Goal: Complete application form: Complete application form

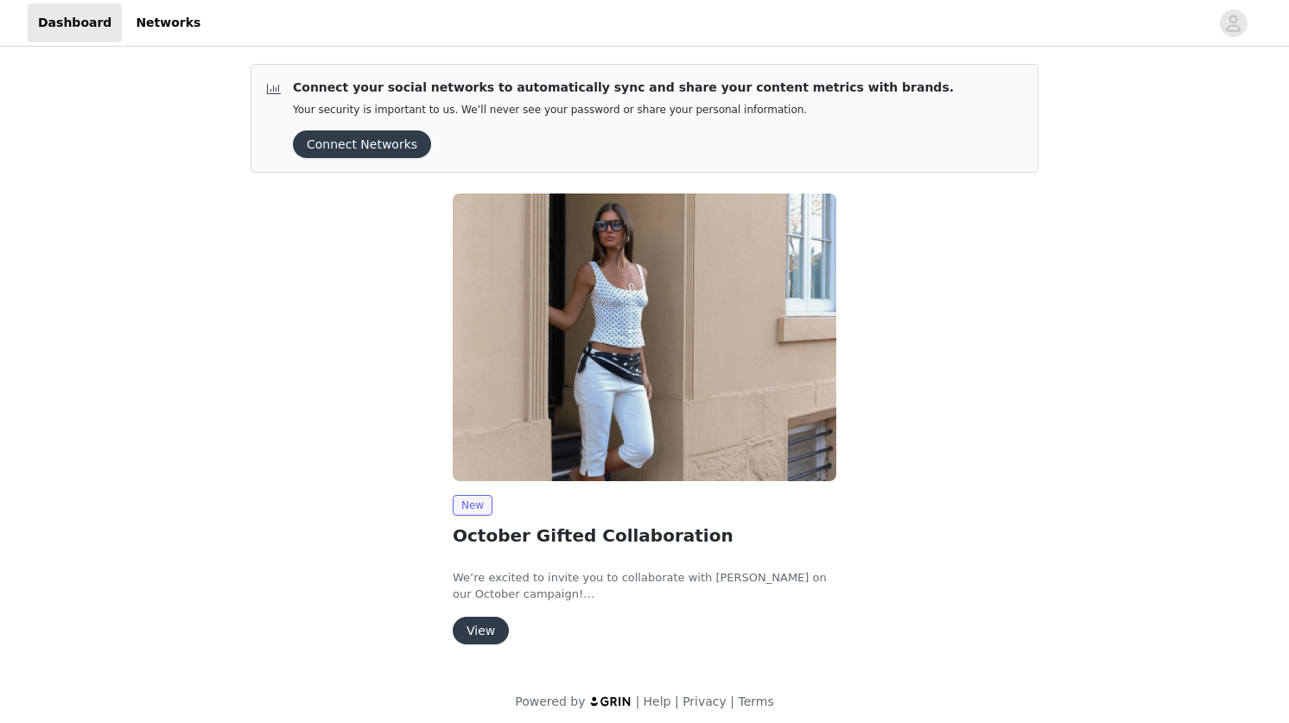
scroll to position [8, 0]
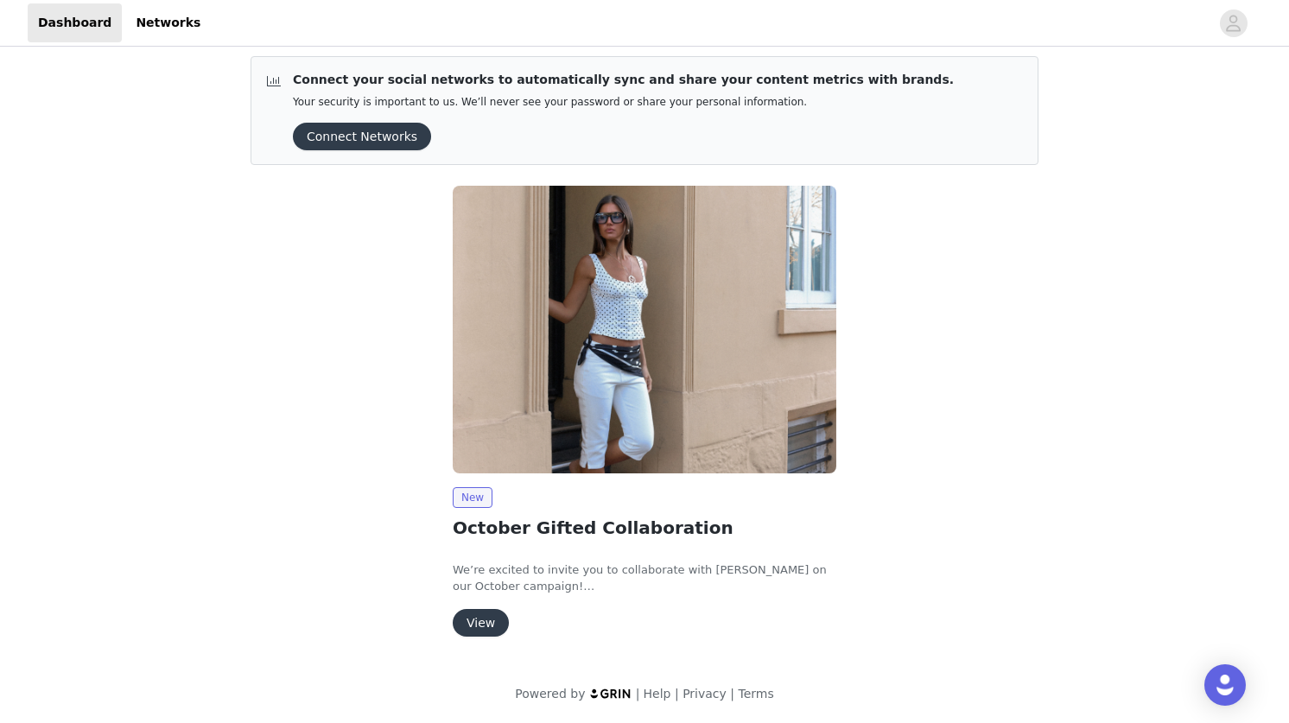
click at [488, 614] on button "View" at bounding box center [481, 623] width 56 height 28
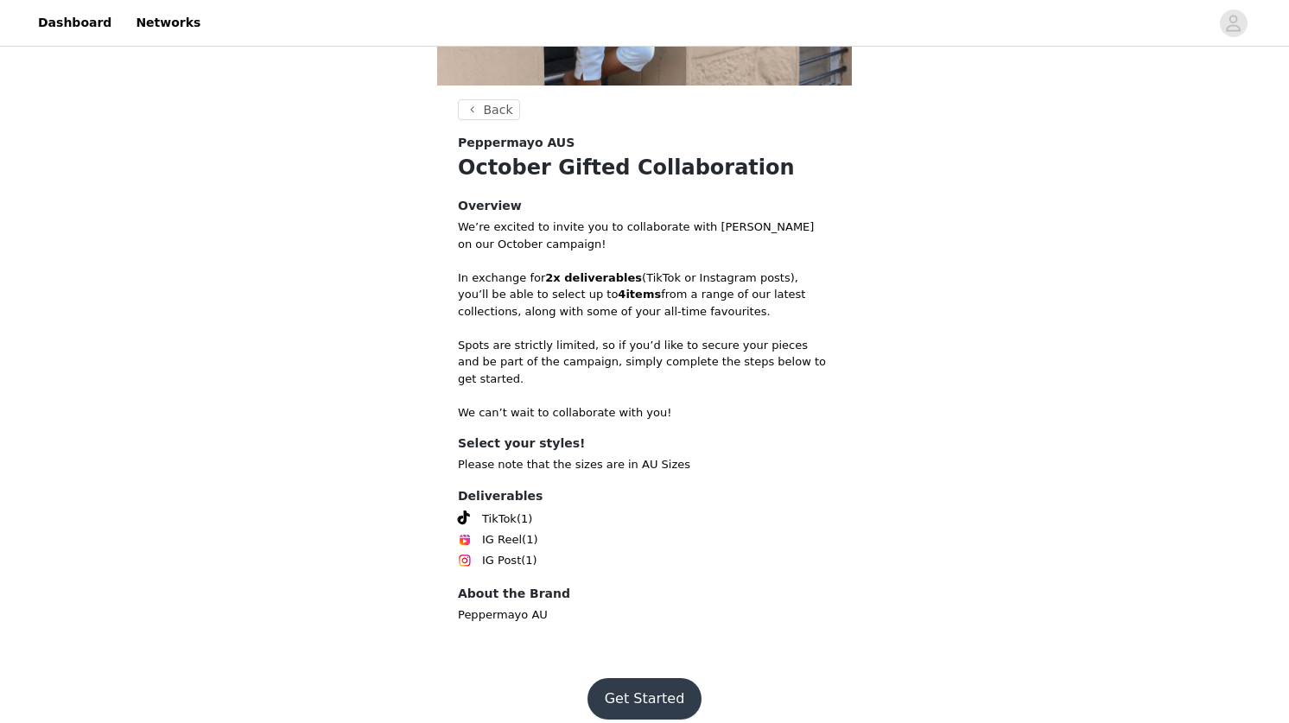
scroll to position [279, 0]
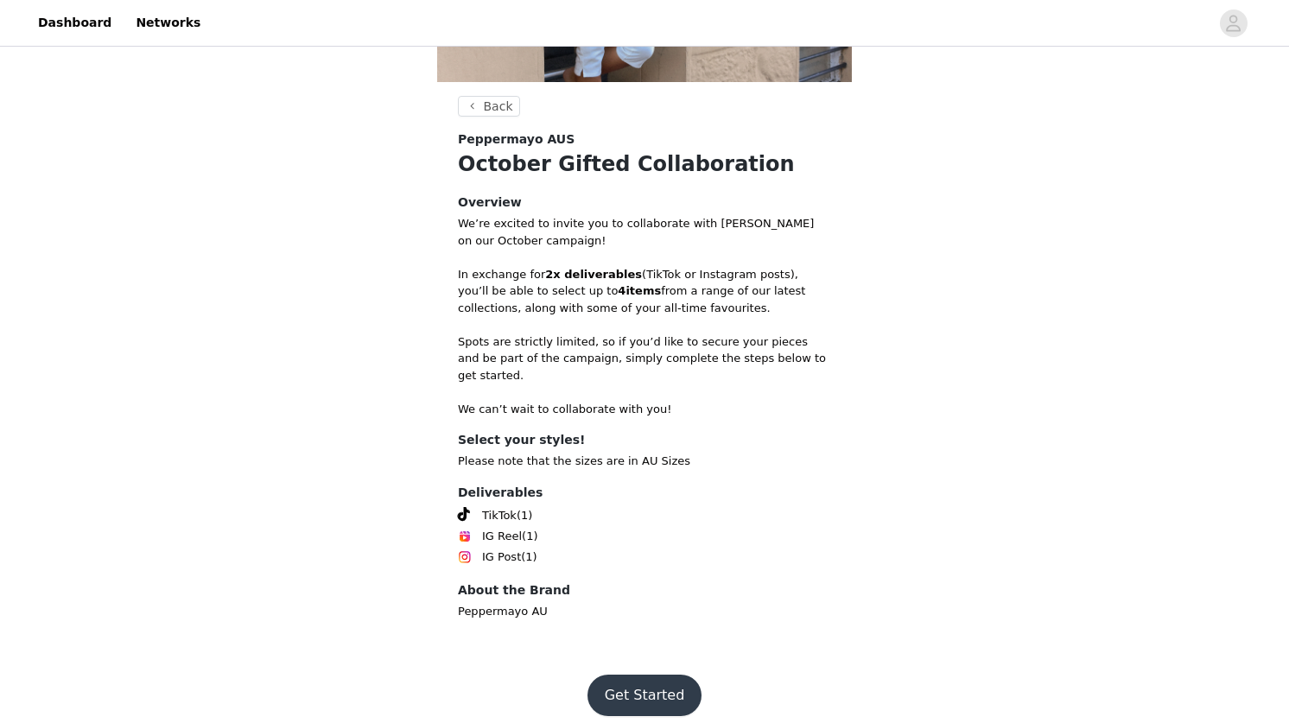
click at [640, 680] on button "Get Started" at bounding box center [645, 695] width 115 height 41
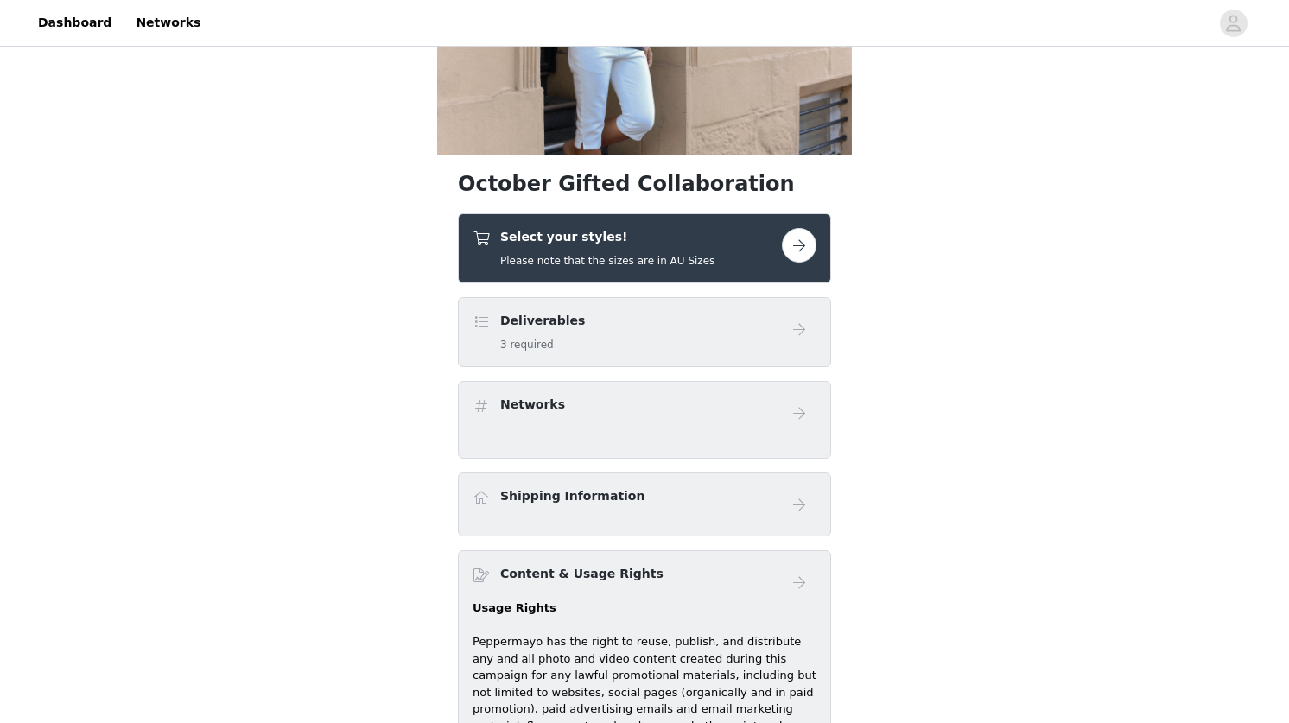
scroll to position [228, 0]
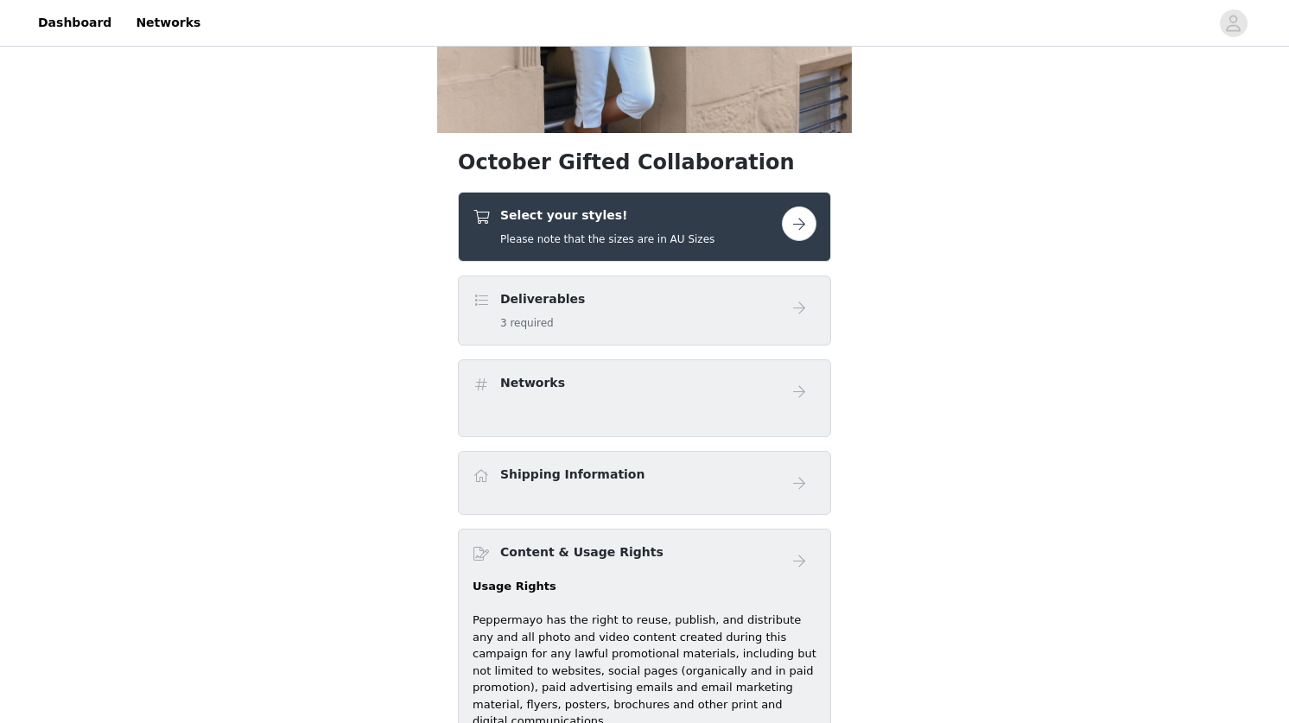
click at [646, 236] on h5 "Please note that the sizes are in AU Sizes" at bounding box center [607, 240] width 214 height 16
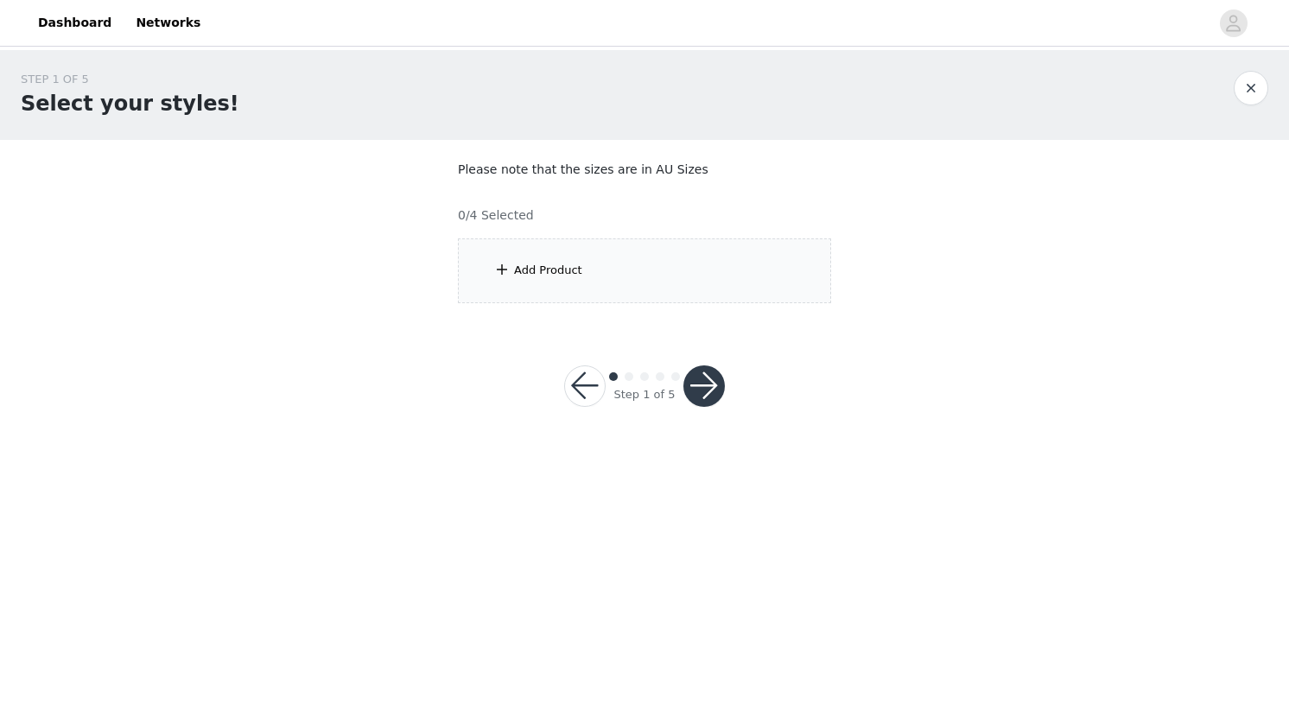
click at [636, 296] on div "Add Product" at bounding box center [644, 271] width 373 height 65
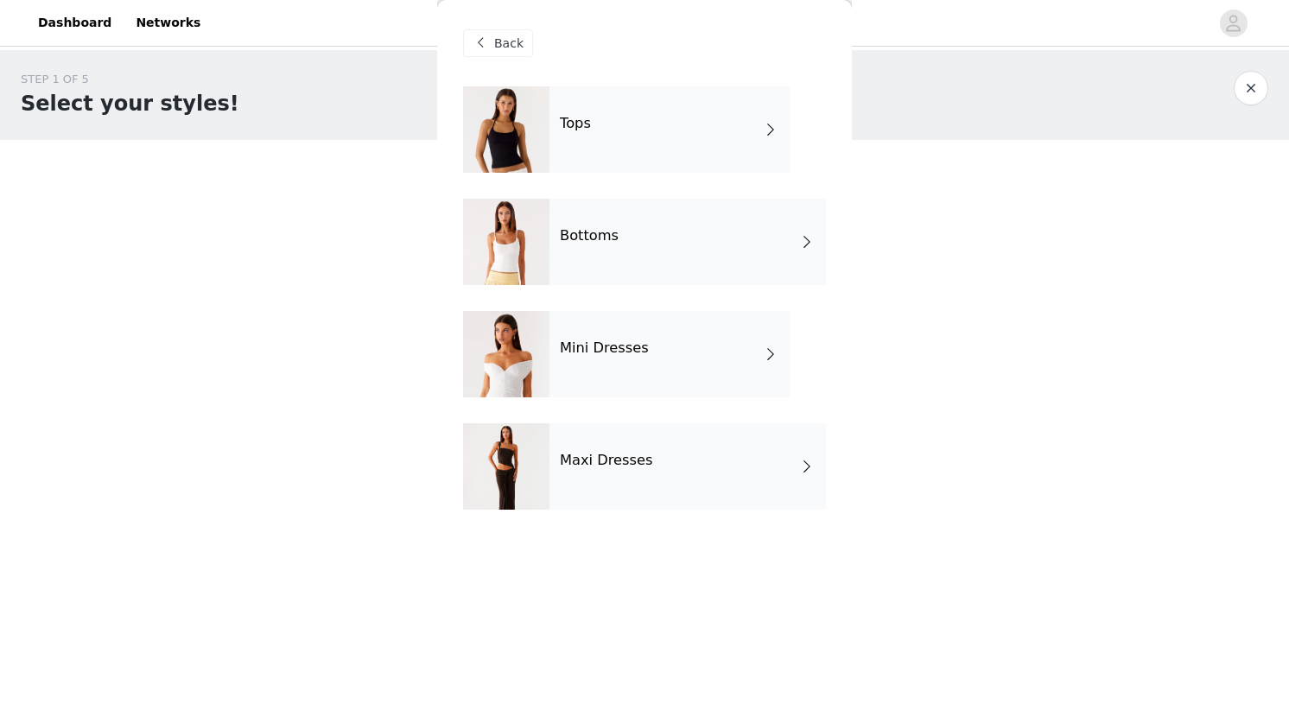
click at [595, 366] on div "Mini Dresses" at bounding box center [670, 354] width 240 height 86
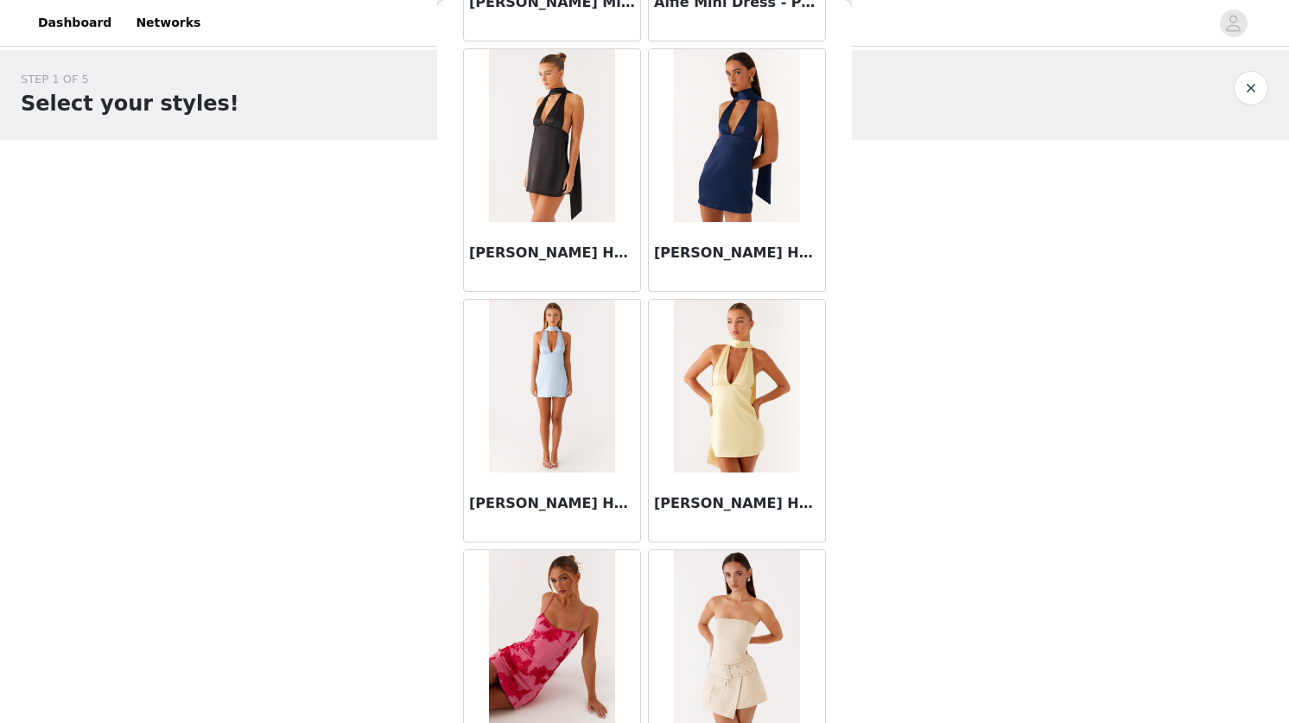
scroll to position [1921, 0]
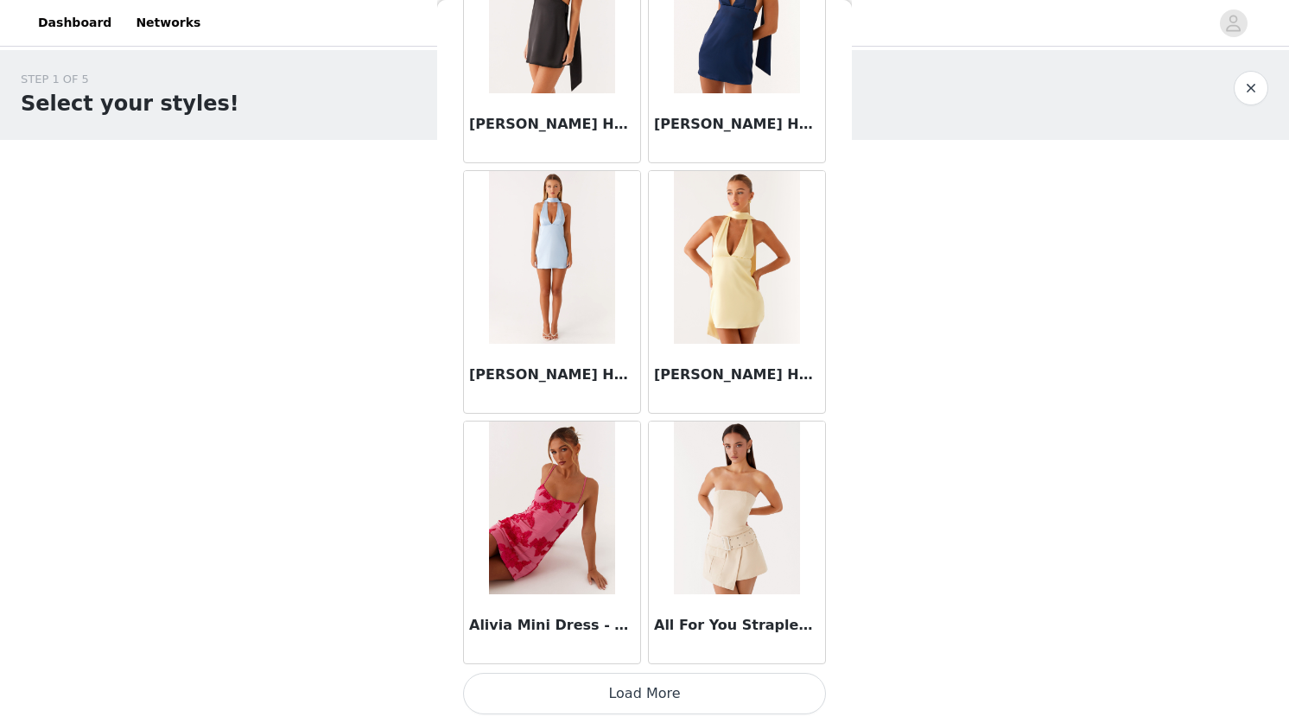
click at [638, 697] on button "Load More" at bounding box center [644, 693] width 363 height 41
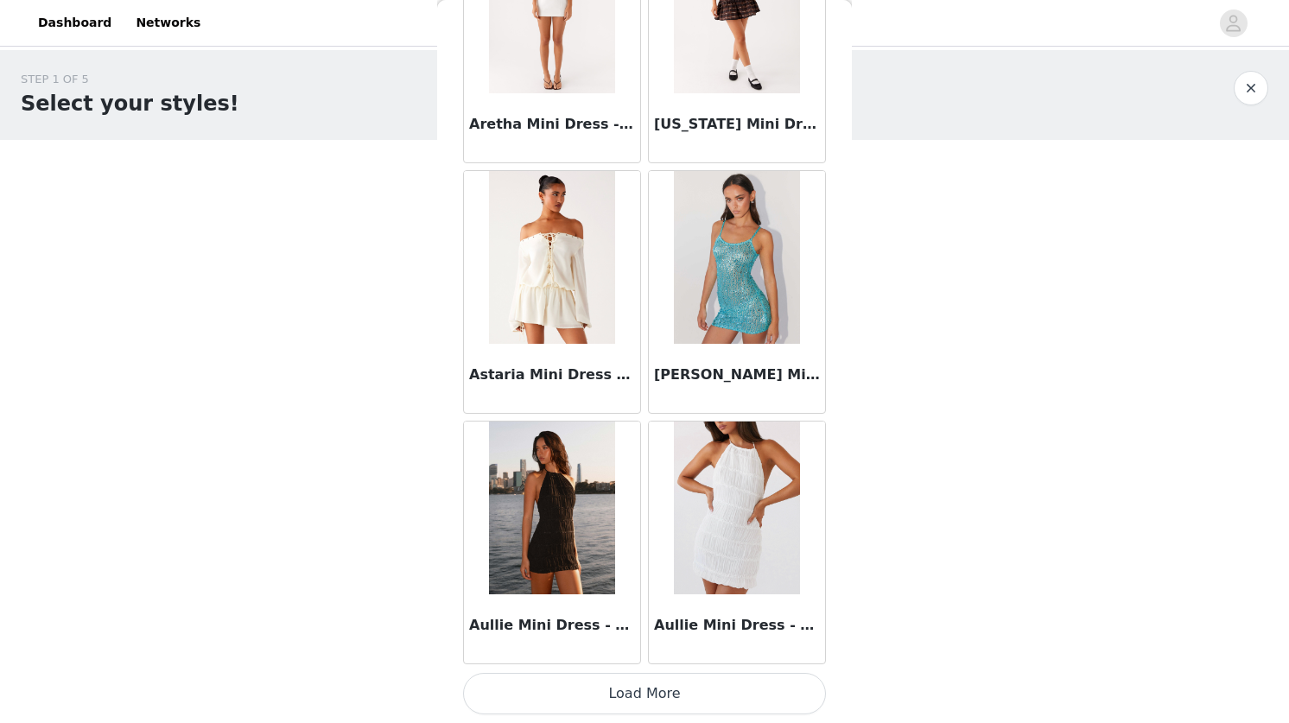
scroll to position [4424, 0]
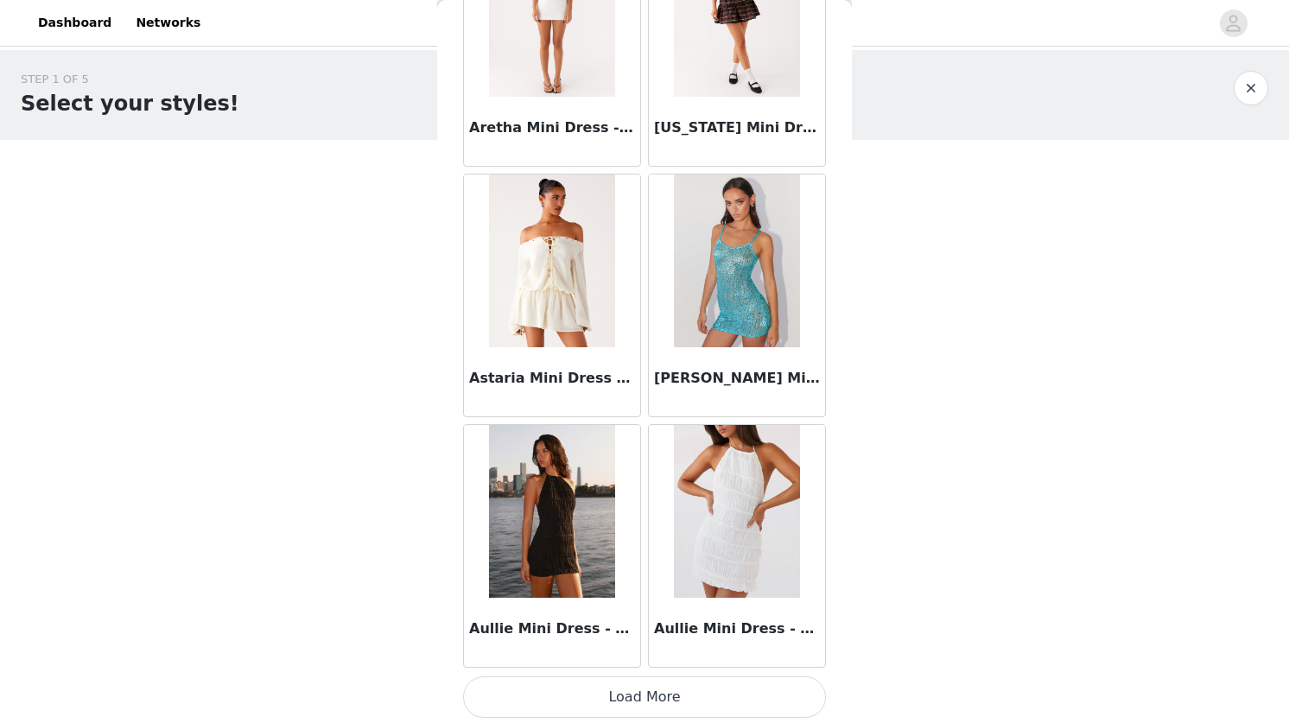
click at [633, 700] on button "Load More" at bounding box center [644, 697] width 363 height 41
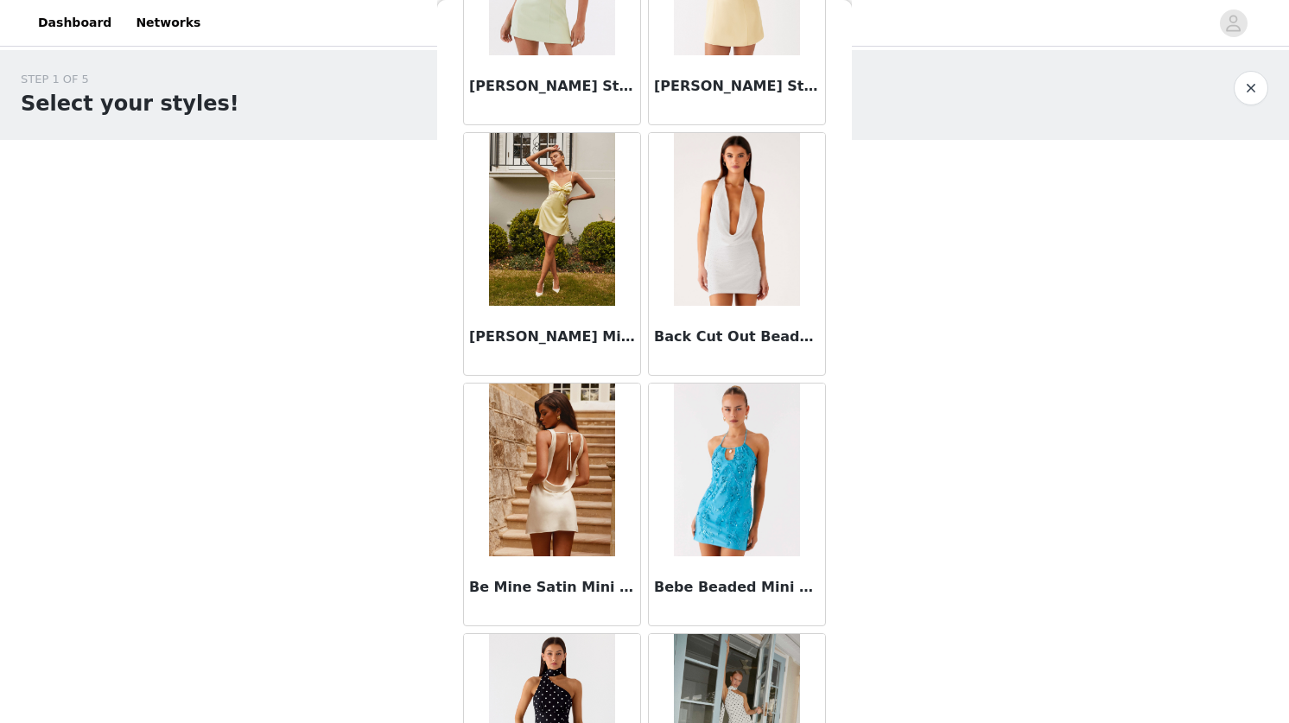
scroll to position [5733, 0]
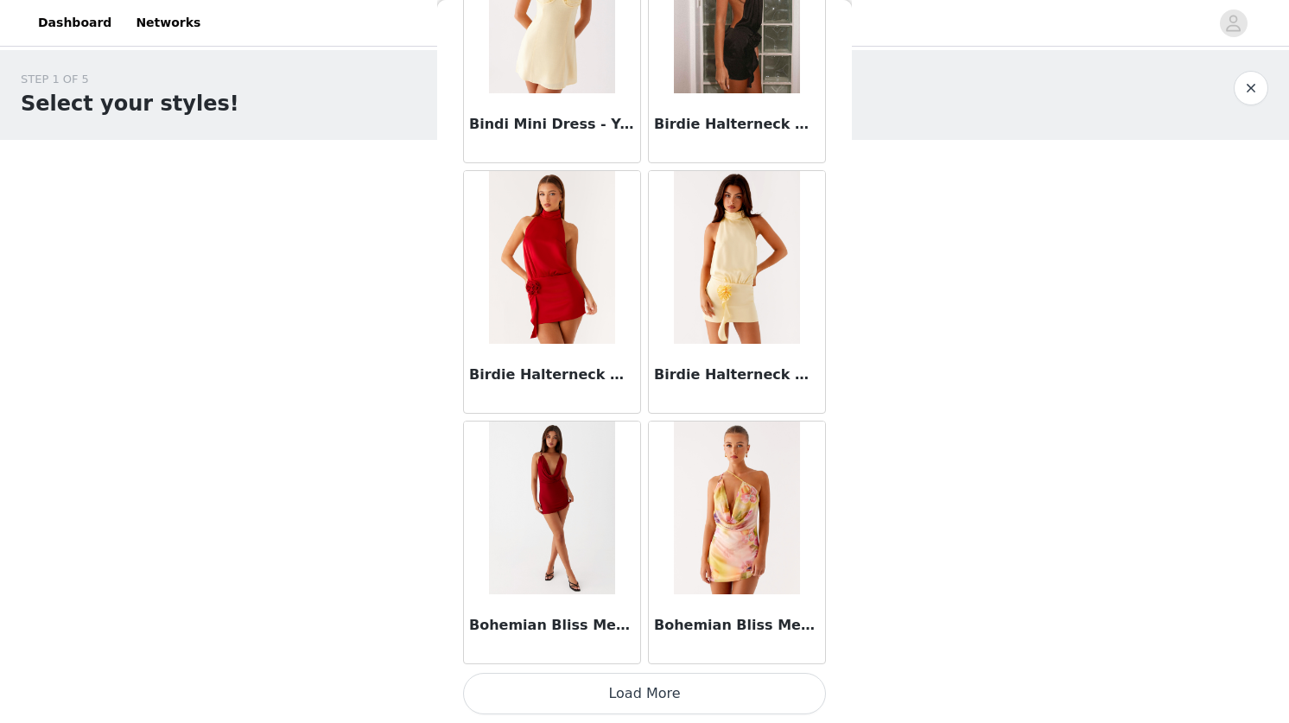
click at [656, 686] on button "Load More" at bounding box center [644, 693] width 363 height 41
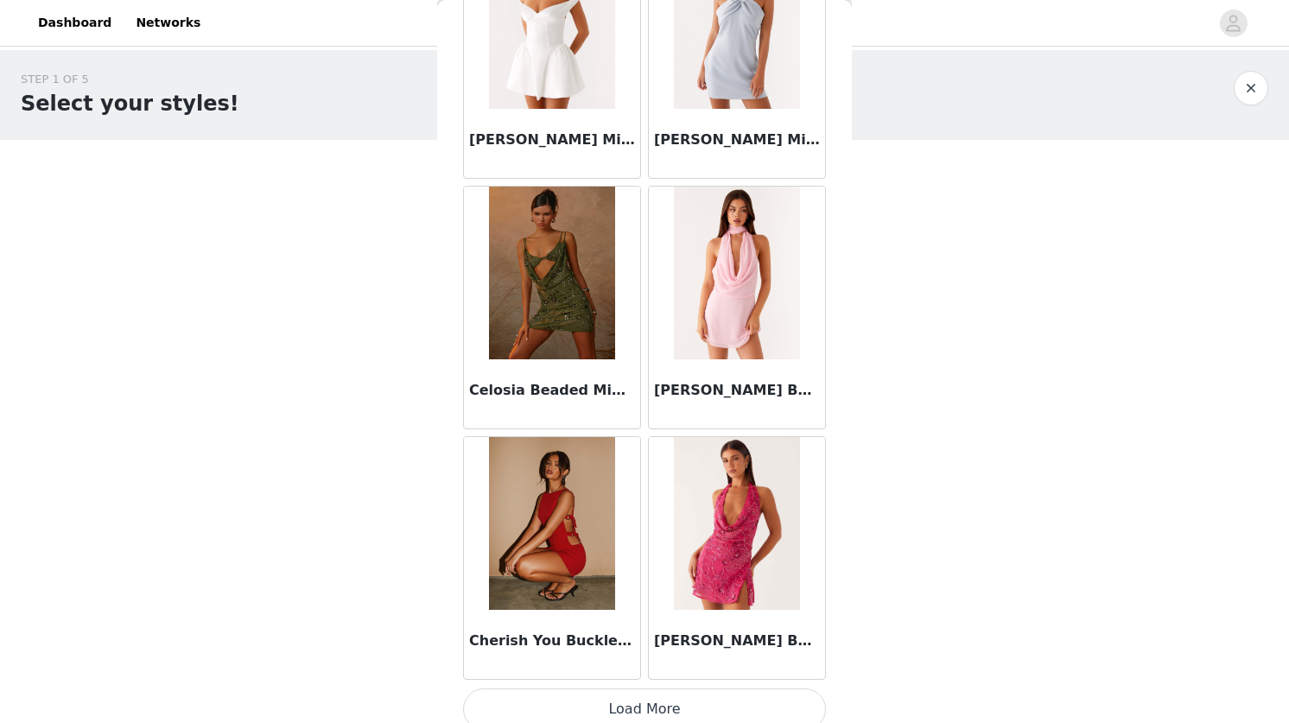
scroll to position [9440, 0]
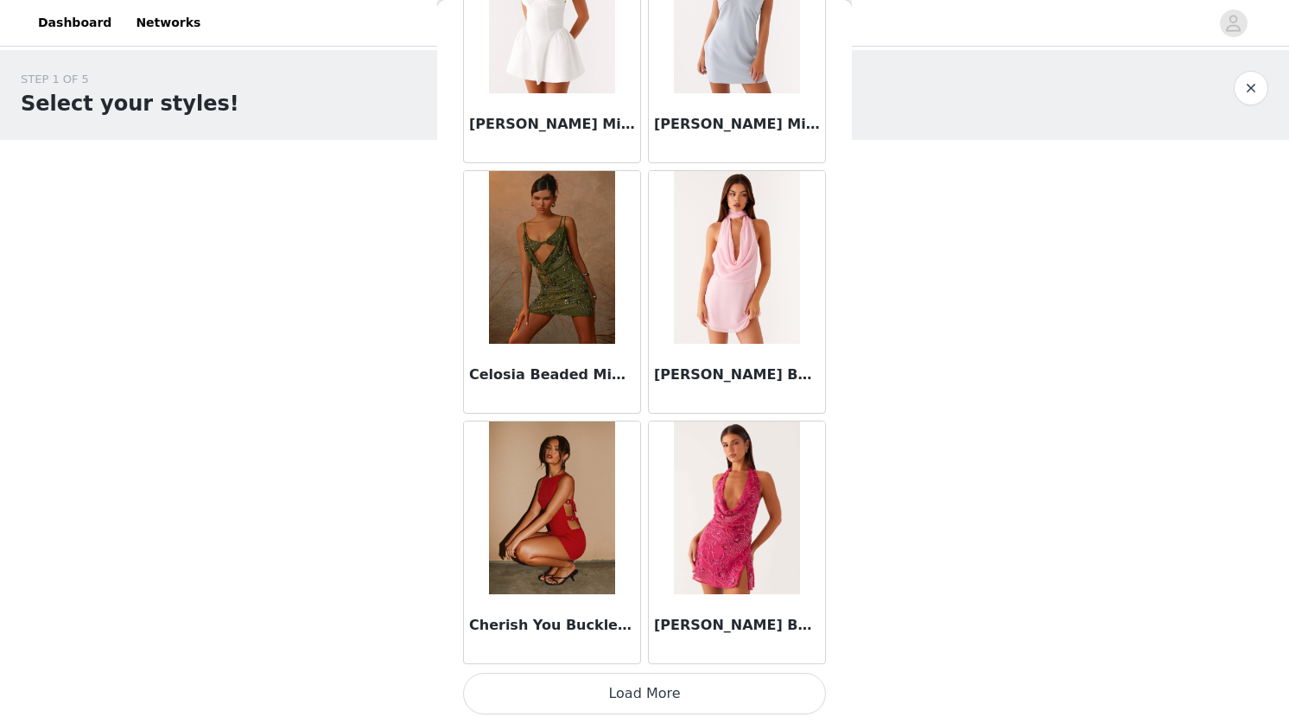
click at [628, 692] on button "Load More" at bounding box center [644, 693] width 363 height 41
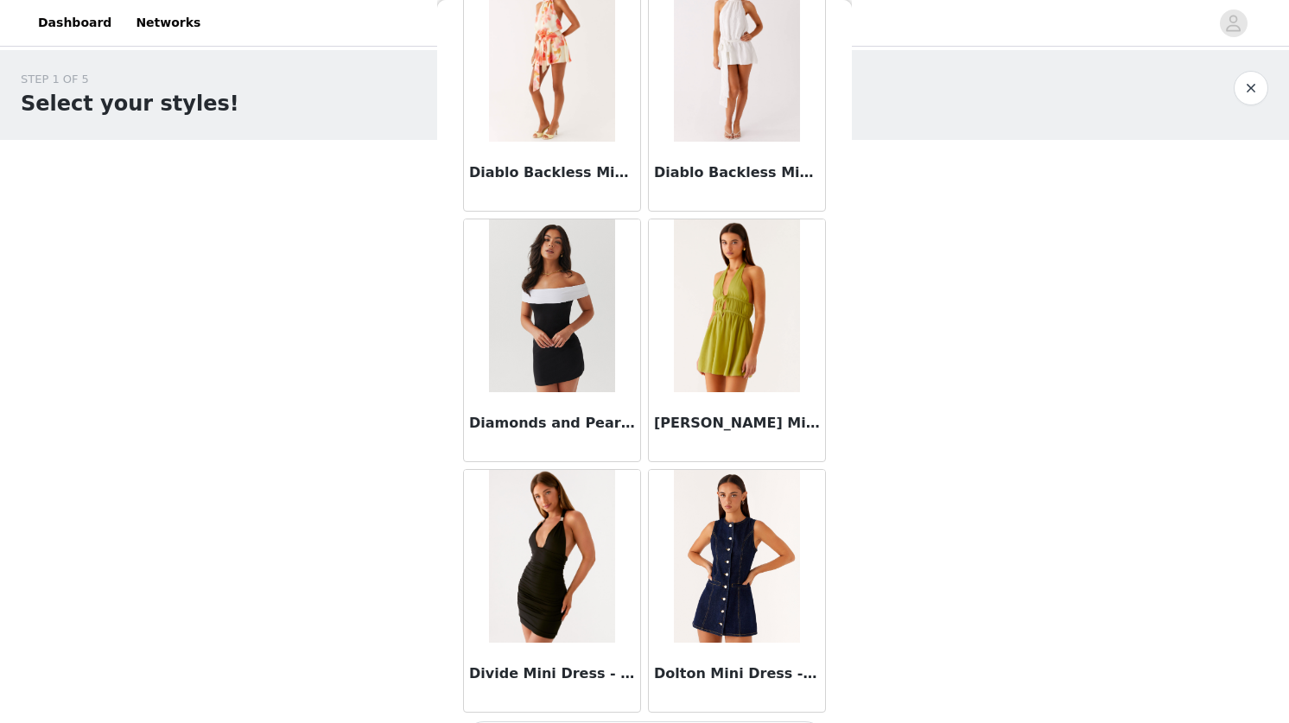
scroll to position [11946, 0]
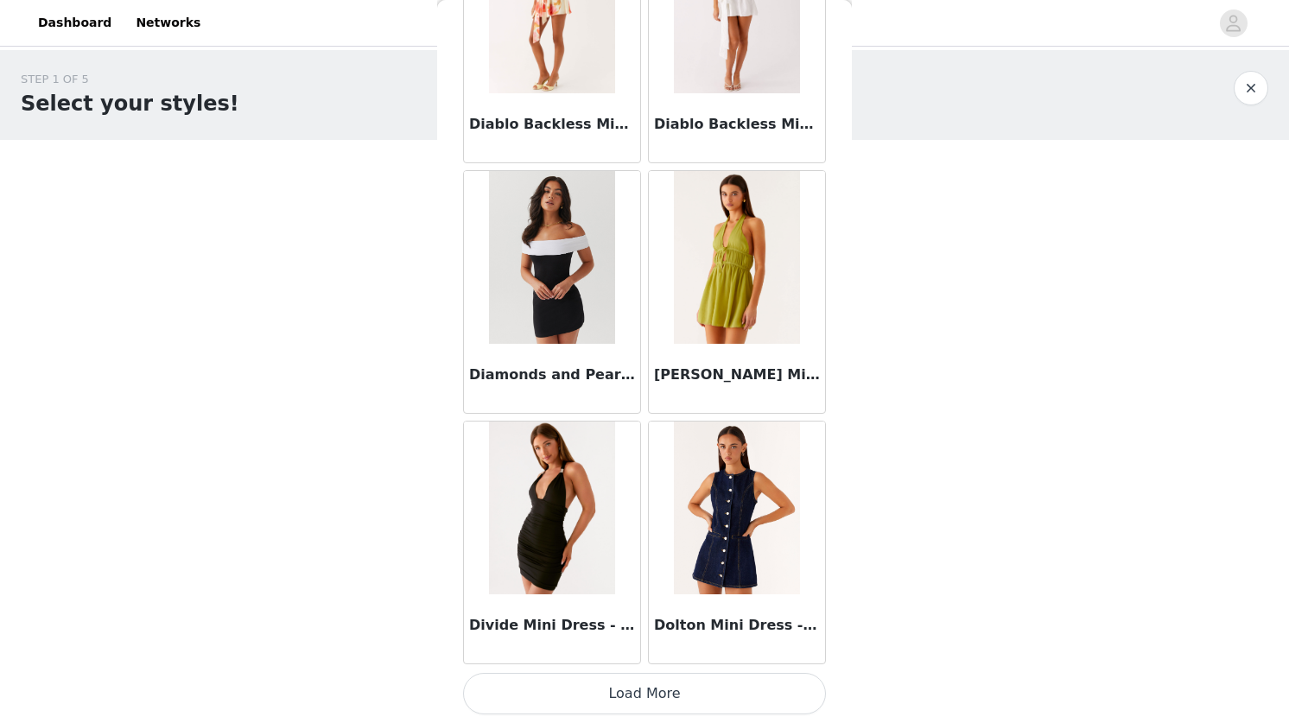
click at [646, 681] on button "Load More" at bounding box center [644, 693] width 363 height 41
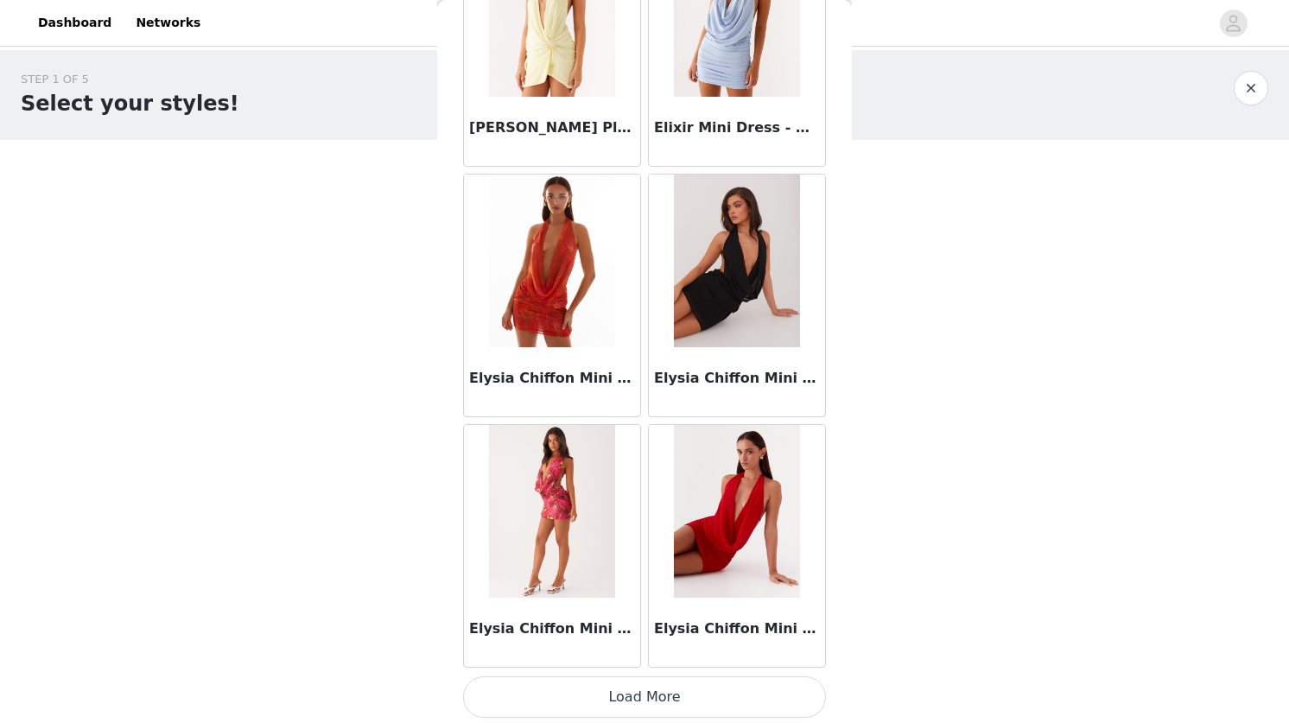
scroll to position [14452, 0]
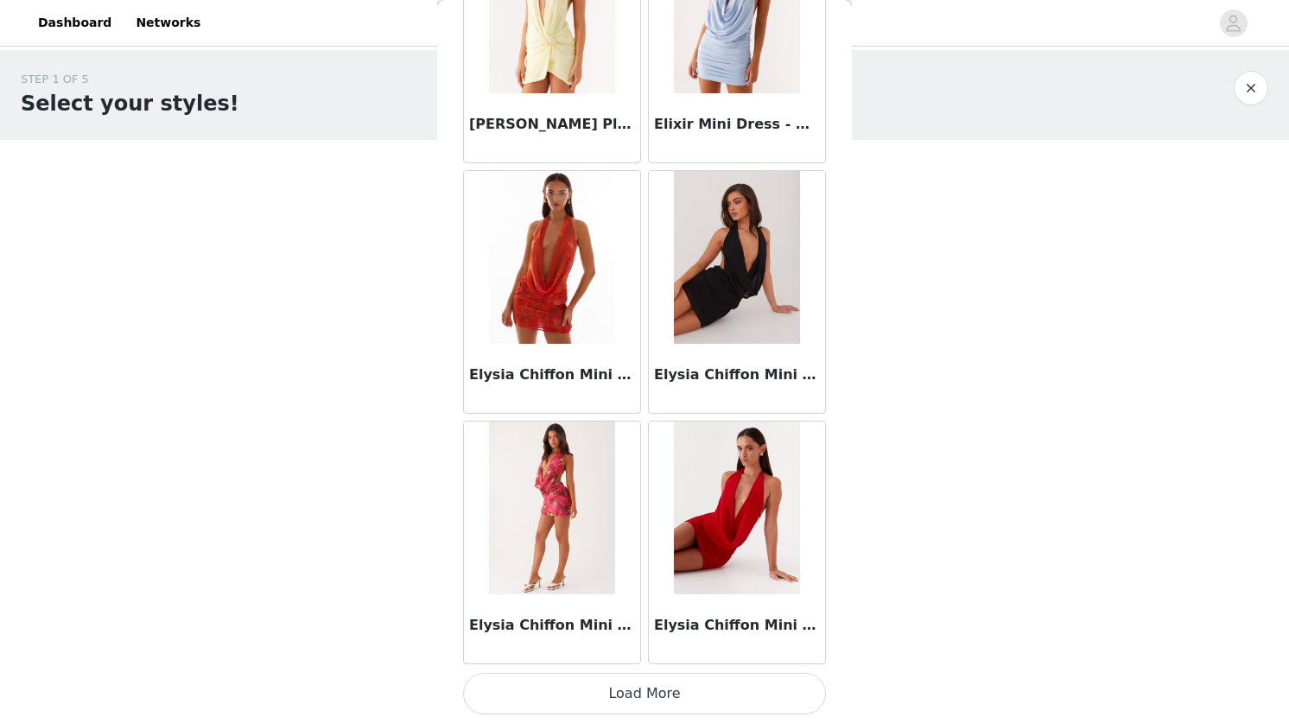
click at [619, 689] on button "Load More" at bounding box center [644, 693] width 363 height 41
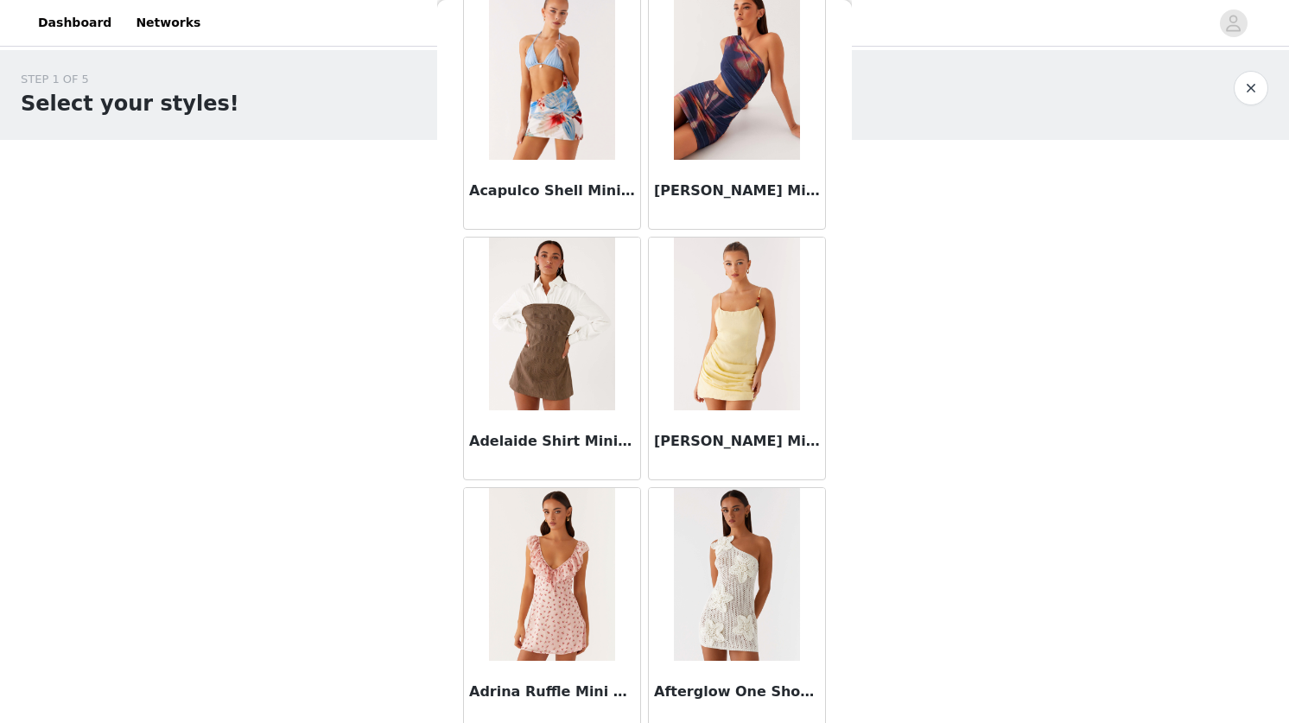
scroll to position [0, 0]
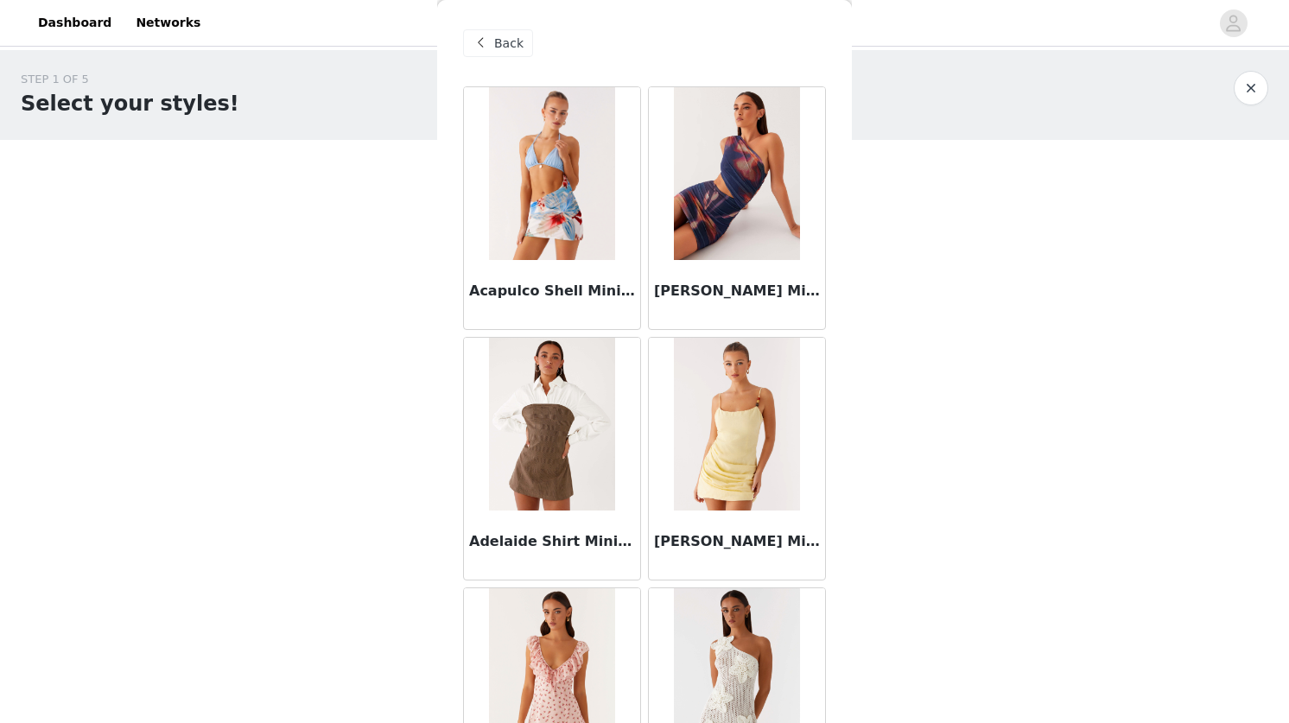
click at [492, 35] on div "Back" at bounding box center [498, 43] width 70 height 28
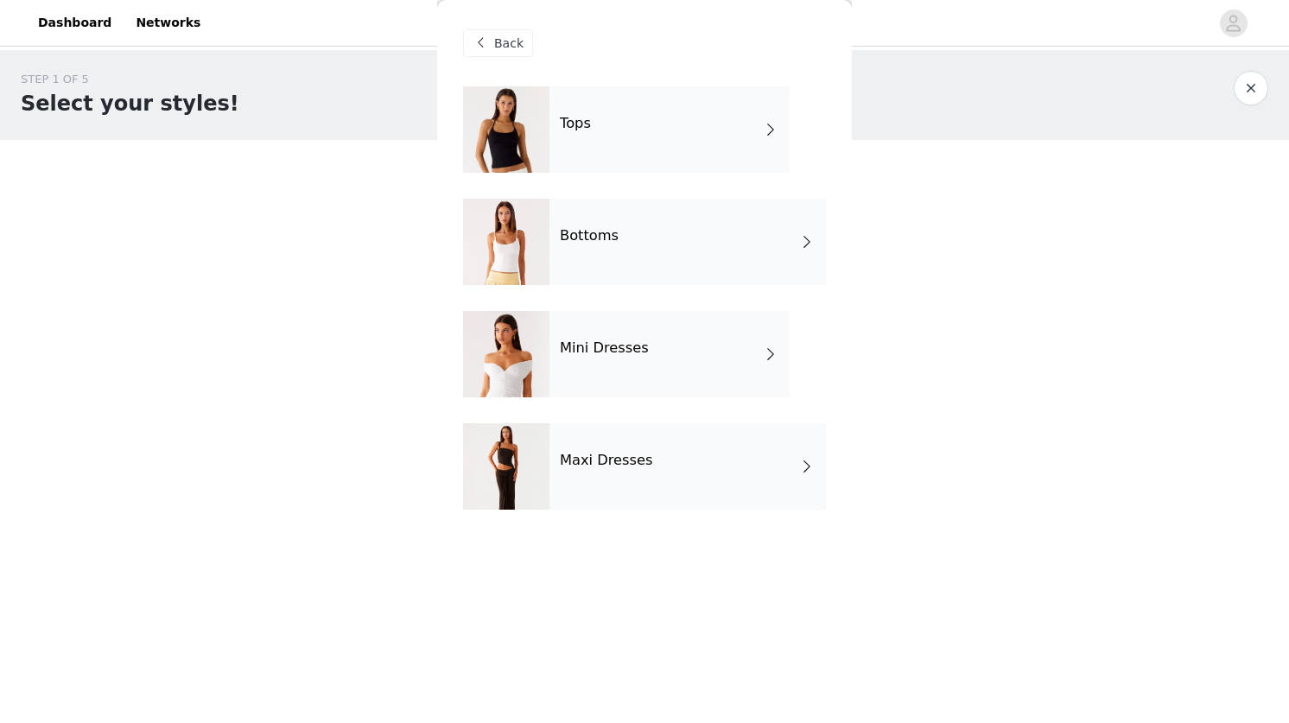
click at [627, 140] on div "Tops" at bounding box center [670, 129] width 240 height 86
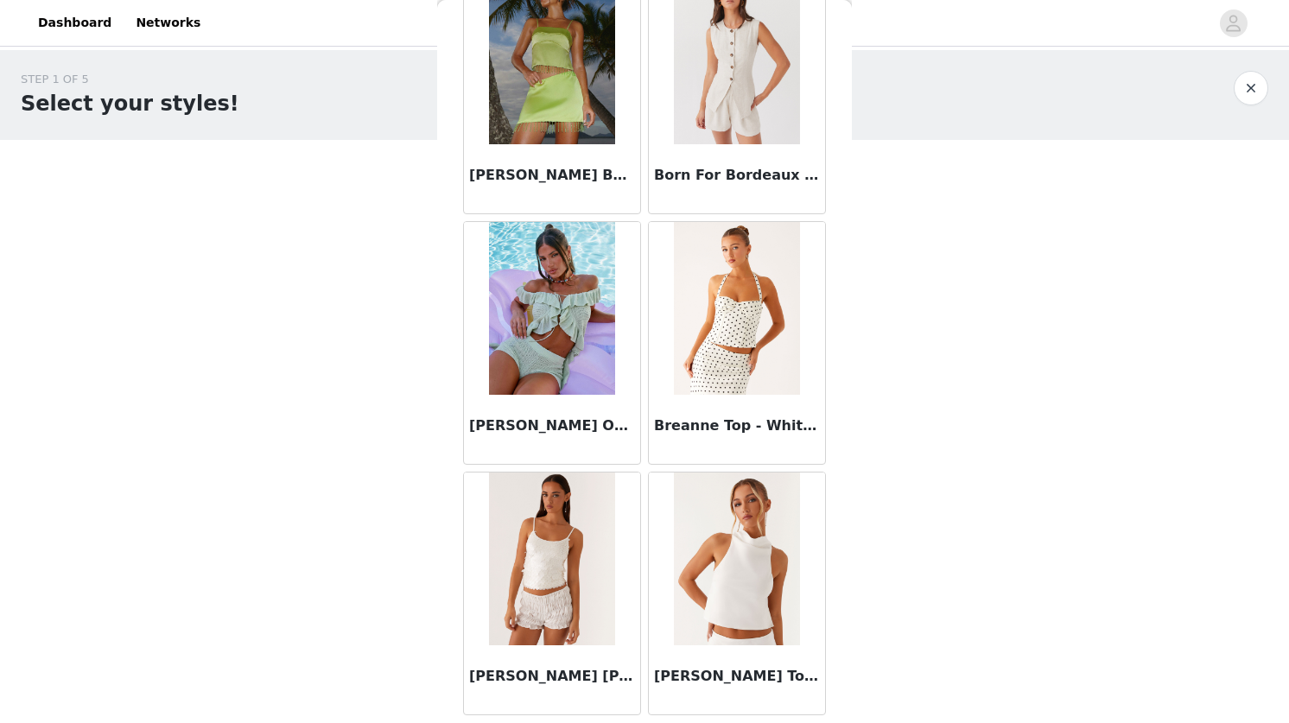
scroll to position [1921, 0]
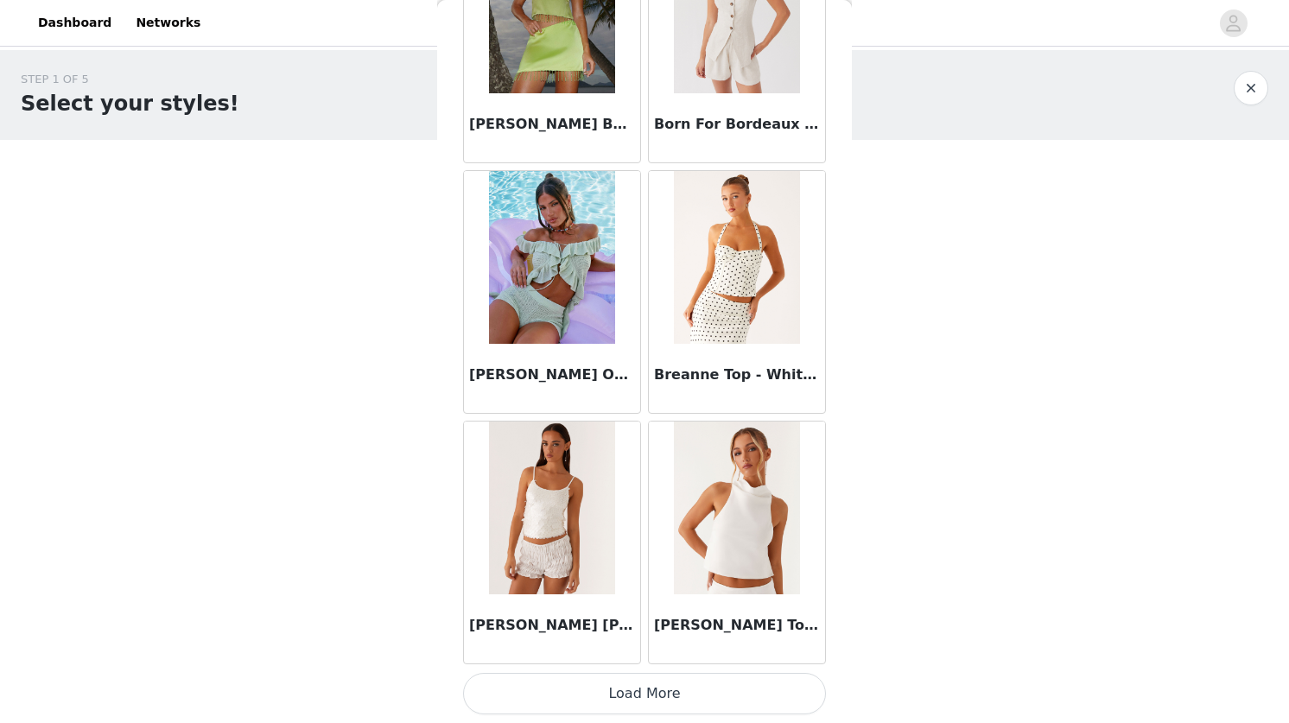
click at [630, 693] on button "Load More" at bounding box center [644, 693] width 363 height 41
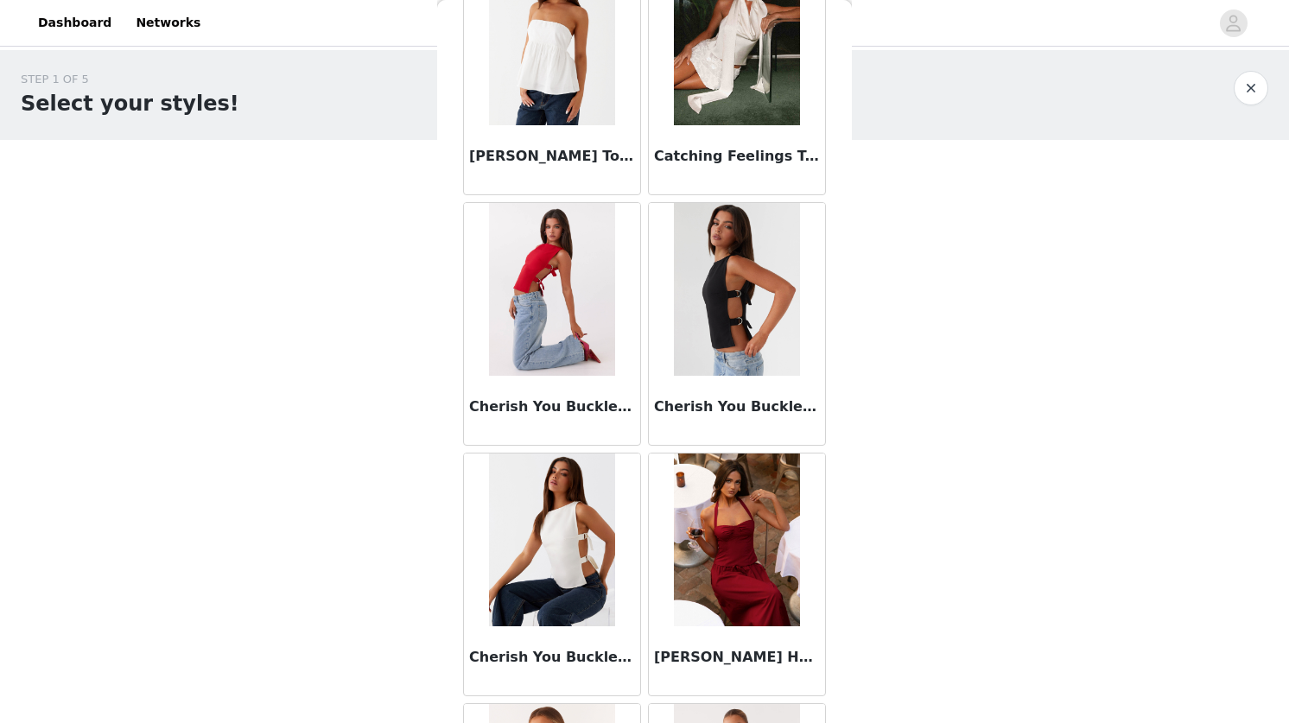
scroll to position [3284, 0]
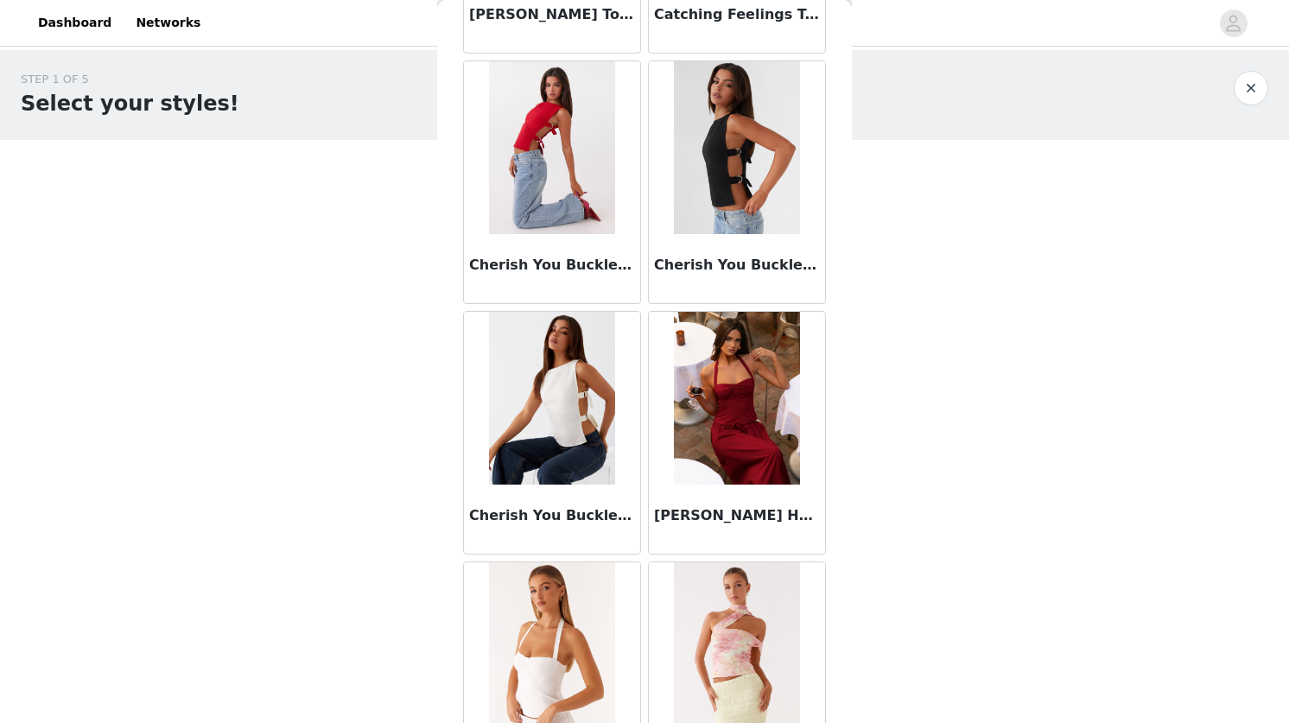
click at [995, 429] on div "STEP 1 OF 5 Select your styles! Please note that the sizes are in AU Sizes 0/4 …" at bounding box center [644, 249] width 1289 height 398
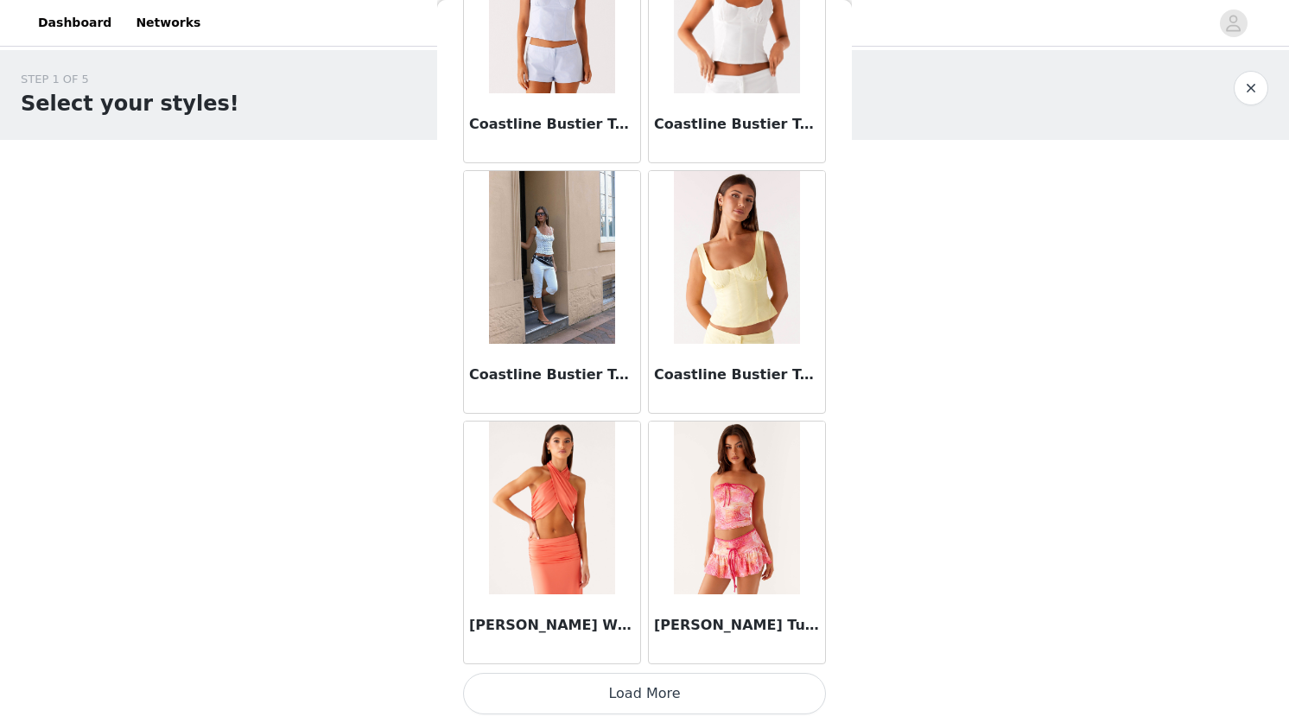
scroll to position [4426, 0]
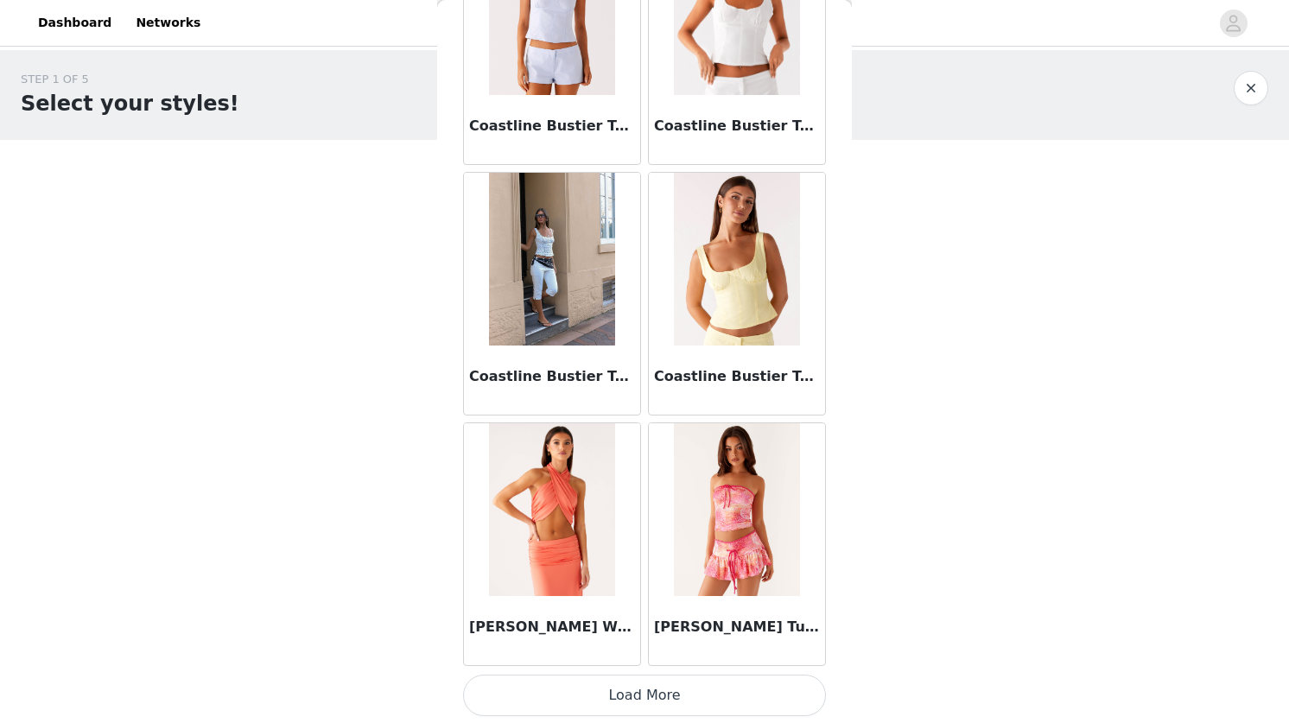
click at [642, 701] on button "Load More" at bounding box center [644, 695] width 363 height 41
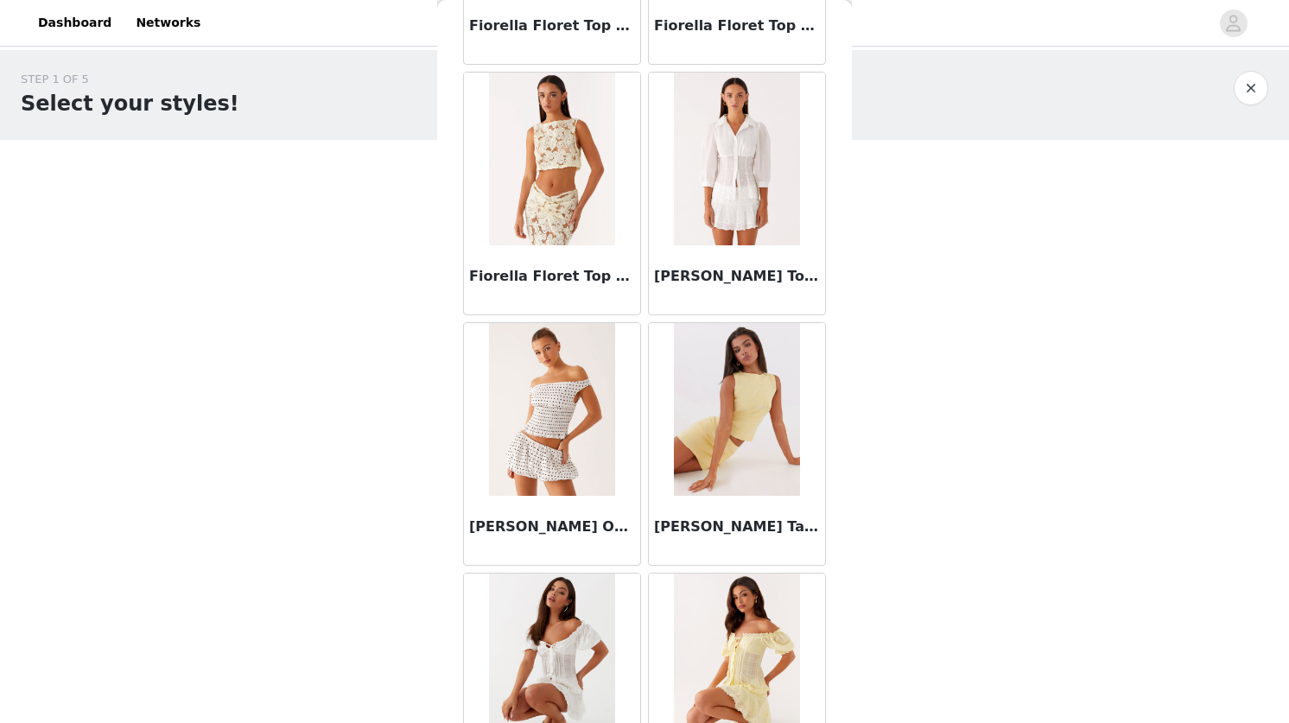
scroll to position [6933, 0]
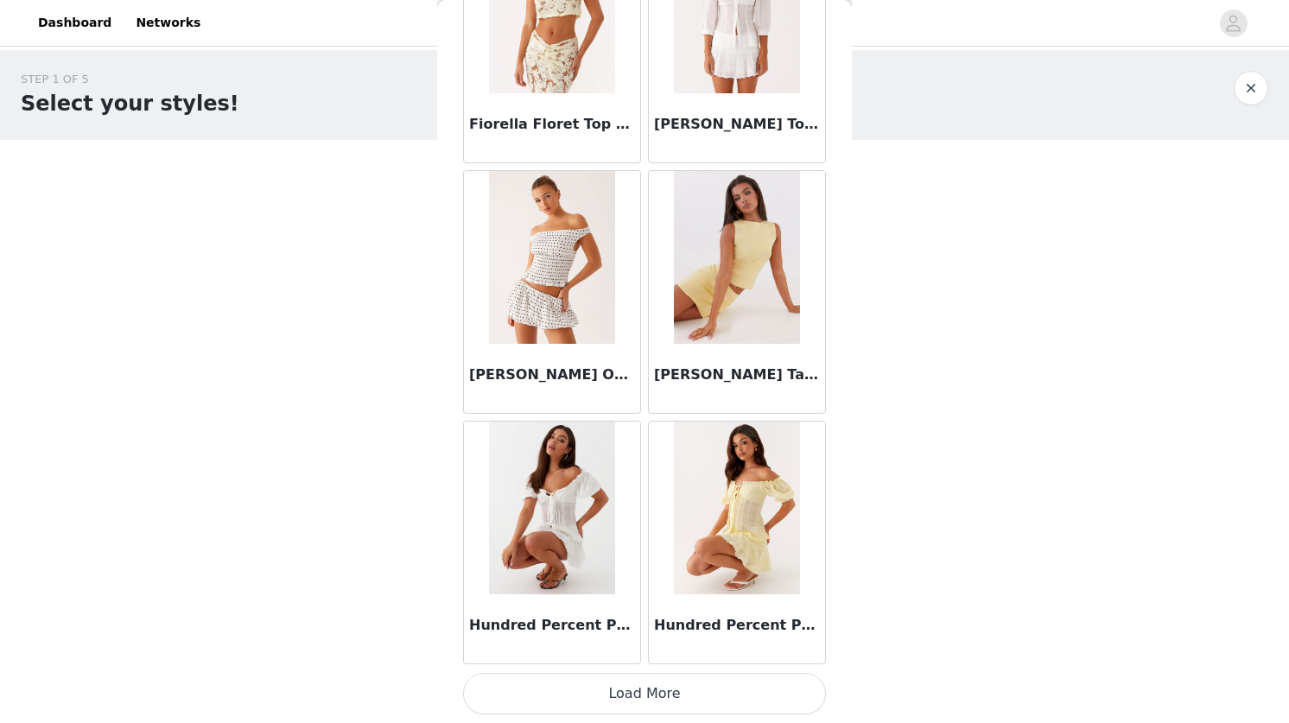
click at [627, 702] on button "Load More" at bounding box center [644, 693] width 363 height 41
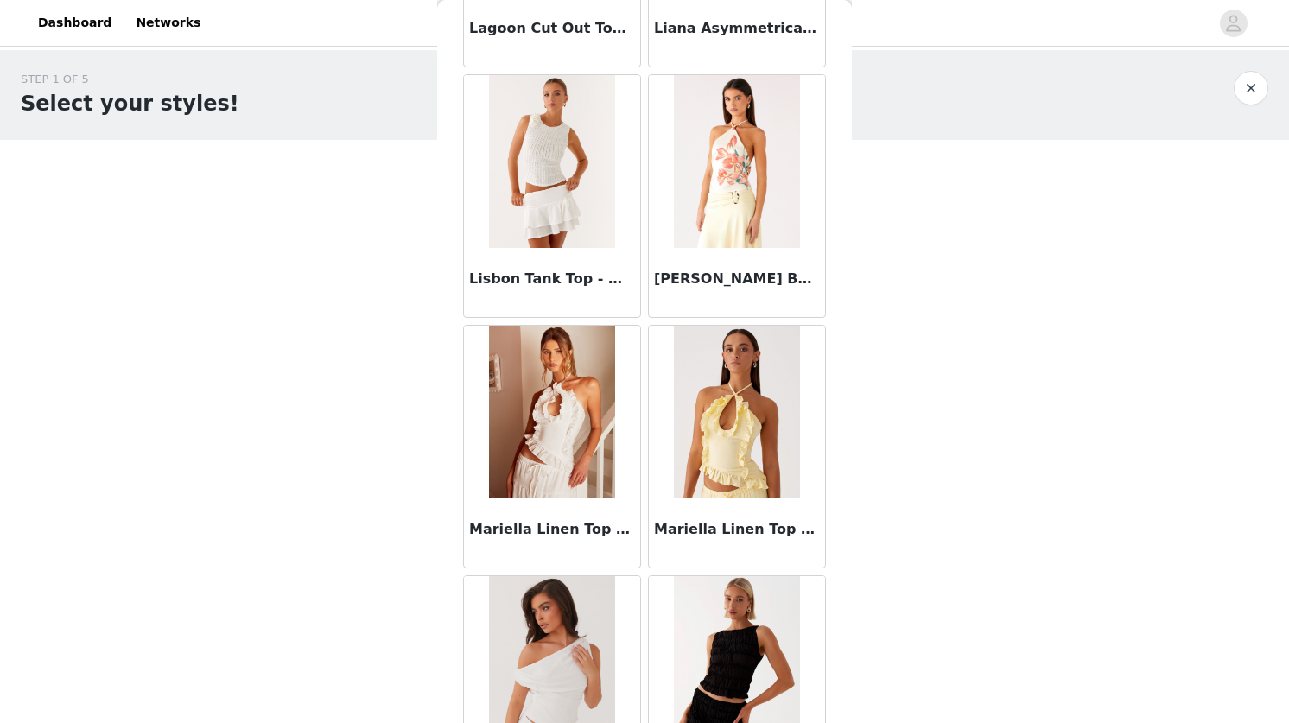
scroll to position [9440, 0]
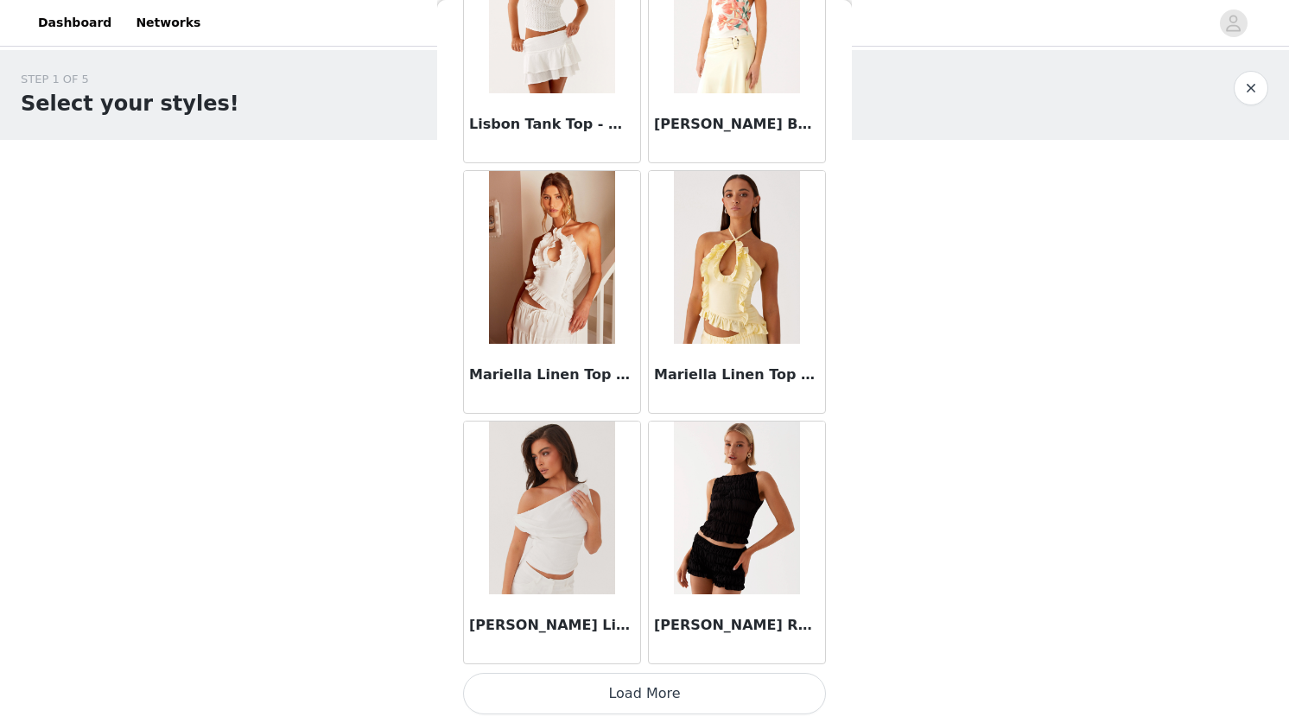
click at [627, 697] on button "Load More" at bounding box center [644, 693] width 363 height 41
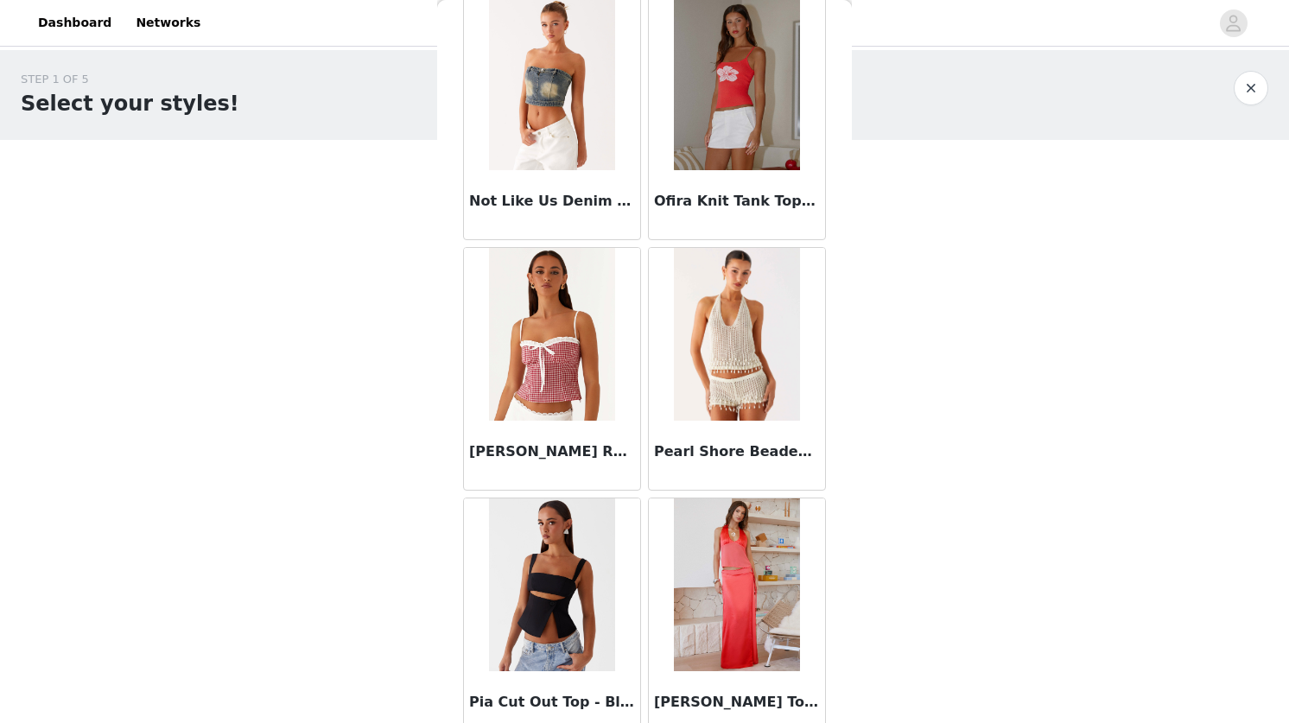
scroll to position [11946, 0]
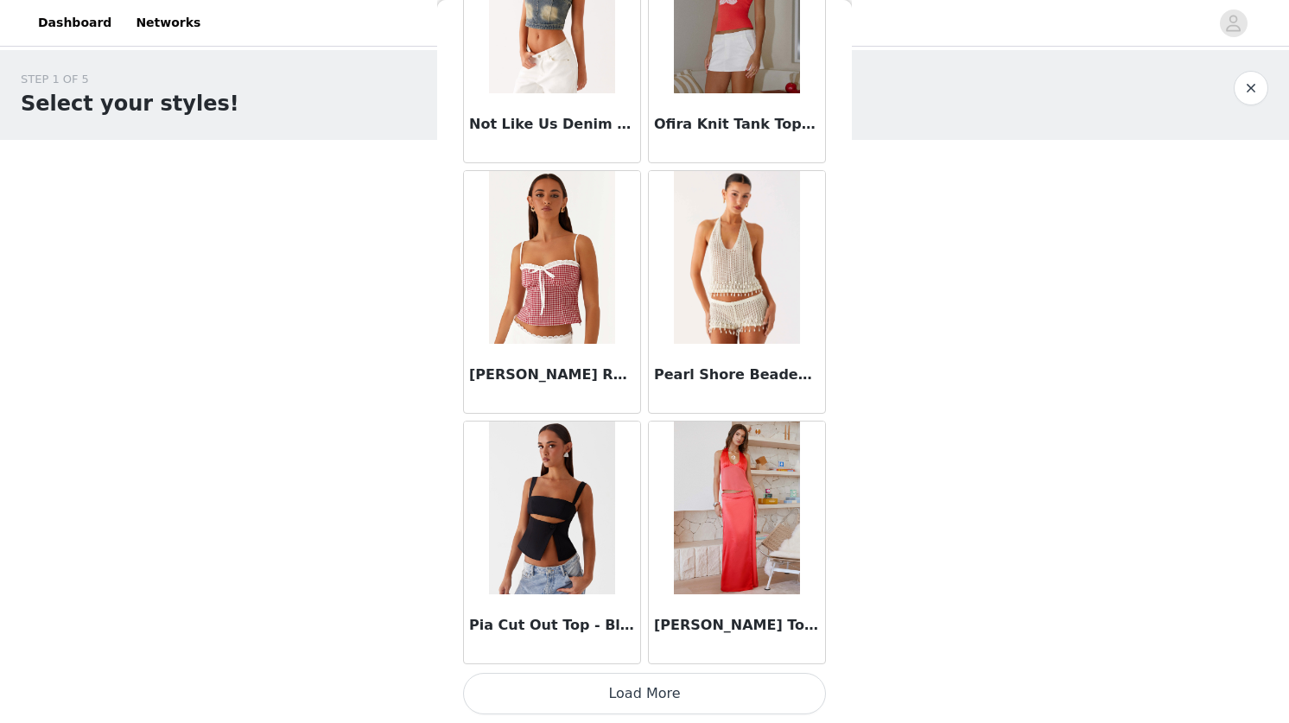
click at [609, 700] on button "Load More" at bounding box center [644, 693] width 363 height 41
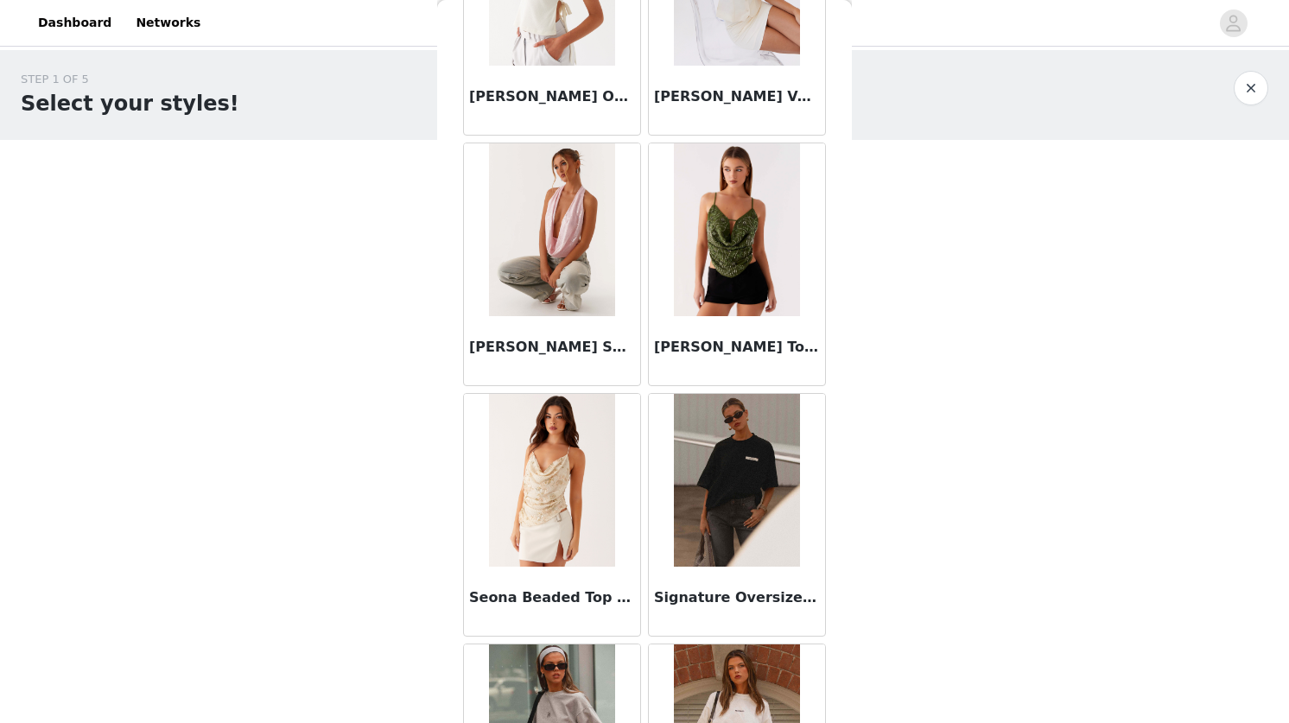
scroll to position [14452, 0]
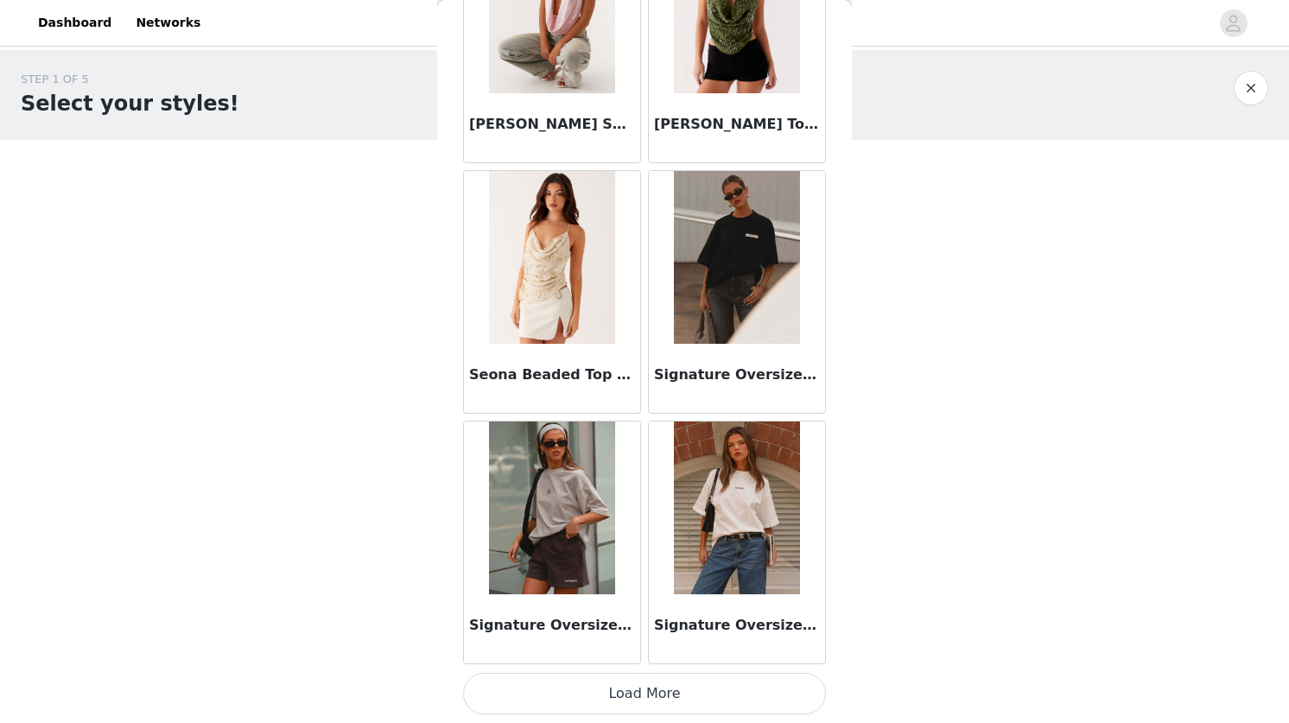
click at [657, 676] on button "Load More" at bounding box center [644, 693] width 363 height 41
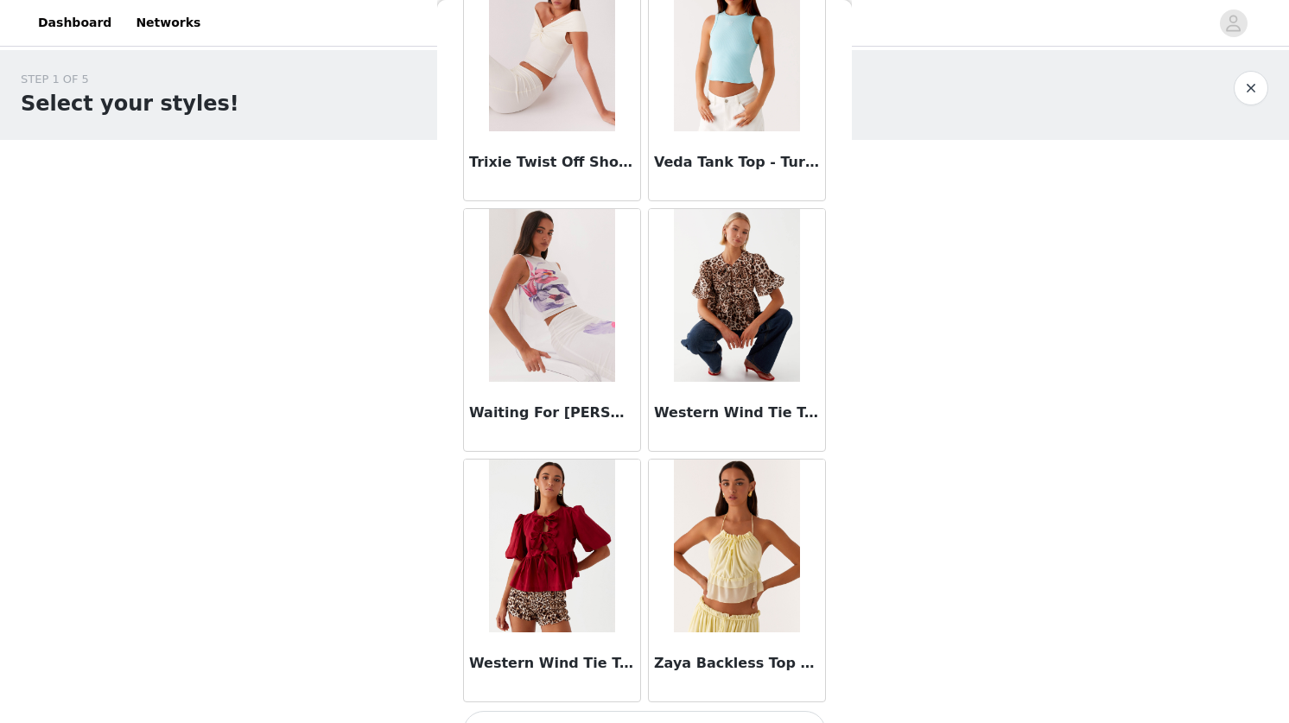
scroll to position [16958, 0]
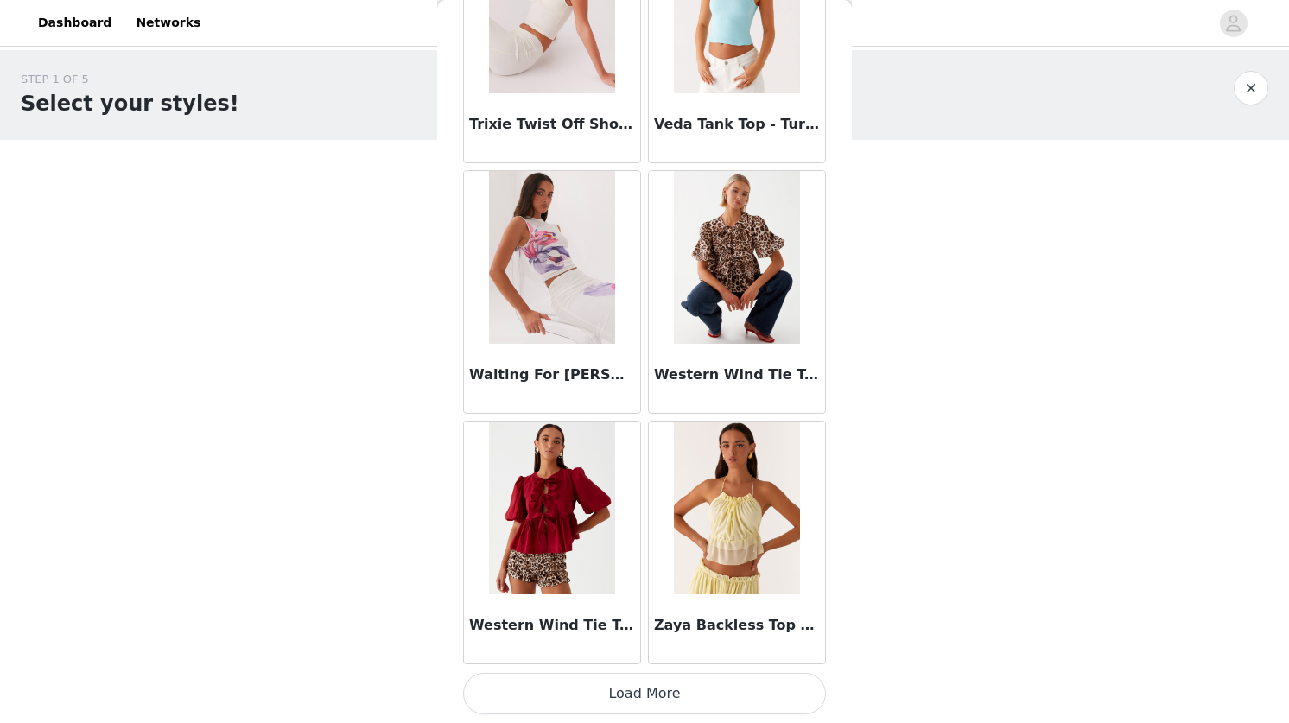
click at [596, 689] on button "Load More" at bounding box center [644, 693] width 363 height 41
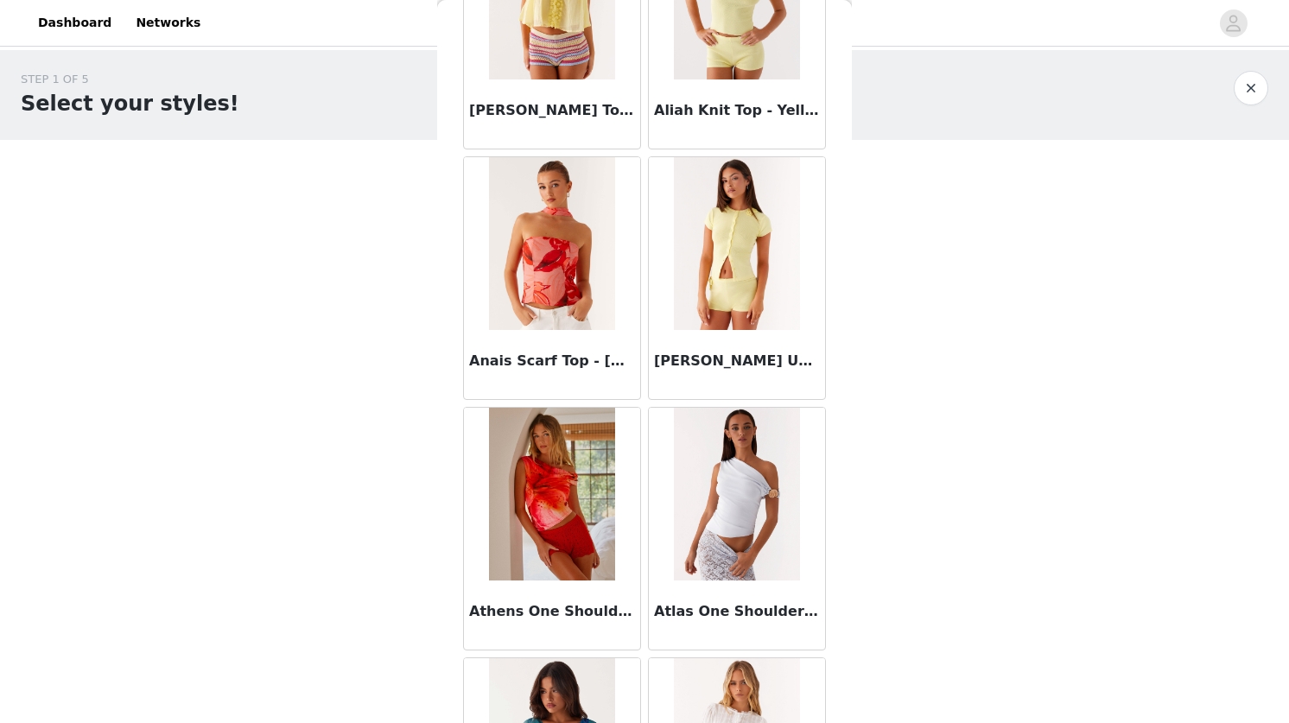
scroll to position [0, 0]
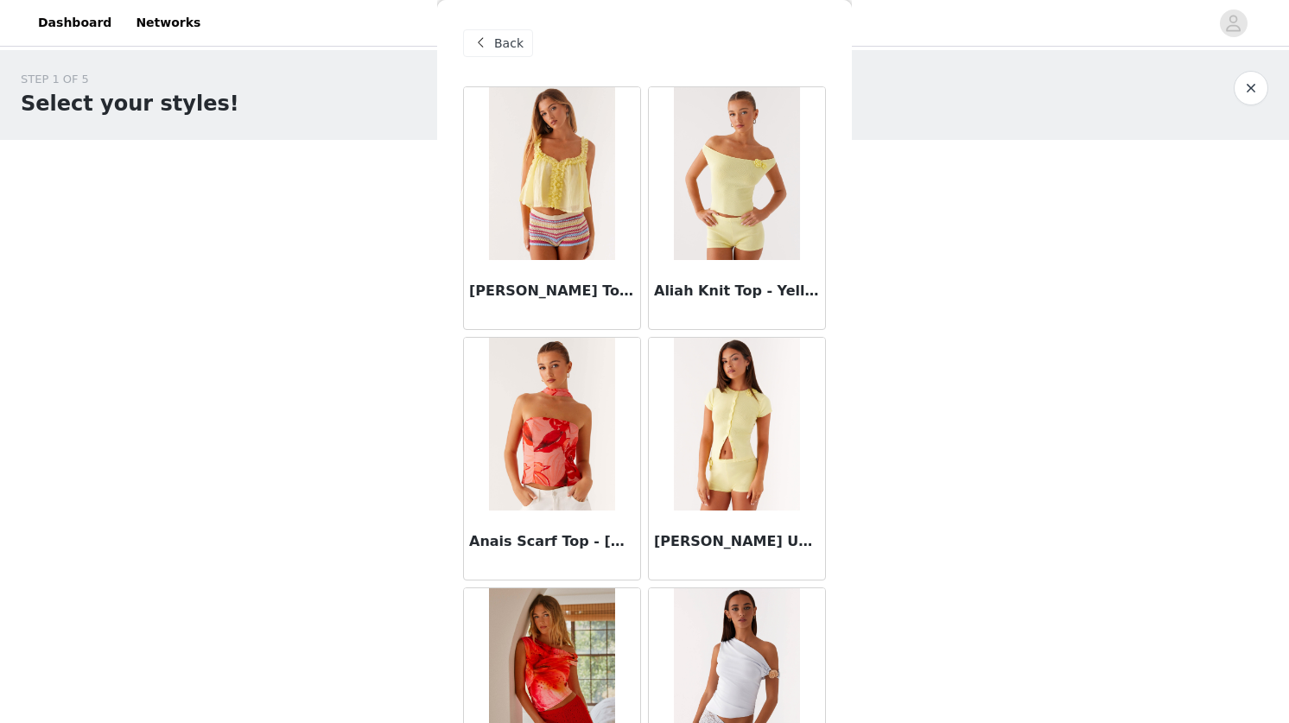
click at [496, 42] on span "Back" at bounding box center [508, 44] width 29 height 18
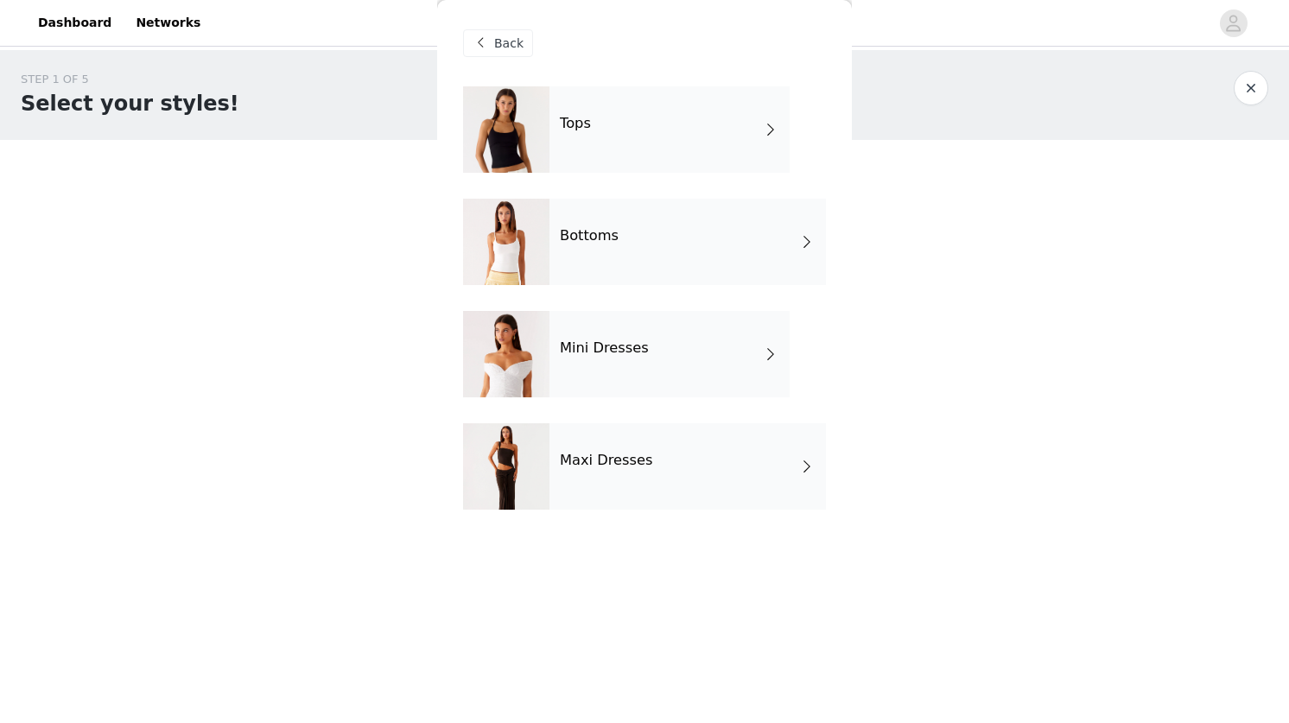
click at [614, 133] on div "Tops" at bounding box center [670, 129] width 240 height 86
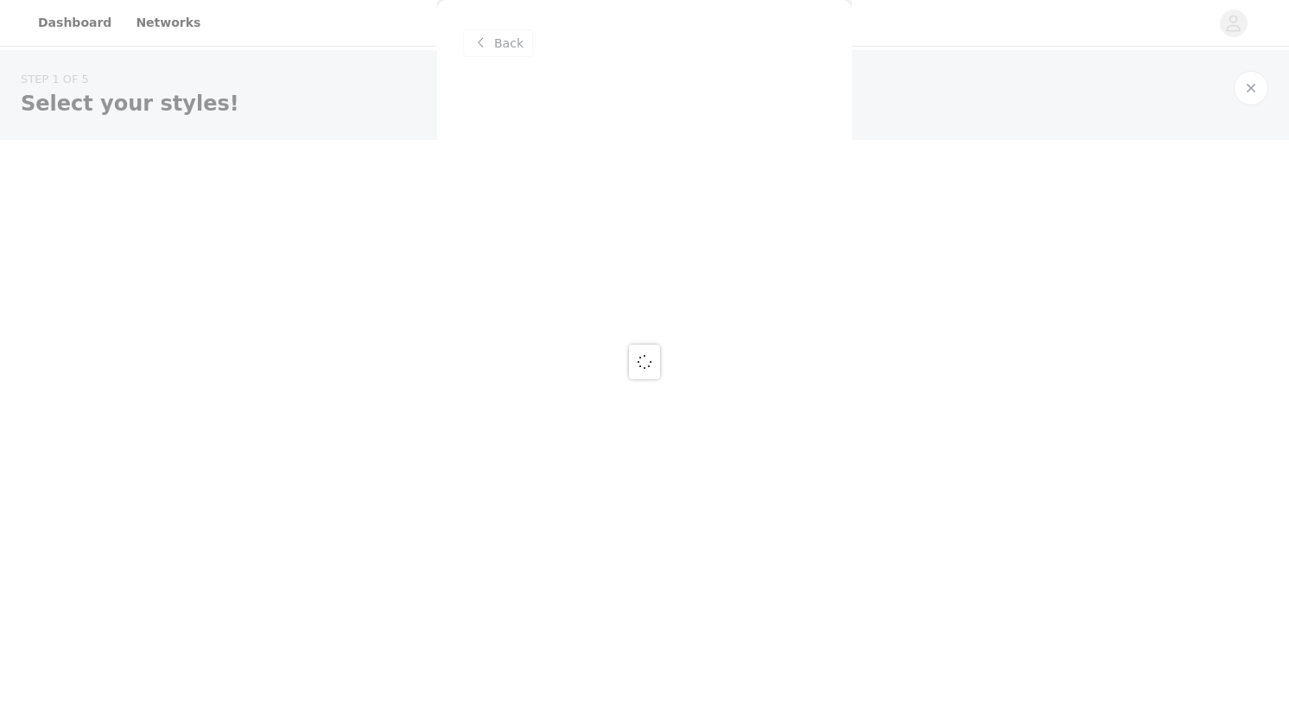
click at [494, 43] on div at bounding box center [644, 361] width 1289 height 723
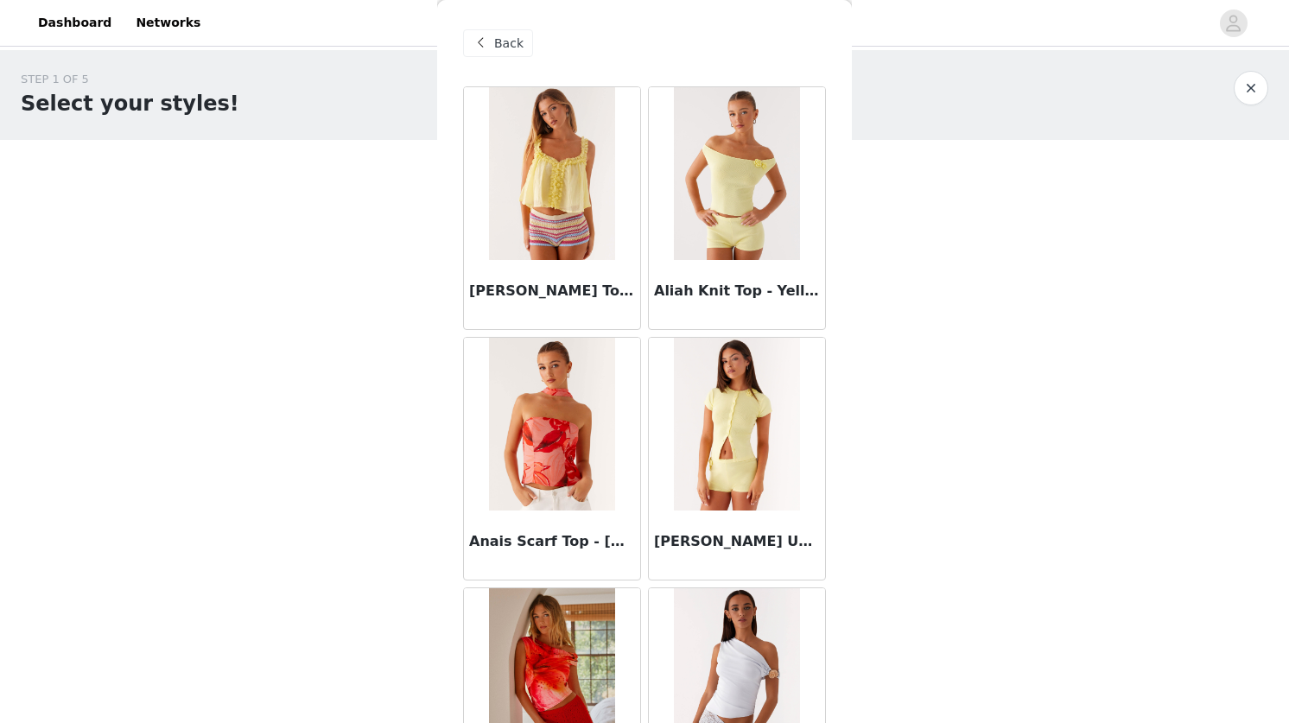
click at [511, 48] on span "Back" at bounding box center [508, 44] width 29 height 18
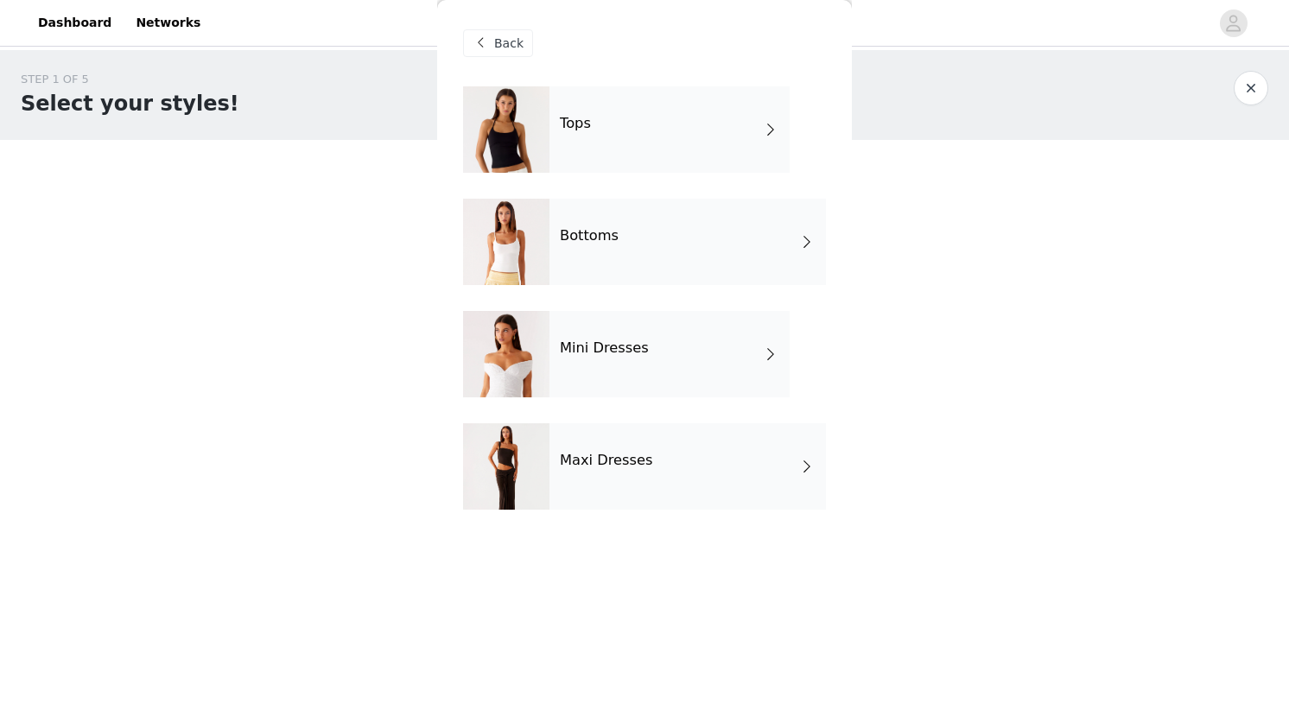
click at [567, 245] on div "Bottoms" at bounding box center [688, 242] width 277 height 86
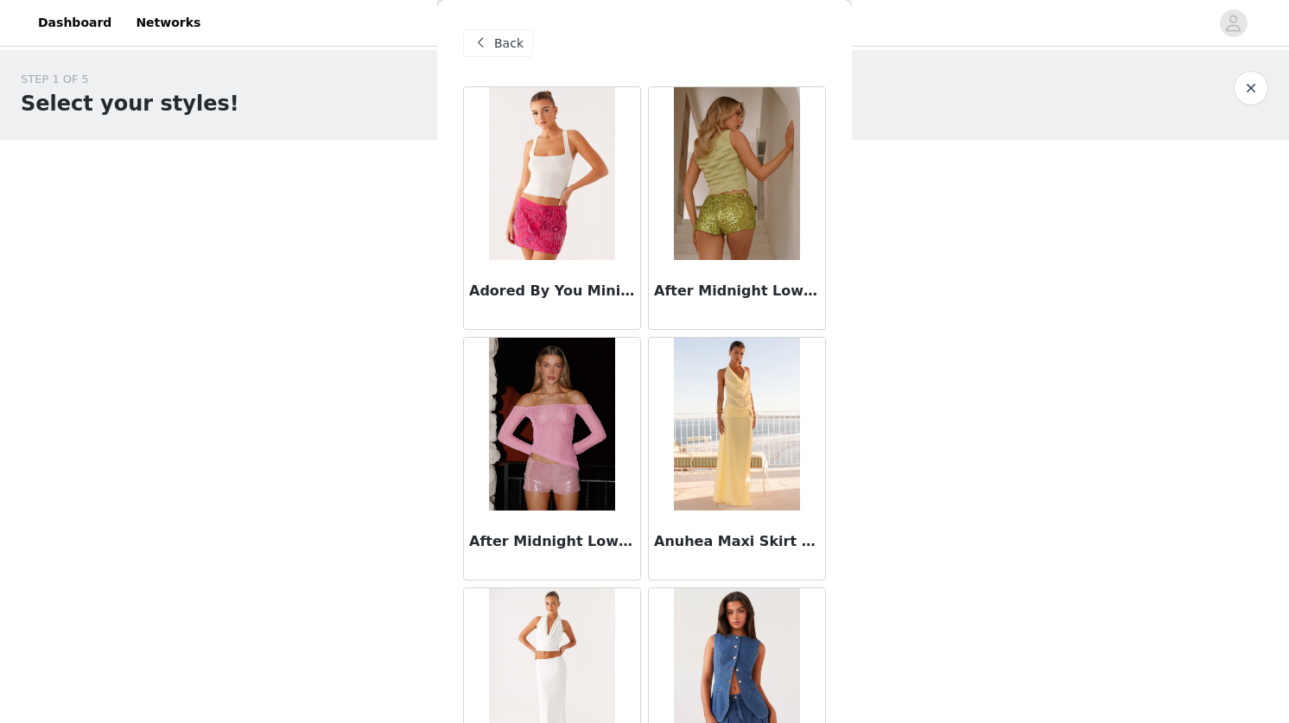
click at [499, 30] on div "Back" at bounding box center [498, 43] width 70 height 28
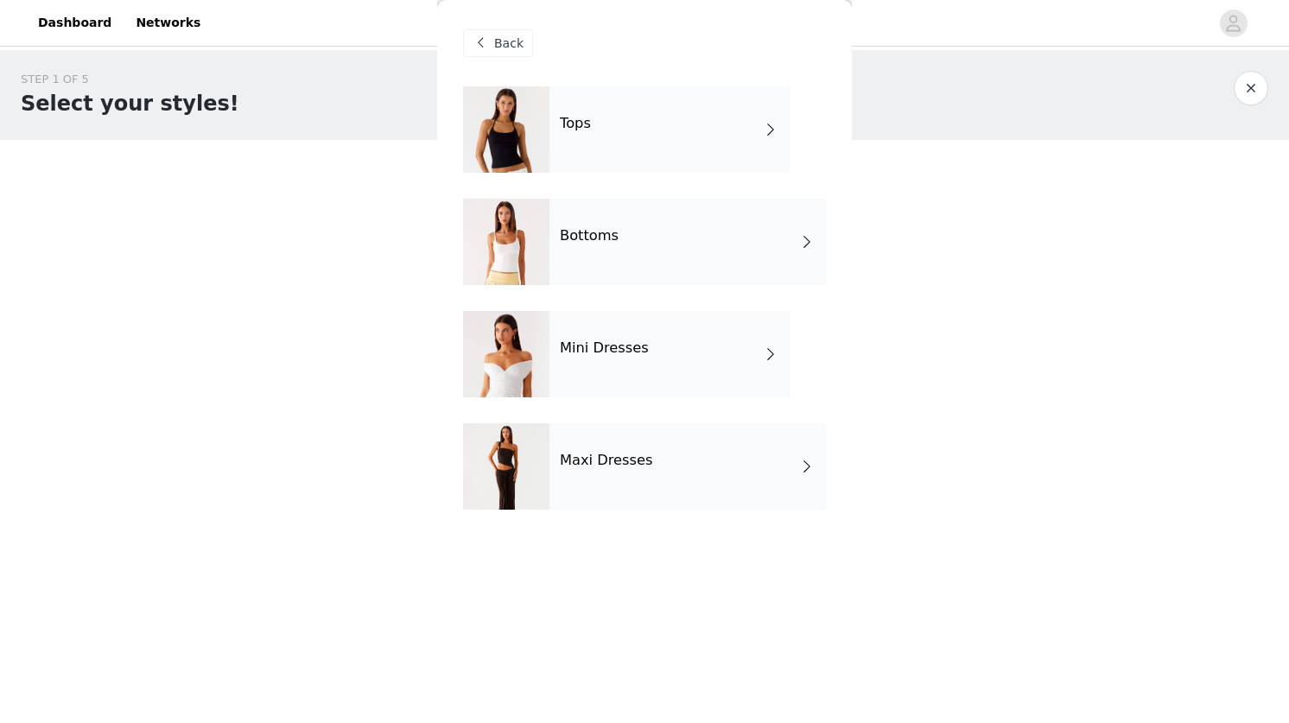
click at [597, 469] on div "Maxi Dresses" at bounding box center [688, 466] width 277 height 86
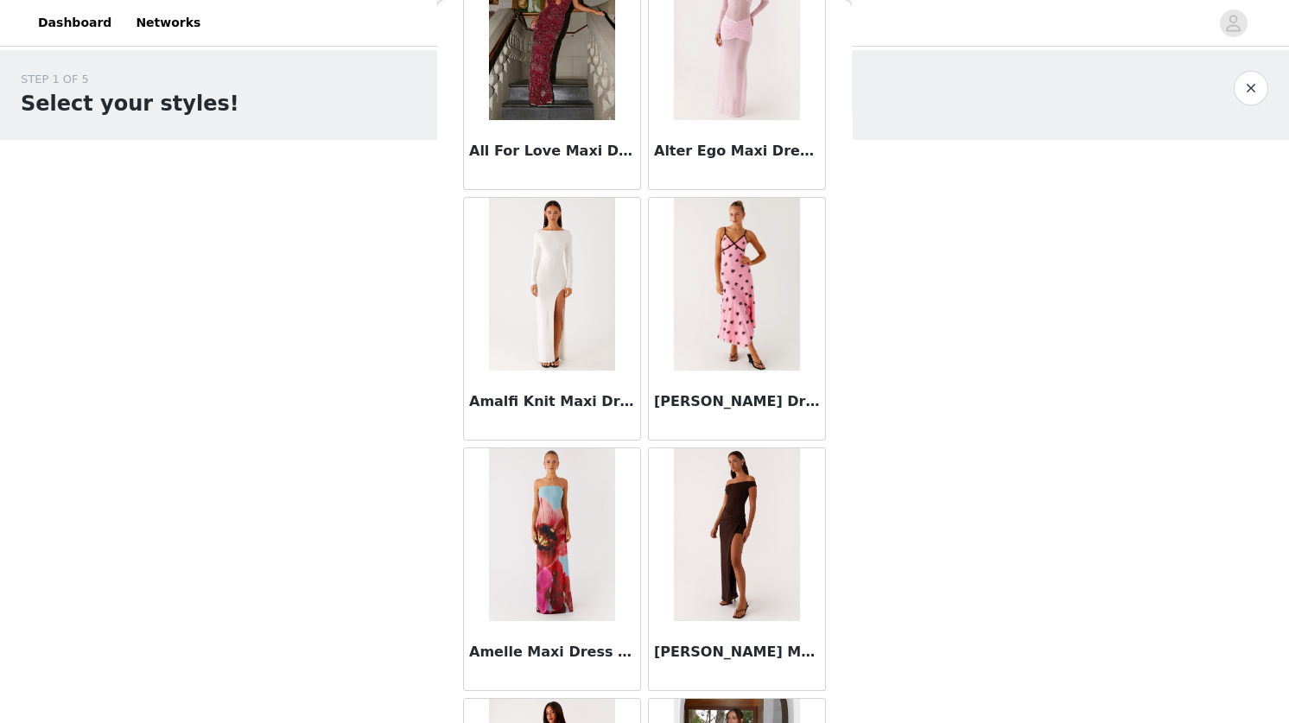
scroll to position [1921, 0]
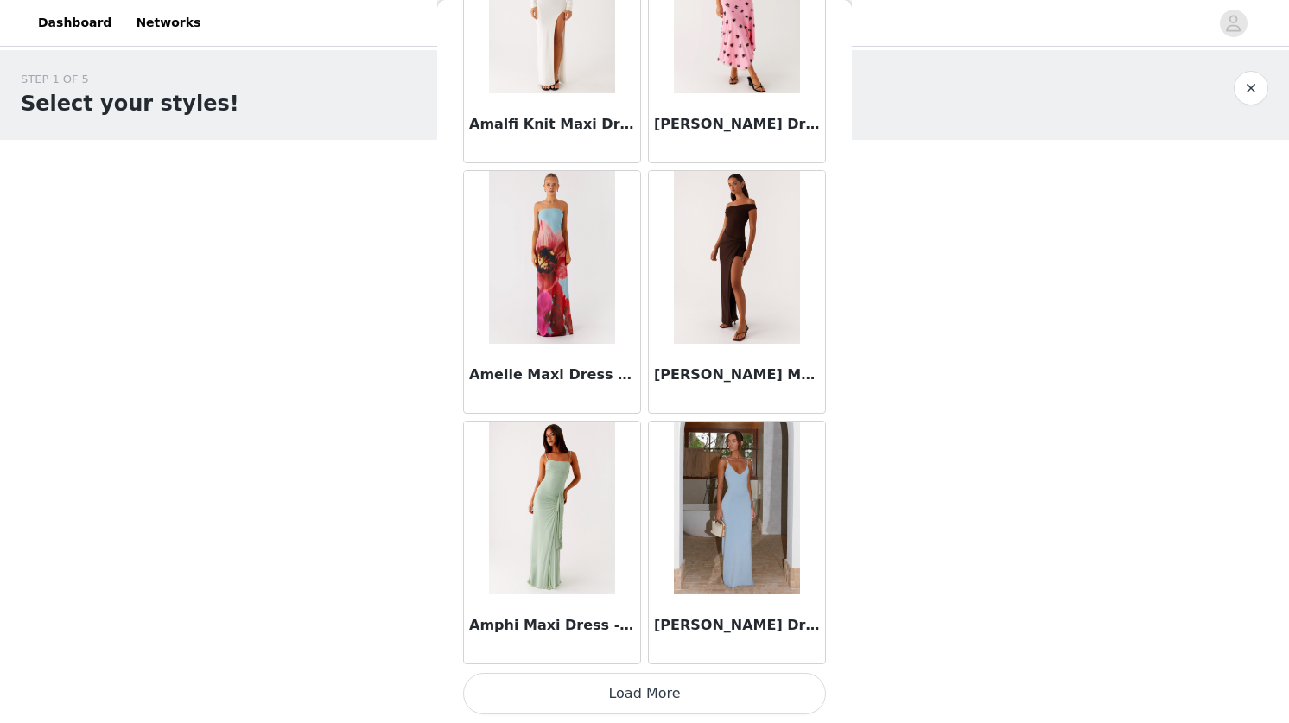
click at [638, 684] on button "Load More" at bounding box center [644, 693] width 363 height 41
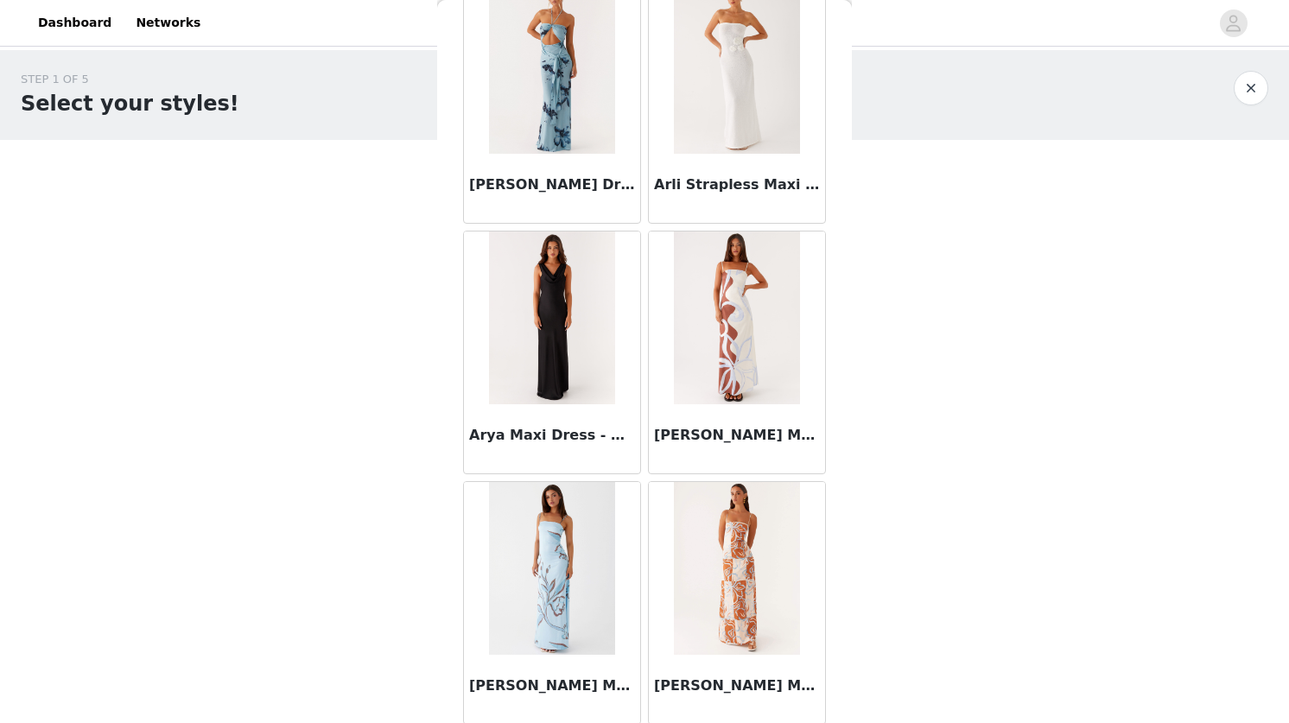
scroll to position [4427, 0]
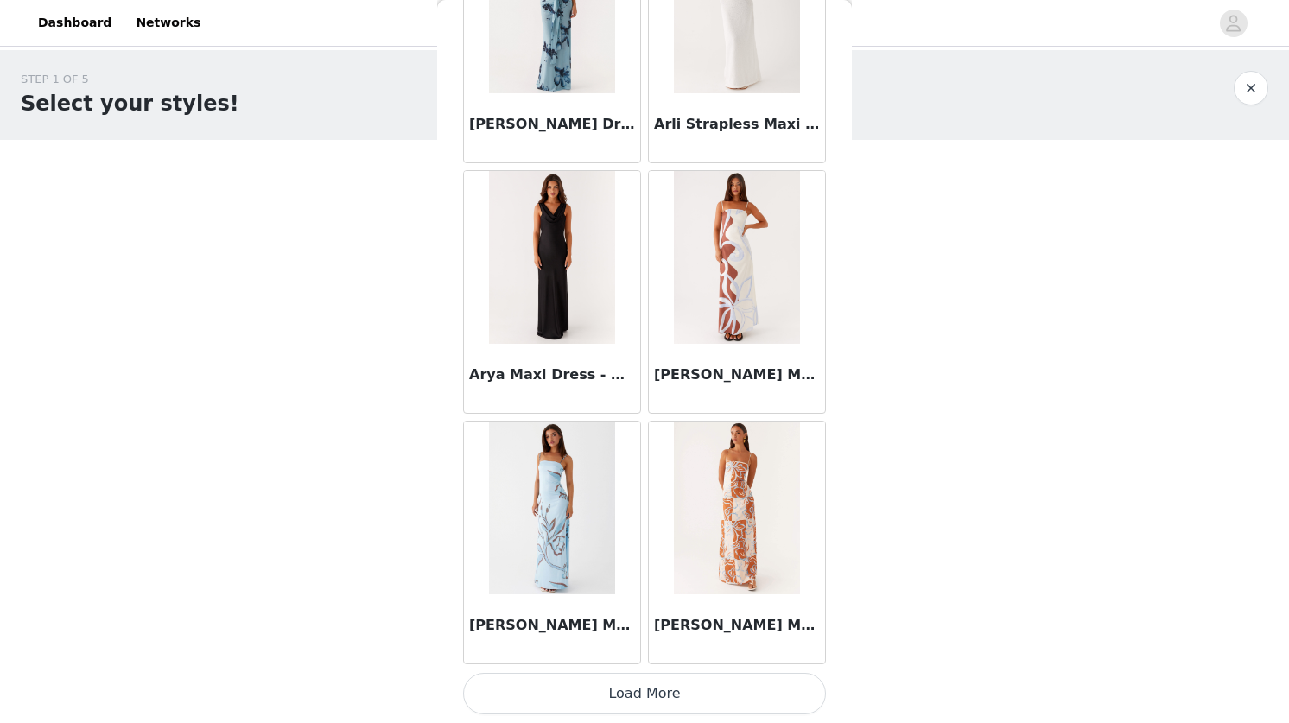
click at [640, 684] on button "Load More" at bounding box center [644, 693] width 363 height 41
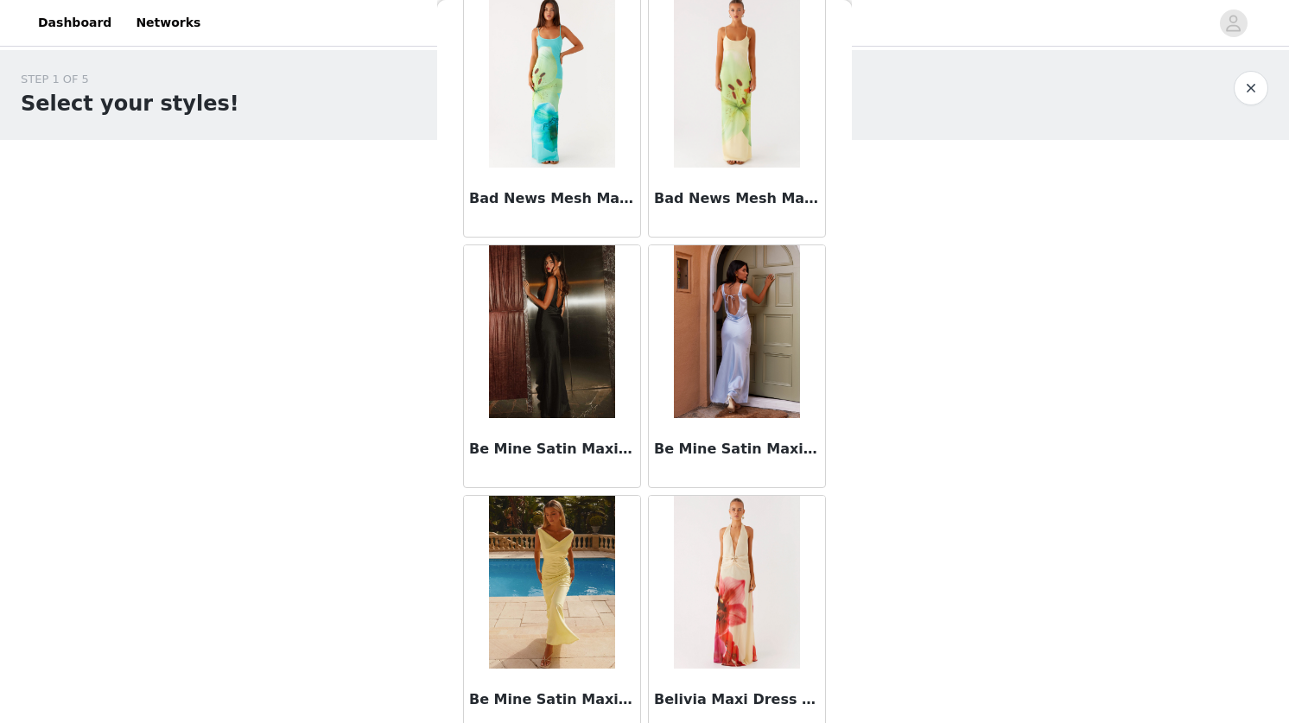
scroll to position [6933, 0]
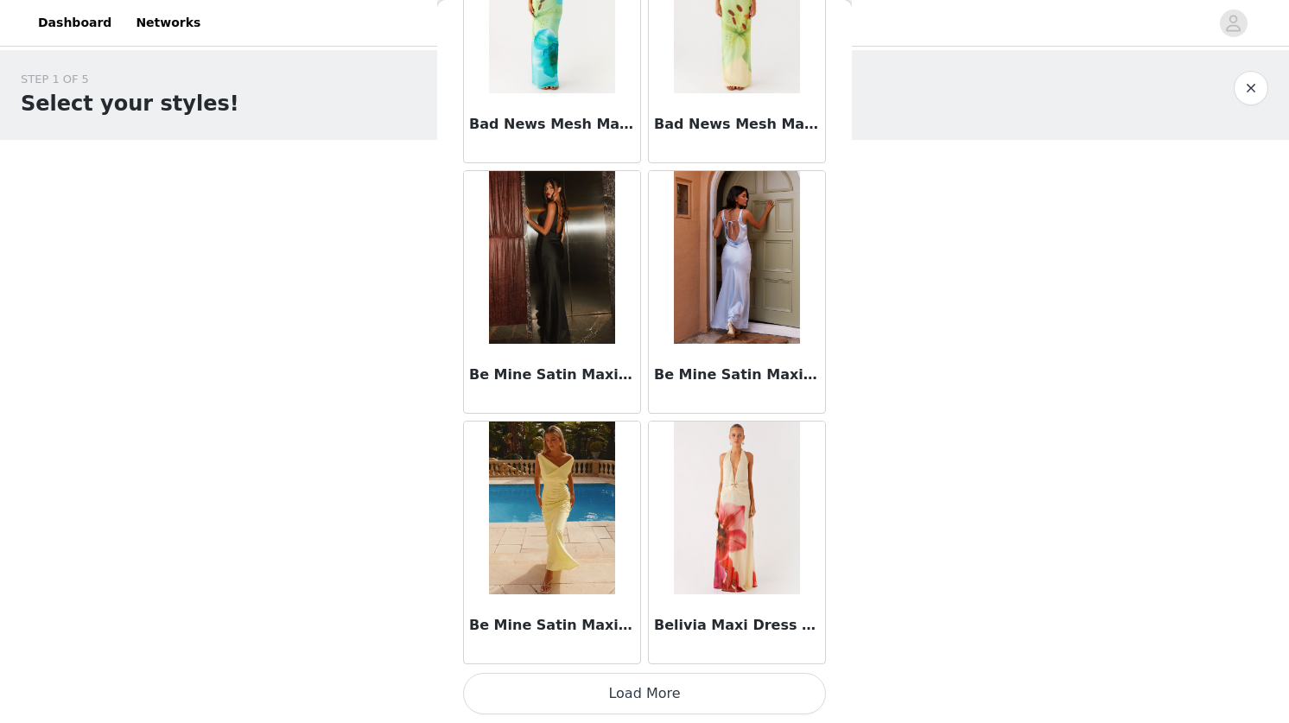
click at [625, 683] on button "Load More" at bounding box center [644, 693] width 363 height 41
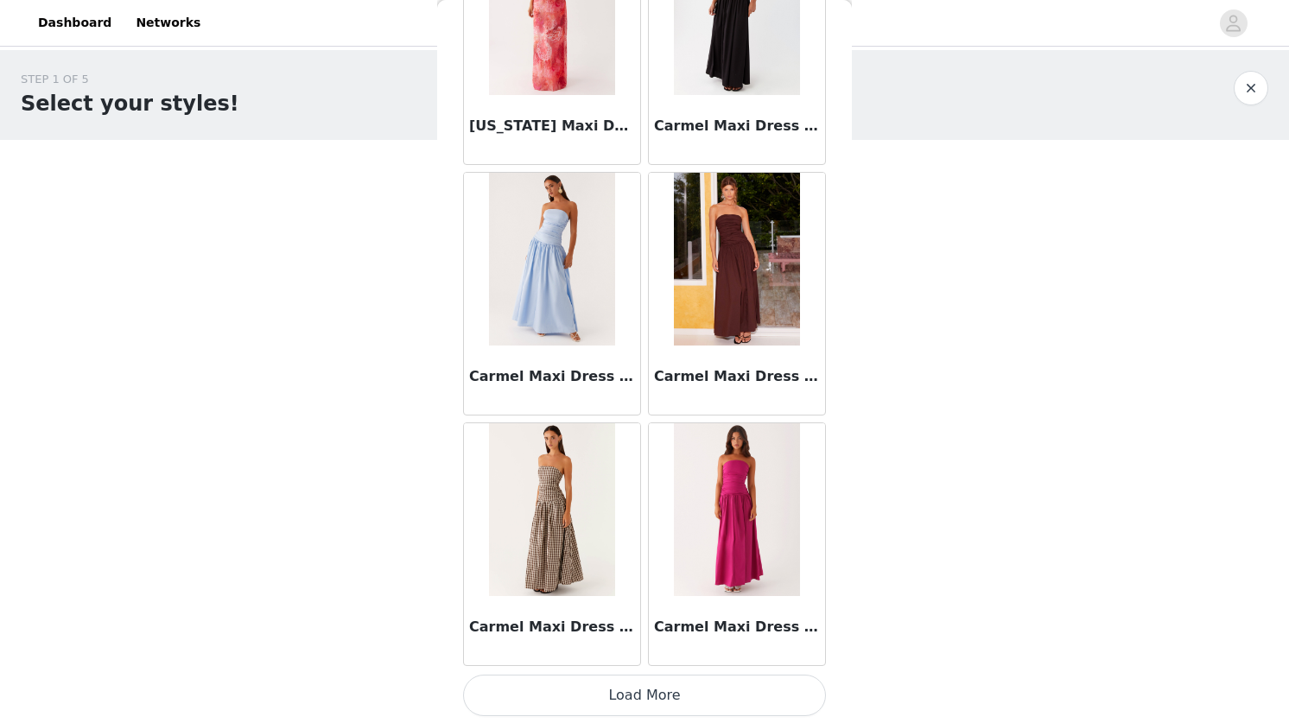
scroll to position [9440, 0]
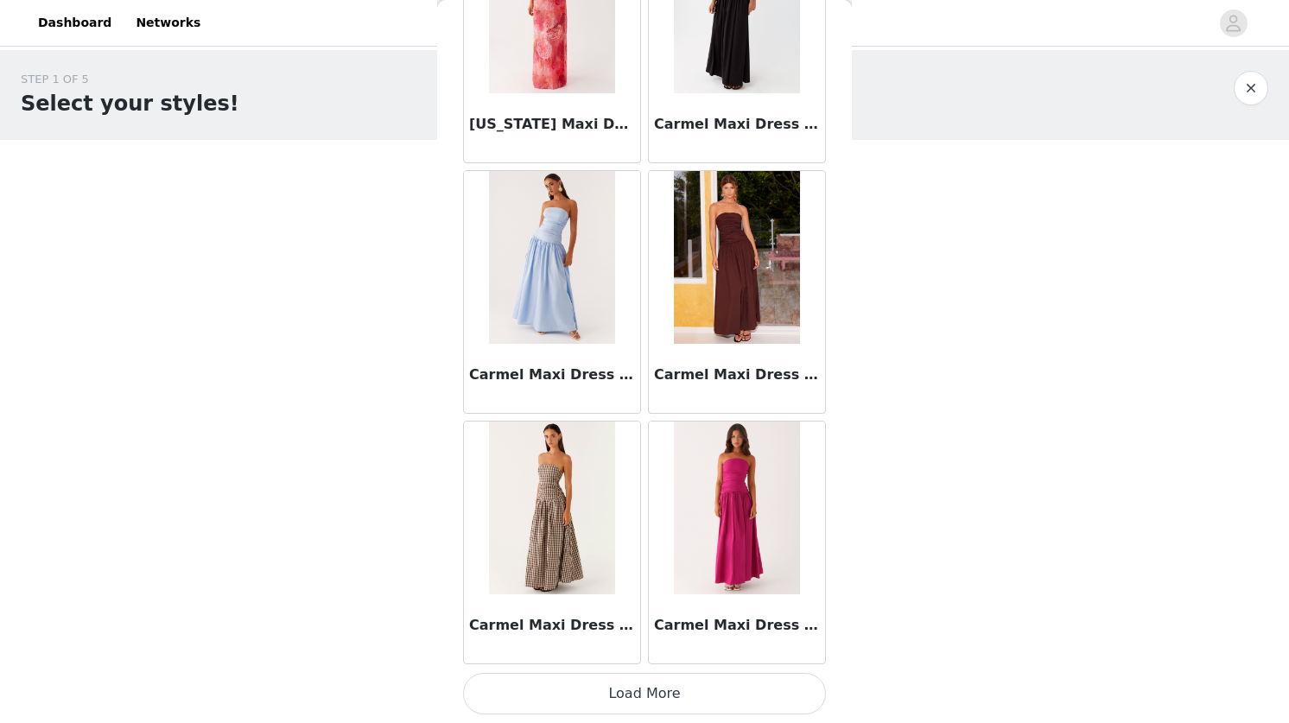
click at [635, 684] on button "Load More" at bounding box center [644, 693] width 363 height 41
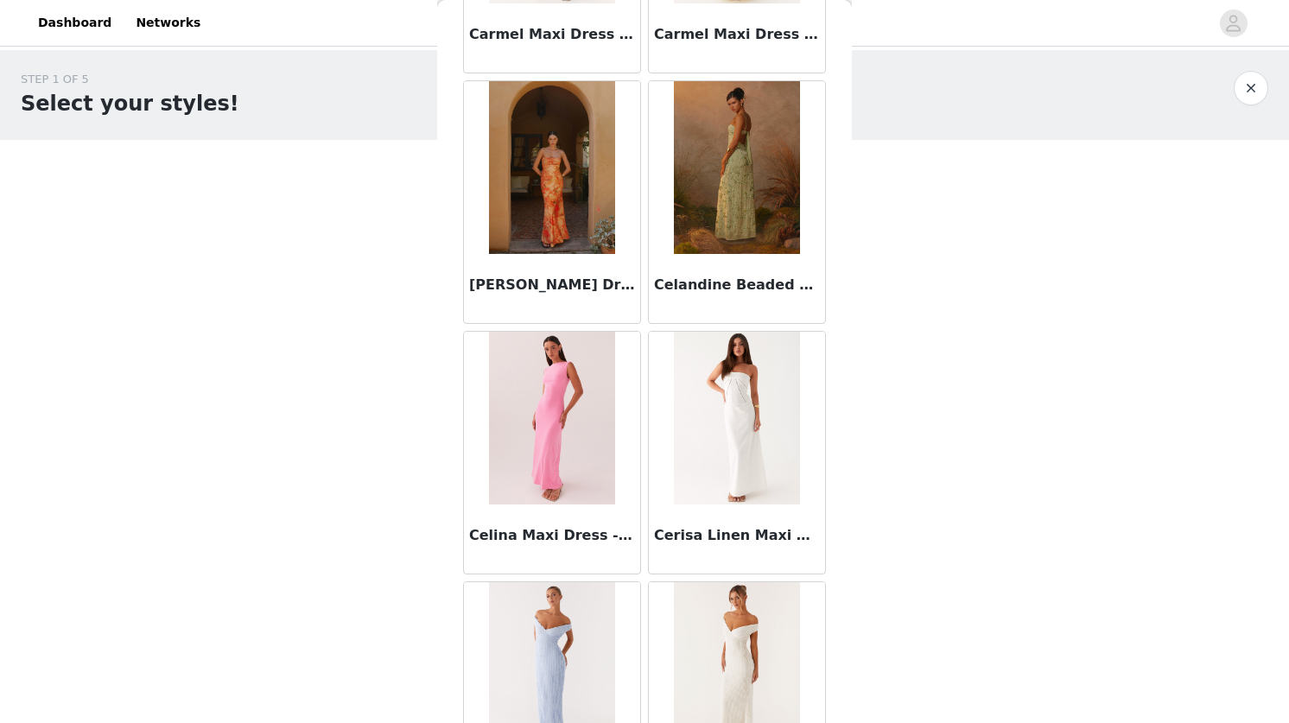
scroll to position [11035, 0]
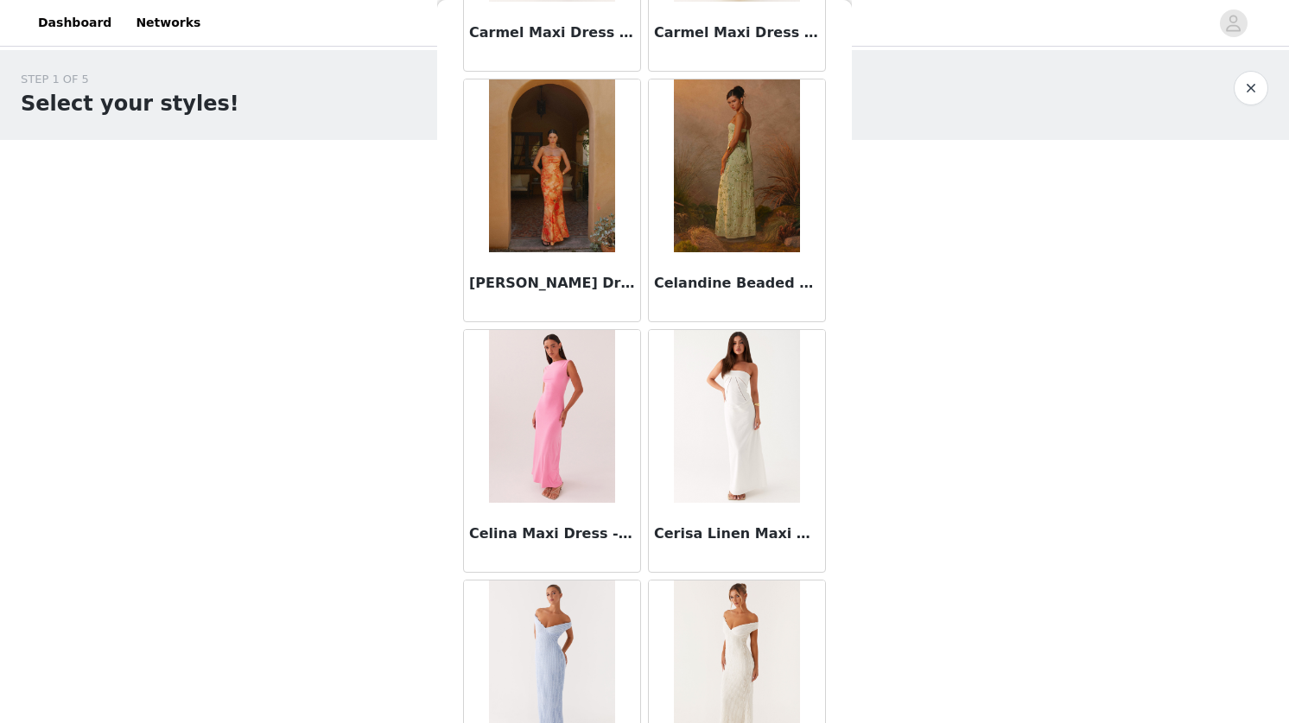
click at [722, 237] on img at bounding box center [736, 166] width 125 height 173
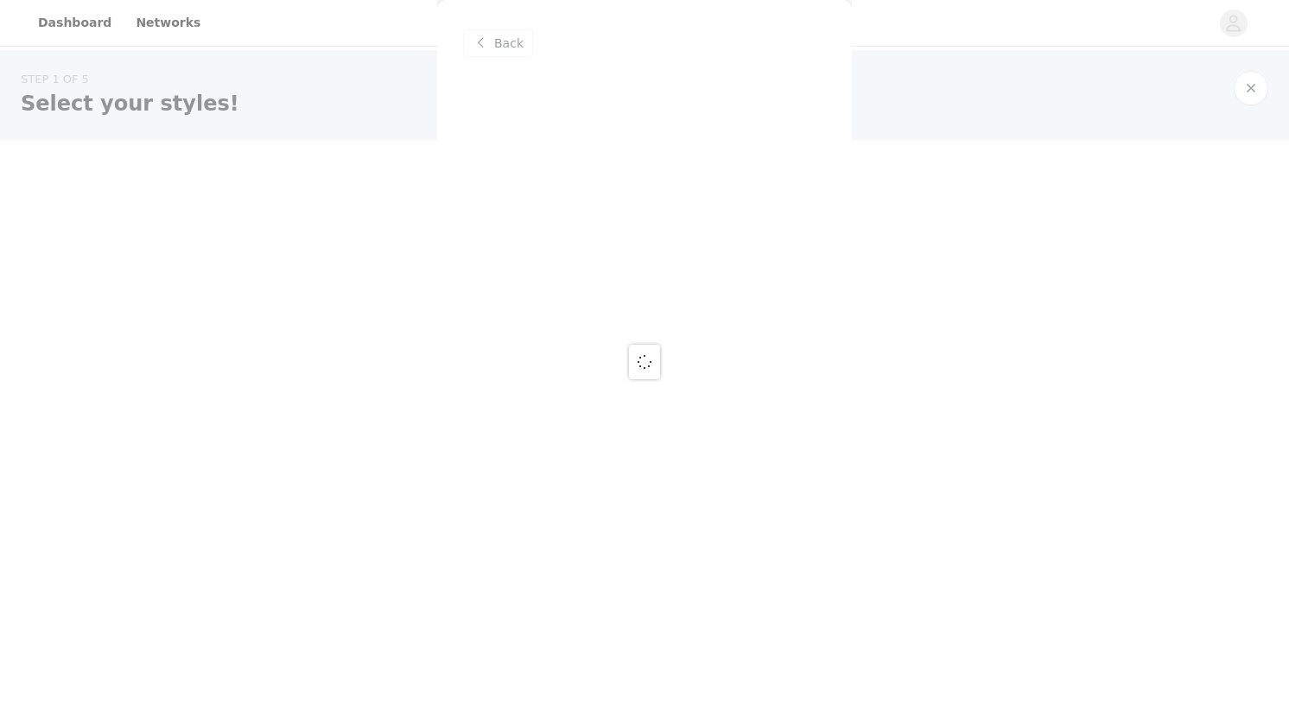
scroll to position [0, 0]
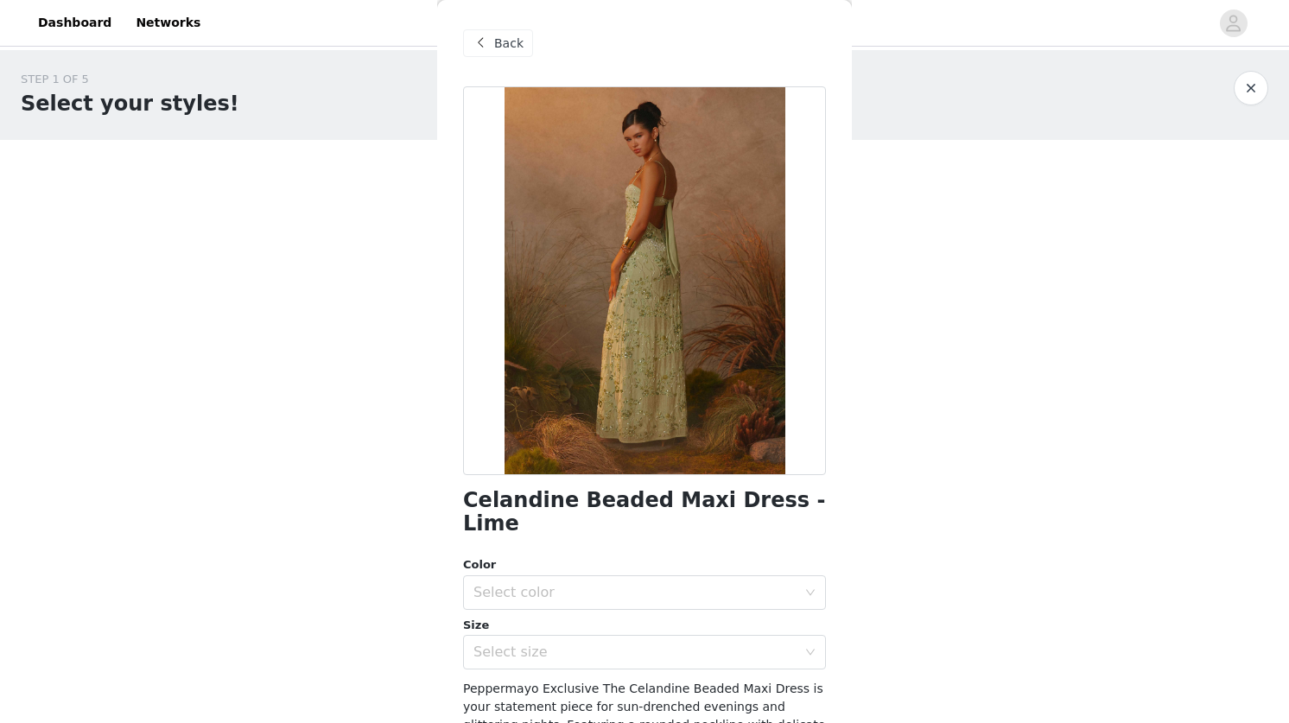
drag, startPoint x: 659, startPoint y: 365, endPoint x: 573, endPoint y: 358, distance: 85.8
click at [573, 358] on div at bounding box center [644, 280] width 363 height 389
click at [817, 272] on div at bounding box center [644, 280] width 363 height 389
click at [643, 584] on div "Select color" at bounding box center [635, 592] width 323 height 17
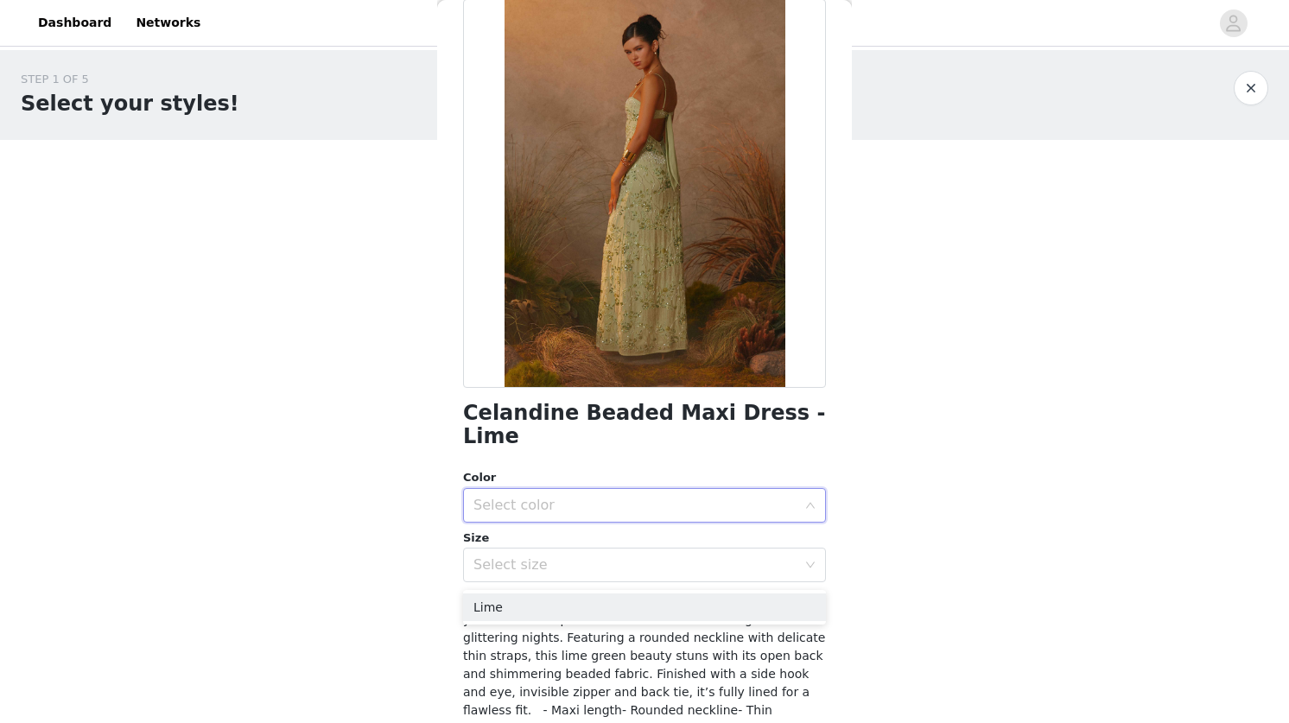
scroll to position [124, 0]
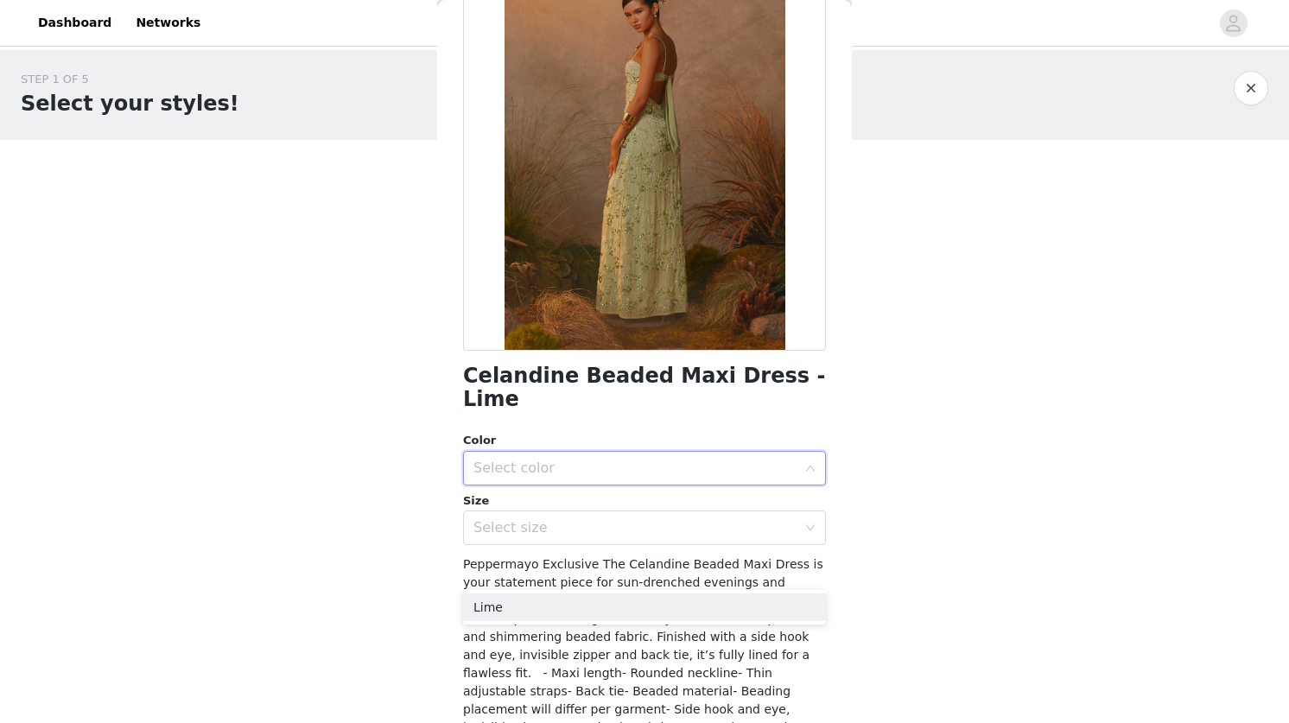
click at [539, 457] on div "Select color" at bounding box center [639, 468] width 331 height 33
click at [536, 460] on div "Select color" at bounding box center [635, 468] width 323 height 17
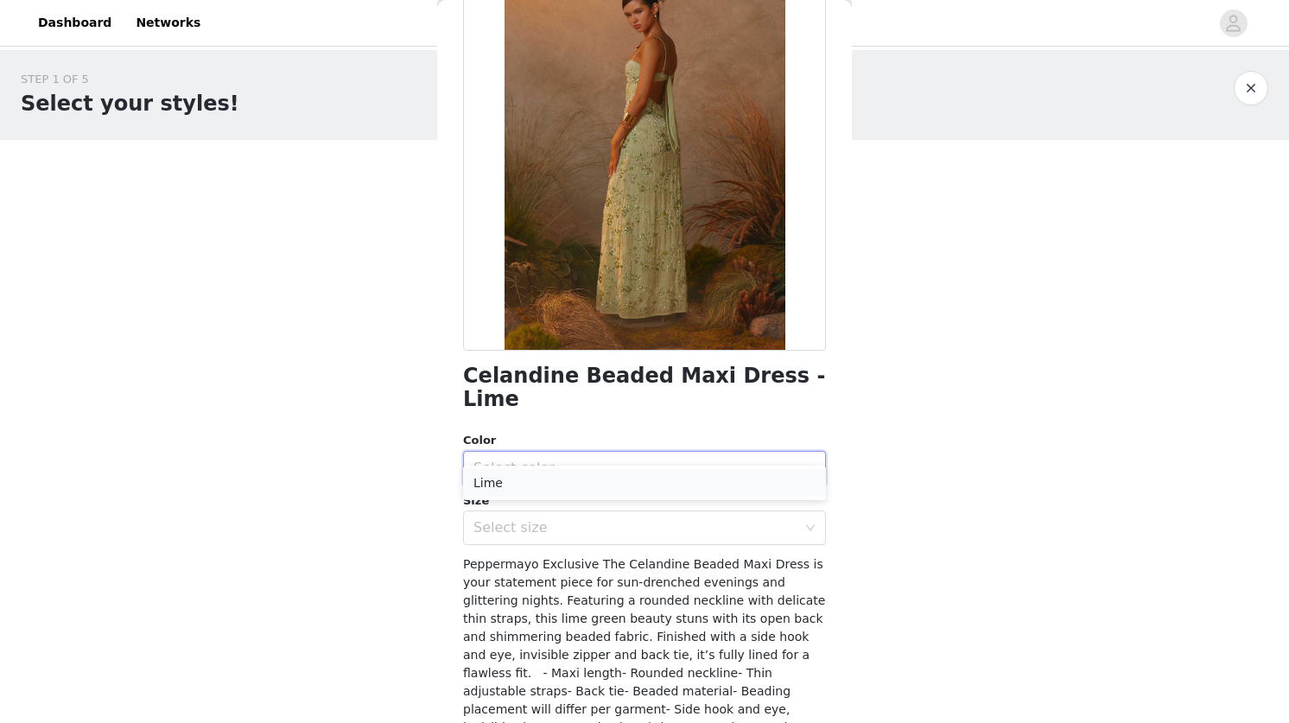
click at [524, 480] on li "Lime" at bounding box center [644, 483] width 363 height 28
click at [525, 519] on div "Select size" at bounding box center [635, 527] width 323 height 17
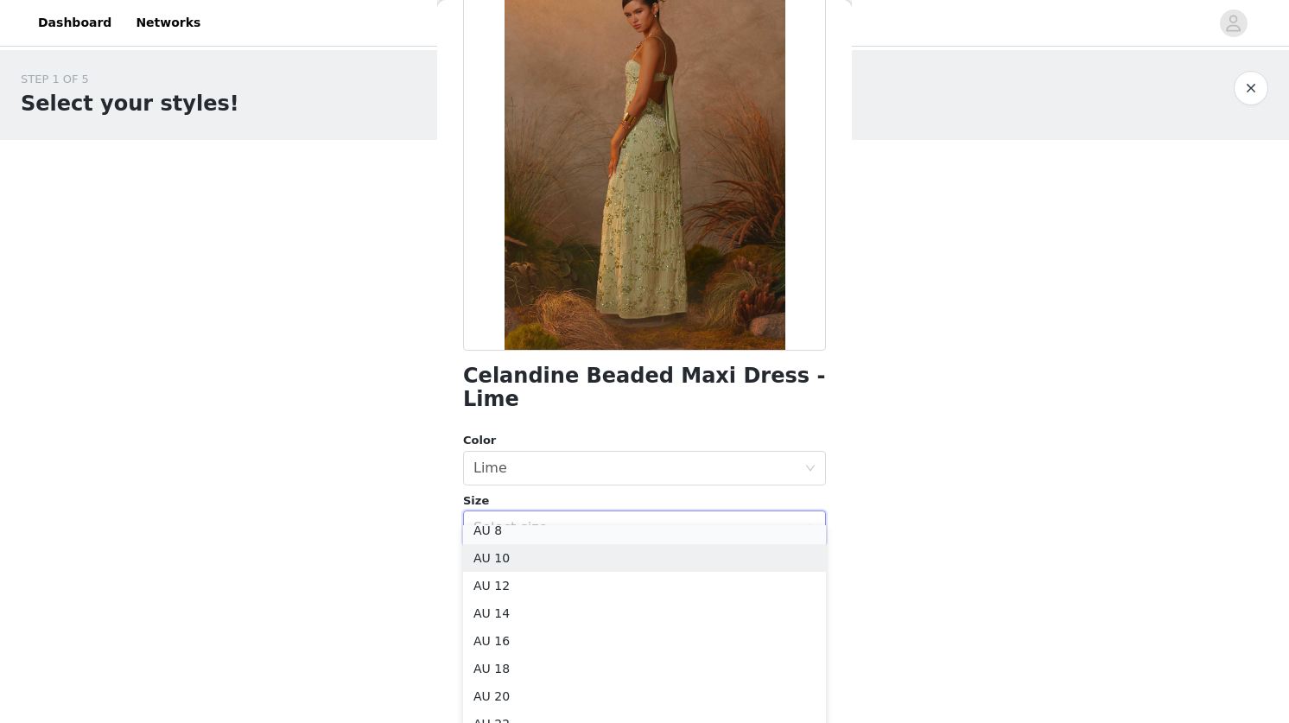
scroll to position [59, 0]
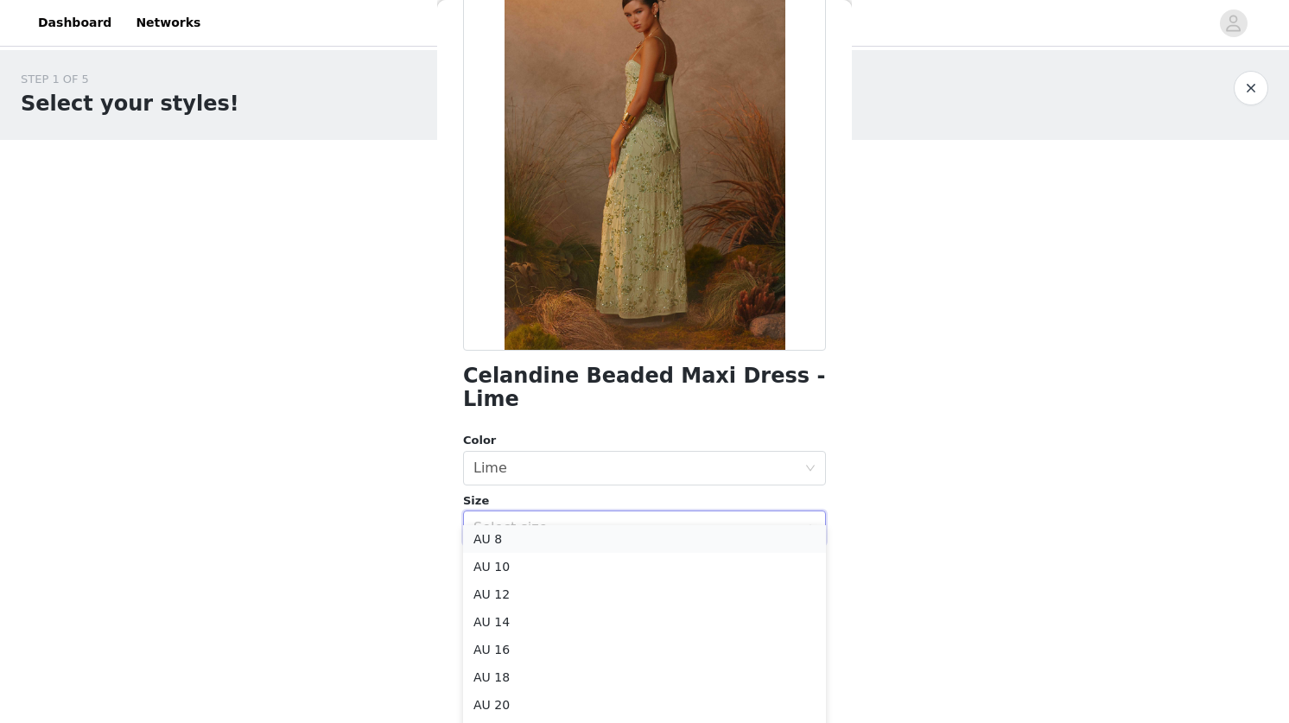
click at [495, 535] on li "AU 8" at bounding box center [644, 539] width 363 height 28
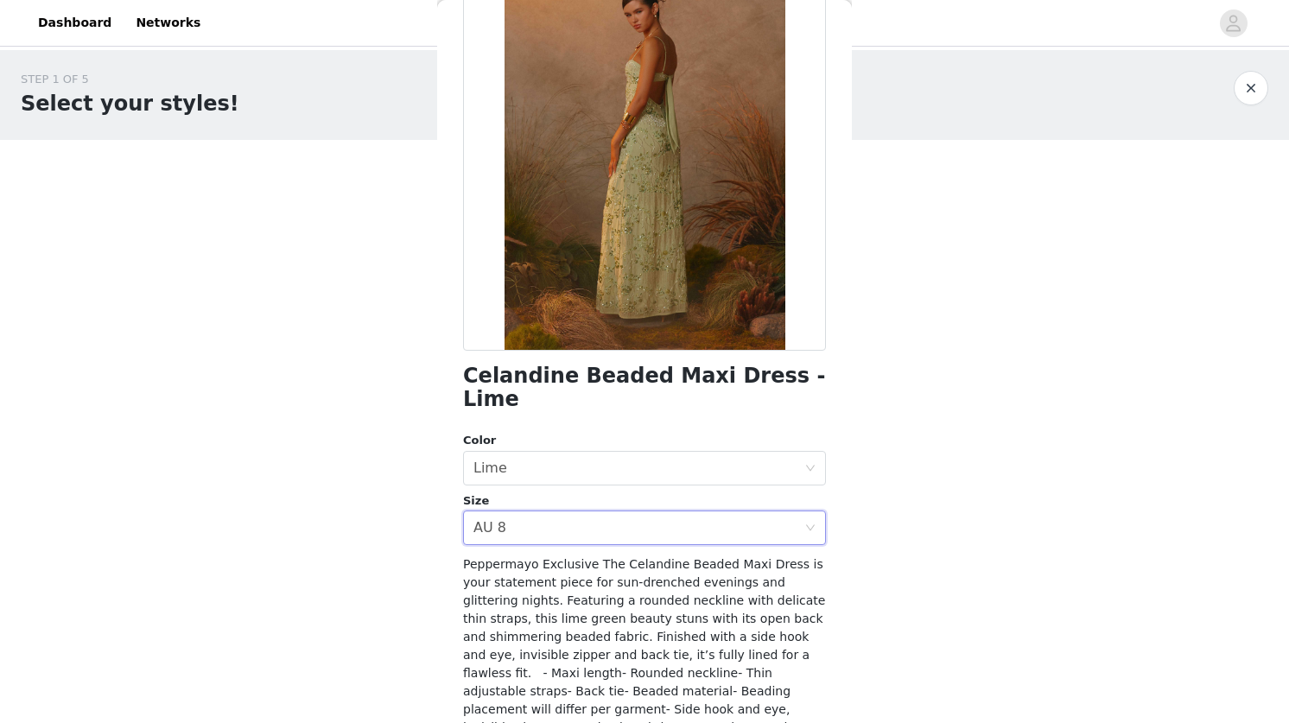
click at [890, 359] on div "STEP 1 OF 5 Select your styles! Please note that the sizes are in AU Sizes 0/4 …" at bounding box center [644, 249] width 1289 height 398
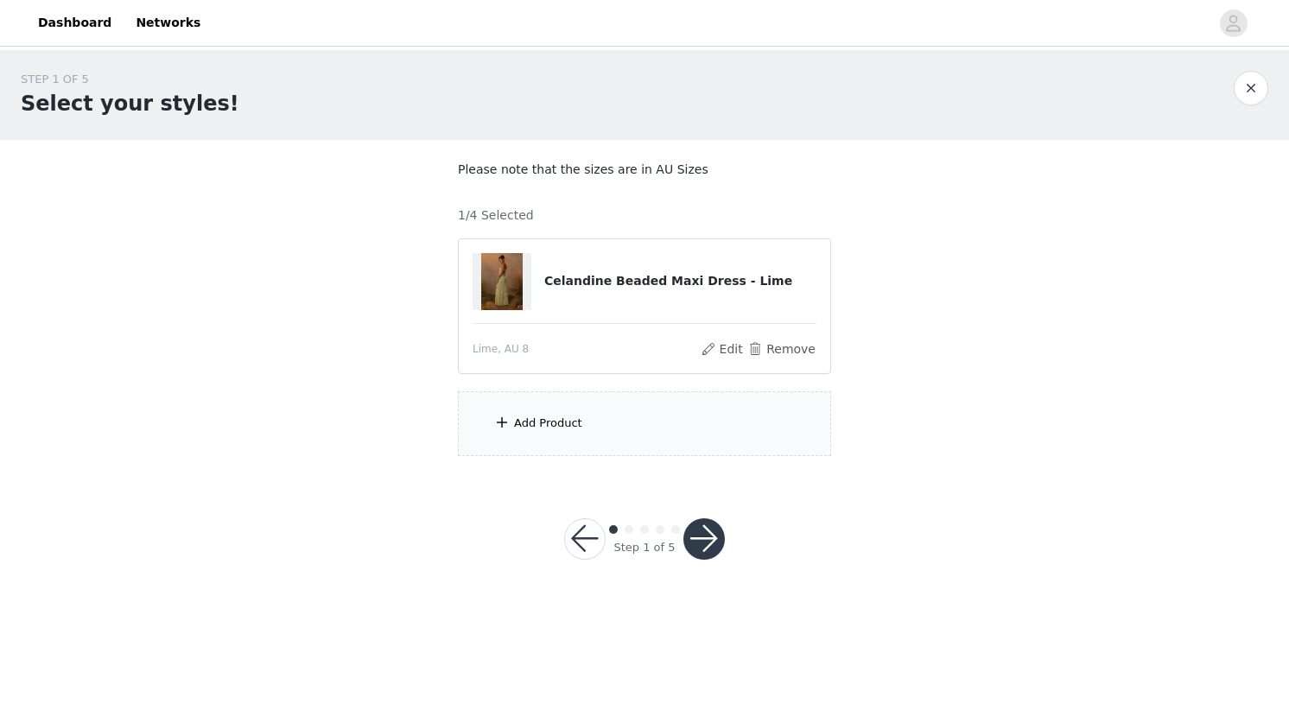
click at [576, 417] on div "Add Product" at bounding box center [548, 423] width 68 height 17
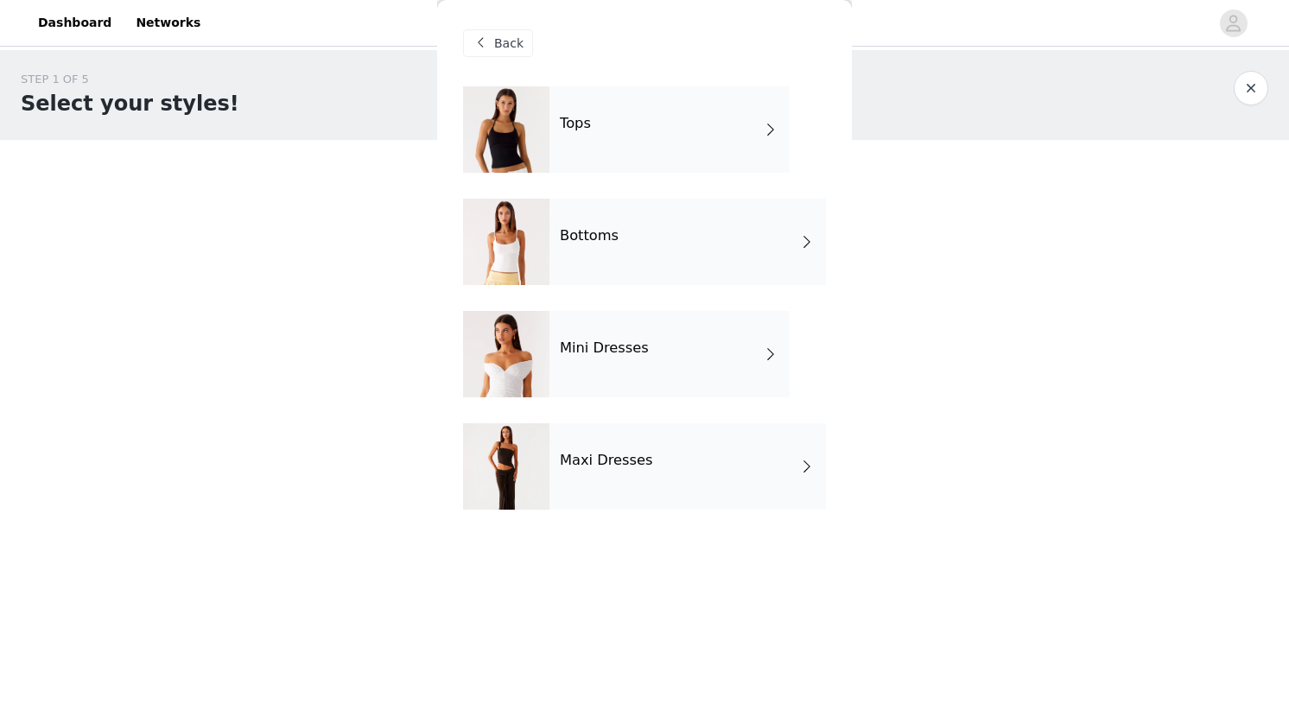
click at [513, 363] on div at bounding box center [506, 354] width 86 height 86
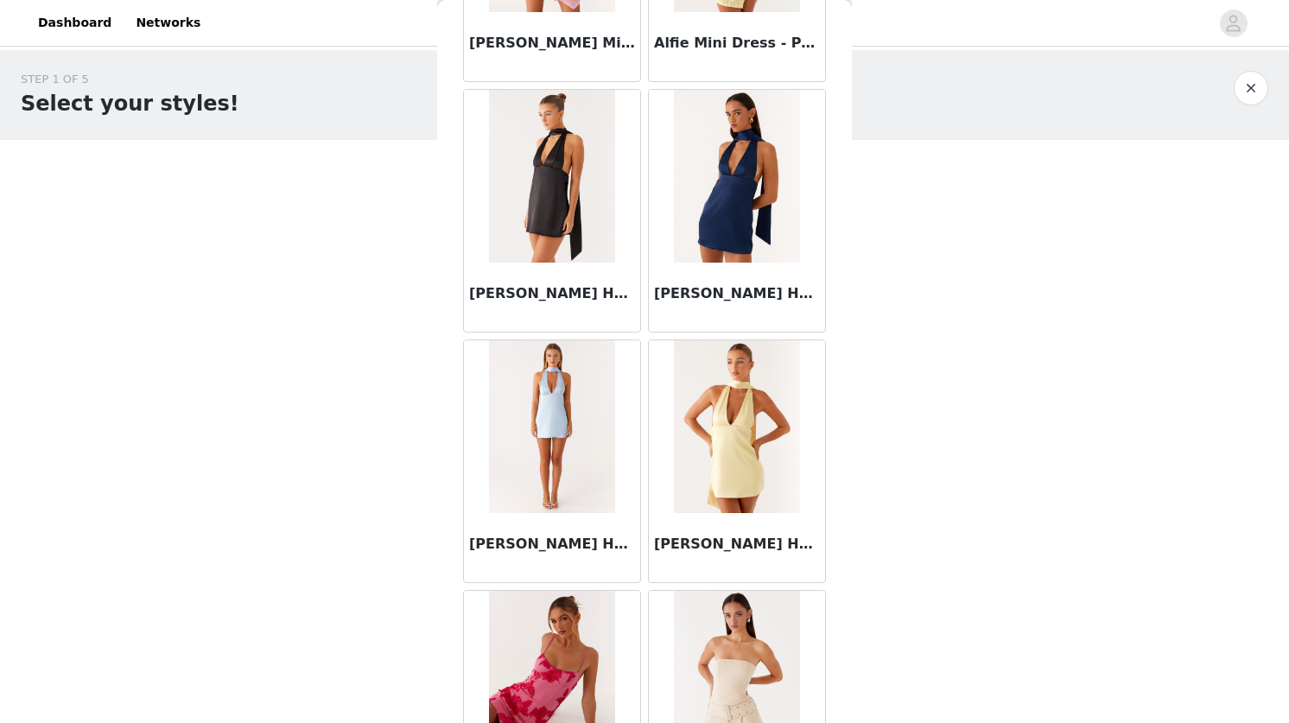
scroll to position [1921, 0]
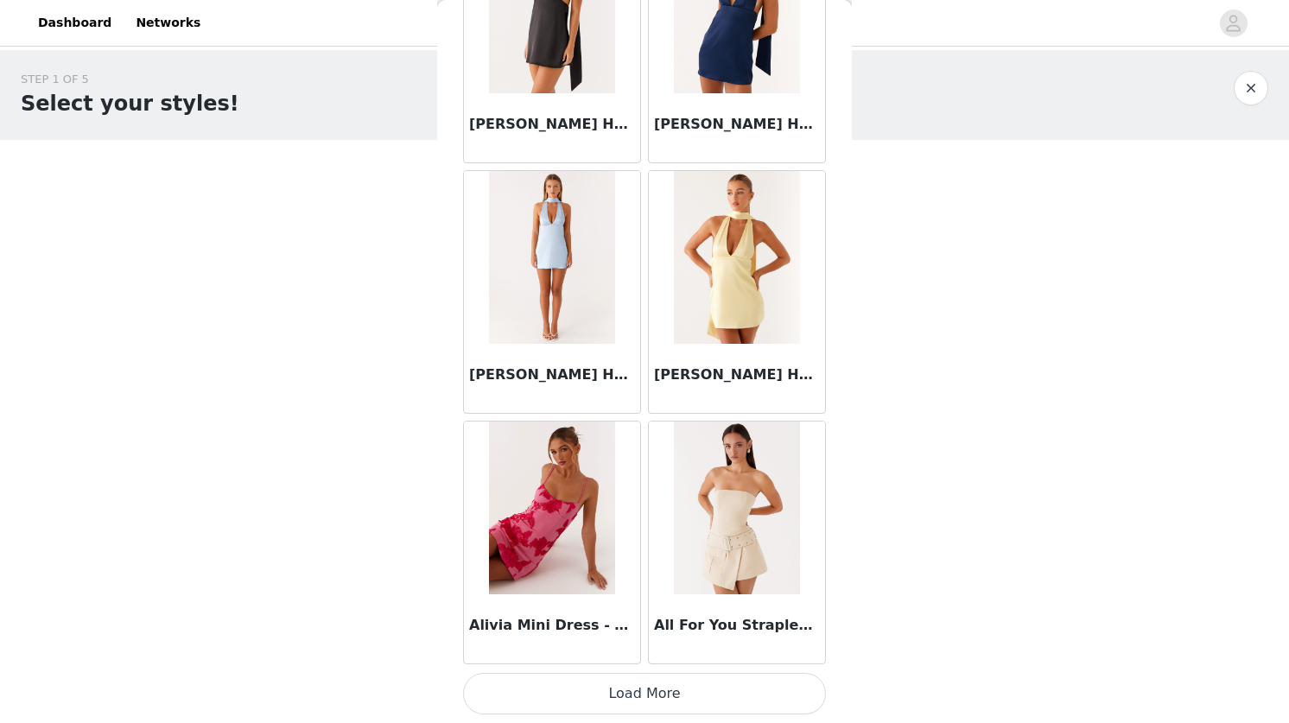
click at [630, 697] on button "Load More" at bounding box center [644, 693] width 363 height 41
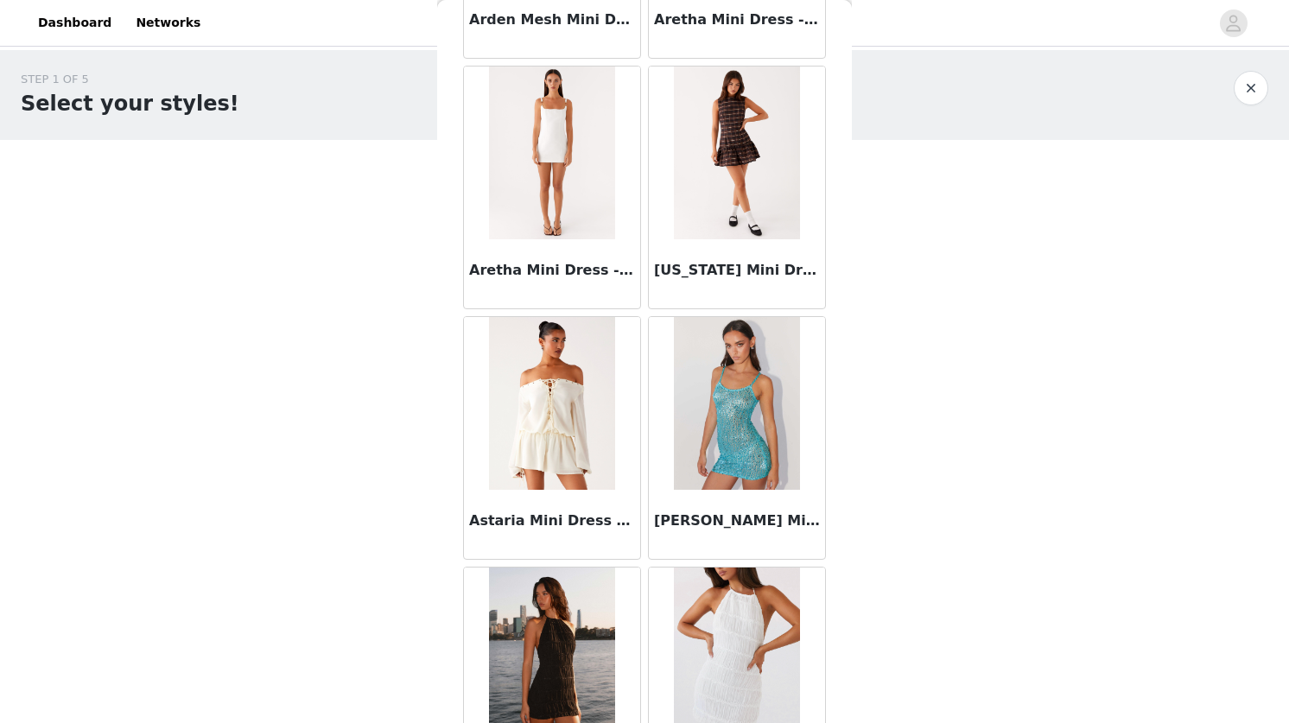
scroll to position [4427, 0]
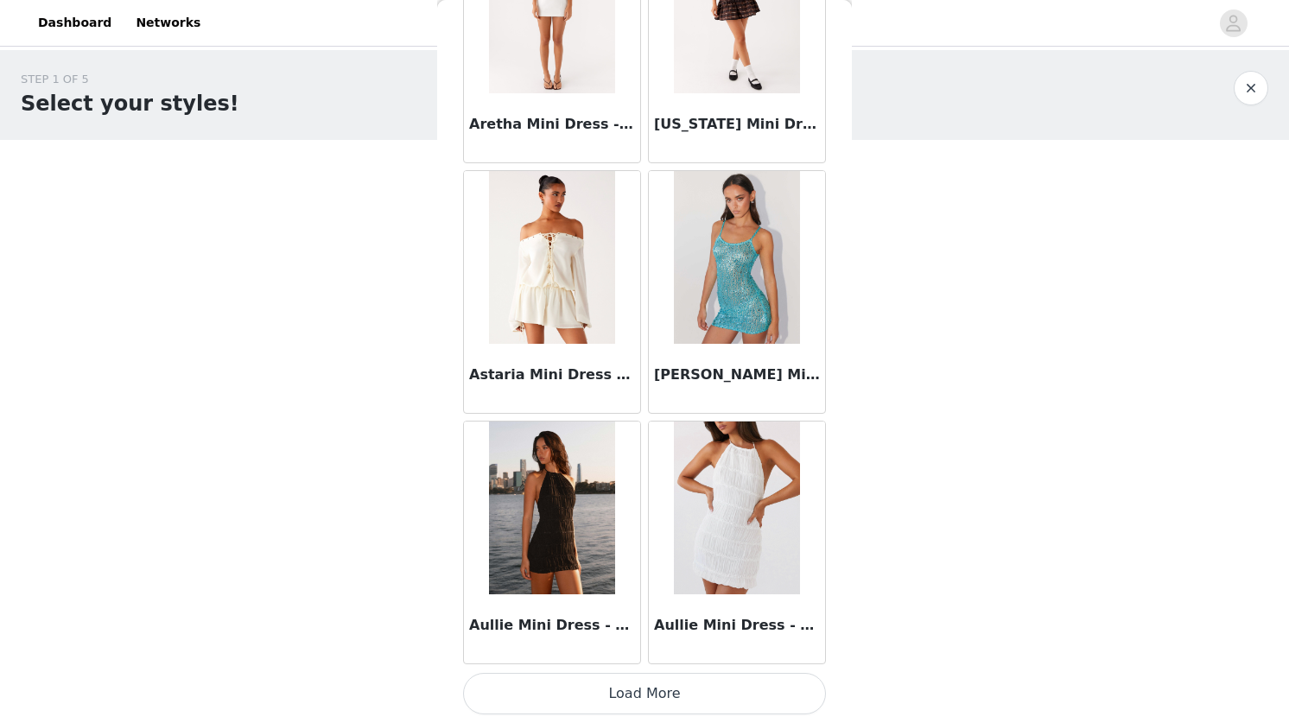
click at [612, 690] on button "Load More" at bounding box center [644, 693] width 363 height 41
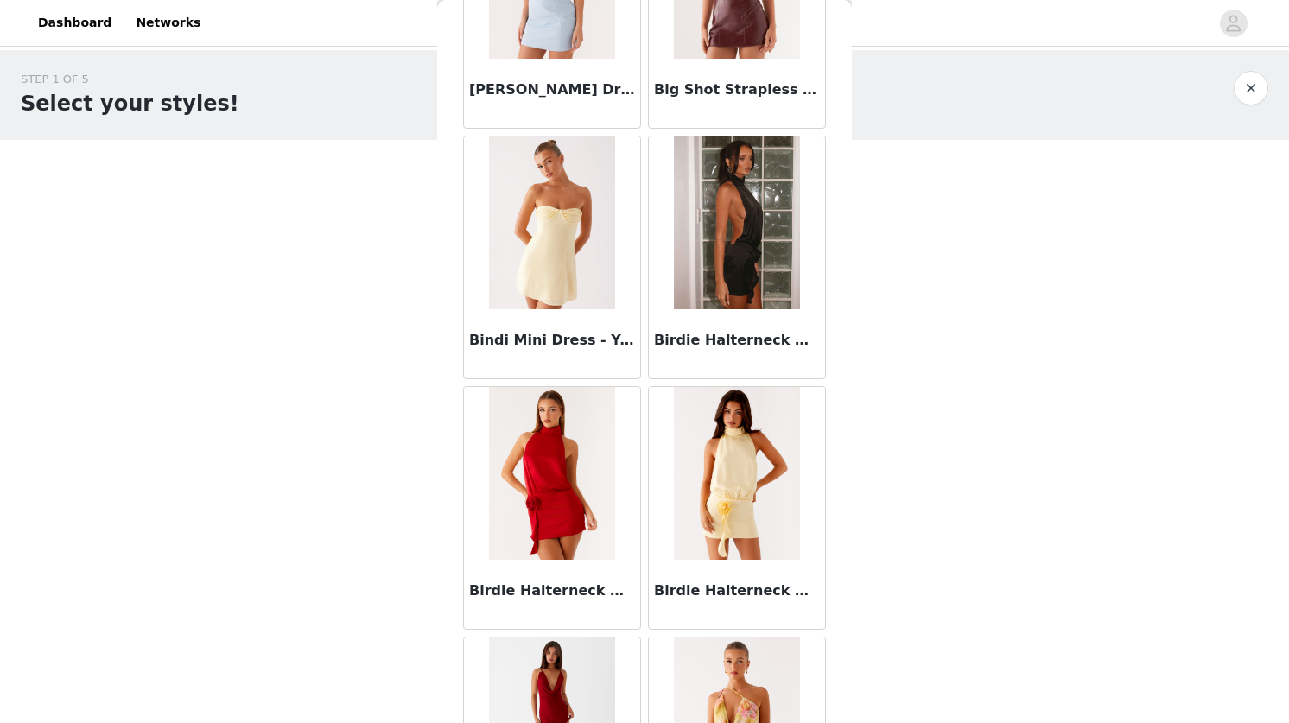
scroll to position [6933, 0]
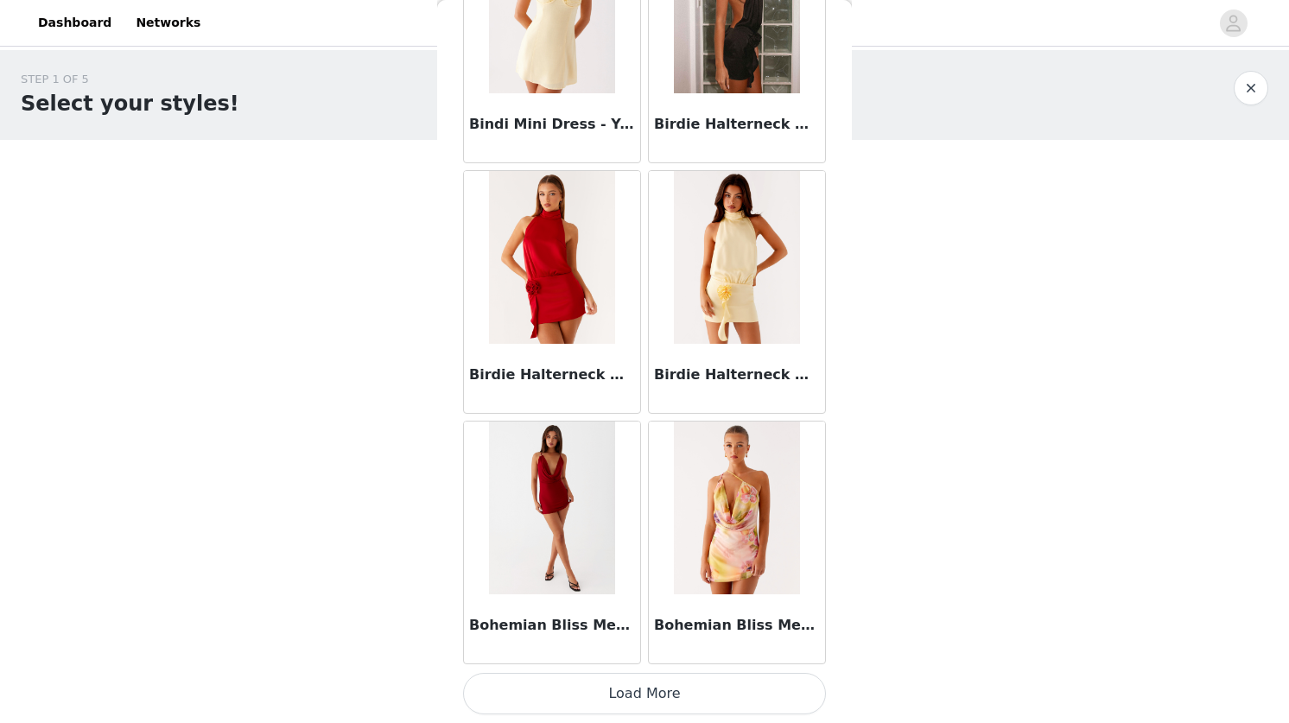
click at [614, 691] on button "Load More" at bounding box center [644, 693] width 363 height 41
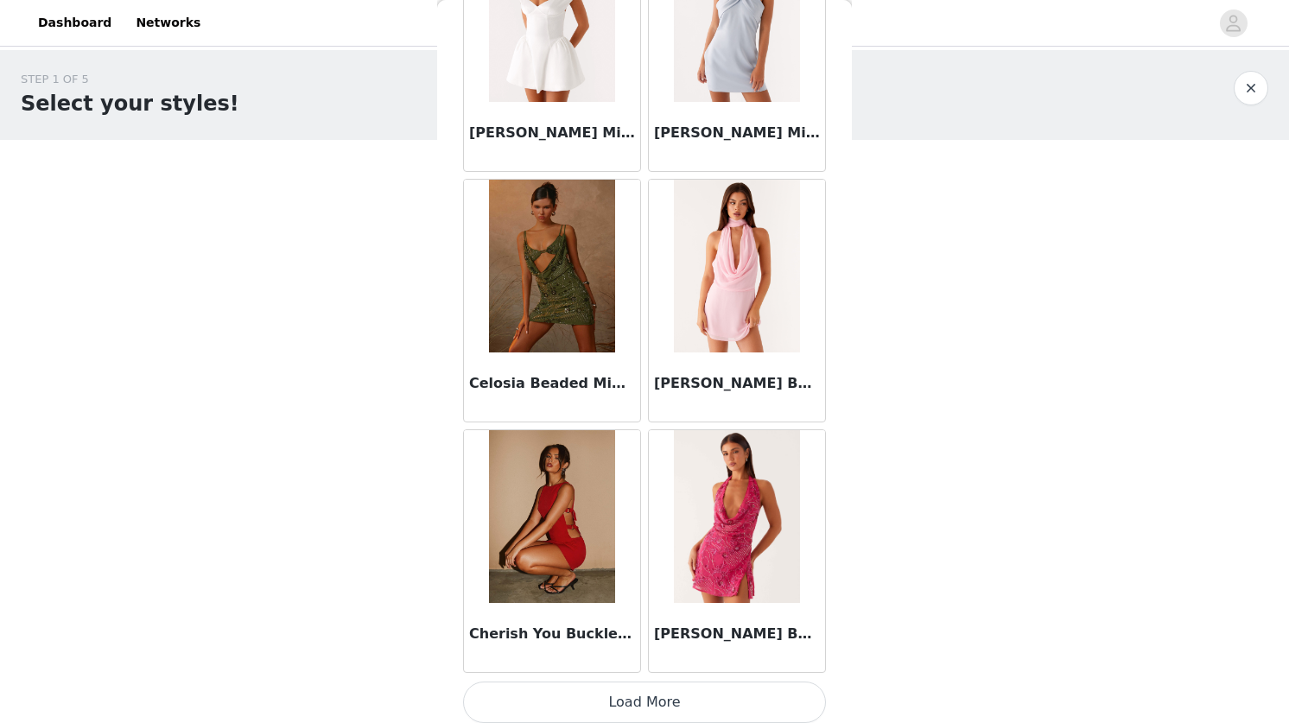
scroll to position [9440, 0]
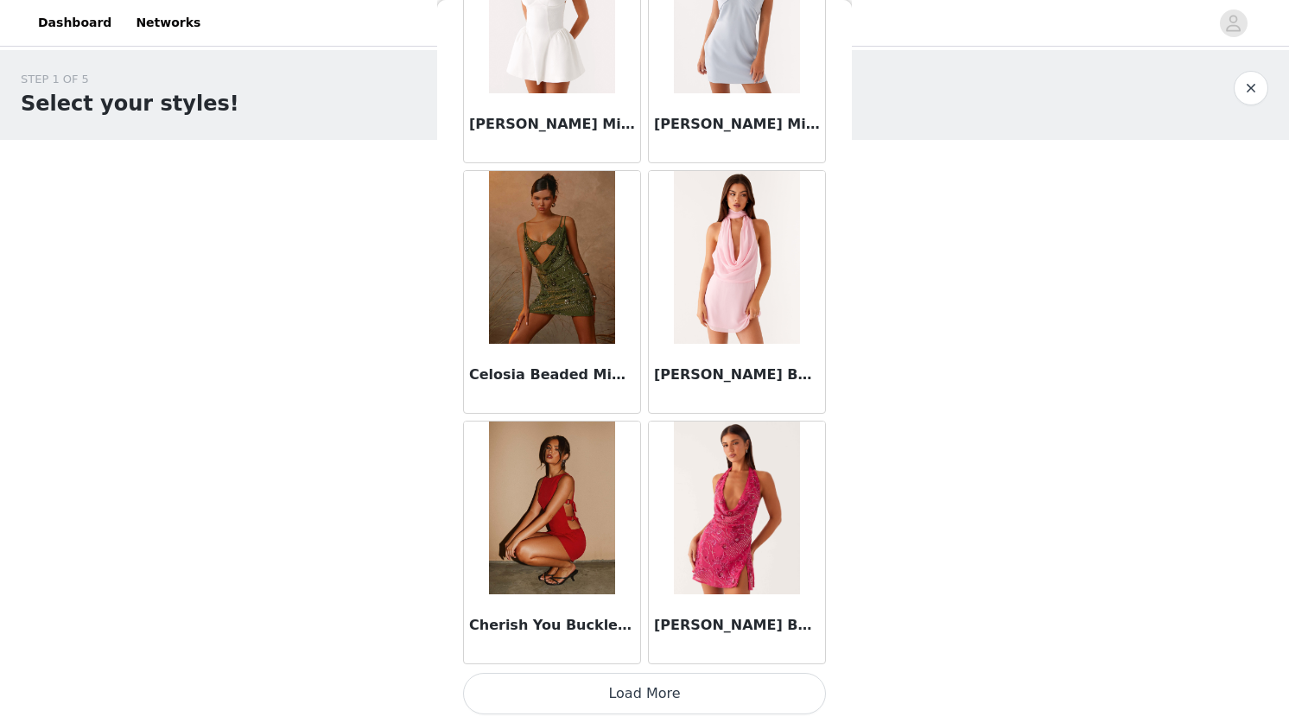
click at [645, 684] on button "Load More" at bounding box center [644, 693] width 363 height 41
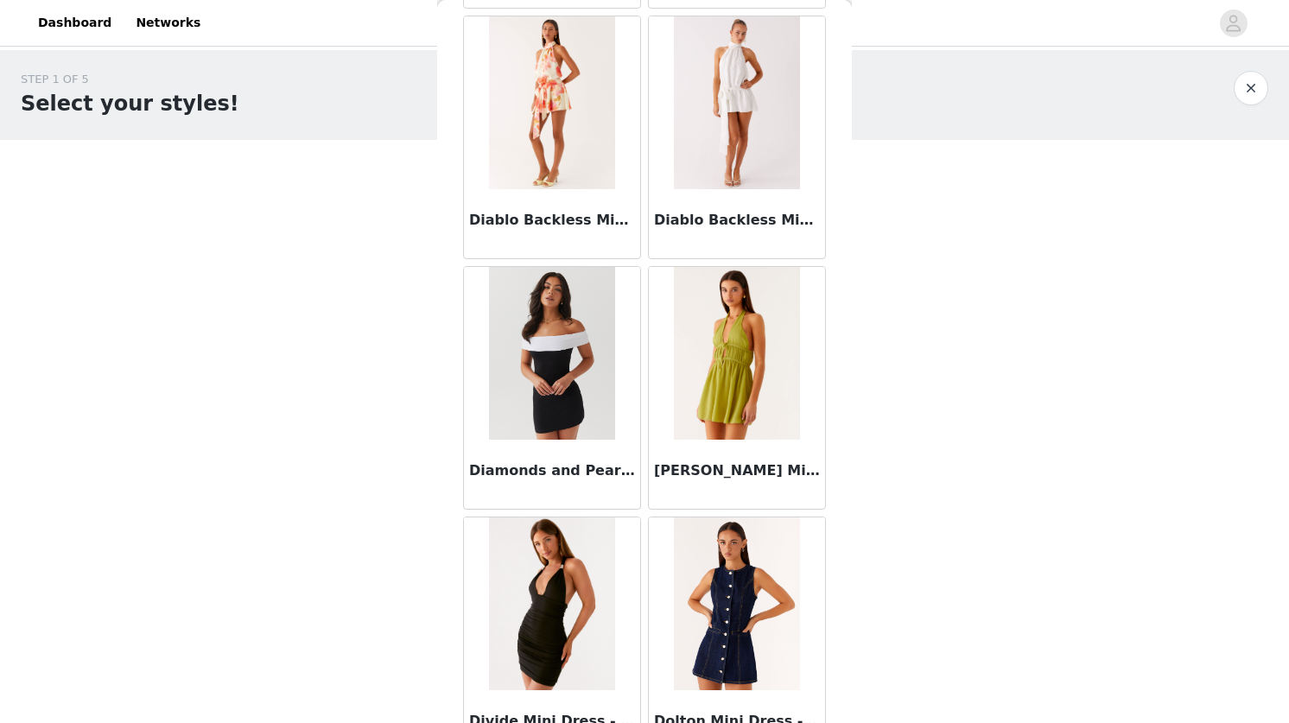
scroll to position [11946, 0]
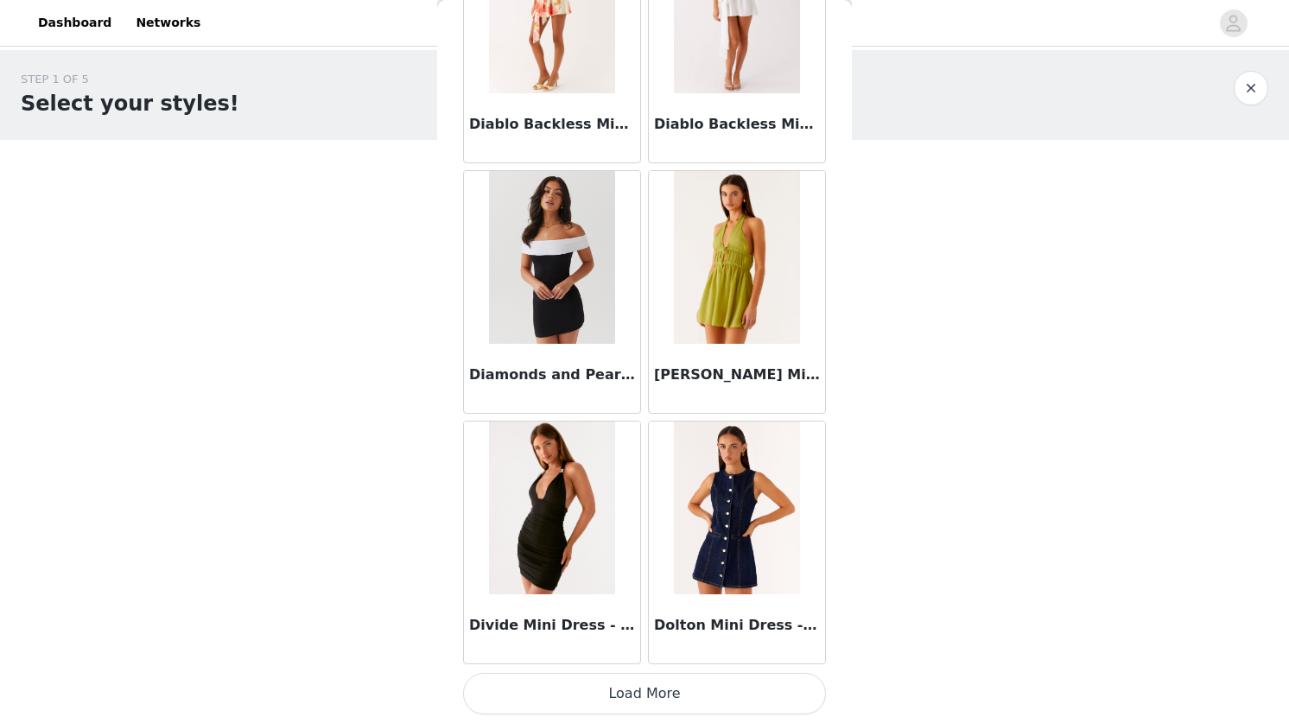
click at [645, 686] on button "Load More" at bounding box center [644, 693] width 363 height 41
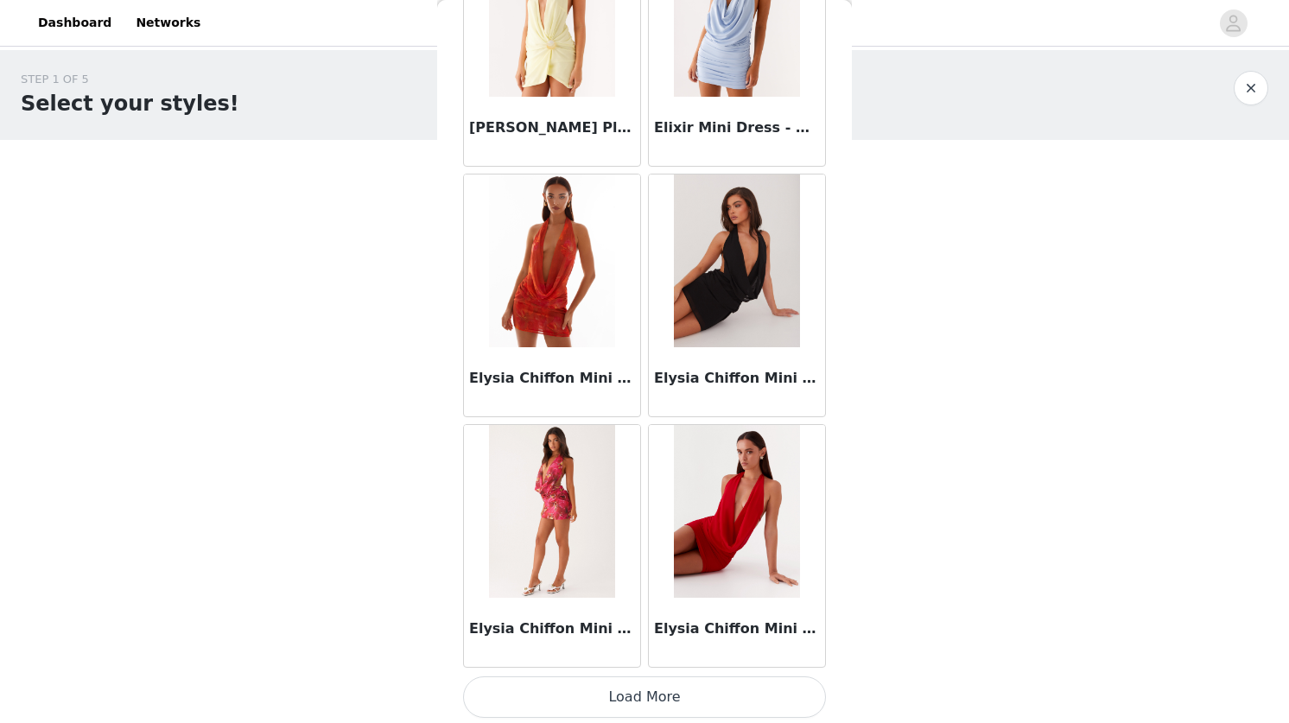
scroll to position [14452, 0]
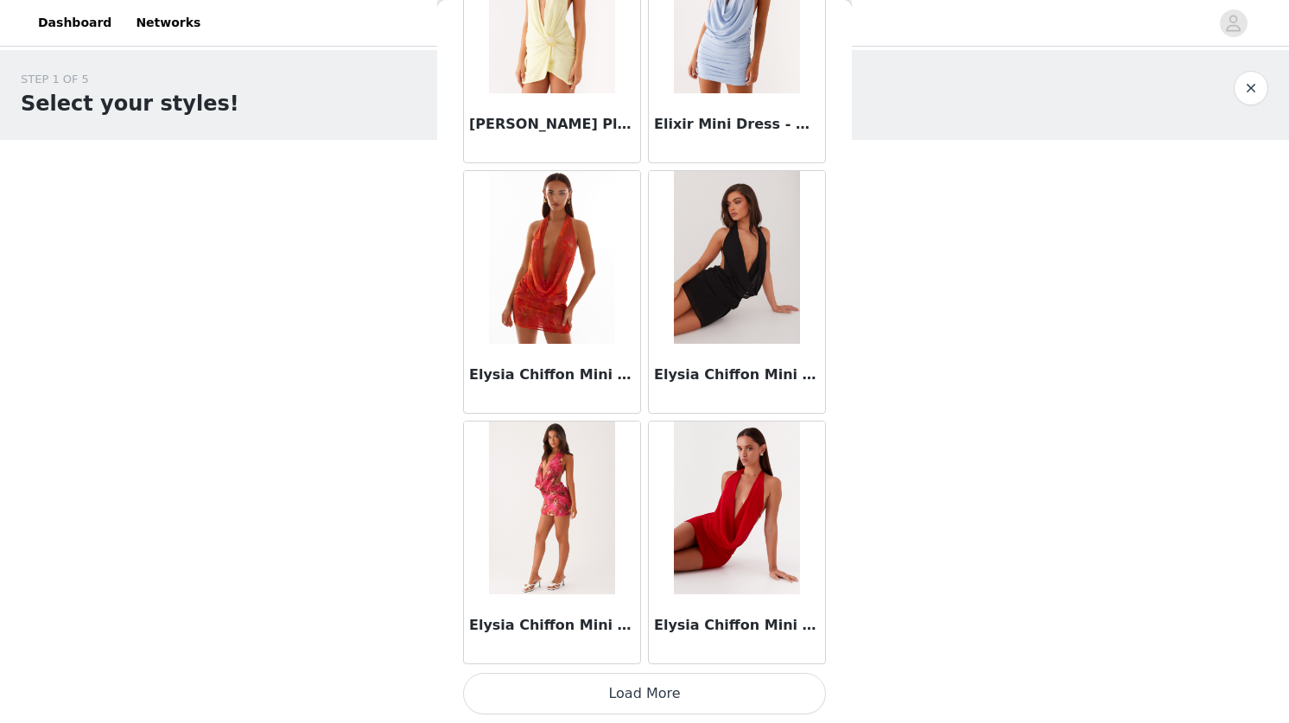
click at [632, 690] on button "Load More" at bounding box center [644, 693] width 363 height 41
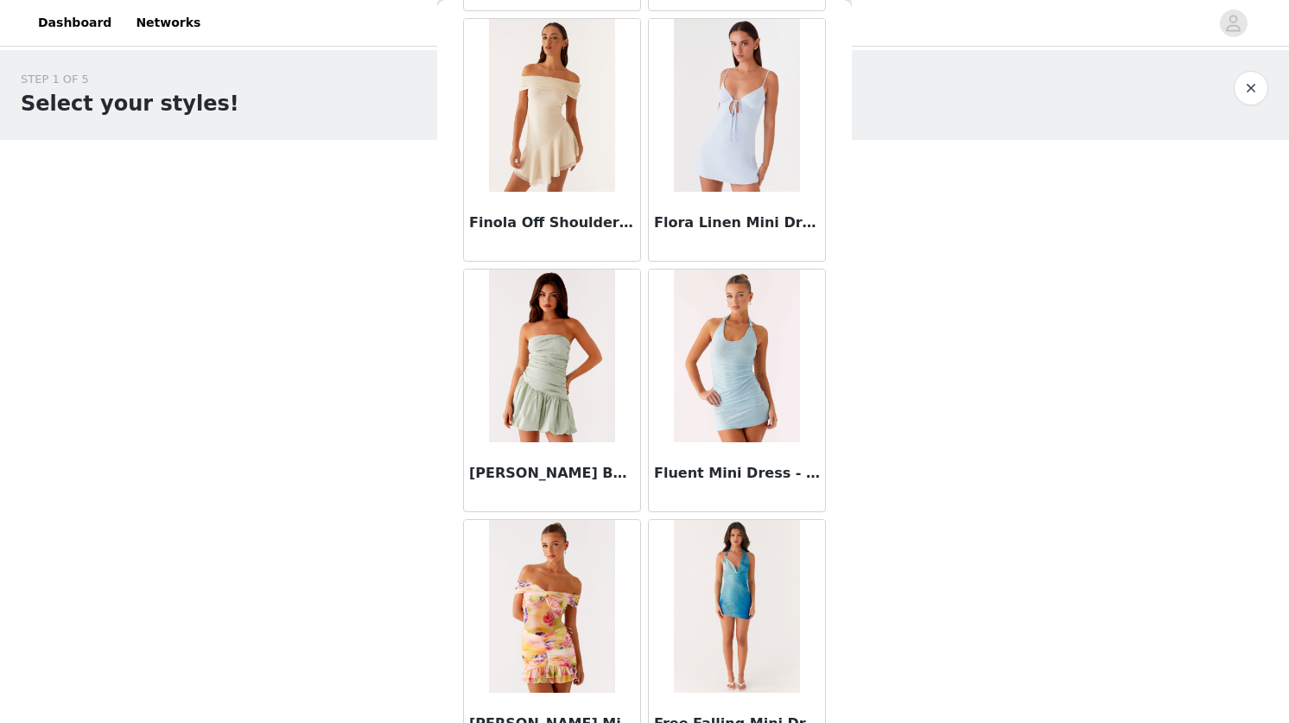
scroll to position [16958, 0]
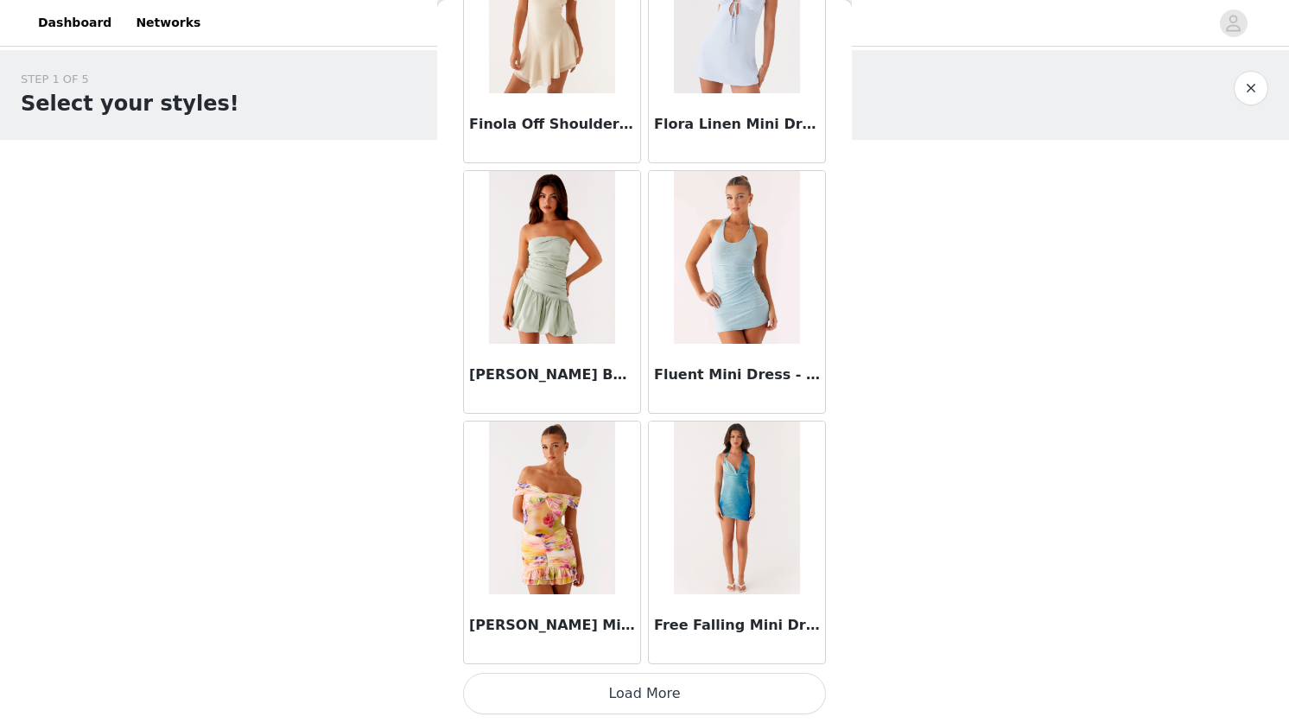
click at [651, 690] on button "Load More" at bounding box center [644, 693] width 363 height 41
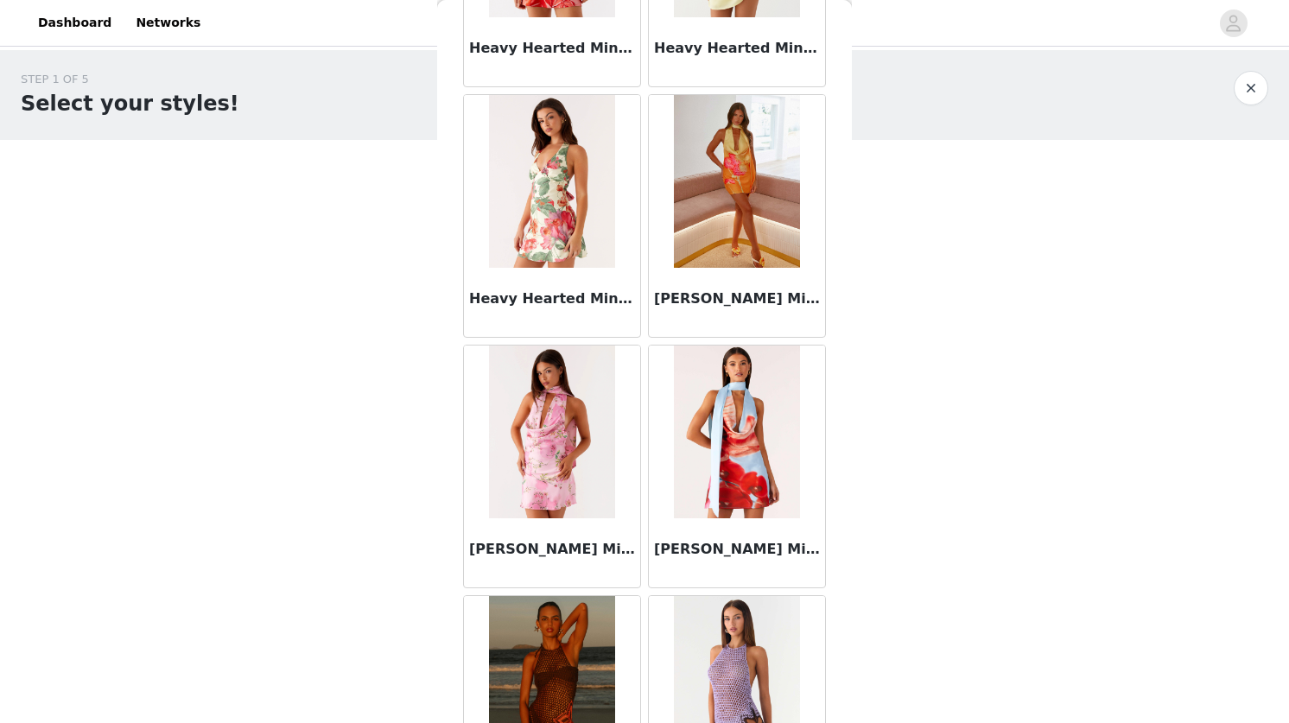
scroll to position [19464, 0]
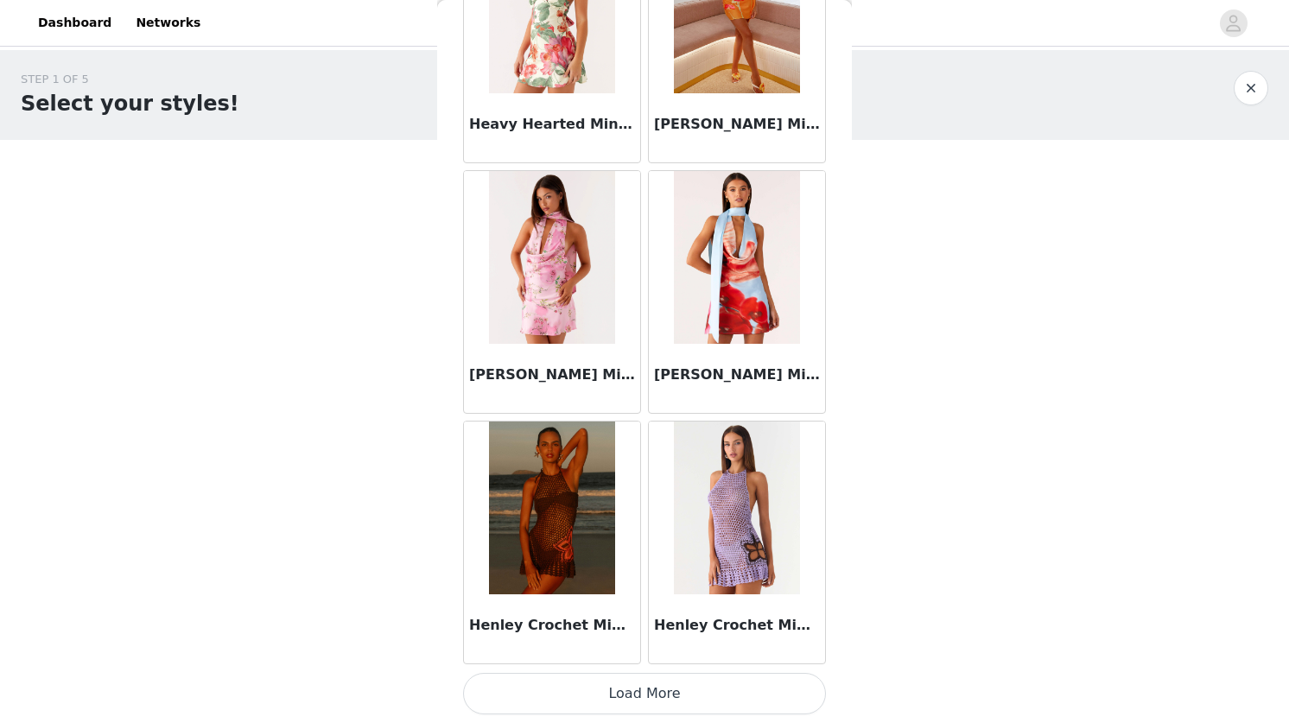
click at [642, 693] on button "Load More" at bounding box center [644, 693] width 363 height 41
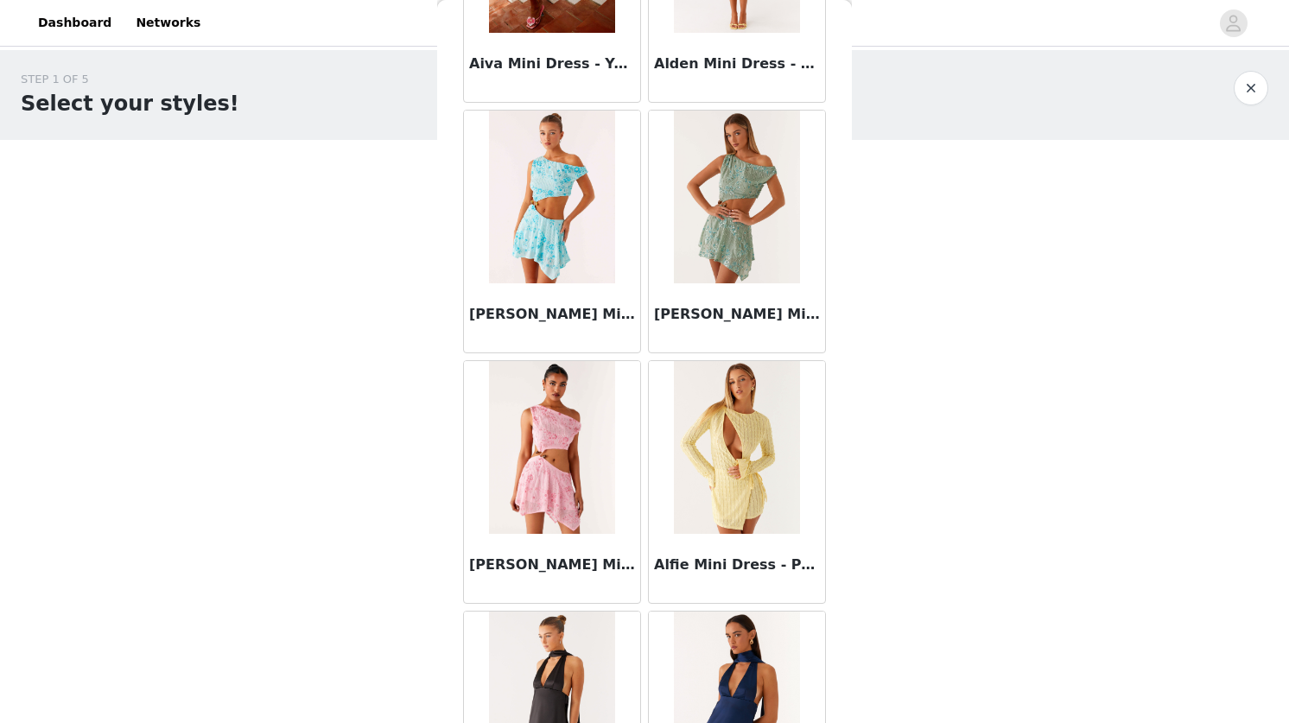
scroll to position [0, 0]
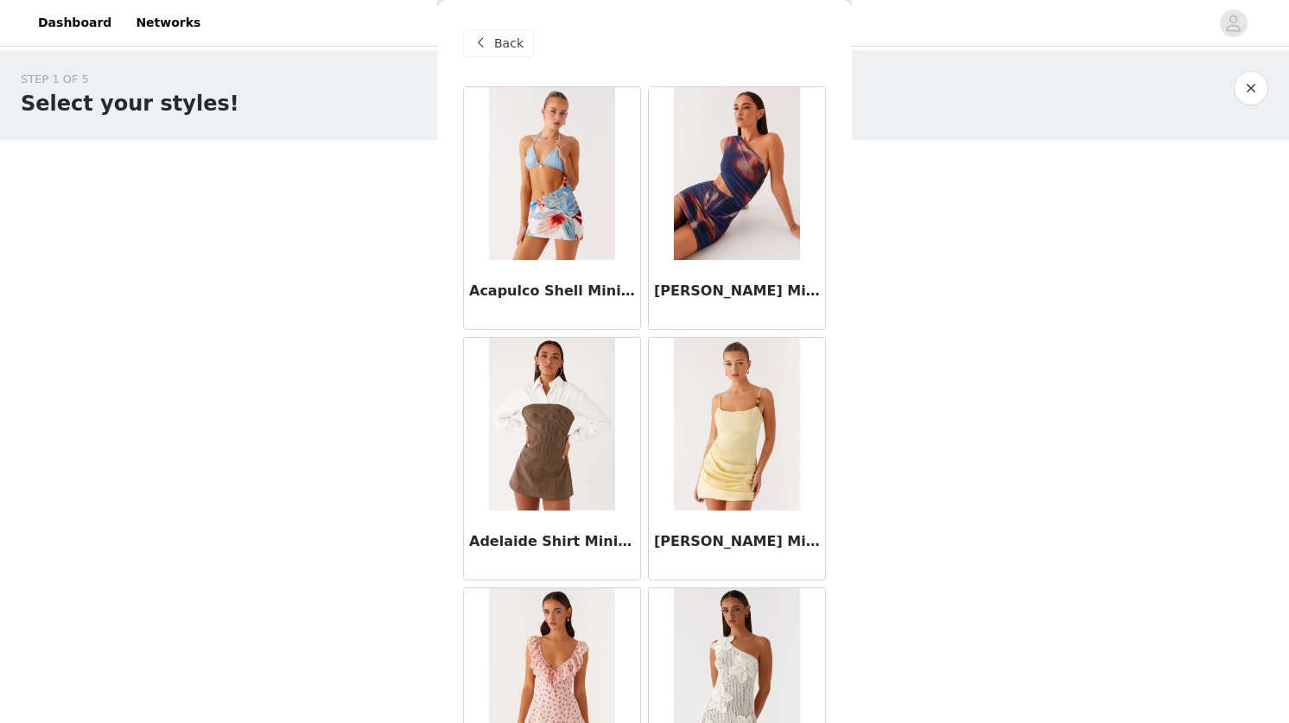
click at [500, 53] on div "Back" at bounding box center [498, 43] width 70 height 28
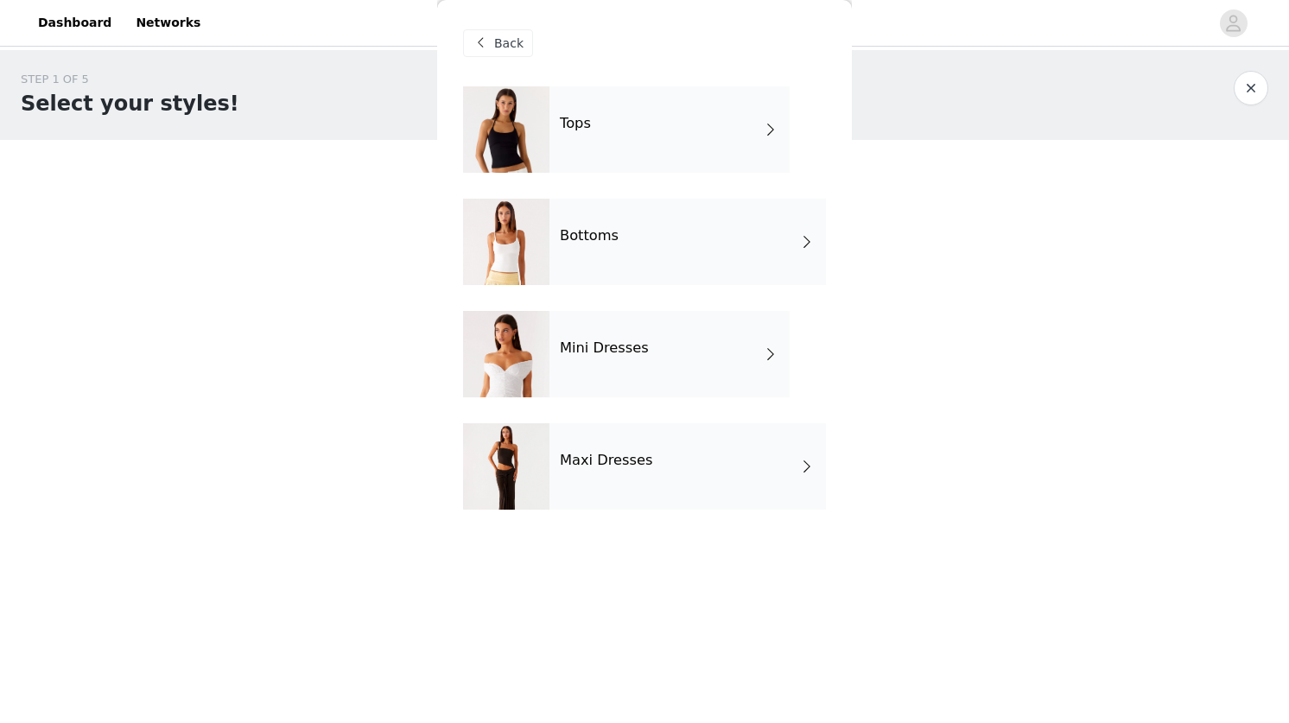
click at [637, 327] on div "Mini Dresses" at bounding box center [670, 354] width 240 height 86
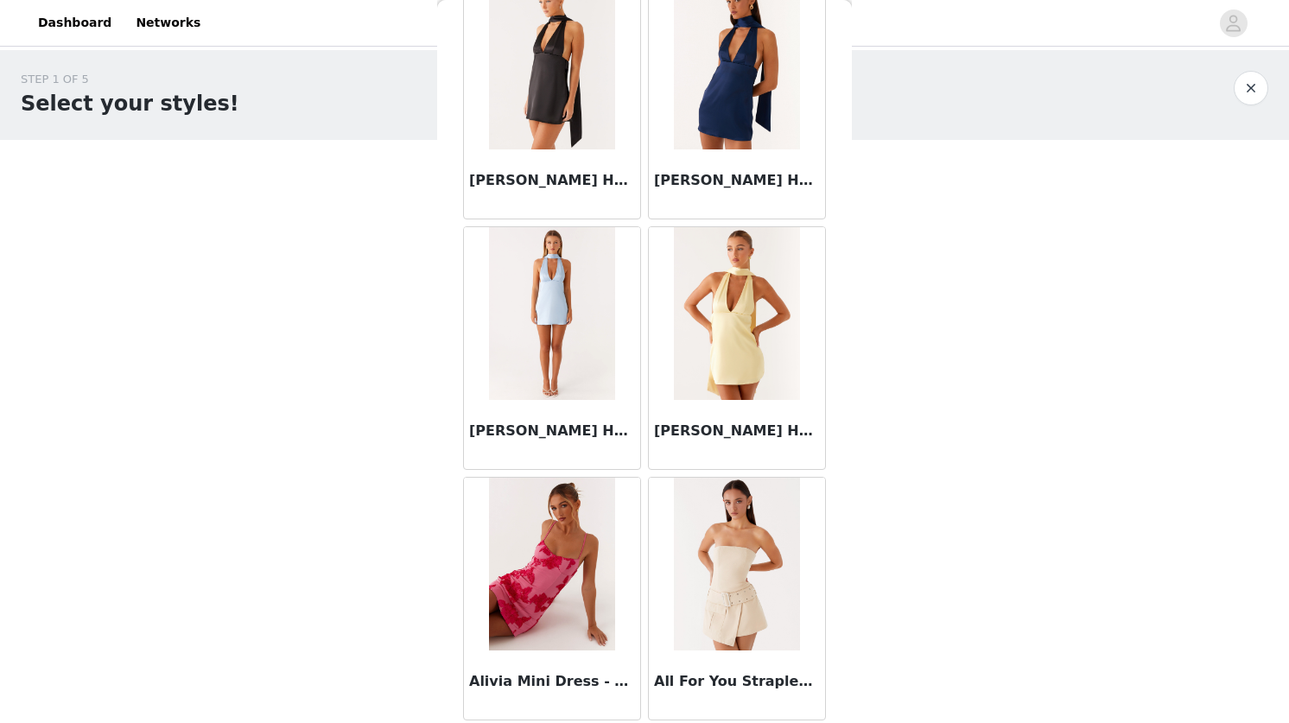
scroll to position [1862, 0]
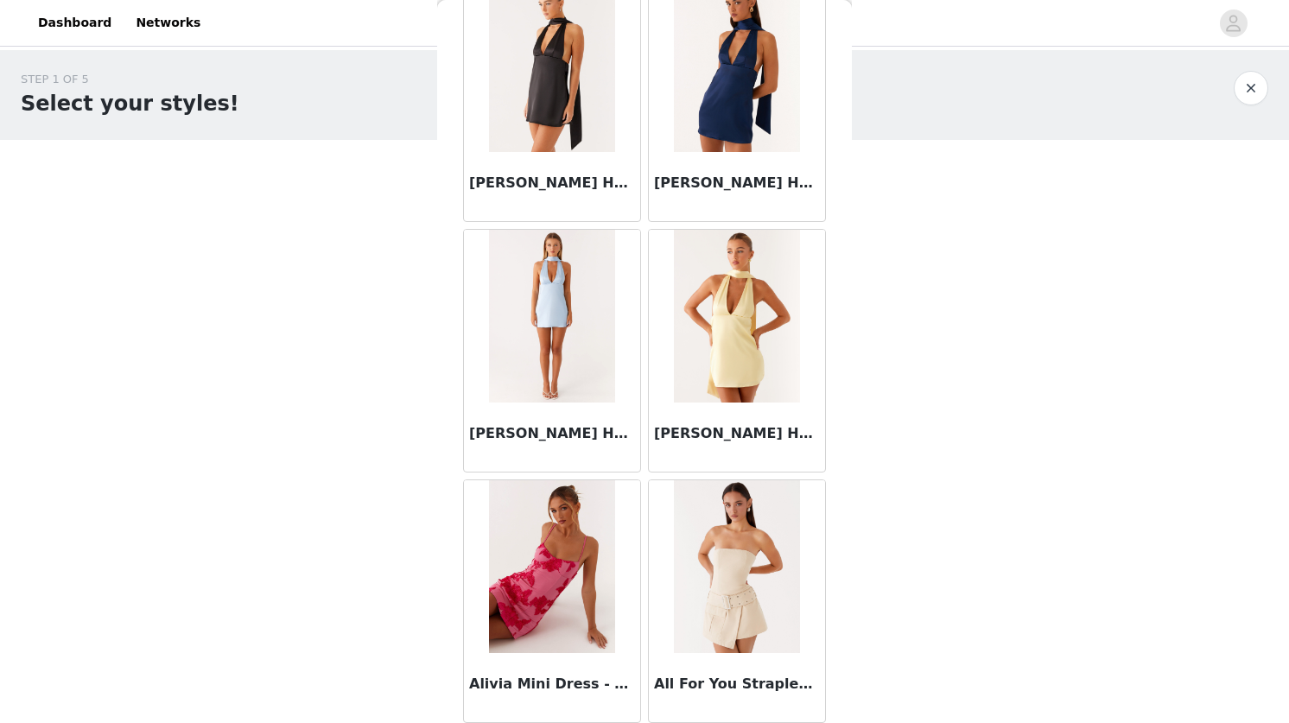
click at [321, 270] on div "STEP 1 OF 5 Select your styles! Please note that the sizes are in AU Sizes 1/4 …" at bounding box center [644, 263] width 1289 height 427
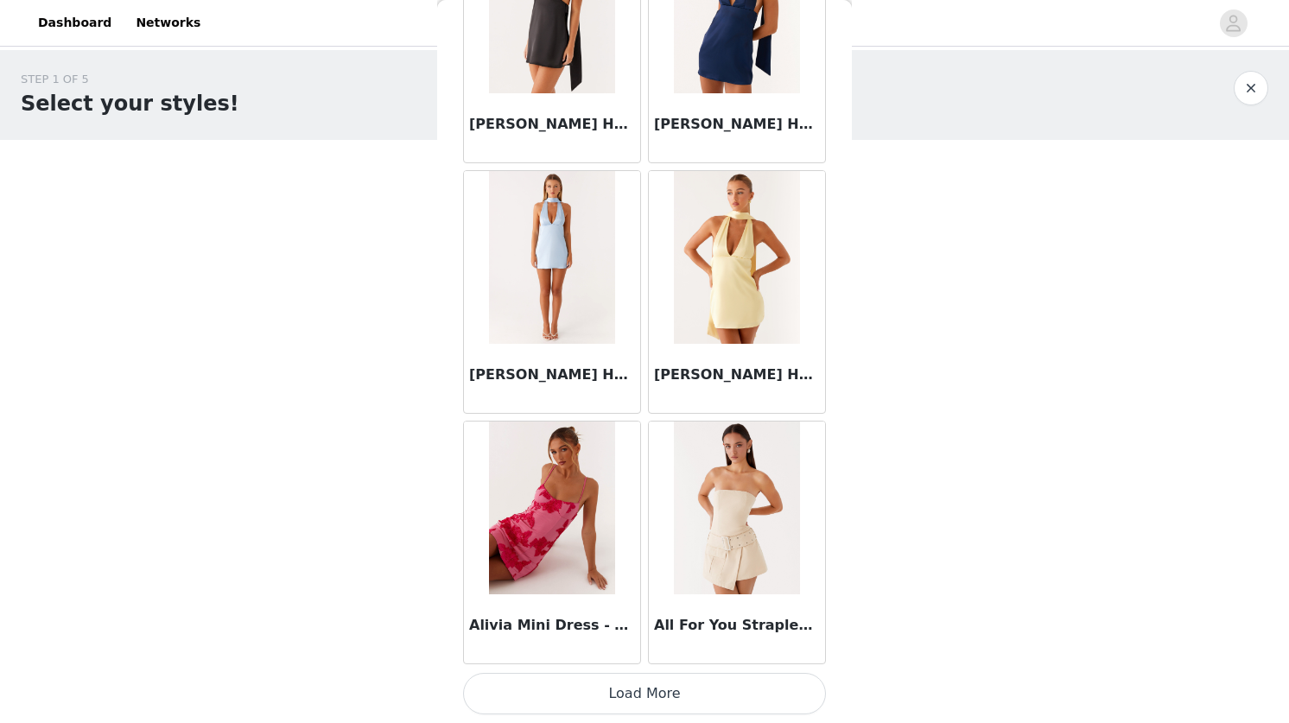
click at [646, 692] on button "Load More" at bounding box center [644, 693] width 363 height 41
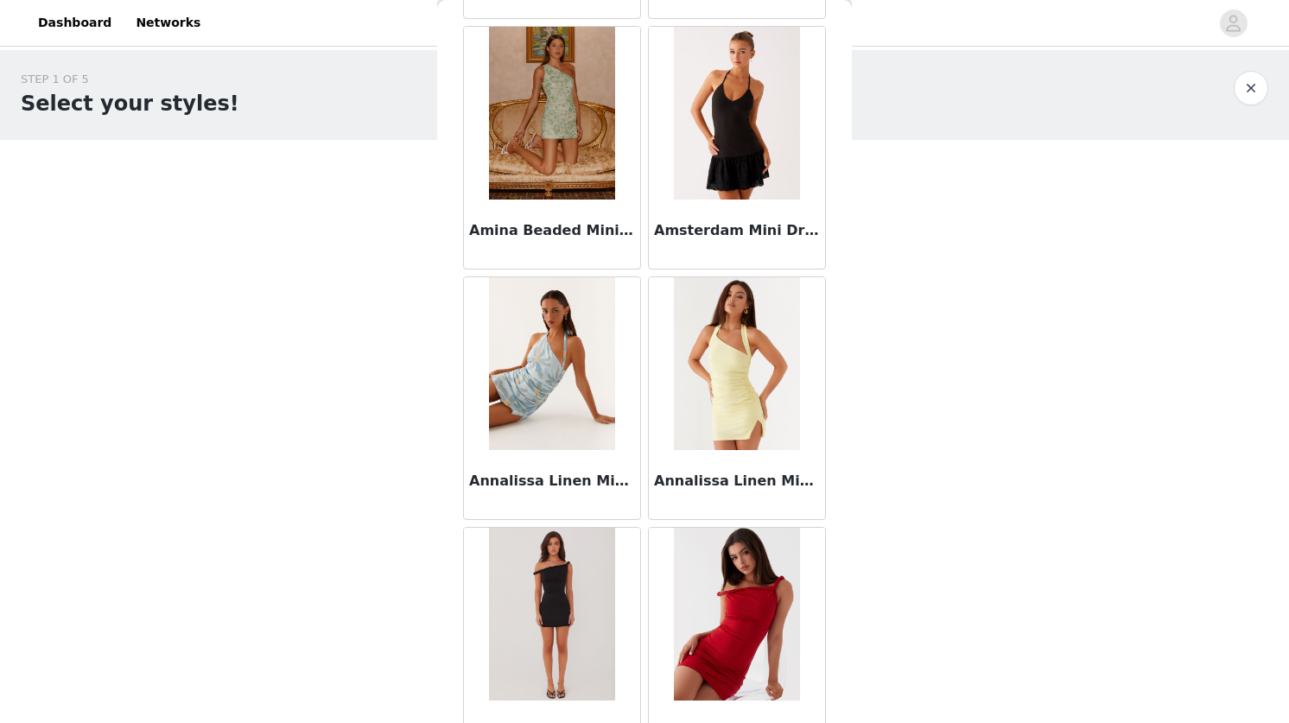
scroll to position [3300, 0]
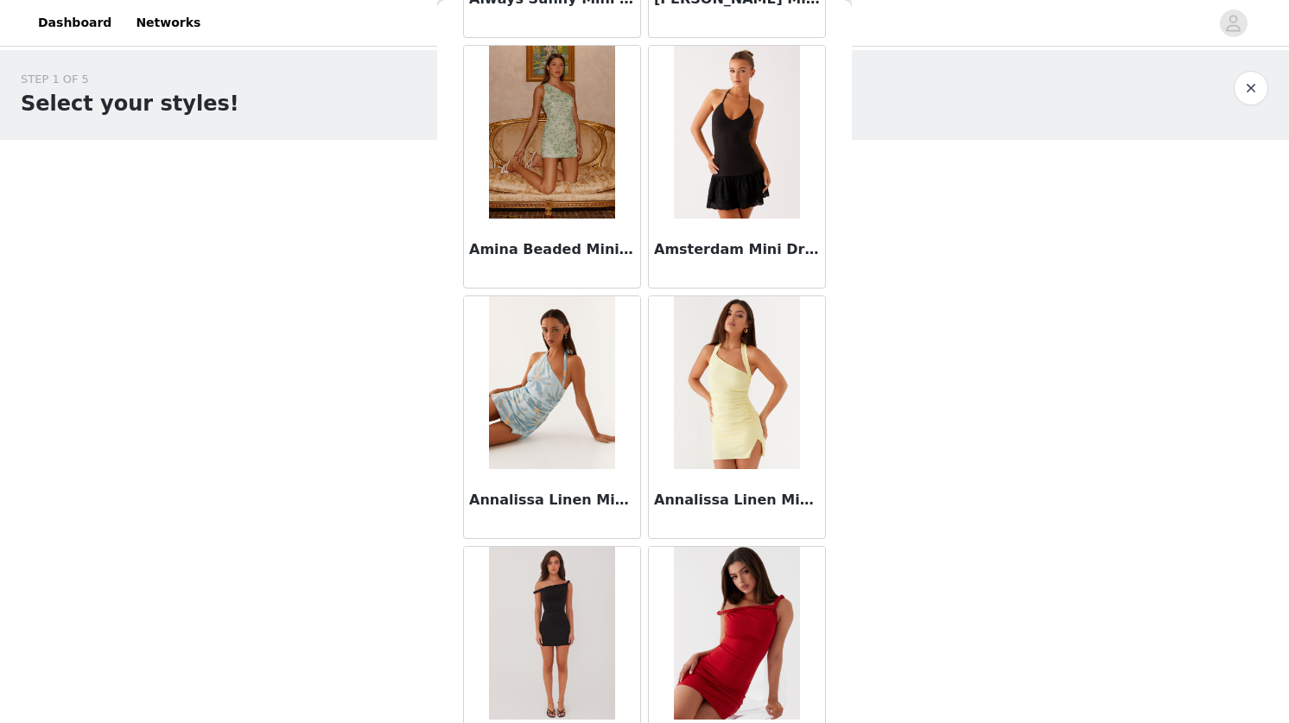
click at [581, 220] on div "Amina Beaded Mini Dress - Sage" at bounding box center [552, 253] width 176 height 69
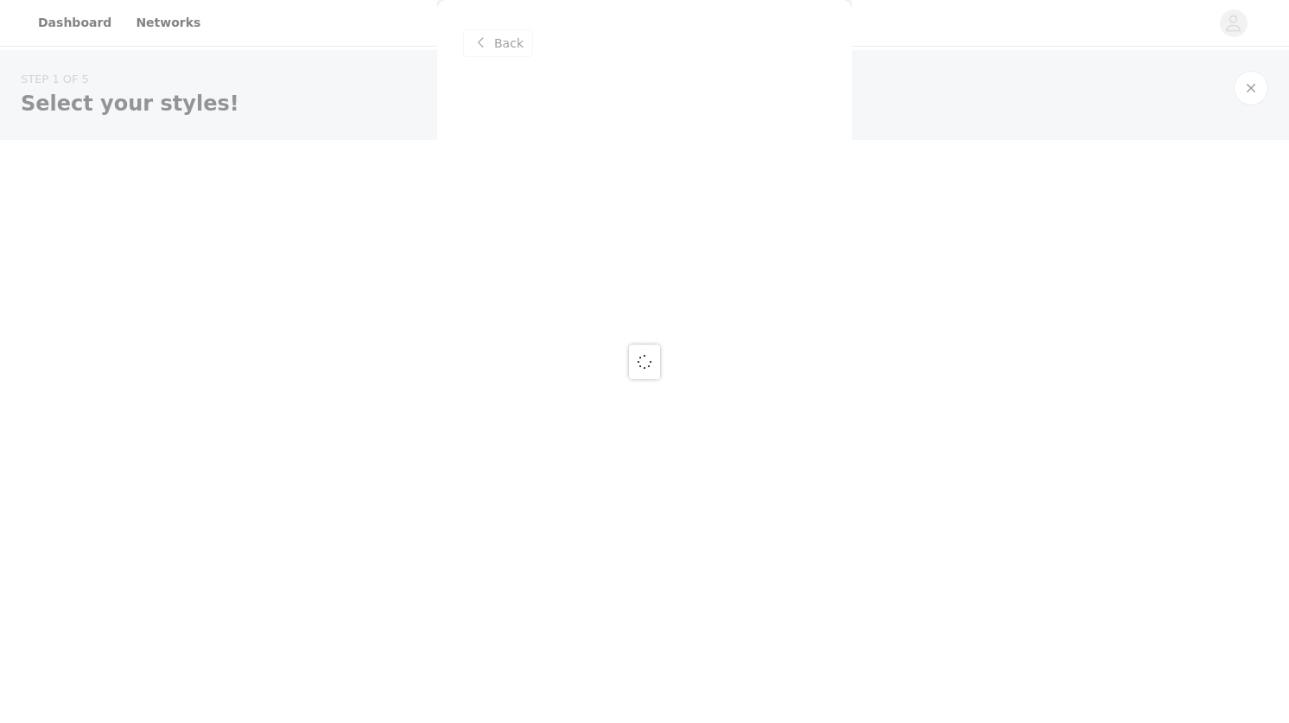
scroll to position [0, 0]
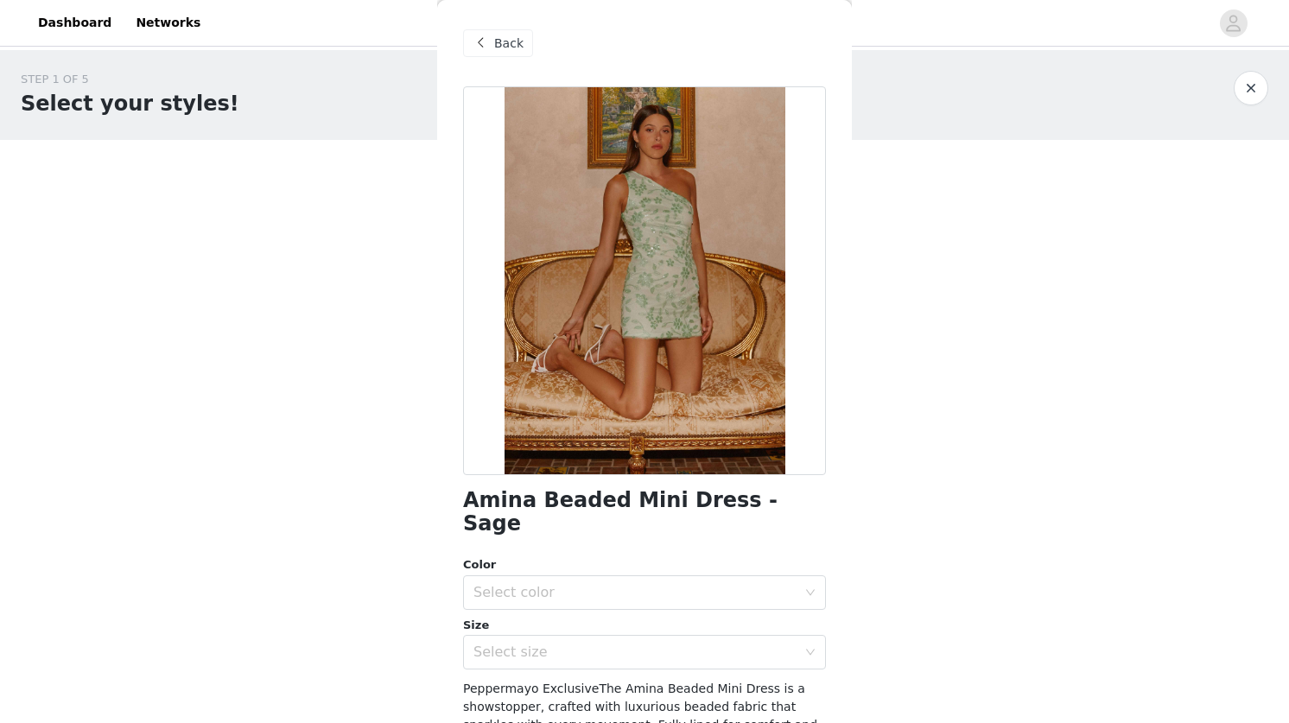
click at [504, 33] on div "Back" at bounding box center [498, 43] width 70 height 28
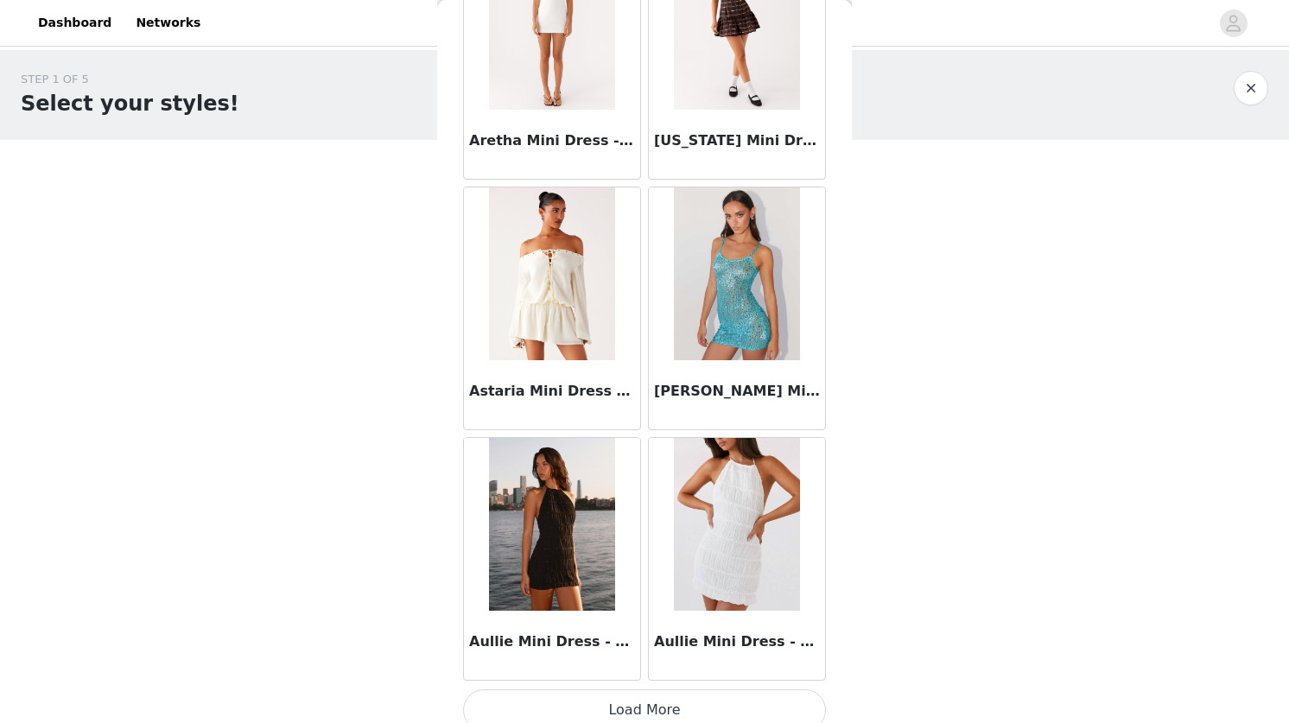
scroll to position [4427, 0]
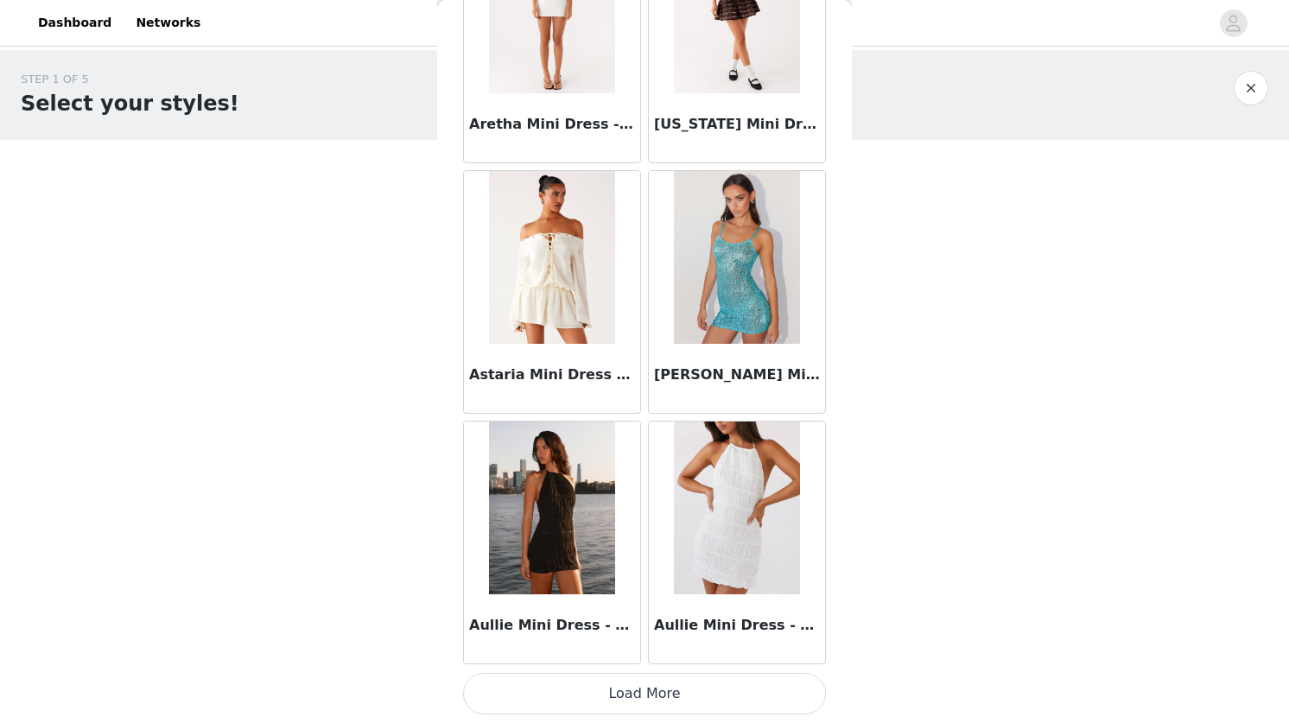
click at [600, 689] on button "Load More" at bounding box center [644, 693] width 363 height 41
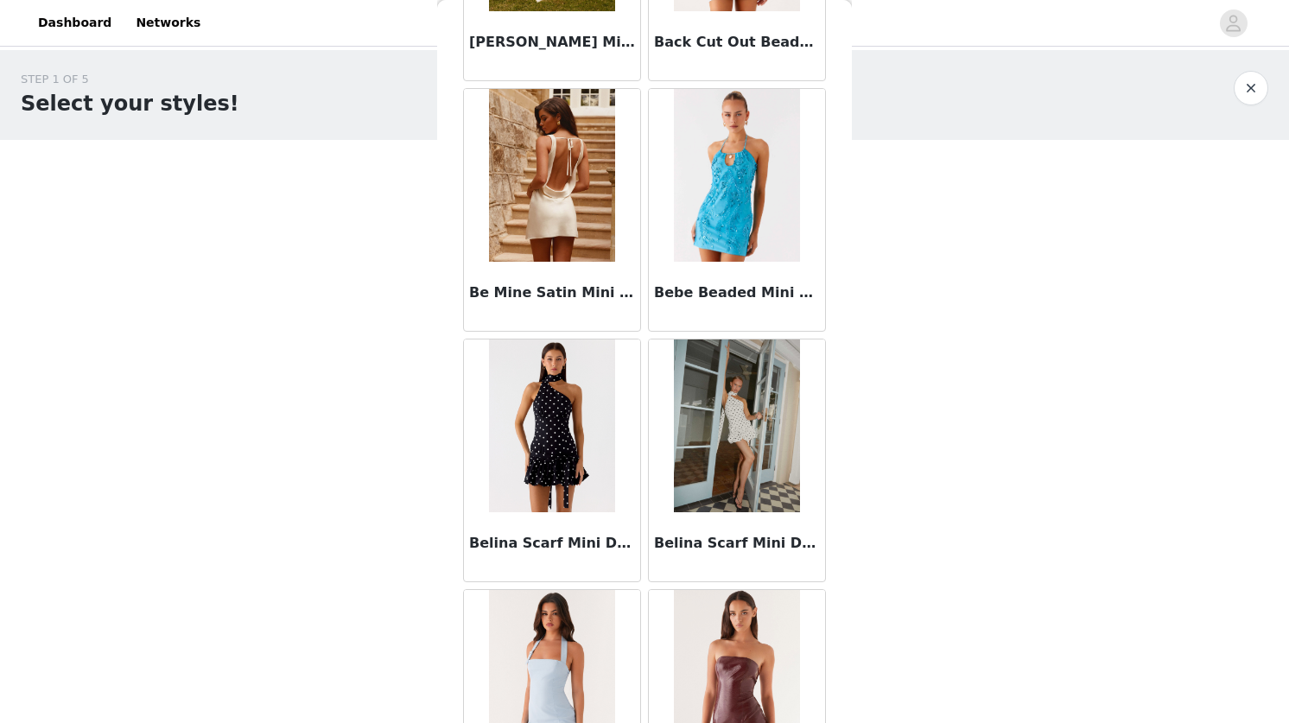
scroll to position [6026, 0]
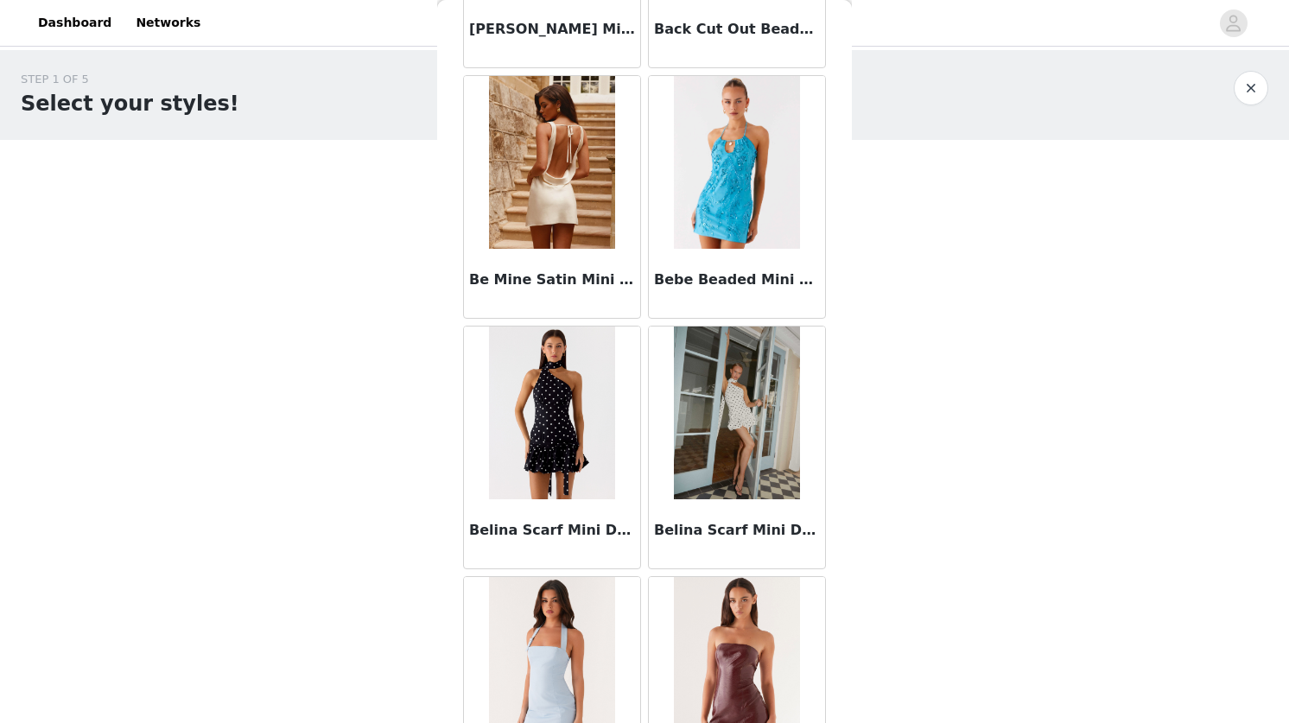
click at [1045, 503] on div "STEP 1 OF 5 Select your styles! Please note that the sizes are in AU Sizes 1/4 …" at bounding box center [644, 325] width 1289 height 551
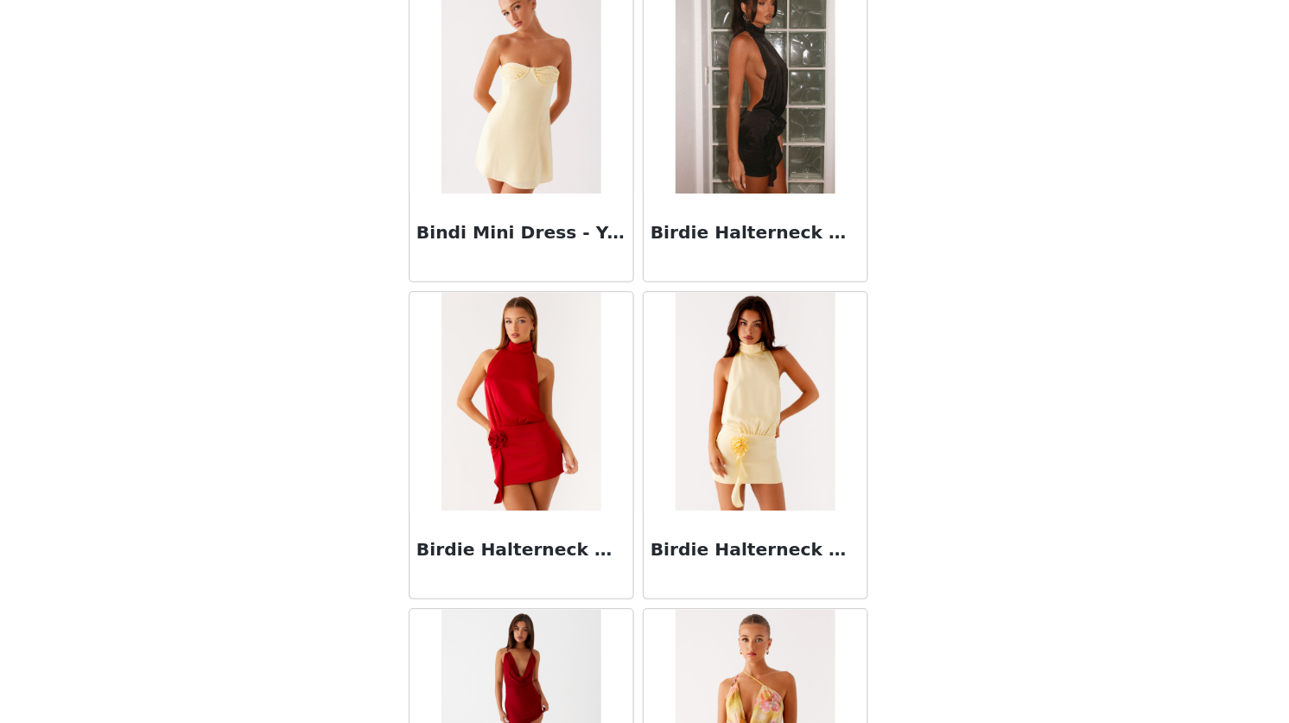
scroll to position [6933, 0]
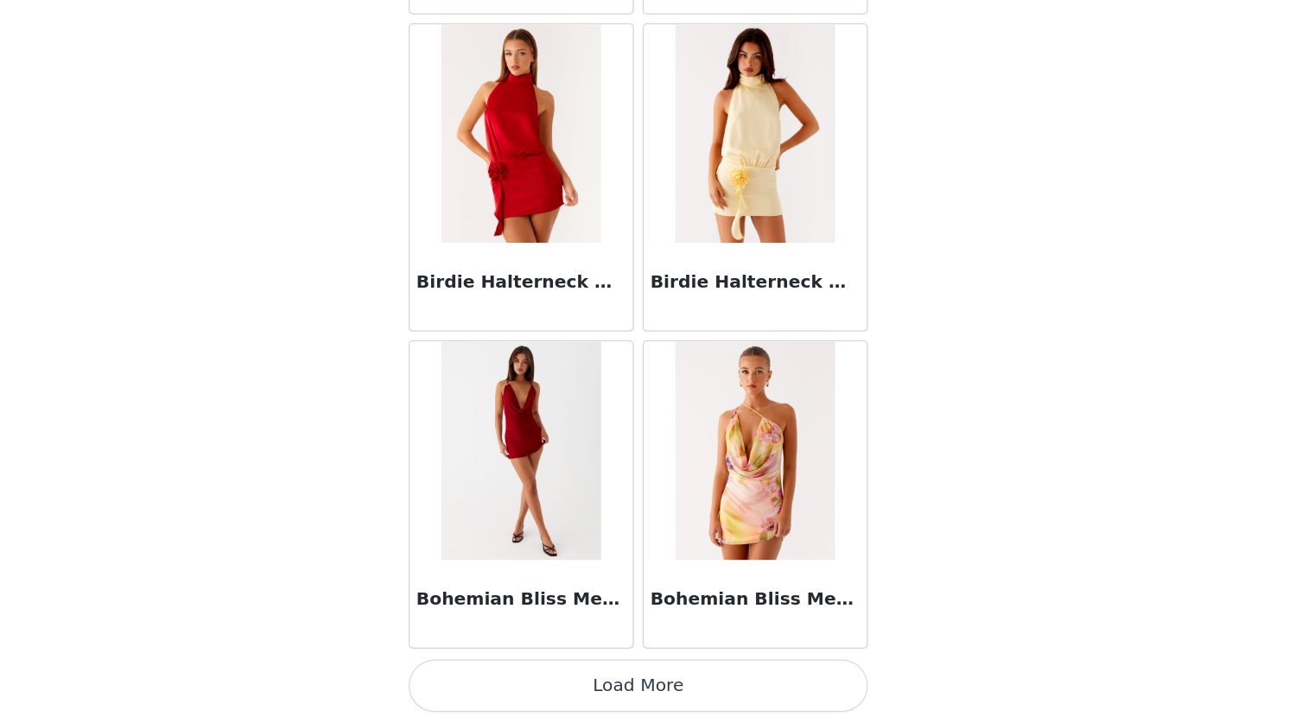
click at [636, 688] on button "Load More" at bounding box center [644, 693] width 363 height 41
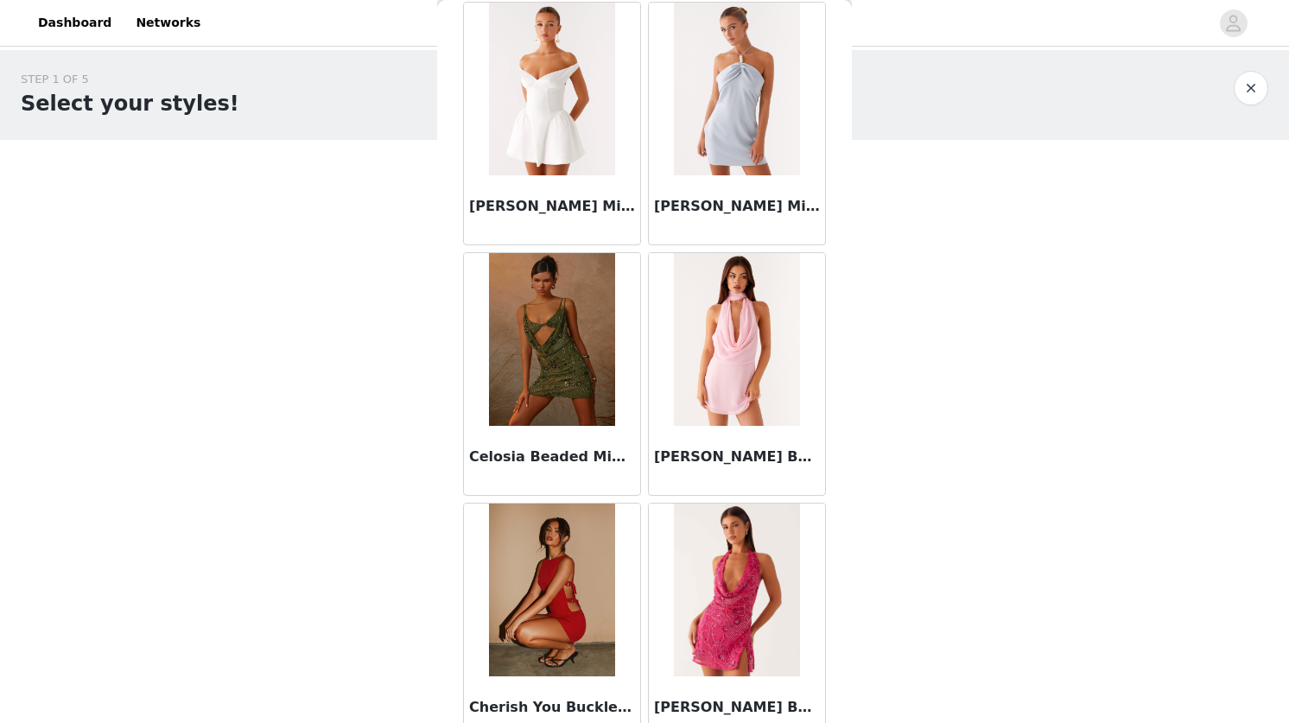
scroll to position [9440, 0]
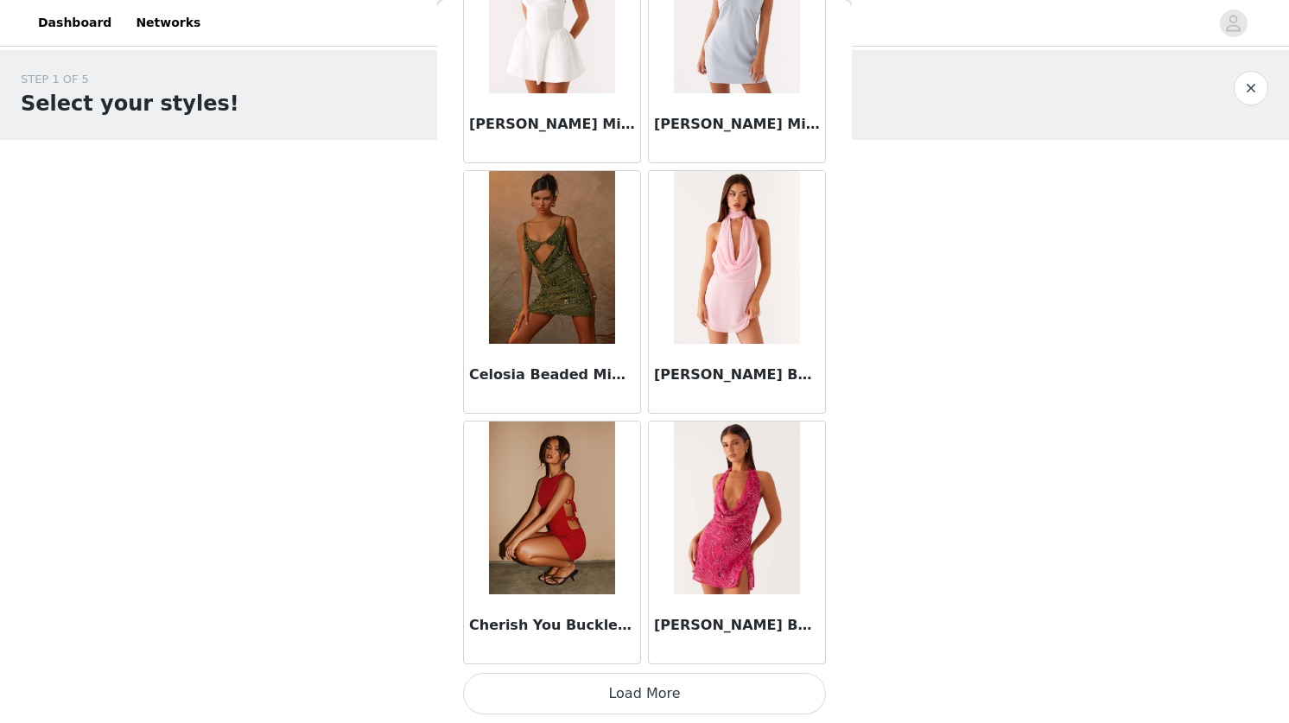
click at [636, 685] on button "Load More" at bounding box center [644, 693] width 363 height 41
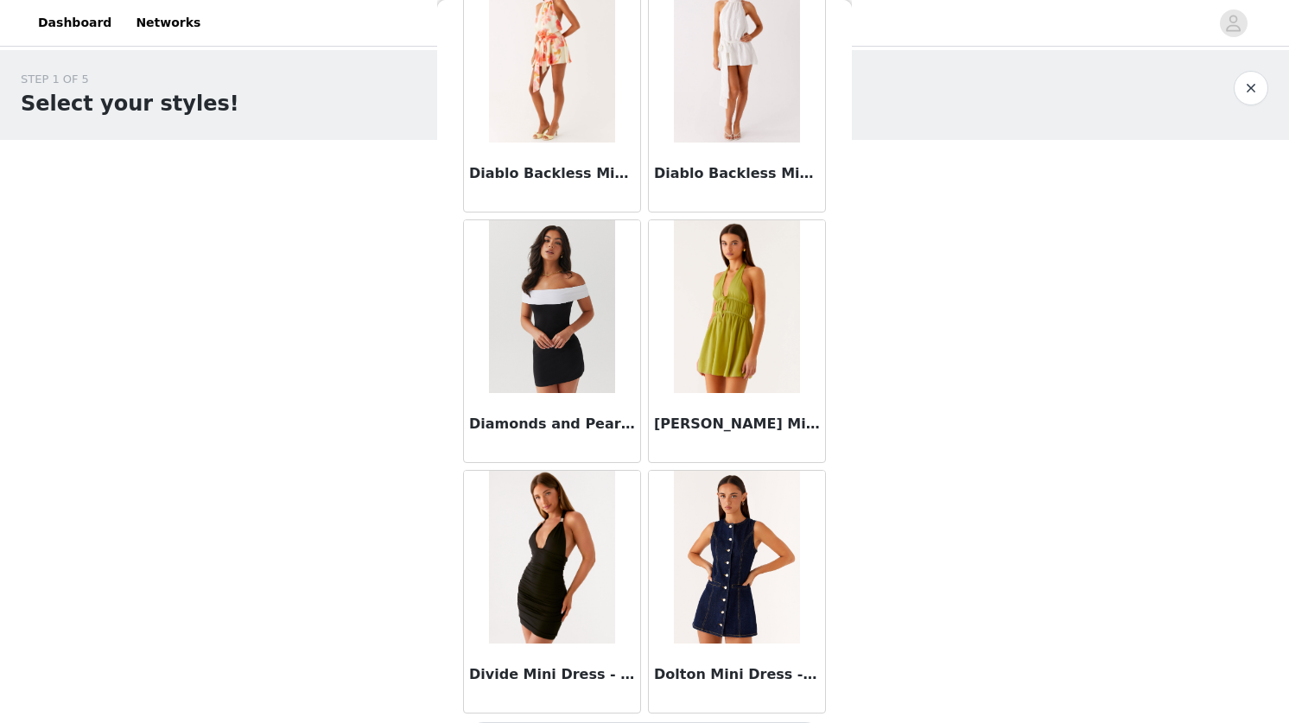
scroll to position [11946, 0]
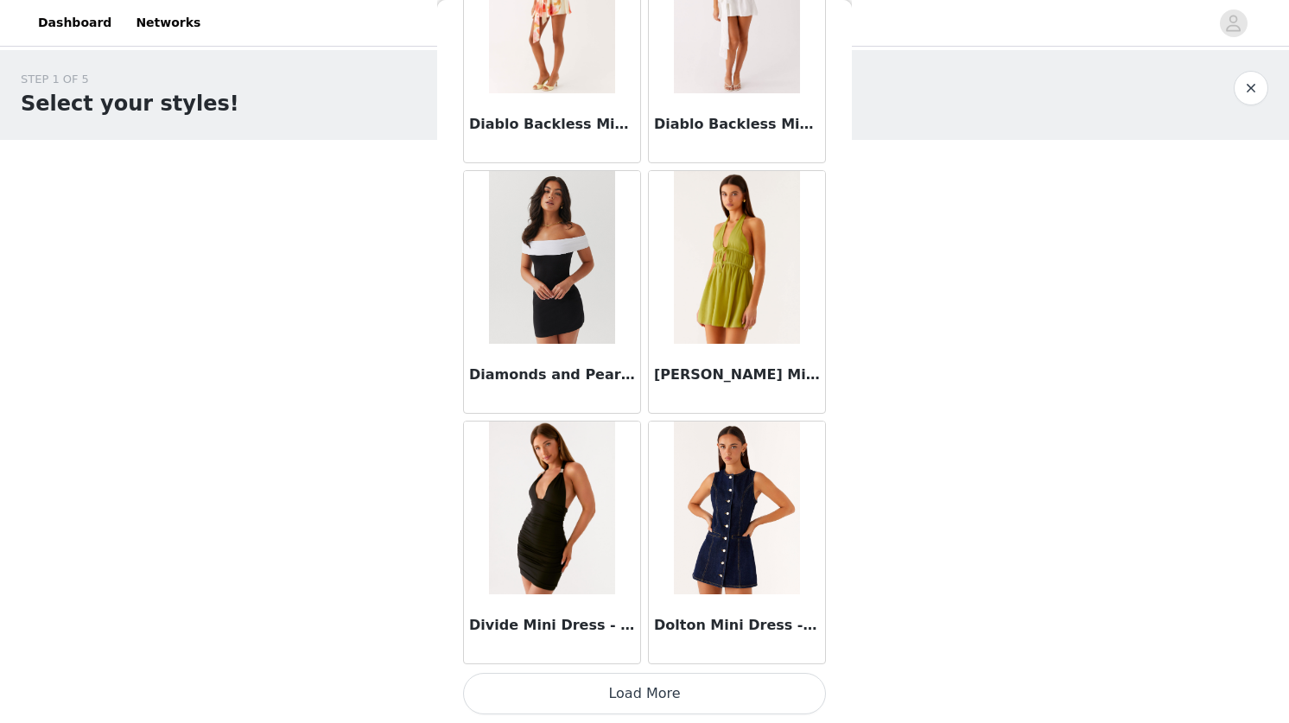
click at [596, 684] on button "Load More" at bounding box center [644, 693] width 363 height 41
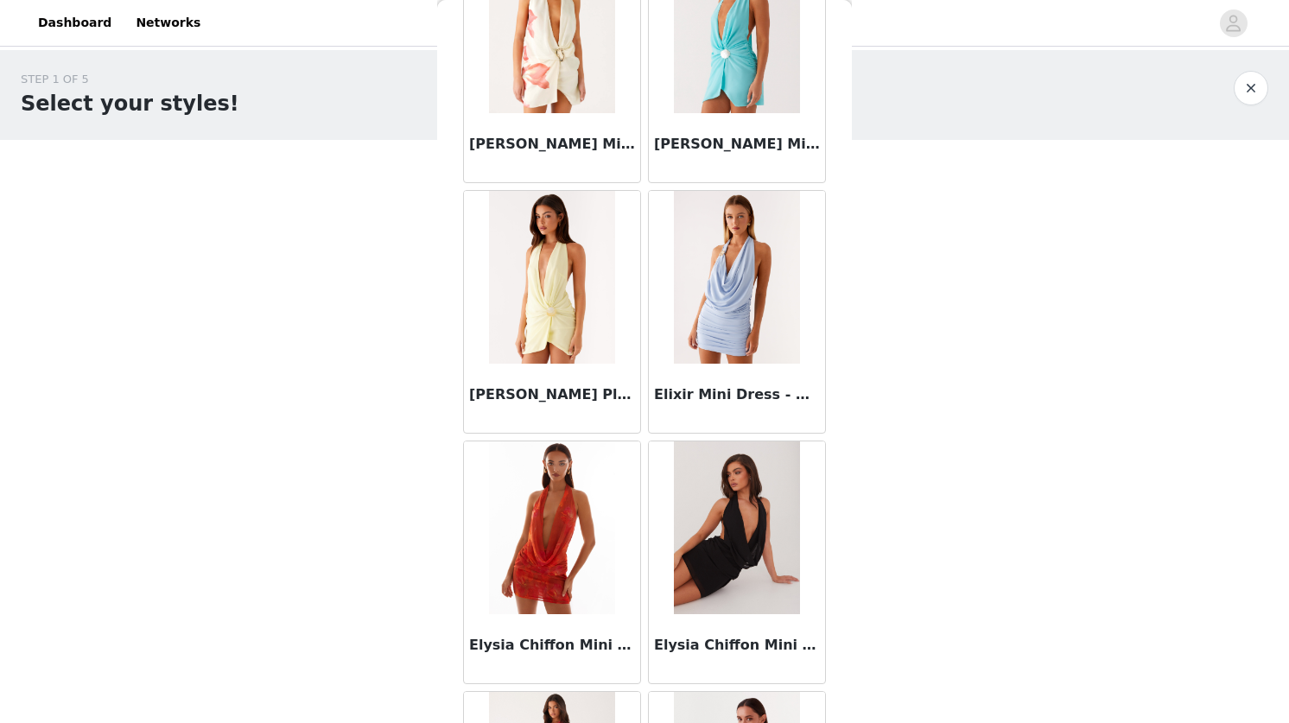
scroll to position [14452, 0]
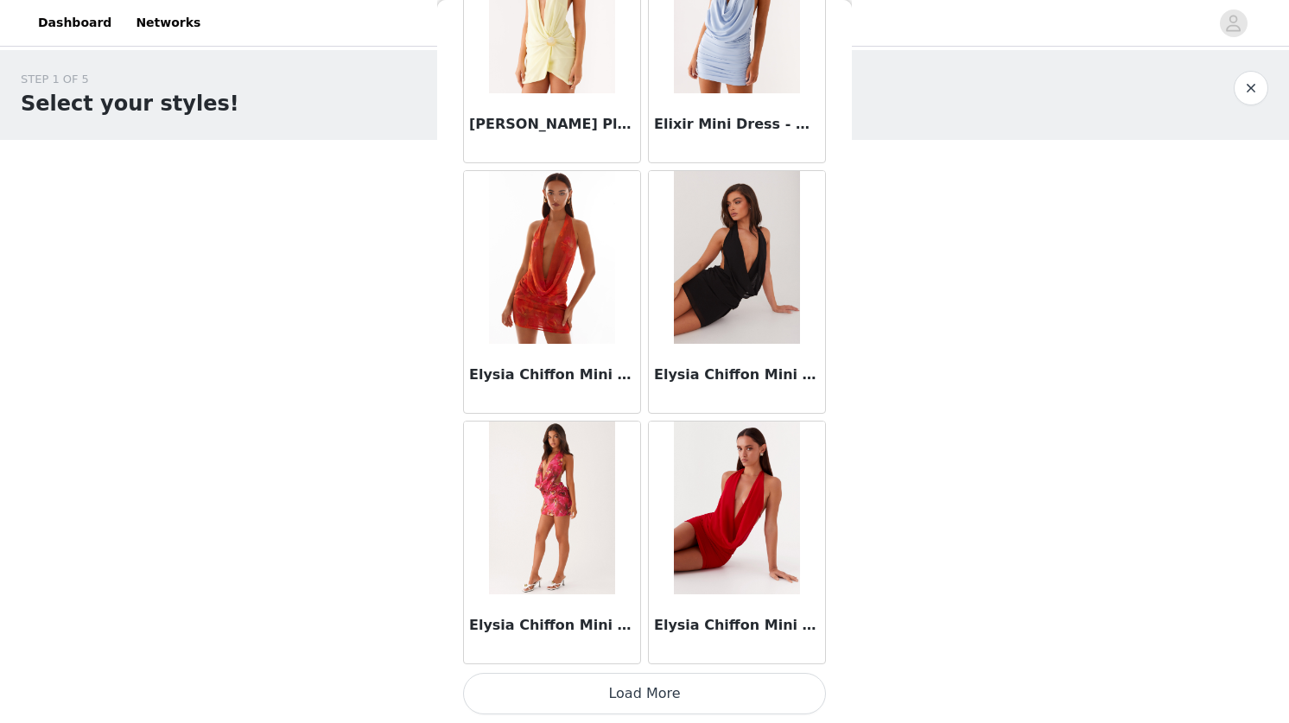
click at [617, 688] on button "Load More" at bounding box center [644, 693] width 363 height 41
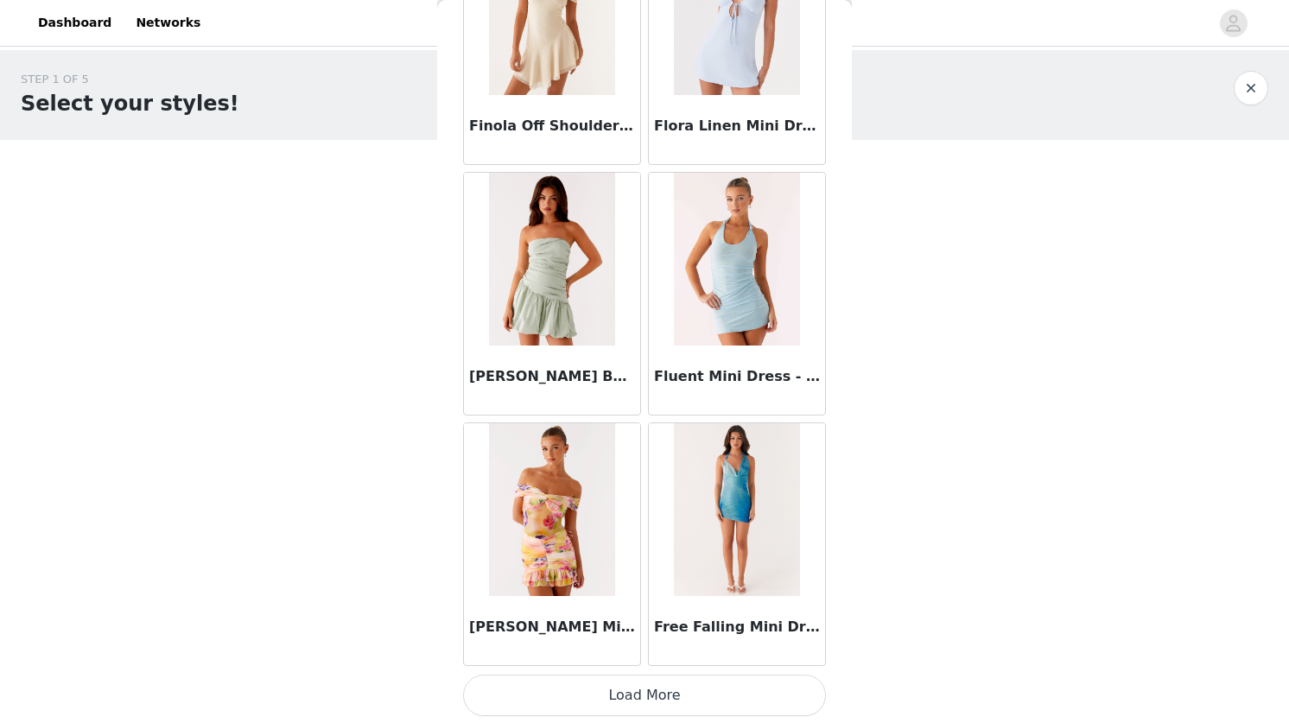
scroll to position [16958, 0]
click at [627, 688] on button "Load More" at bounding box center [644, 693] width 363 height 41
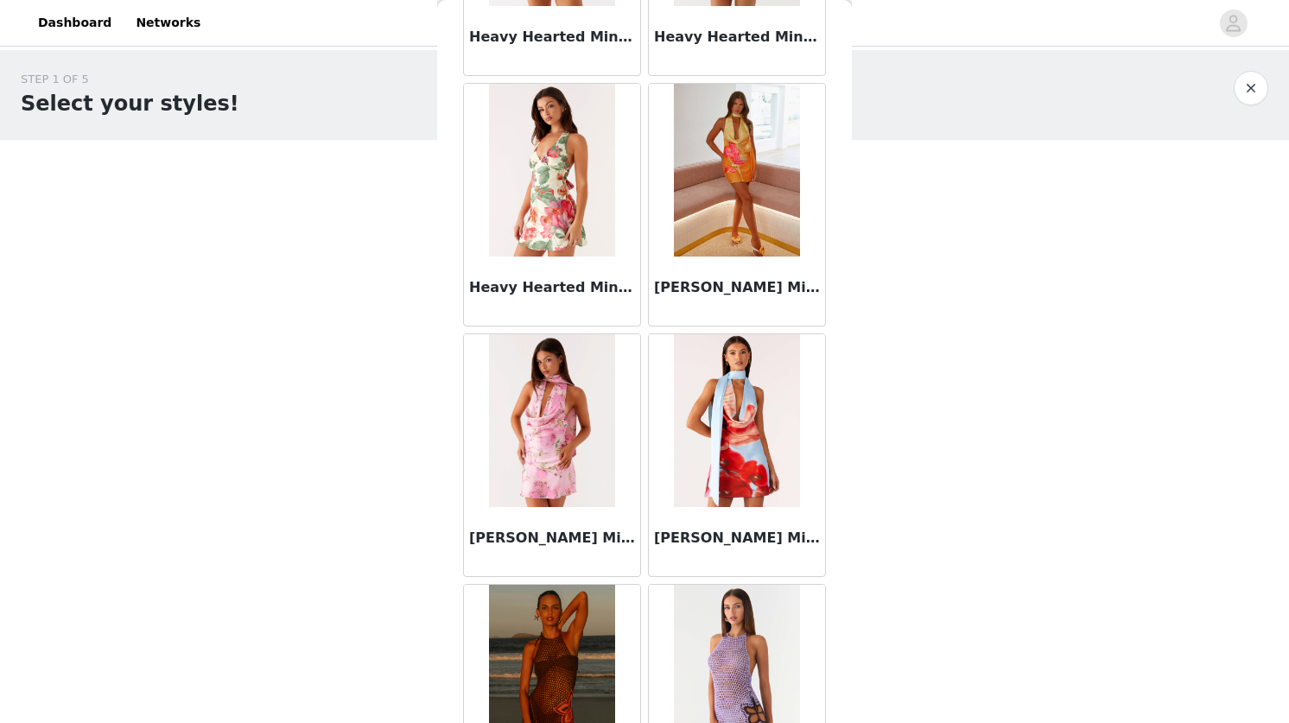
scroll to position [19464, 0]
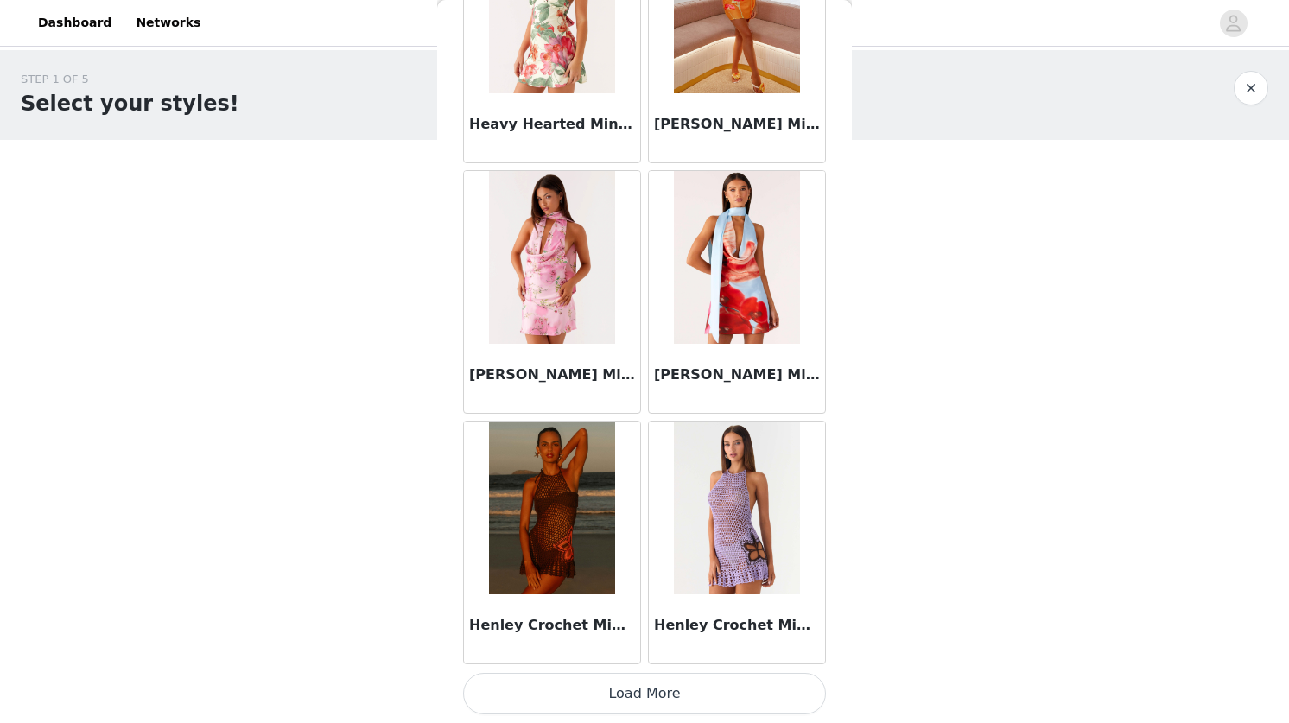
click at [633, 691] on button "Load More" at bounding box center [644, 693] width 363 height 41
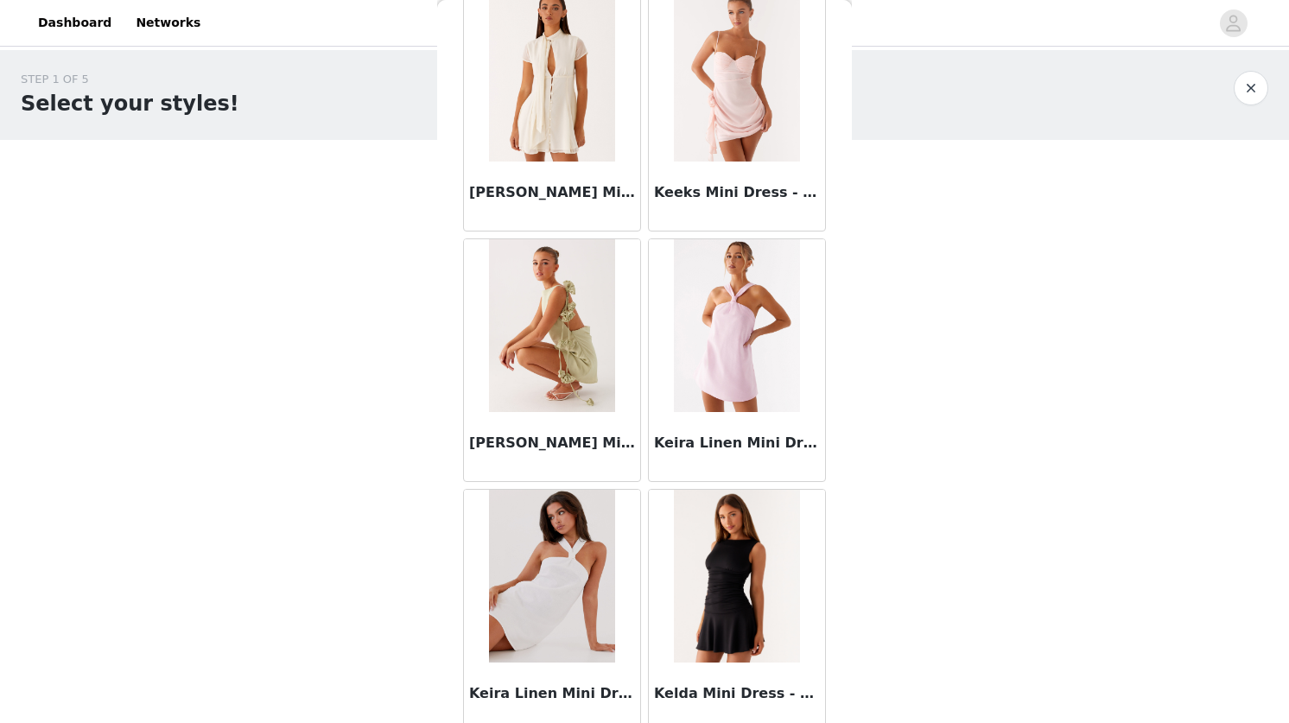
scroll to position [21971, 0]
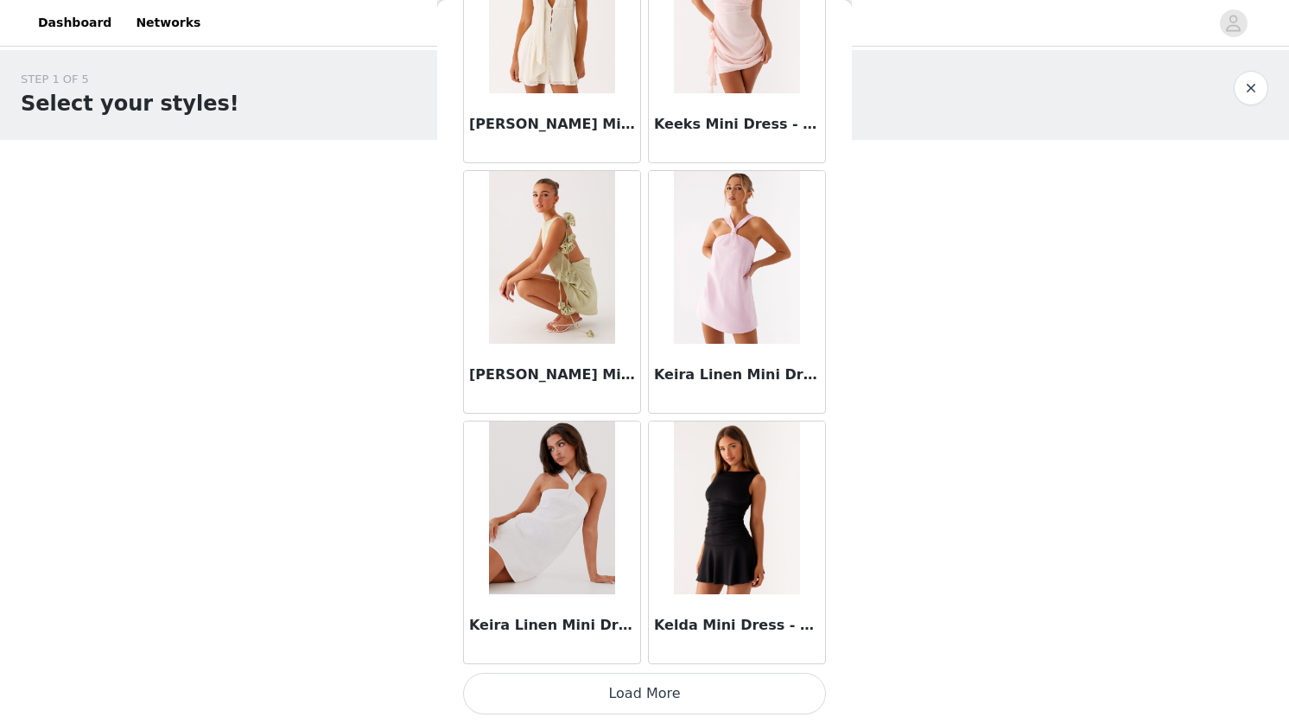
click at [652, 691] on button "Load More" at bounding box center [644, 693] width 363 height 41
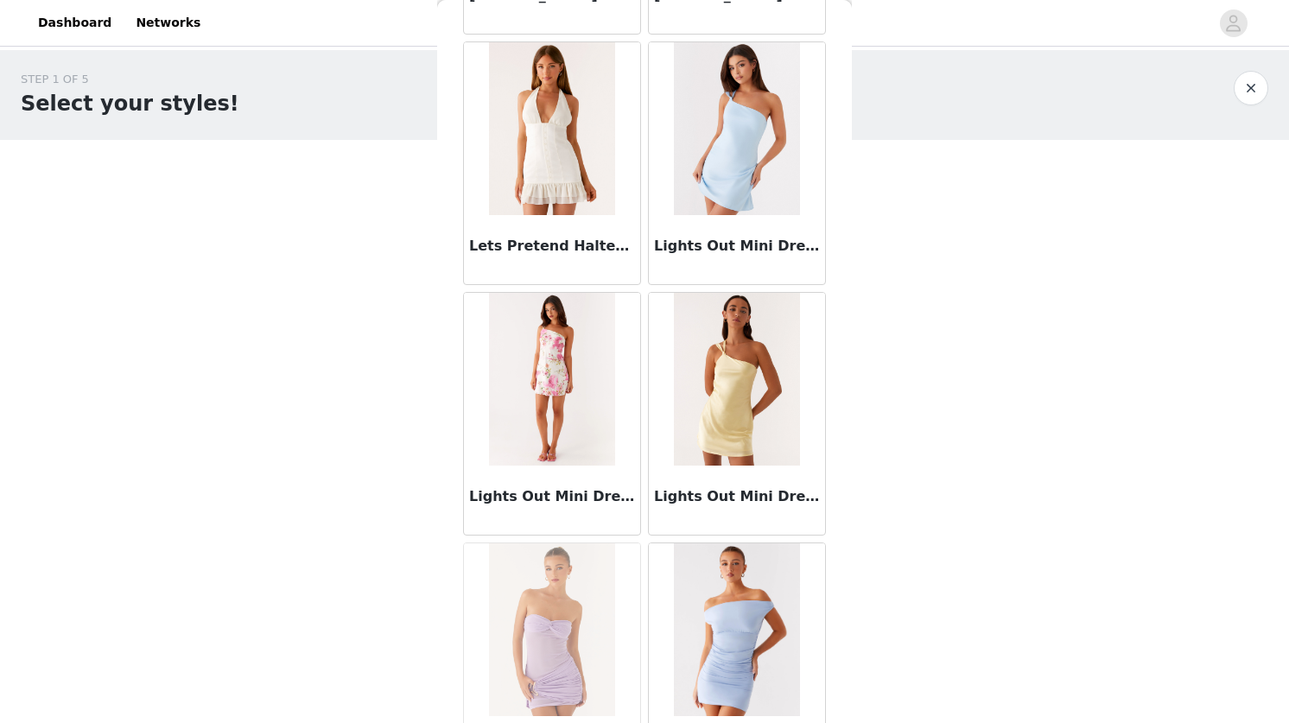
scroll to position [24477, 0]
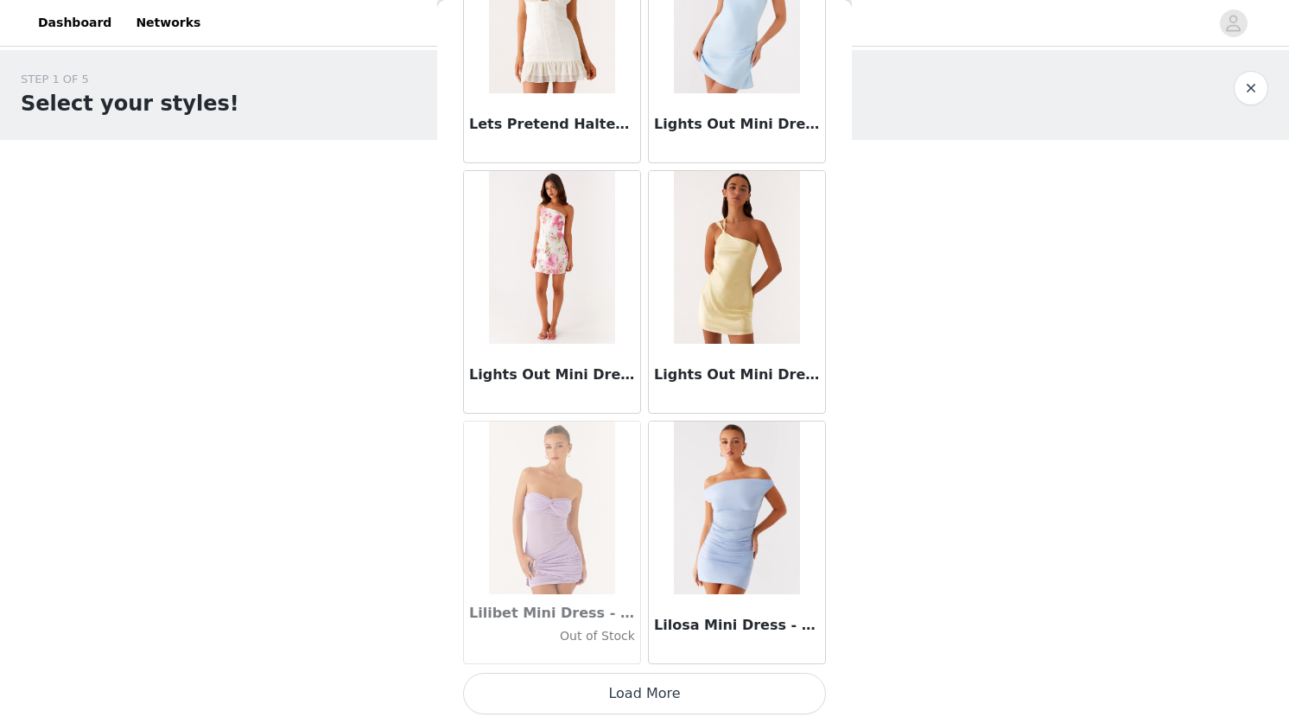
click at [686, 686] on button "Load More" at bounding box center [644, 693] width 363 height 41
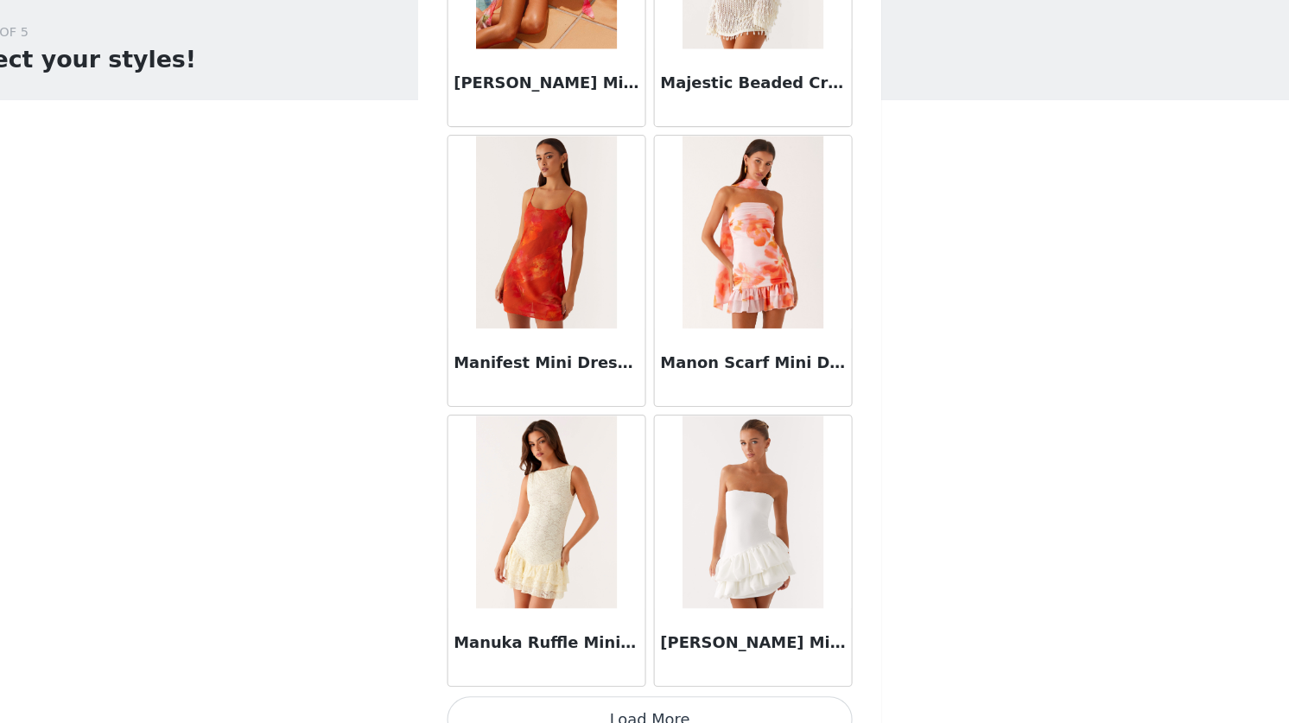
scroll to position [26983, 0]
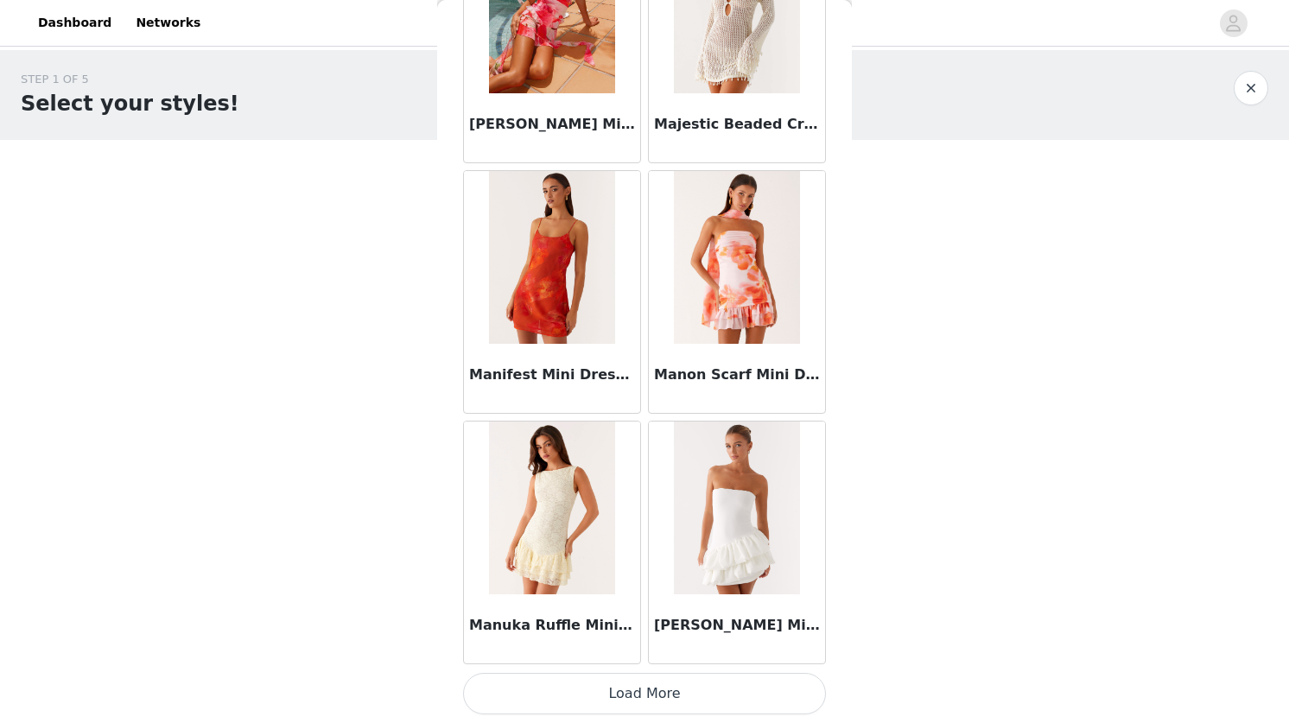
click at [657, 682] on button "Load More" at bounding box center [644, 693] width 363 height 41
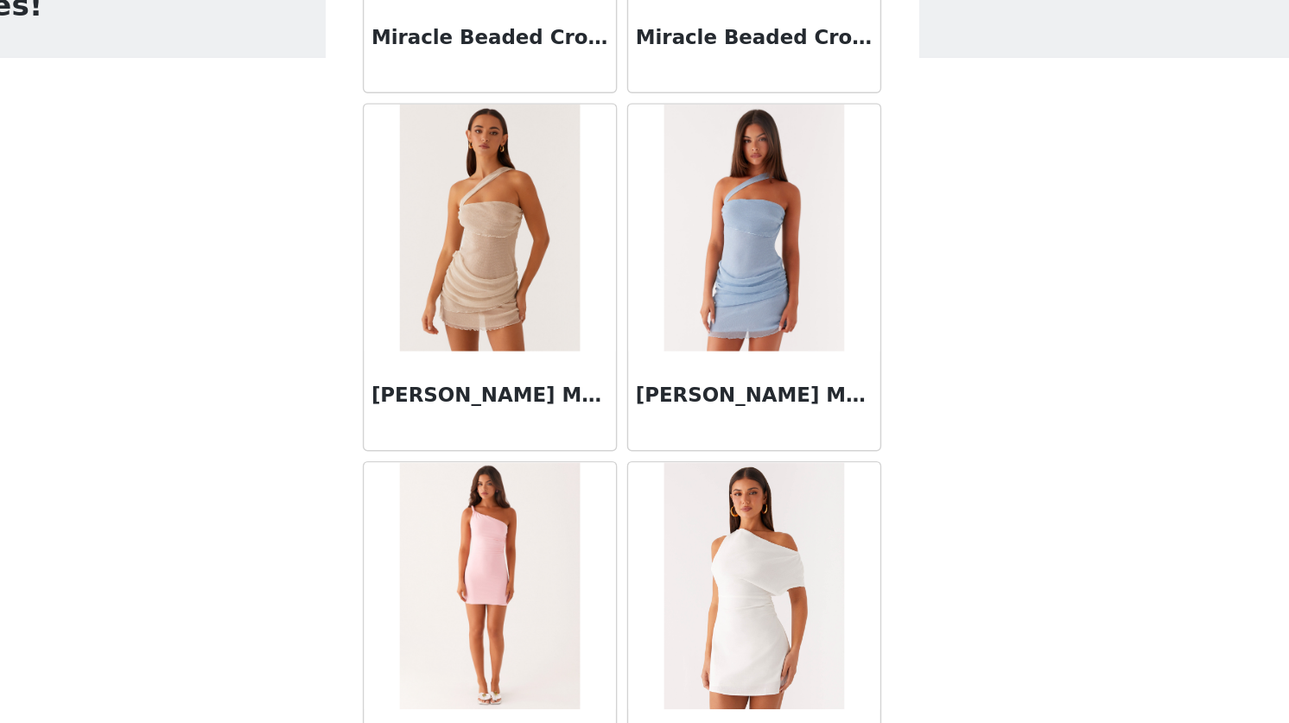
scroll to position [29489, 0]
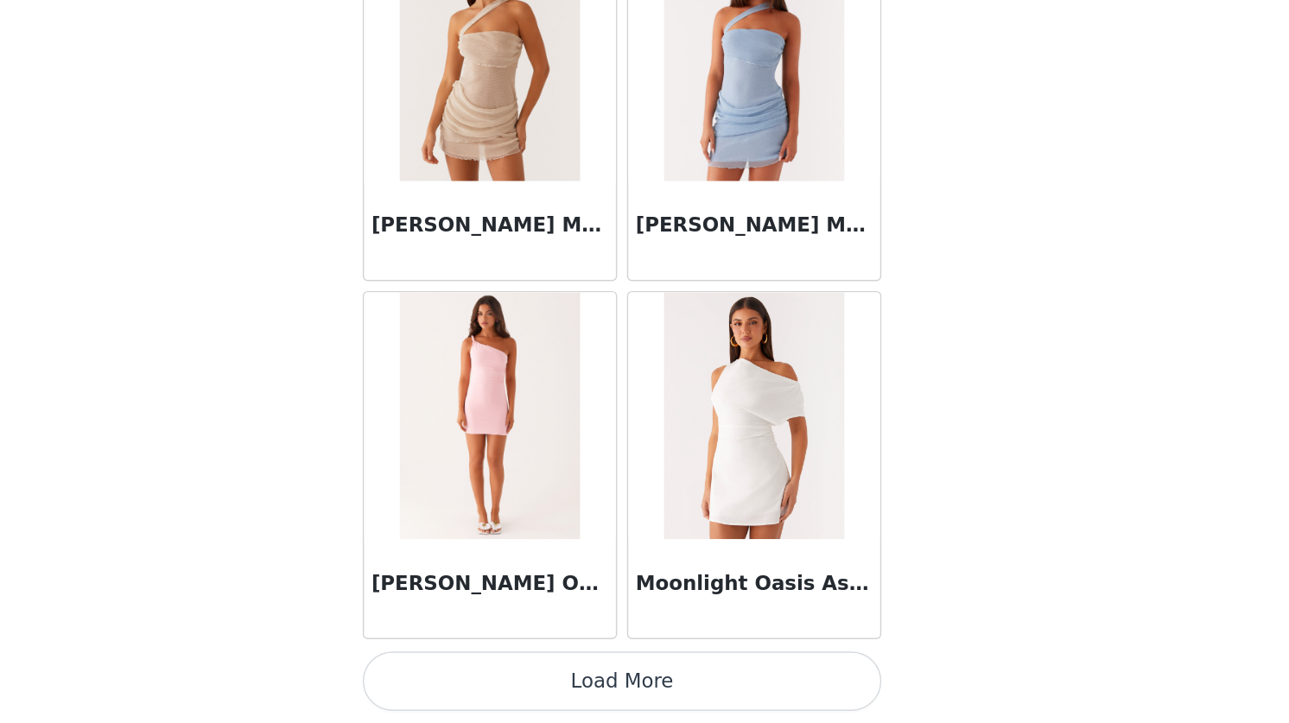
click at [635, 699] on button "Load More" at bounding box center [644, 693] width 363 height 41
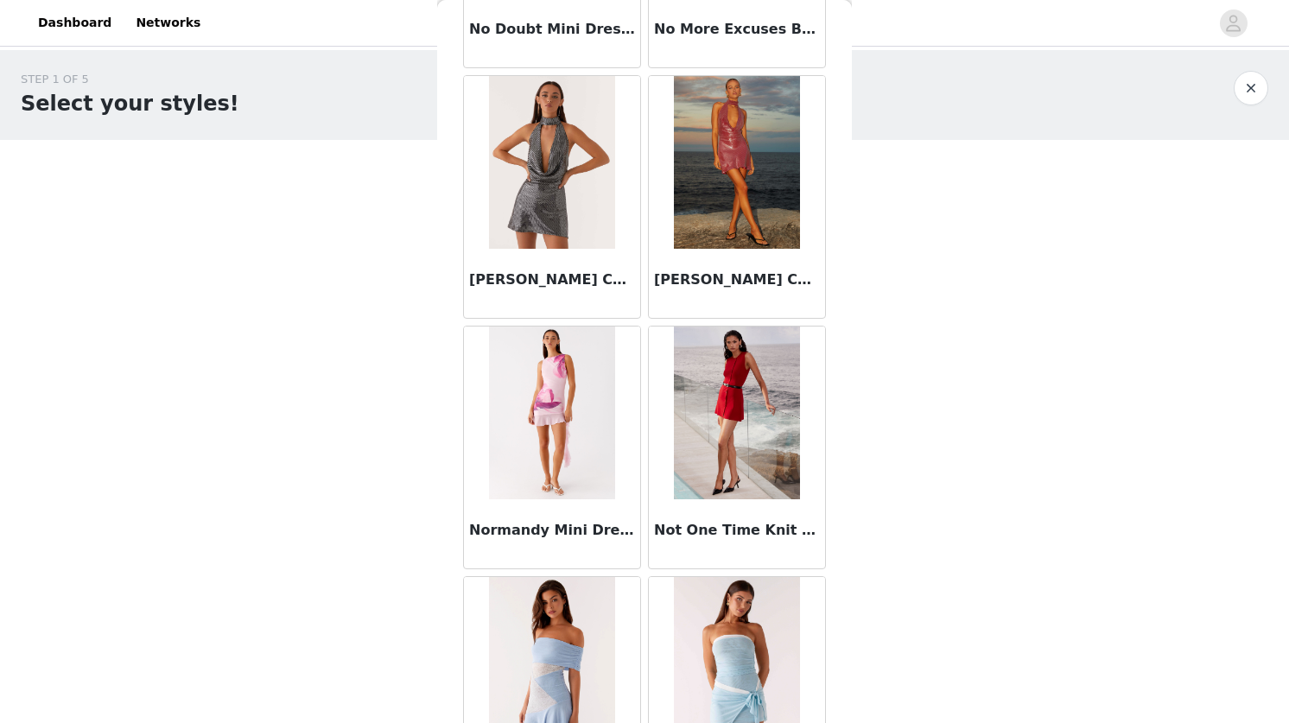
scroll to position [31995, 0]
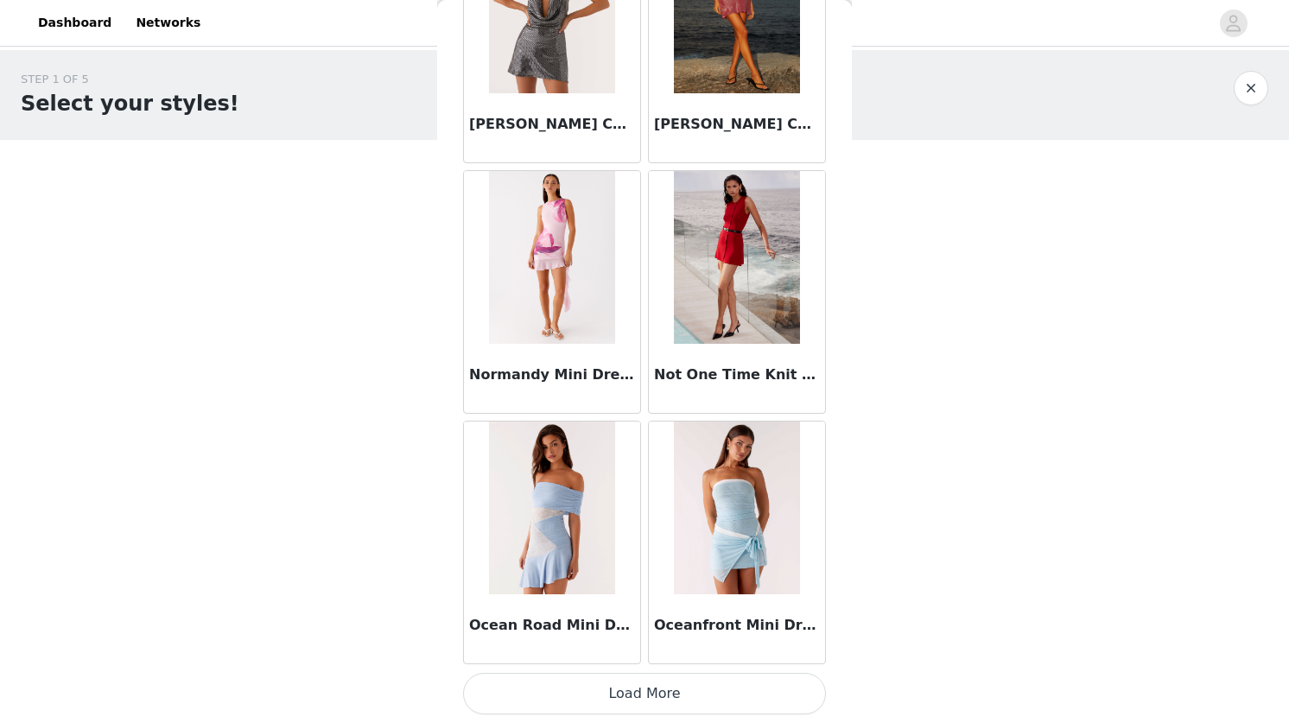
click at [653, 684] on button "Load More" at bounding box center [644, 693] width 363 height 41
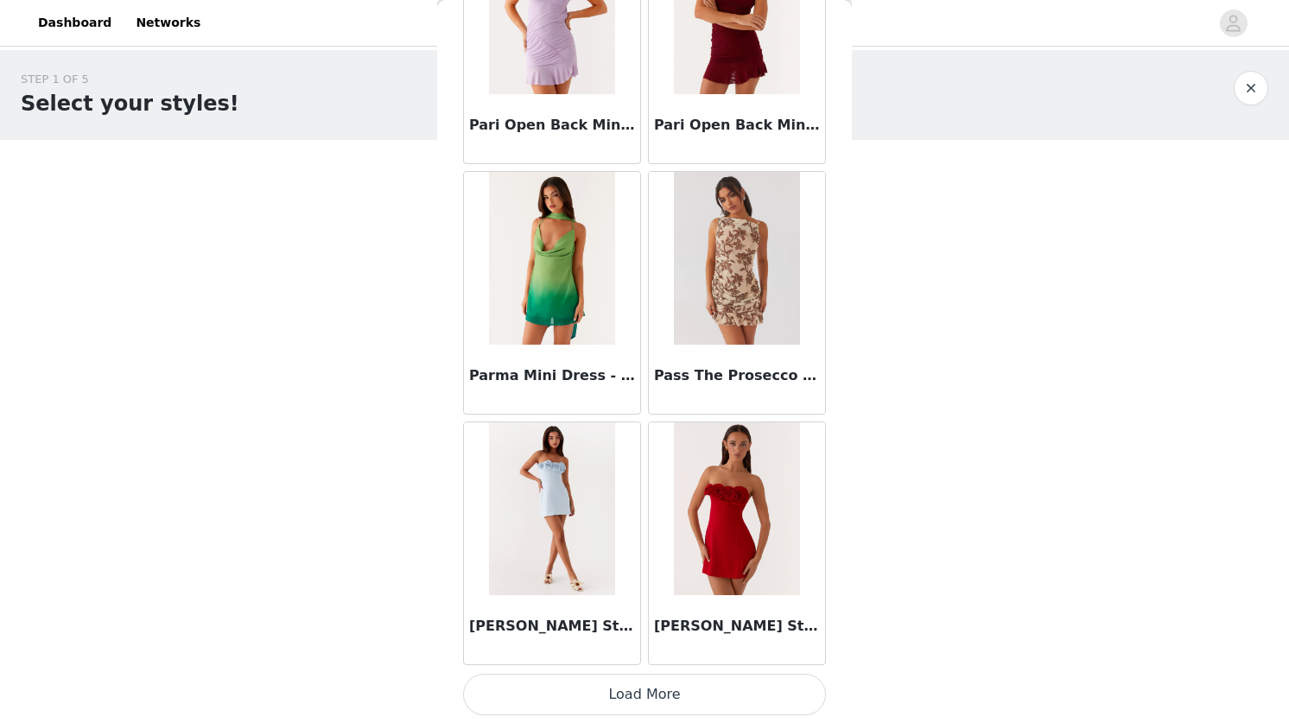
scroll to position [34501, 0]
click at [661, 693] on button "Load More" at bounding box center [644, 693] width 363 height 41
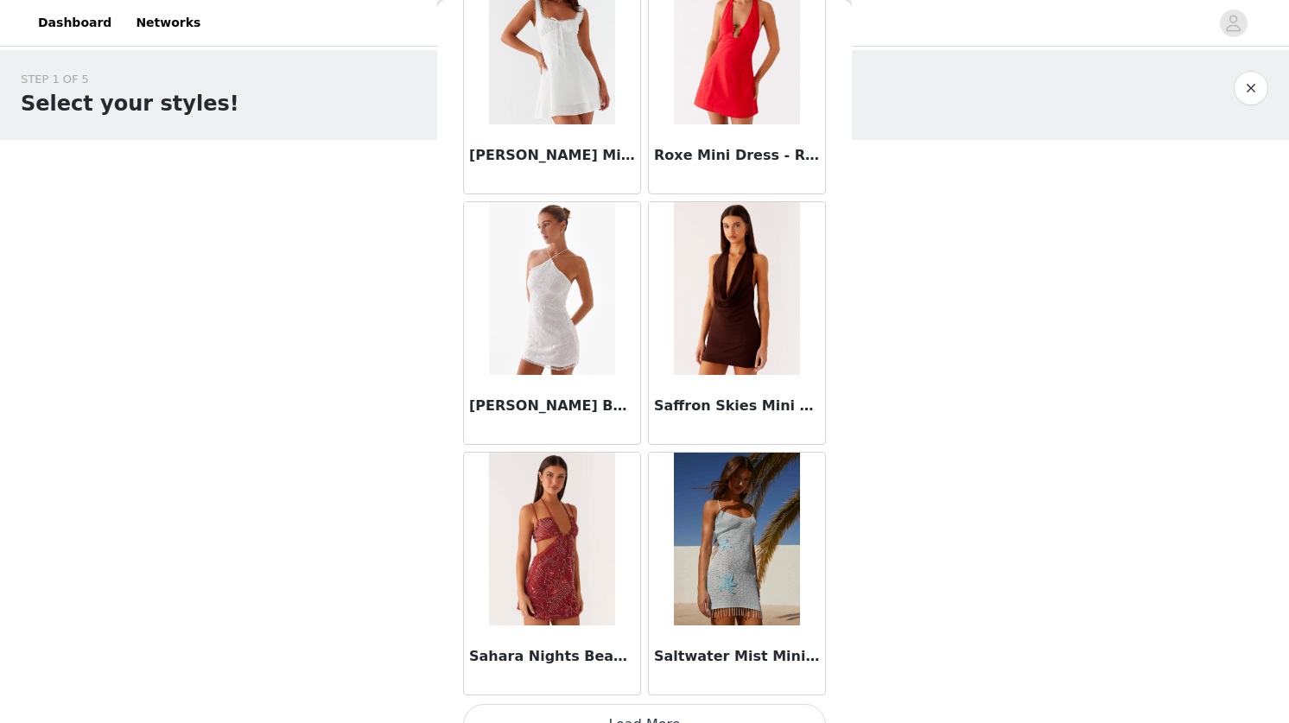
scroll to position [37008, 0]
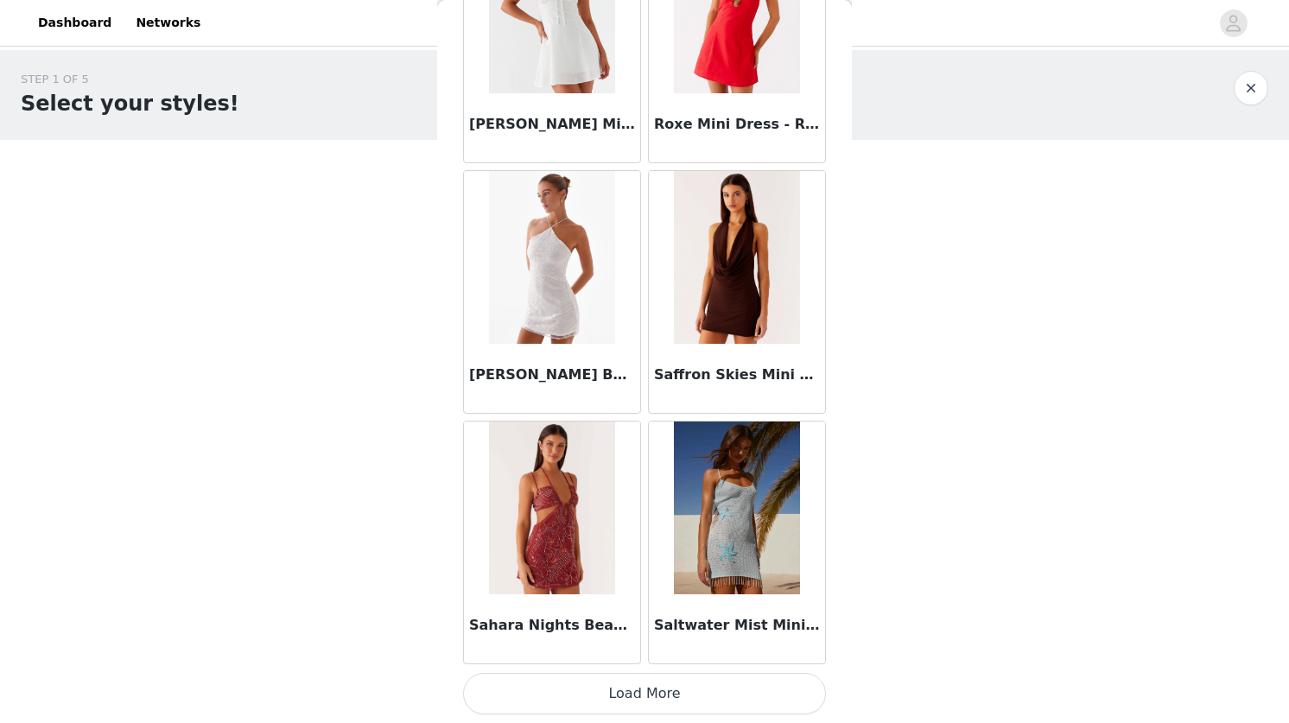
click at [651, 689] on button "Load More" at bounding box center [644, 693] width 363 height 41
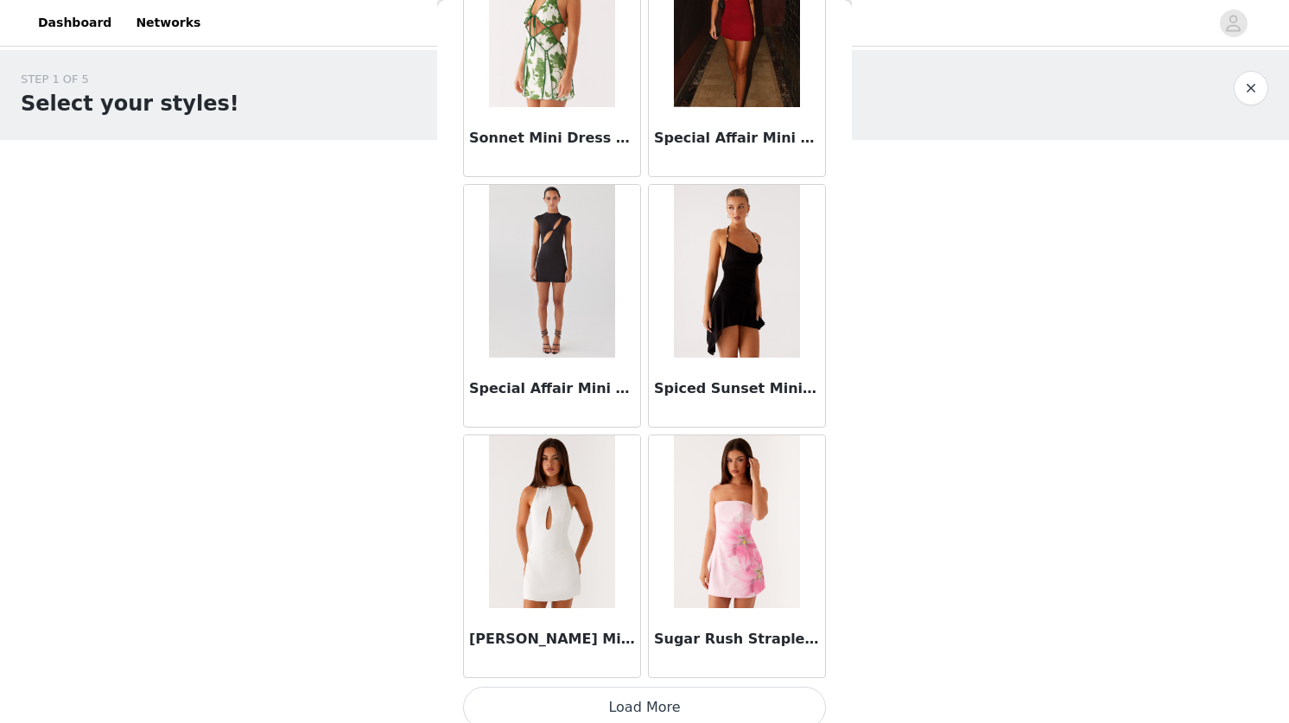
scroll to position [39514, 0]
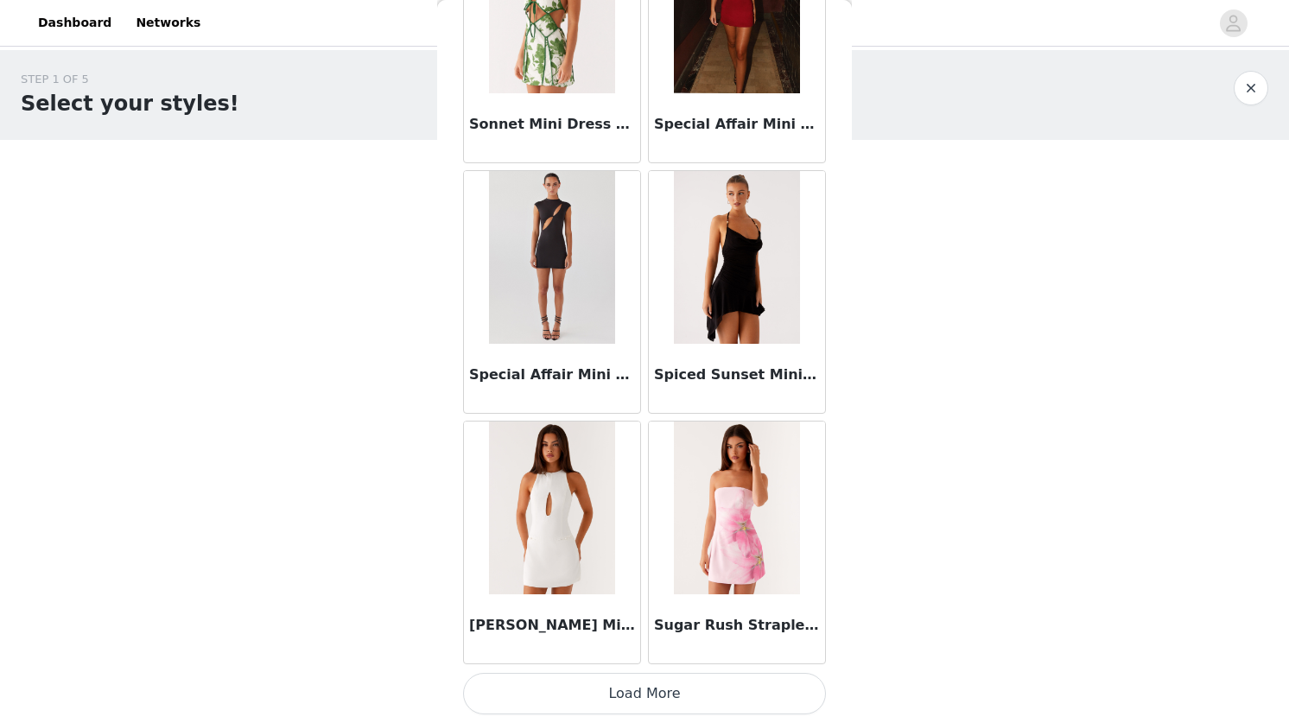
click at [634, 684] on button "Load More" at bounding box center [644, 693] width 363 height 41
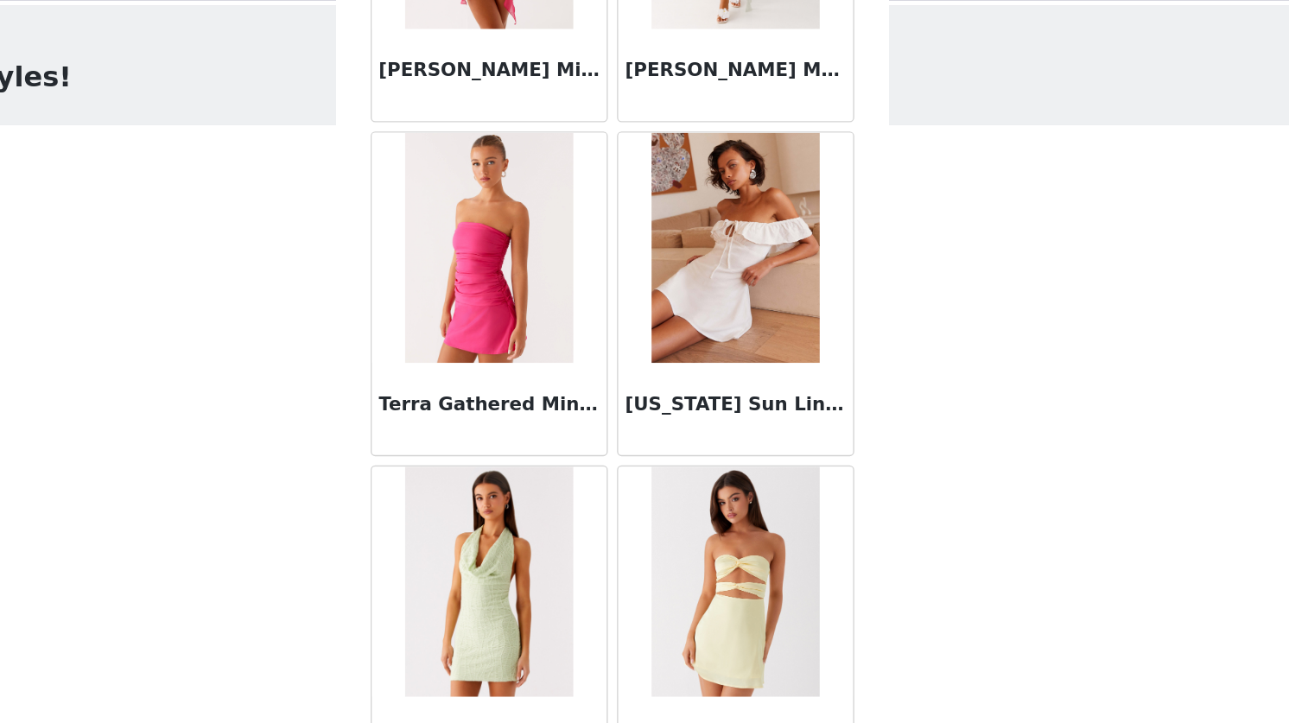
scroll to position [41040, 0]
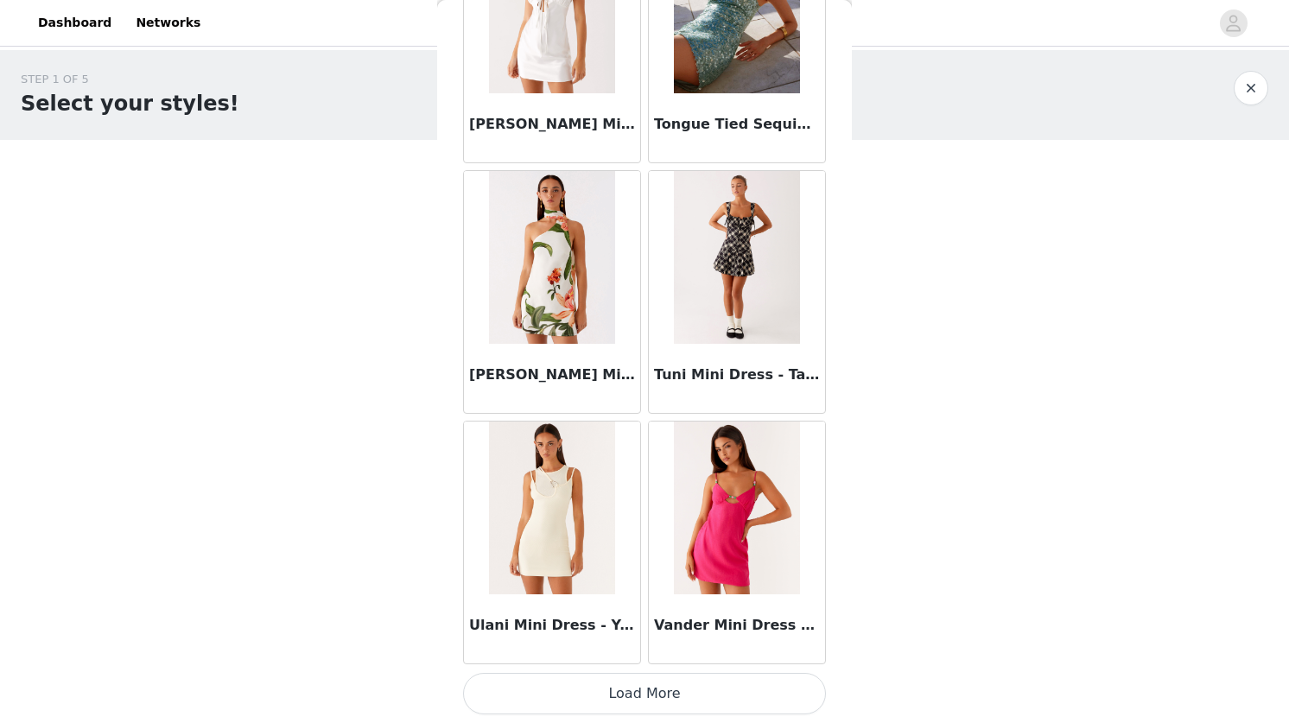
click at [637, 692] on button "Load More" at bounding box center [644, 693] width 363 height 41
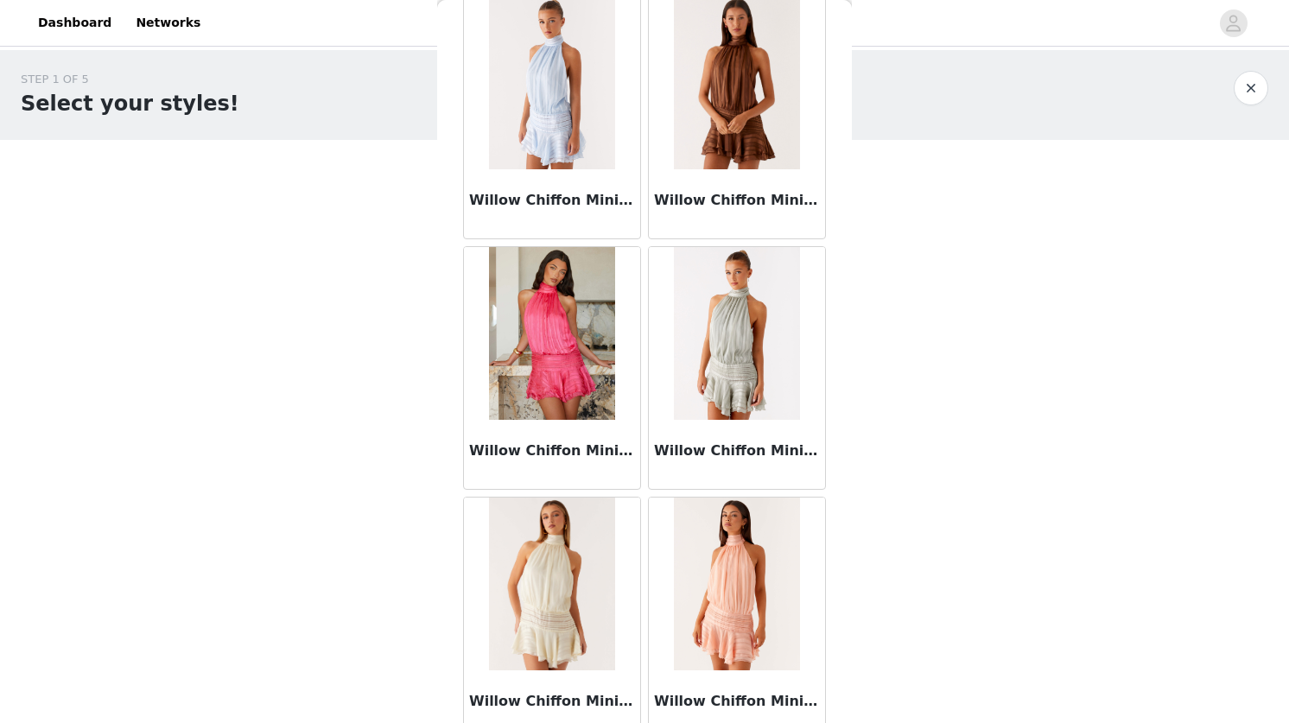
scroll to position [44526, 0]
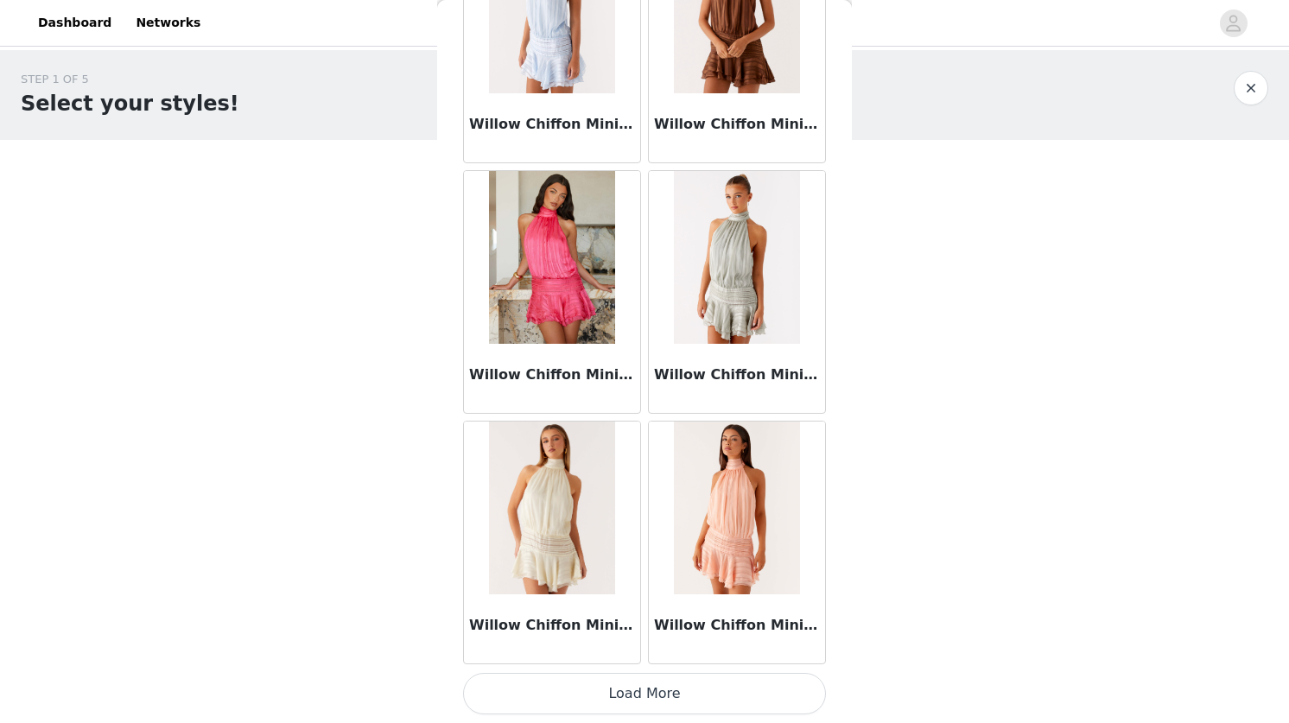
click at [627, 688] on button "Load More" at bounding box center [644, 693] width 363 height 41
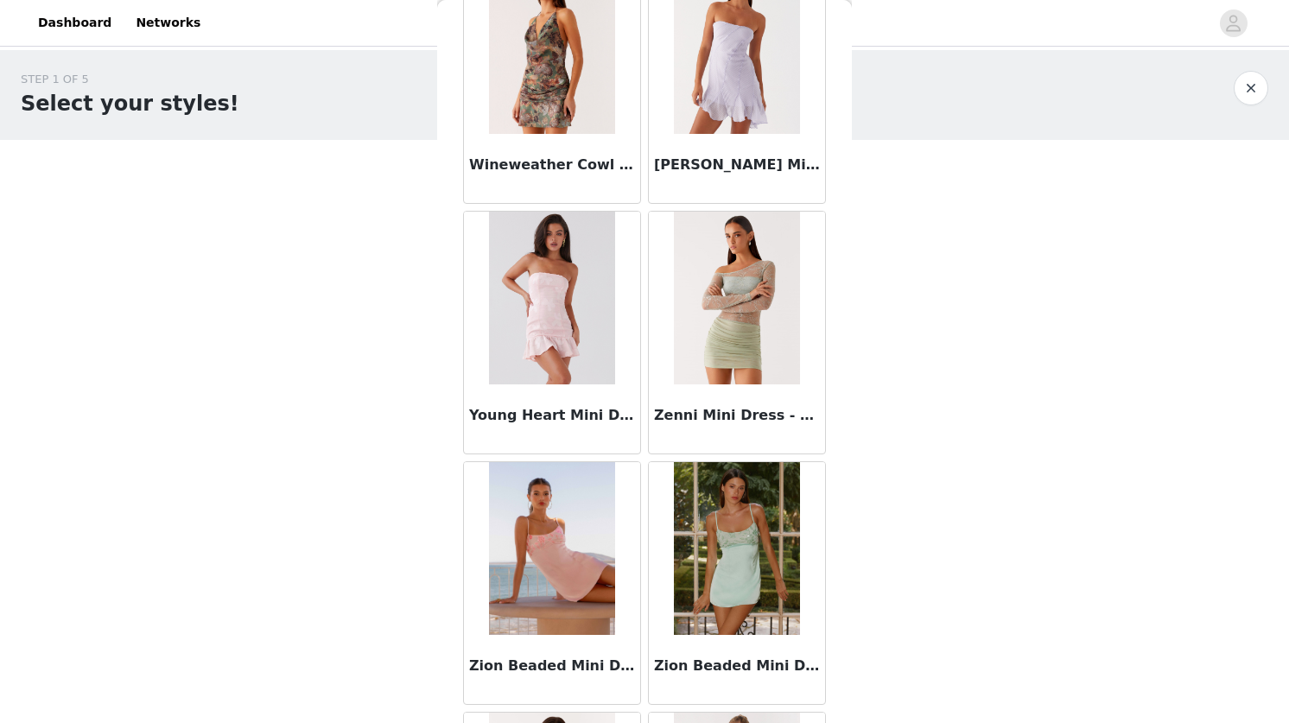
scroll to position [45975, 0]
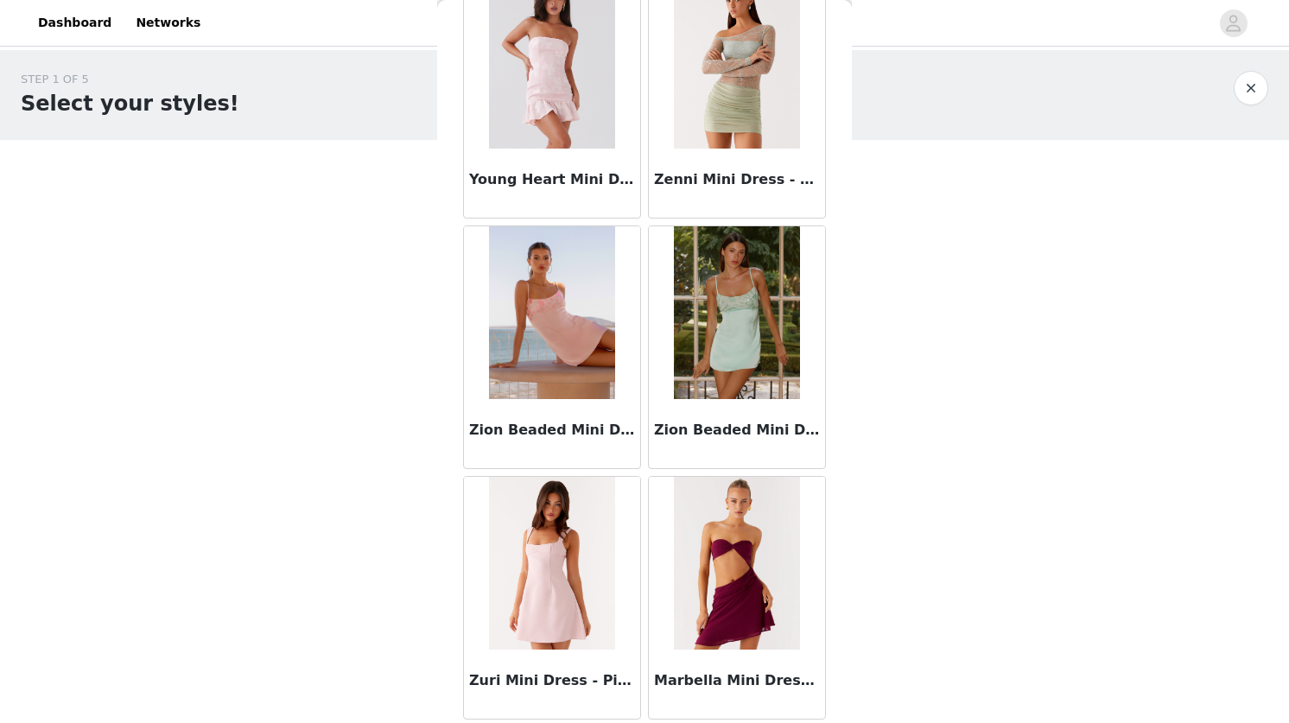
click at [945, 468] on div "STEP 1 OF 5 Select your styles! Please note that the sizes are in AU Sizes 1/4 …" at bounding box center [644, 263] width 1289 height 427
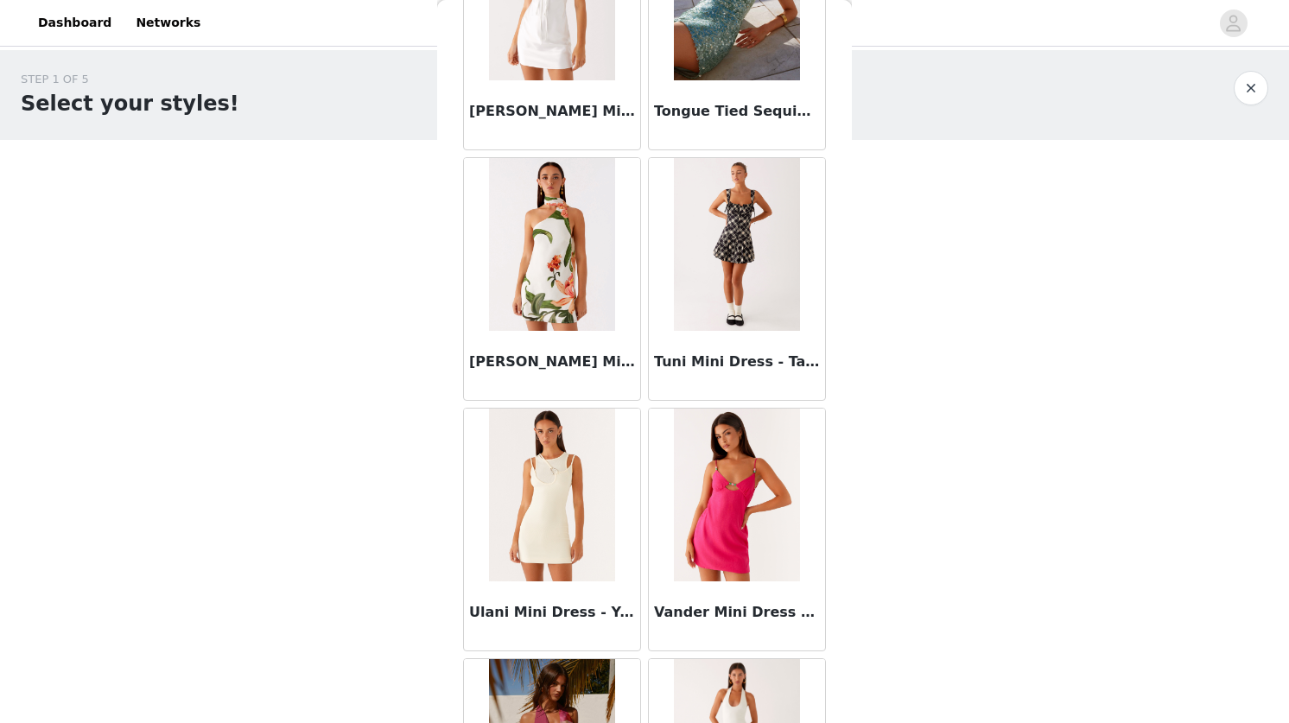
scroll to position [41679, 0]
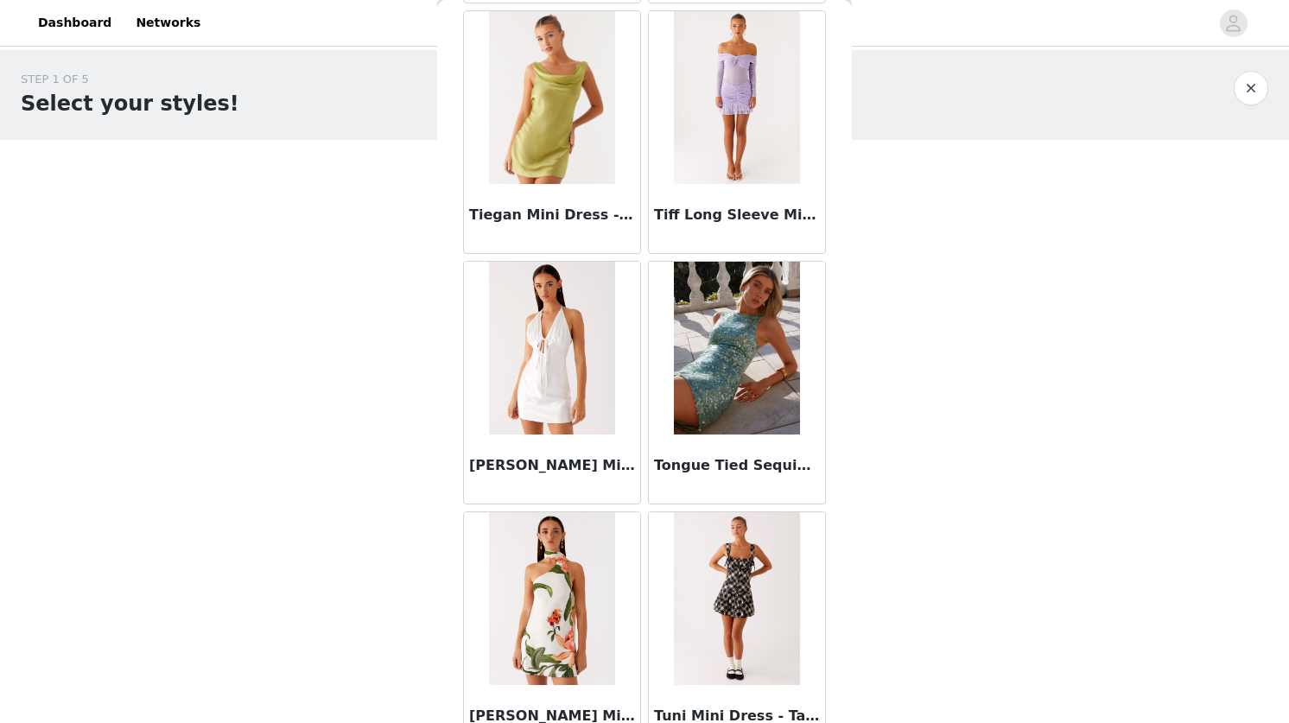
click at [1263, 88] on button "button" at bounding box center [1251, 88] width 35 height 35
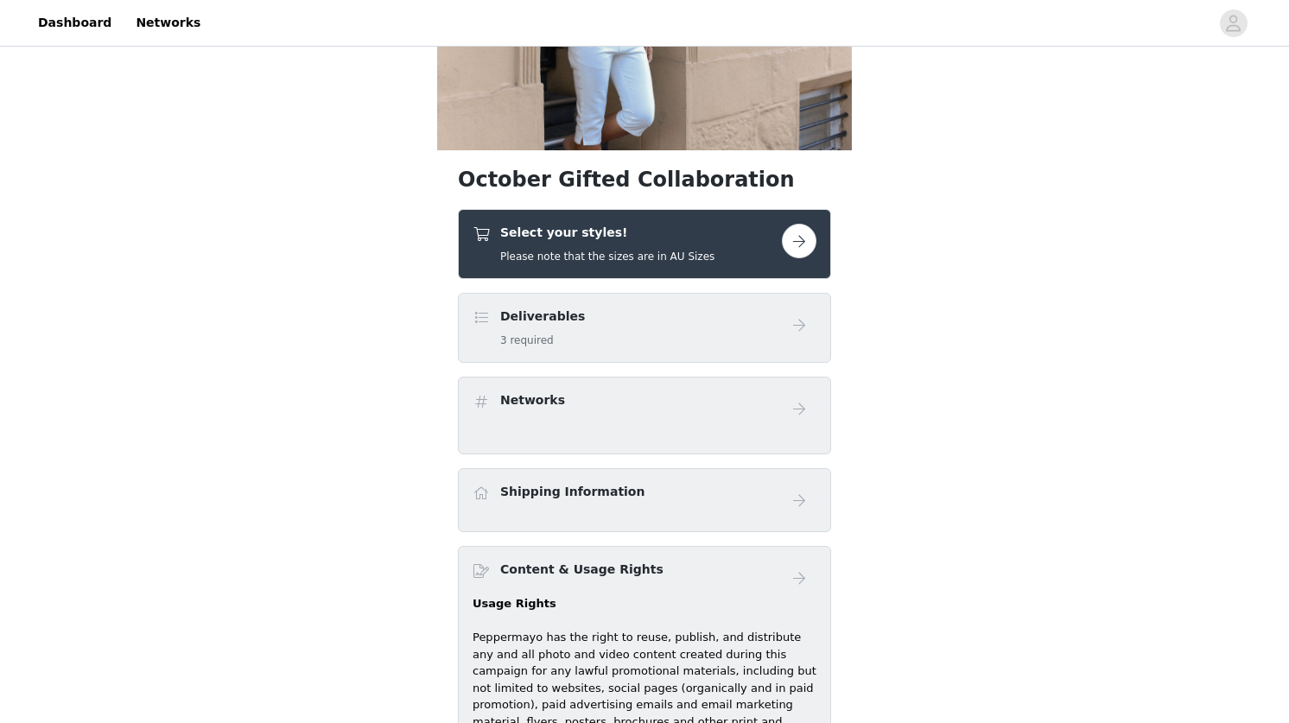
scroll to position [218, 0]
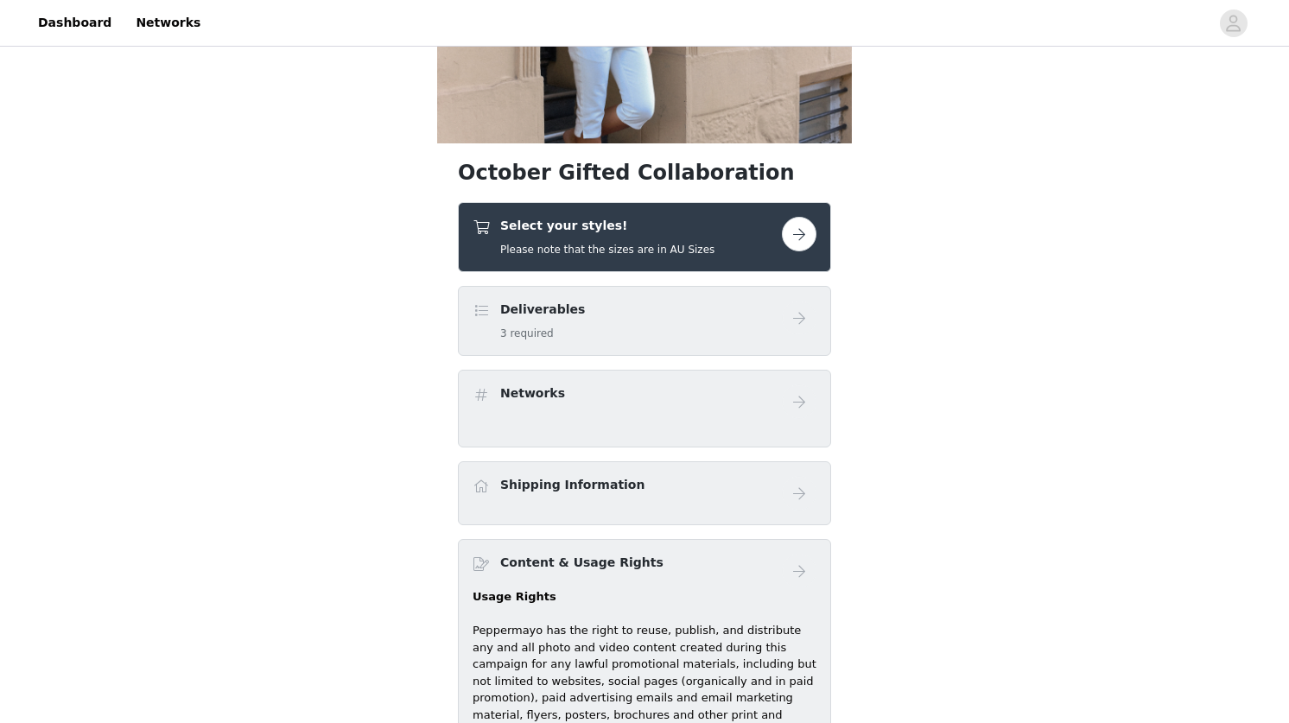
click at [636, 254] on h5 "Please note that the sizes are in AU Sizes" at bounding box center [607, 250] width 214 height 16
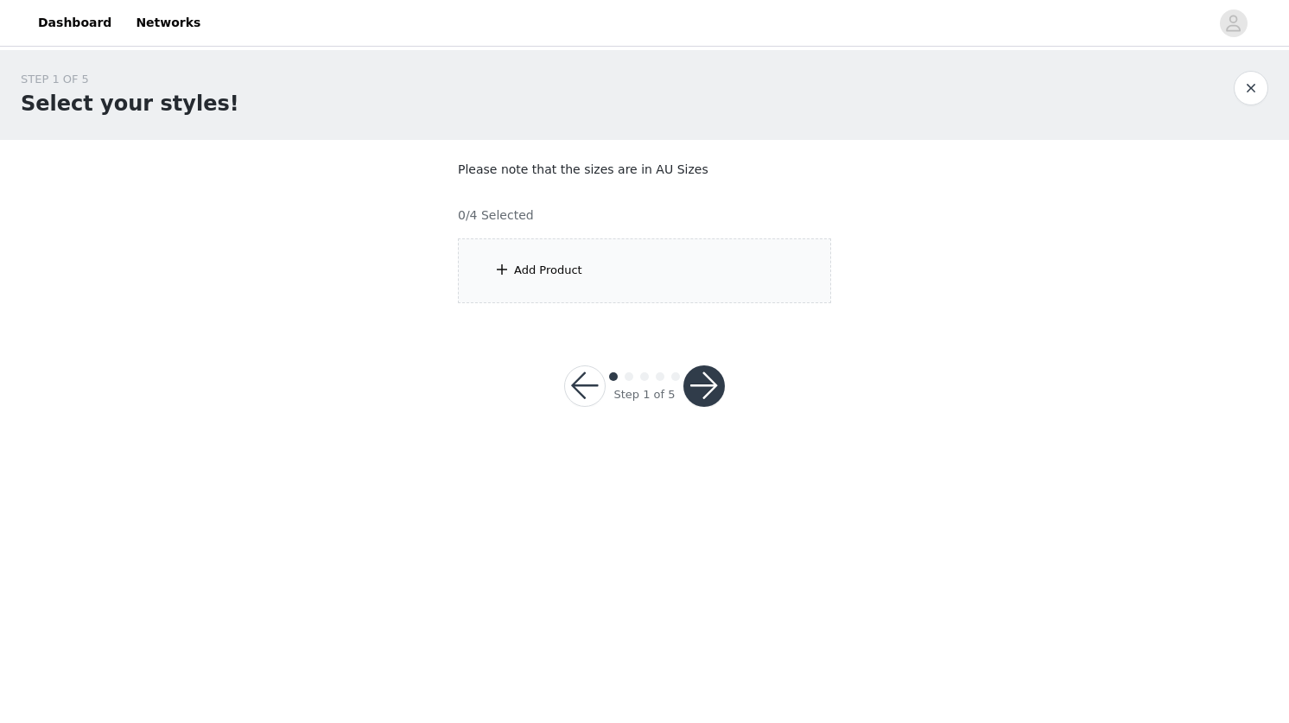
click at [579, 269] on div "Add Product" at bounding box center [548, 270] width 68 height 17
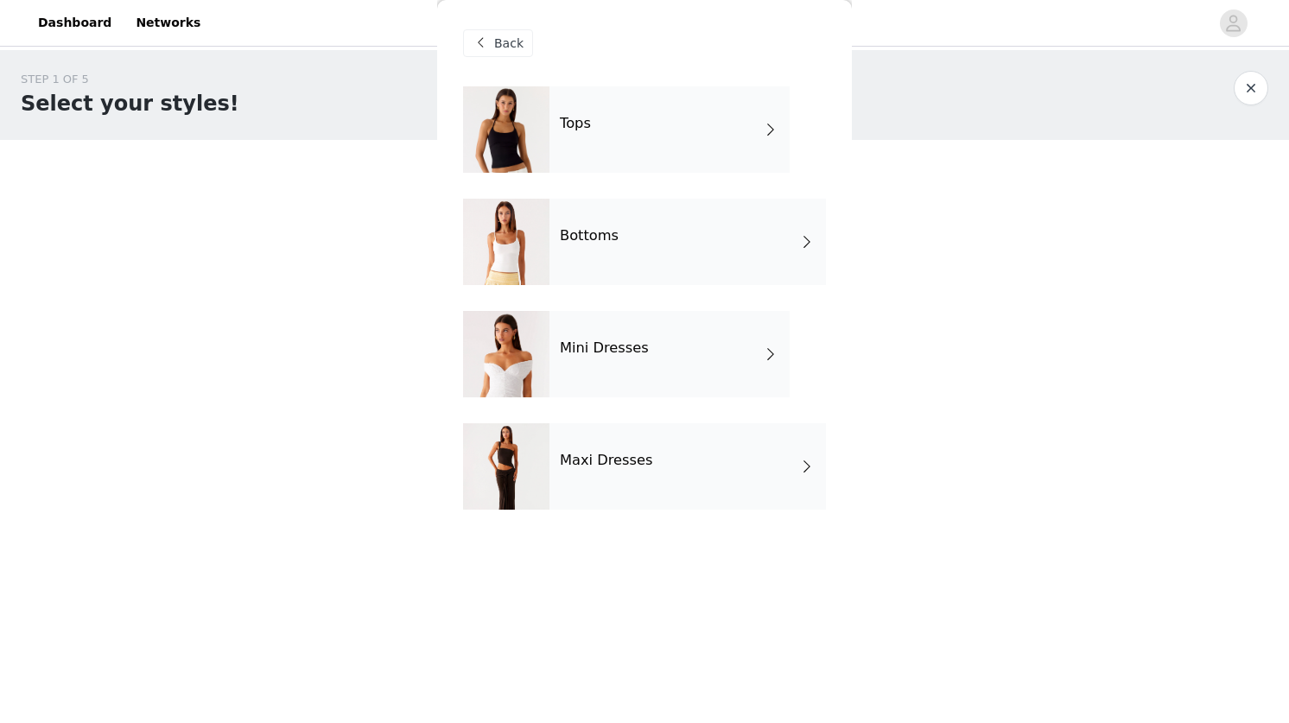
click at [580, 473] on div "Maxi Dresses" at bounding box center [688, 466] width 277 height 86
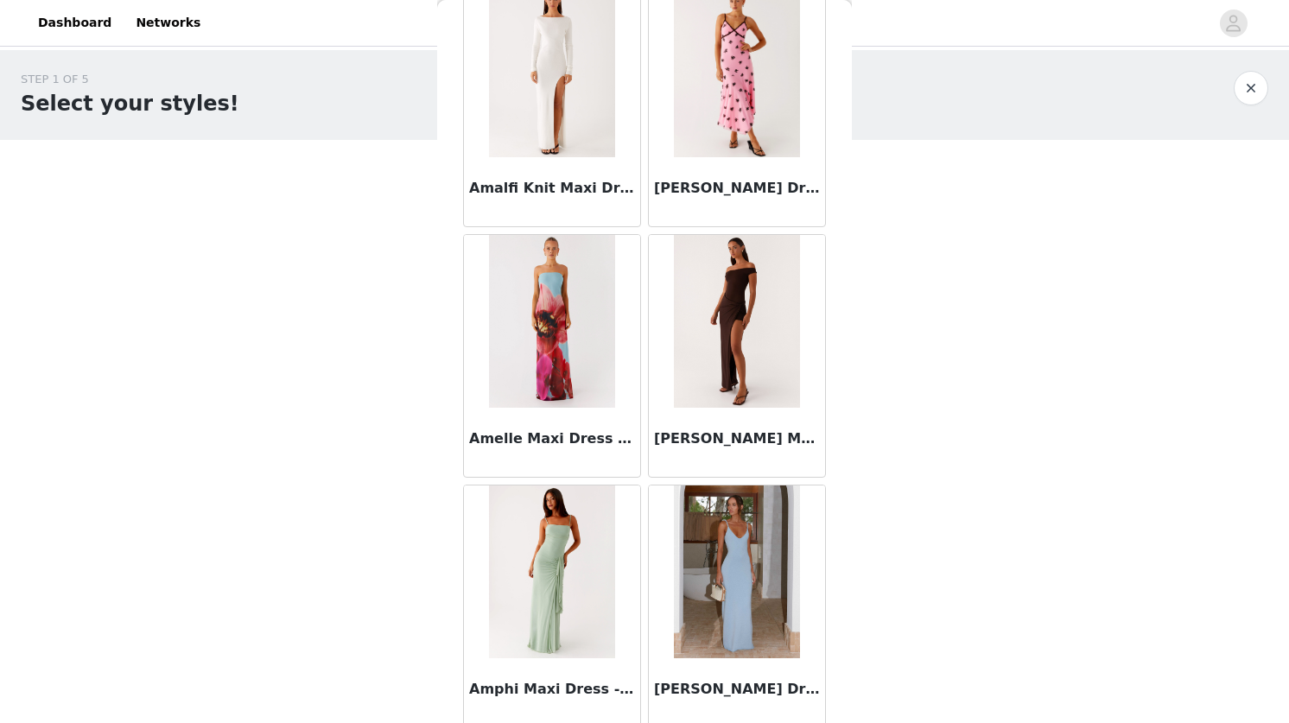
scroll to position [1921, 0]
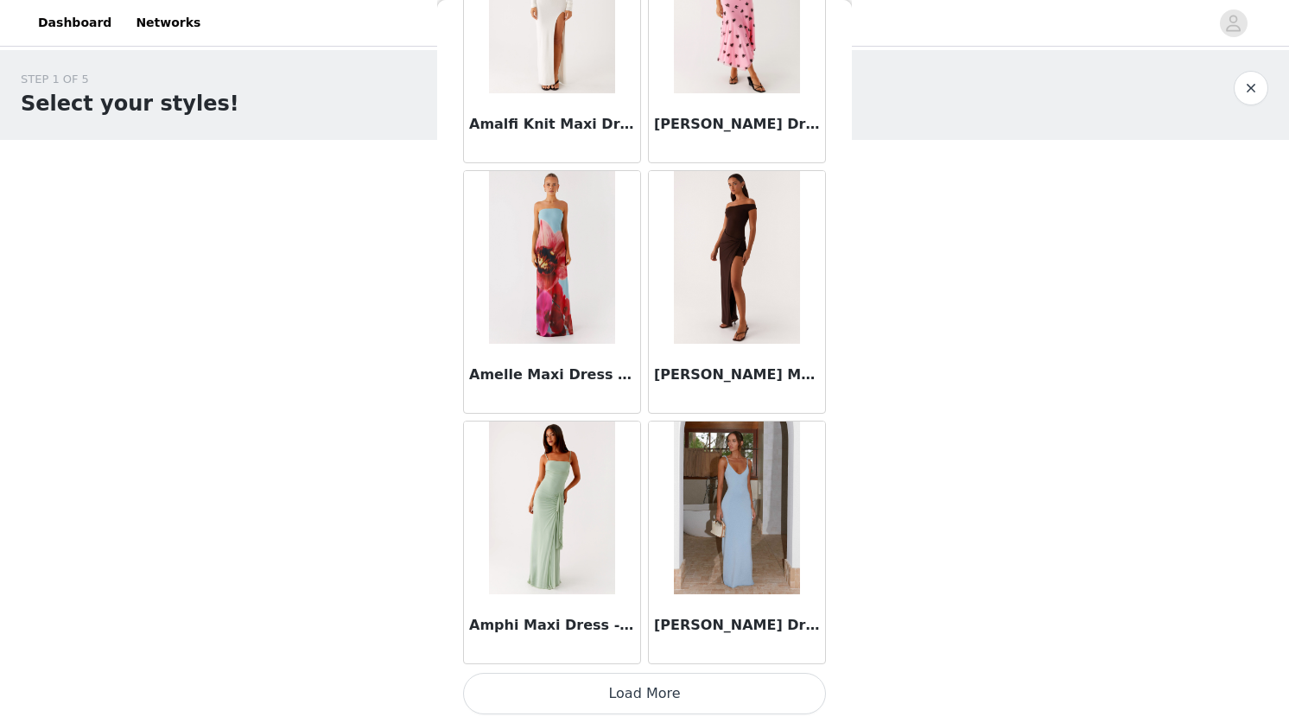
click at [627, 695] on button "Load More" at bounding box center [644, 693] width 363 height 41
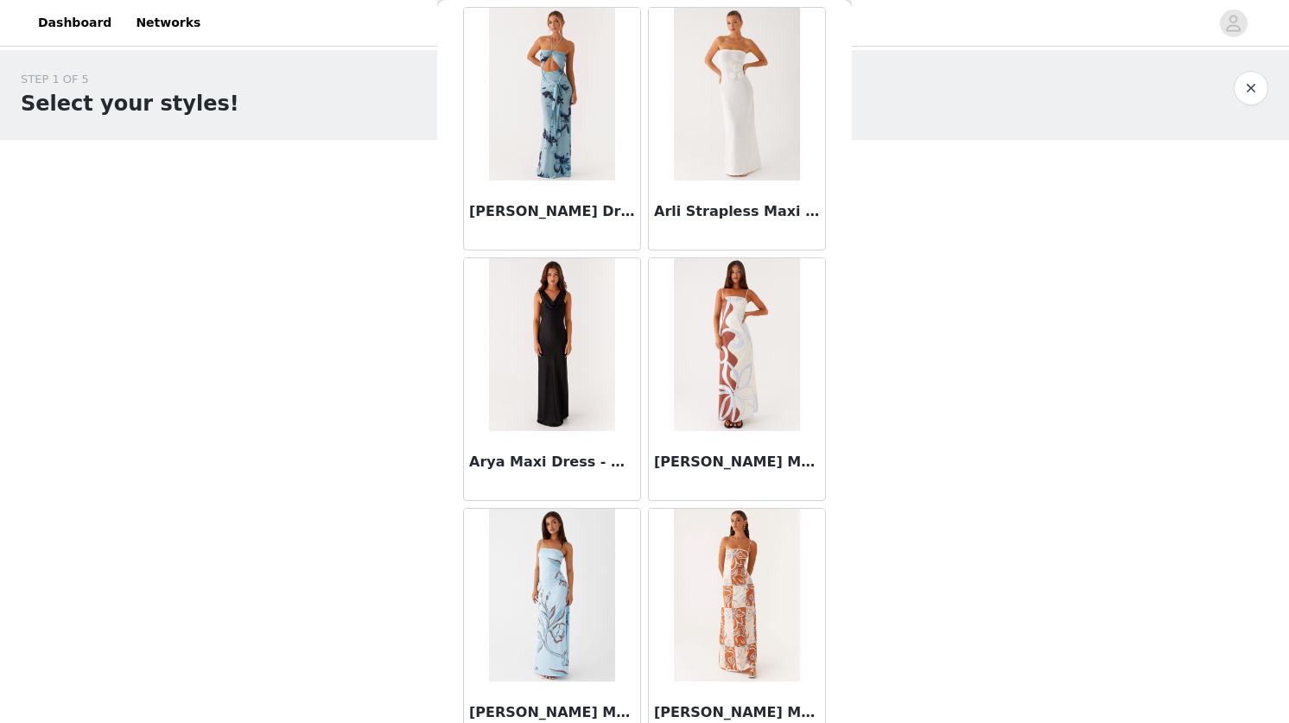
scroll to position [4427, 0]
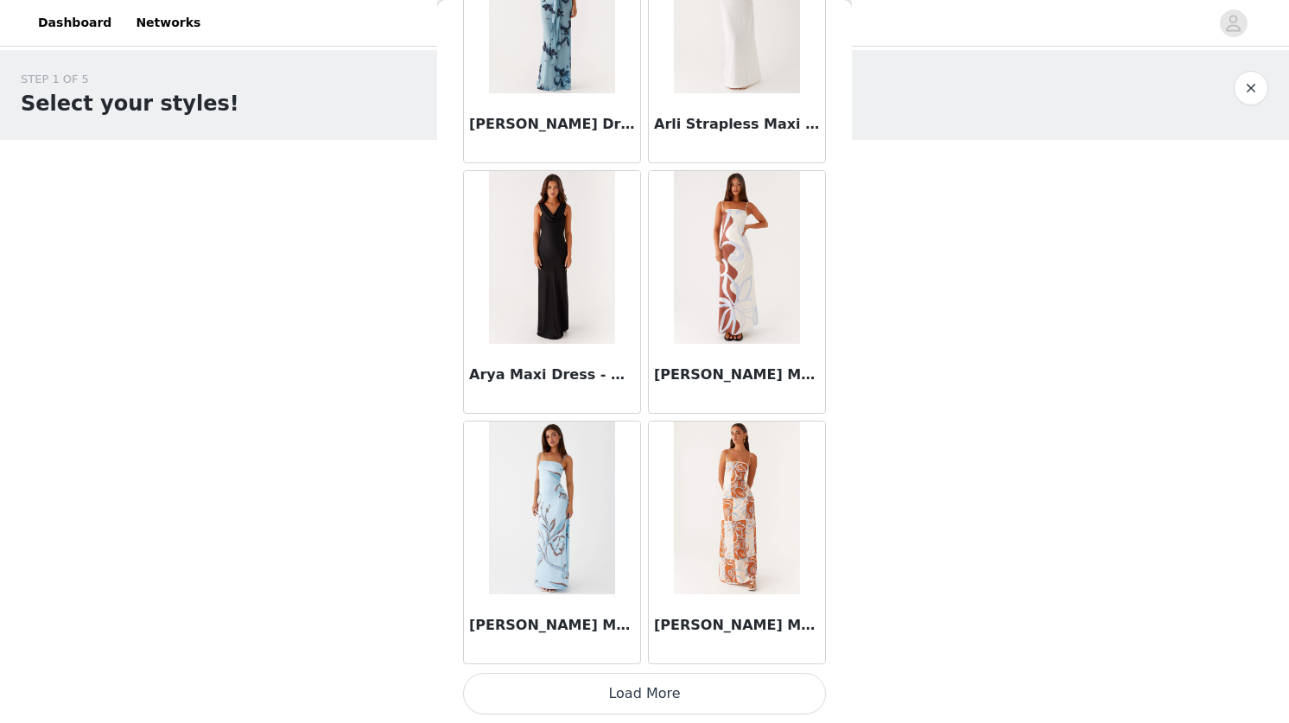
click at [672, 680] on button "Load More" at bounding box center [644, 693] width 363 height 41
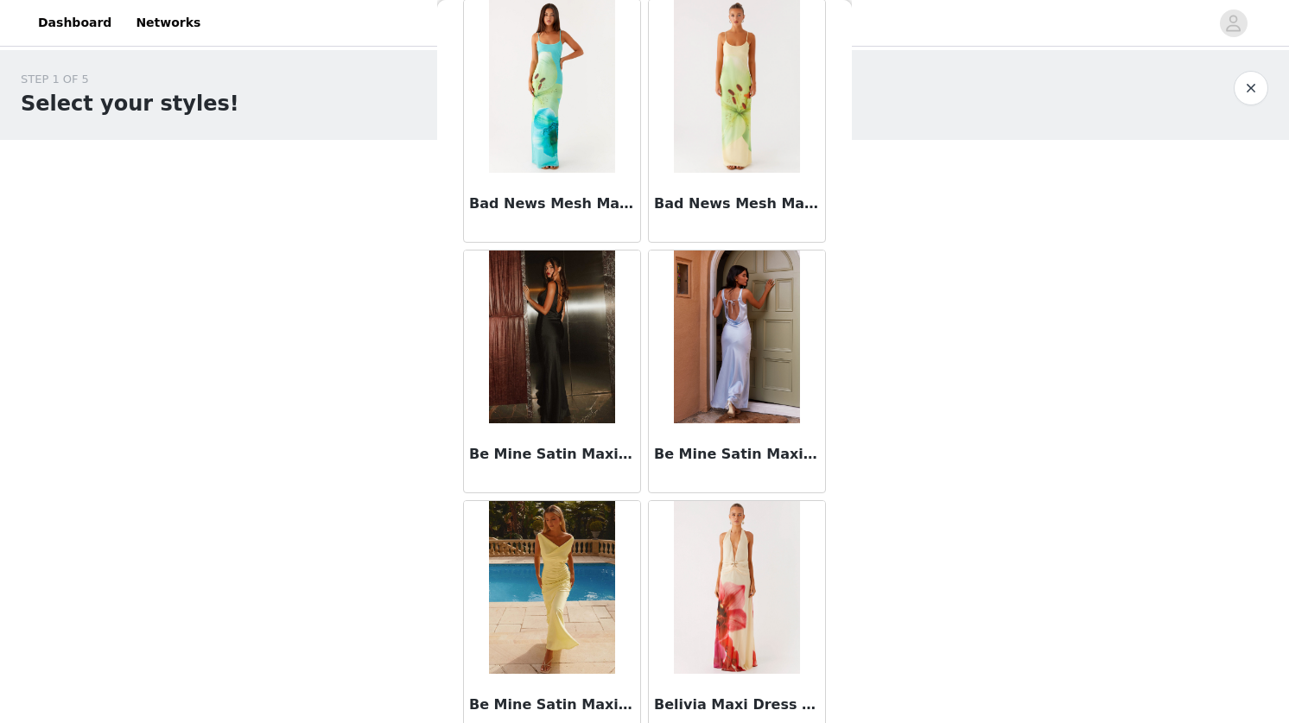
scroll to position [6933, 0]
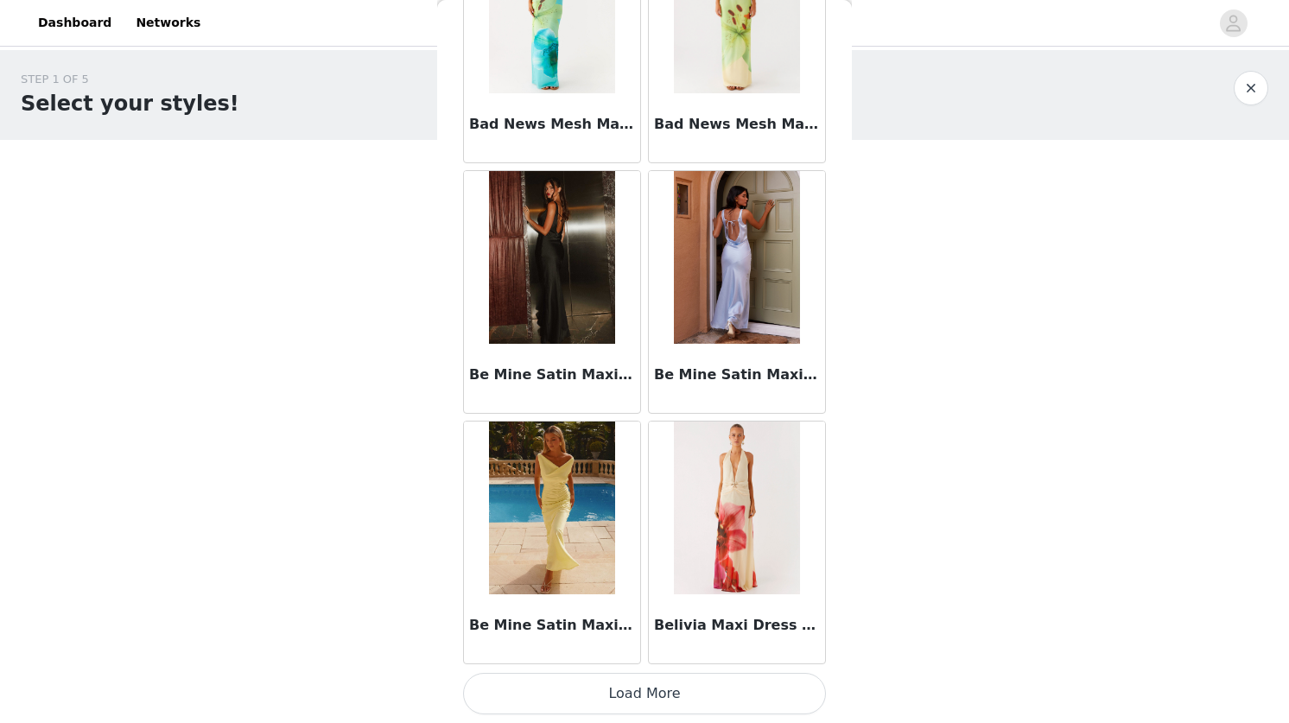
click at [637, 691] on button "Load More" at bounding box center [644, 693] width 363 height 41
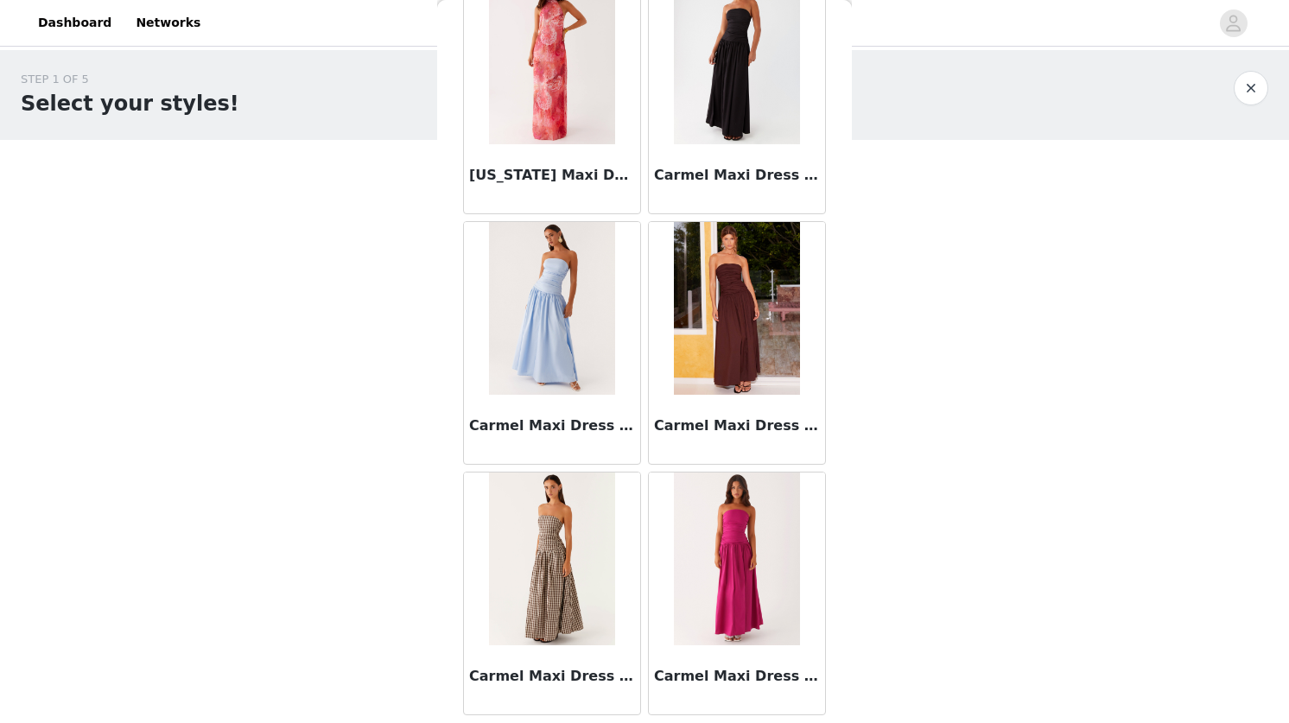
scroll to position [9440, 0]
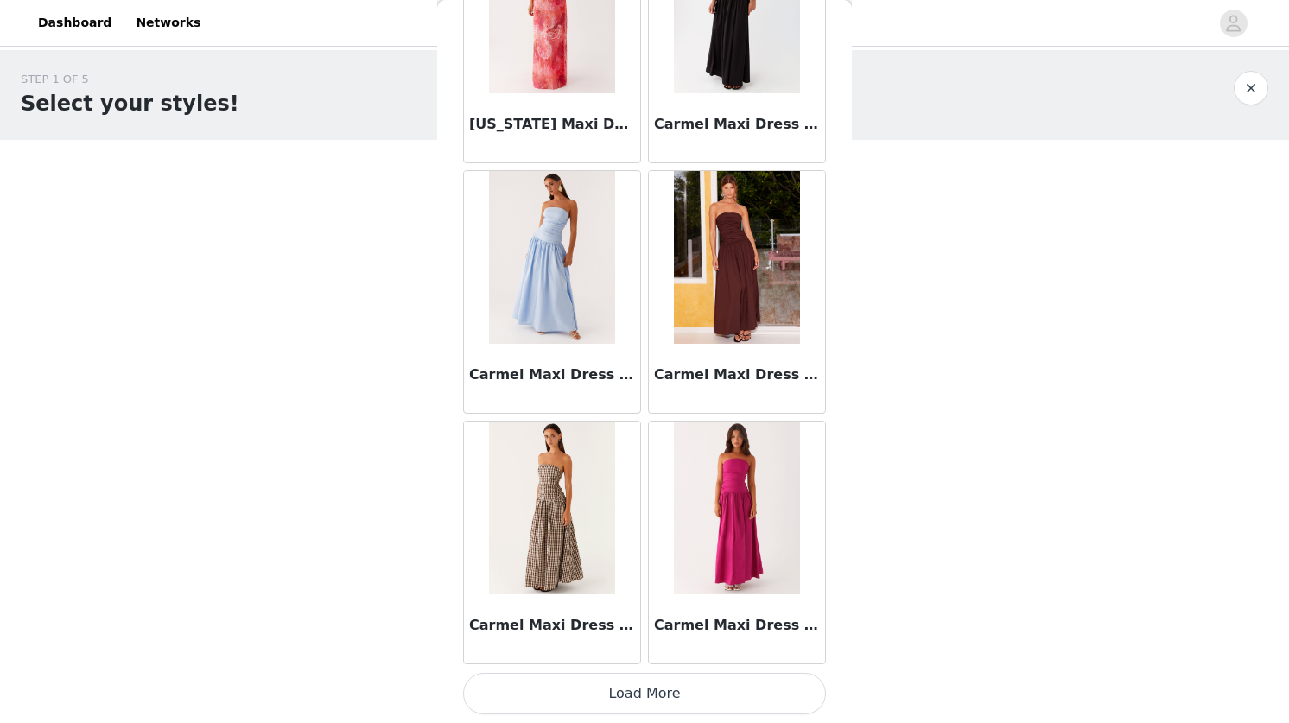
click at [601, 684] on button "Load More" at bounding box center [644, 693] width 363 height 41
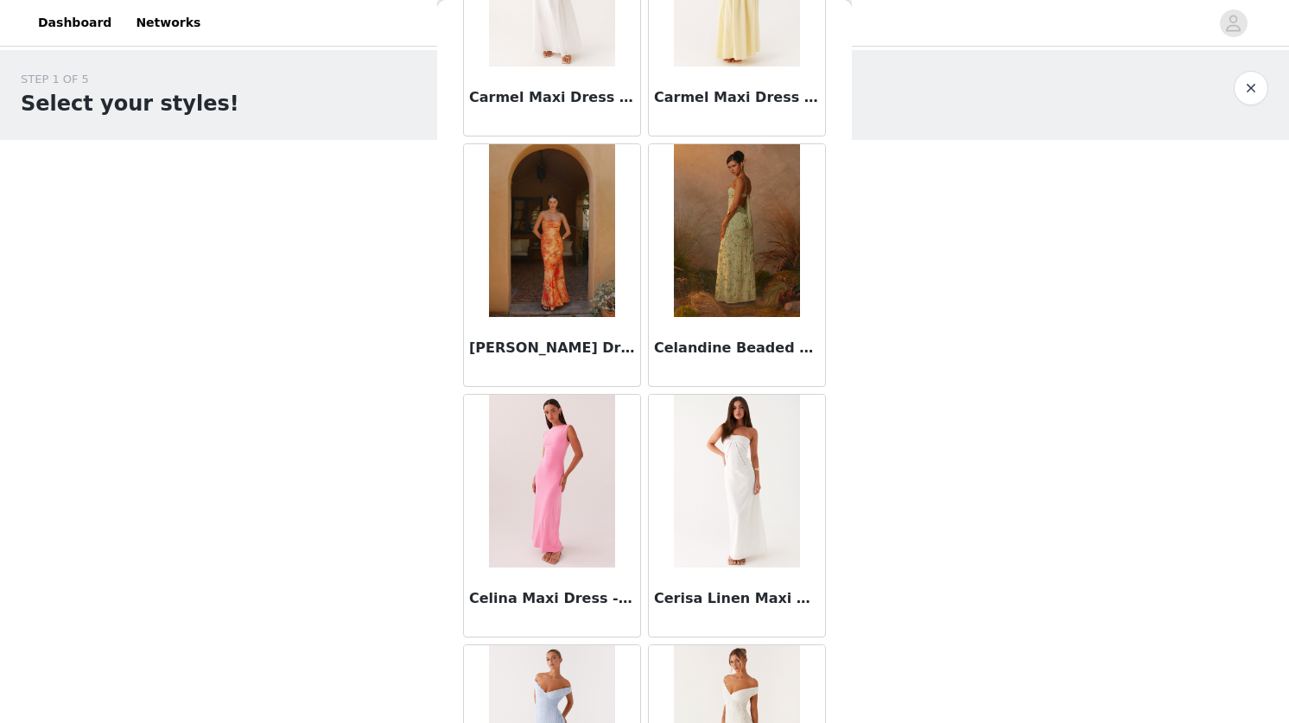
scroll to position [10988, 0]
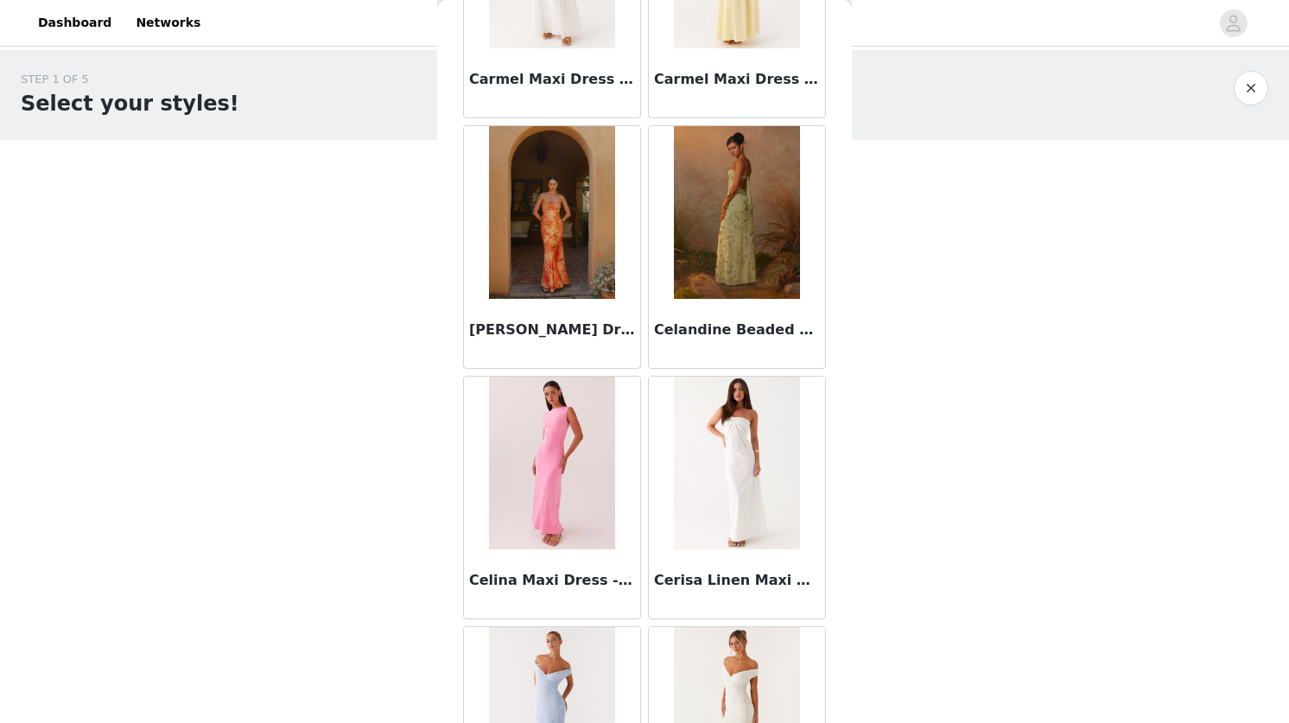
click at [709, 249] on img at bounding box center [736, 212] width 125 height 173
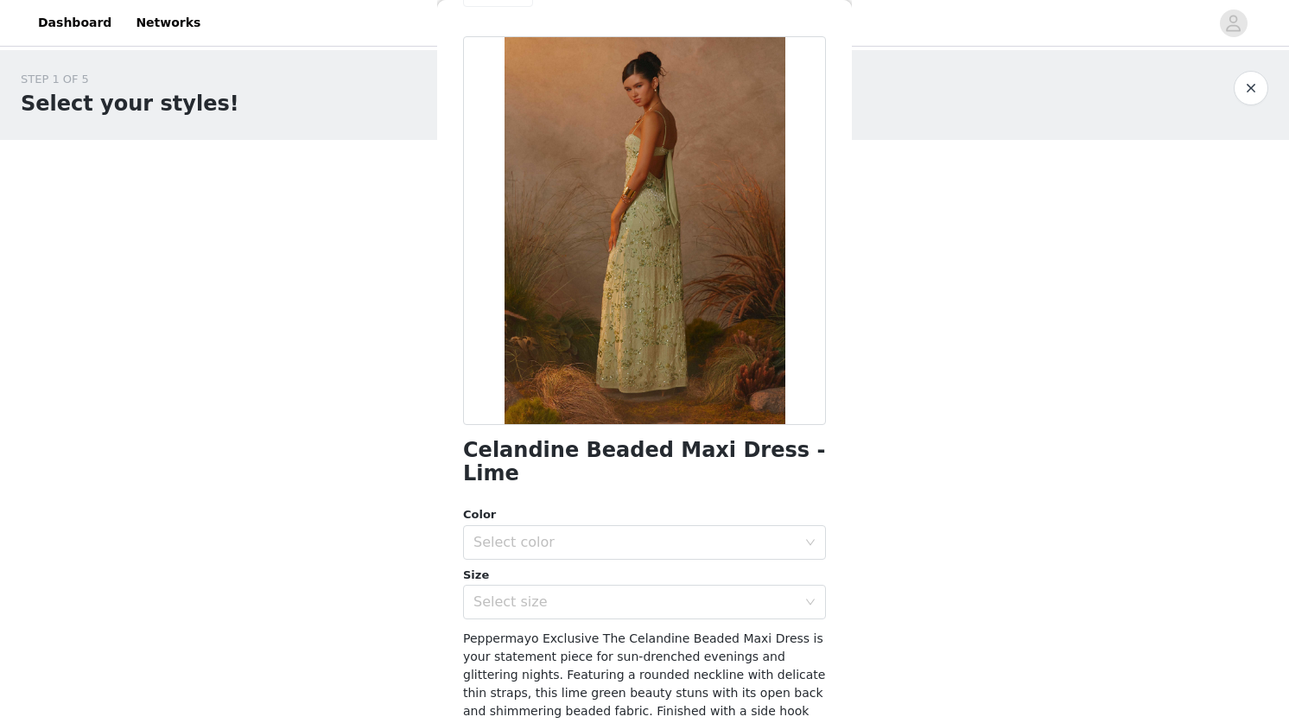
scroll to position [38, 0]
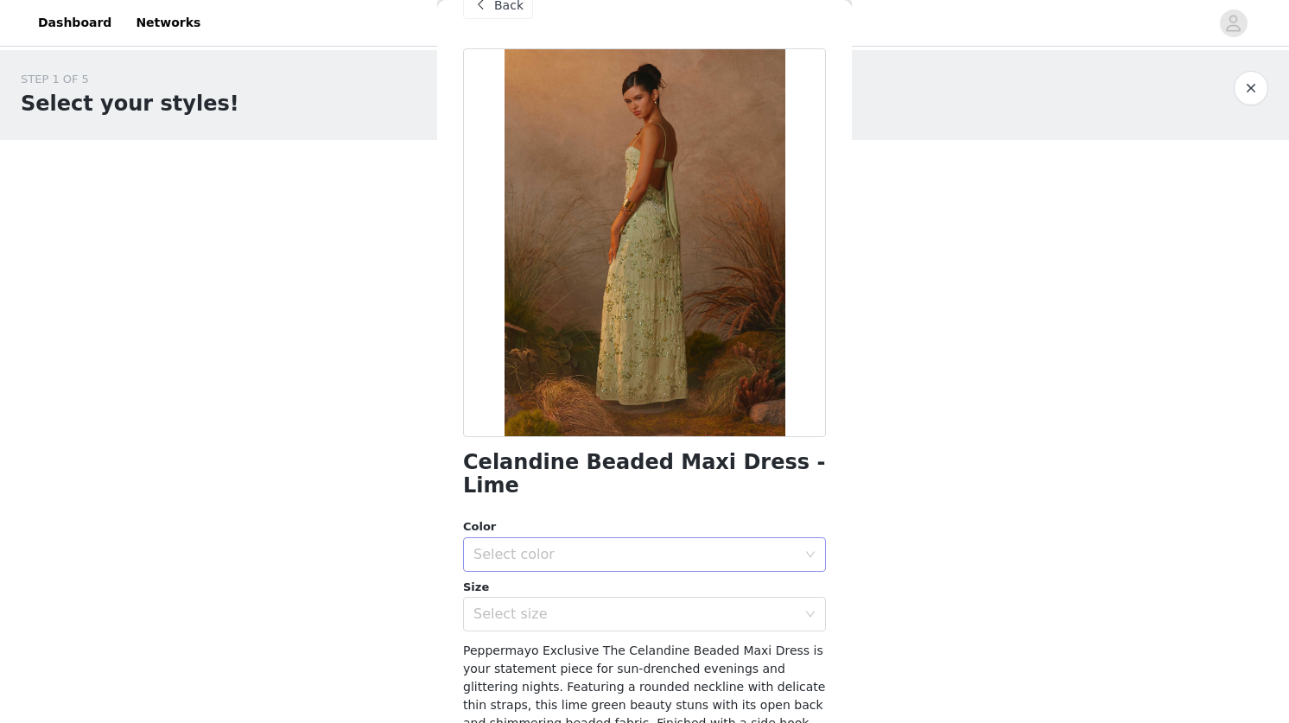
click at [512, 546] on div "Select color" at bounding box center [635, 554] width 323 height 17
click at [493, 571] on li "Lime" at bounding box center [644, 570] width 363 height 28
click at [517, 606] on div "Select size" at bounding box center [635, 614] width 323 height 17
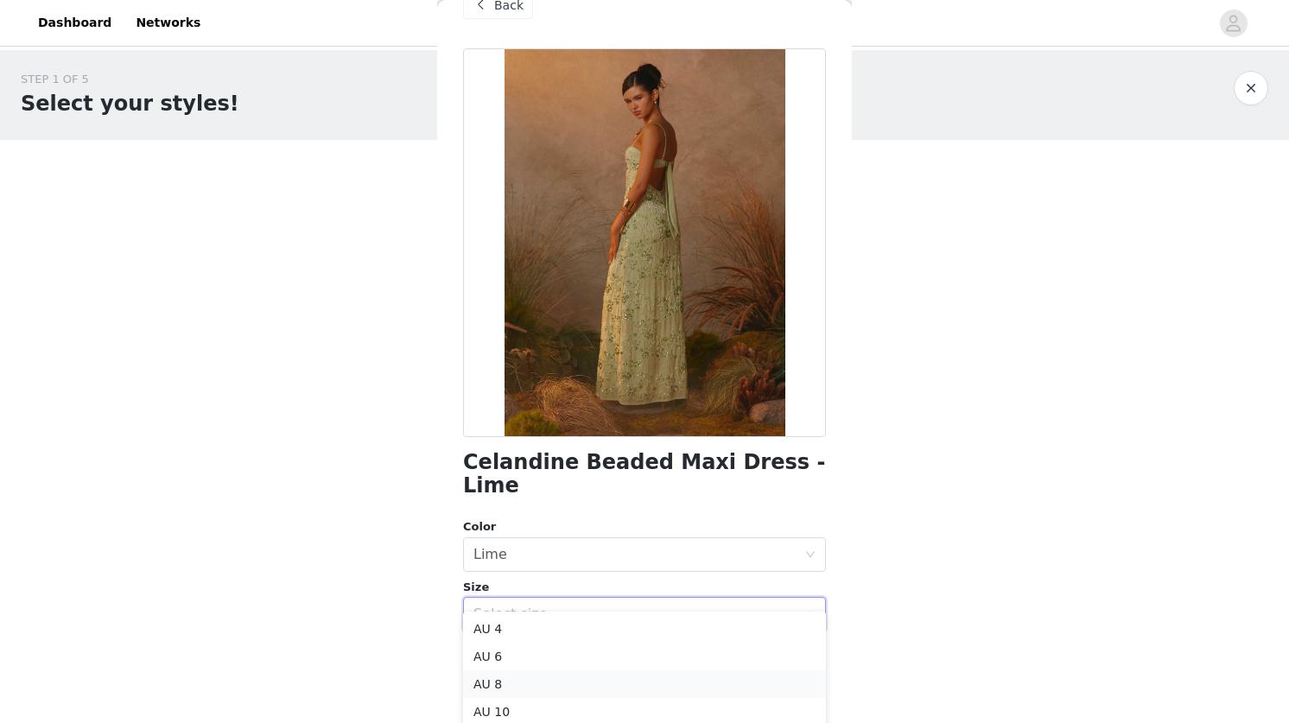
click at [500, 680] on li "AU 8" at bounding box center [644, 685] width 363 height 28
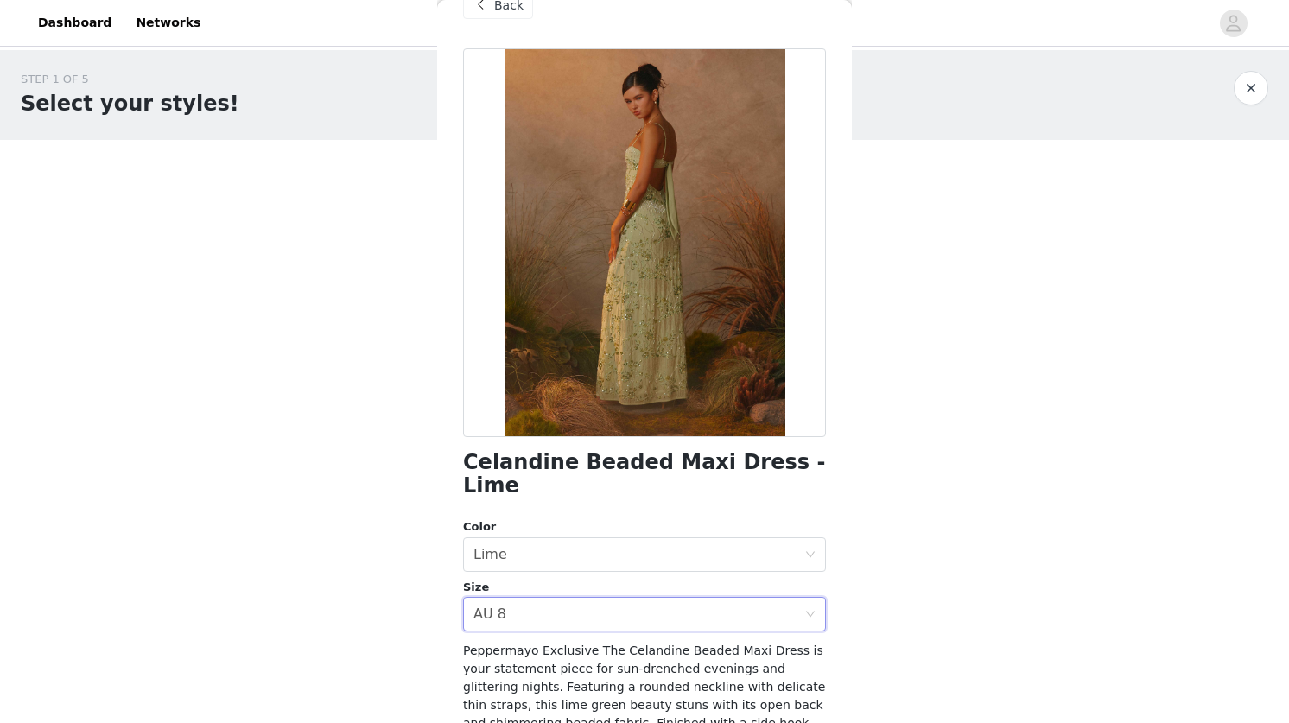
click at [383, 601] on body "Dashboard Networks STEP 1 OF 5 Select your styles! Please note that the sizes a…" at bounding box center [644, 361] width 1289 height 723
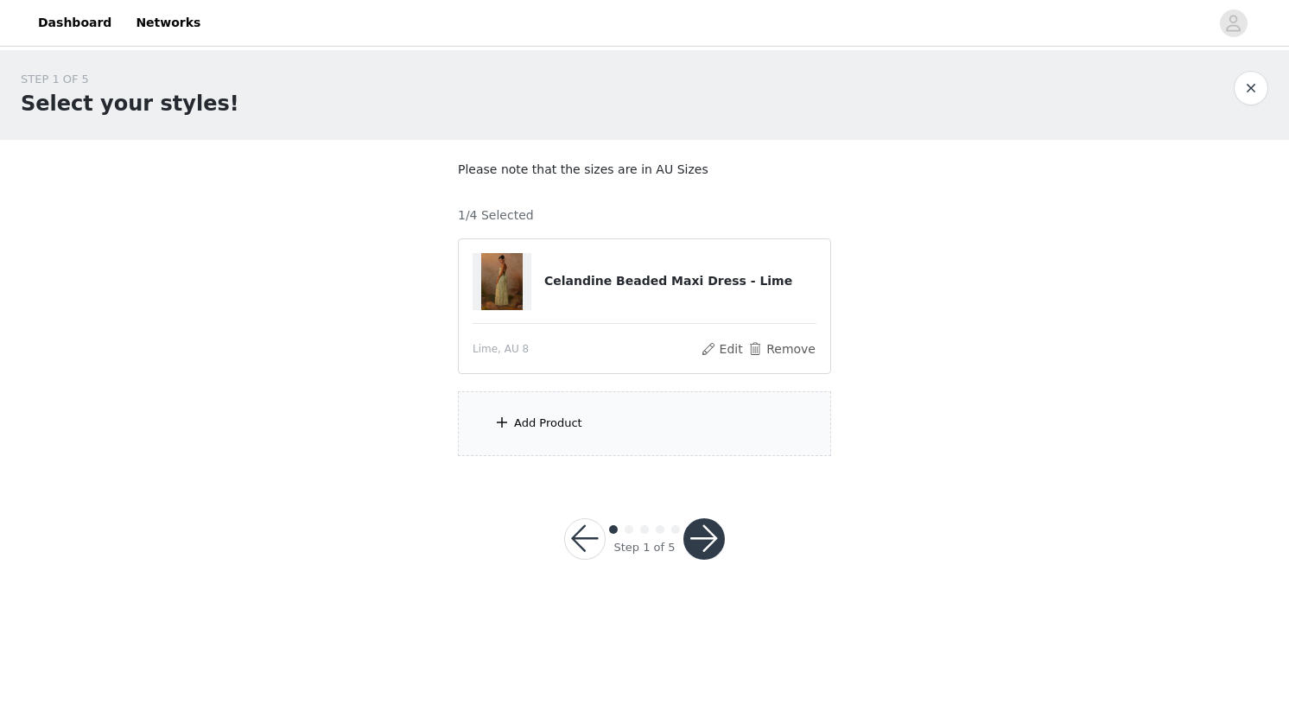
click at [568, 429] on div "Add Product" at bounding box center [548, 423] width 68 height 17
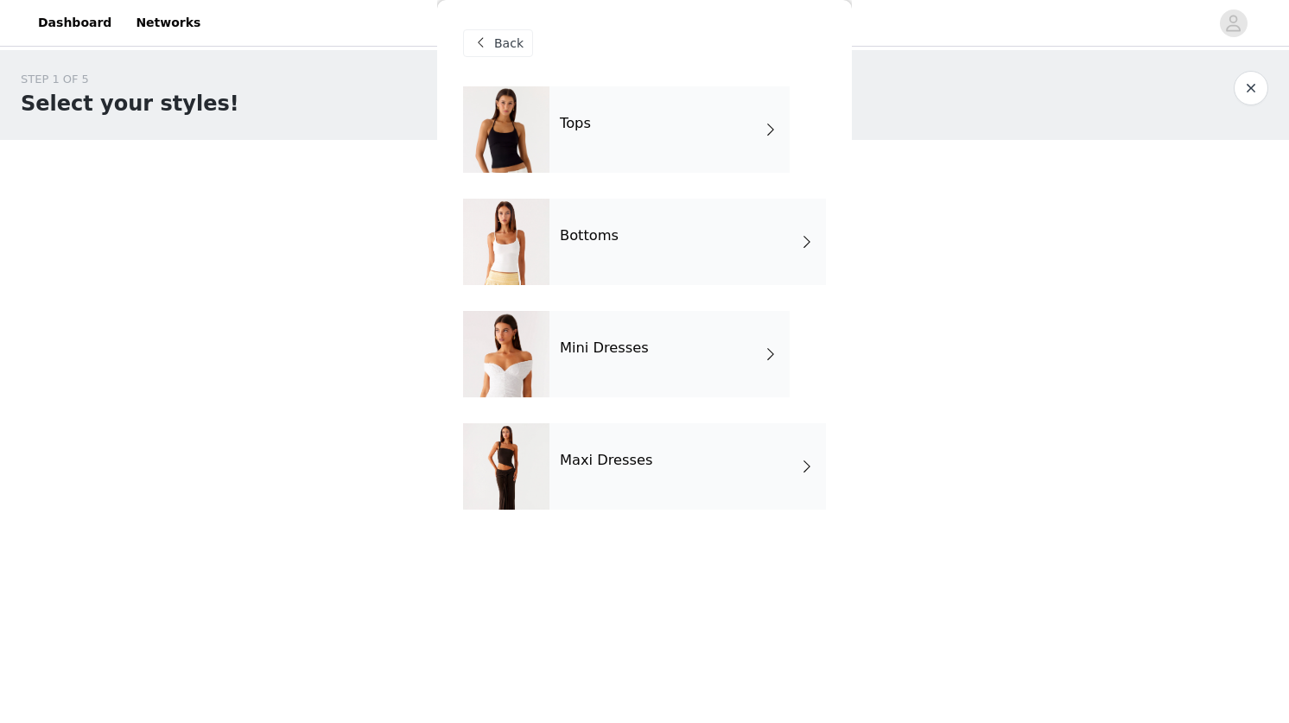
click at [594, 132] on div "Tops" at bounding box center [670, 129] width 240 height 86
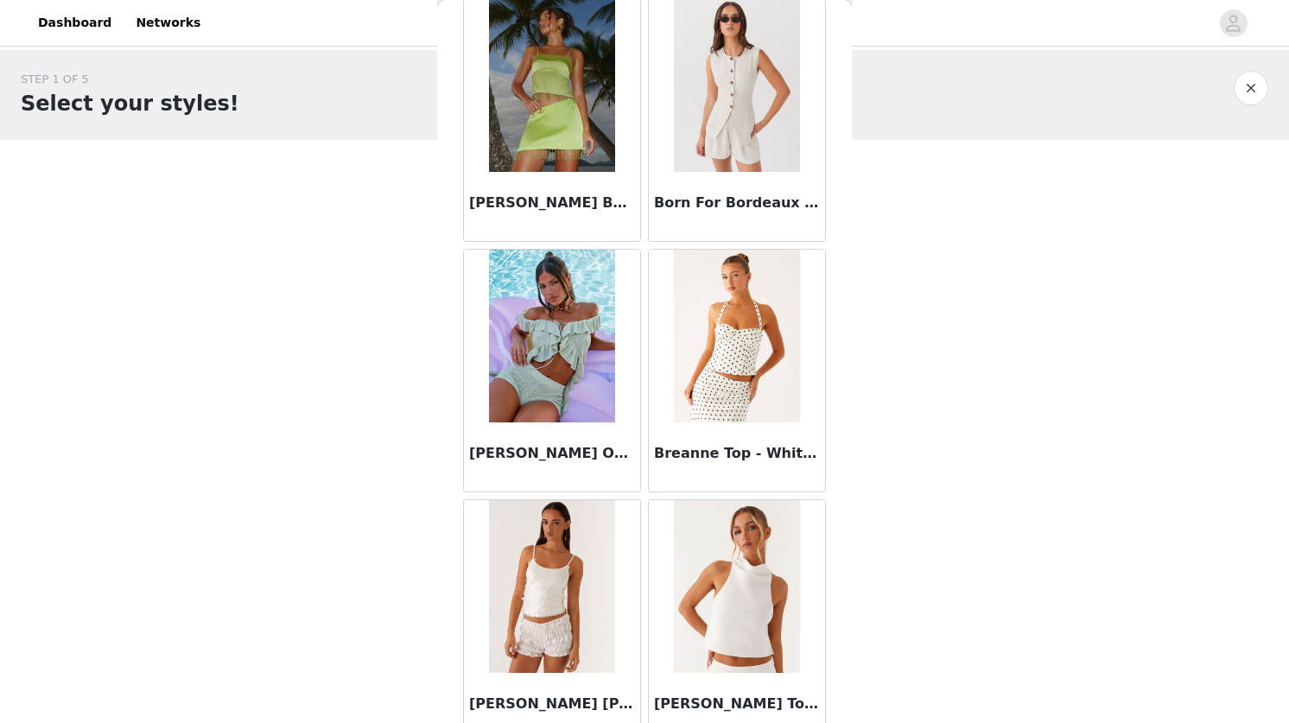
scroll to position [1921, 0]
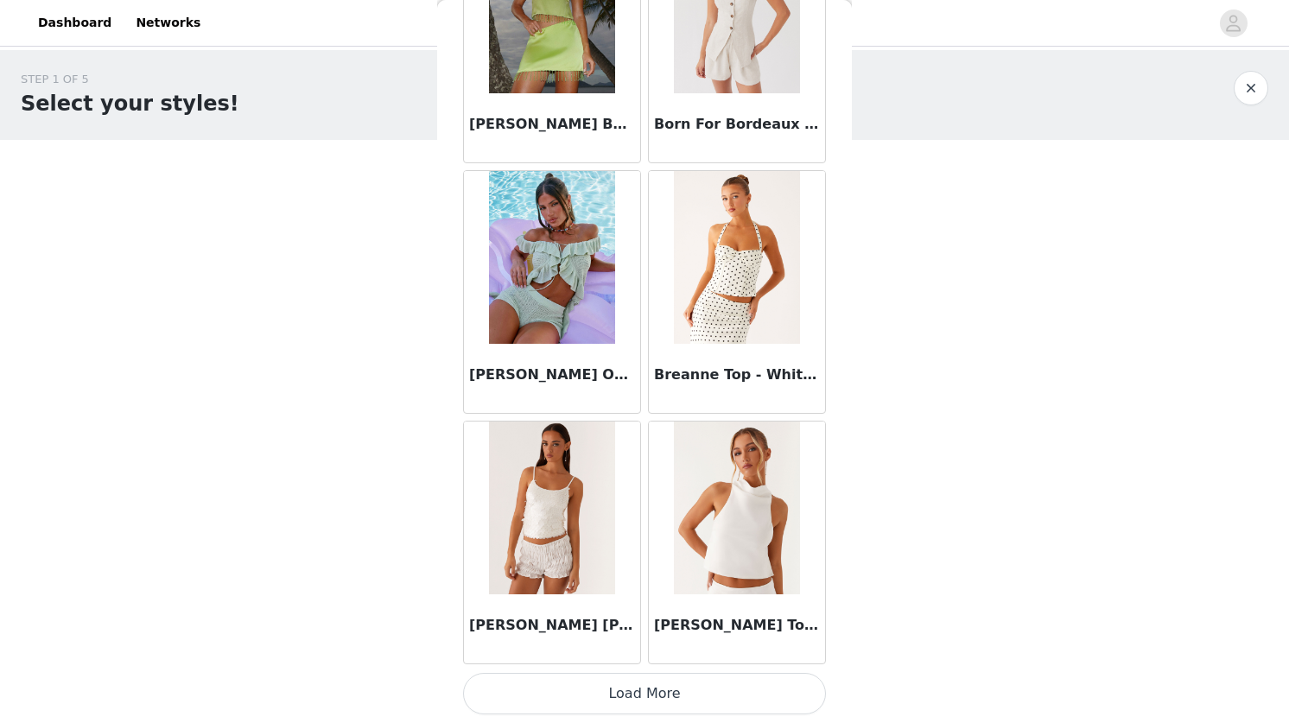
click at [650, 688] on button "Load More" at bounding box center [644, 693] width 363 height 41
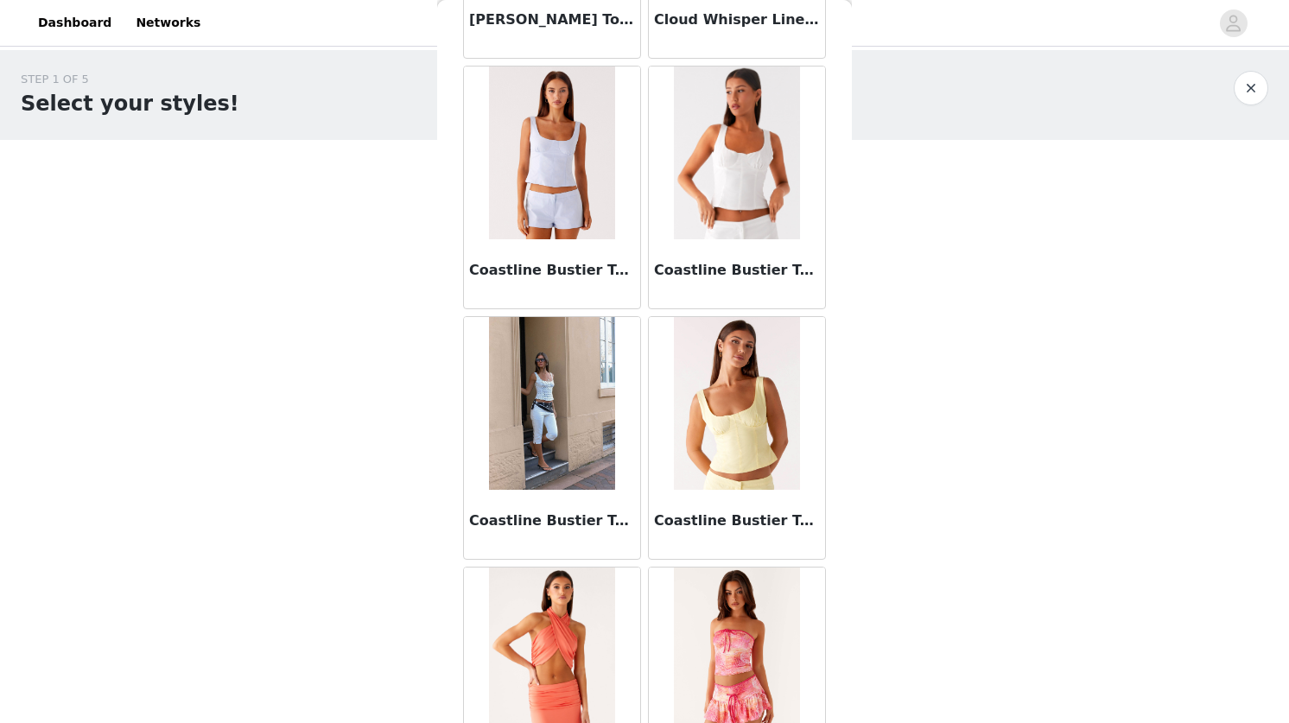
scroll to position [4427, 0]
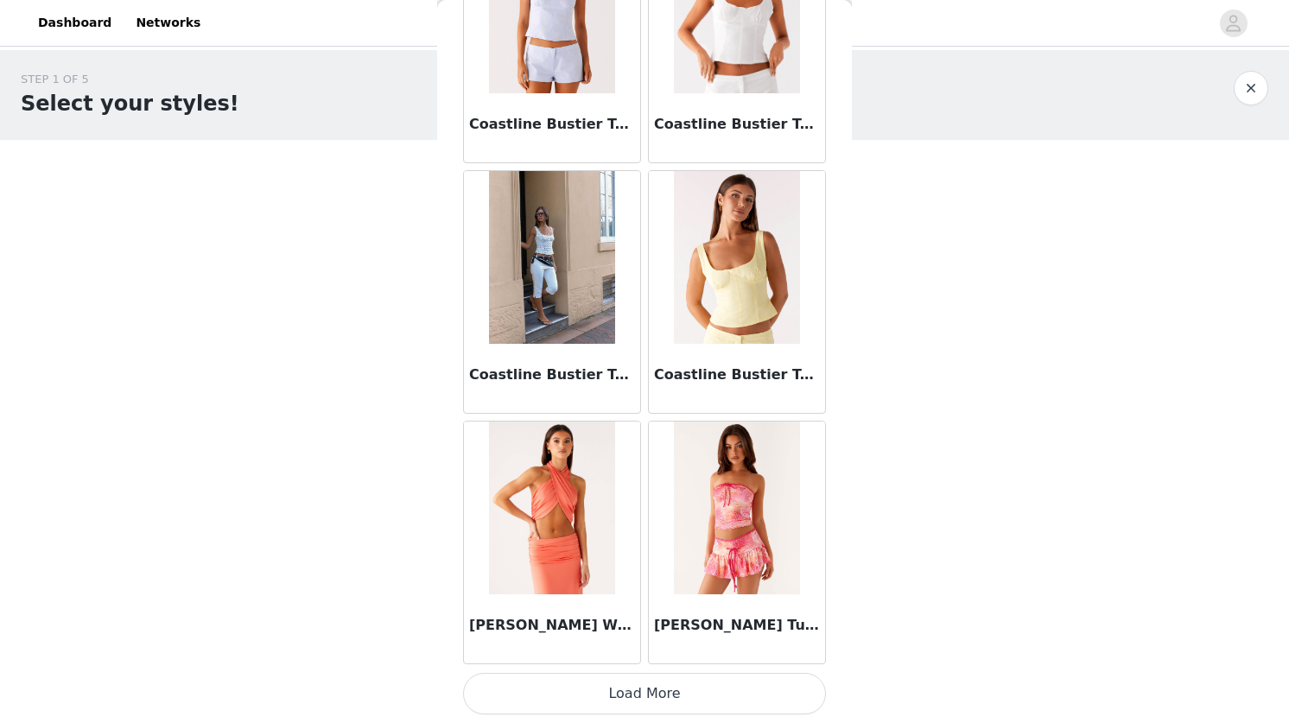
click at [649, 688] on button "Load More" at bounding box center [644, 693] width 363 height 41
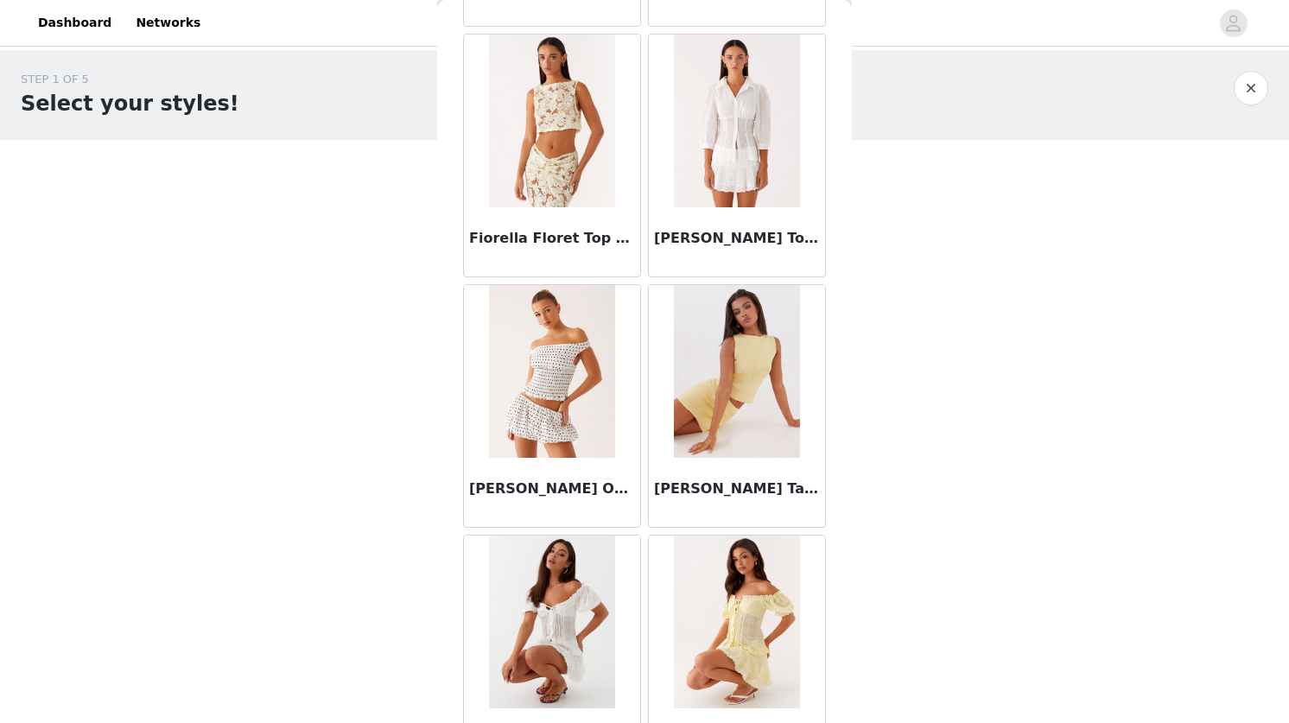
scroll to position [6933, 0]
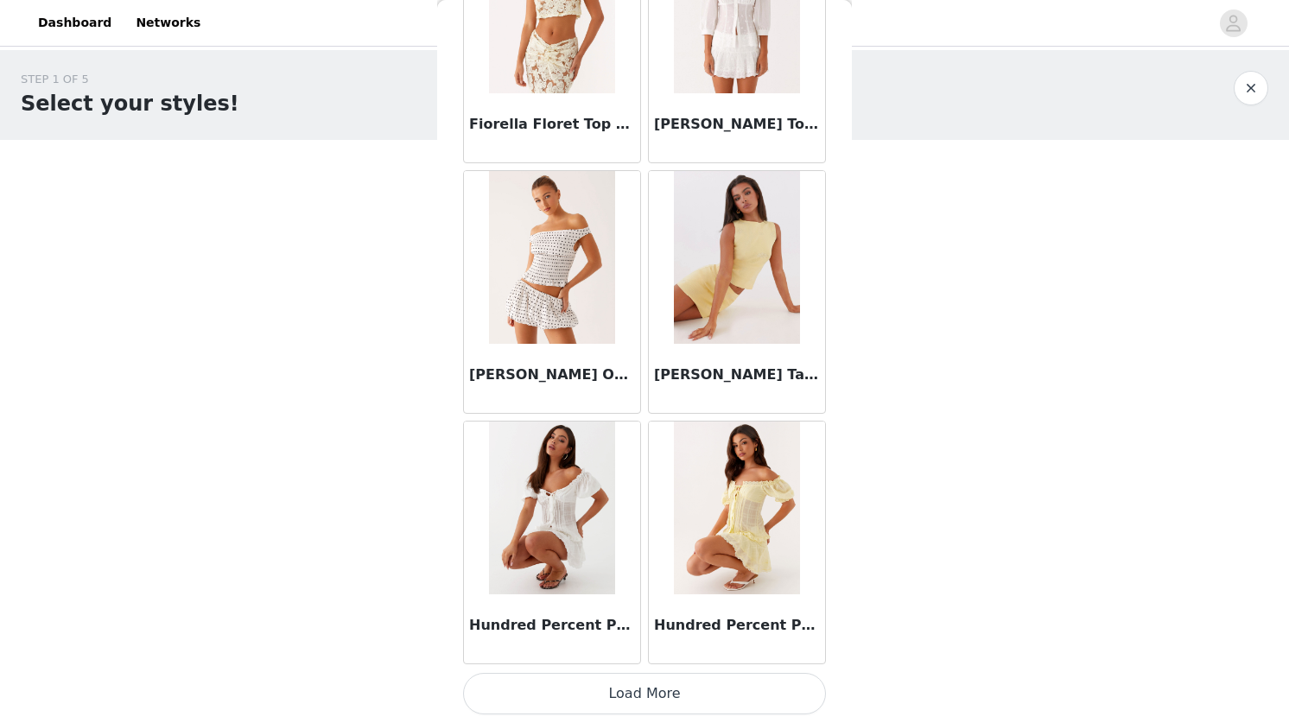
click at [617, 689] on button "Load More" at bounding box center [644, 693] width 363 height 41
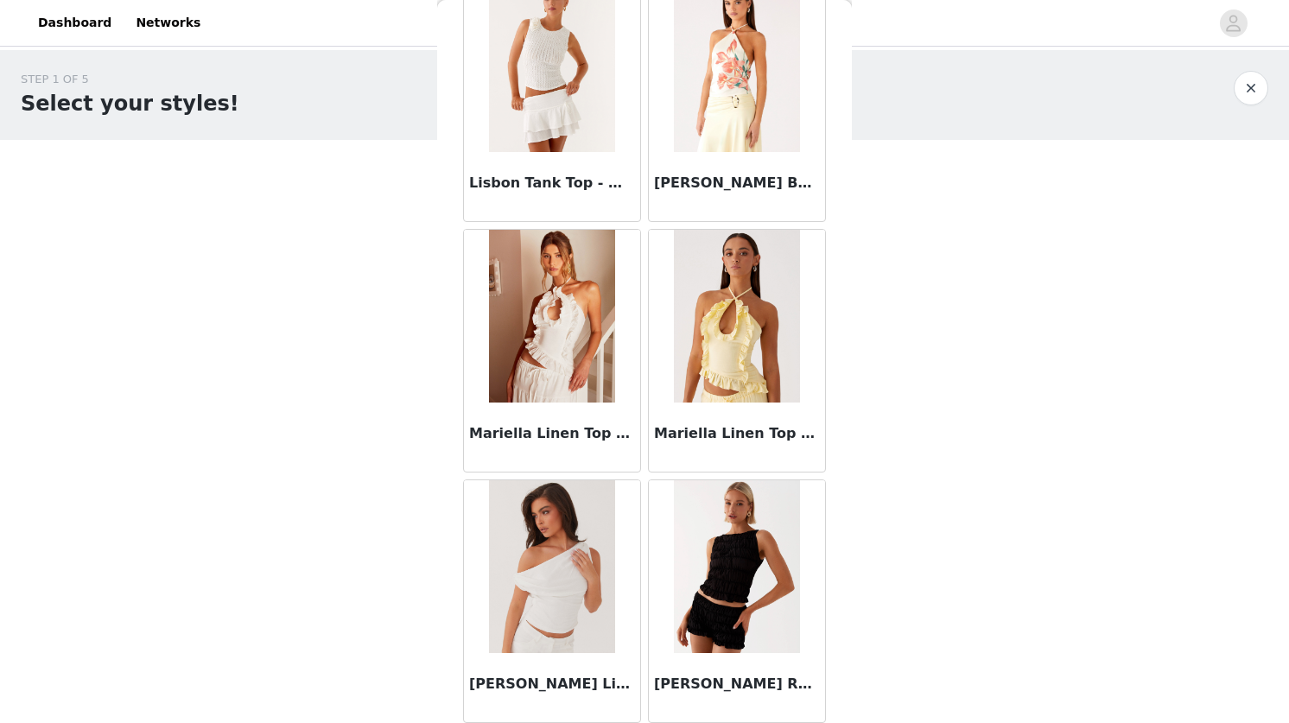
scroll to position [9440, 0]
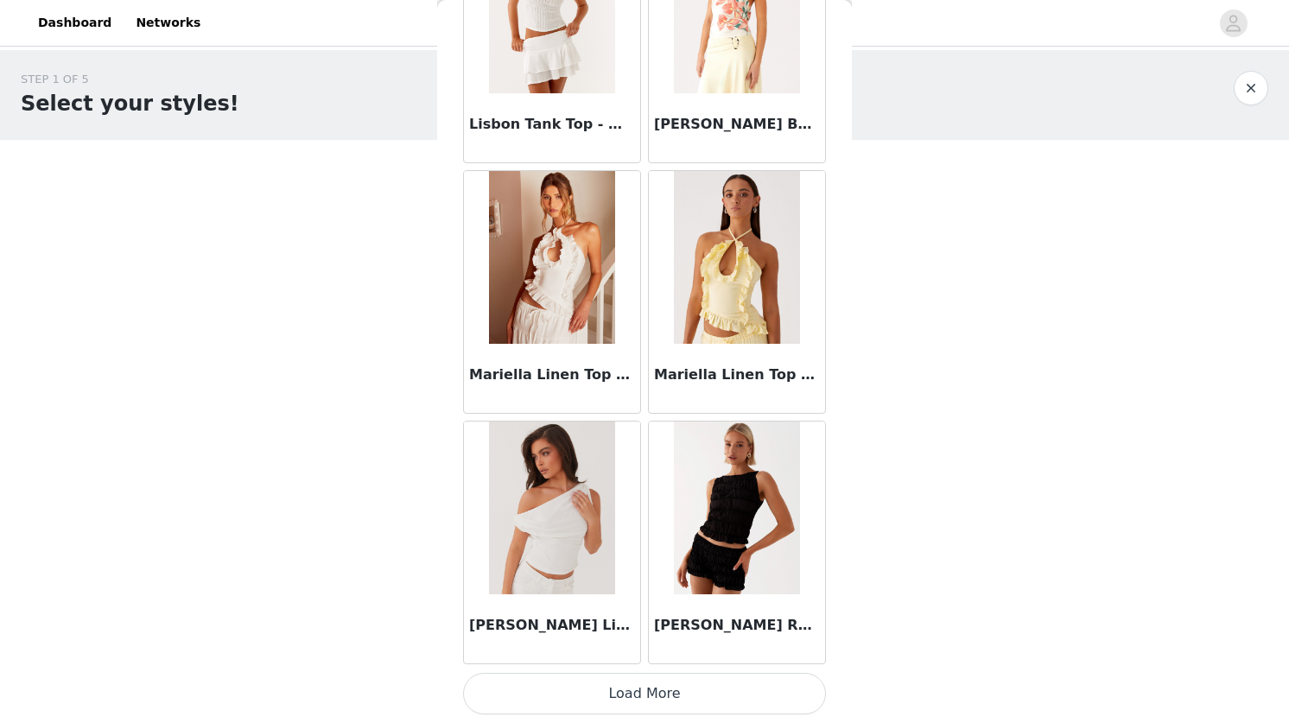
click at [594, 690] on button "Load More" at bounding box center [644, 693] width 363 height 41
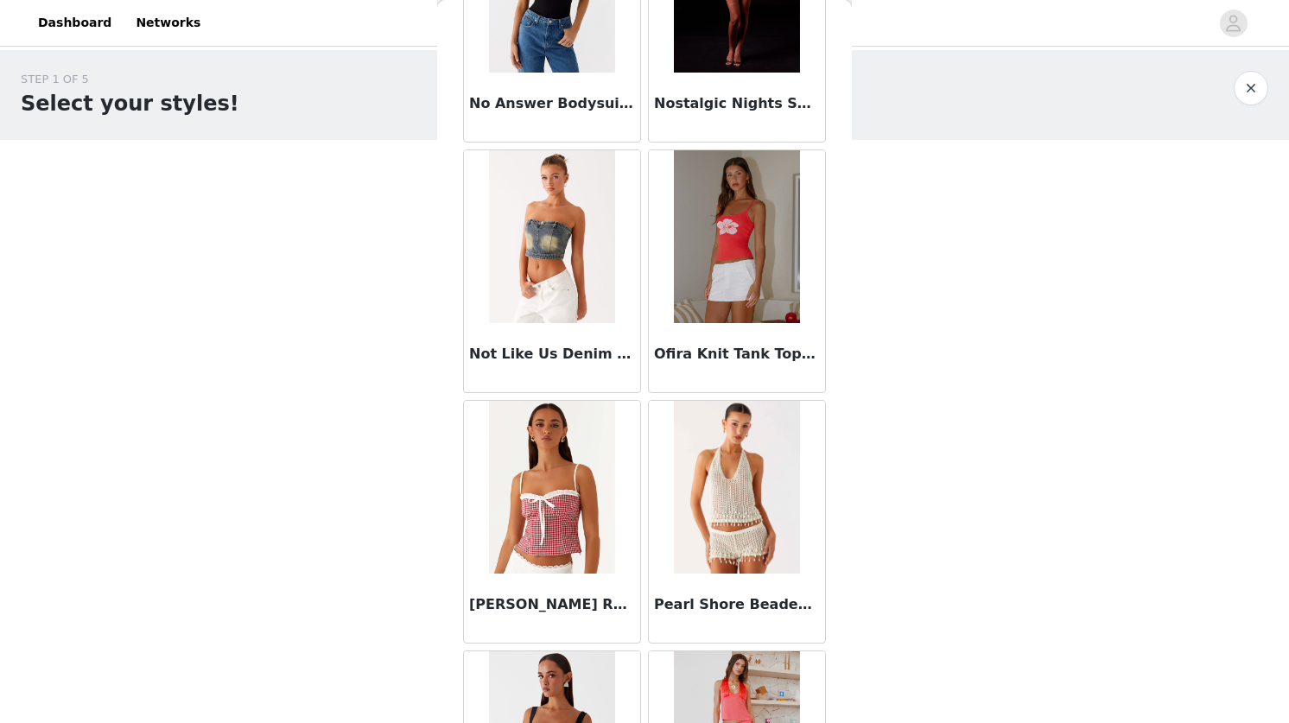
scroll to position [11946, 0]
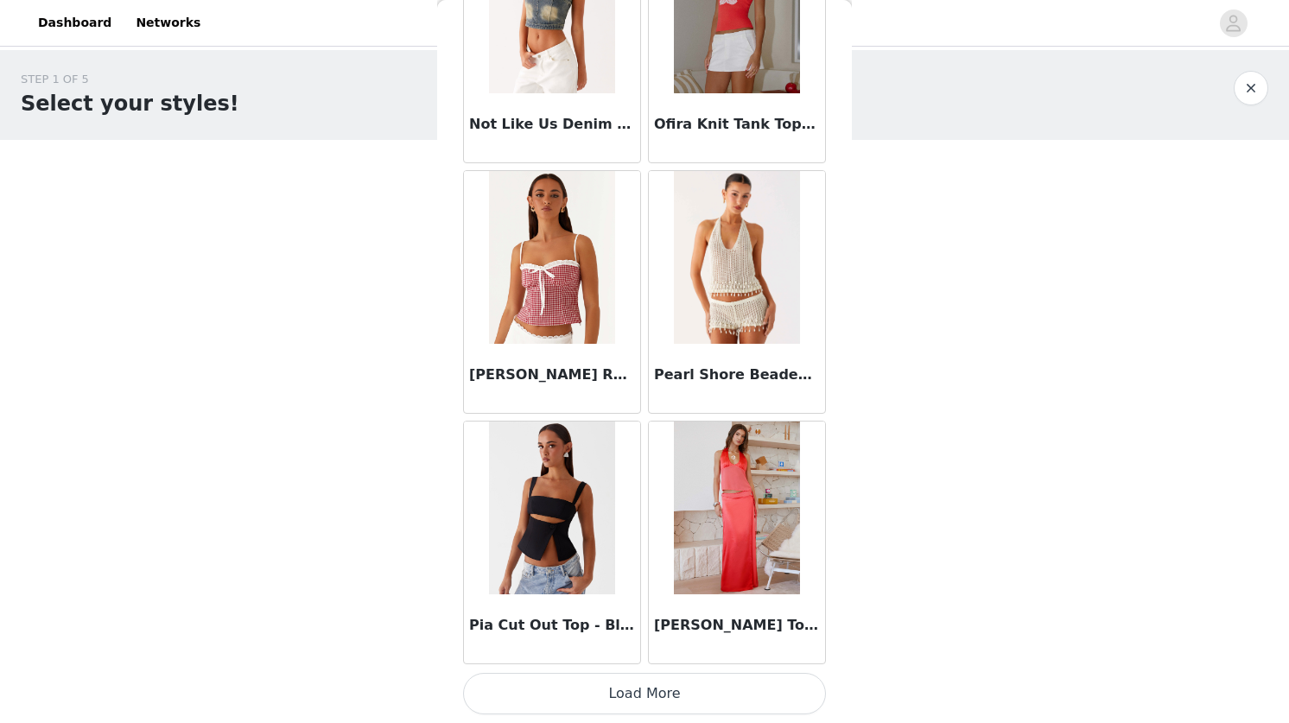
click at [616, 690] on button "Load More" at bounding box center [644, 693] width 363 height 41
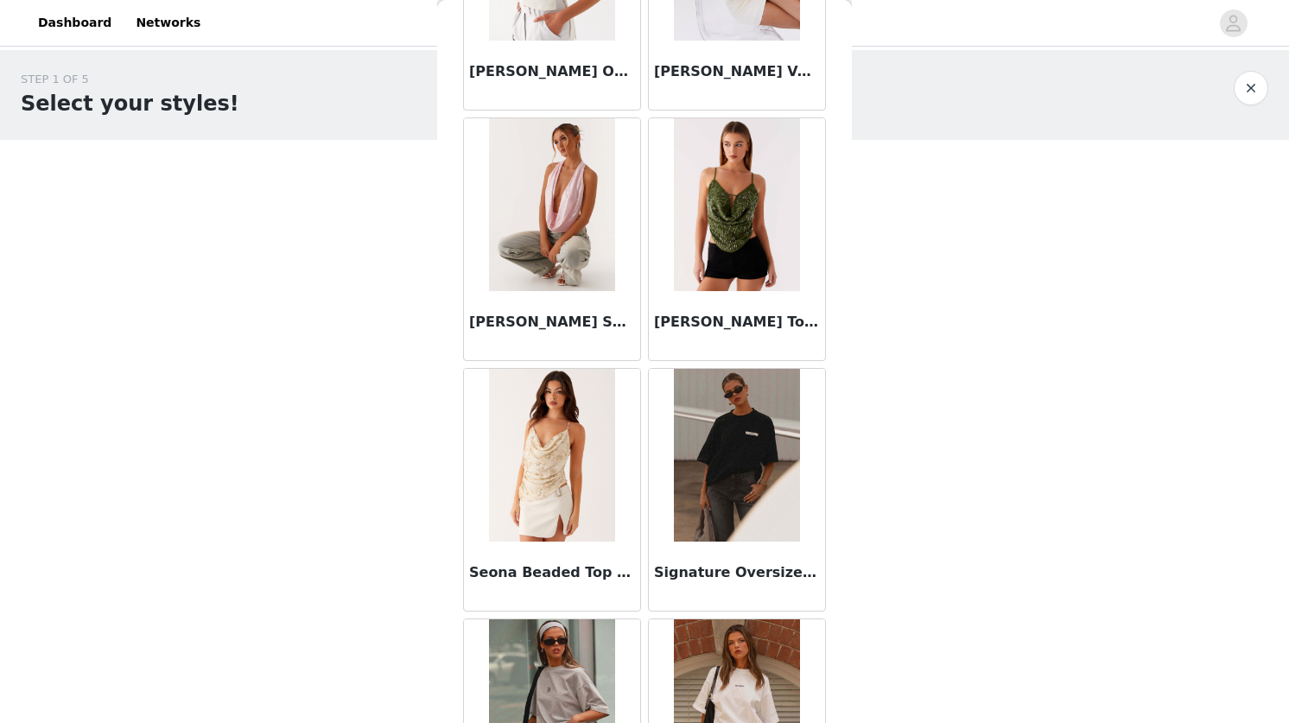
scroll to position [14452, 0]
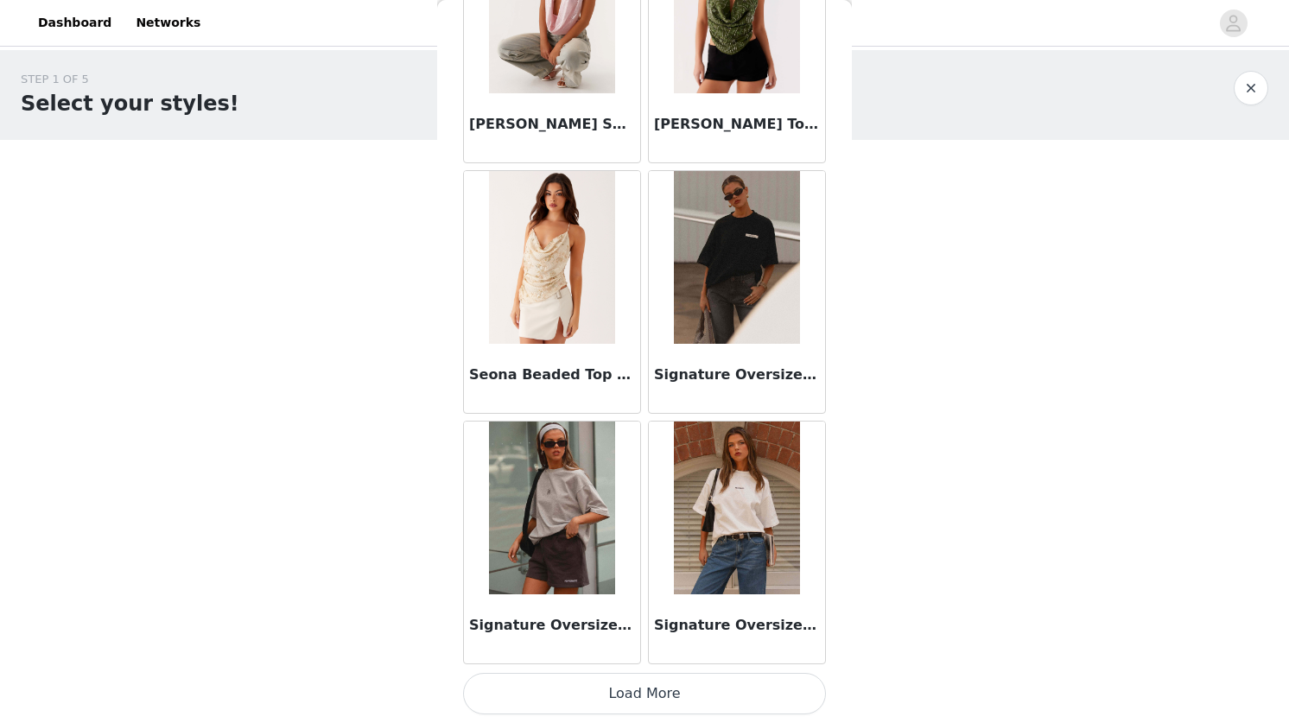
click at [621, 696] on button "Load More" at bounding box center [644, 693] width 363 height 41
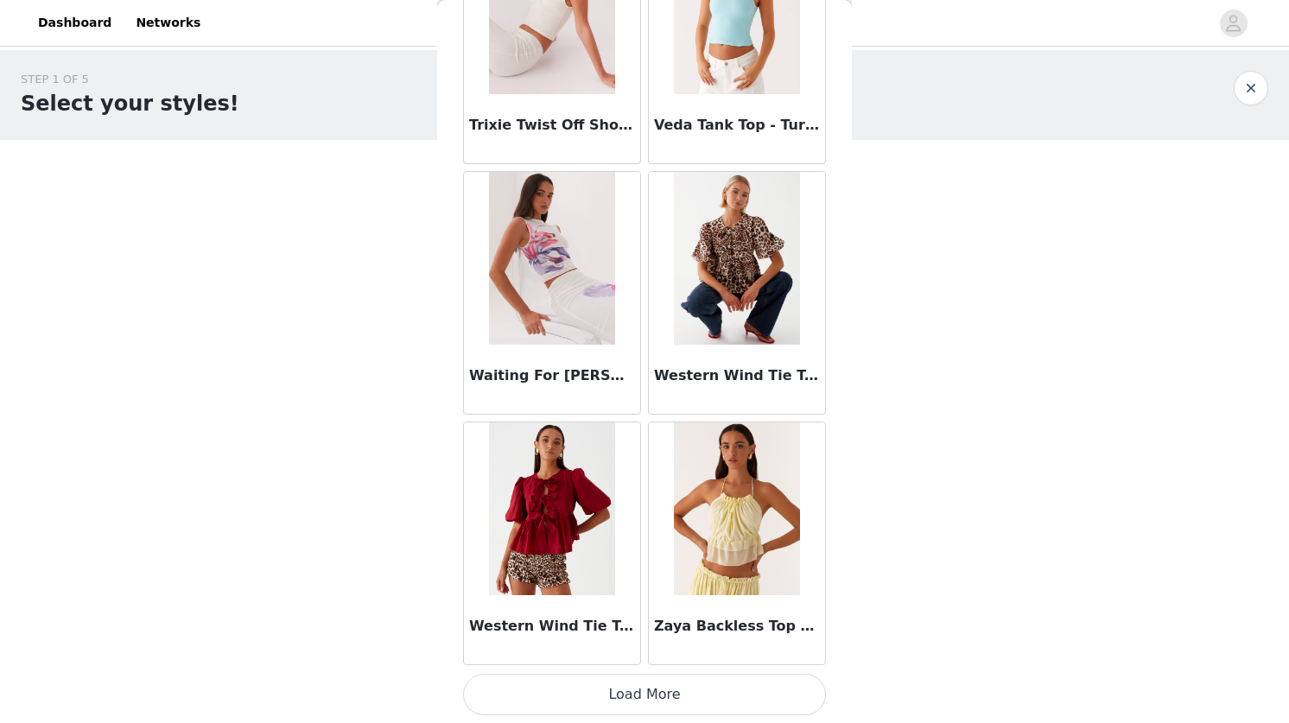
scroll to position [16958, 0]
click at [641, 696] on button "Load More" at bounding box center [644, 693] width 363 height 41
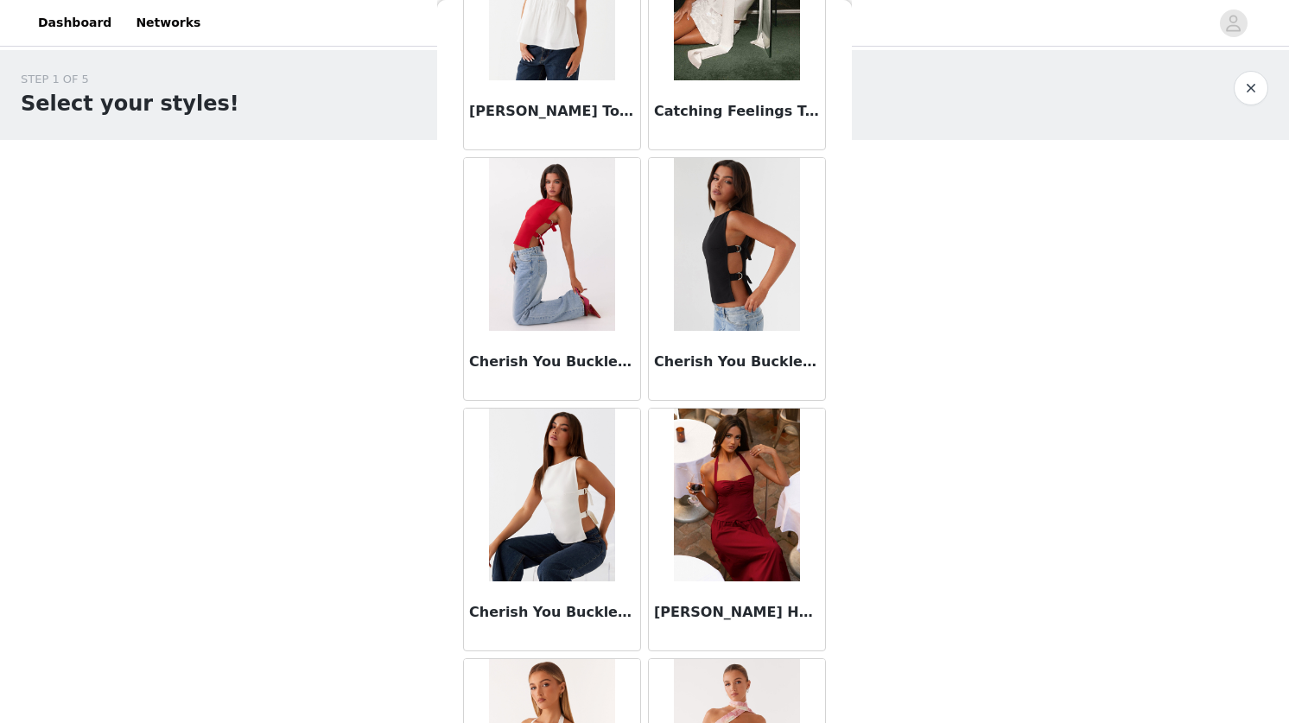
scroll to position [3180, 0]
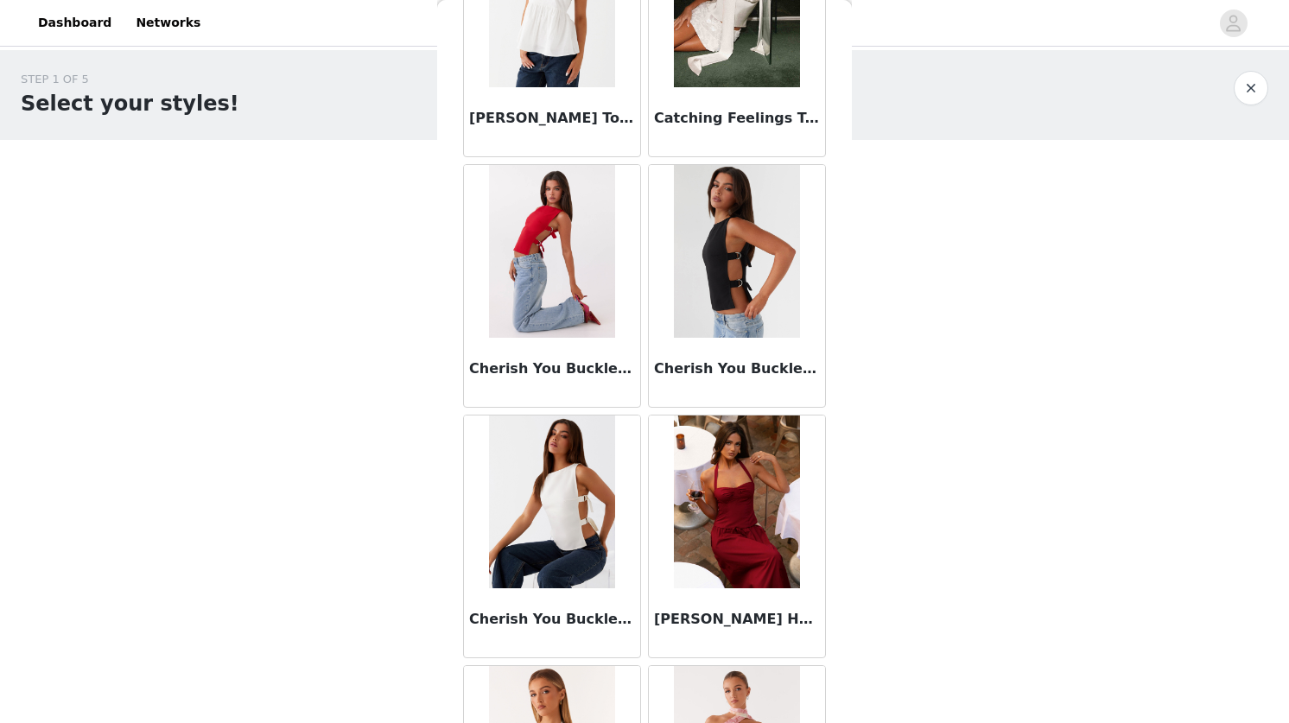
click at [757, 491] on img at bounding box center [736, 502] width 125 height 173
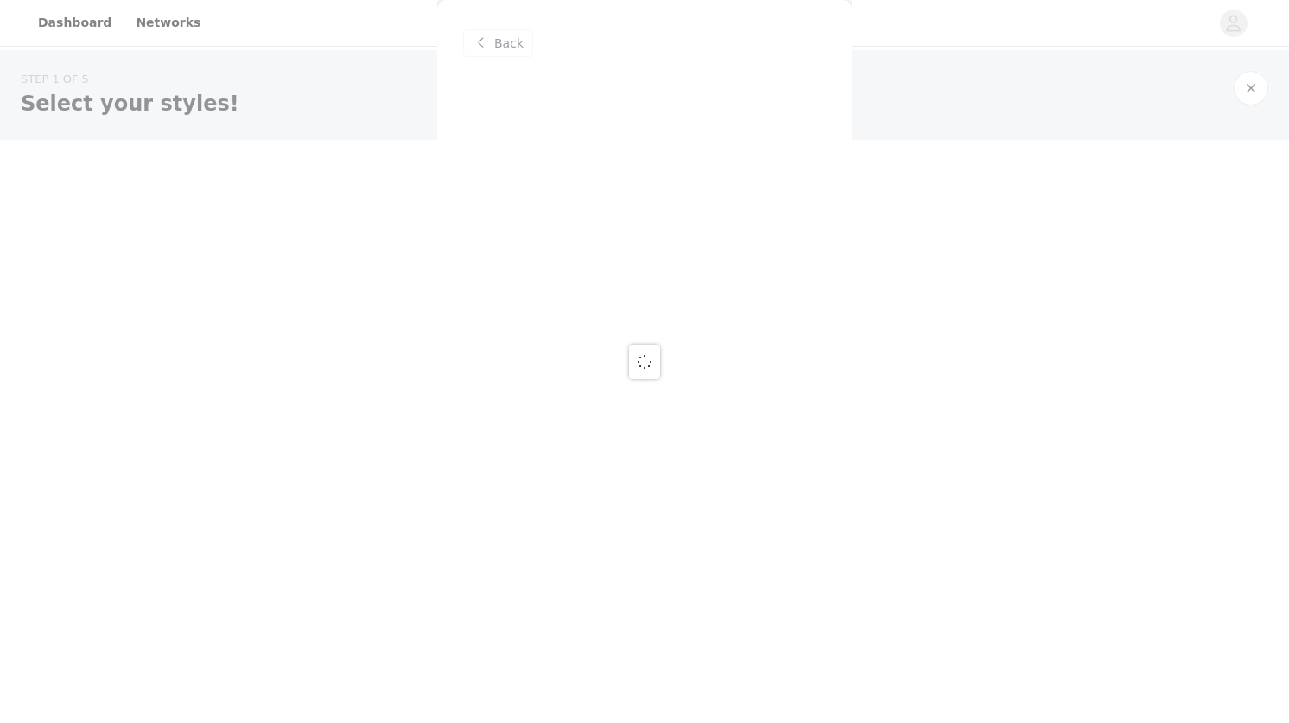
scroll to position [0, 0]
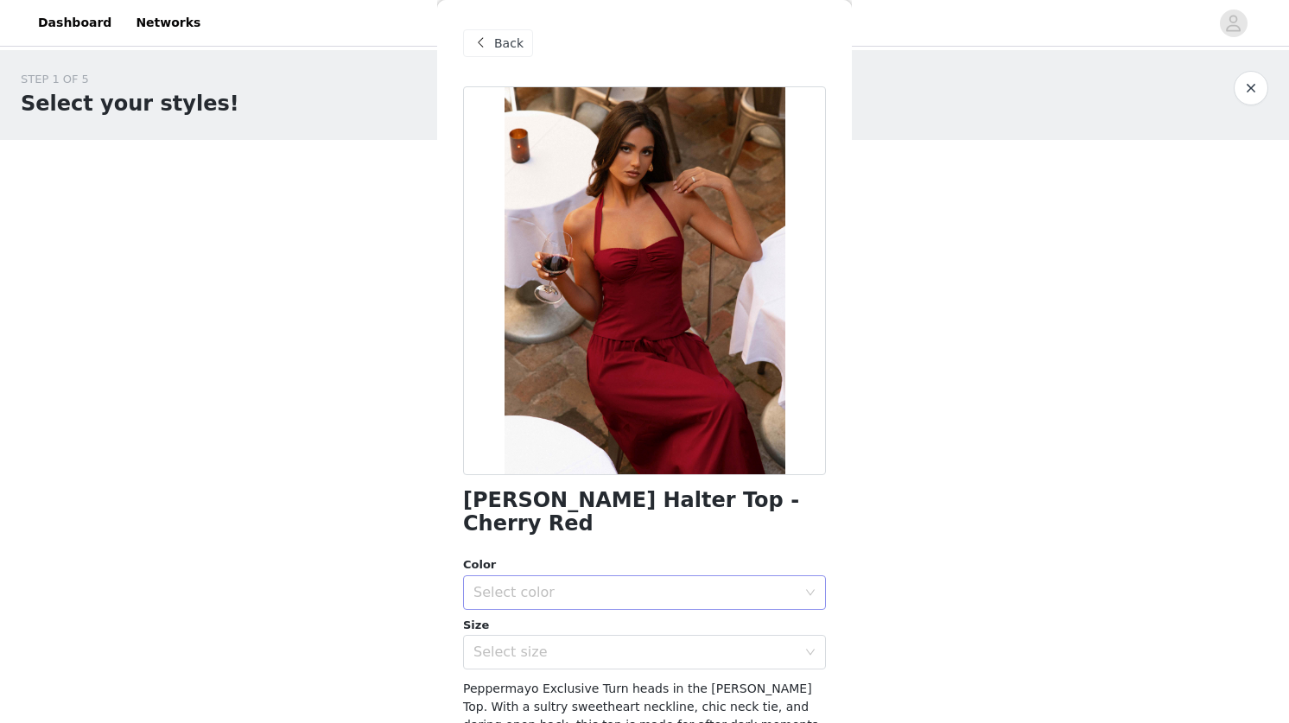
click at [510, 584] on div "Select color" at bounding box center [635, 592] width 323 height 17
click at [519, 600] on li "Cherry Red" at bounding box center [644, 608] width 363 height 28
click at [519, 644] on div "Select size" at bounding box center [635, 652] width 323 height 17
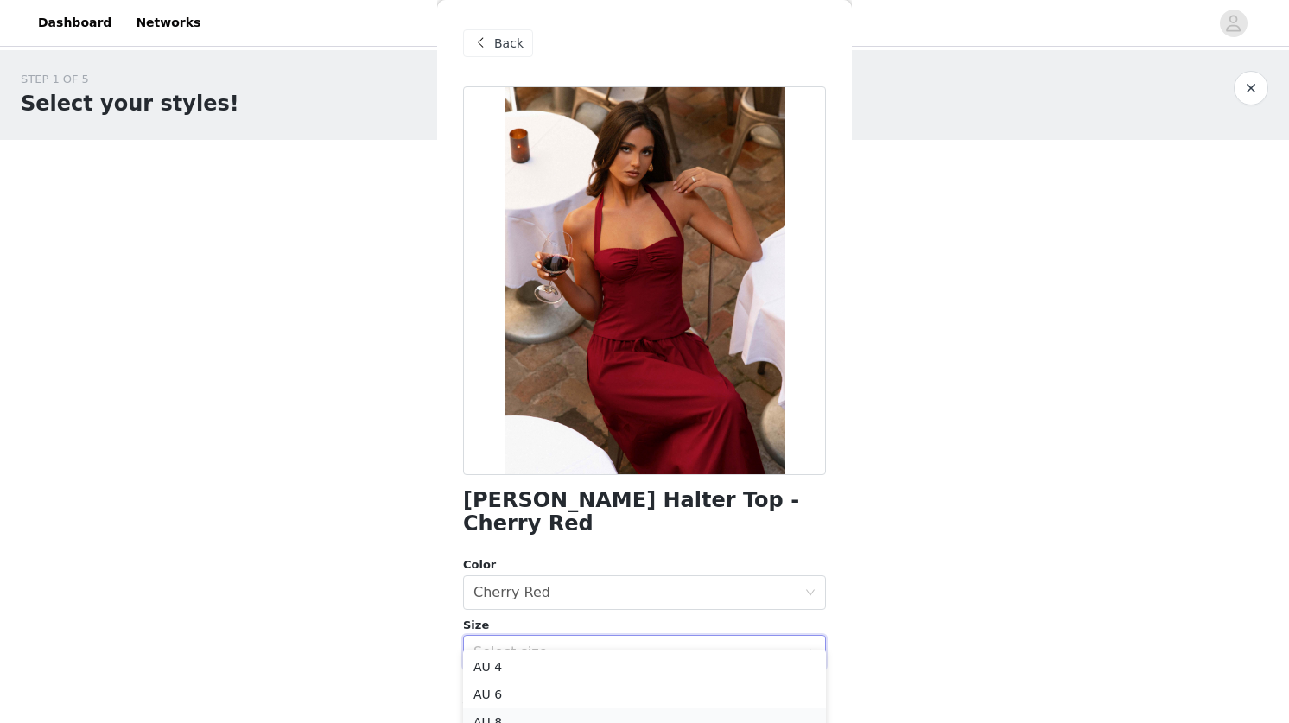
click at [505, 714] on li "AU 8" at bounding box center [644, 723] width 363 height 28
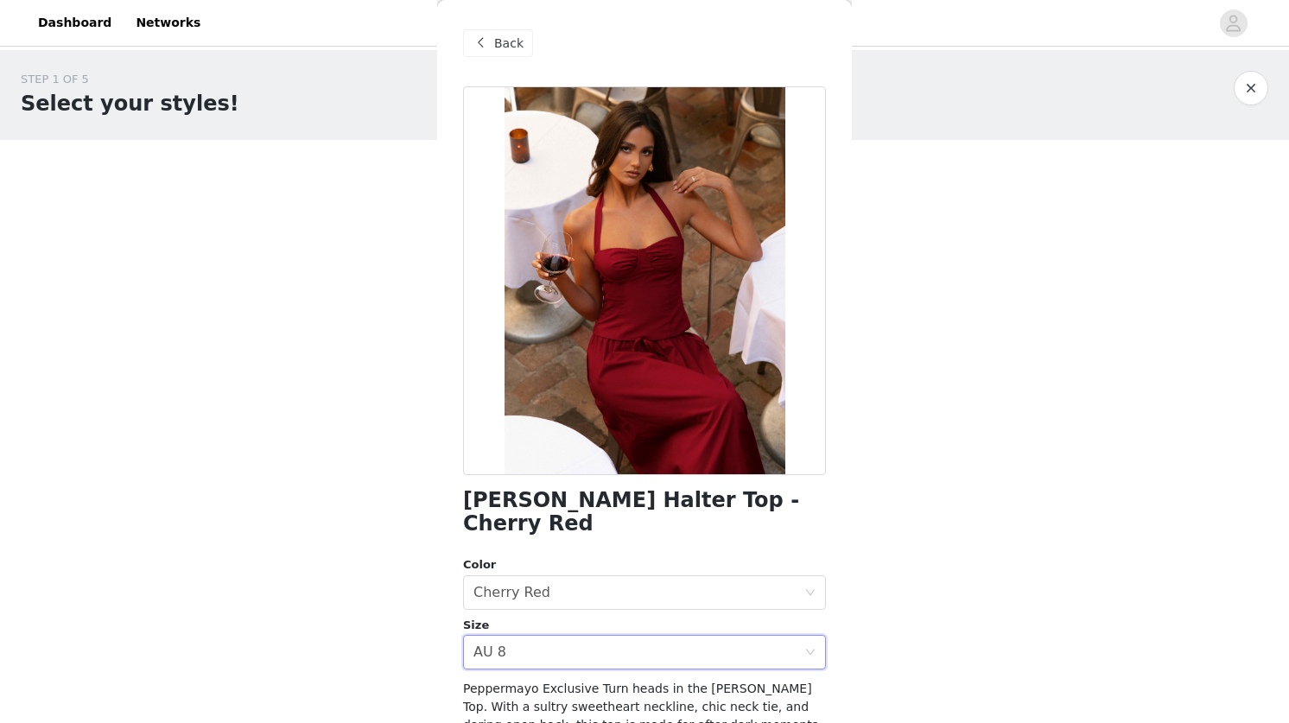
scroll to position [188, 0]
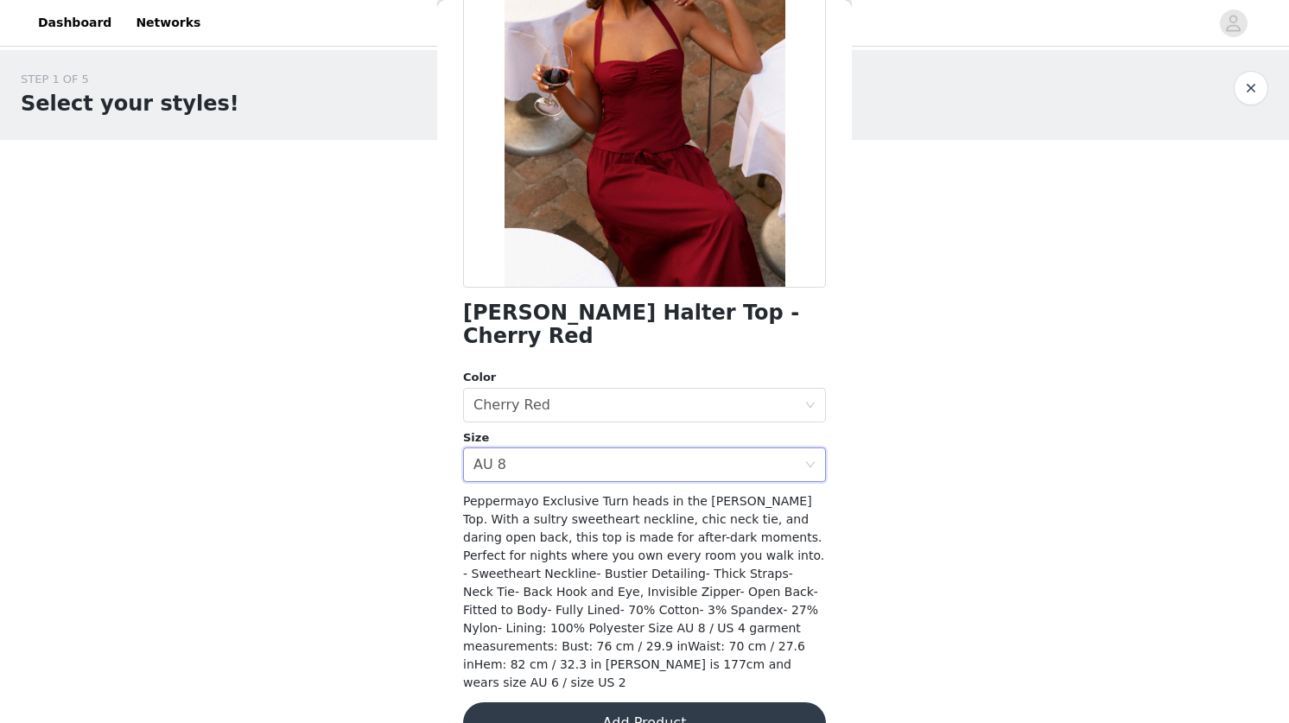
click at [620, 703] on button "Add Product" at bounding box center [644, 723] width 363 height 41
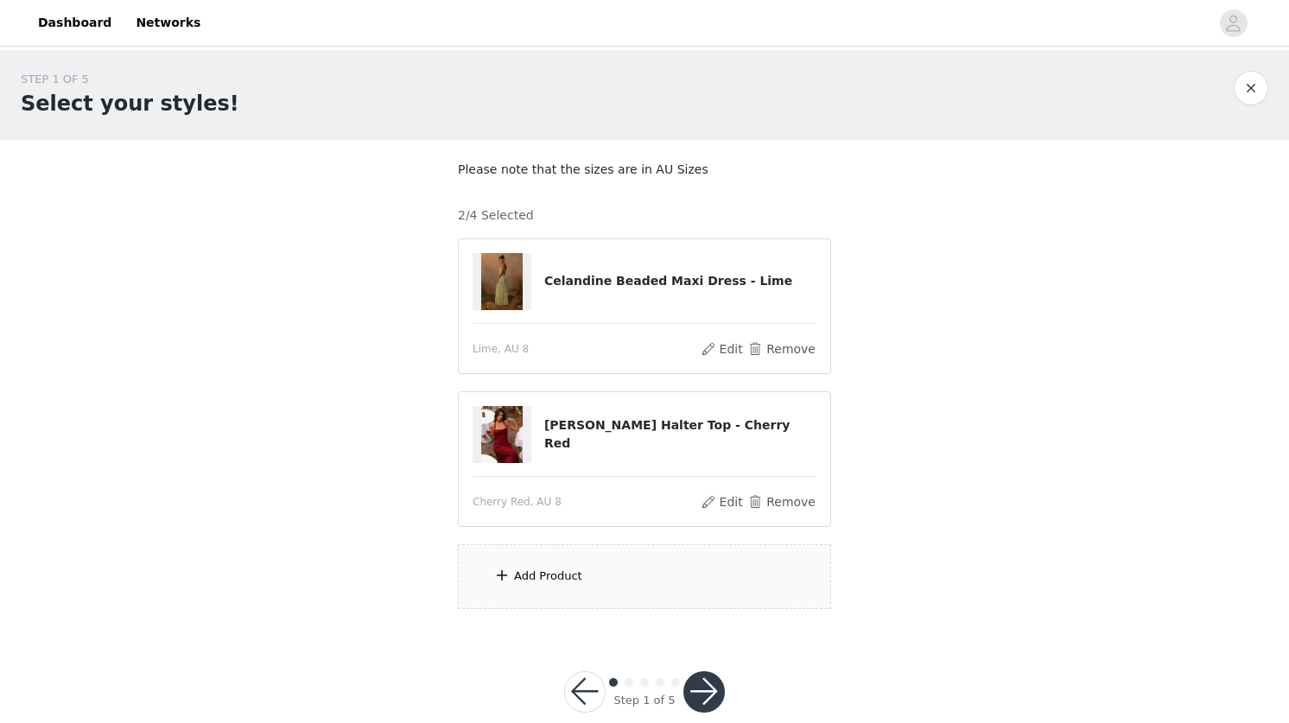
scroll to position [30, 0]
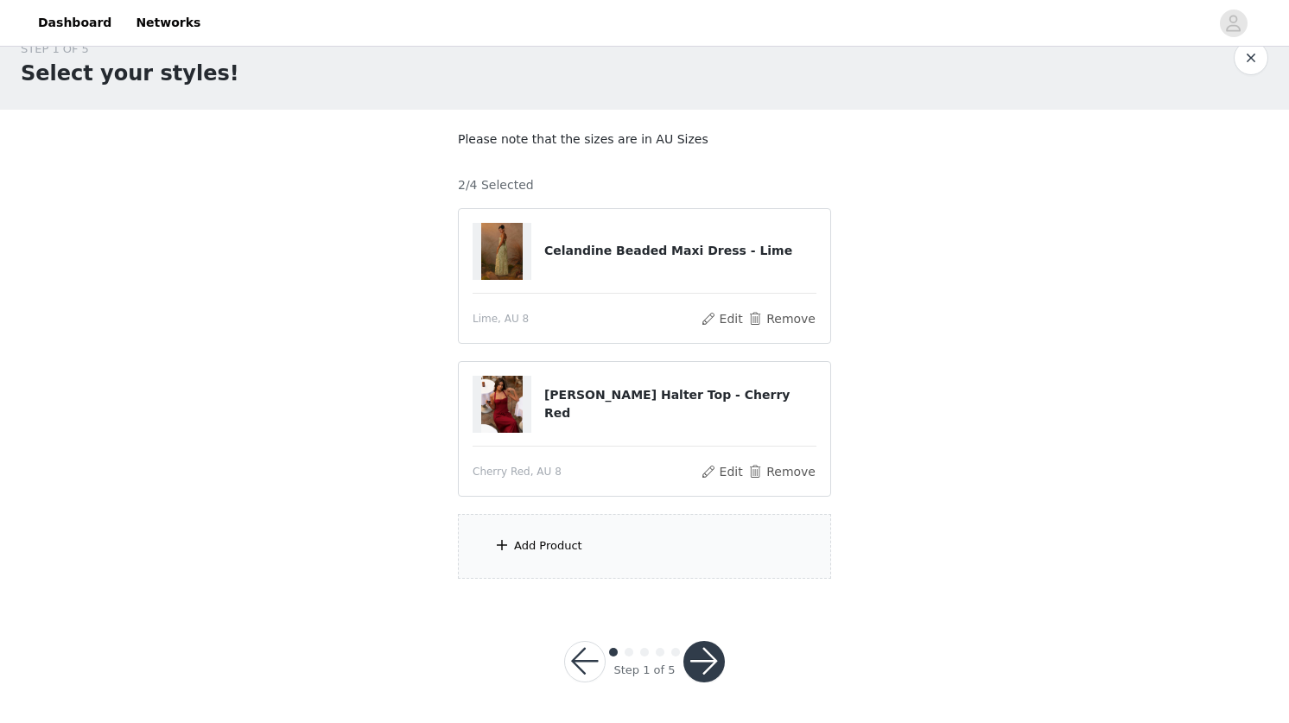
click at [559, 538] on div "Add Product" at bounding box center [548, 546] width 68 height 17
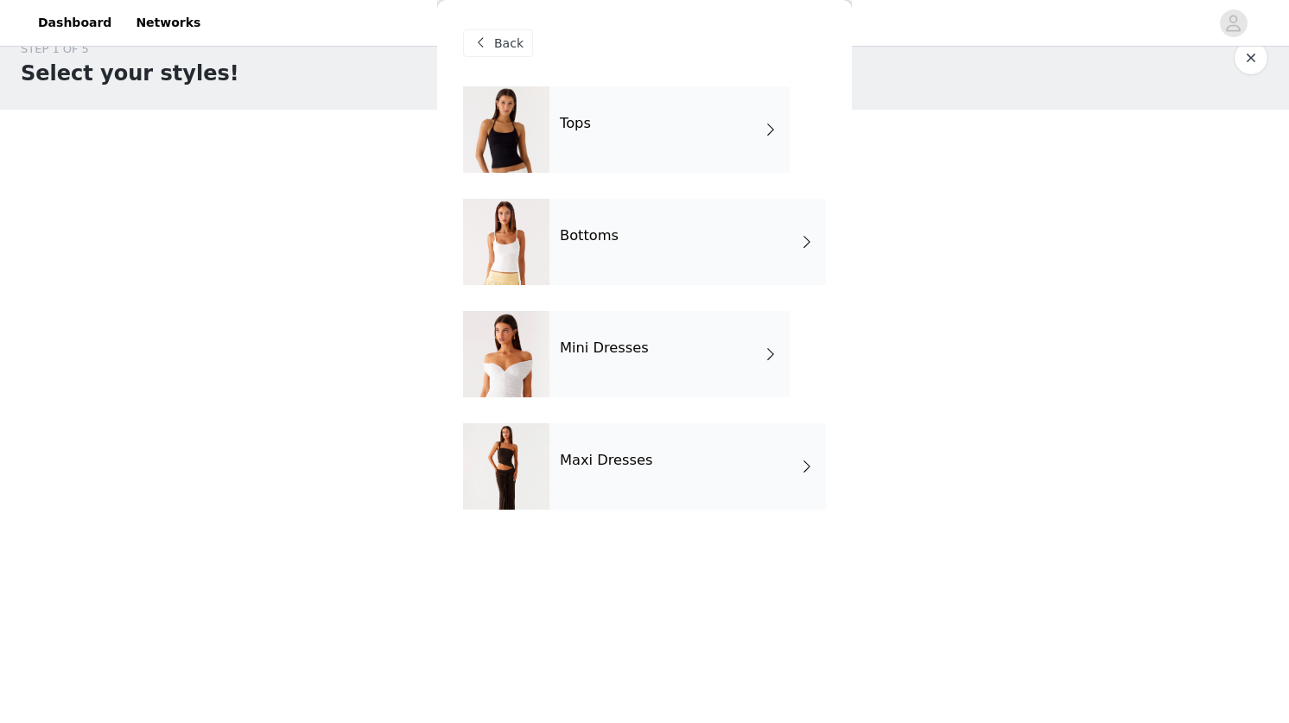
click at [607, 258] on div "Bottoms" at bounding box center [688, 242] width 277 height 86
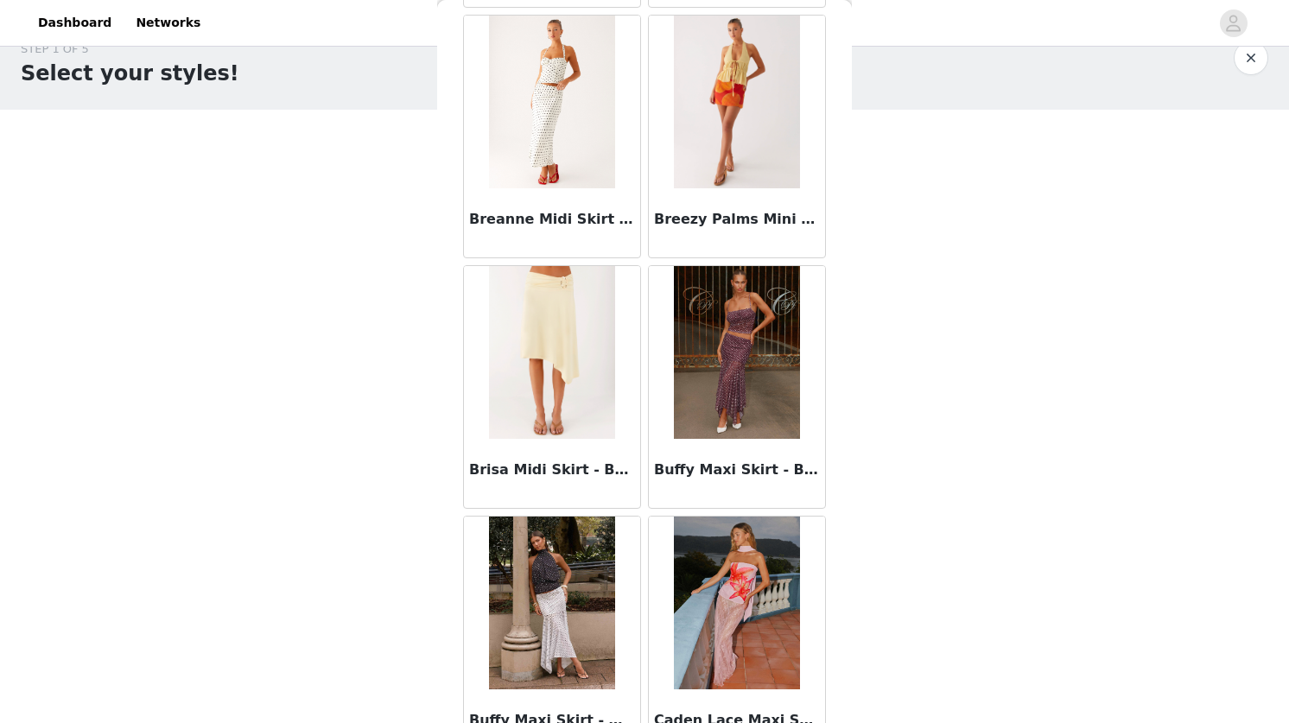
scroll to position [1921, 0]
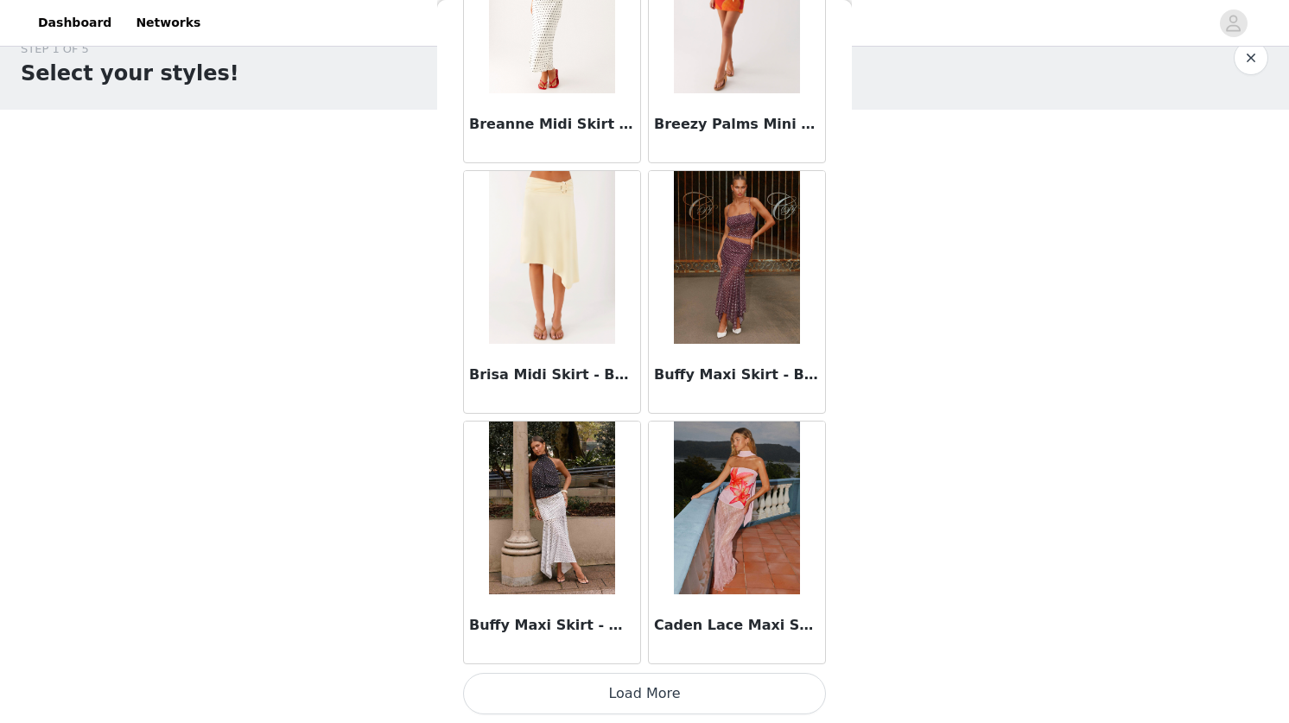
click at [642, 695] on button "Load More" at bounding box center [644, 693] width 363 height 41
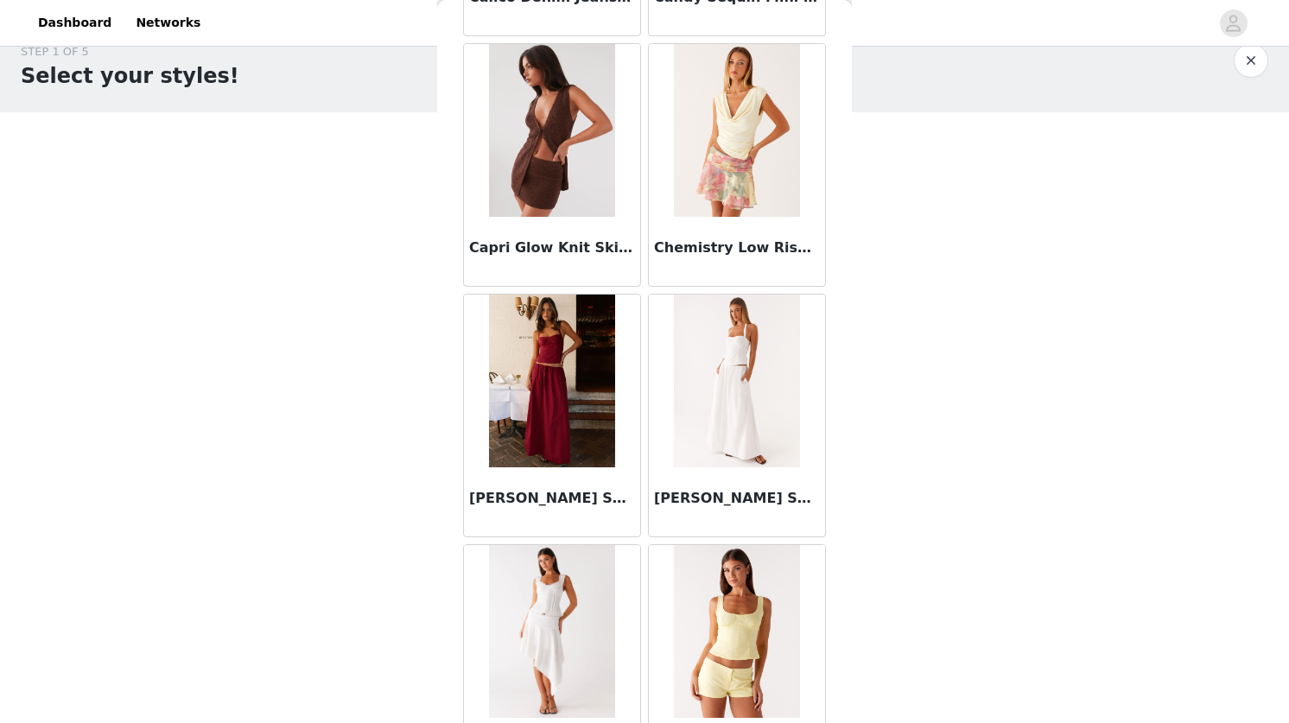
scroll to position [2845, 0]
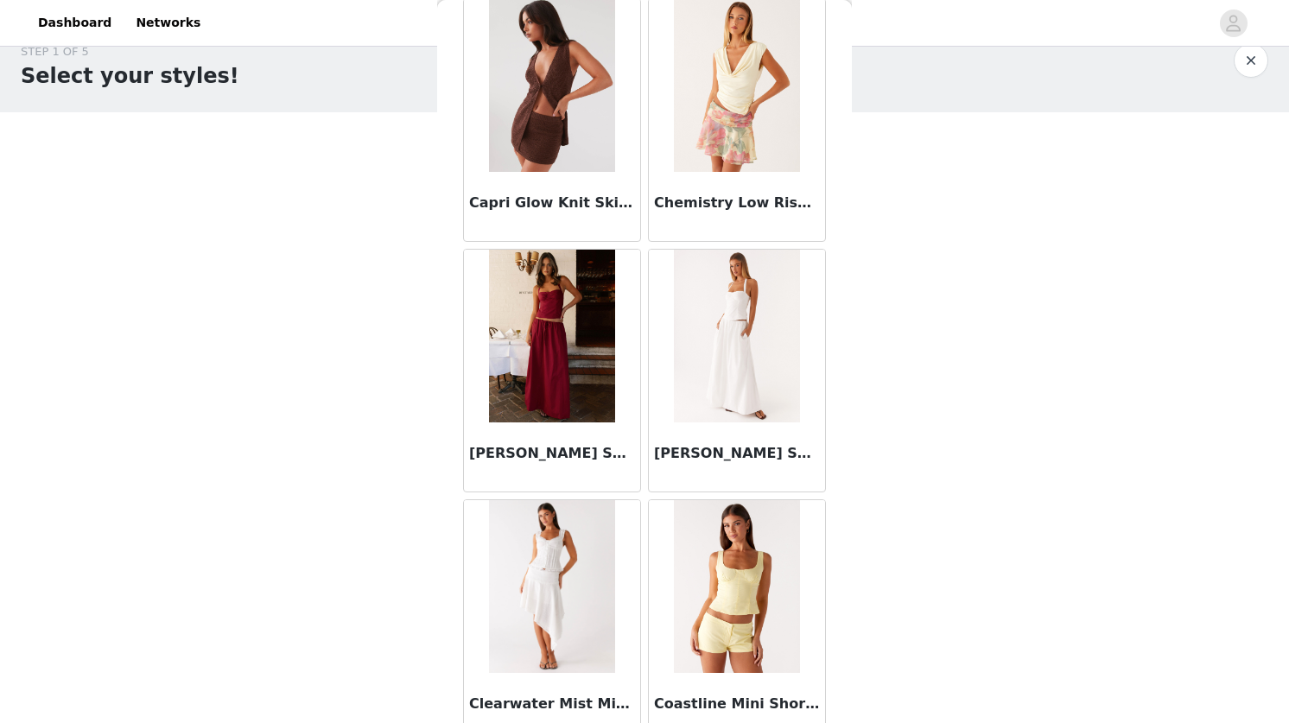
click at [550, 360] on img at bounding box center [551, 336] width 125 height 173
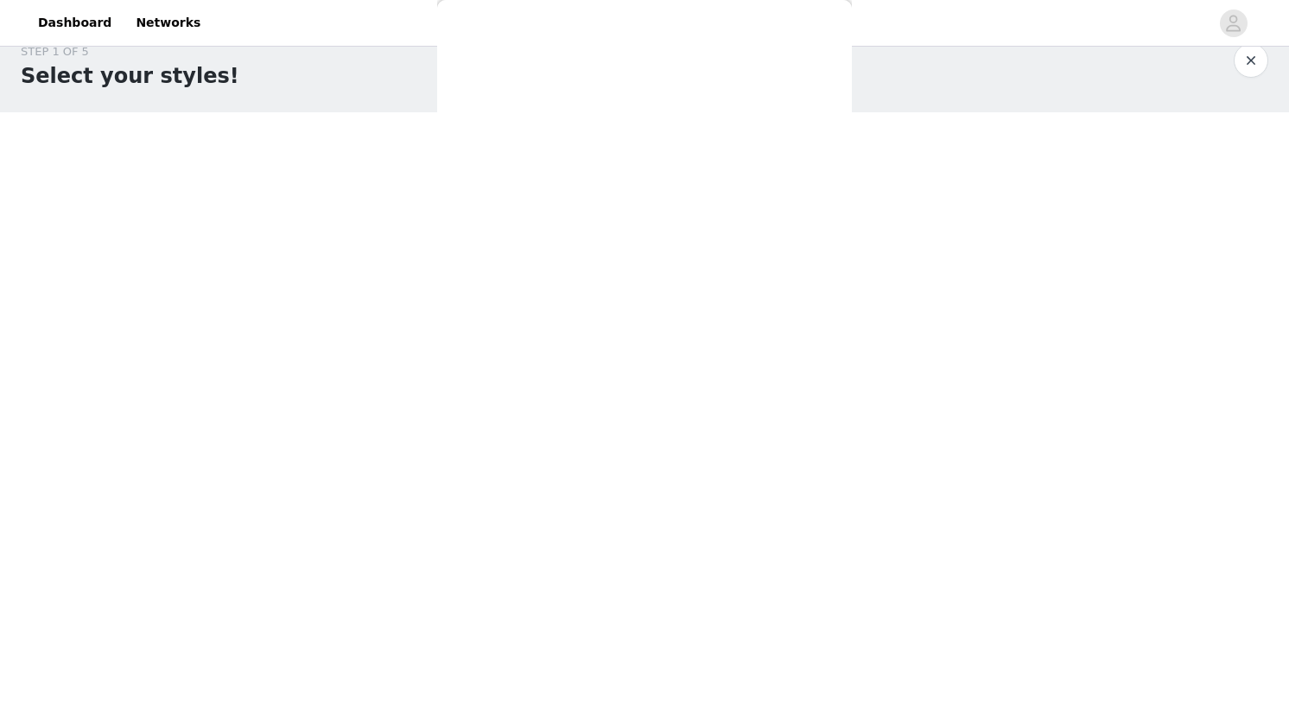
scroll to position [0, 0]
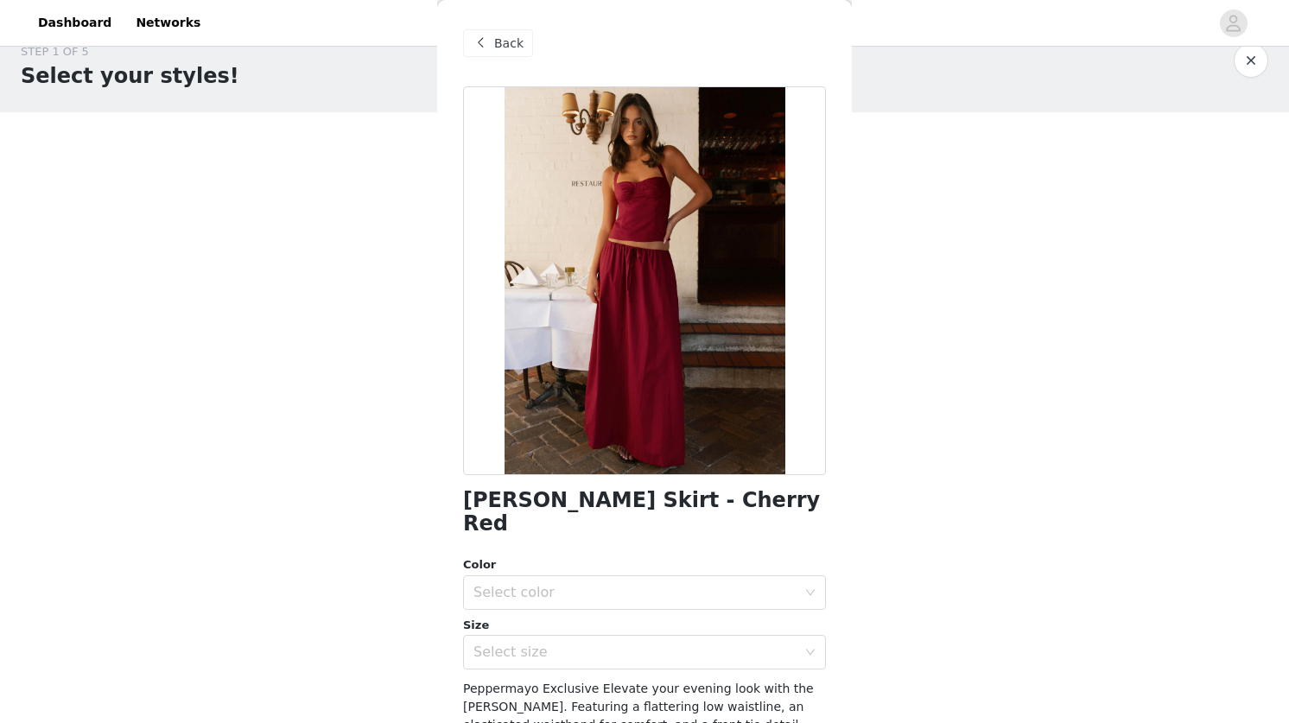
click at [486, 36] on span at bounding box center [480, 43] width 21 height 21
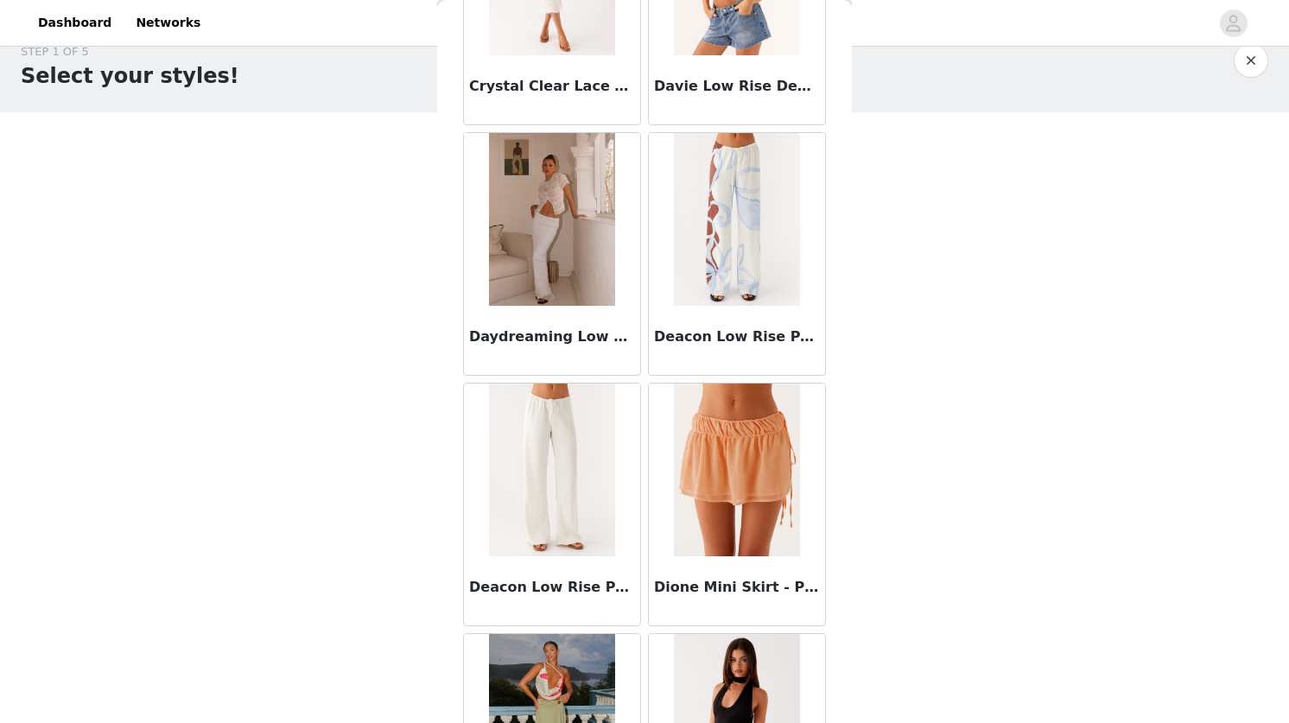
scroll to position [4427, 0]
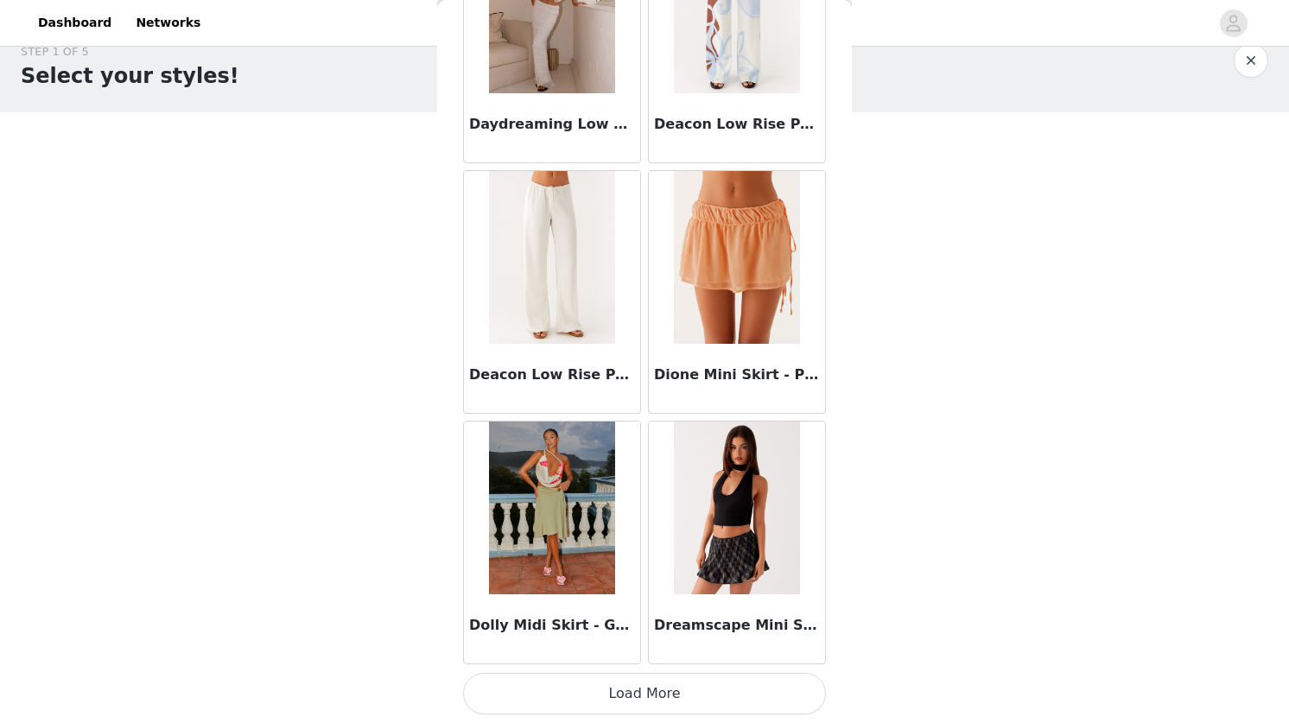
click at [630, 691] on button "Load More" at bounding box center [644, 693] width 363 height 41
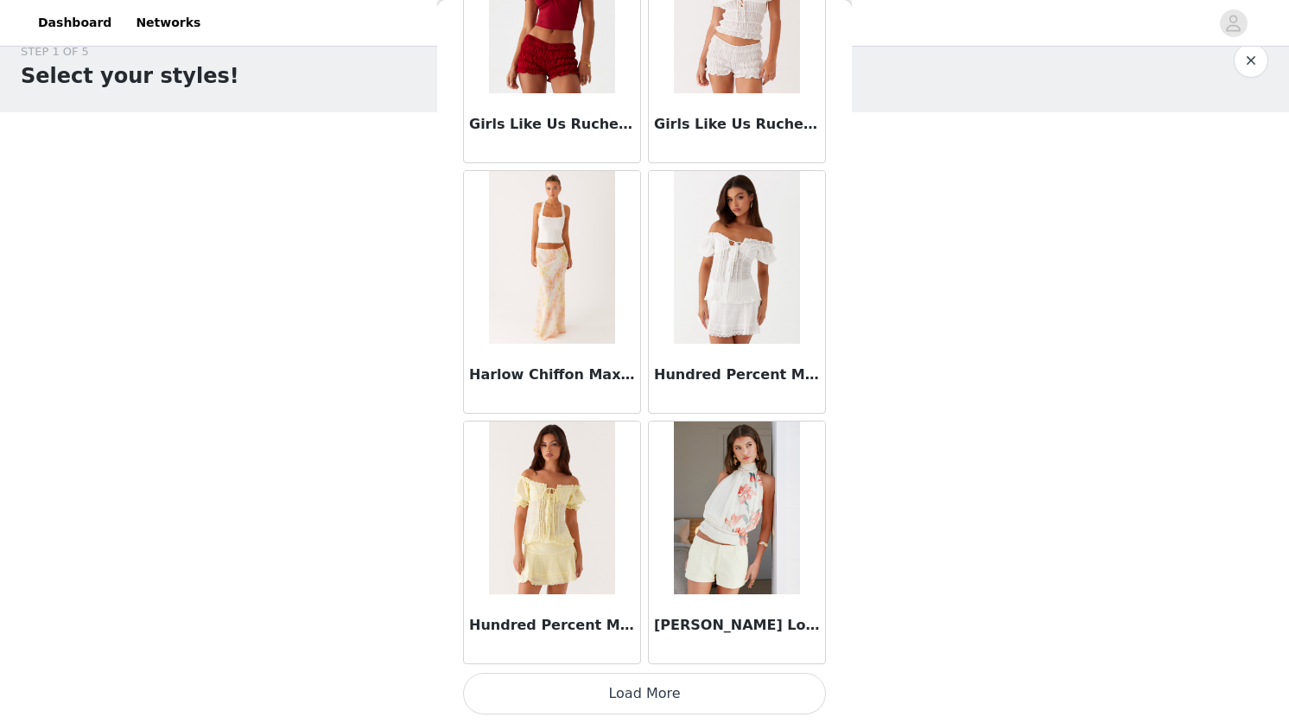
scroll to position [6933, 0]
click at [648, 684] on button "Load More" at bounding box center [644, 694] width 363 height 41
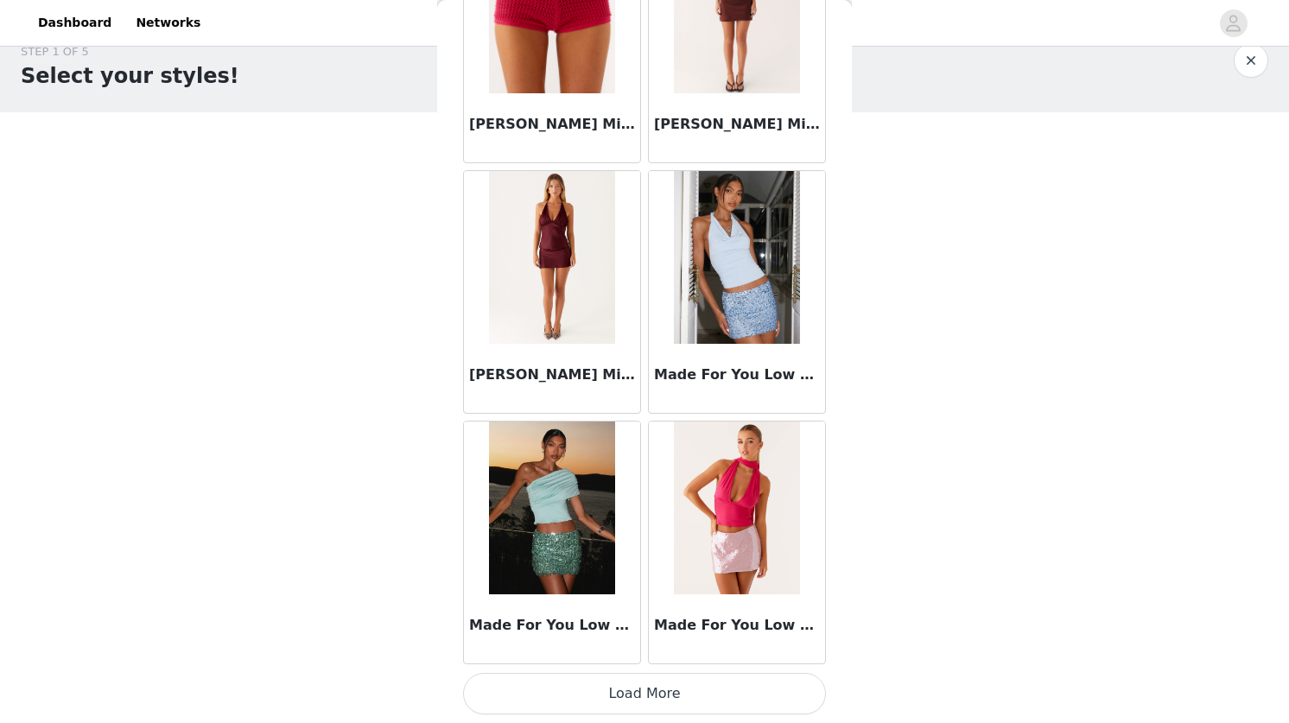
scroll to position [30, 0]
click at [658, 688] on button "Load More" at bounding box center [644, 693] width 363 height 41
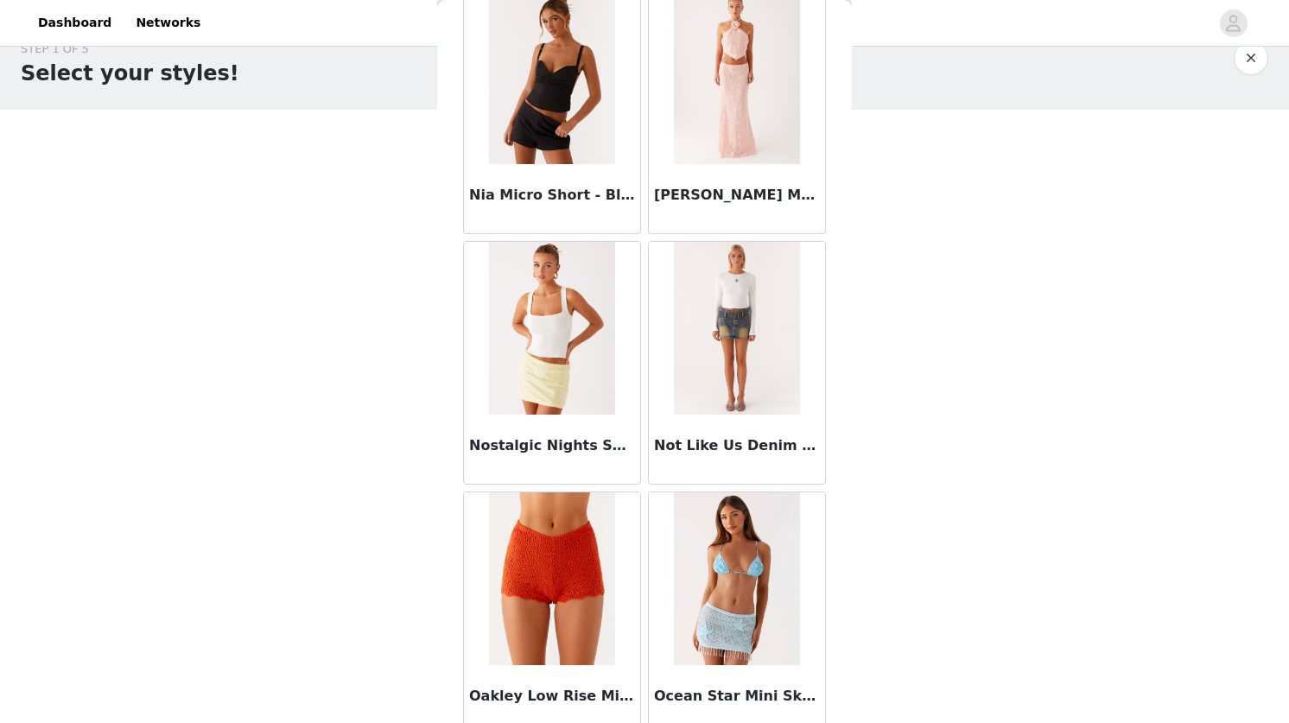
scroll to position [11946, 0]
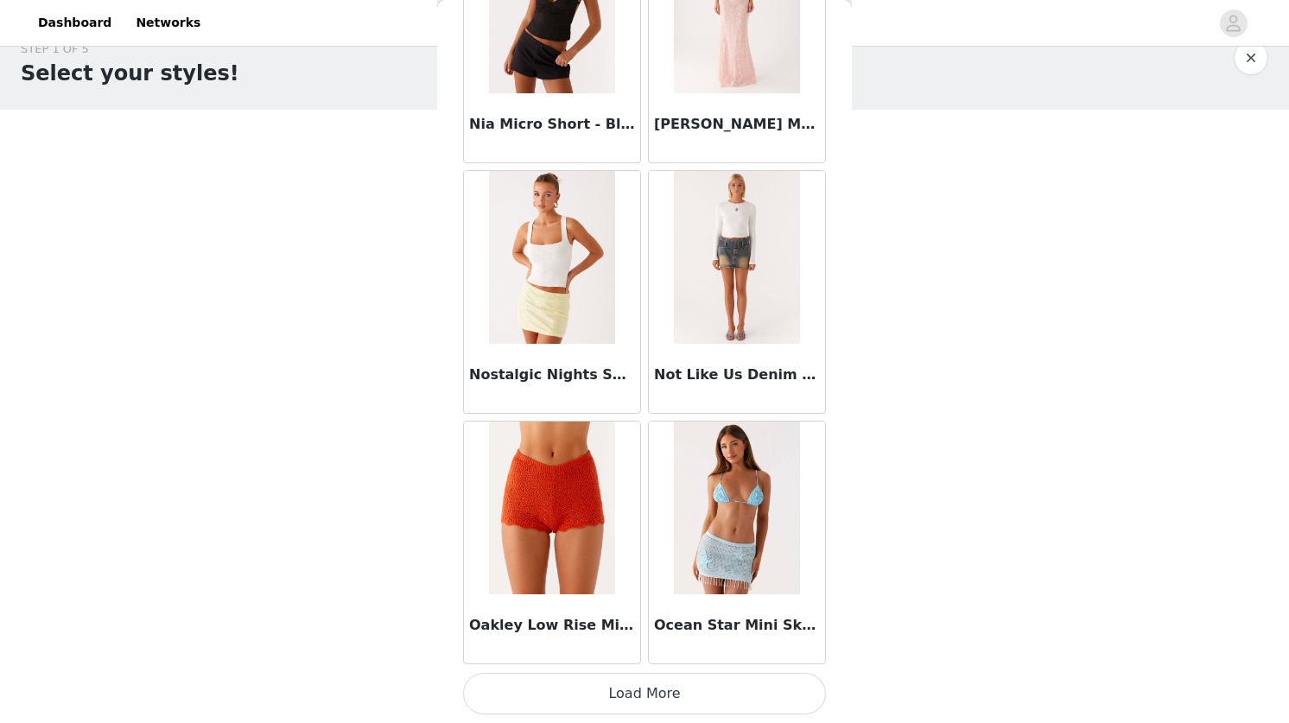
click at [690, 703] on button "Load More" at bounding box center [644, 693] width 363 height 41
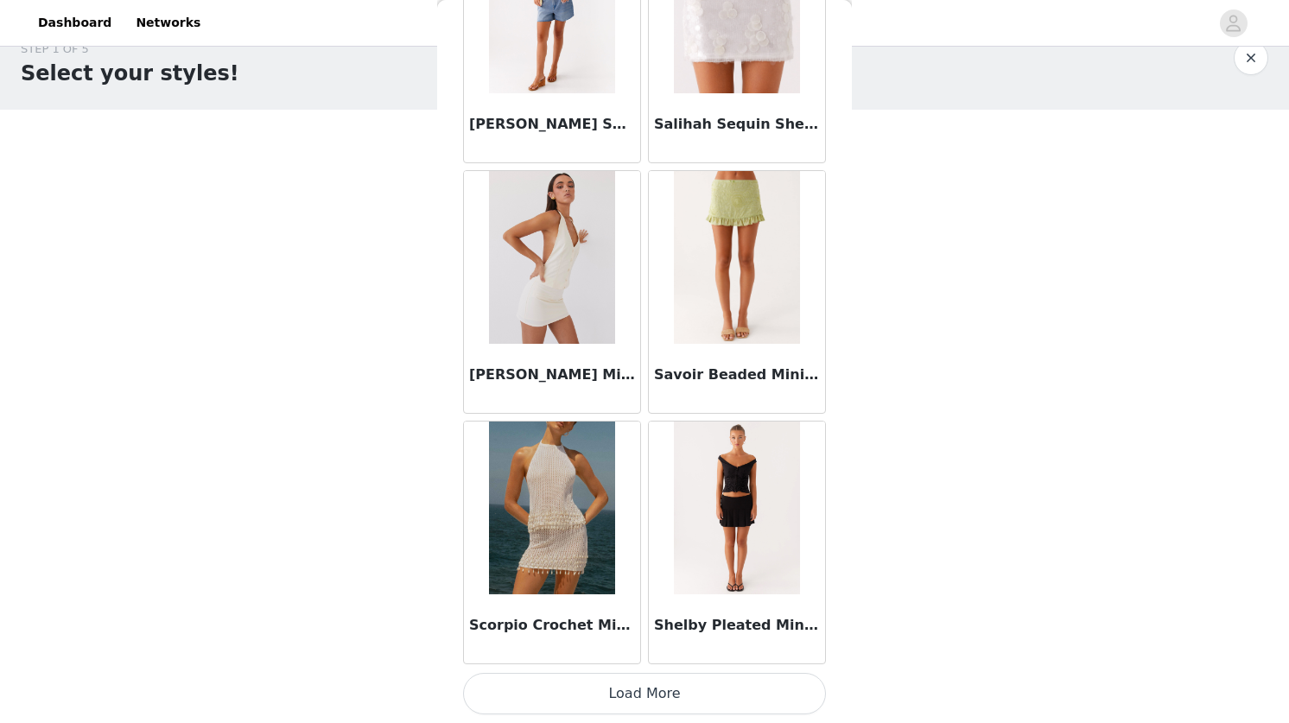
scroll to position [14451, 0]
click at [670, 702] on button "Load More" at bounding box center [644, 694] width 363 height 41
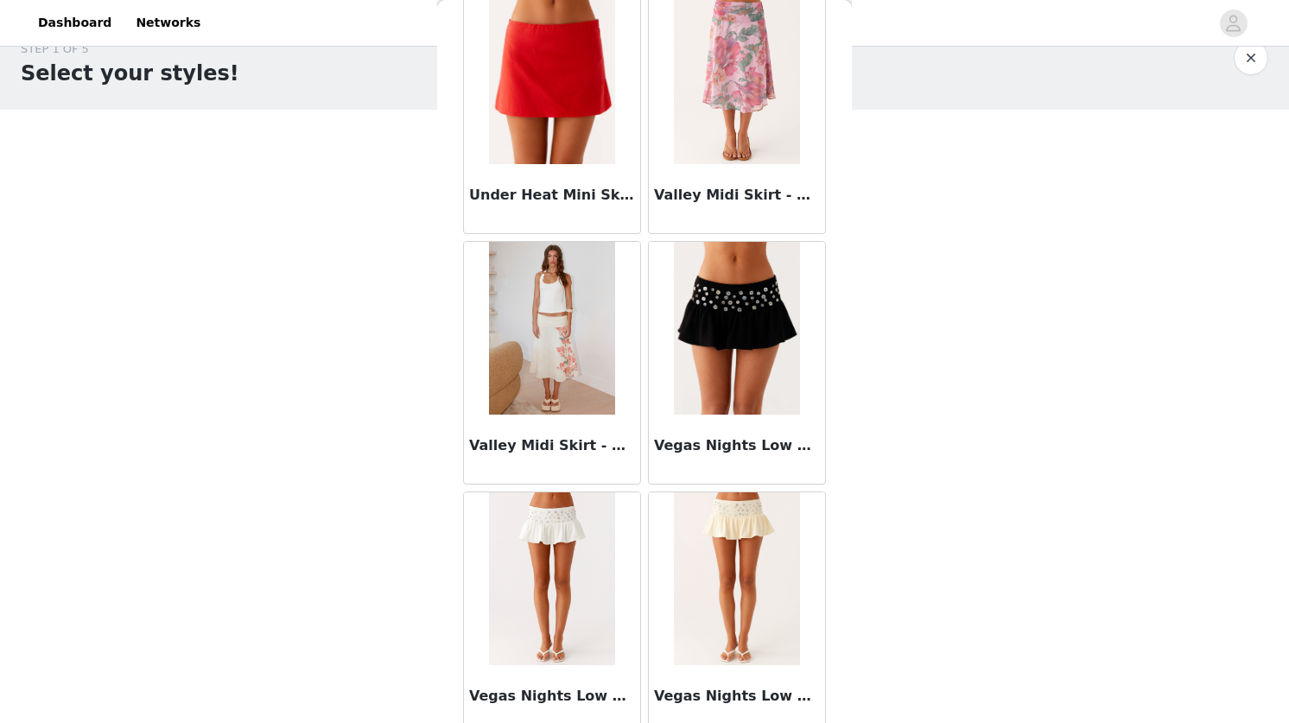
scroll to position [16958, 0]
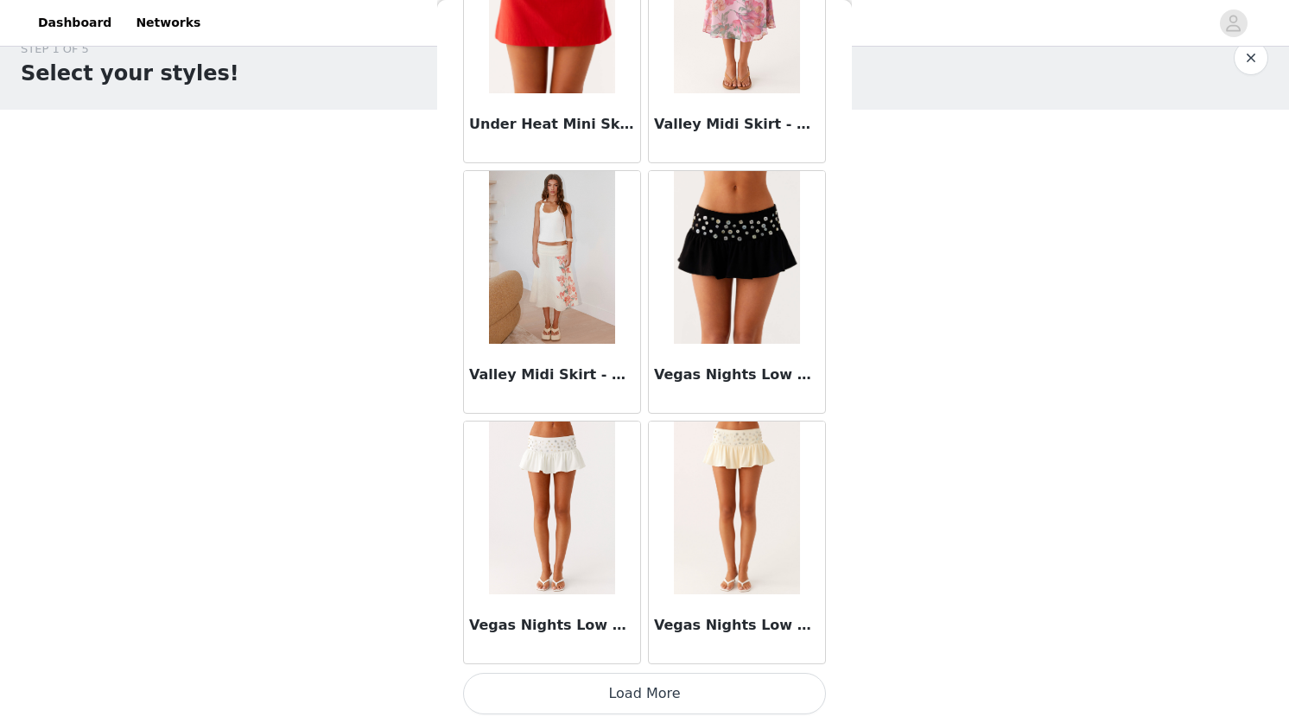
click at [740, 690] on button "Load More" at bounding box center [644, 693] width 363 height 41
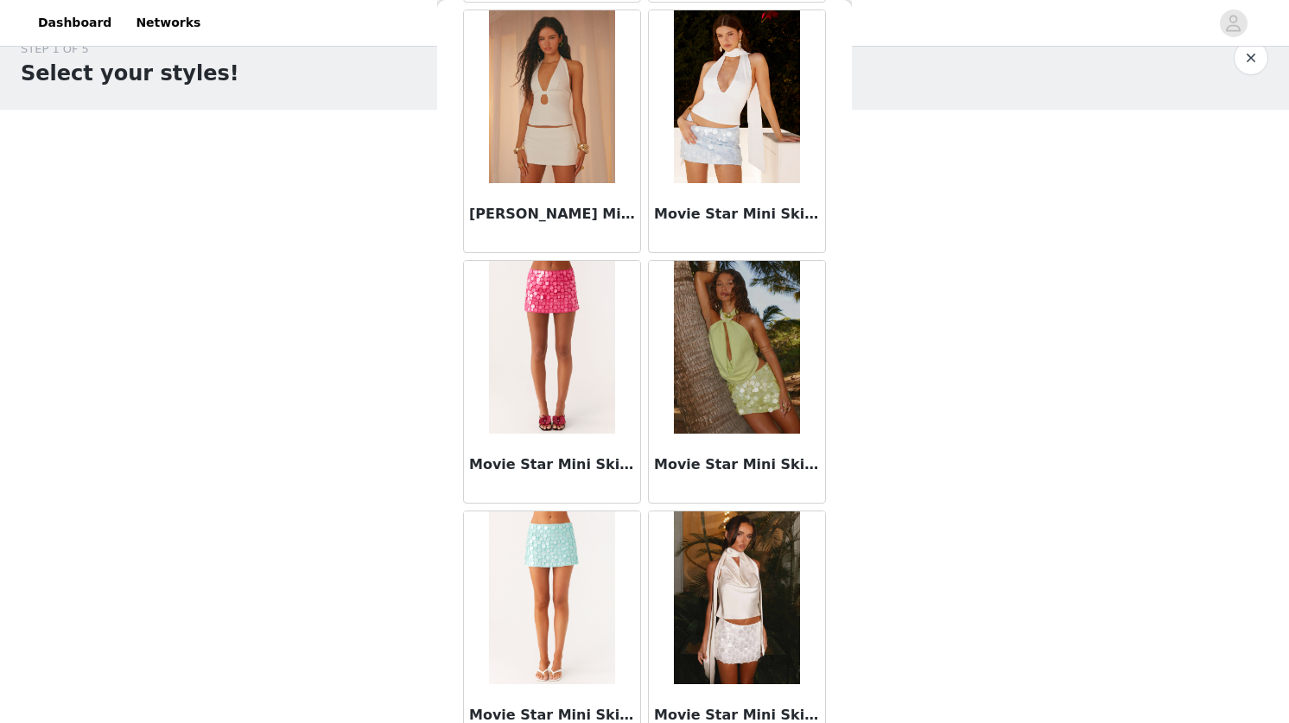
scroll to position [10853, 0]
click at [740, 568] on img at bounding box center [736, 598] width 125 height 173
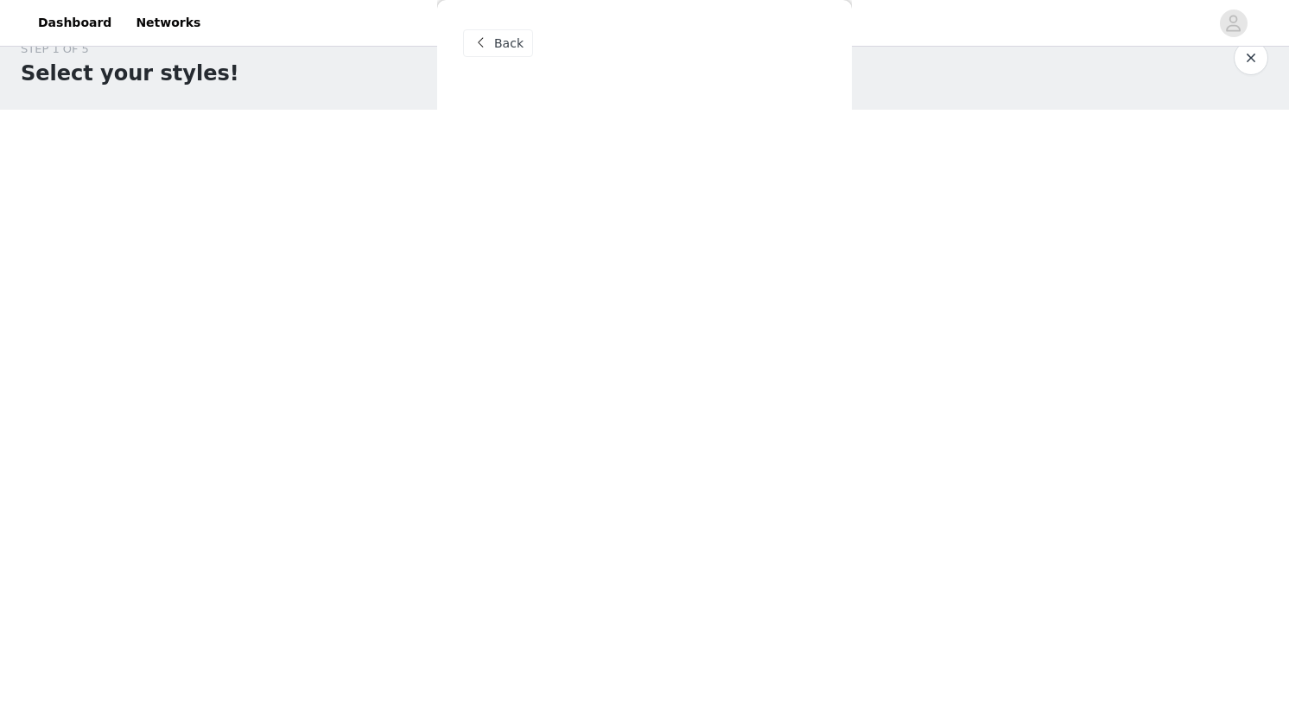
scroll to position [0, 0]
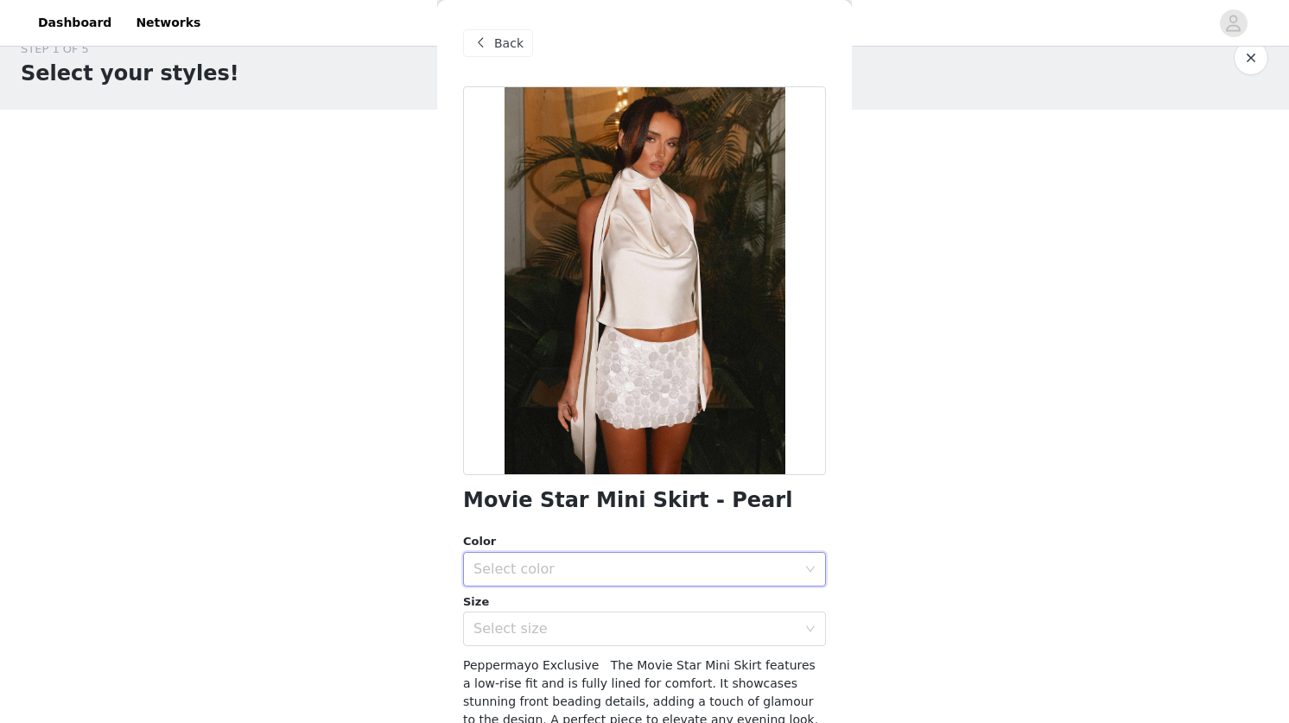
click at [574, 578] on div "Select color" at bounding box center [639, 569] width 331 height 33
click at [559, 610] on li "Pearl" at bounding box center [644, 608] width 363 height 28
click at [559, 642] on div "Select size" at bounding box center [639, 629] width 331 height 33
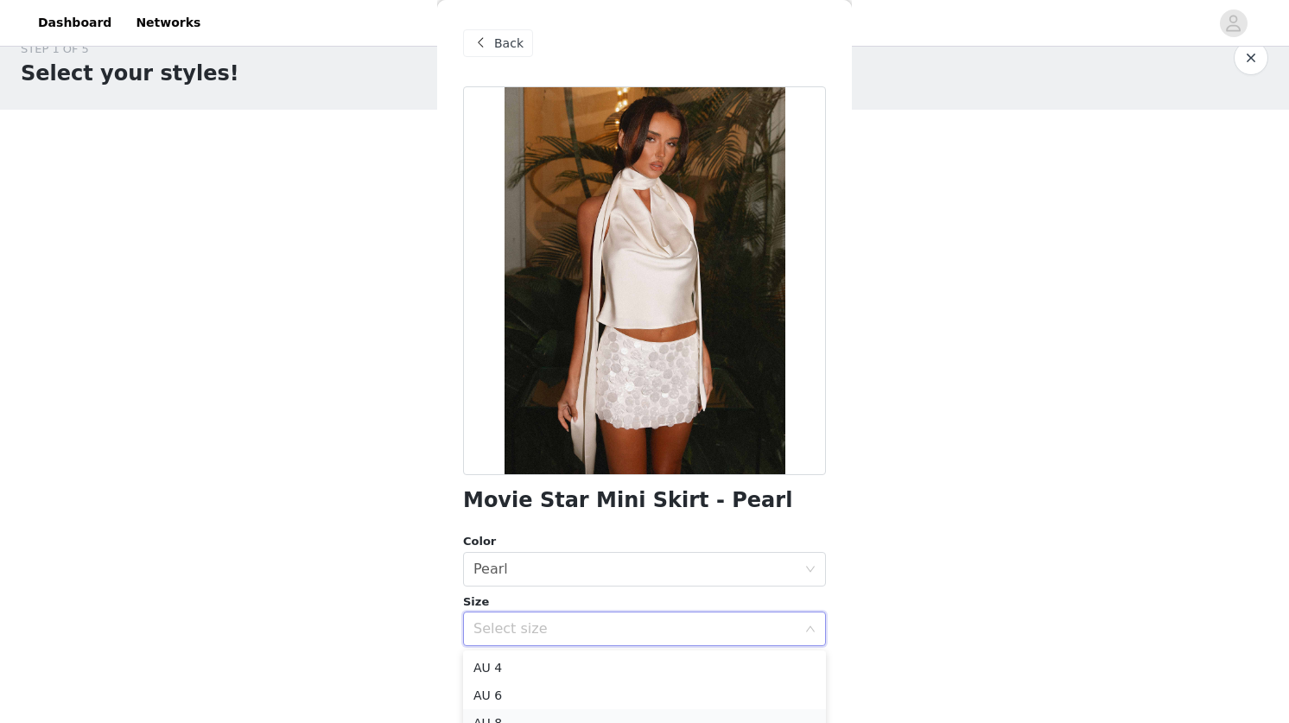
scroll to position [63, 0]
click at [519, 685] on li "AU 10" at bounding box center [644, 688] width 363 height 28
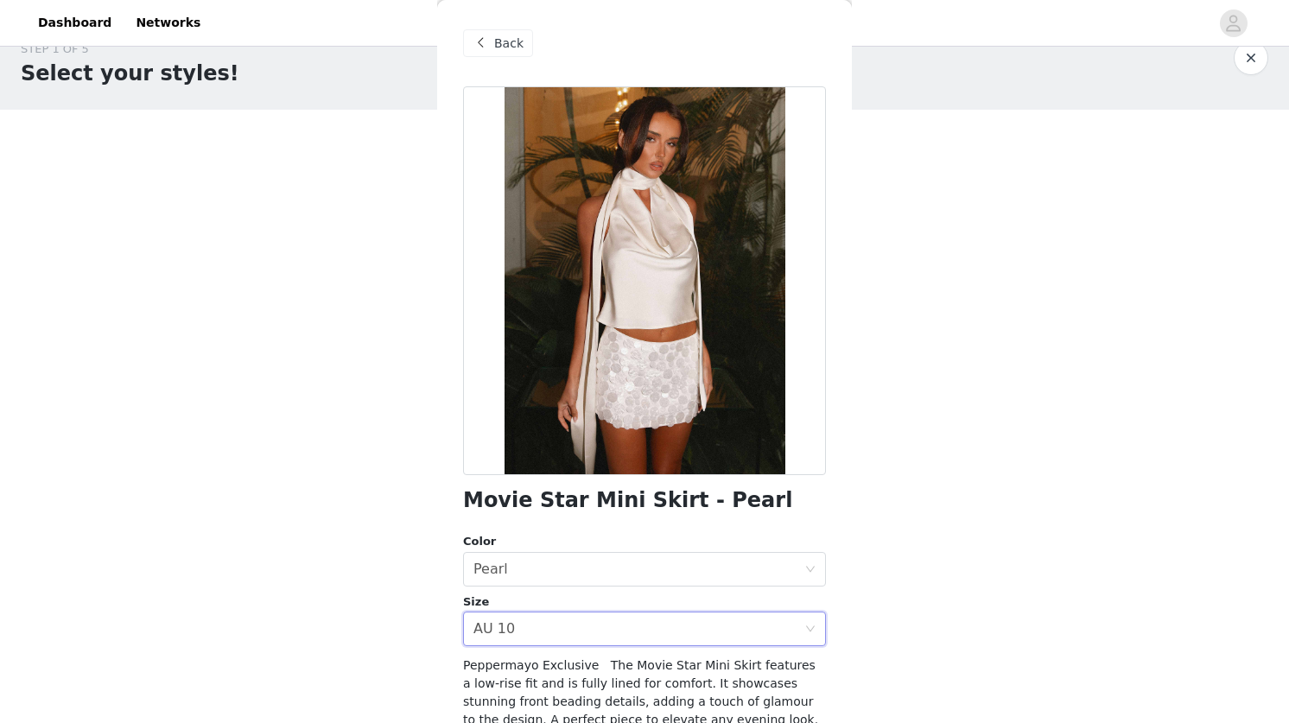
click at [375, 583] on div "STEP 1 OF 5 Select your styles! Please note that the sizes are in AU Sizes 2/4 …" at bounding box center [644, 310] width 1289 height 580
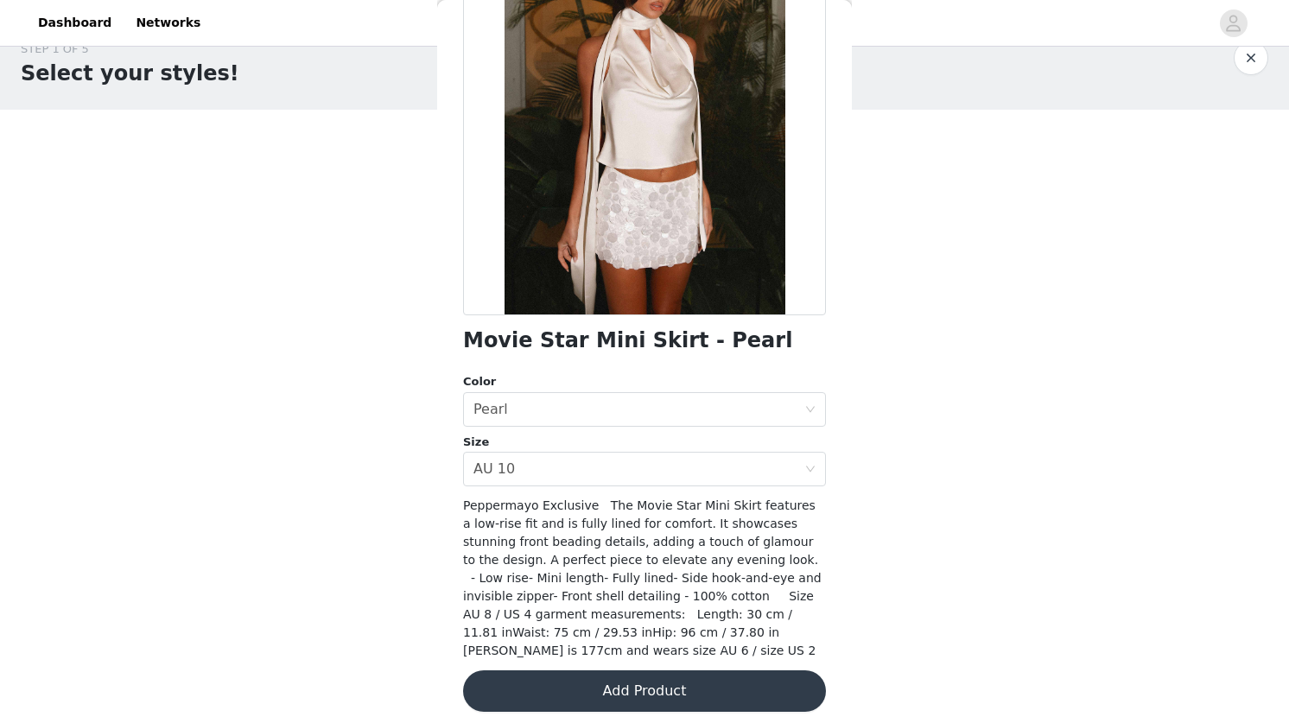
scroll to position [169, 0]
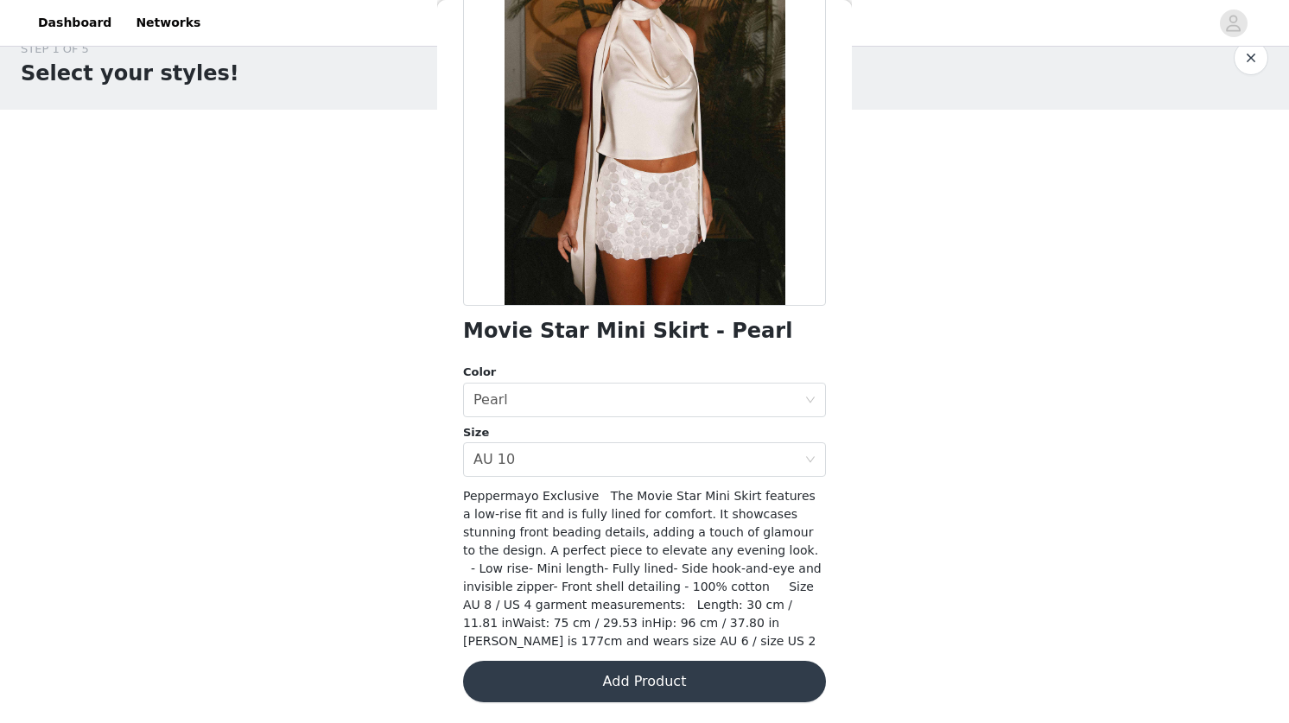
click at [619, 669] on button "Add Product" at bounding box center [644, 681] width 363 height 41
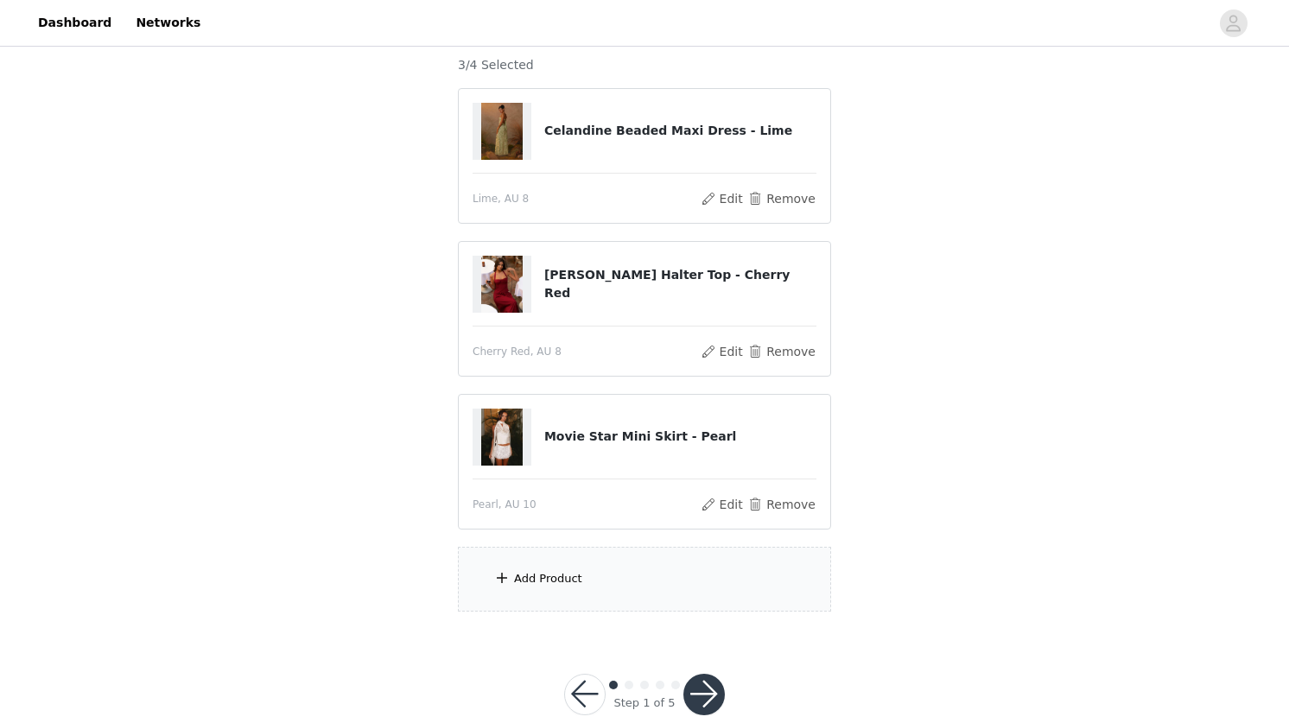
scroll to position [167, 0]
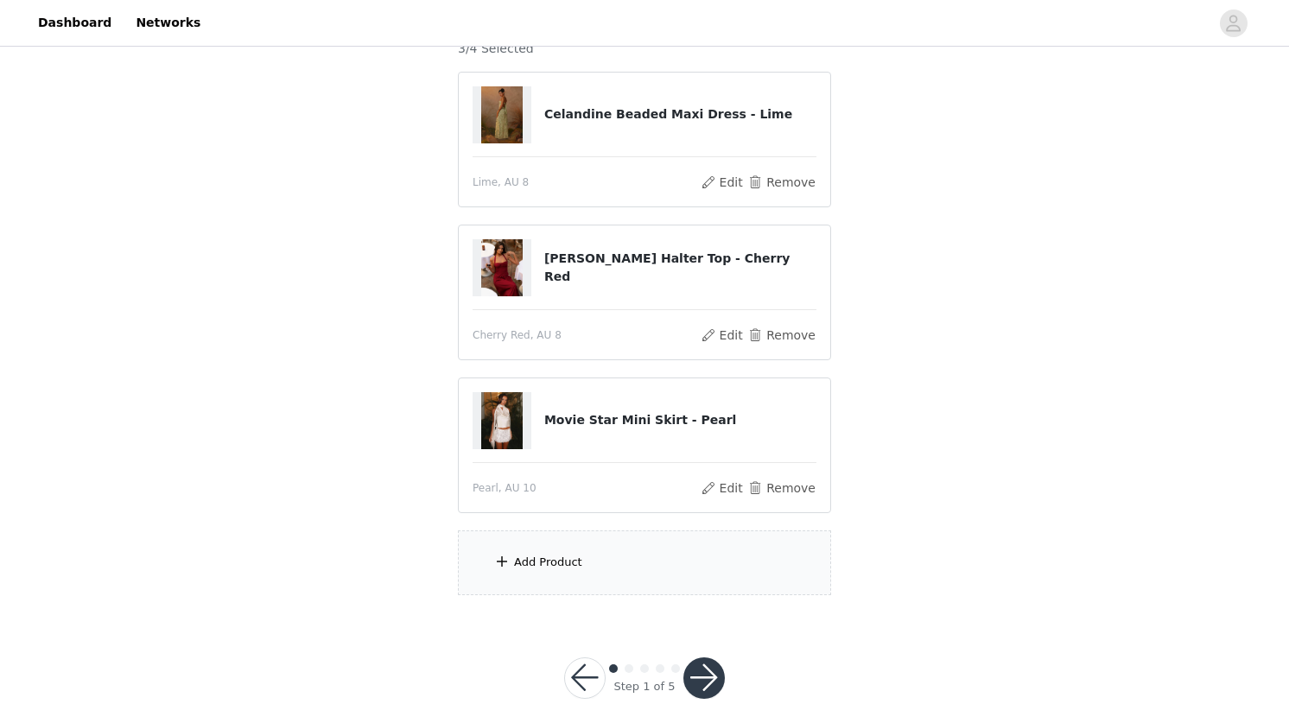
click at [584, 571] on div "Add Product" at bounding box center [644, 563] width 373 height 65
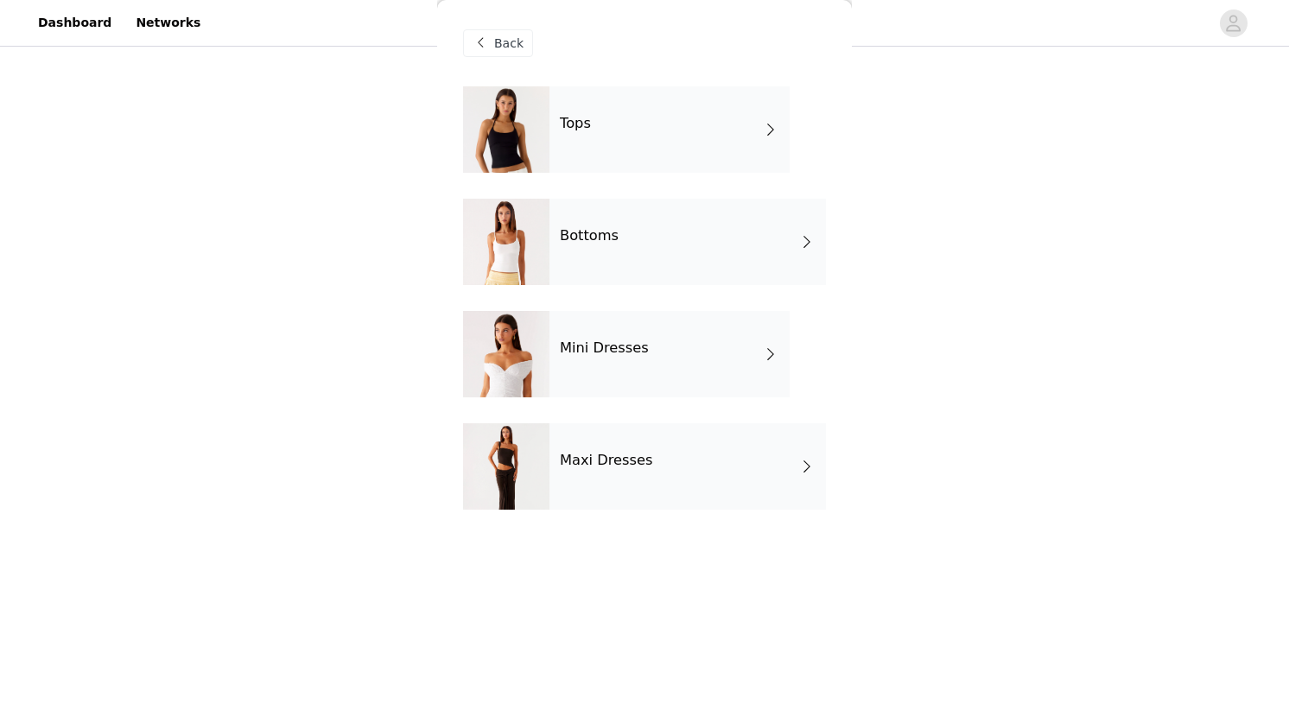
click at [572, 156] on div "Tops" at bounding box center [670, 129] width 240 height 86
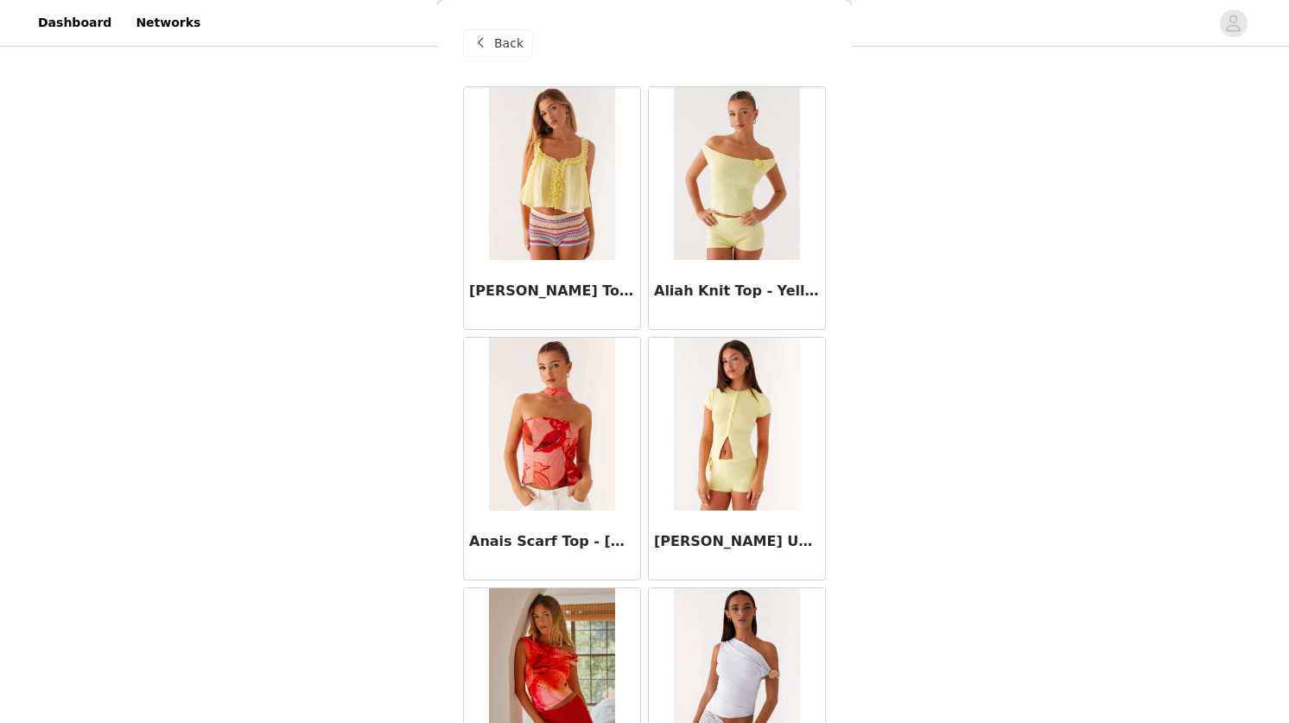
click at [503, 41] on span "Back" at bounding box center [508, 44] width 29 height 18
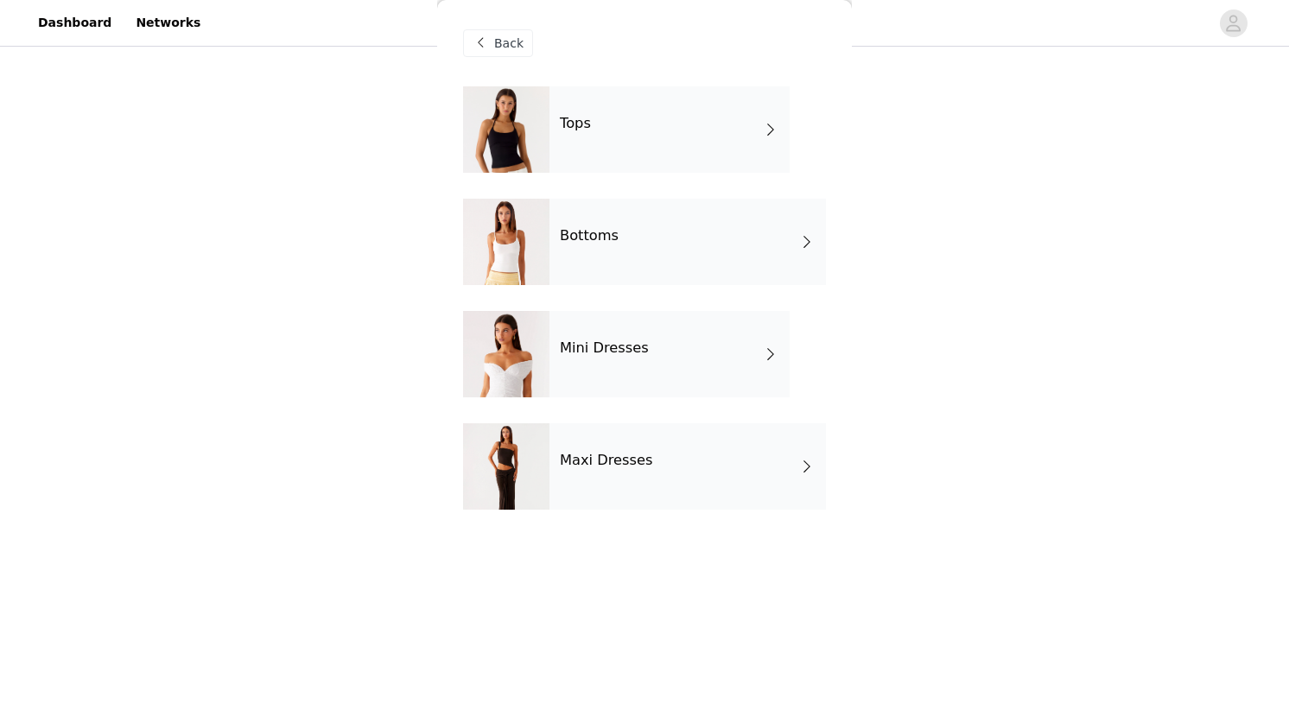
click at [633, 462] on h4 "Maxi Dresses" at bounding box center [606, 461] width 93 height 16
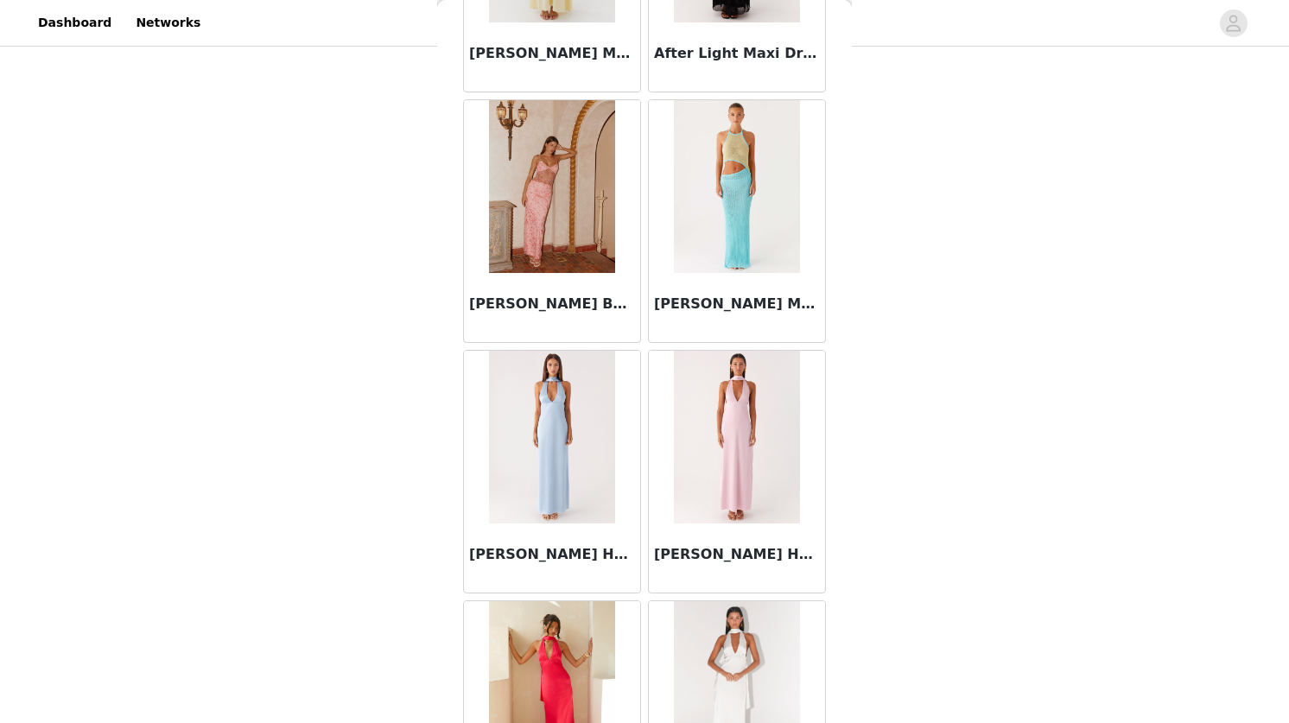
scroll to position [0, 0]
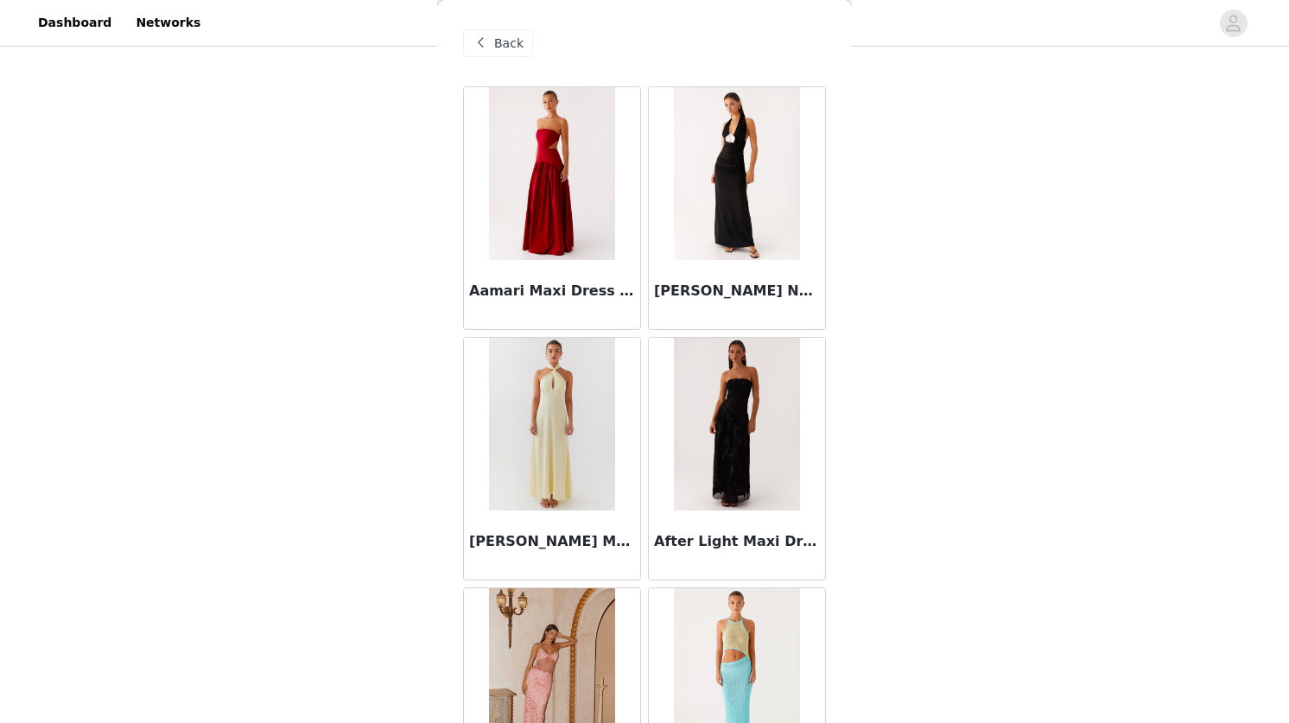
click at [515, 43] on span "Back" at bounding box center [508, 44] width 29 height 18
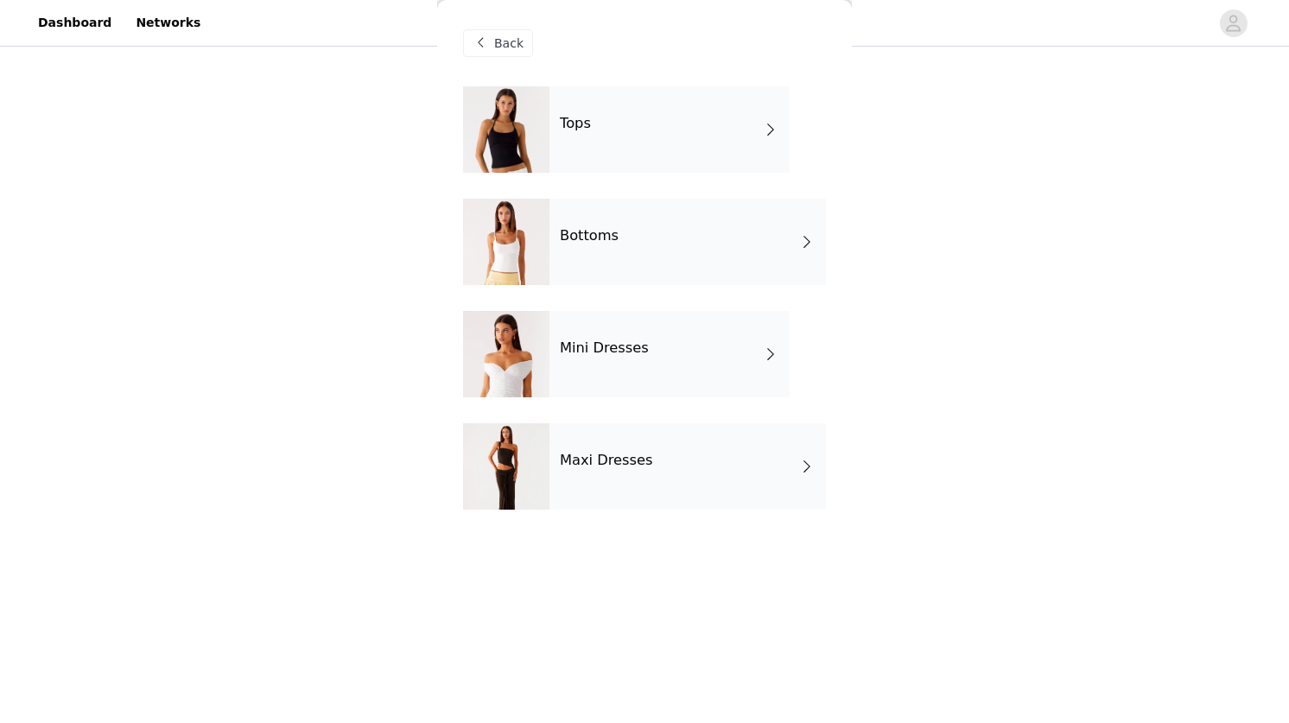
click at [595, 347] on h4 "Mini Dresses" at bounding box center [604, 348] width 89 height 16
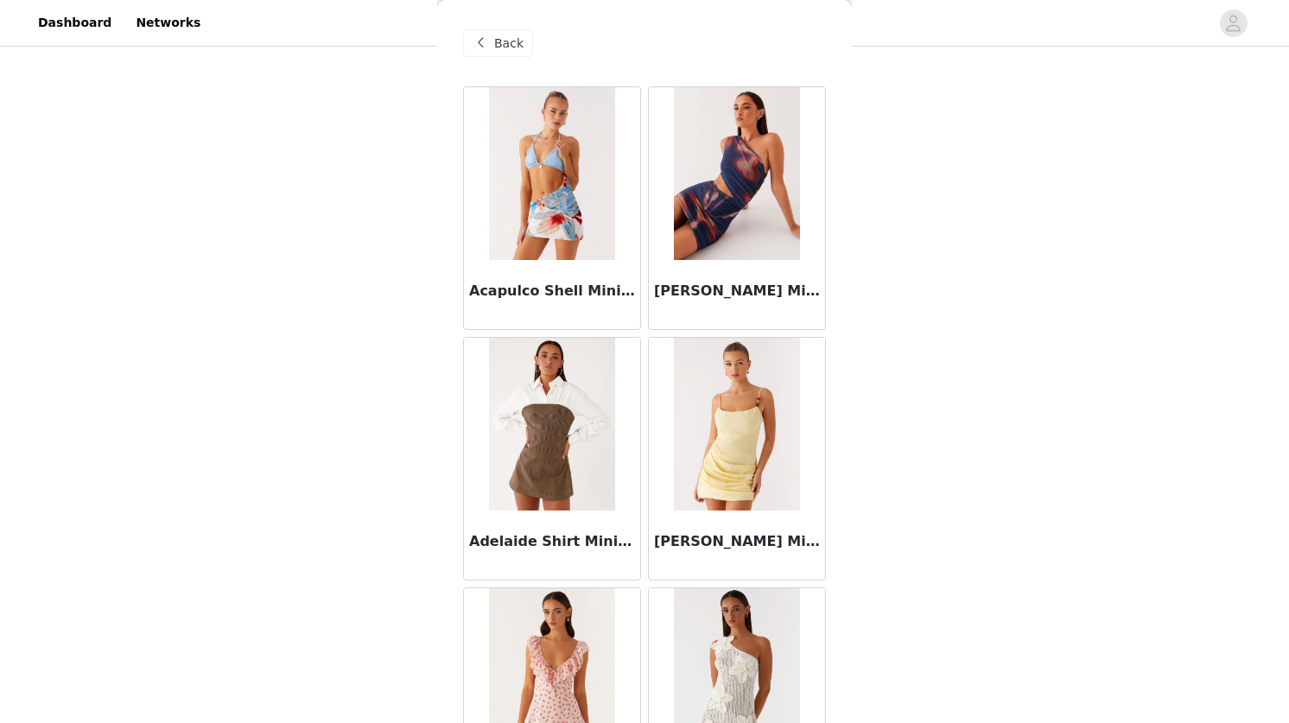
click at [746, 191] on img at bounding box center [736, 173] width 125 height 173
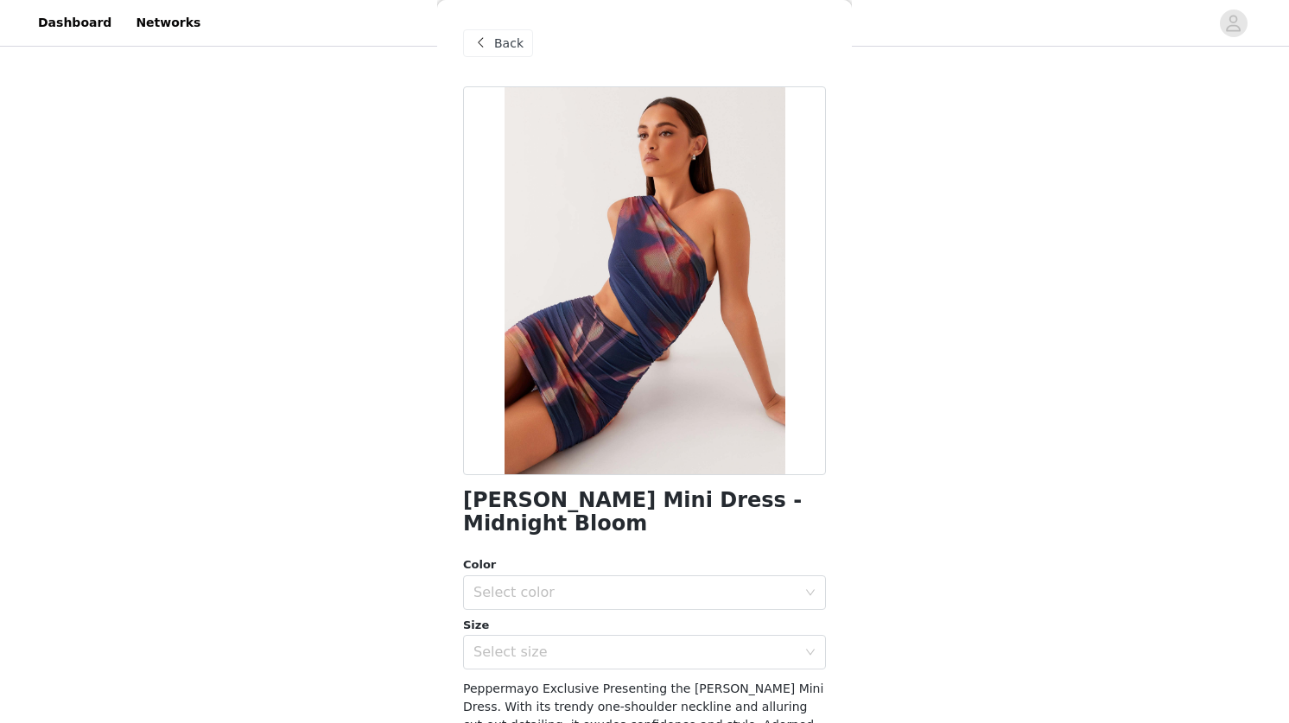
click at [493, 41] on div "Back" at bounding box center [498, 43] width 70 height 28
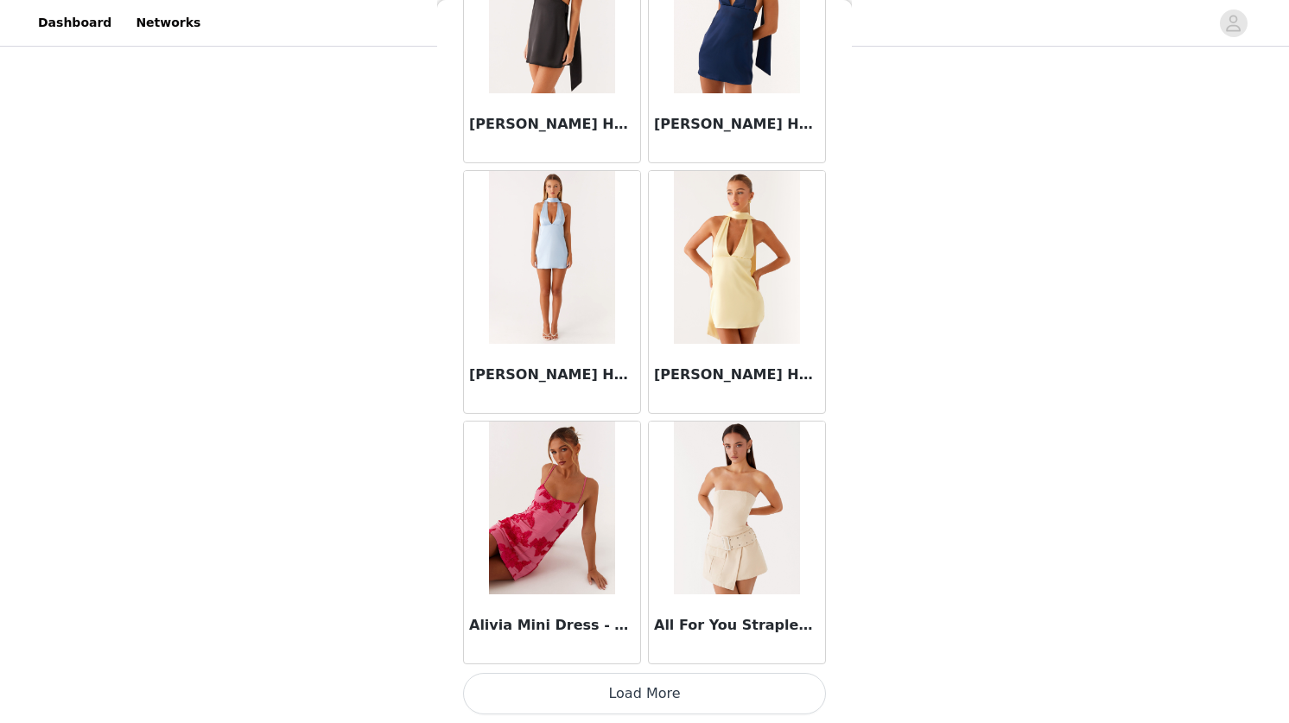
scroll to position [183, 0]
click at [677, 685] on button "Load More" at bounding box center [644, 693] width 363 height 41
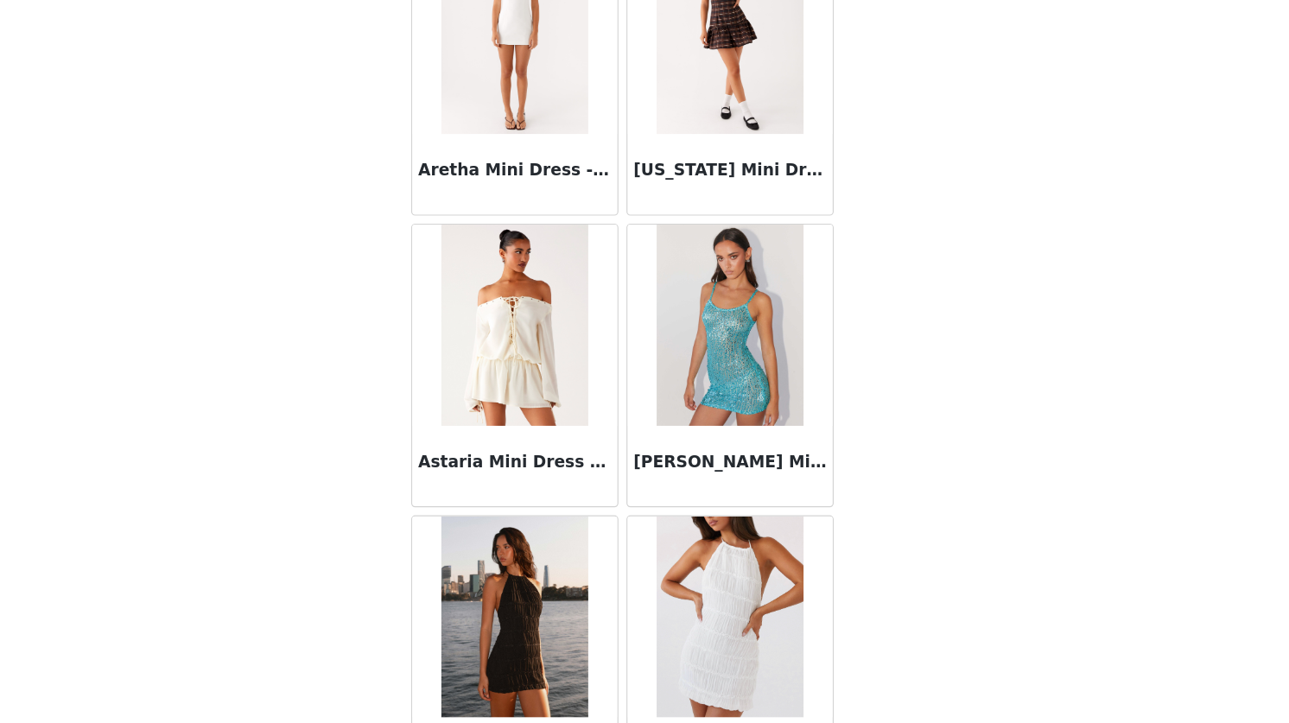
scroll to position [4427, 0]
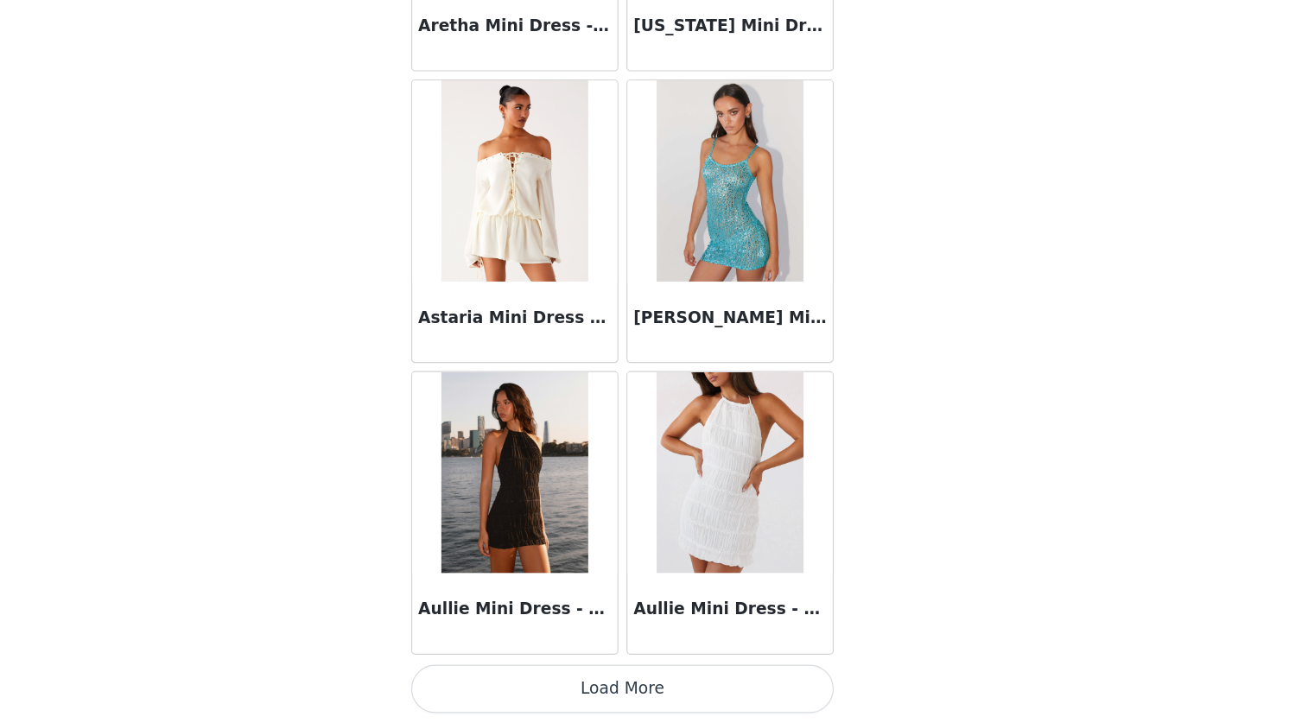
click at [654, 691] on button "Load More" at bounding box center [644, 693] width 363 height 41
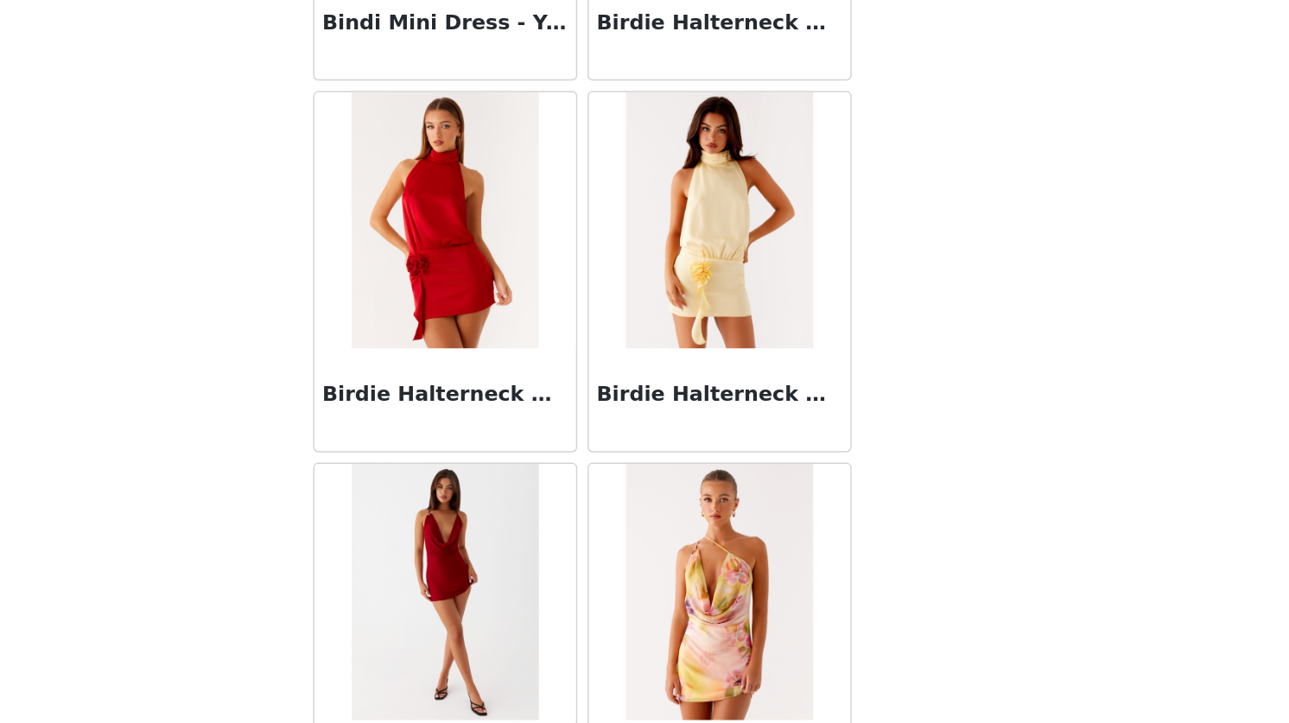
scroll to position [6933, 0]
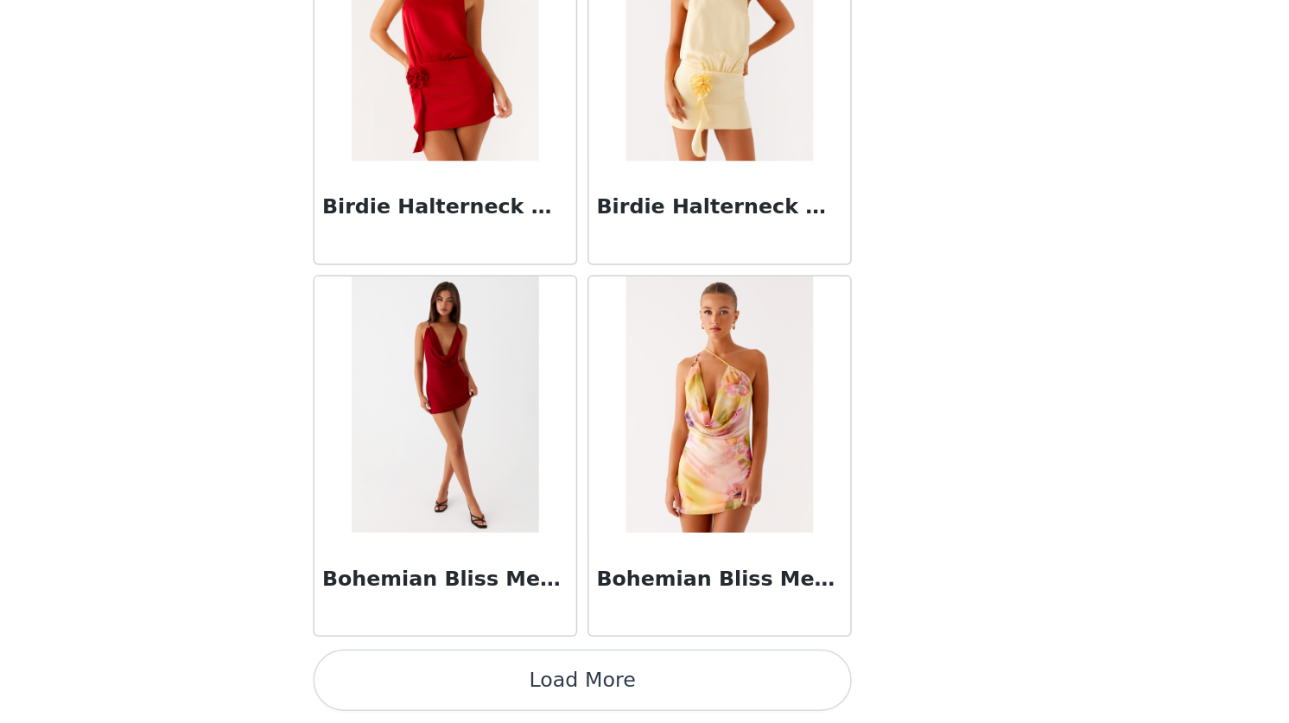
click at [652, 703] on button "Load More" at bounding box center [644, 693] width 363 height 41
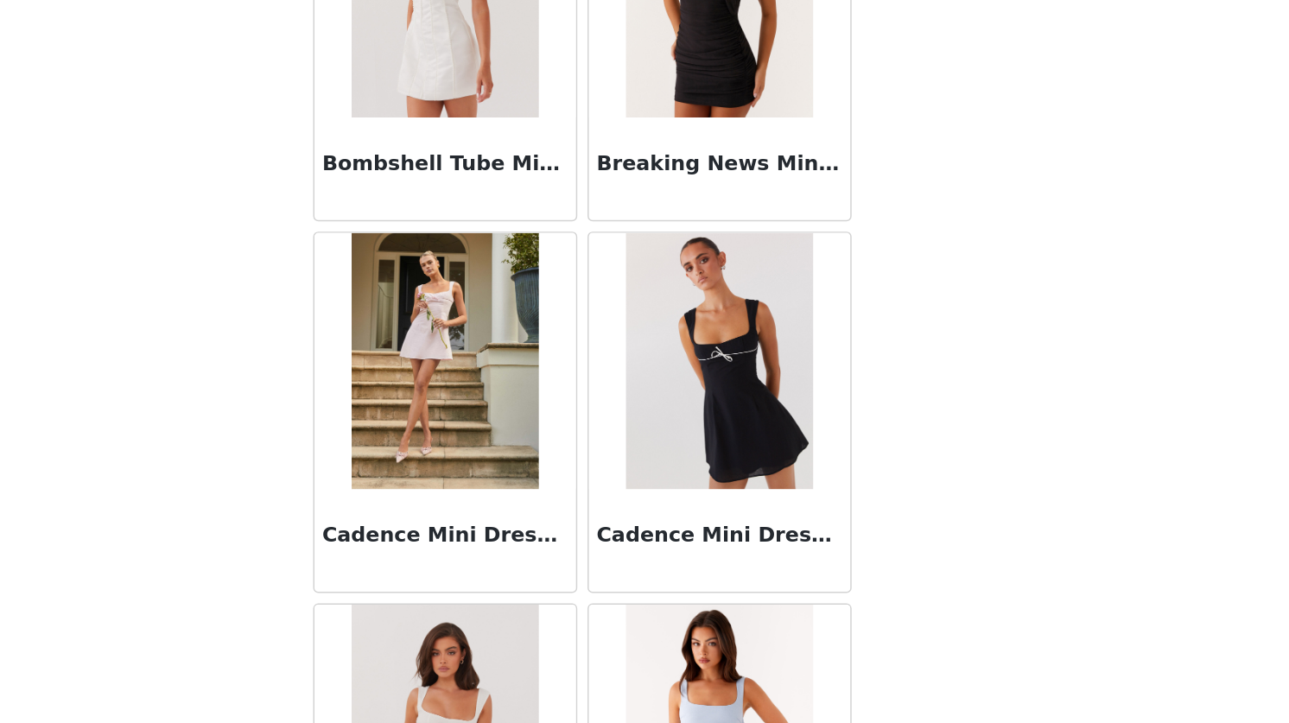
scroll to position [7471, 0]
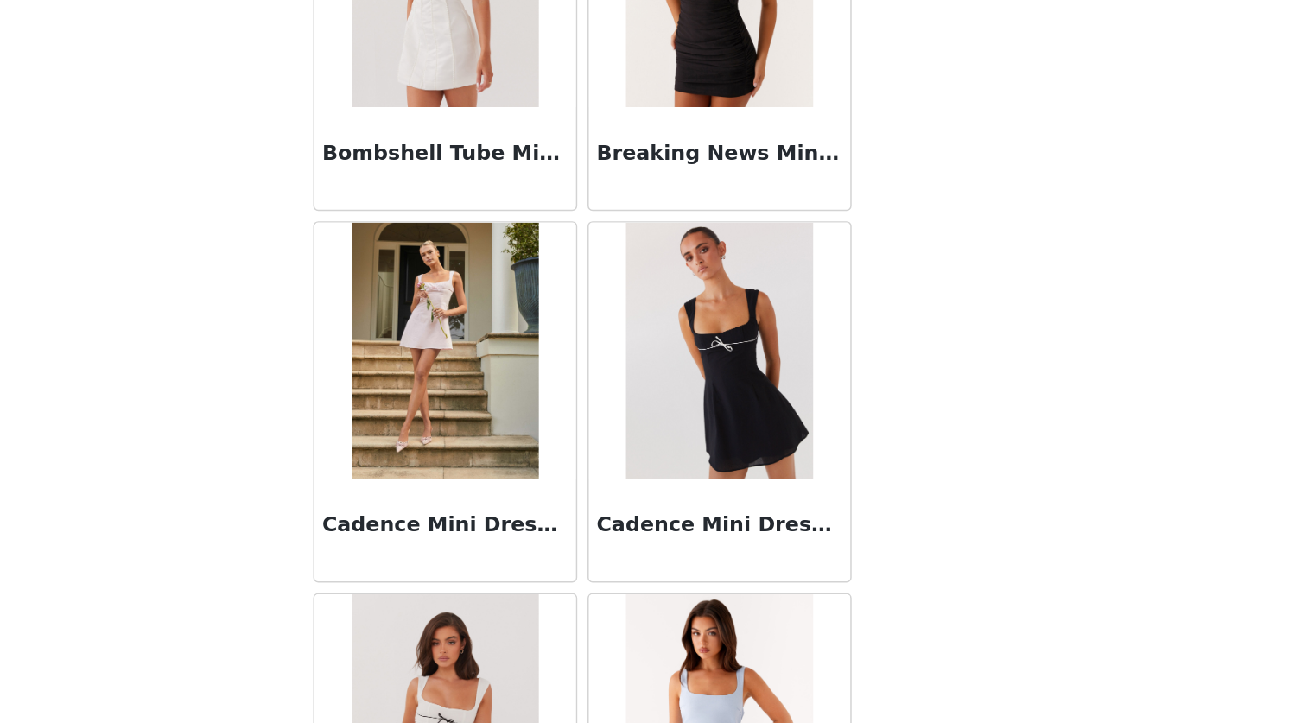
click at [592, 509] on img at bounding box center [551, 471] width 125 height 173
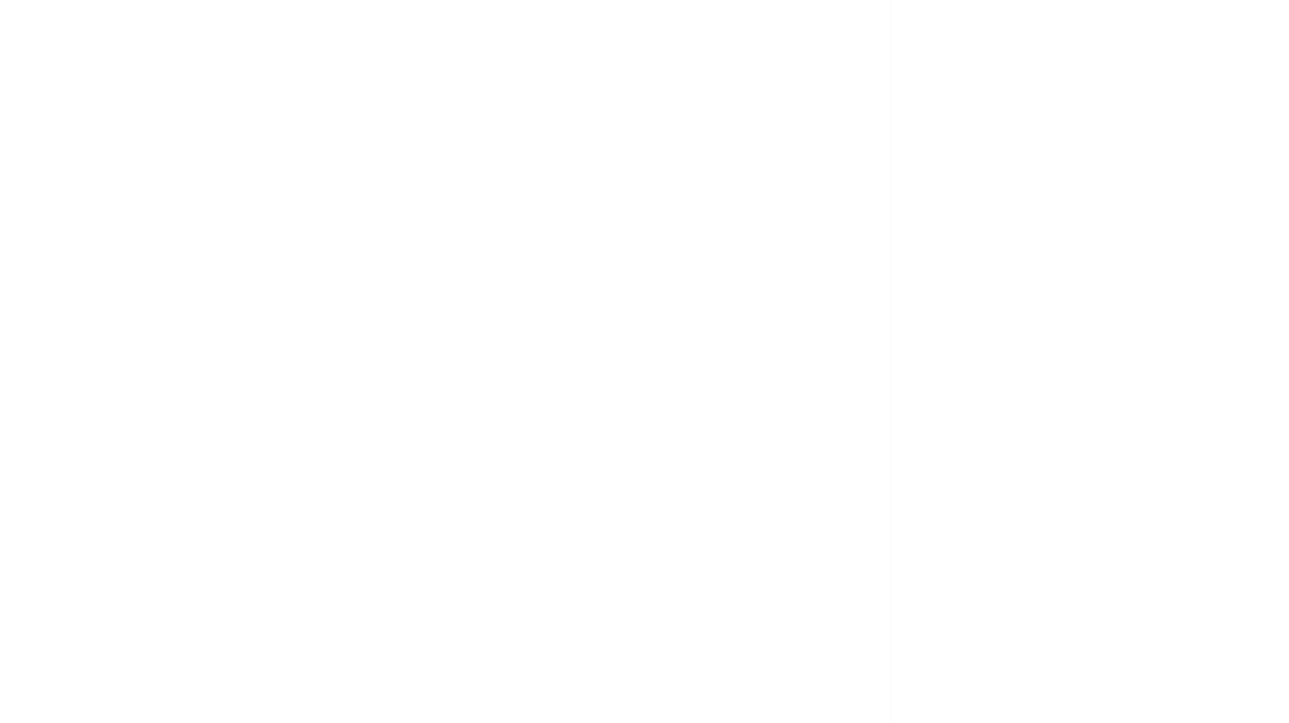
scroll to position [0, 0]
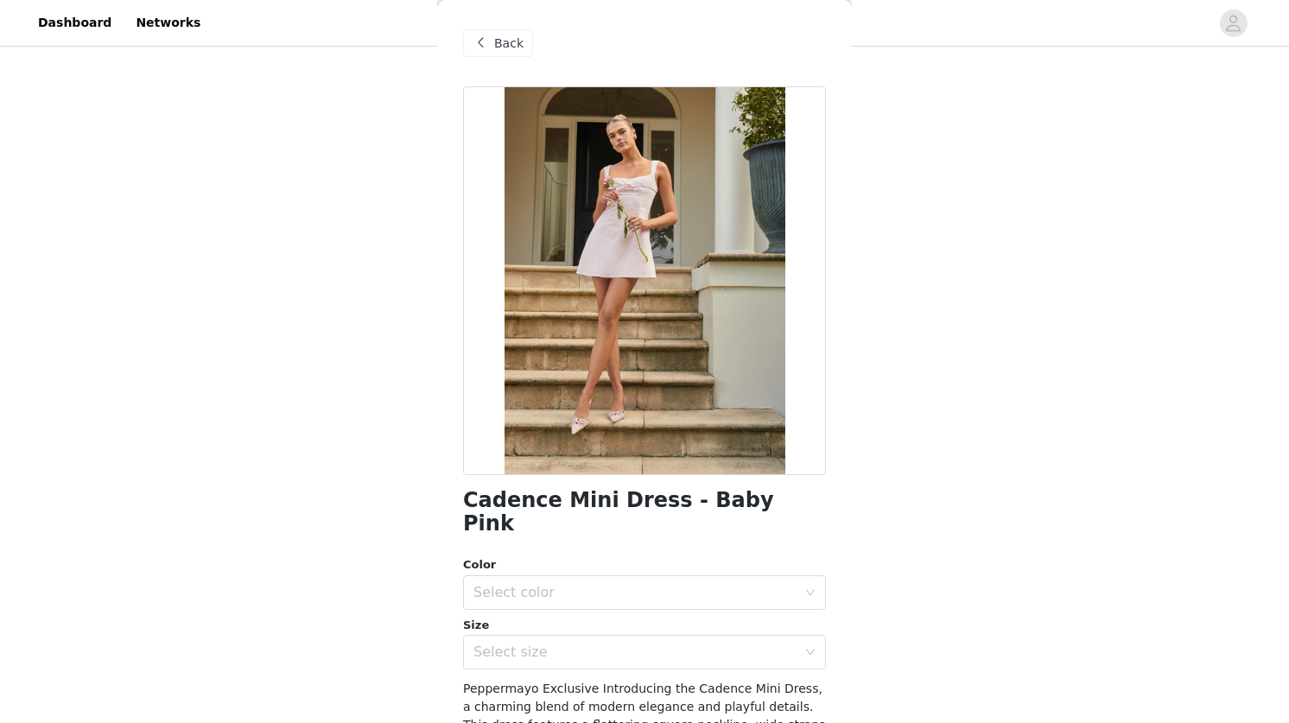
click at [485, 47] on span at bounding box center [480, 43] width 21 height 21
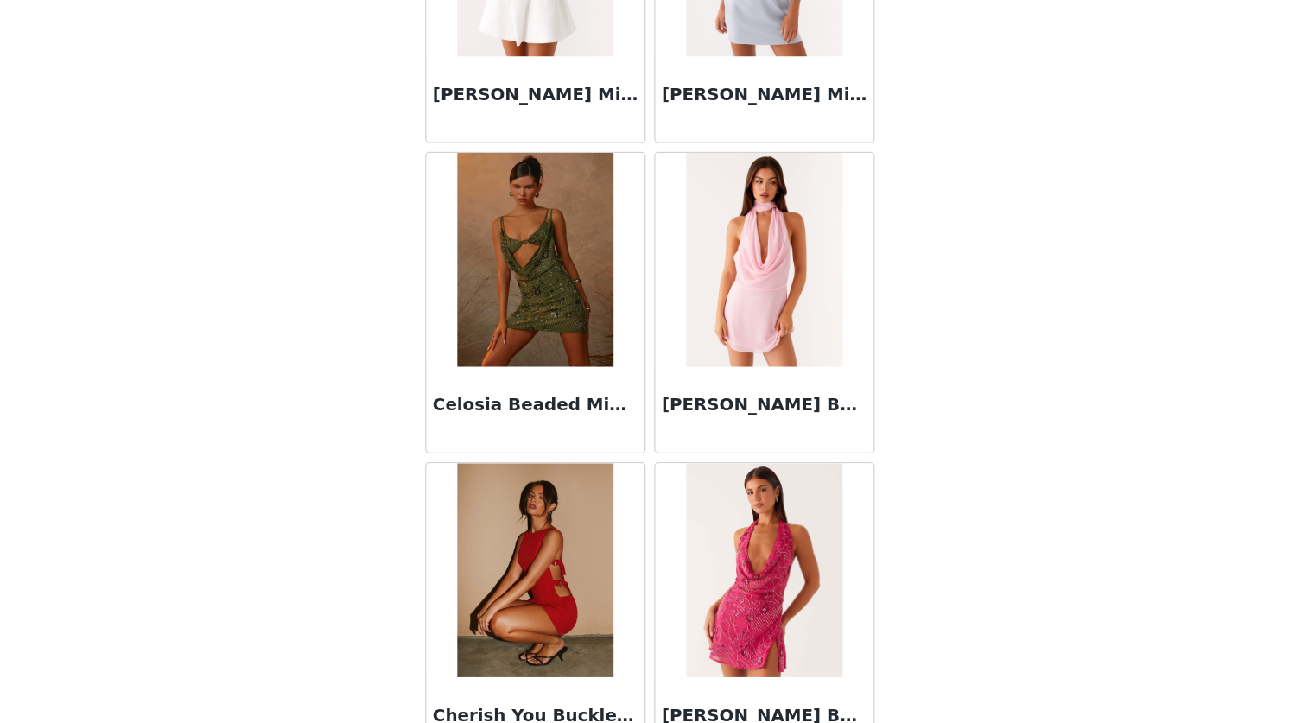
scroll to position [9440, 0]
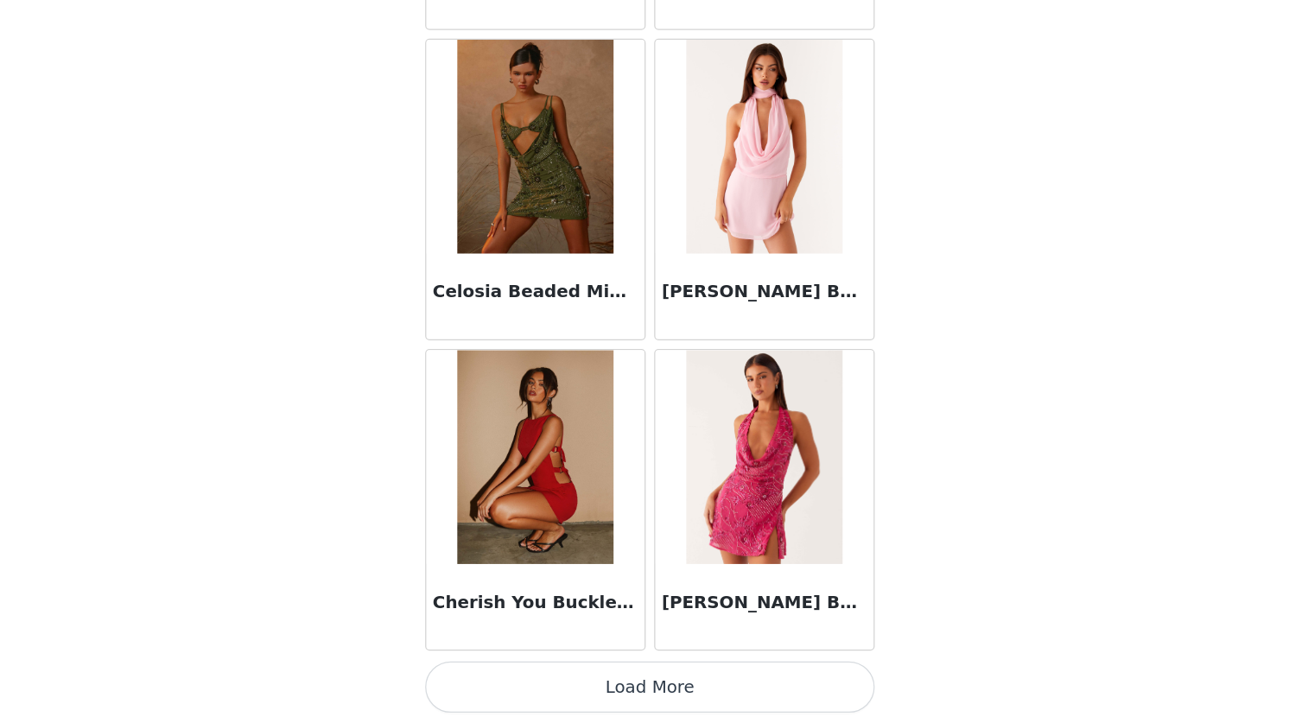
click at [661, 703] on button "Load More" at bounding box center [644, 693] width 363 height 41
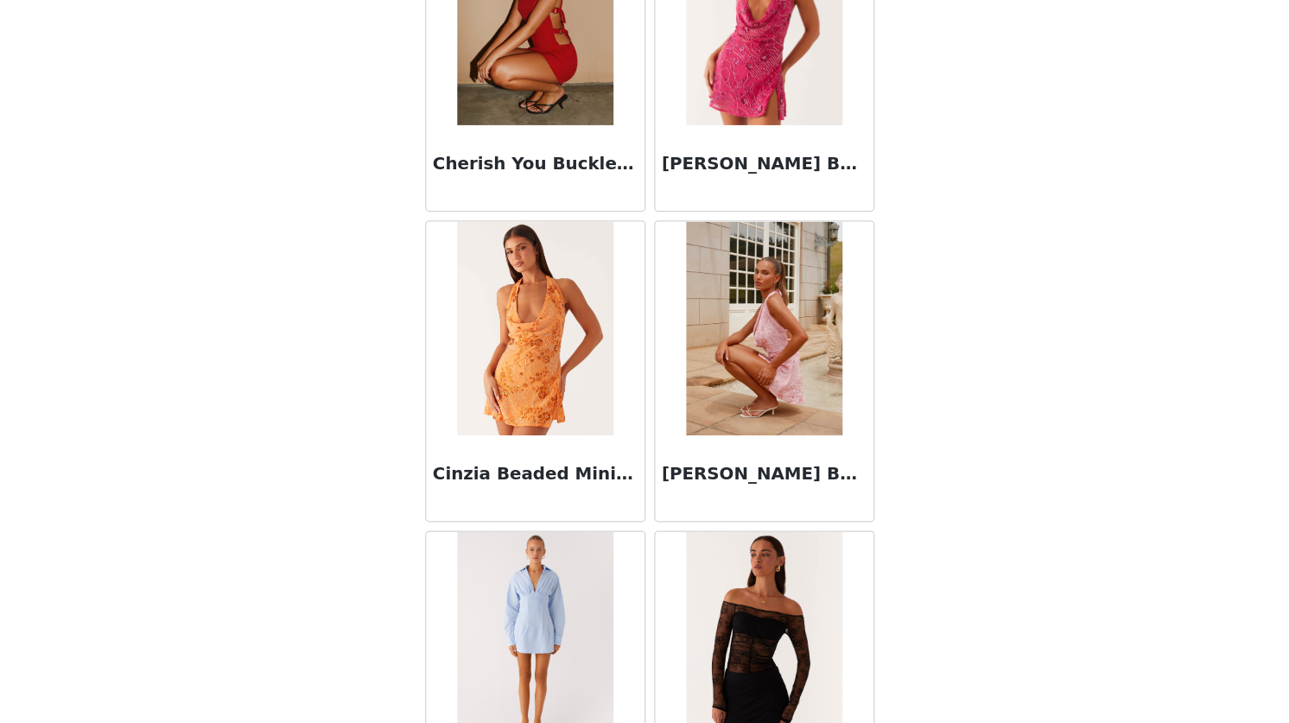
scroll to position [9798, 0]
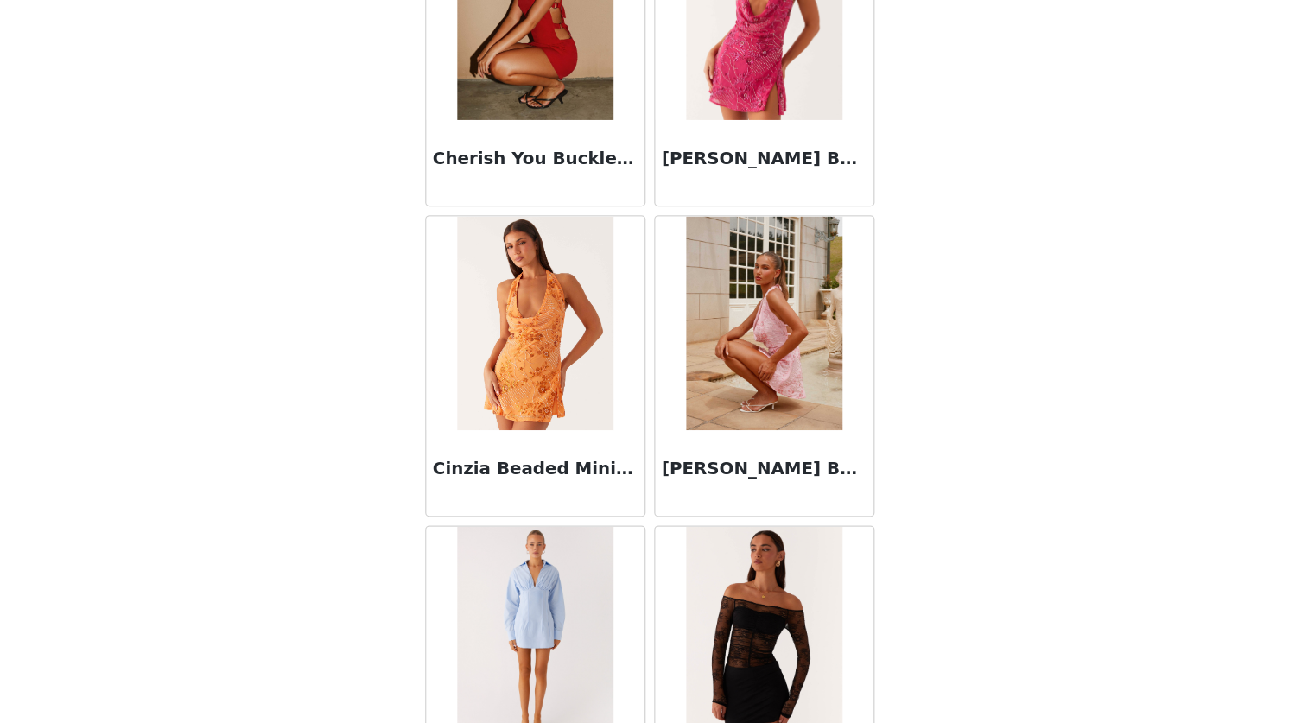
click at [659, 570] on div at bounding box center [737, 650] width 176 height 173
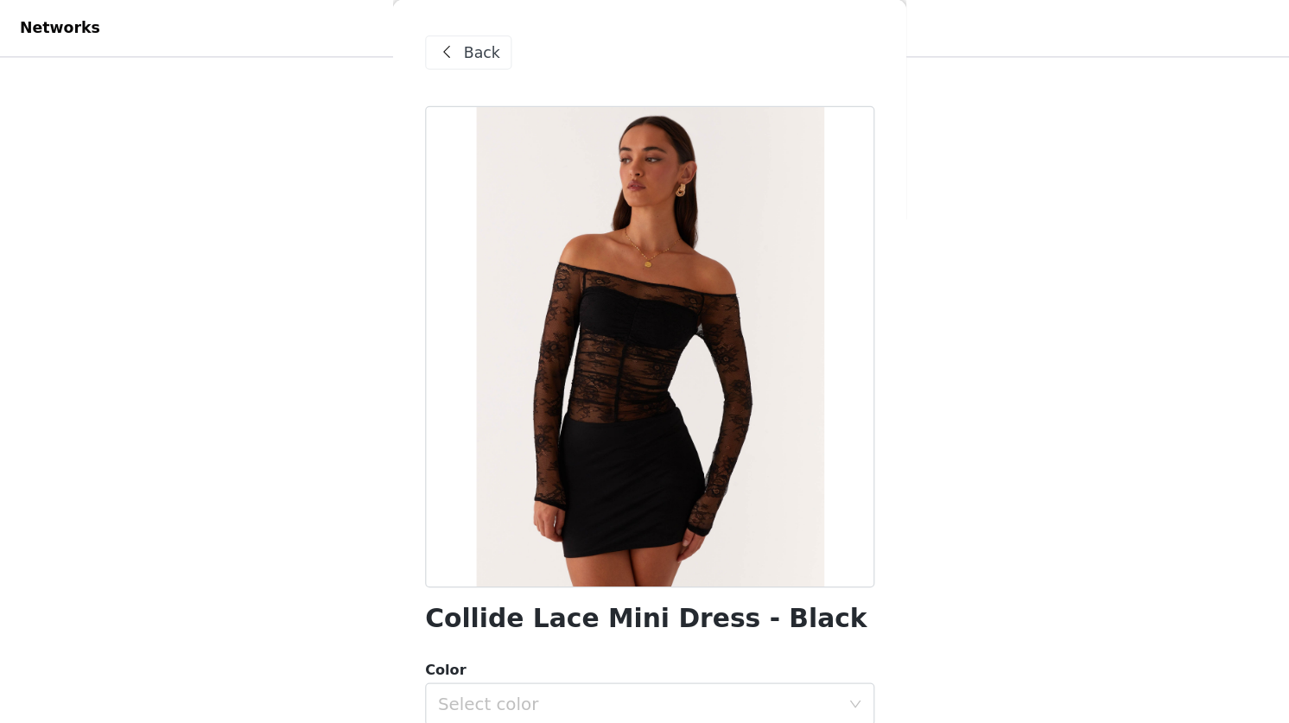
scroll to position [180, 0]
click at [500, 45] on span "Back" at bounding box center [508, 44] width 29 height 18
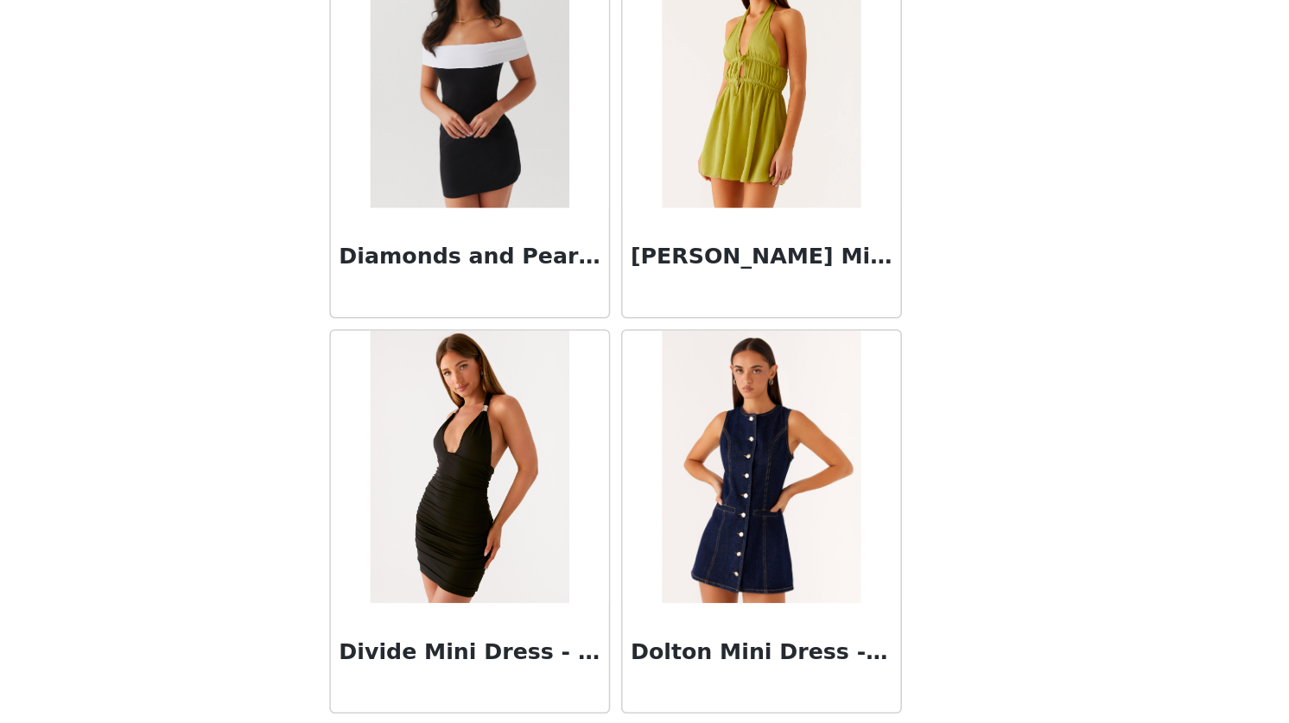
scroll to position [183, 0]
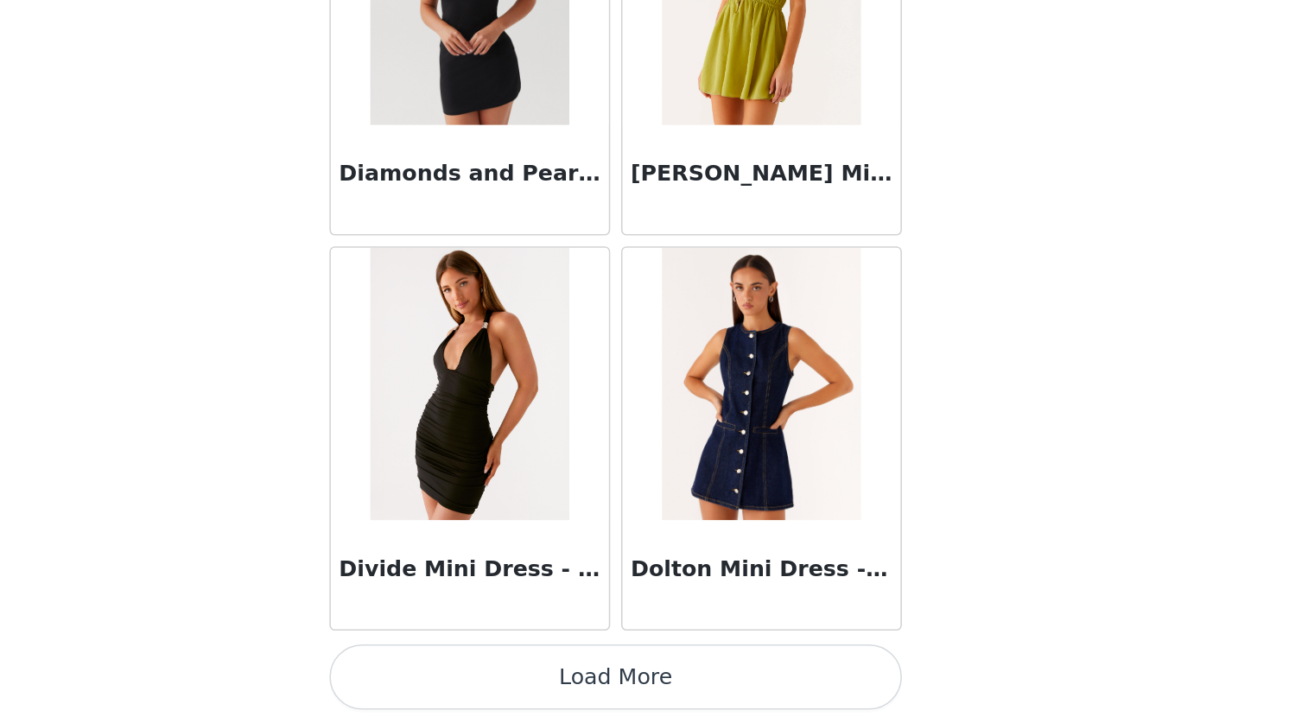
click at [665, 692] on button "Load More" at bounding box center [644, 693] width 363 height 41
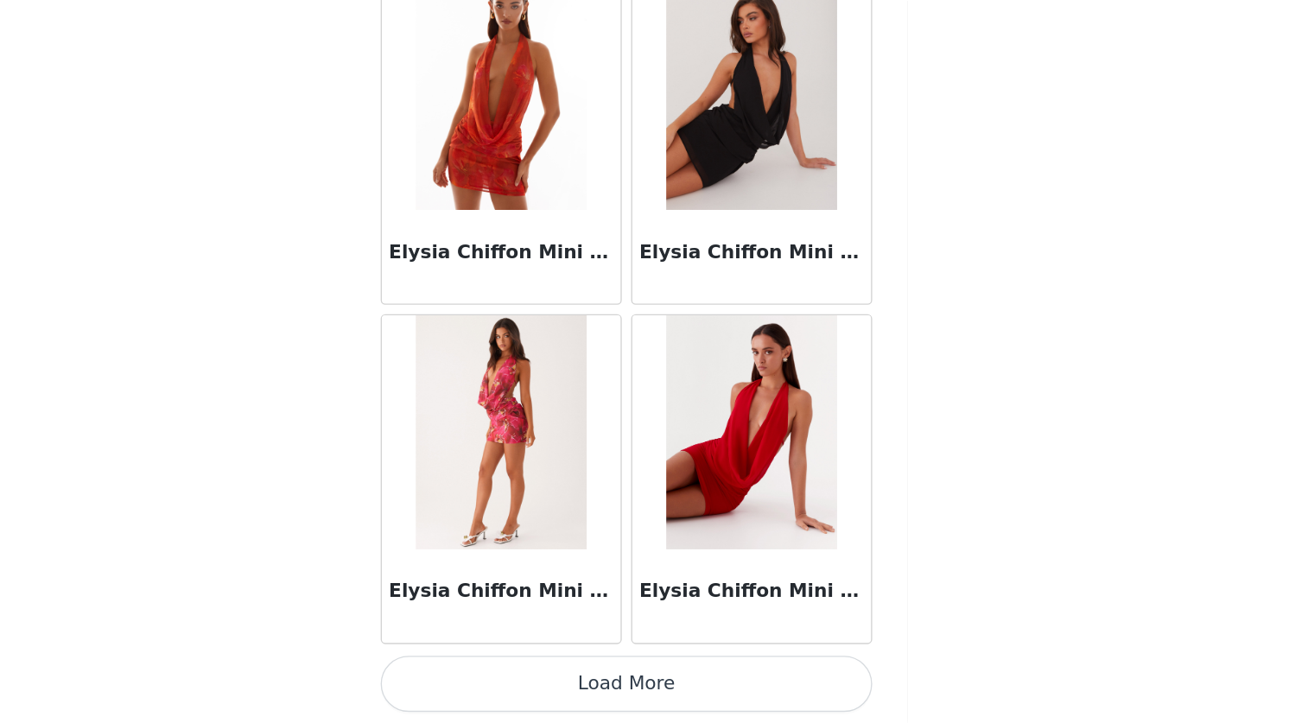
click at [678, 698] on button "Load More" at bounding box center [644, 693] width 363 height 41
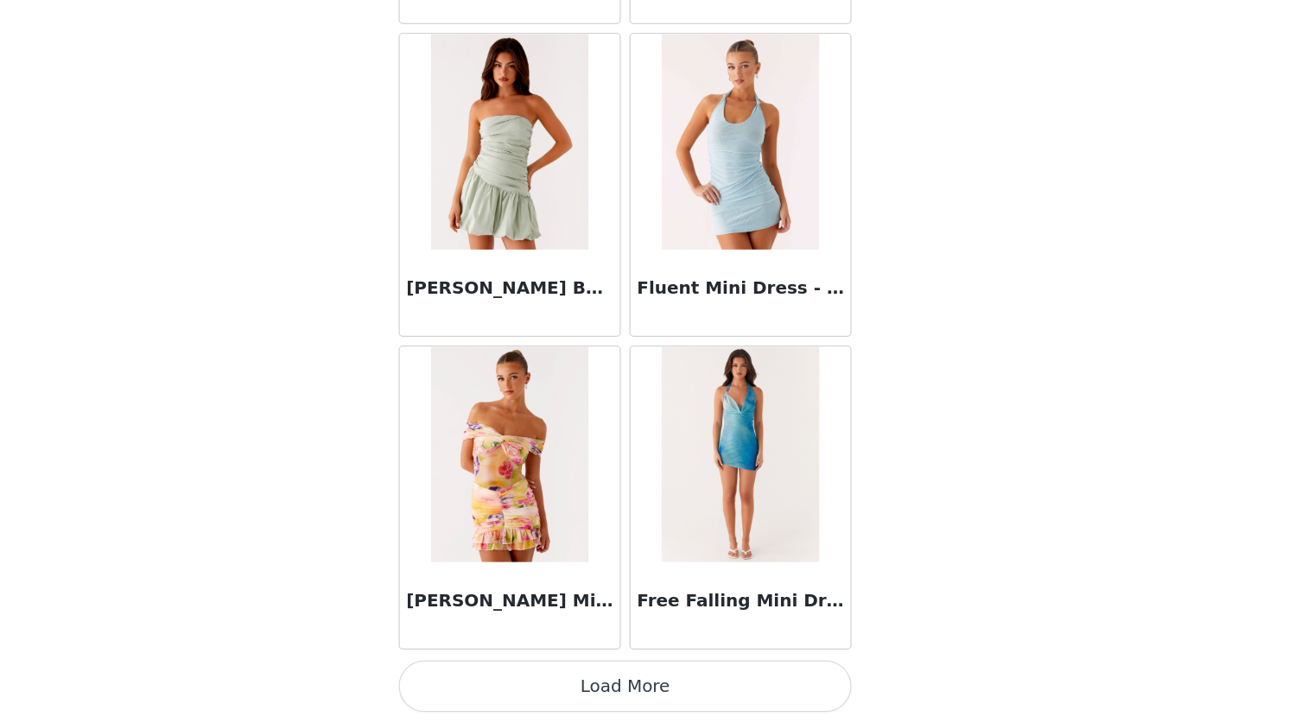
click at [668, 700] on button "Load More" at bounding box center [644, 693] width 363 height 41
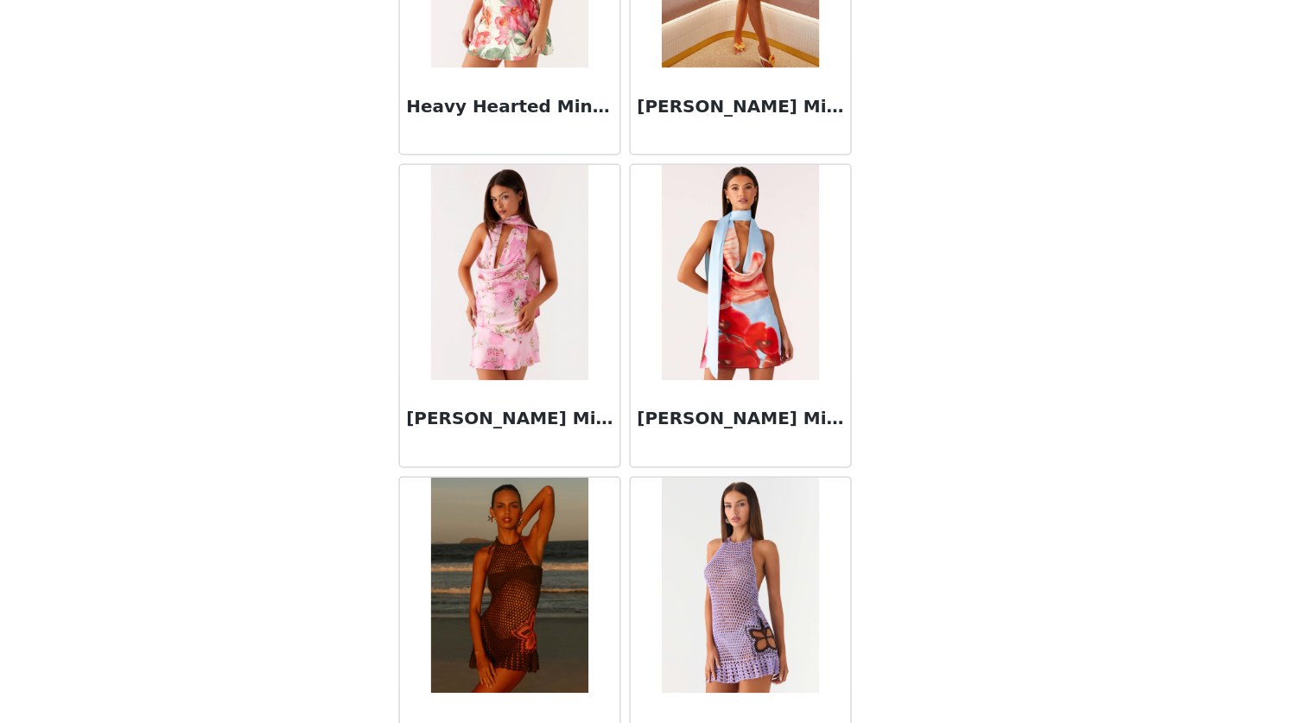
scroll to position [19464, 0]
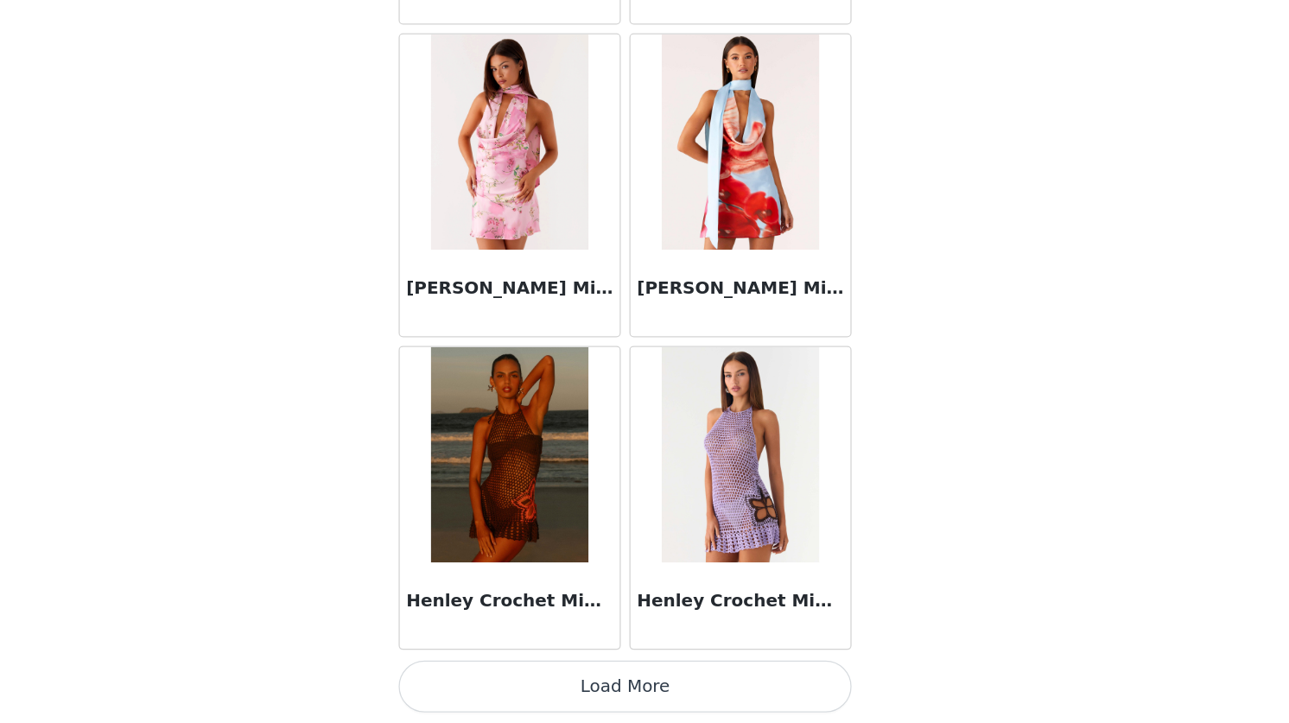
click at [646, 696] on button "Load More" at bounding box center [644, 693] width 363 height 41
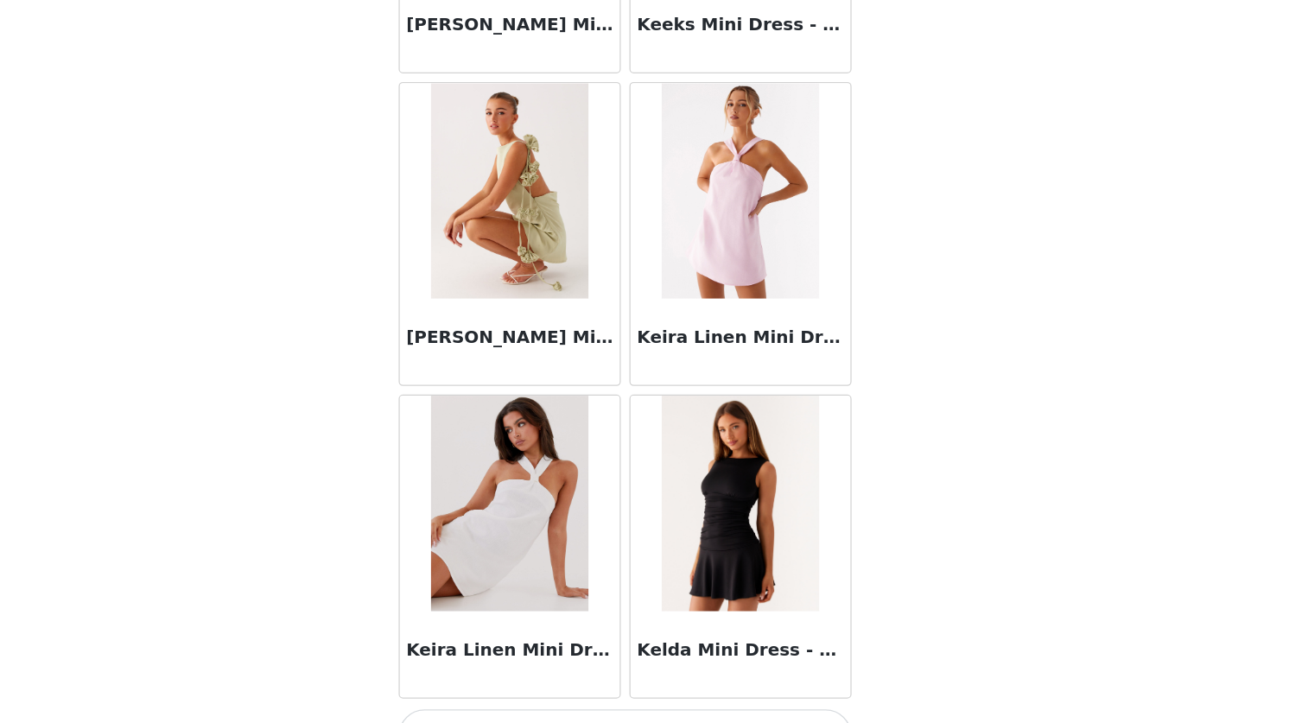
scroll to position [21971, 0]
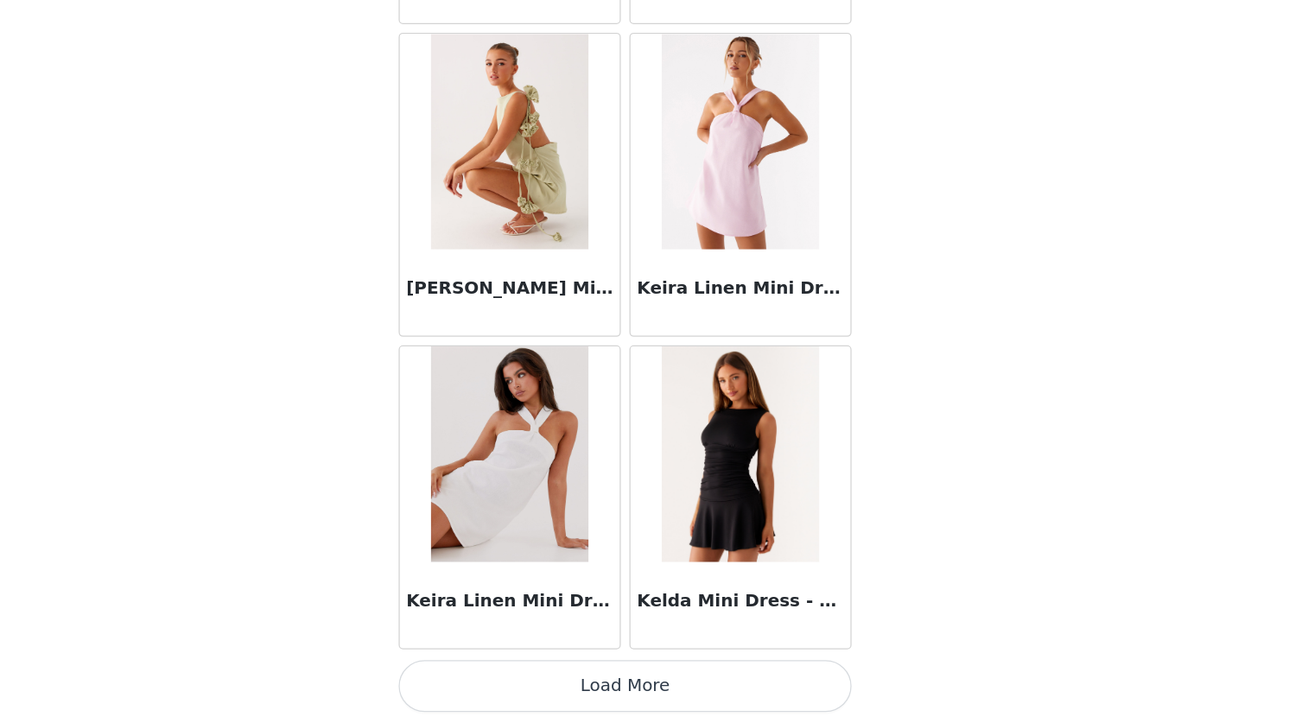
click at [649, 688] on button "Load More" at bounding box center [644, 693] width 363 height 41
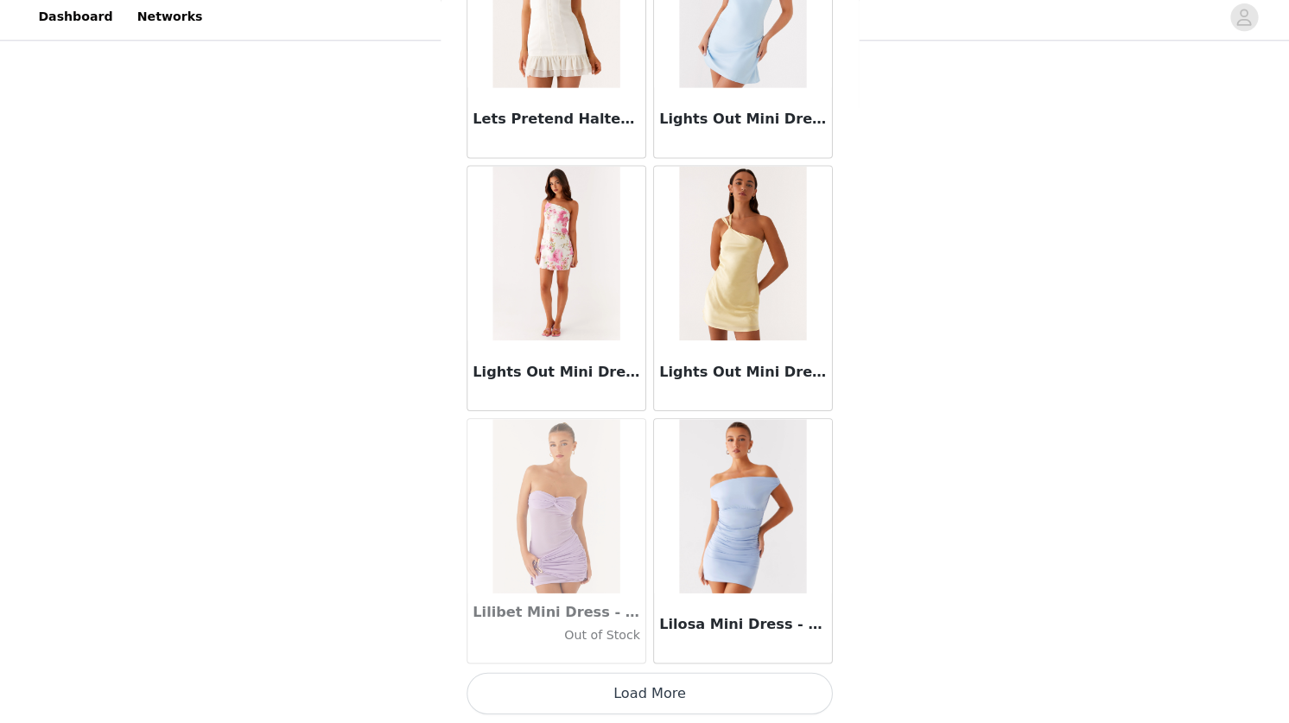
scroll to position [183, 0]
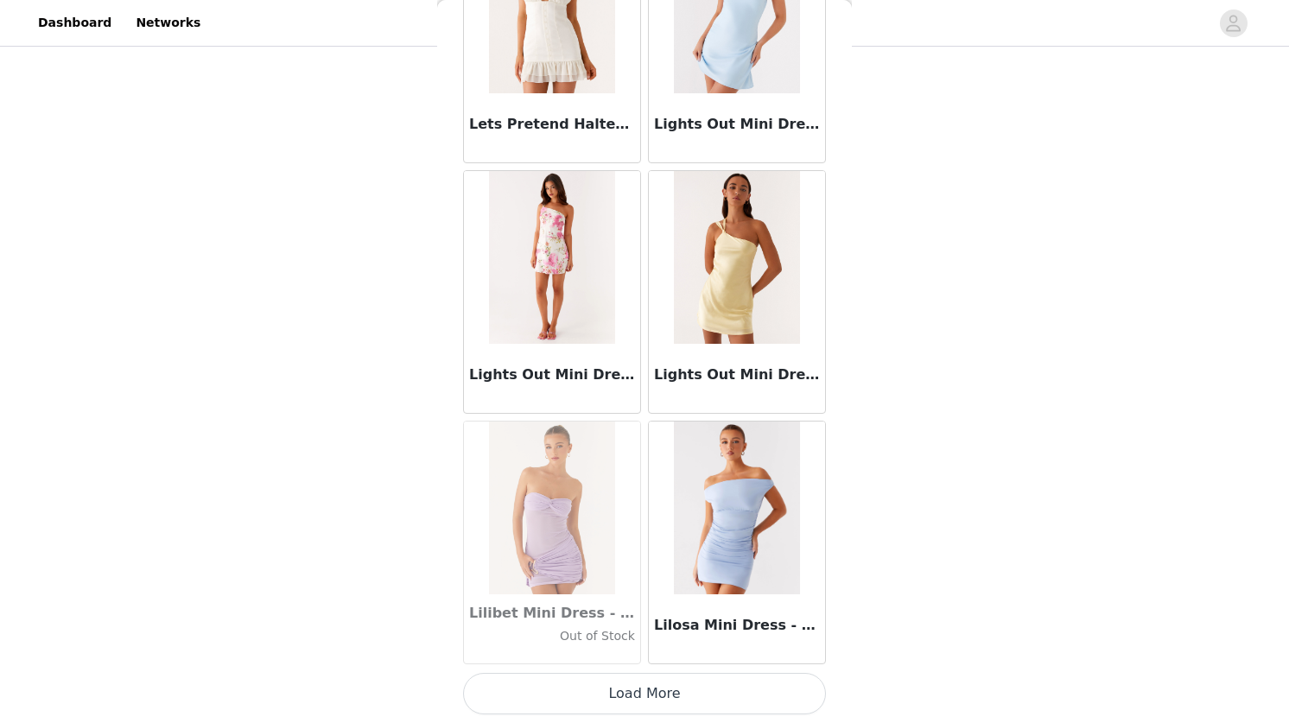
click at [679, 700] on button "Load More" at bounding box center [644, 693] width 363 height 41
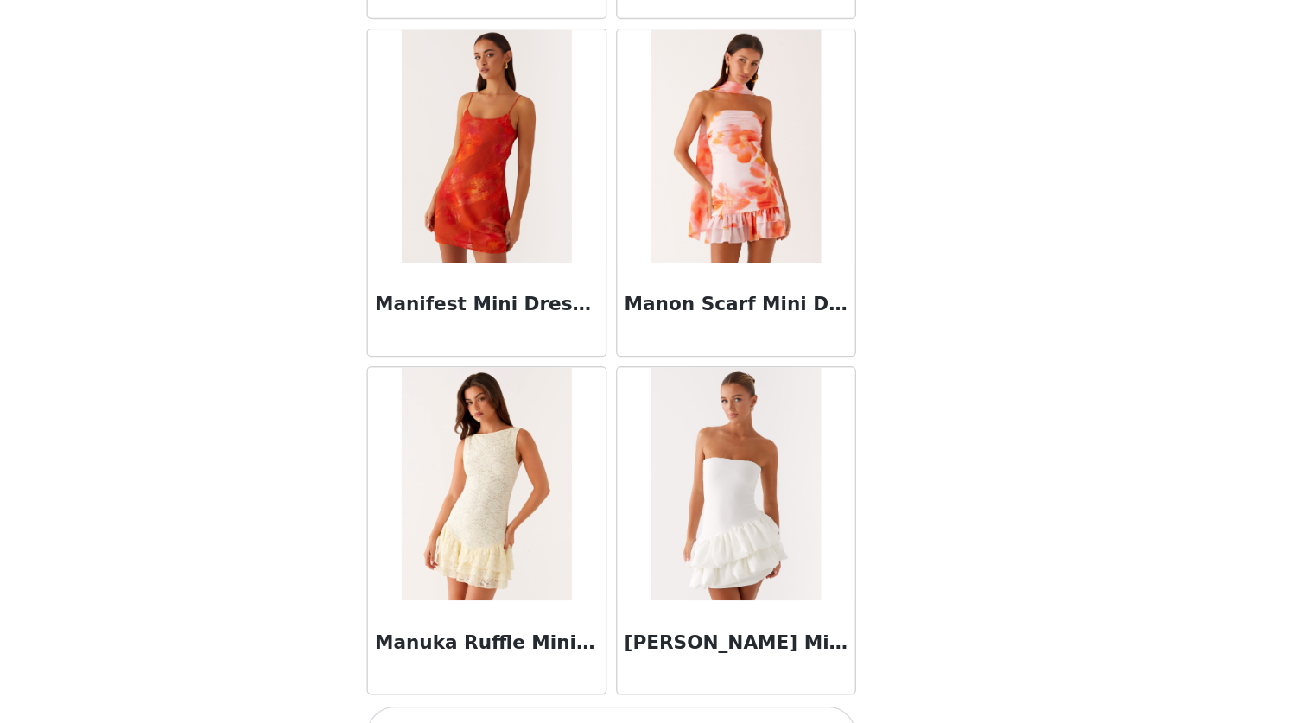
scroll to position [26983, 0]
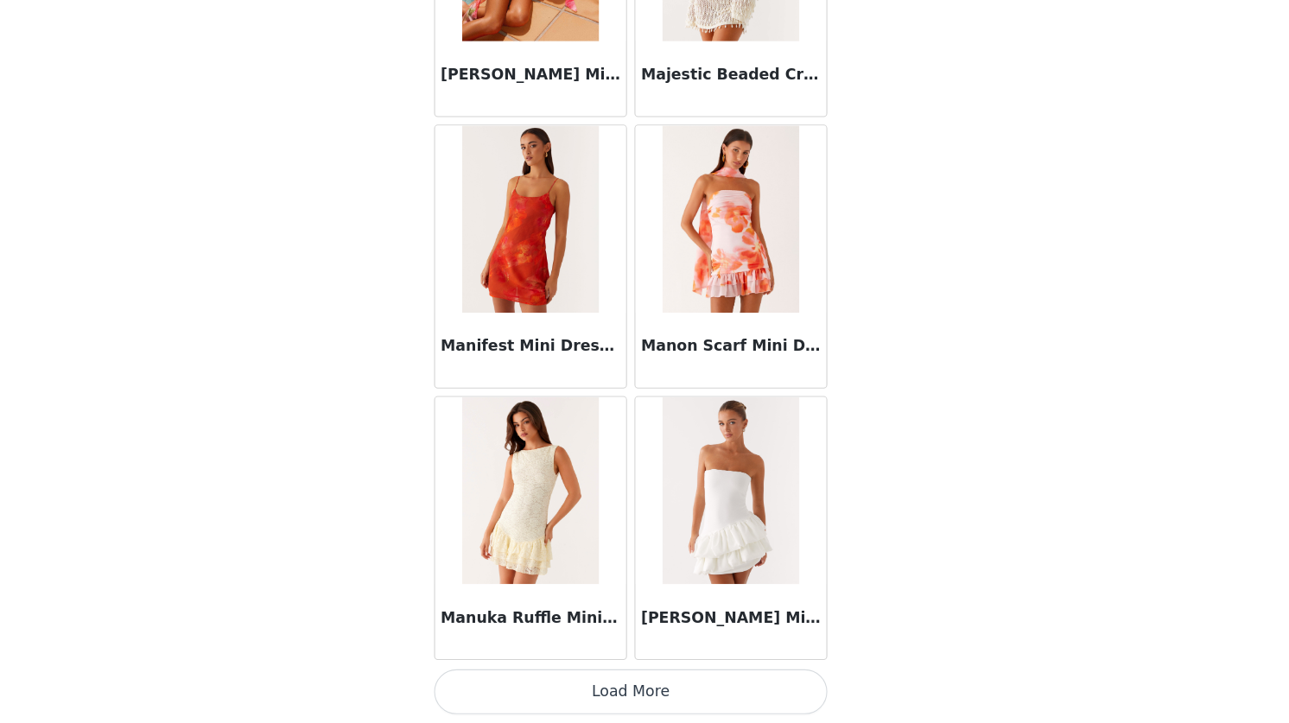
click at [647, 705] on button "Load More" at bounding box center [644, 693] width 363 height 41
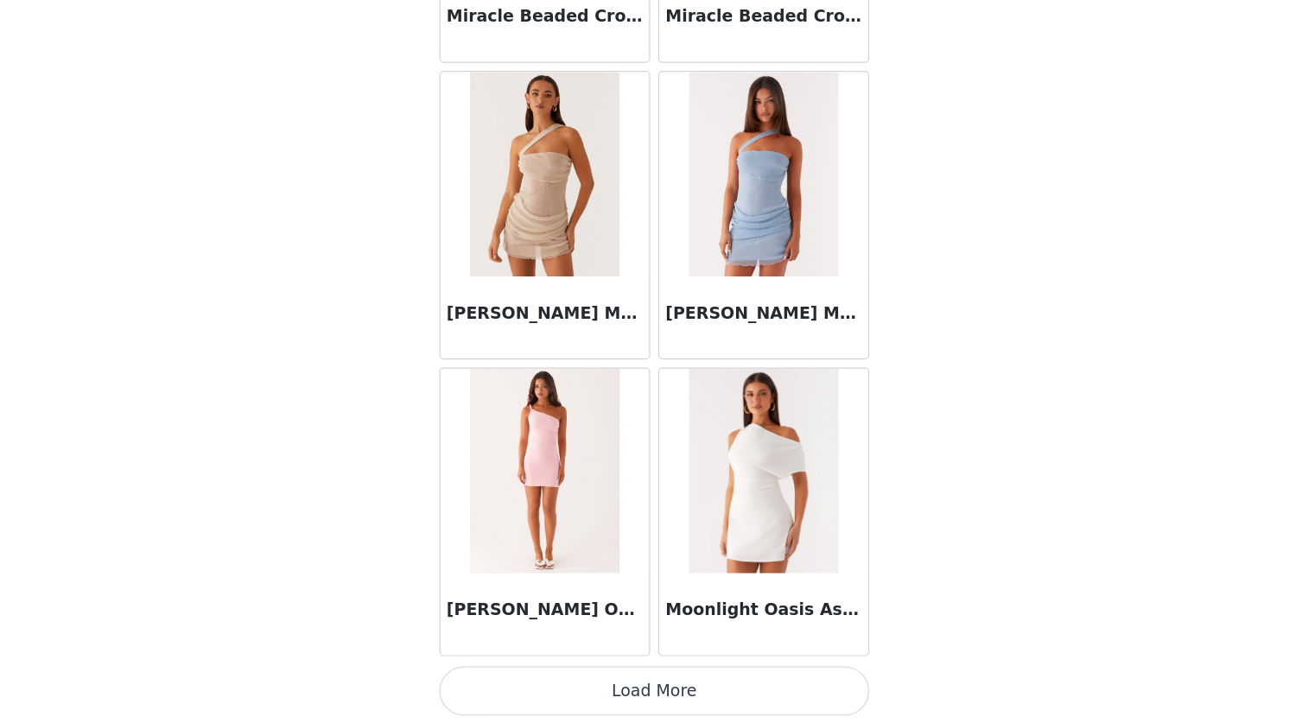
scroll to position [183, 0]
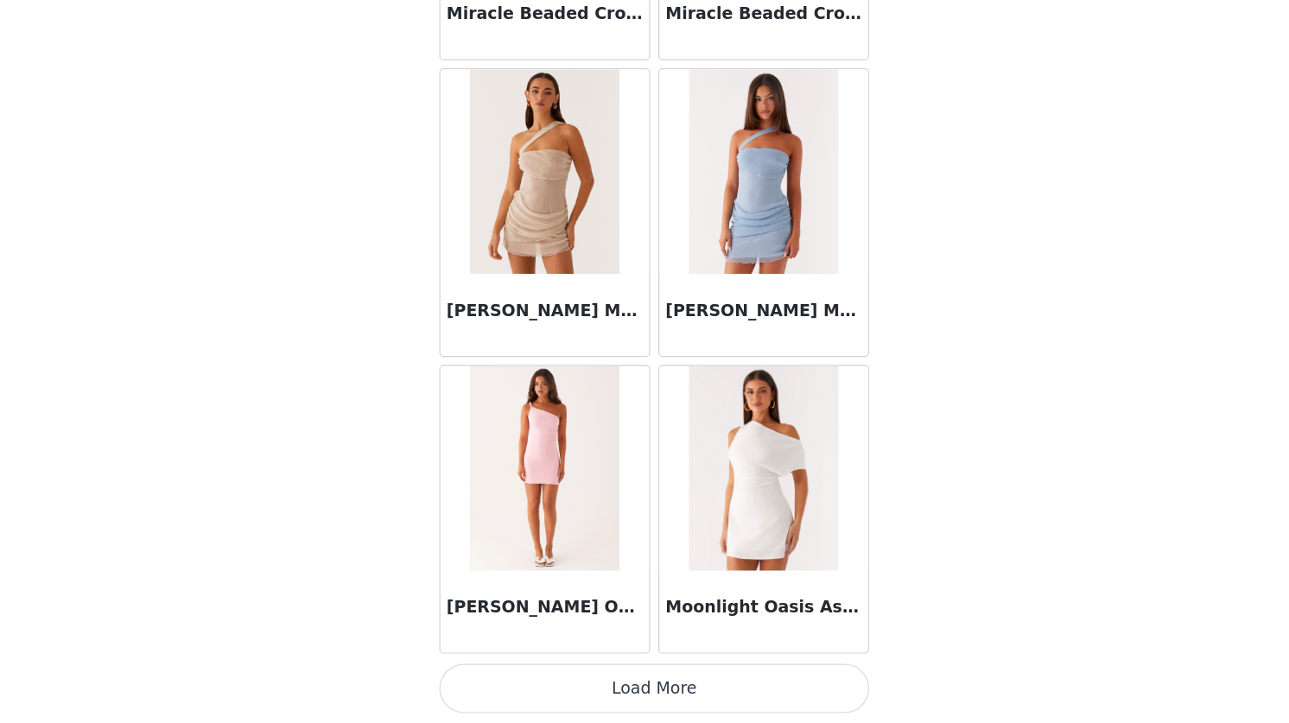
click at [672, 700] on button "Load More" at bounding box center [644, 693] width 363 height 41
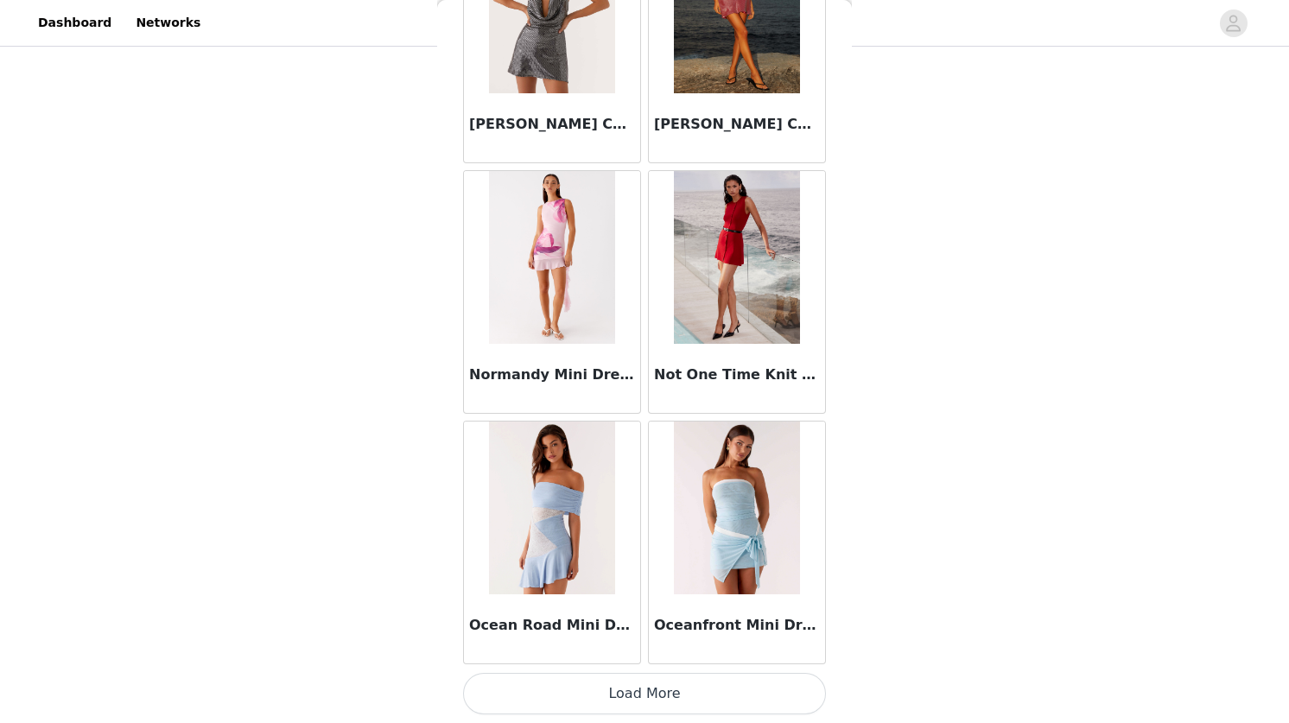
click at [665, 705] on button "Load More" at bounding box center [644, 693] width 363 height 41
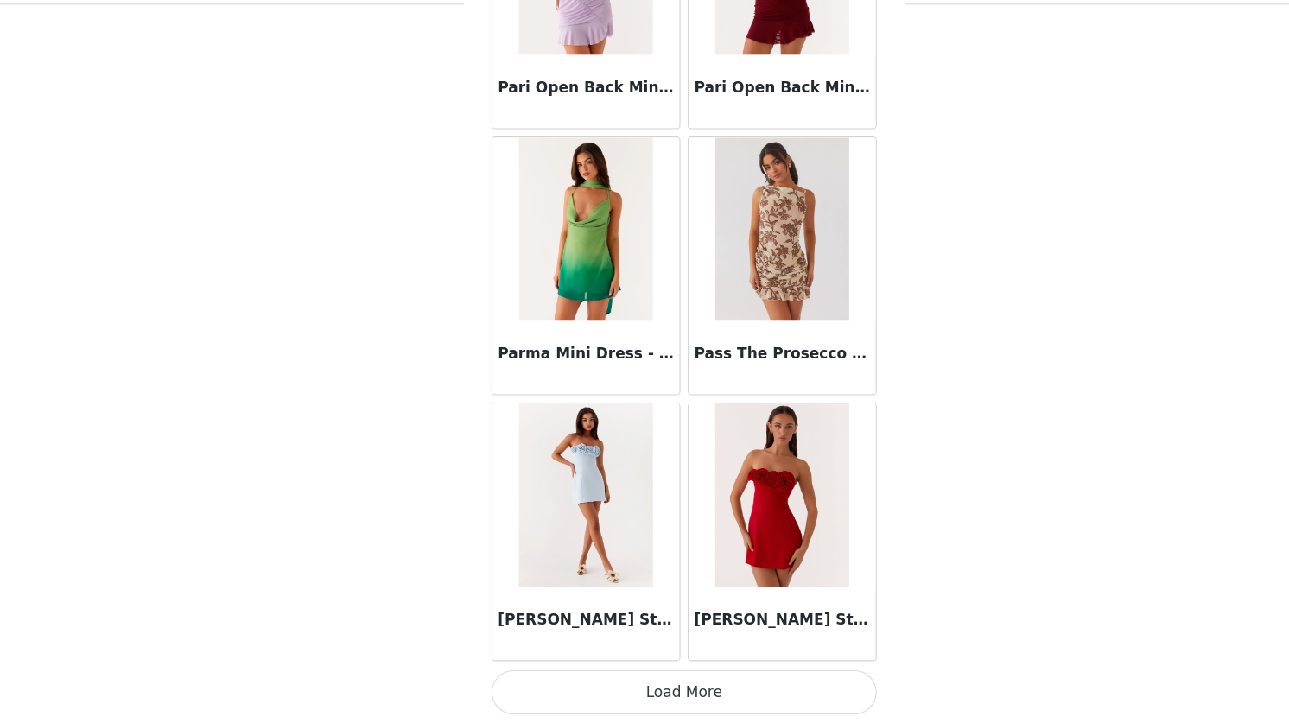
scroll to position [34500, 0]
click at [688, 696] on button "Load More" at bounding box center [644, 695] width 363 height 41
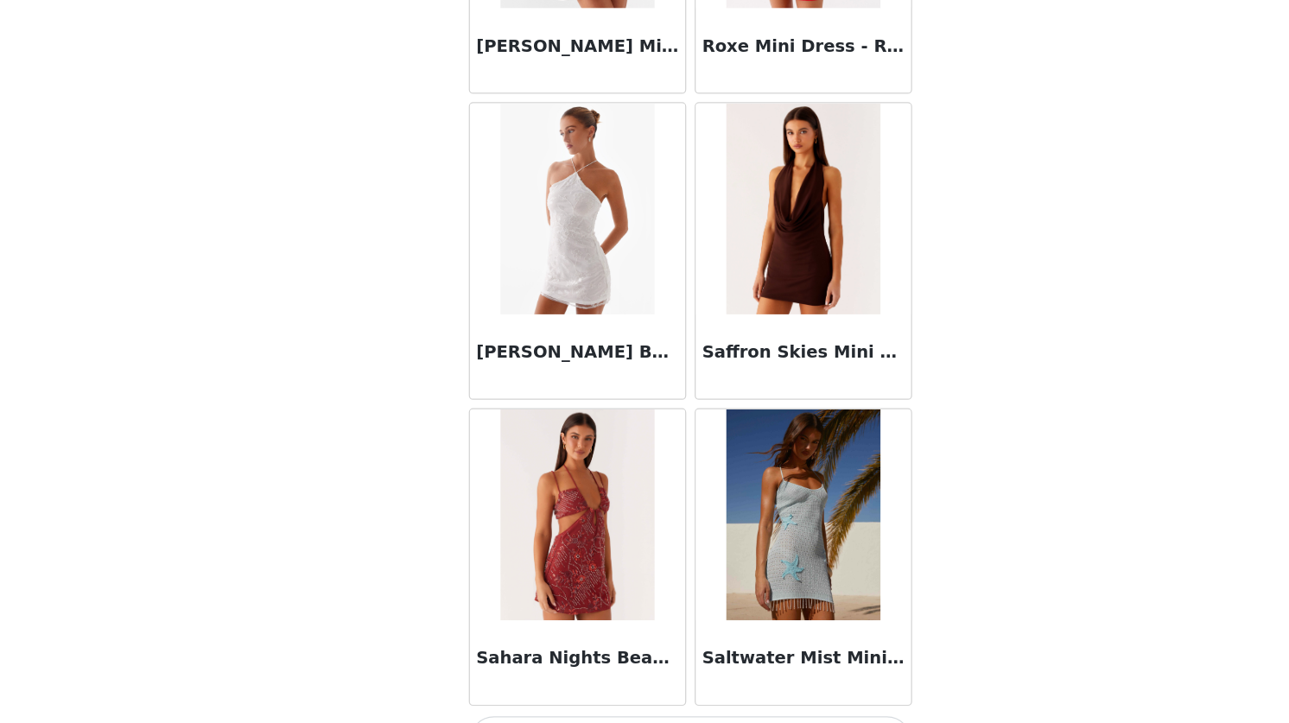
scroll to position [183, 0]
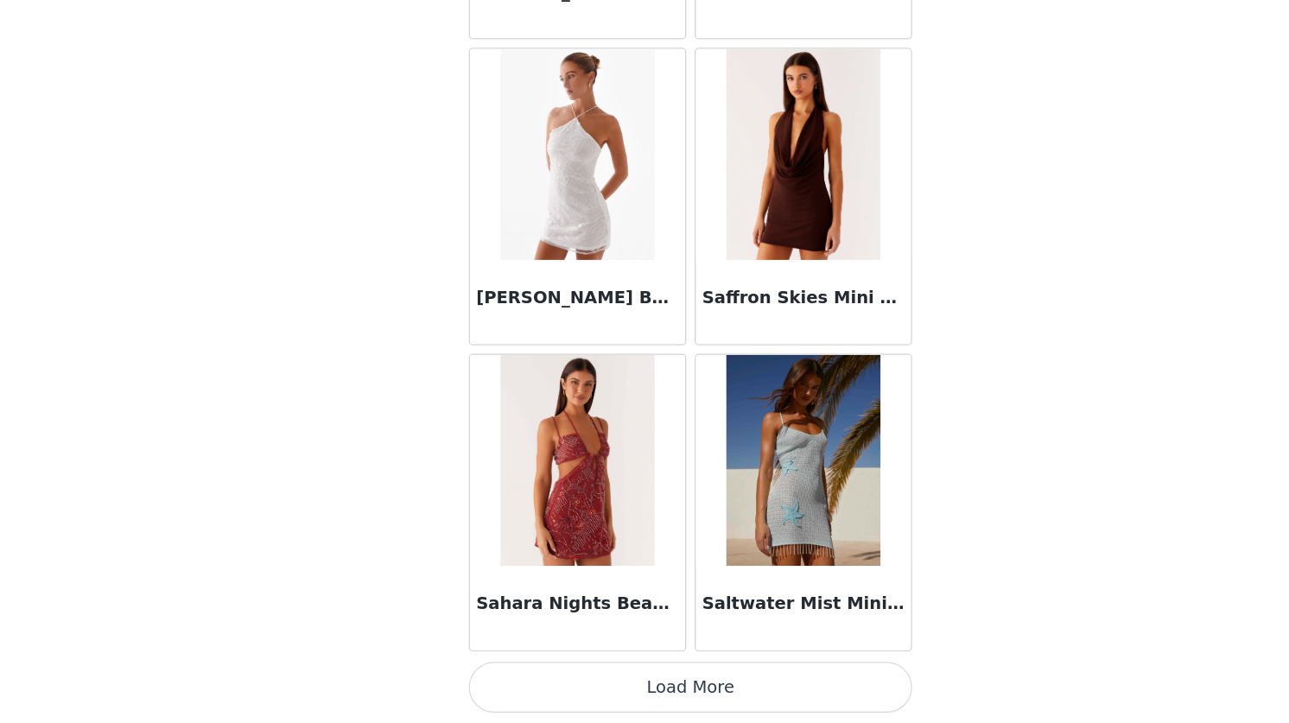
click at [667, 691] on button "Load More" at bounding box center [644, 693] width 363 height 41
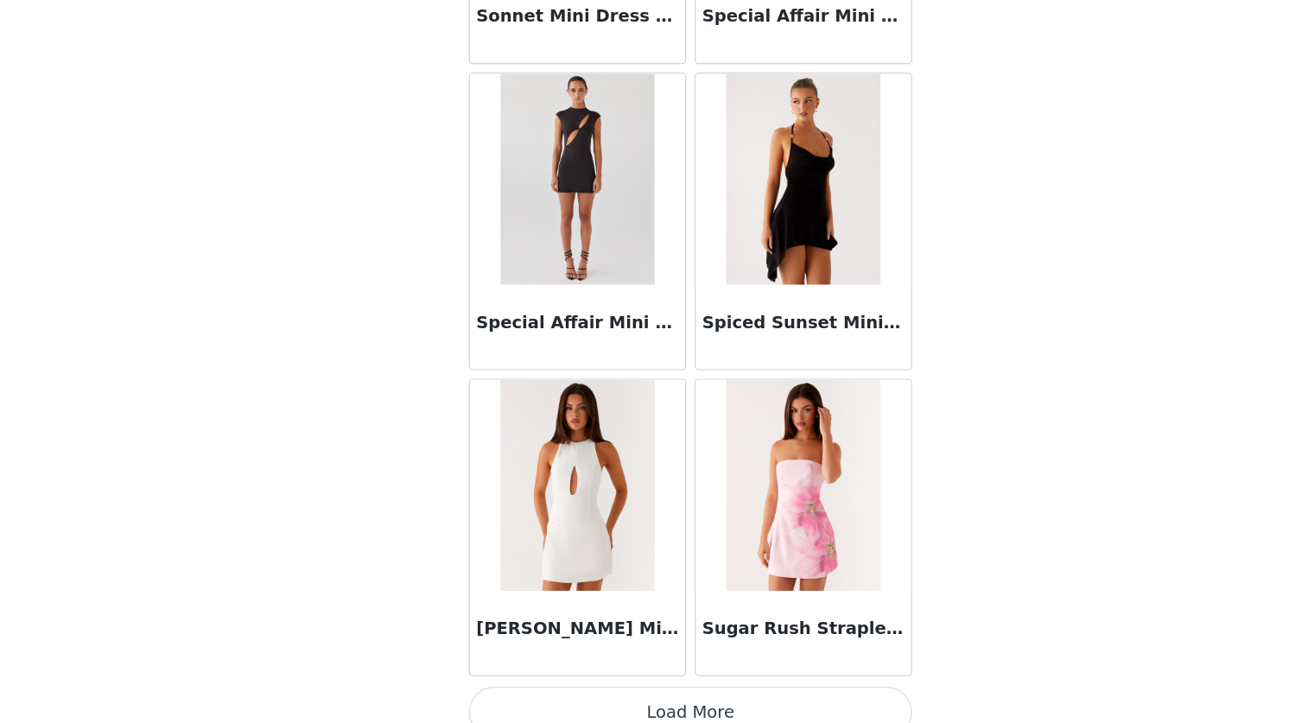
scroll to position [39514, 0]
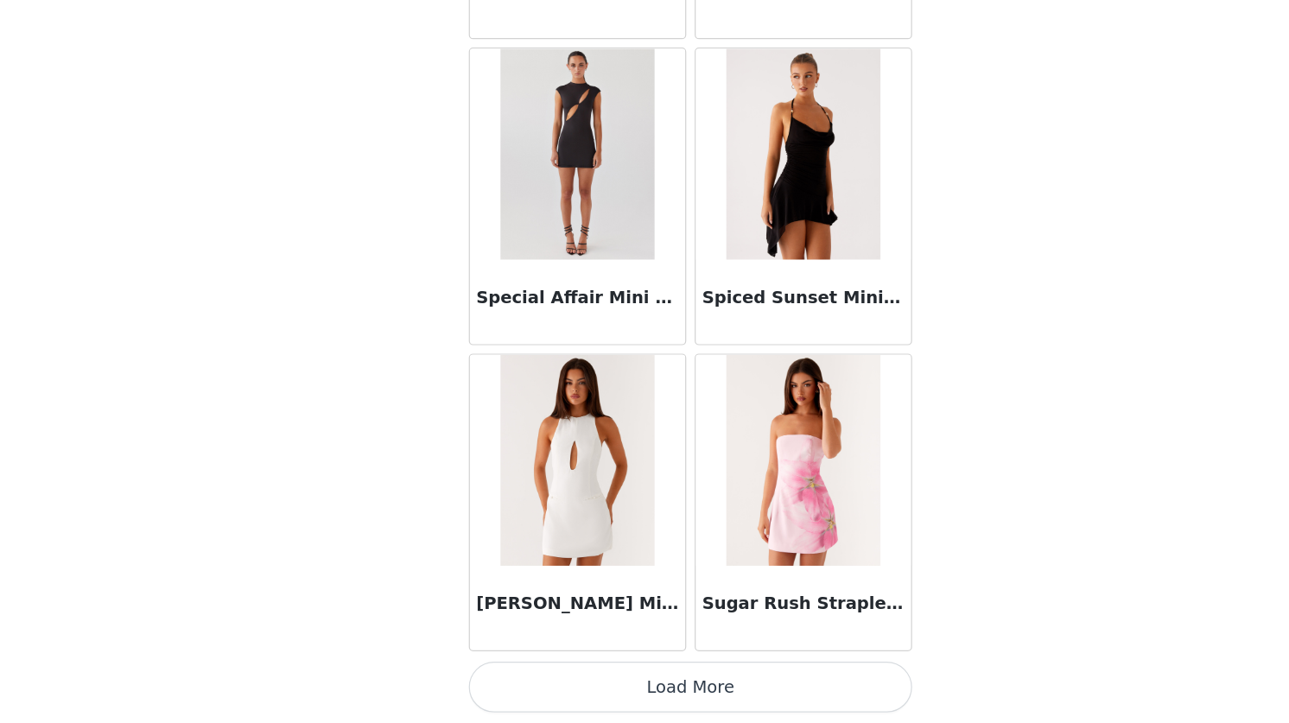
click at [663, 703] on button "Load More" at bounding box center [644, 693] width 363 height 41
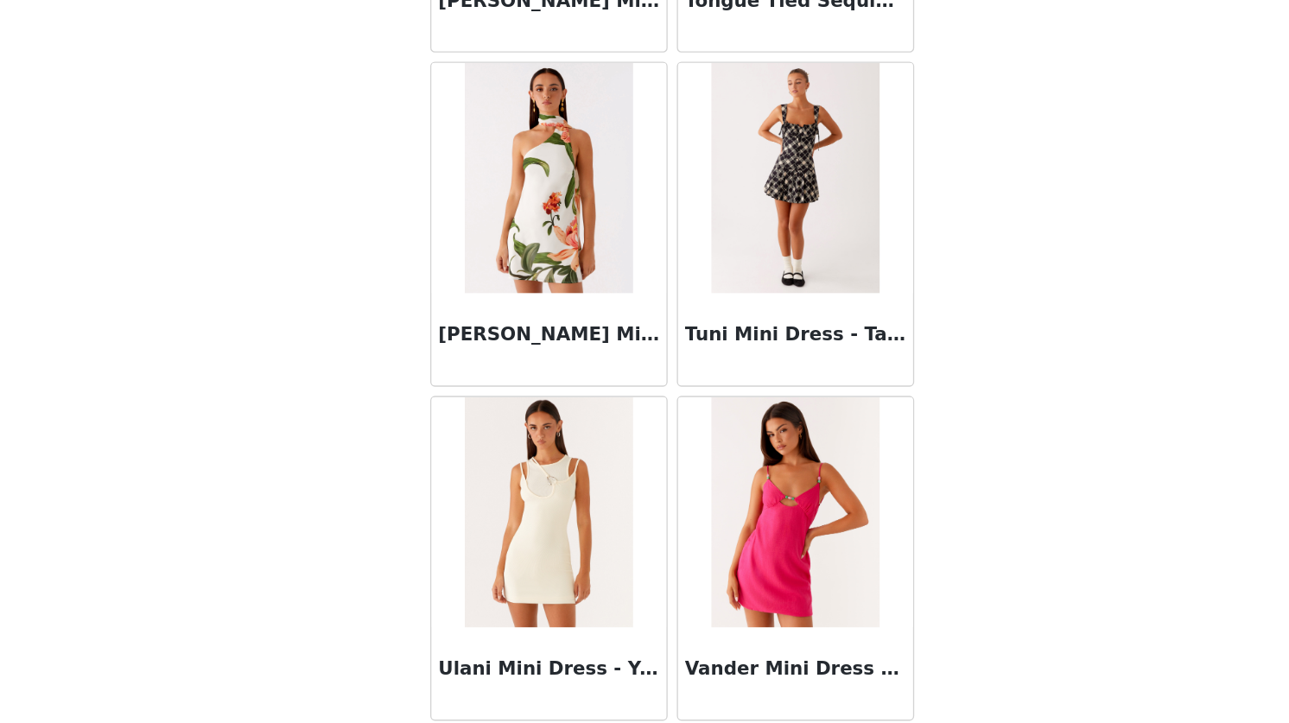
scroll to position [183, 0]
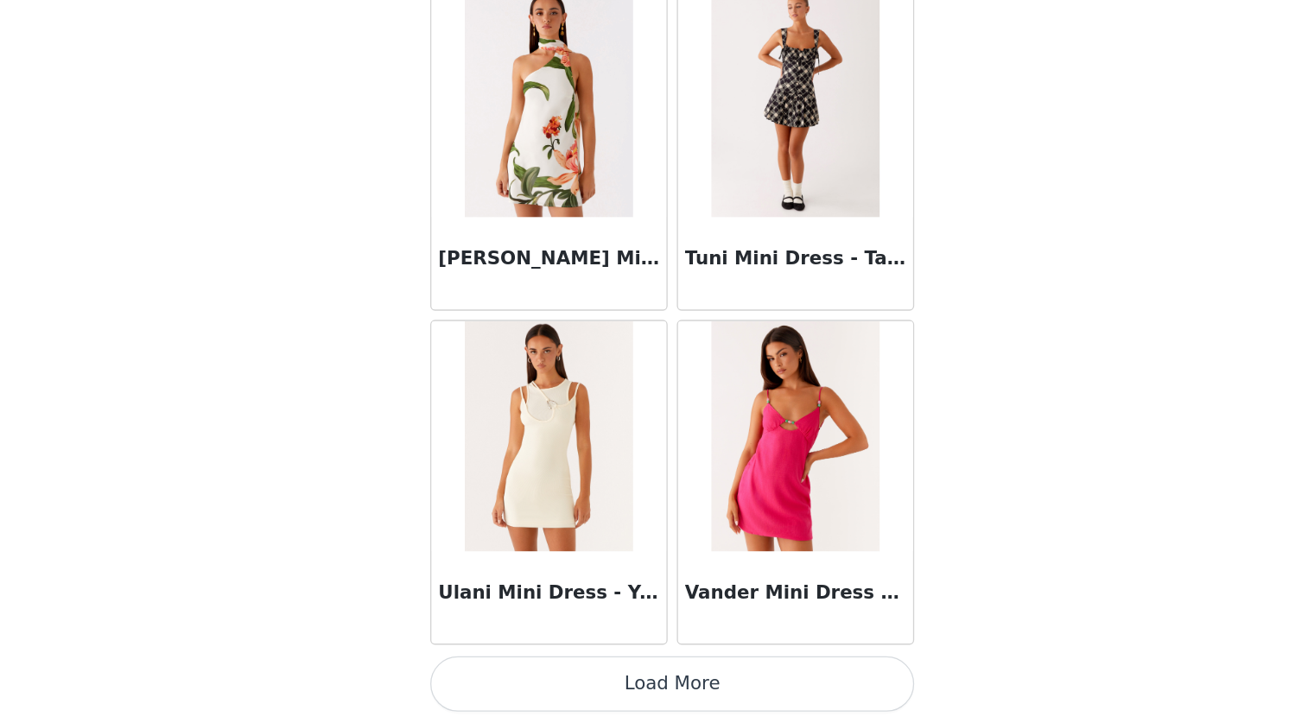
click at [662, 697] on button "Load More" at bounding box center [644, 693] width 363 height 41
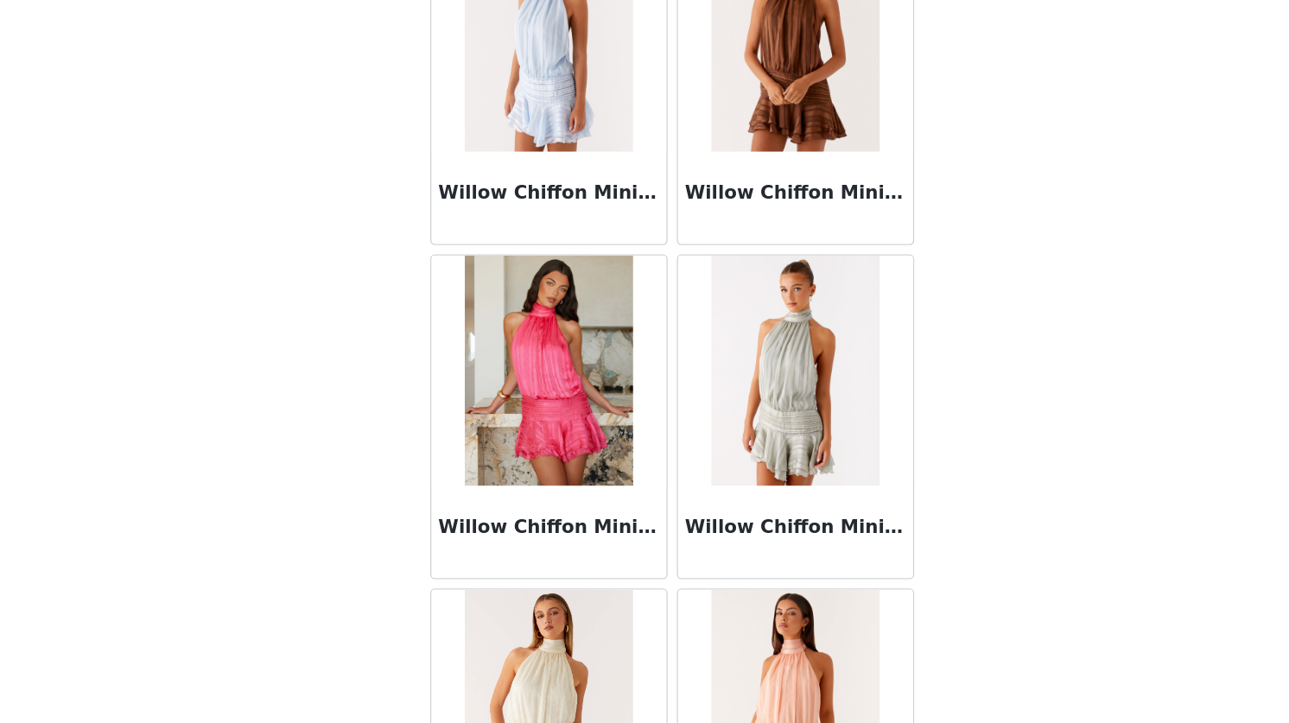
scroll to position [44526, 0]
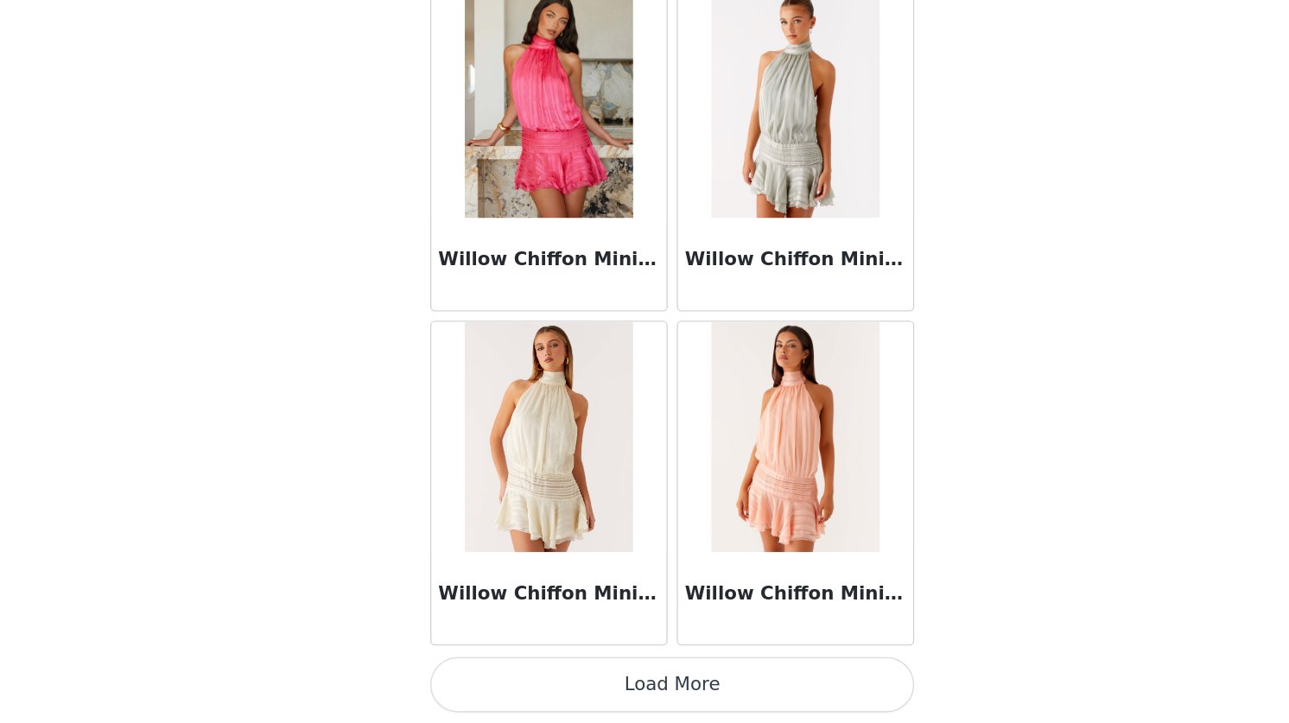
click at [631, 690] on button "Load More" at bounding box center [644, 693] width 363 height 41
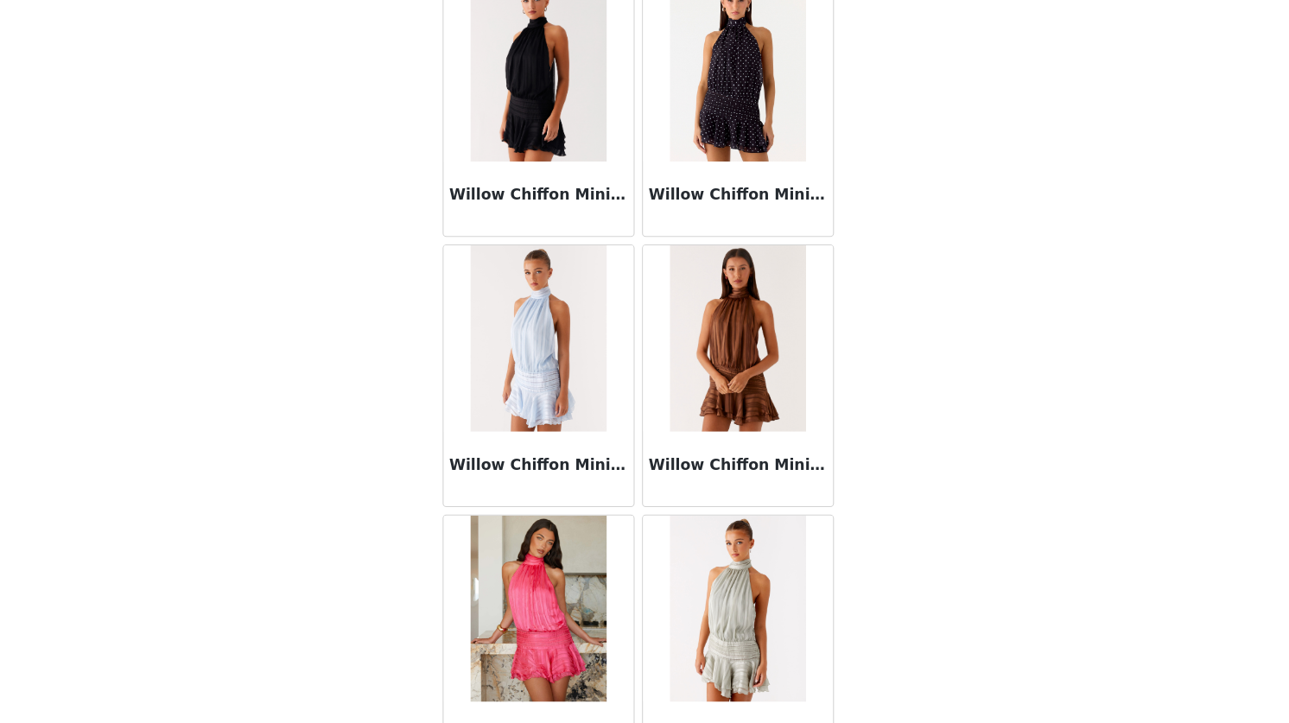
scroll to position [44161, 0]
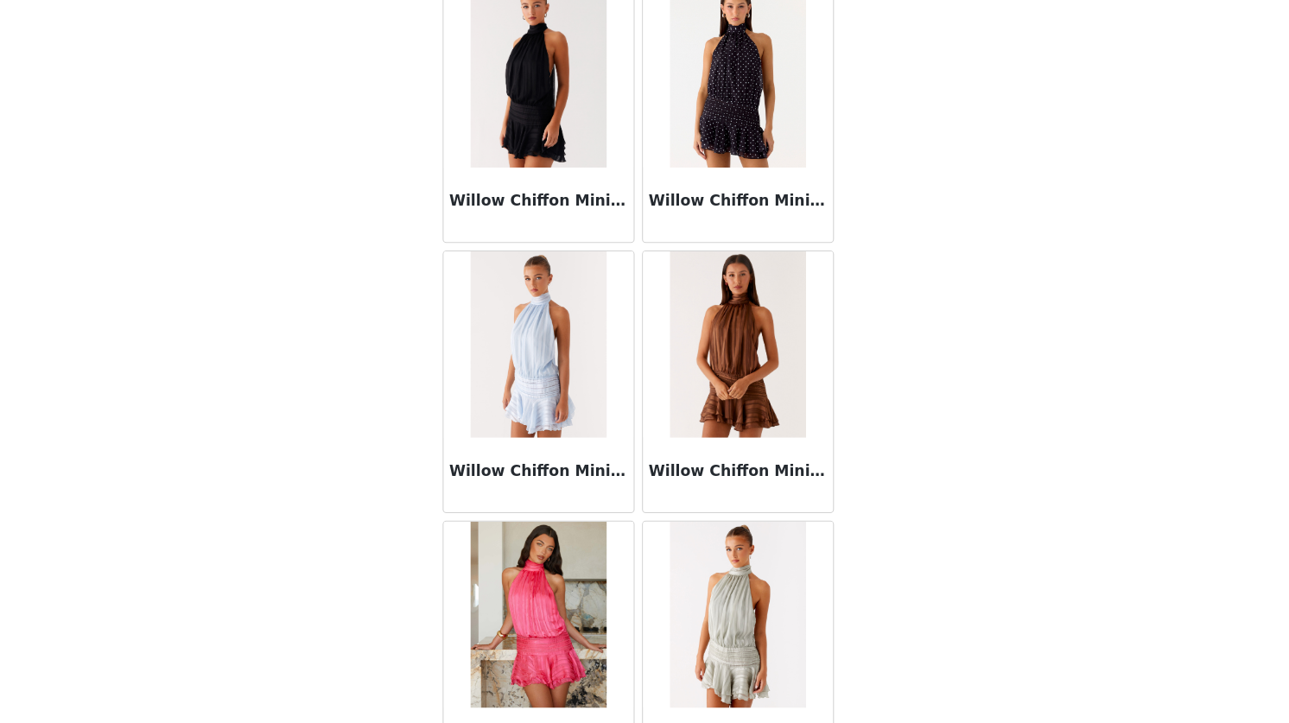
click at [551, 365] on img at bounding box center [551, 371] width 125 height 173
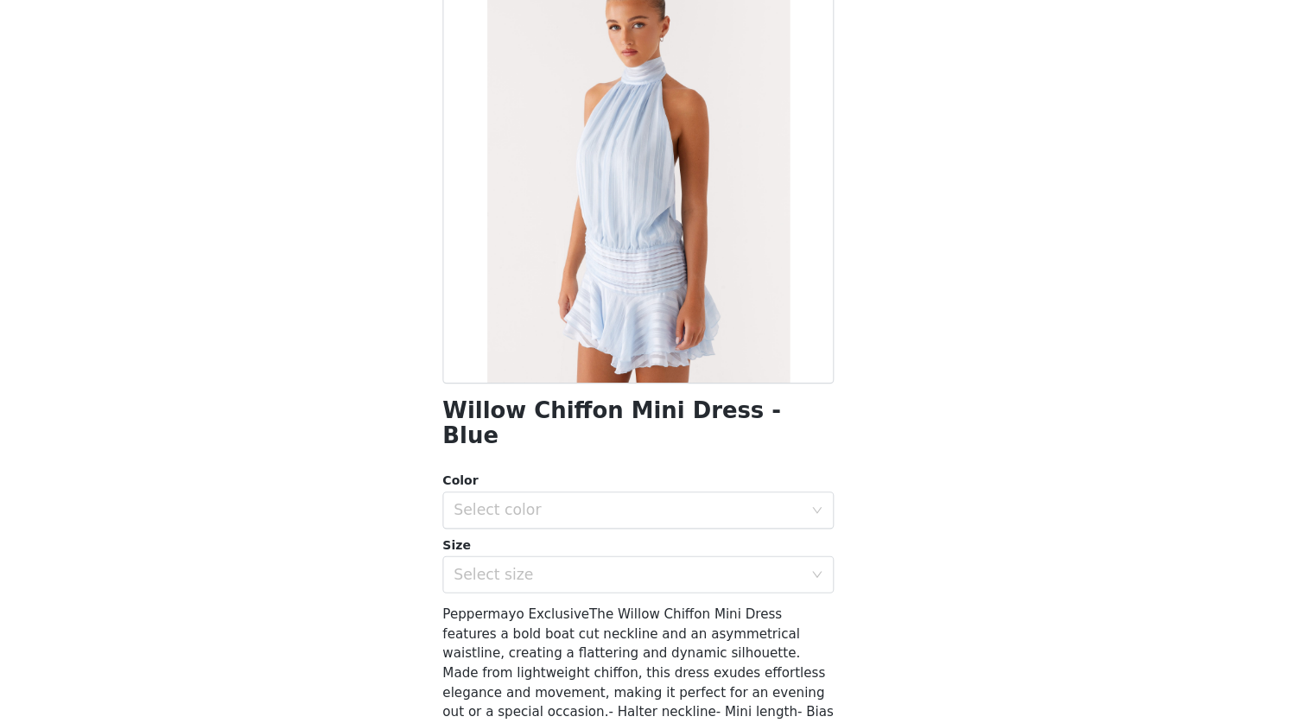
scroll to position [73, 0]
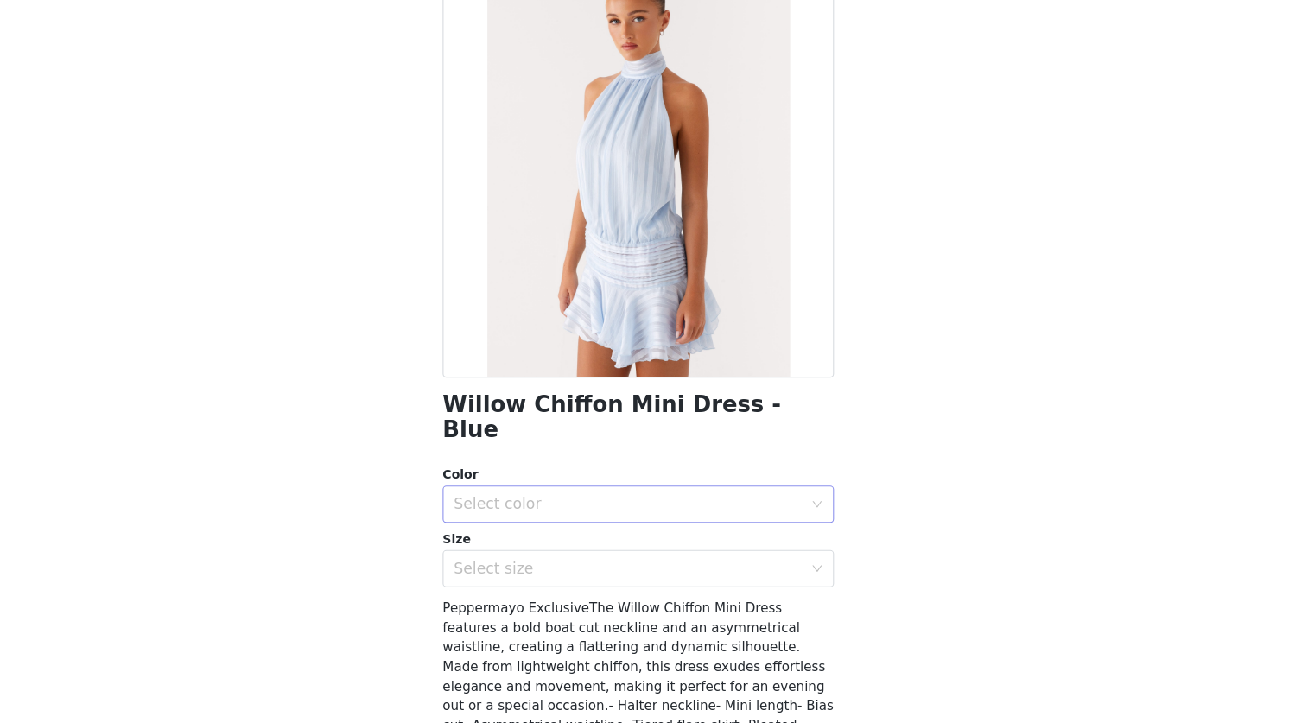
click at [583, 504] on div "Select color" at bounding box center [639, 520] width 331 height 33
click at [554, 529] on li "Blue" at bounding box center [644, 534] width 363 height 28
click at [553, 571] on div "Select size" at bounding box center [635, 579] width 323 height 17
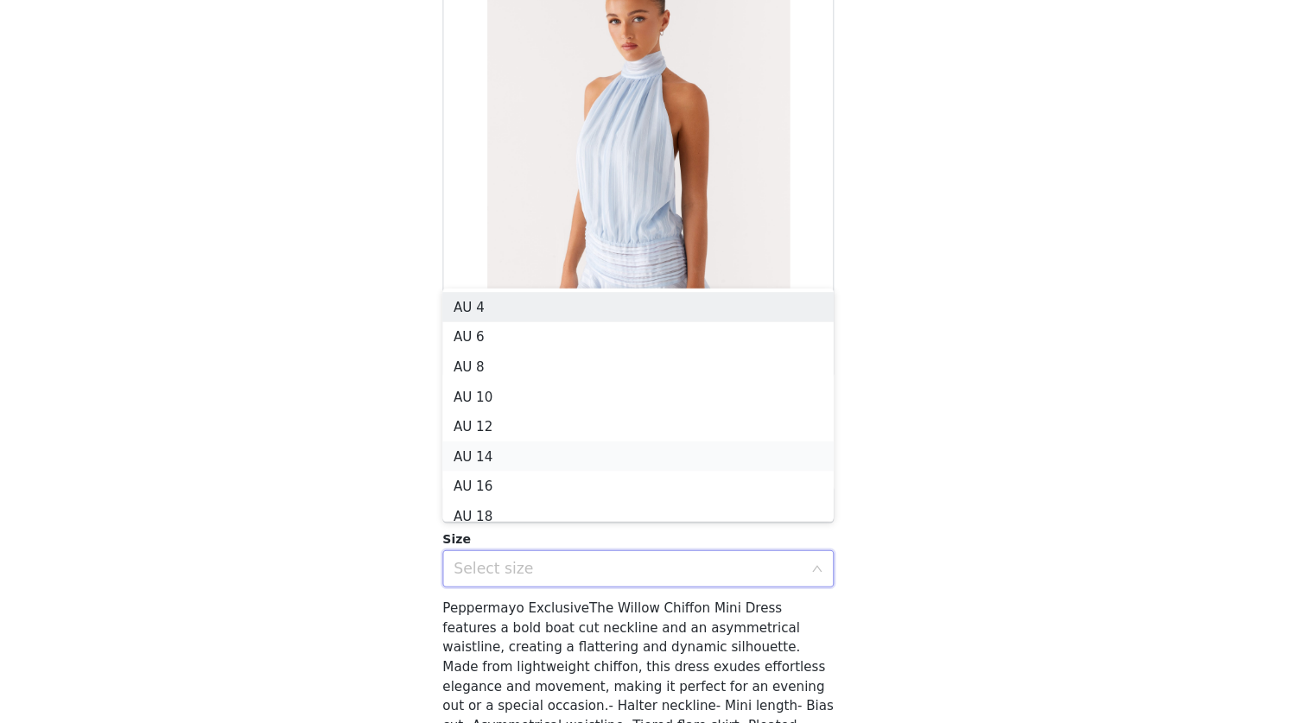
scroll to position [9, 0]
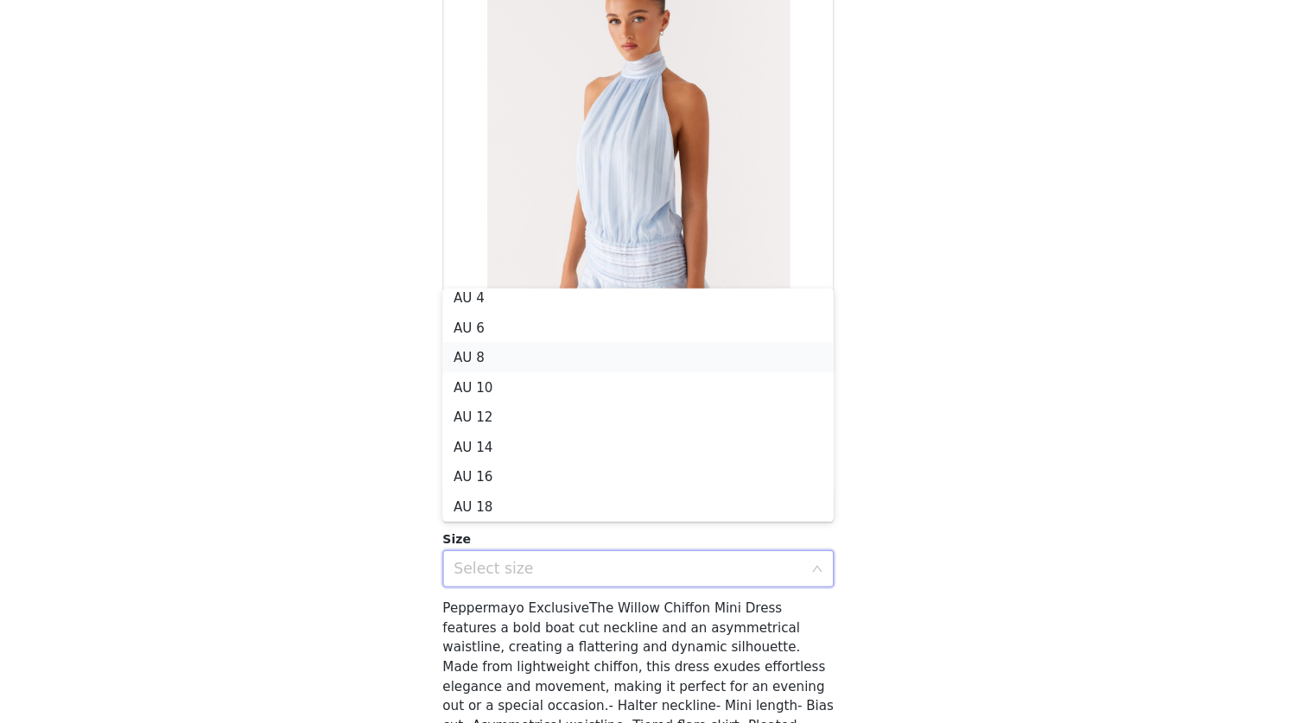
click at [507, 383] on li "AU 8" at bounding box center [644, 384] width 363 height 28
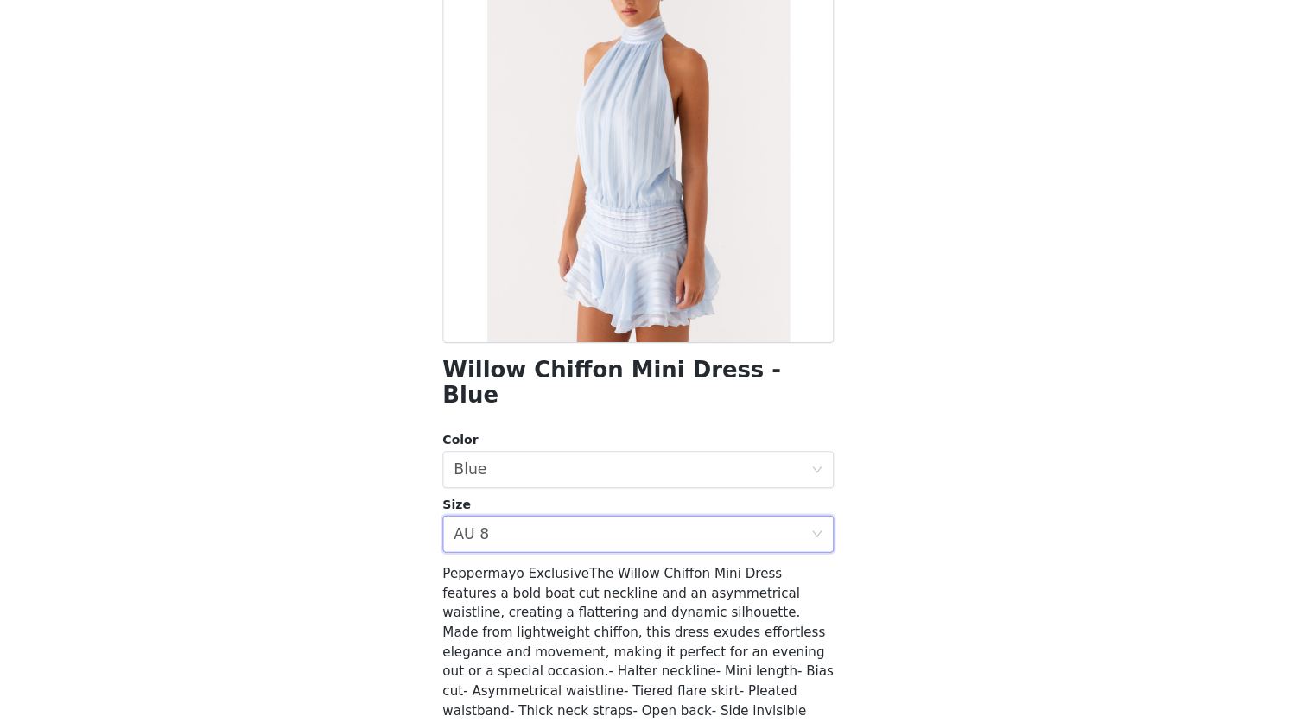
scroll to position [224, 0]
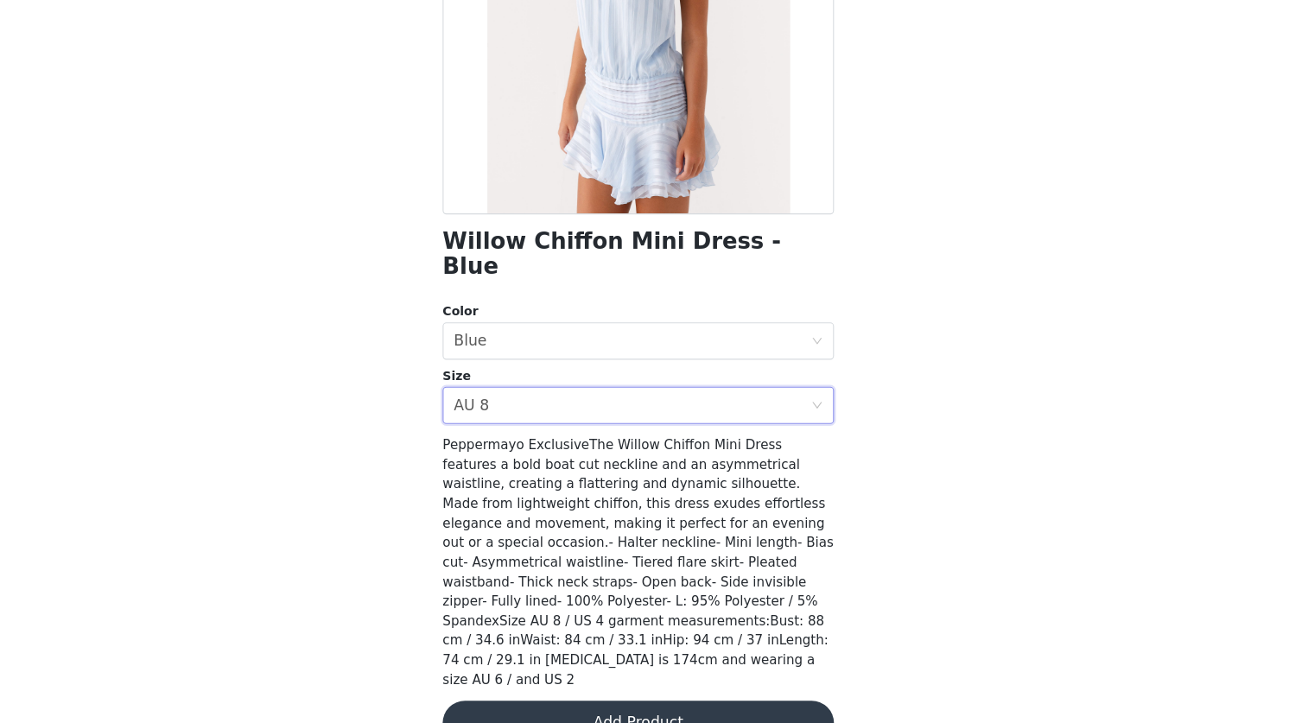
click at [634, 703] on button "Add Product" at bounding box center [644, 723] width 363 height 41
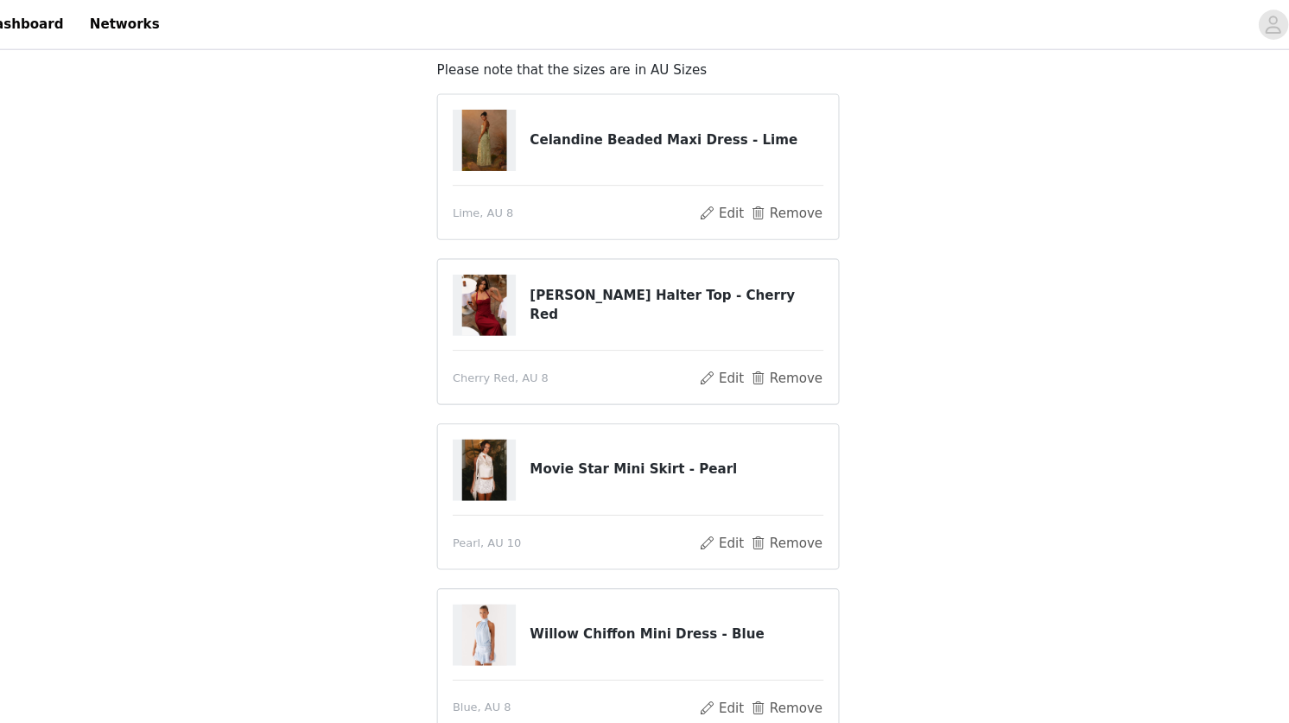
scroll to position [0, 0]
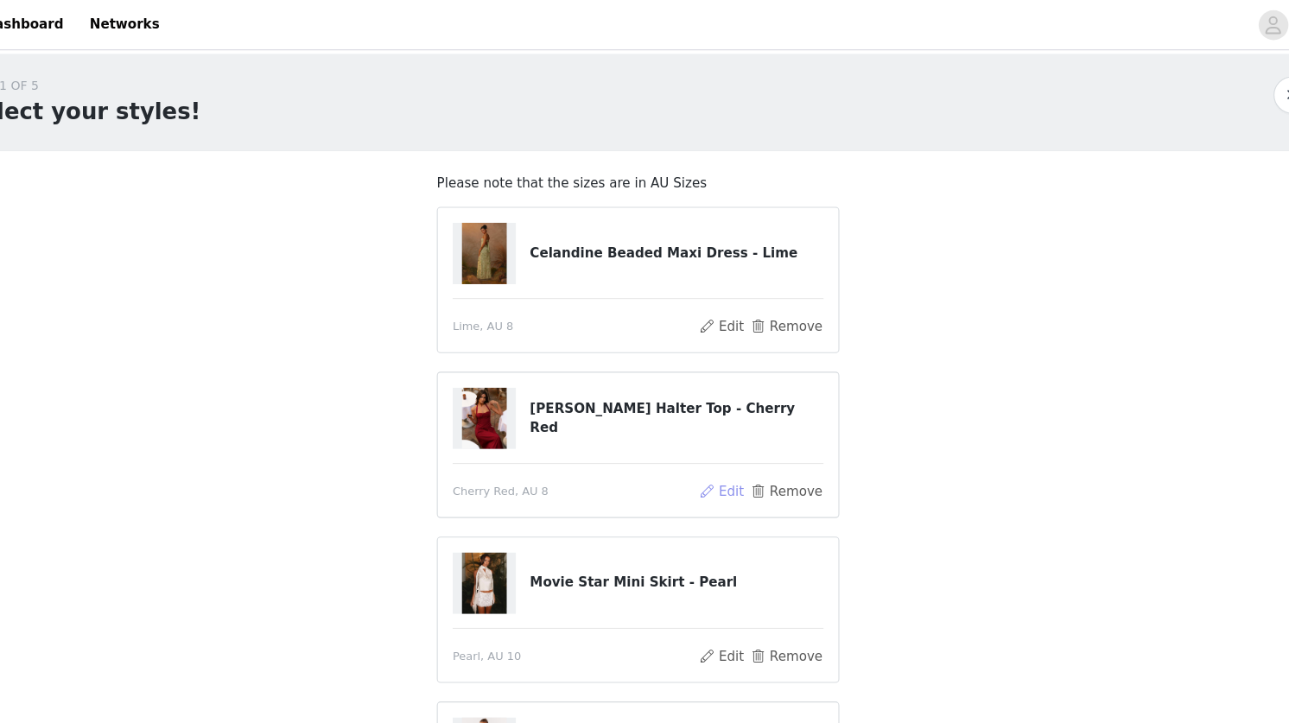
click at [718, 454] on button "Edit" at bounding box center [722, 455] width 44 height 21
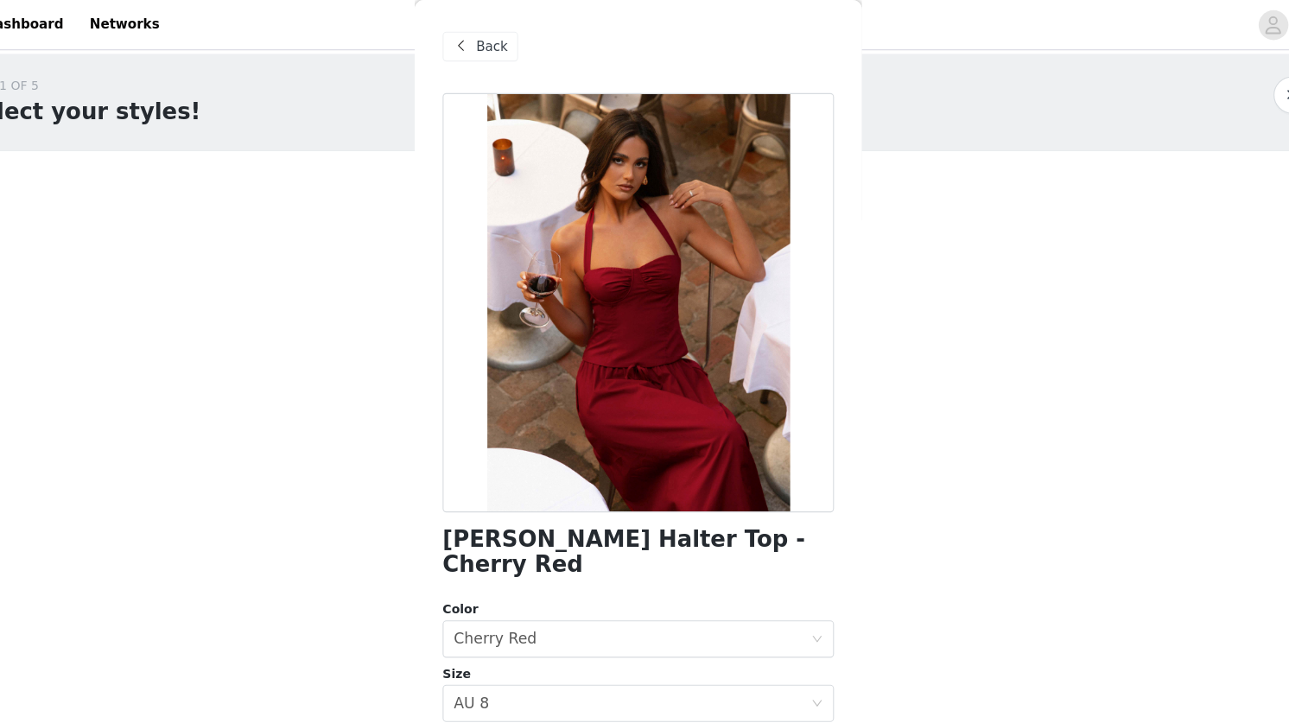
click at [509, 46] on span "Back" at bounding box center [508, 44] width 29 height 18
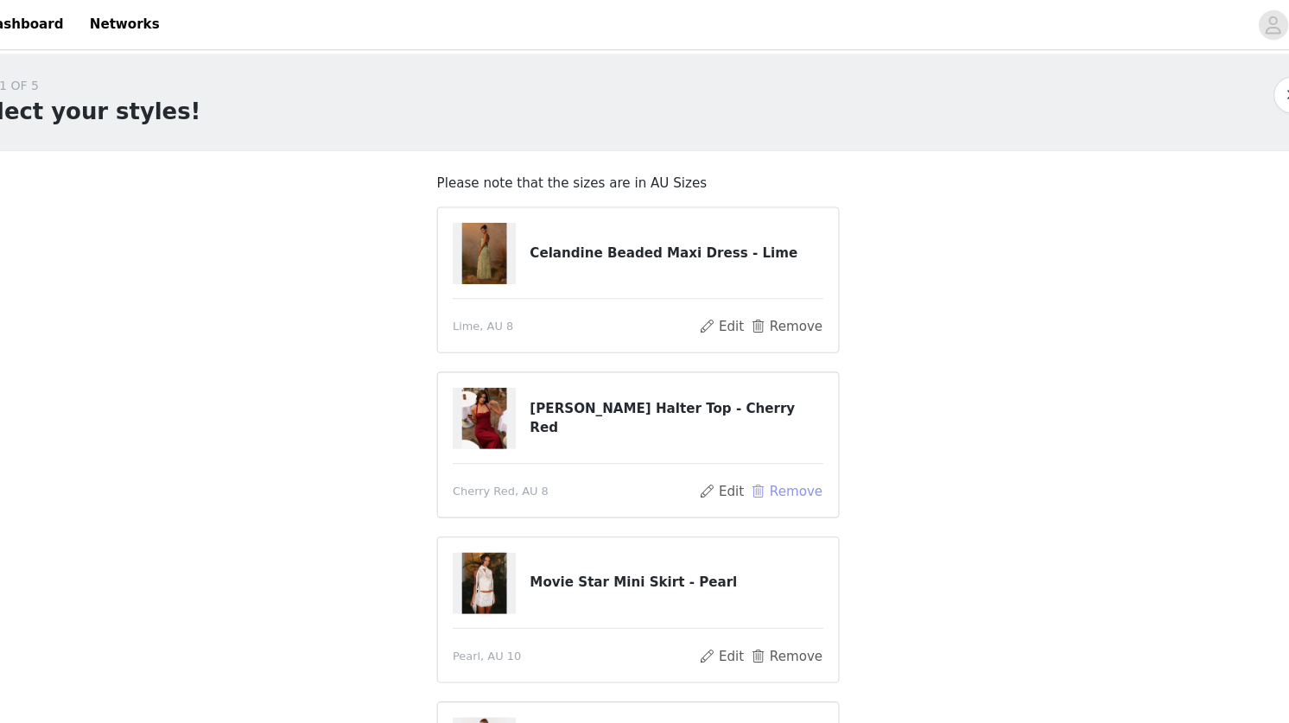
click at [769, 459] on button "Remove" at bounding box center [782, 455] width 69 height 21
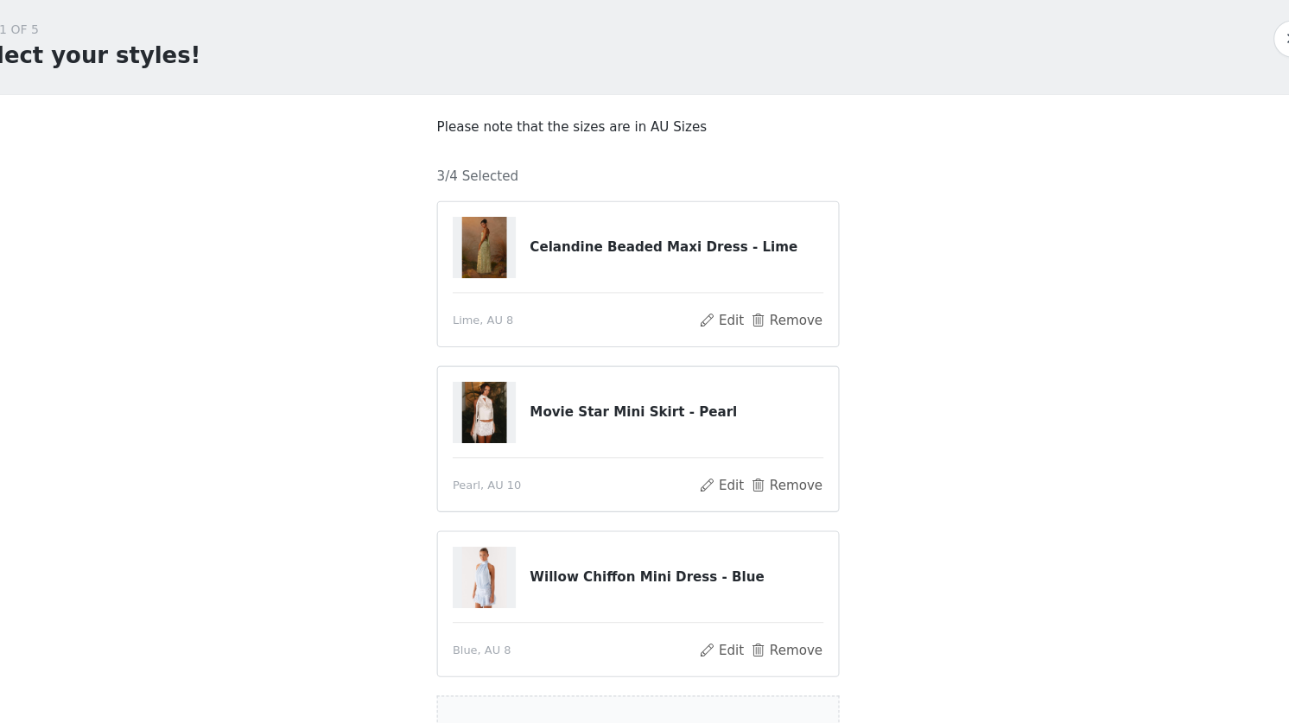
scroll to position [183, 0]
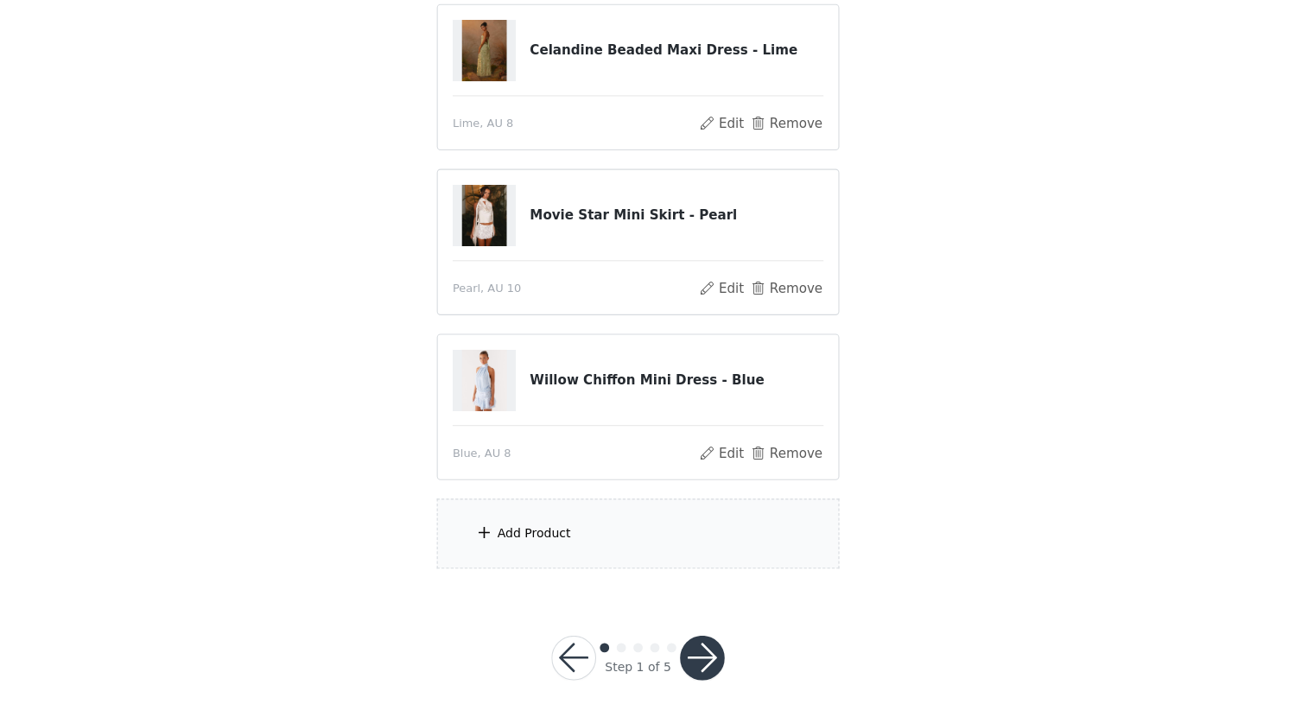
click at [585, 552] on div "Add Product" at bounding box center [644, 546] width 373 height 65
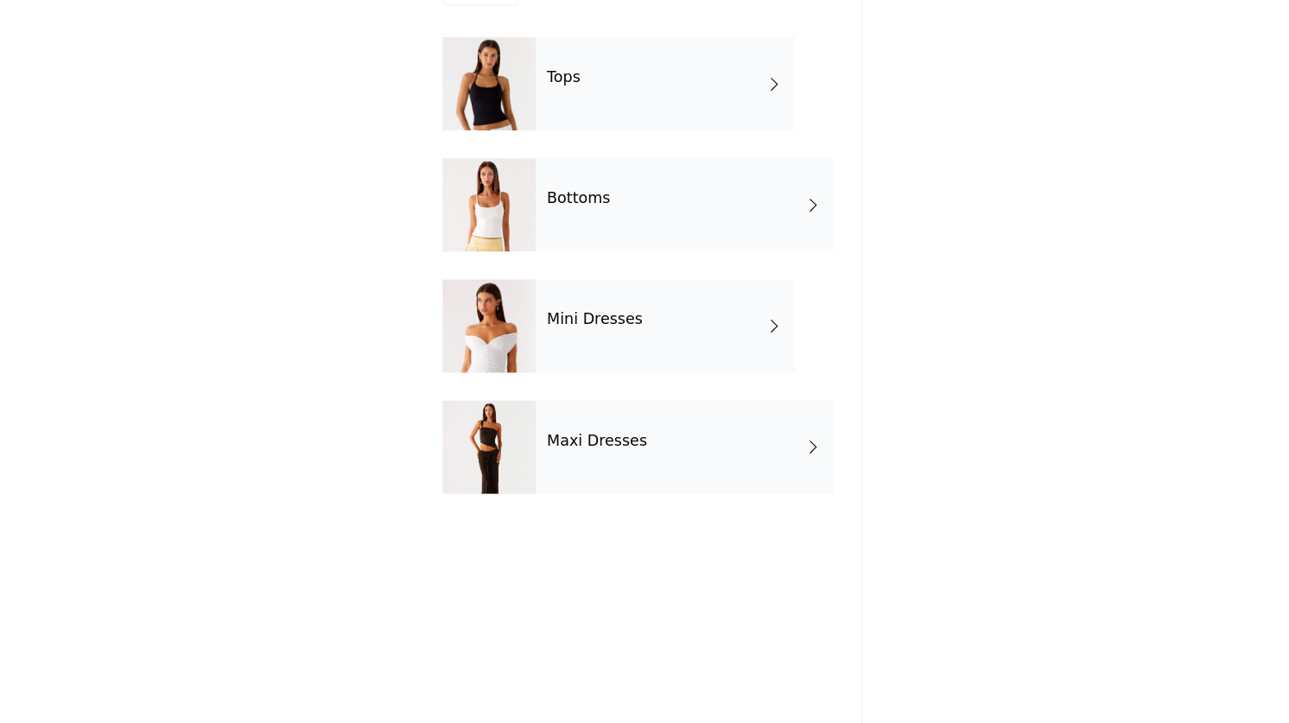
click at [580, 119] on h4 "Tops" at bounding box center [575, 124] width 31 height 16
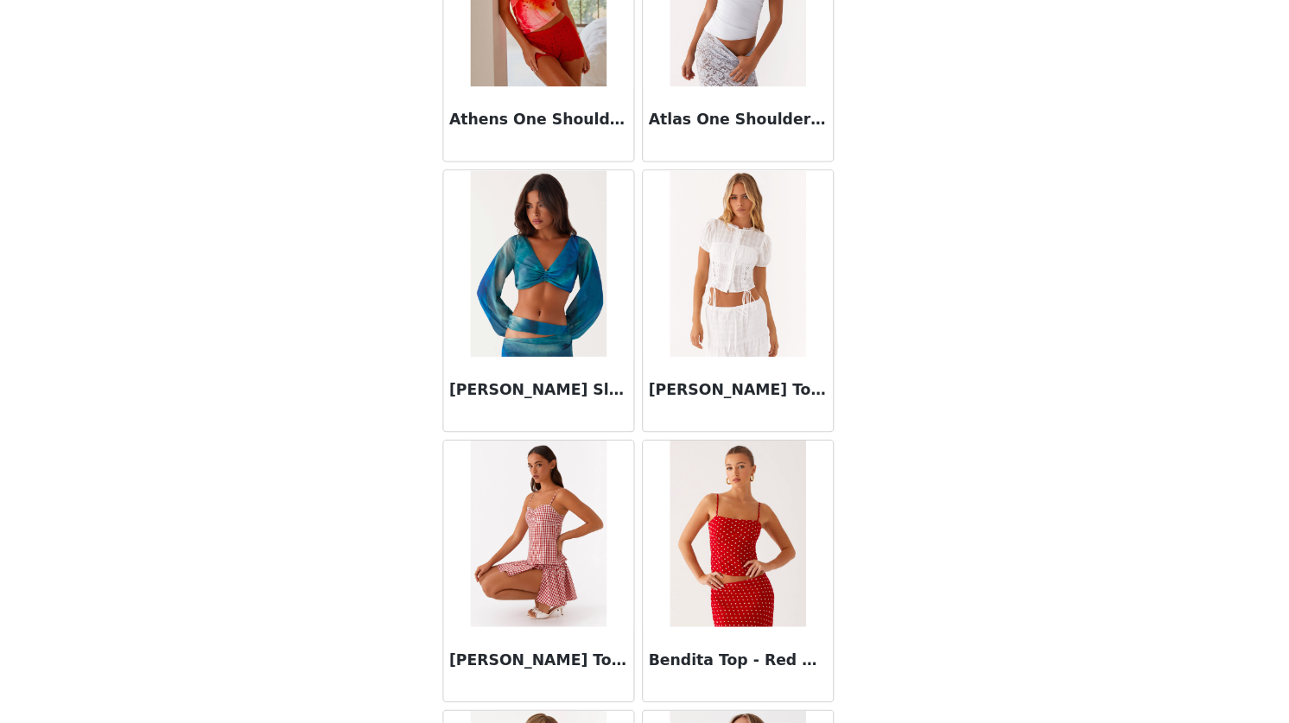
scroll to position [0, 0]
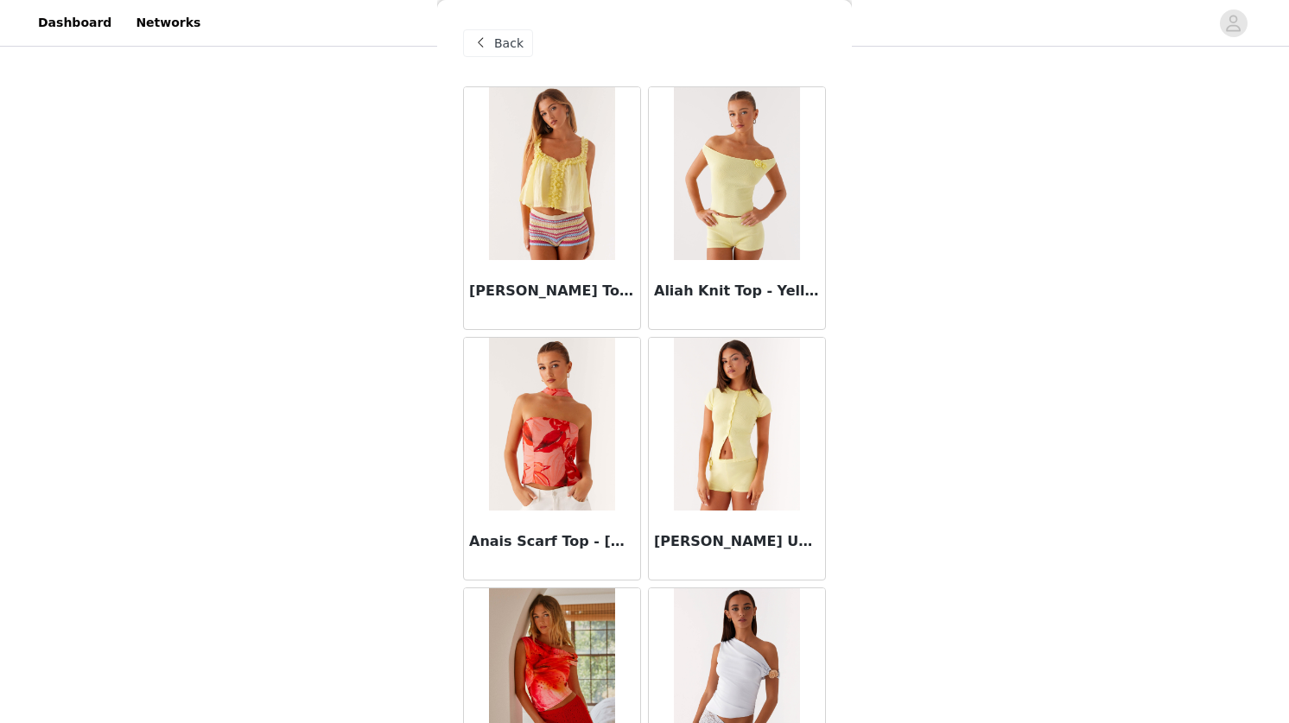
click at [500, 41] on span "Back" at bounding box center [508, 44] width 29 height 18
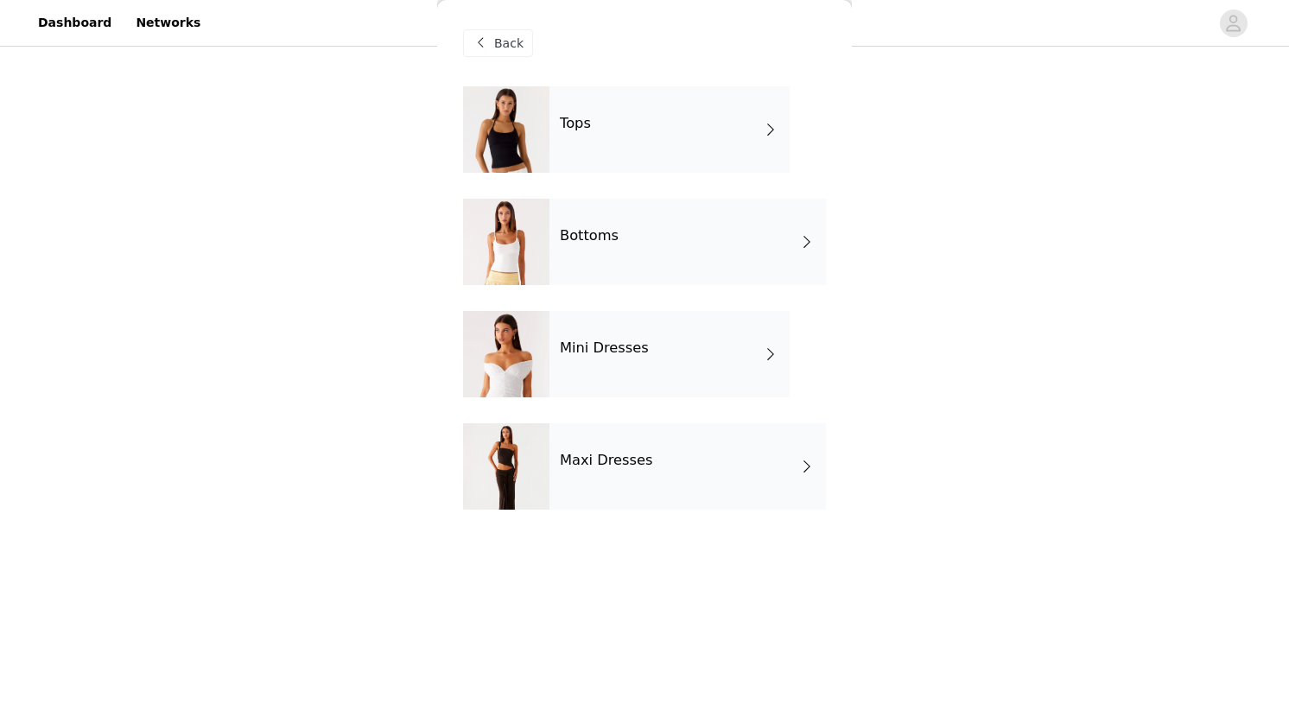
click at [577, 486] on div "Maxi Dresses" at bounding box center [688, 466] width 277 height 86
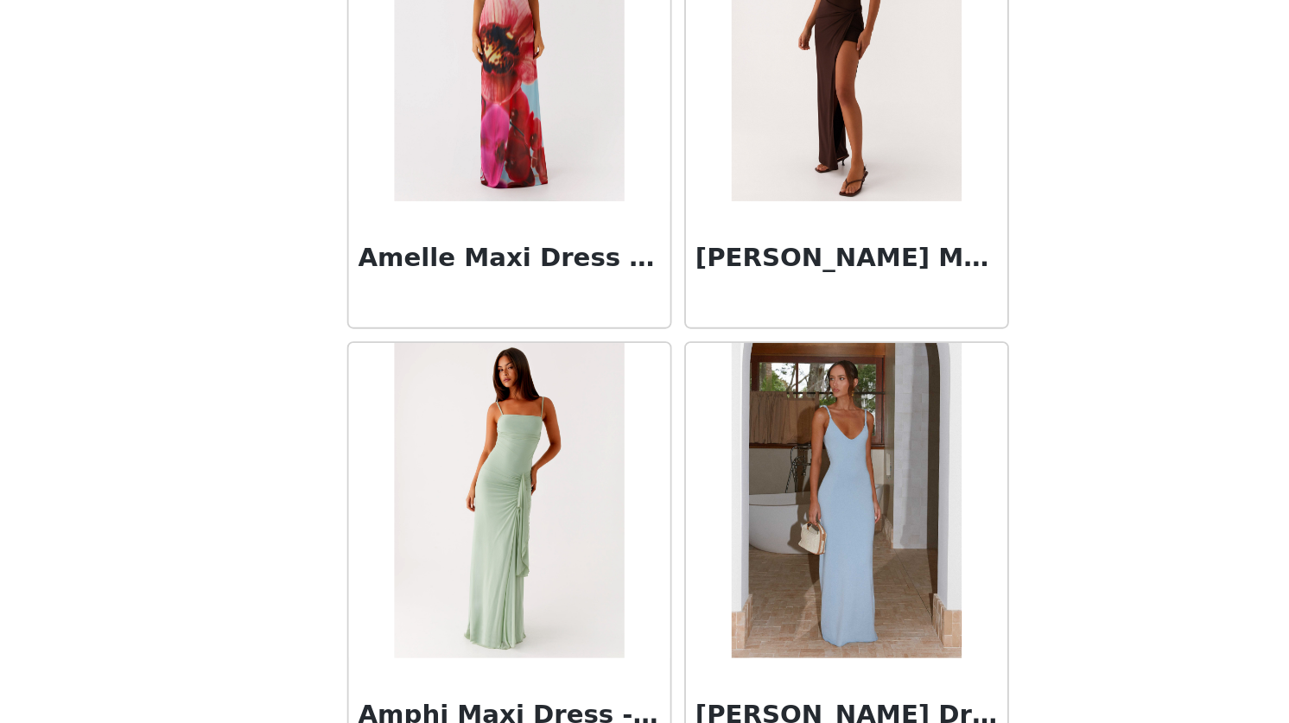
scroll to position [1921, 0]
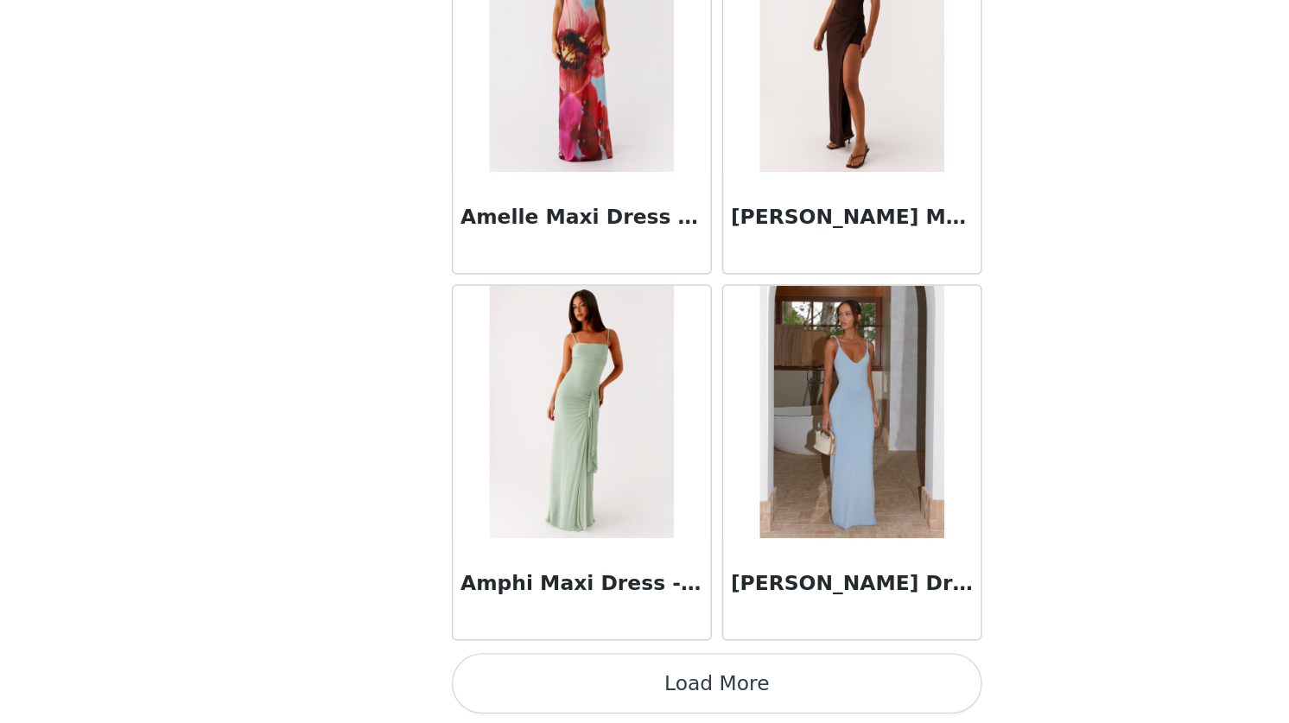
click at [648, 706] on button "Load More" at bounding box center [644, 693] width 363 height 41
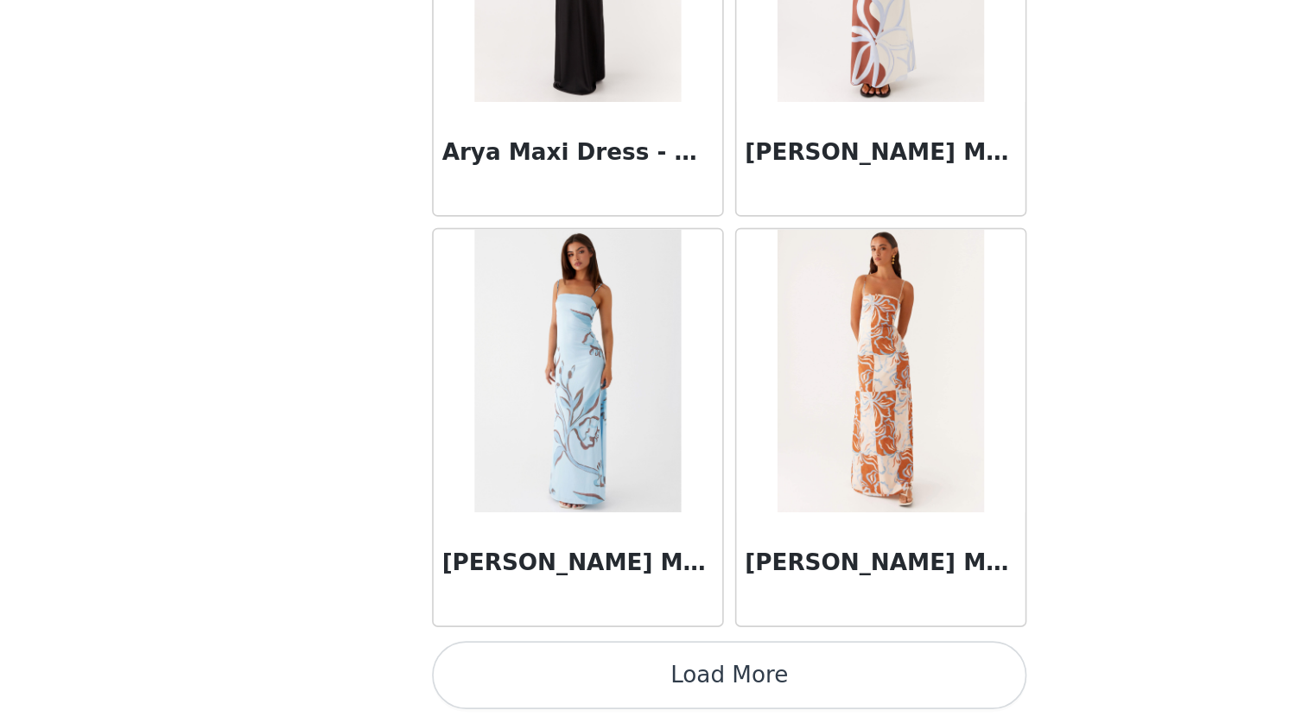
scroll to position [183, 0]
click at [630, 696] on button "Load More" at bounding box center [644, 693] width 363 height 41
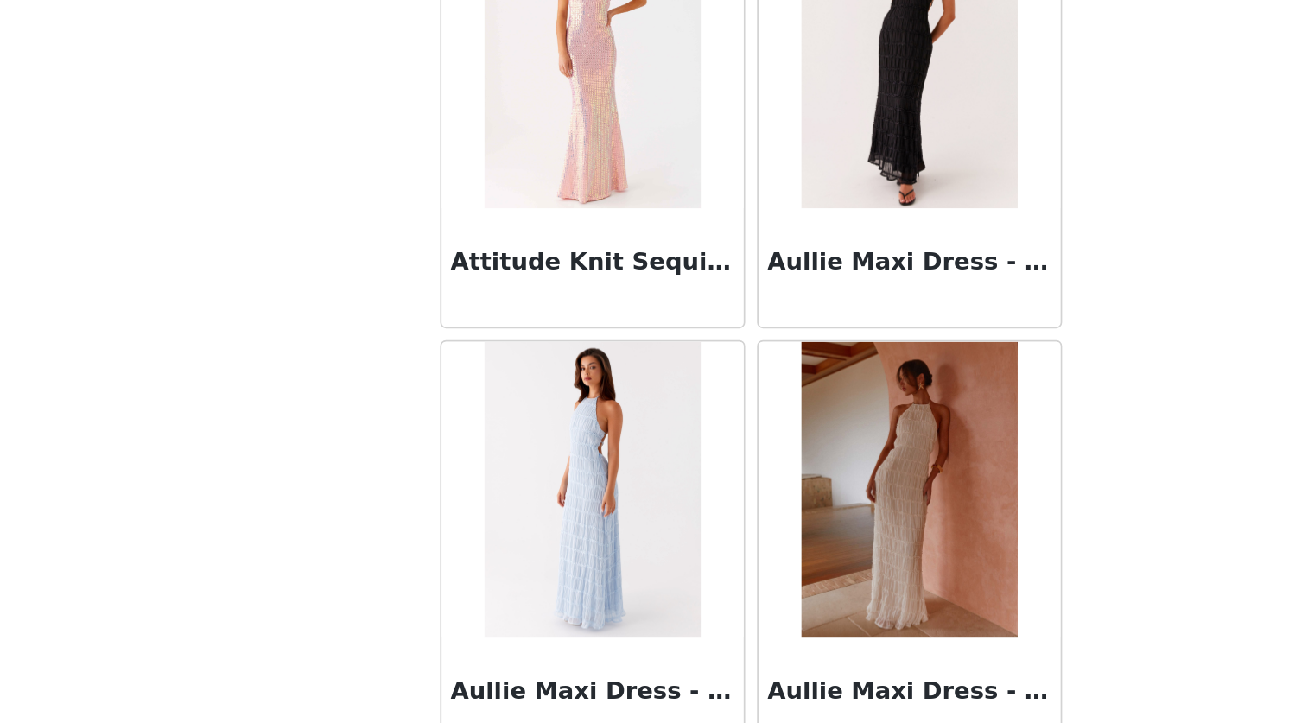
scroll to position [5422, 0]
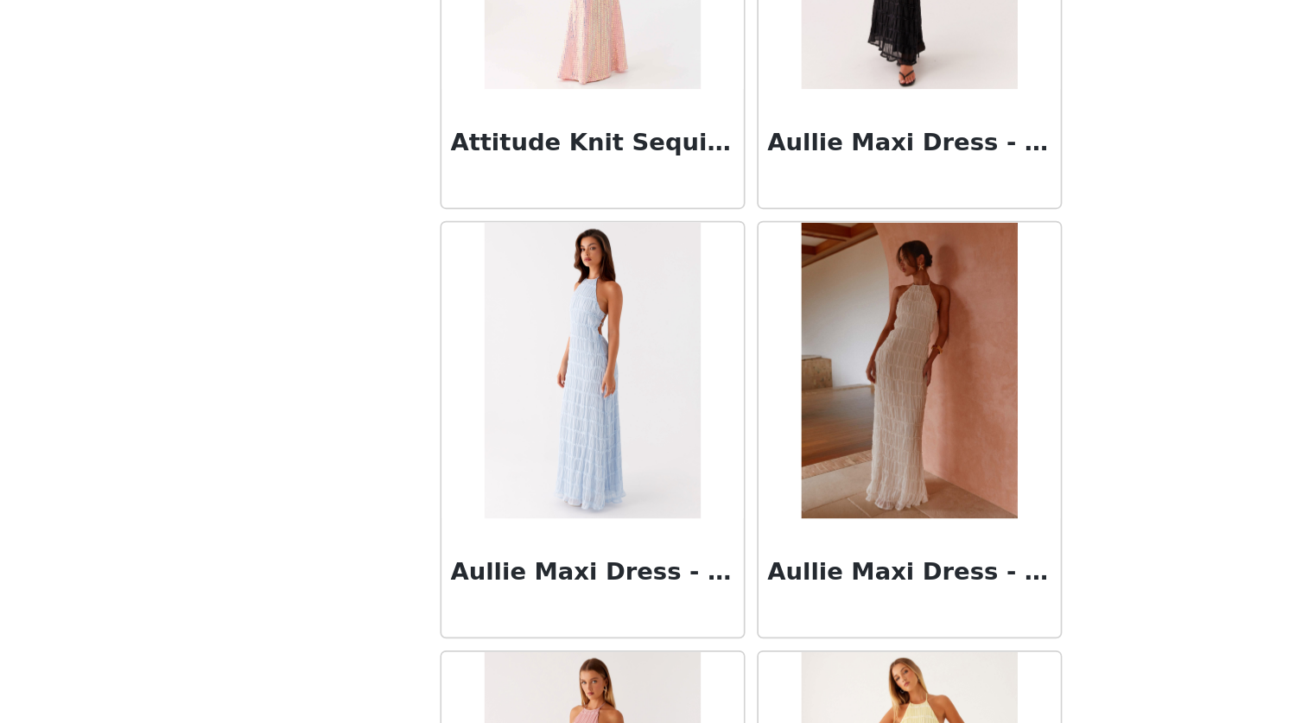
click at [737, 538] on img at bounding box center [736, 516] width 125 height 173
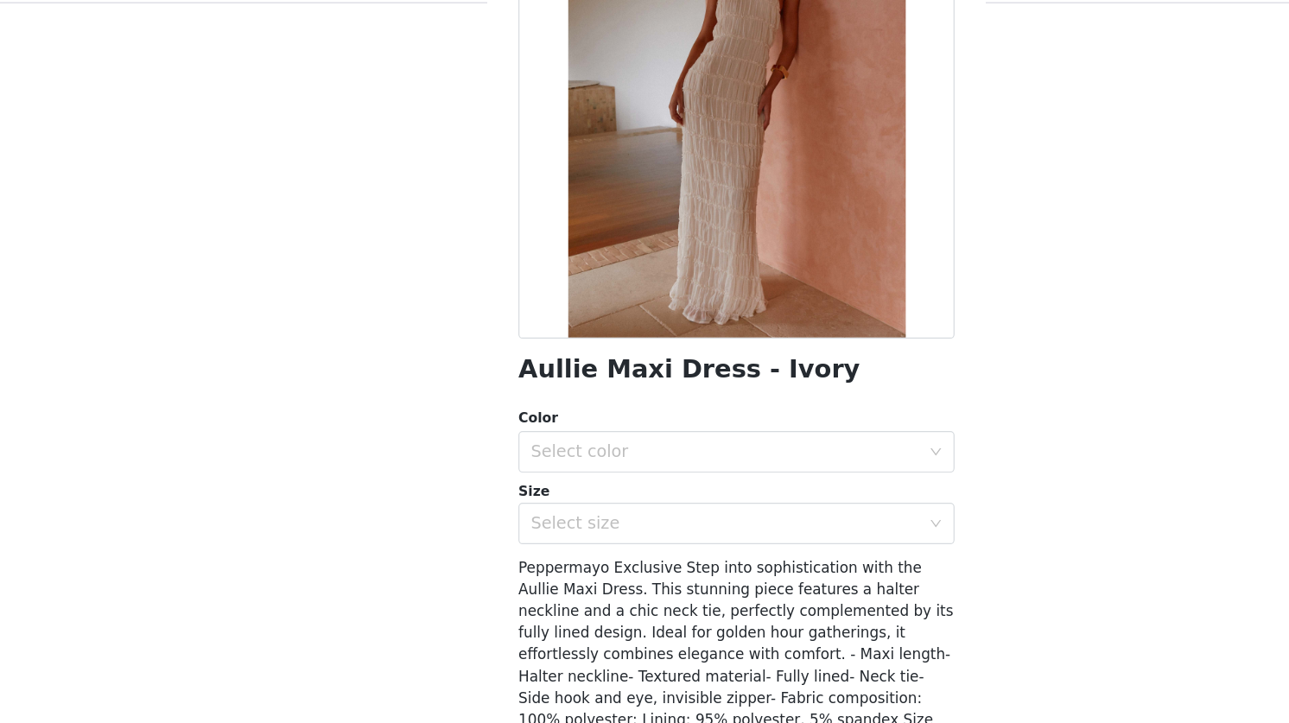
scroll to position [150, 0]
click at [546, 420] on div "Select color" at bounding box center [635, 418] width 323 height 17
click at [511, 454] on li "Ivory" at bounding box center [644, 457] width 363 height 28
click at [502, 477] on div "Select size" at bounding box center [635, 478] width 323 height 17
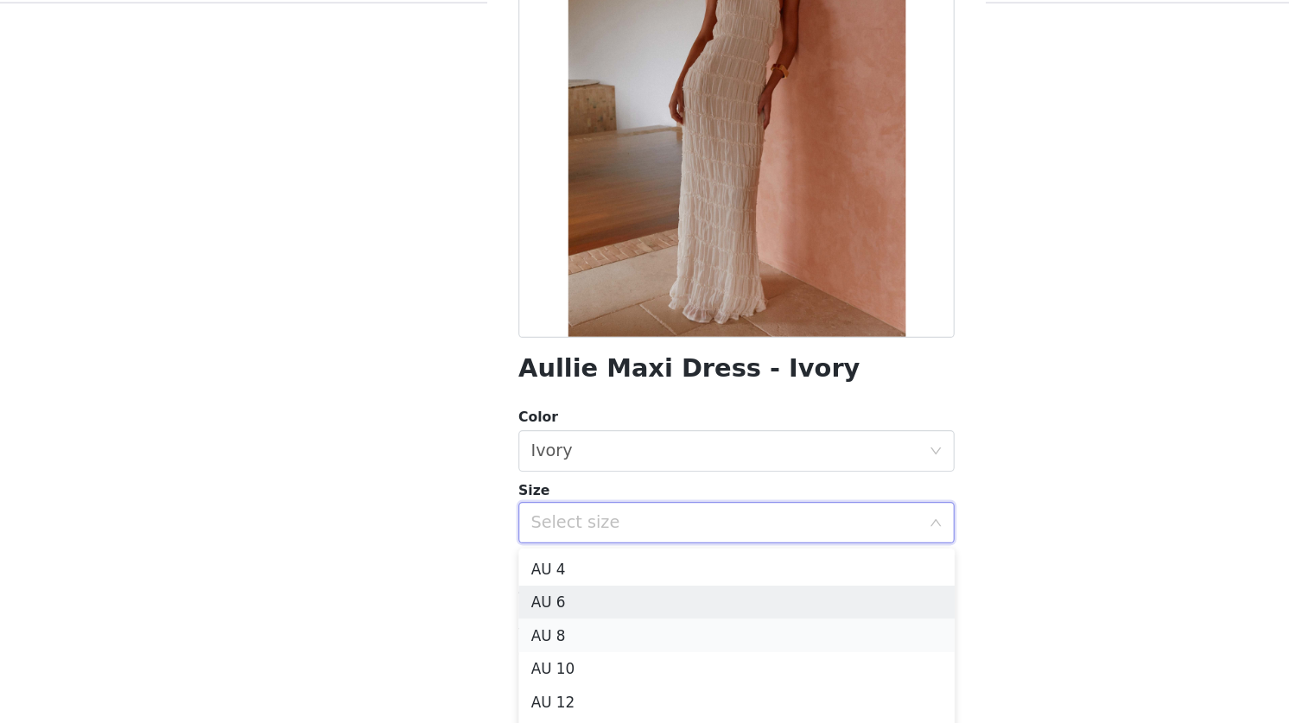
click at [513, 566] on li "AU 8" at bounding box center [644, 573] width 363 height 28
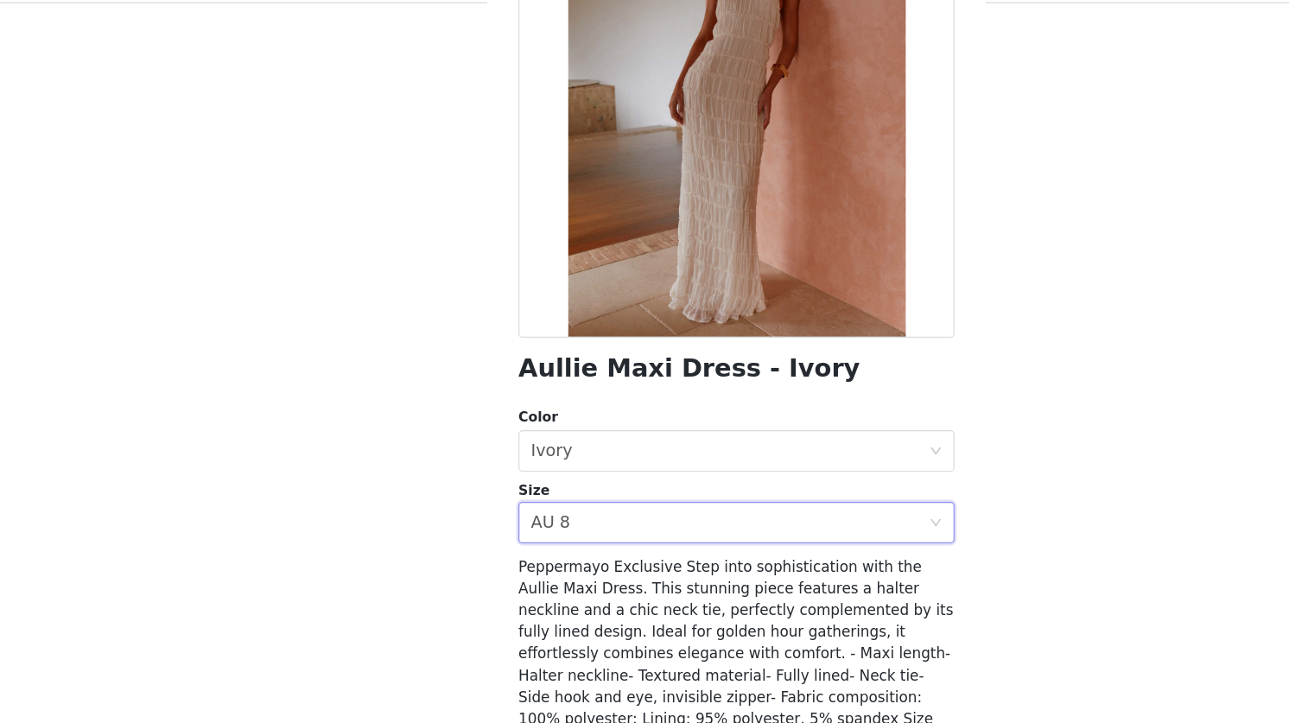
scroll to position [206, 0]
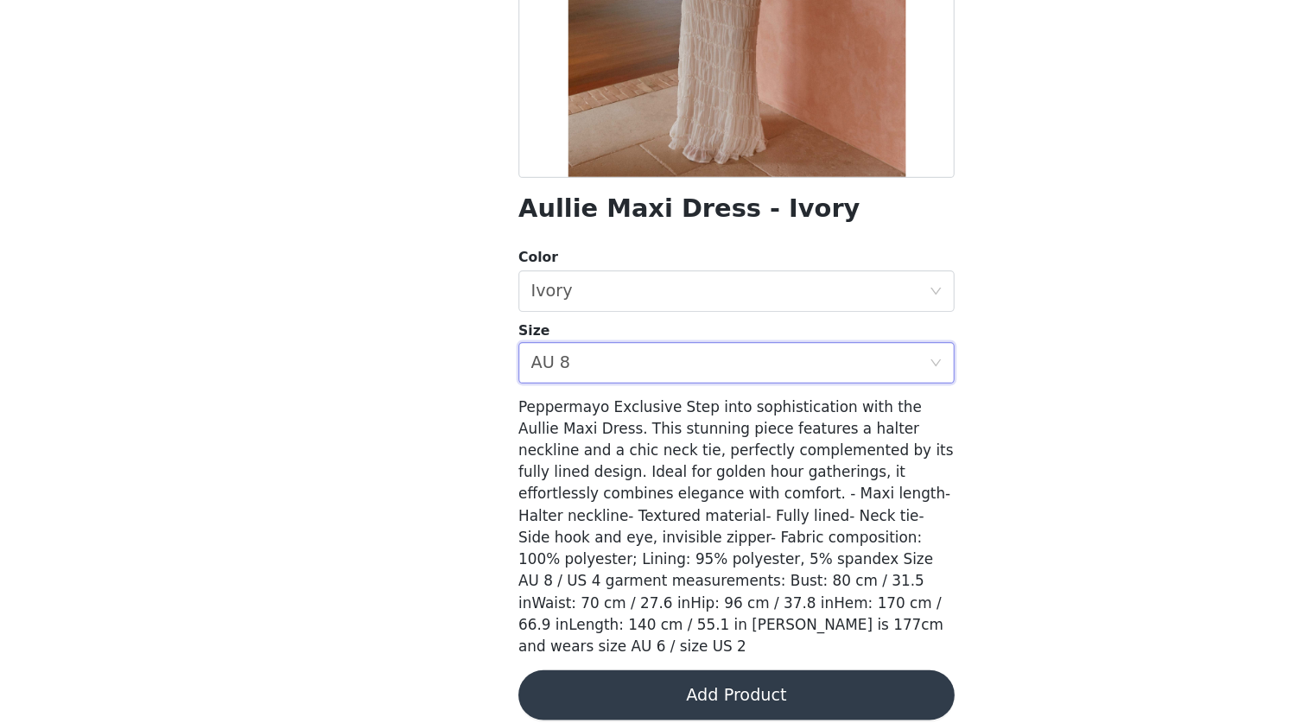
click at [569, 680] on button "Add Product" at bounding box center [644, 699] width 363 height 41
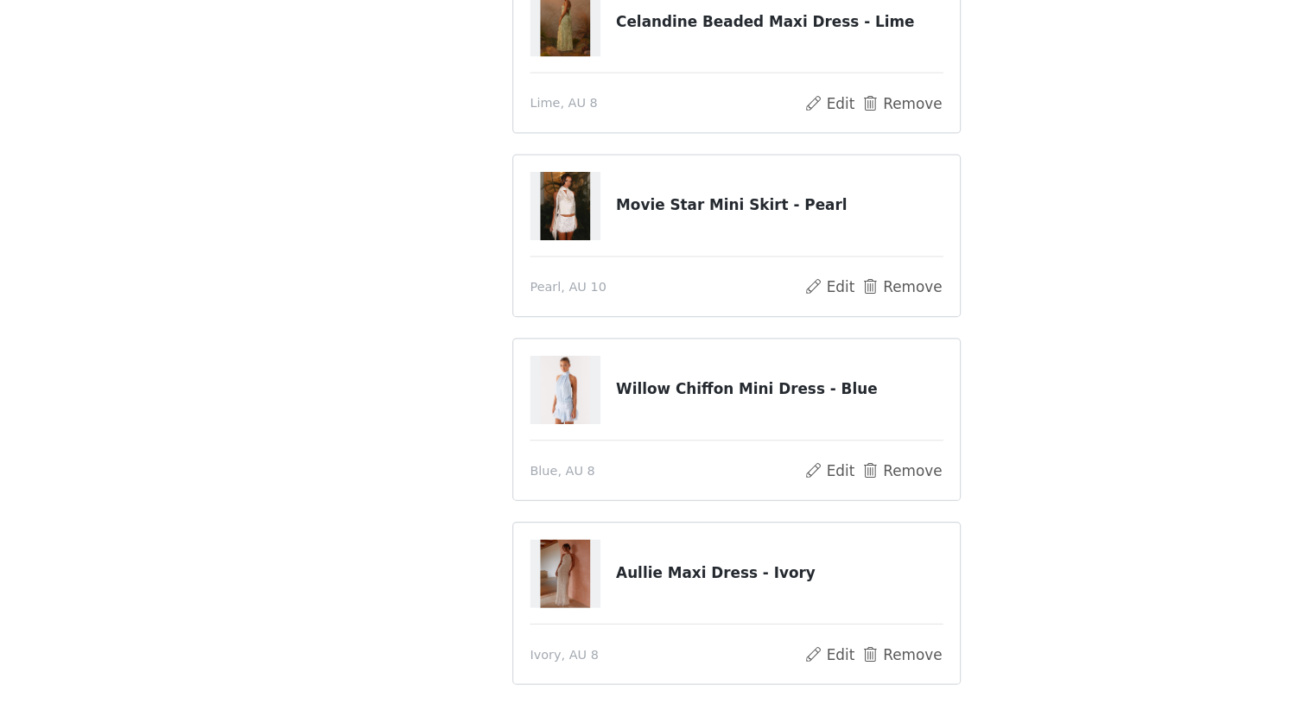
scroll to position [96, 0]
click at [776, 363] on button "Remove" at bounding box center [782, 359] width 69 height 21
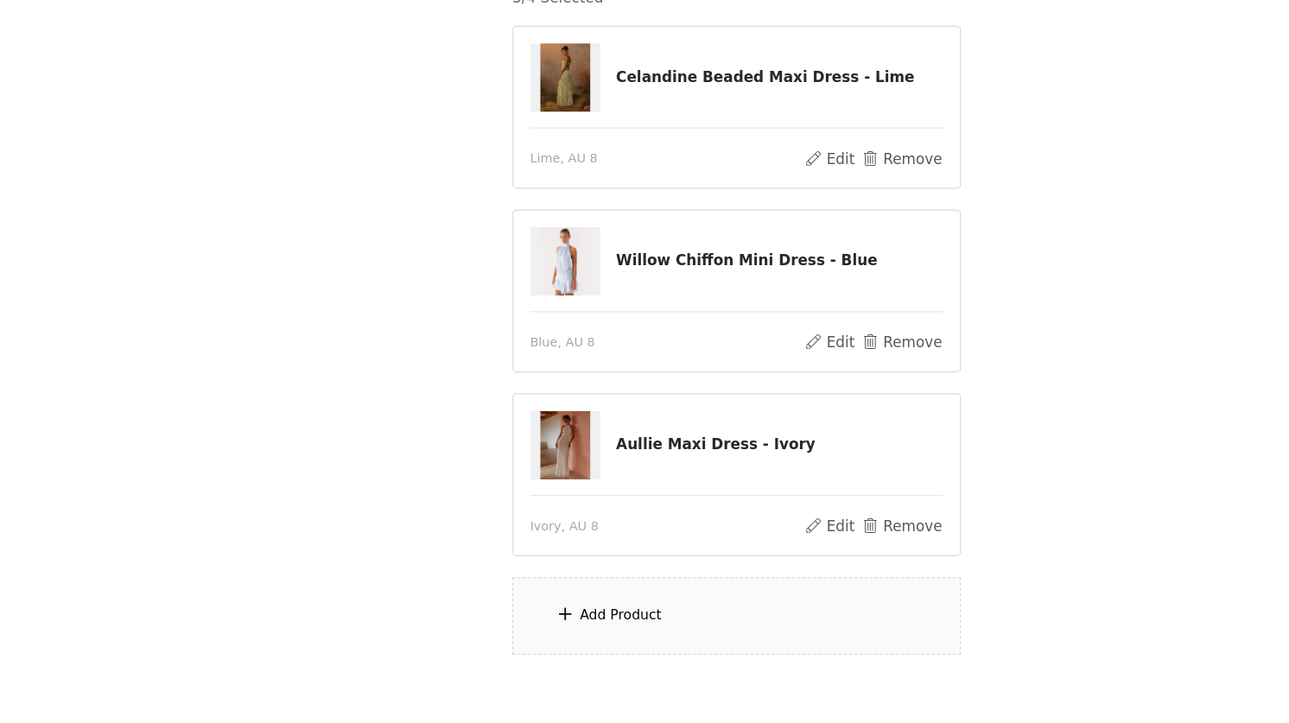
click at [568, 628] on div "Add Product" at bounding box center [548, 633] width 68 height 17
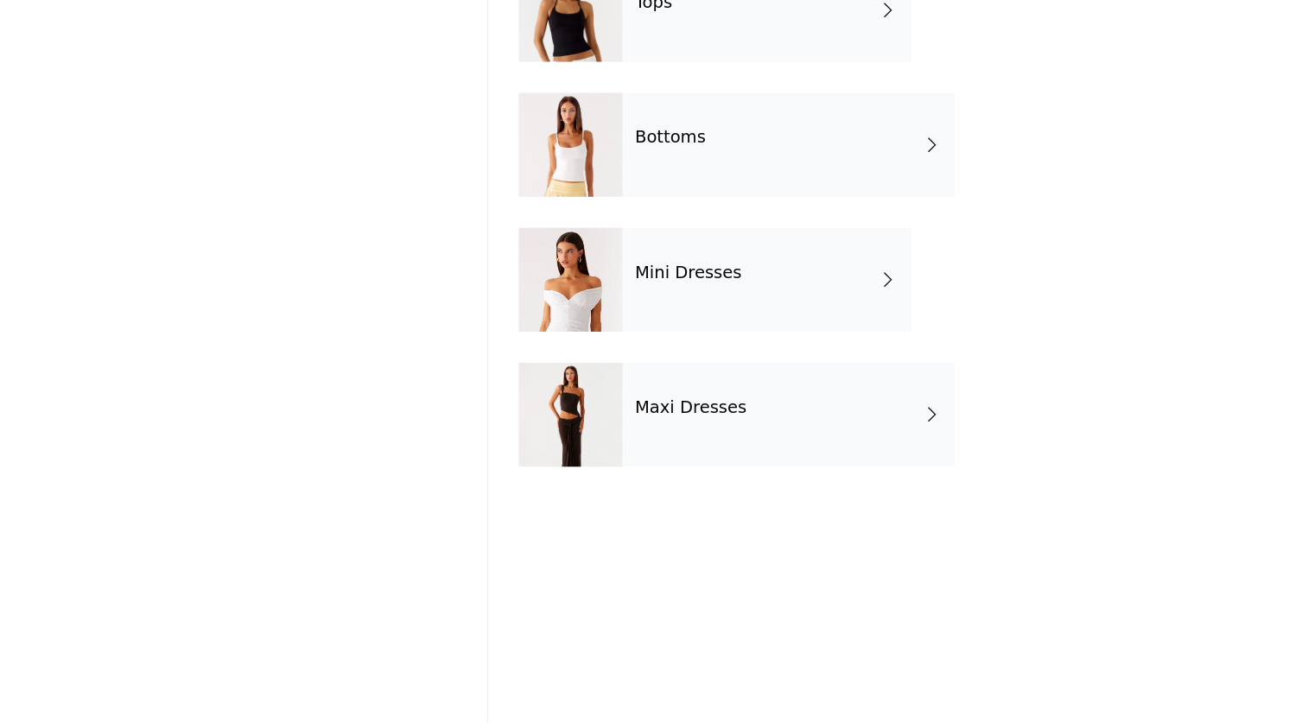
click at [604, 358] on div "Mini Dresses" at bounding box center [670, 354] width 240 height 86
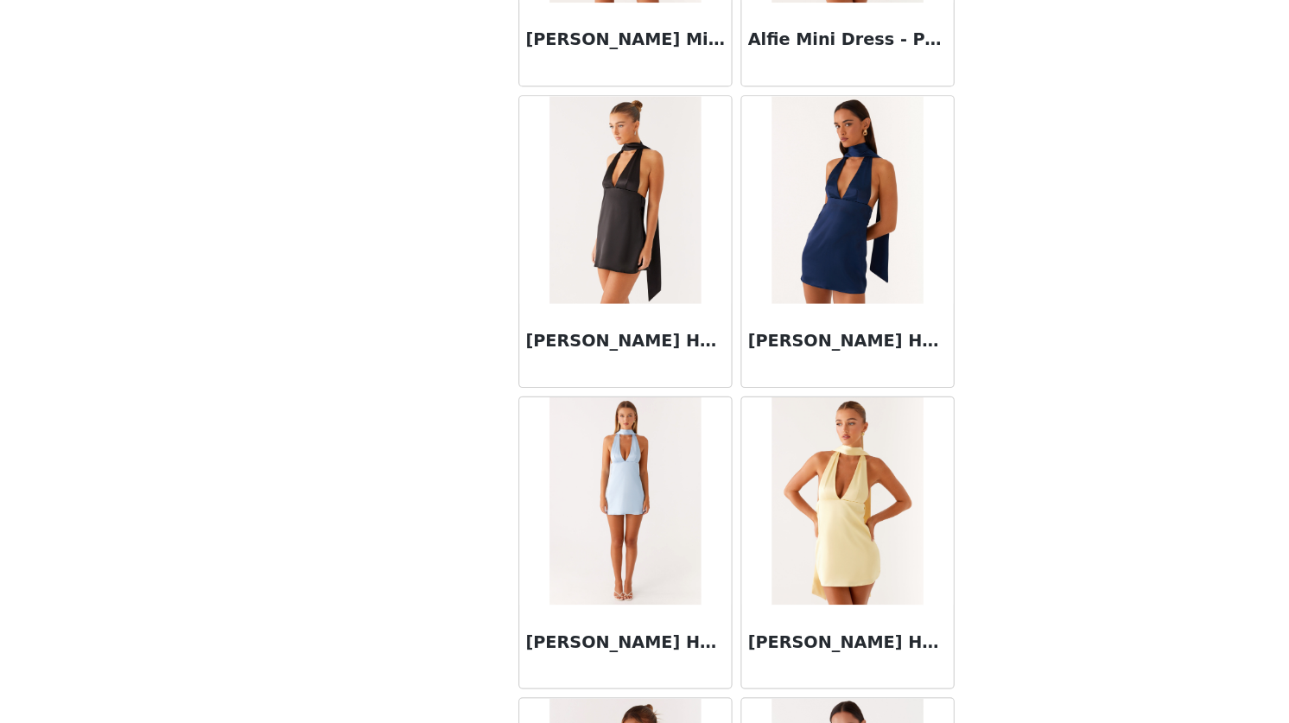
scroll to position [1640, 0]
click at [746, 593] on img at bounding box center [736, 538] width 125 height 173
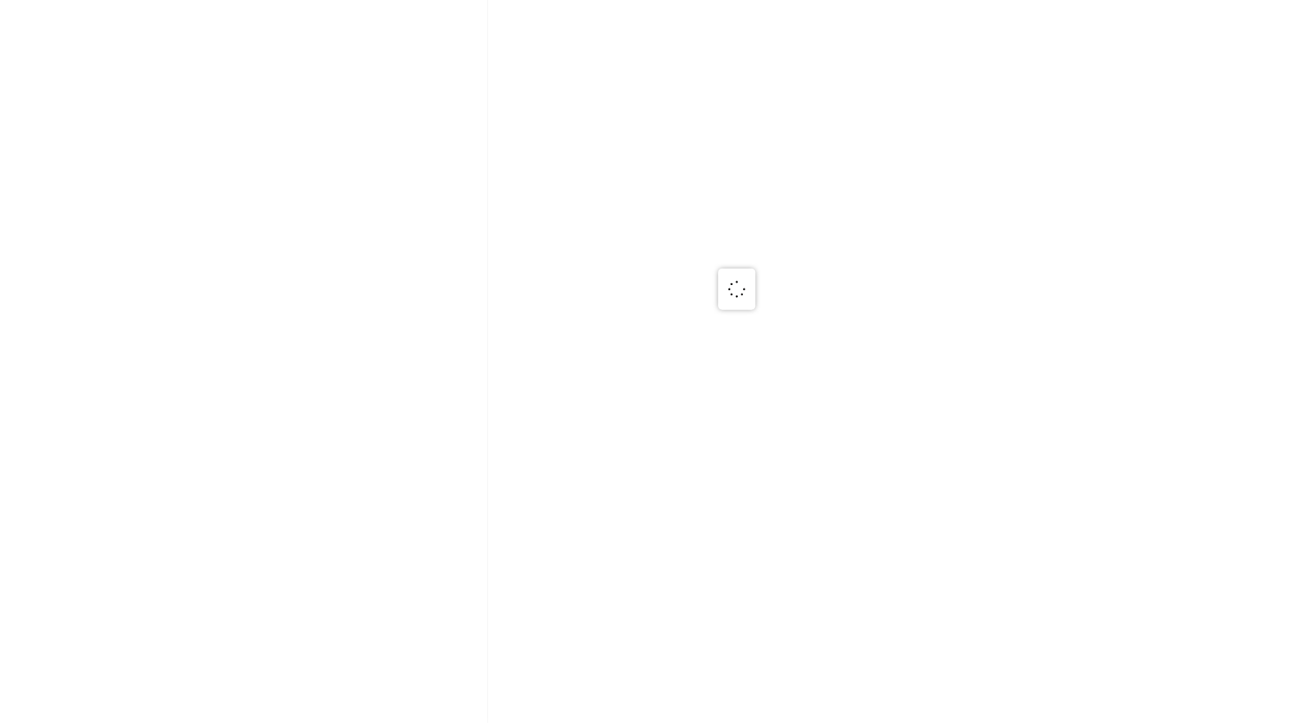
scroll to position [0, 0]
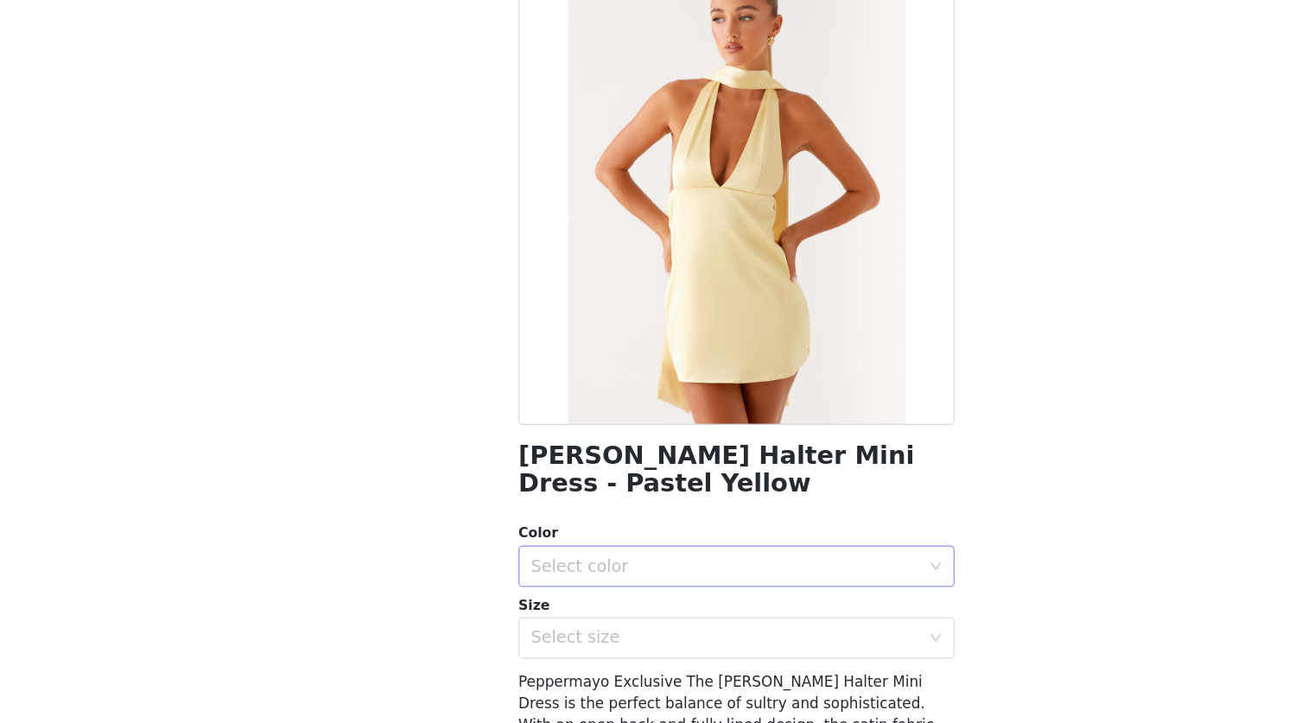
click at [554, 581] on div "Select color" at bounding box center [639, 592] width 331 height 33
click at [533, 628] on li "Pastel Yellow" at bounding box center [644, 631] width 363 height 28
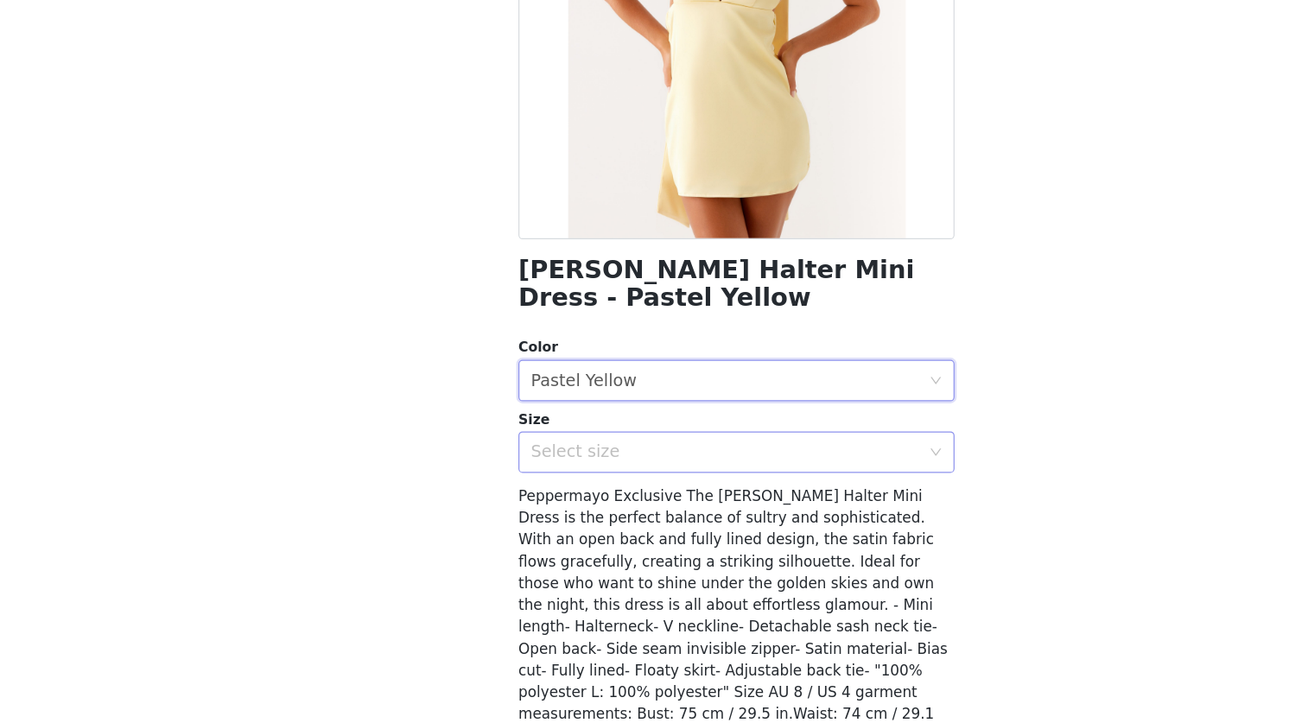
click at [506, 506] on div "Select size" at bounding box center [639, 497] width 331 height 33
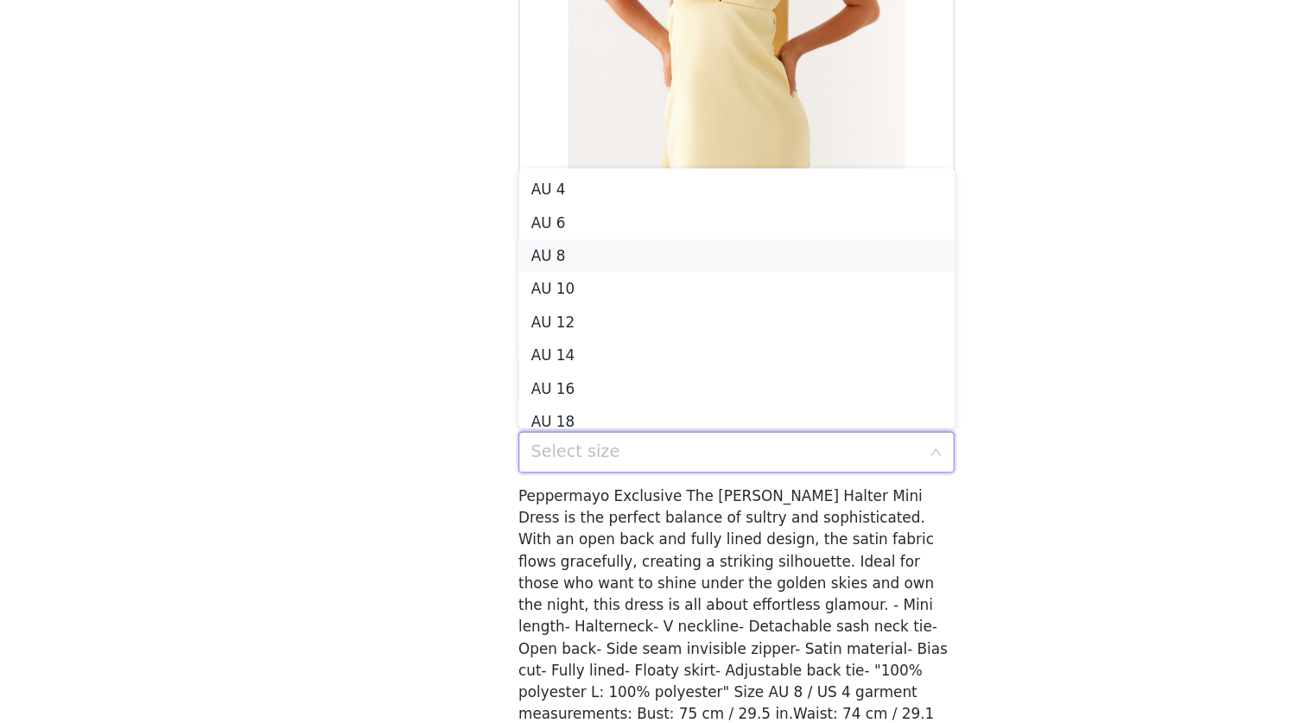
click at [504, 336] on li "AU 8" at bounding box center [644, 335] width 363 height 28
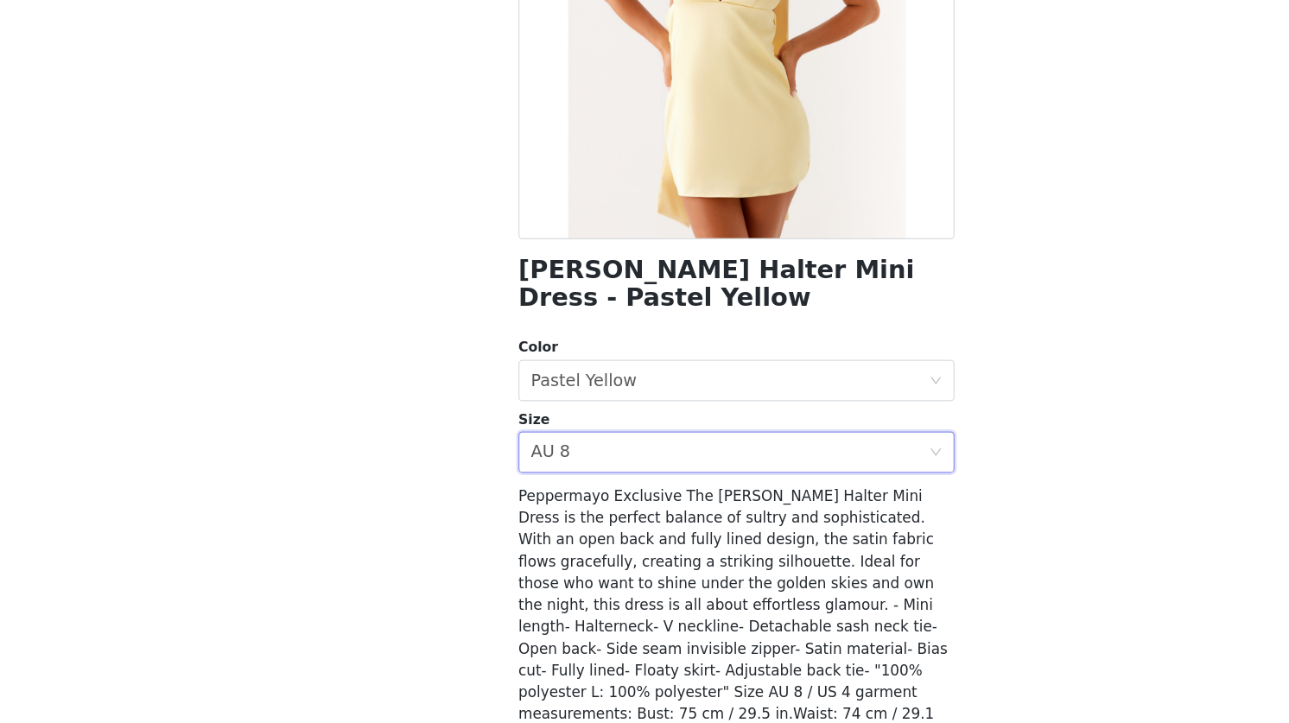
scroll to position [247, 0]
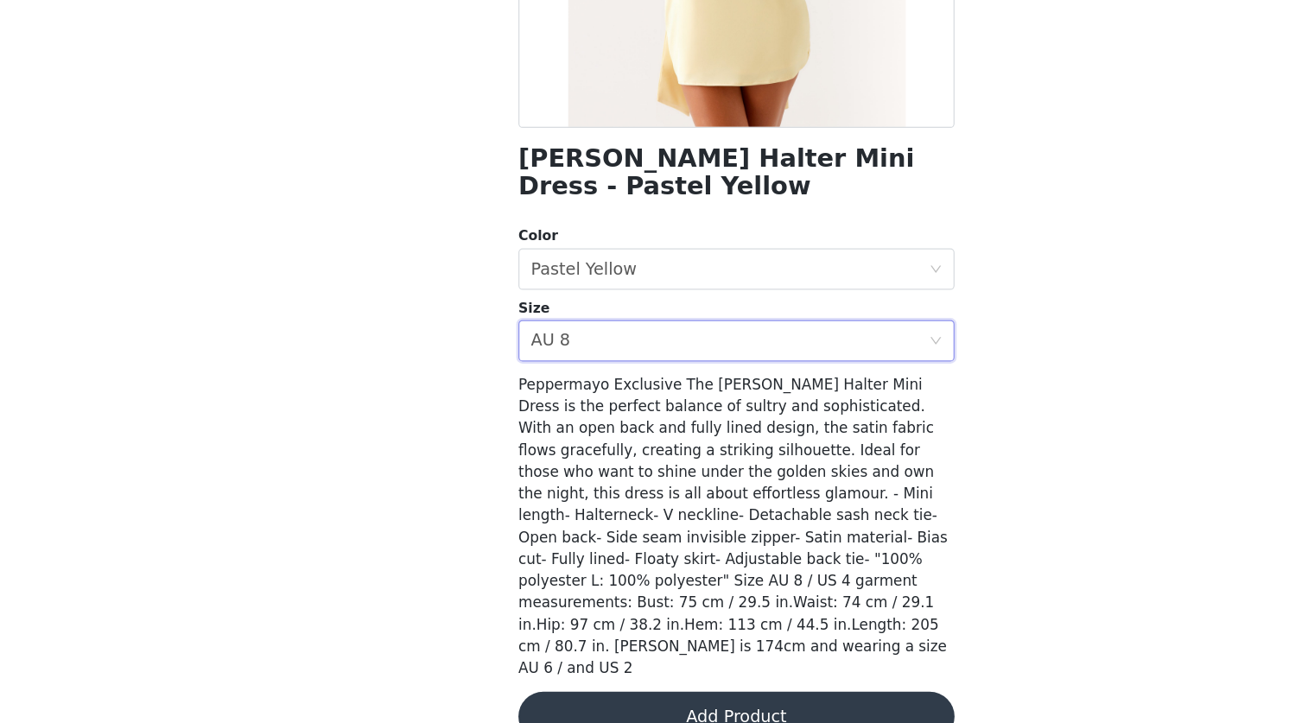
click at [610, 697] on button "Add Product" at bounding box center [644, 717] width 363 height 41
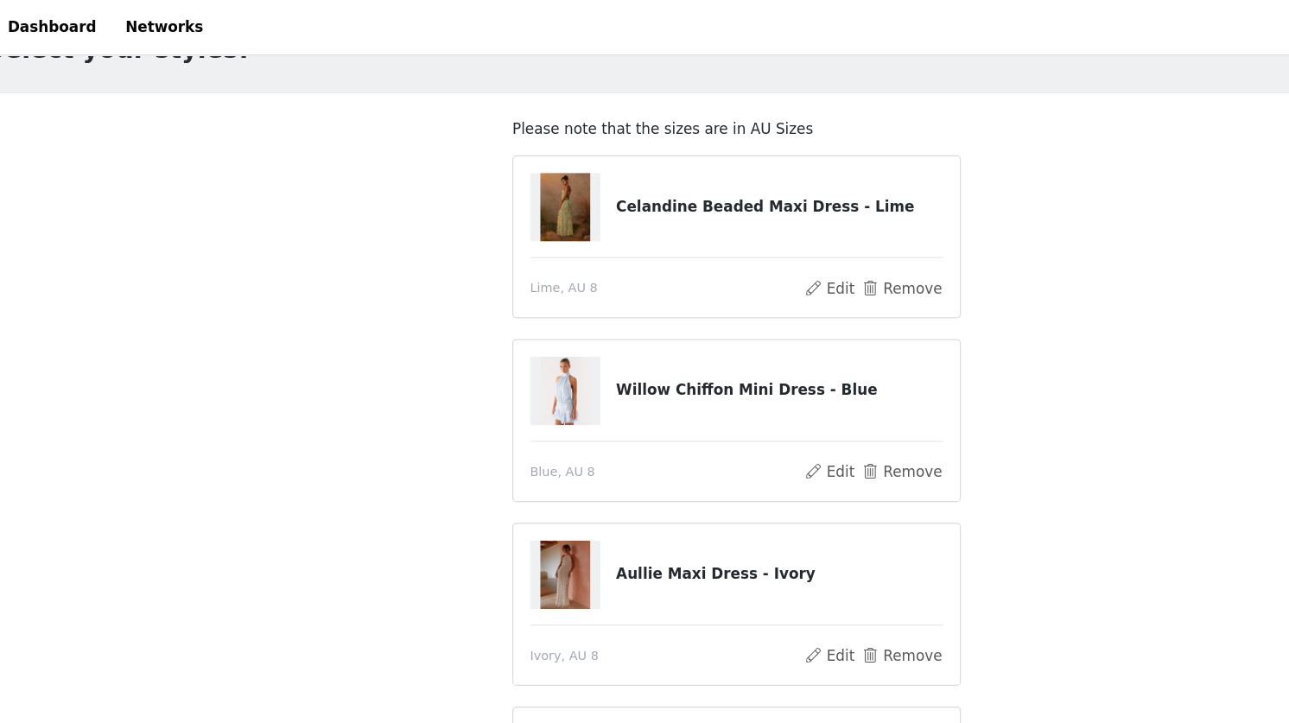
scroll to position [0, 0]
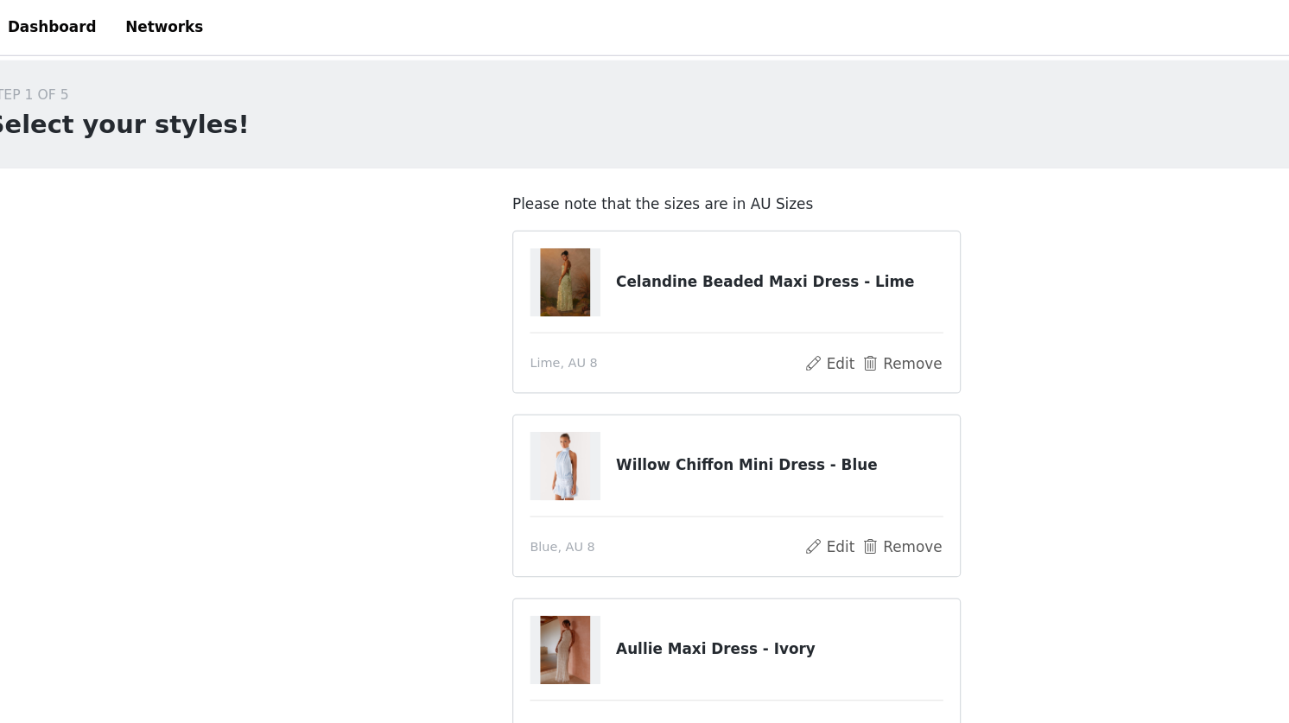
click at [553, 239] on h4 "Celandine Beaded Maxi Dress - Lime" at bounding box center [680, 235] width 272 height 18
click at [727, 302] on button "Edit" at bounding box center [722, 302] width 44 height 21
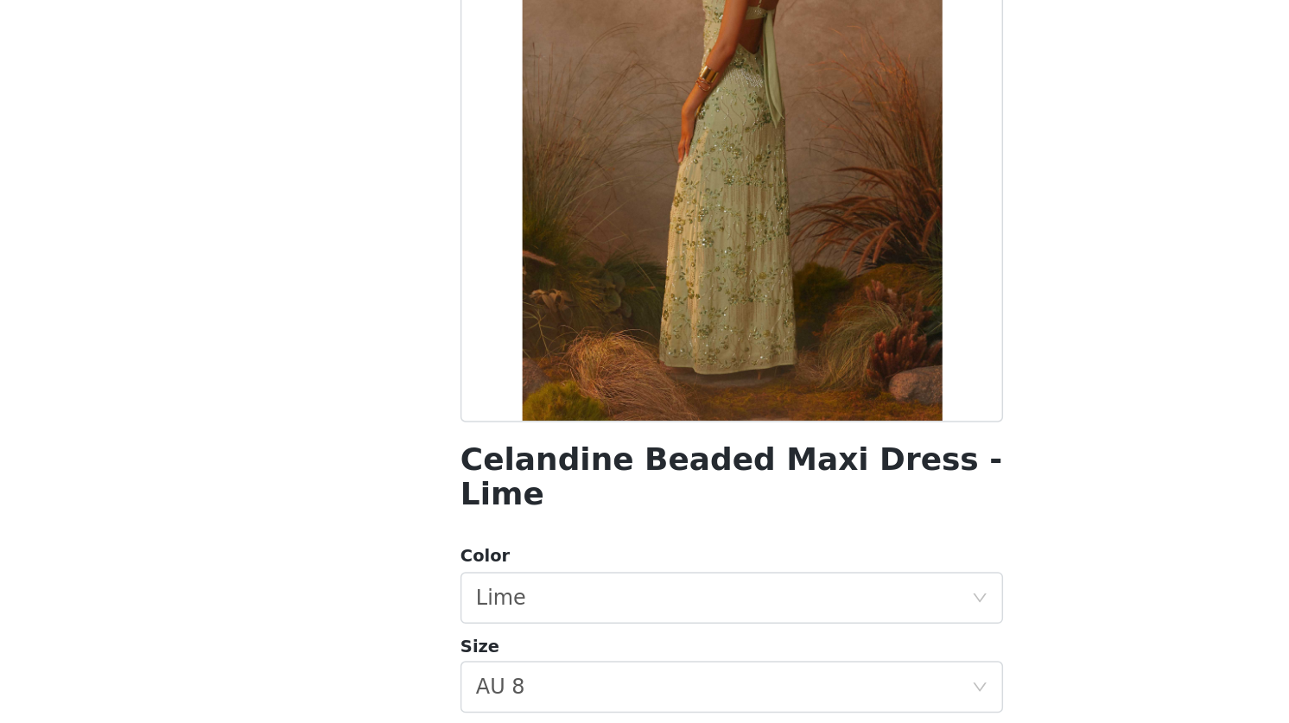
click at [570, 493] on h1 "Celandine Beaded Maxi Dress - Lime" at bounding box center [644, 512] width 363 height 47
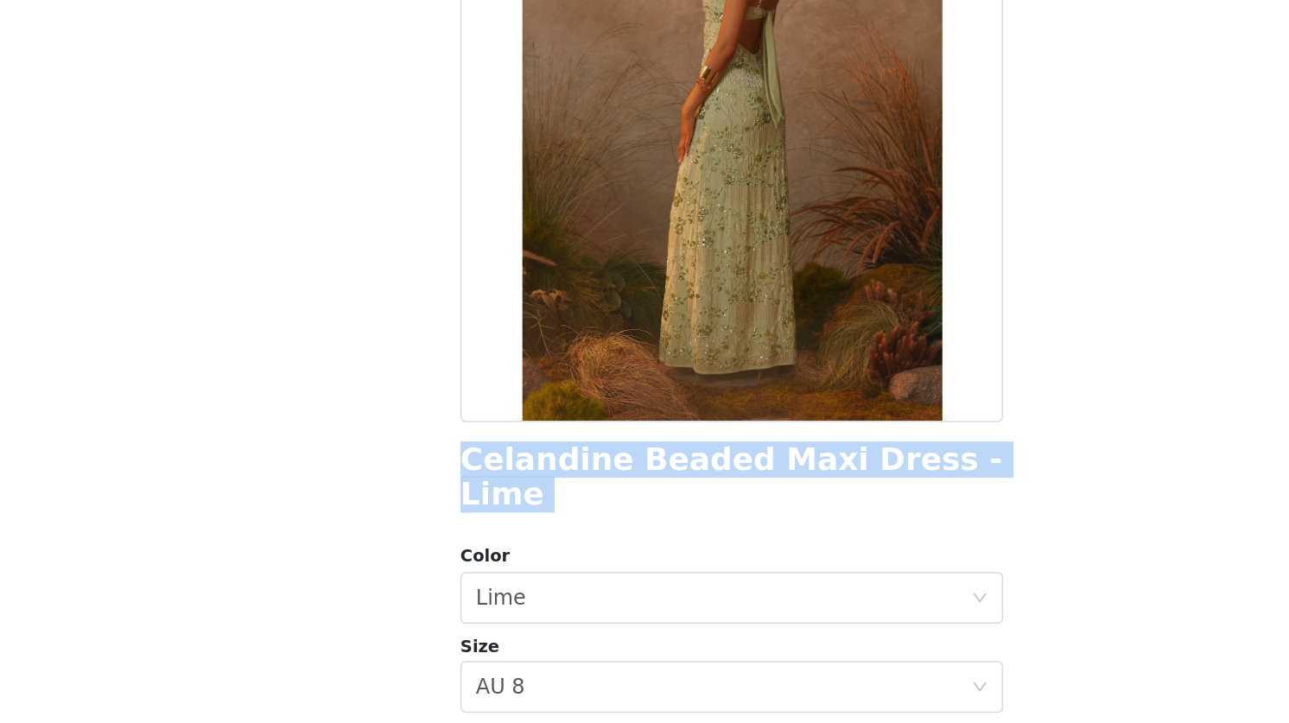
copy div "Celandine Beaded Maxi Dress - Lime"
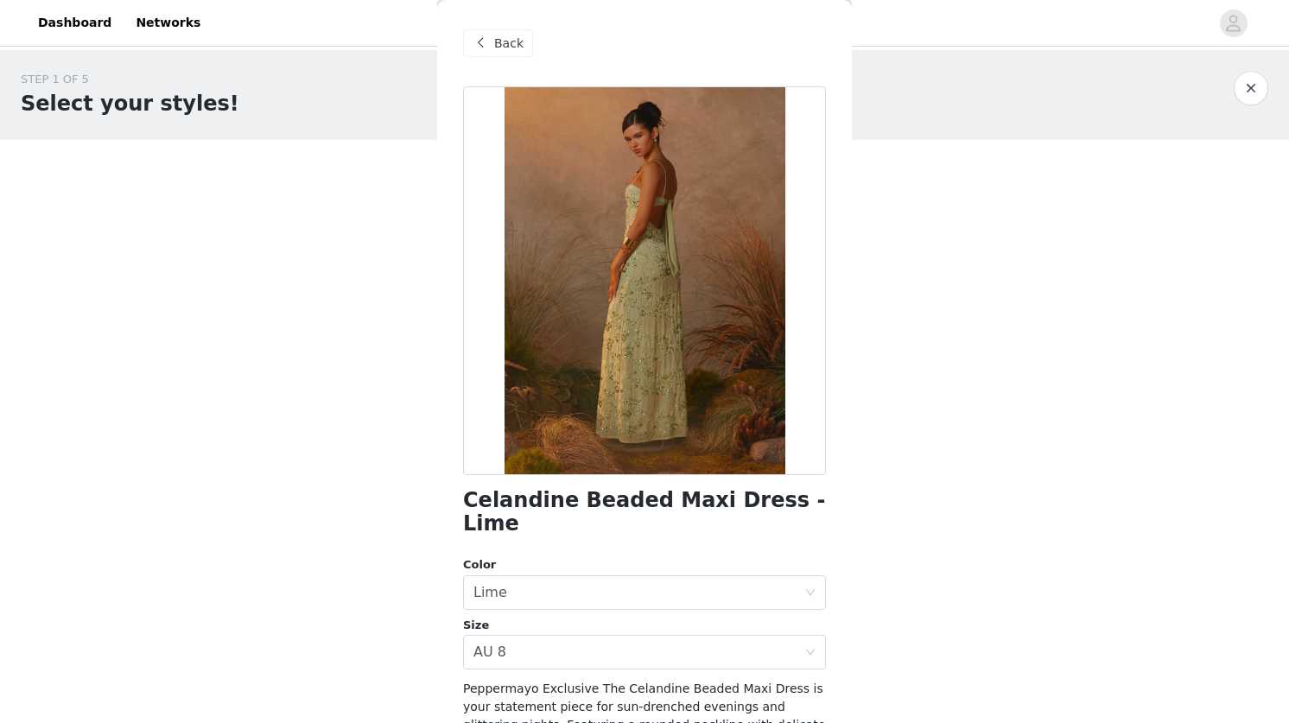
click at [491, 42] on div "Back" at bounding box center [498, 43] width 70 height 28
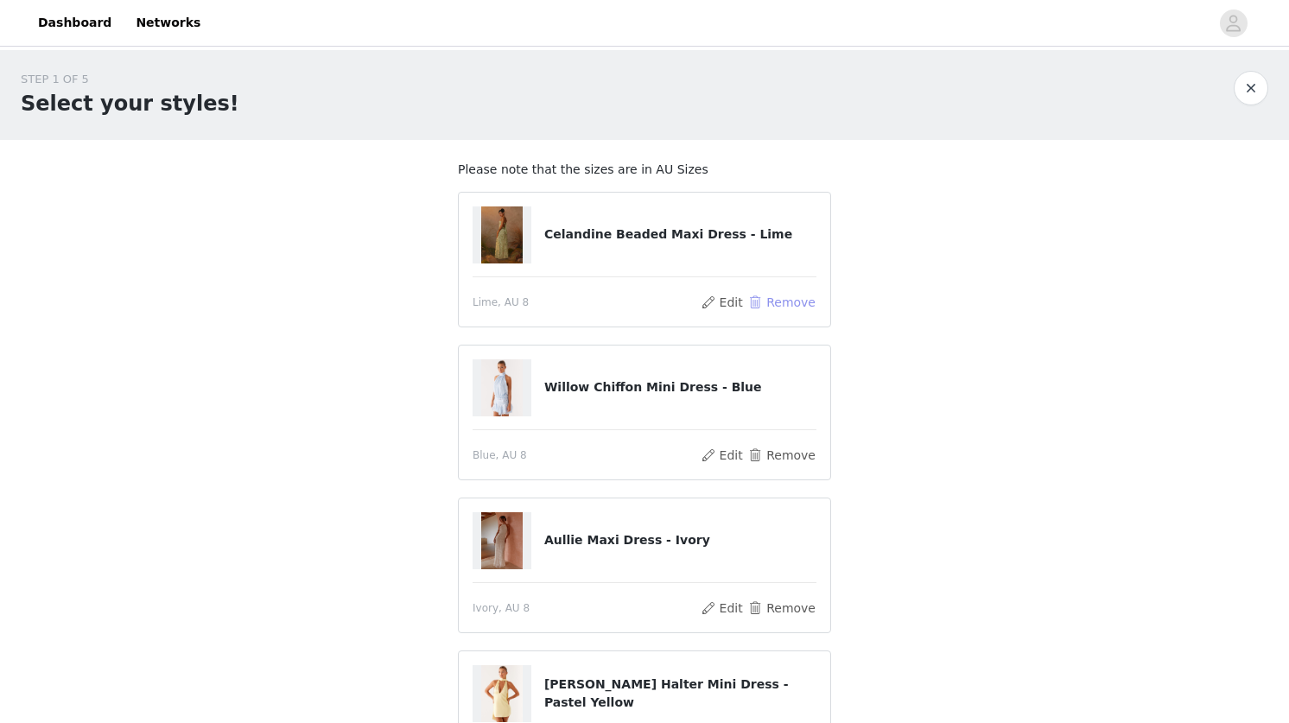
click at [796, 301] on button "Remove" at bounding box center [782, 302] width 69 height 21
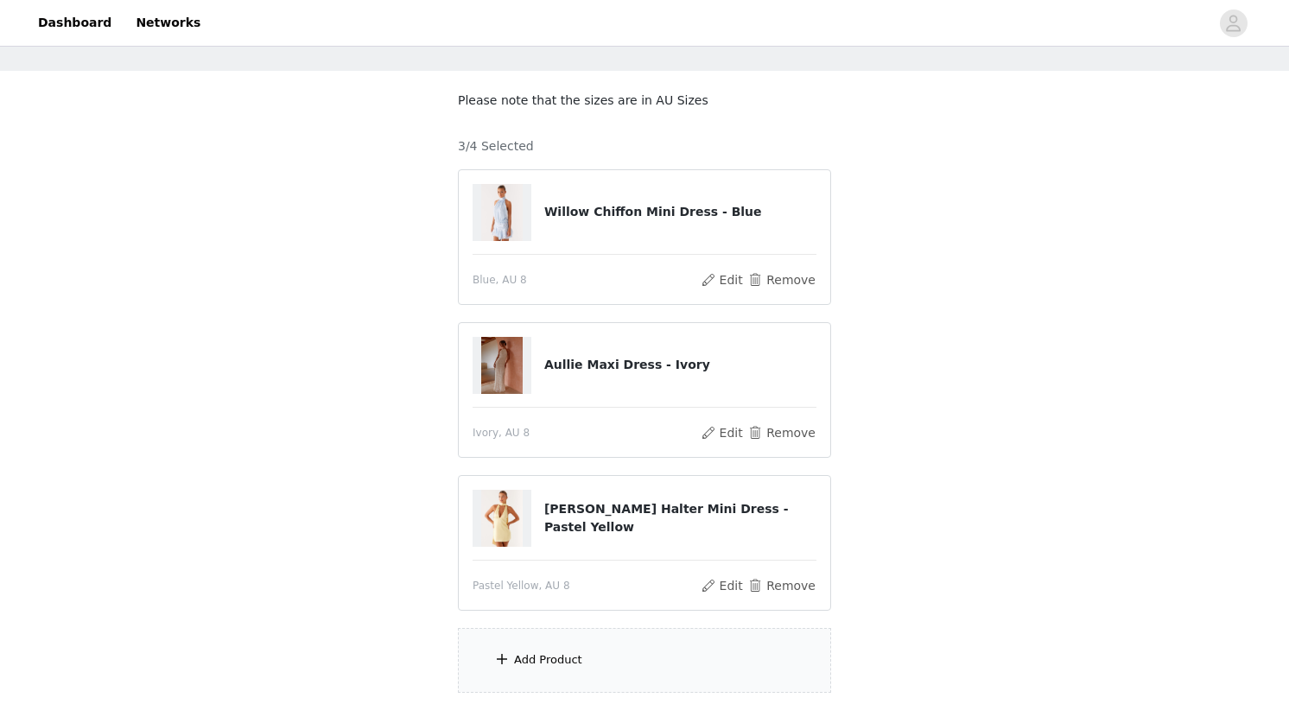
scroll to position [77, 0]
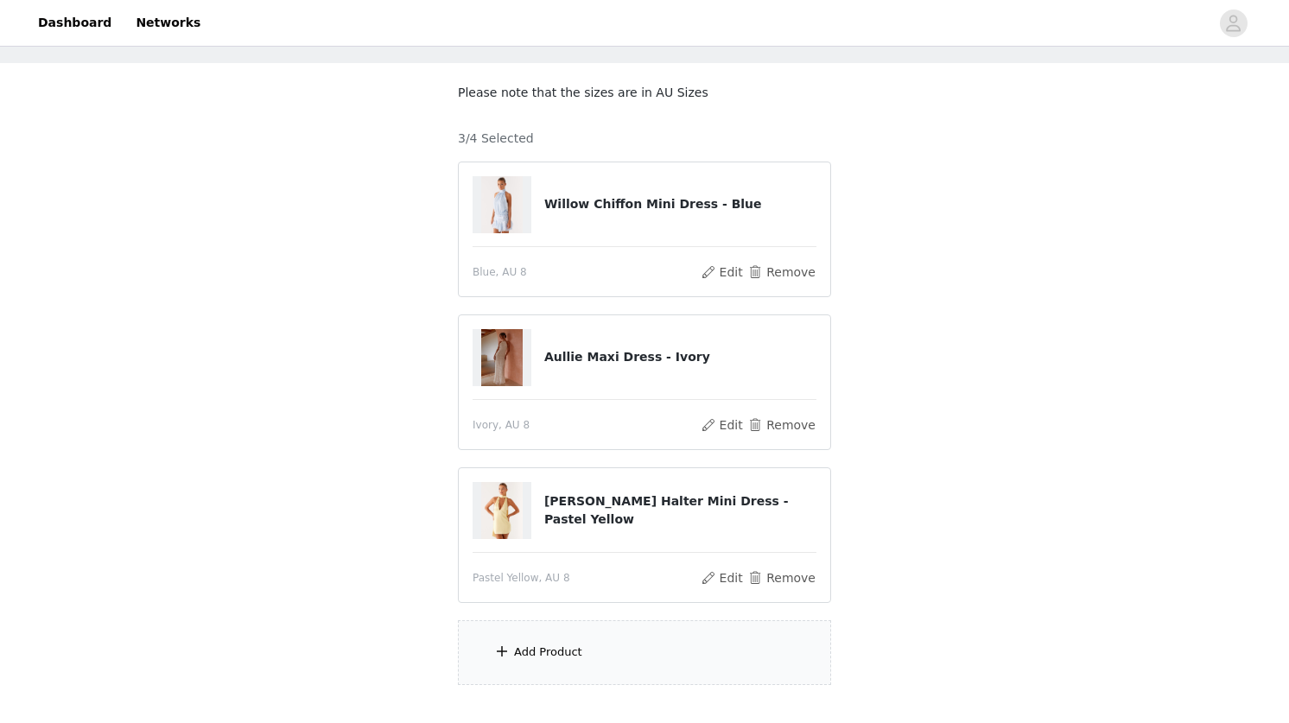
click at [544, 652] on div "Add Product" at bounding box center [548, 652] width 68 height 17
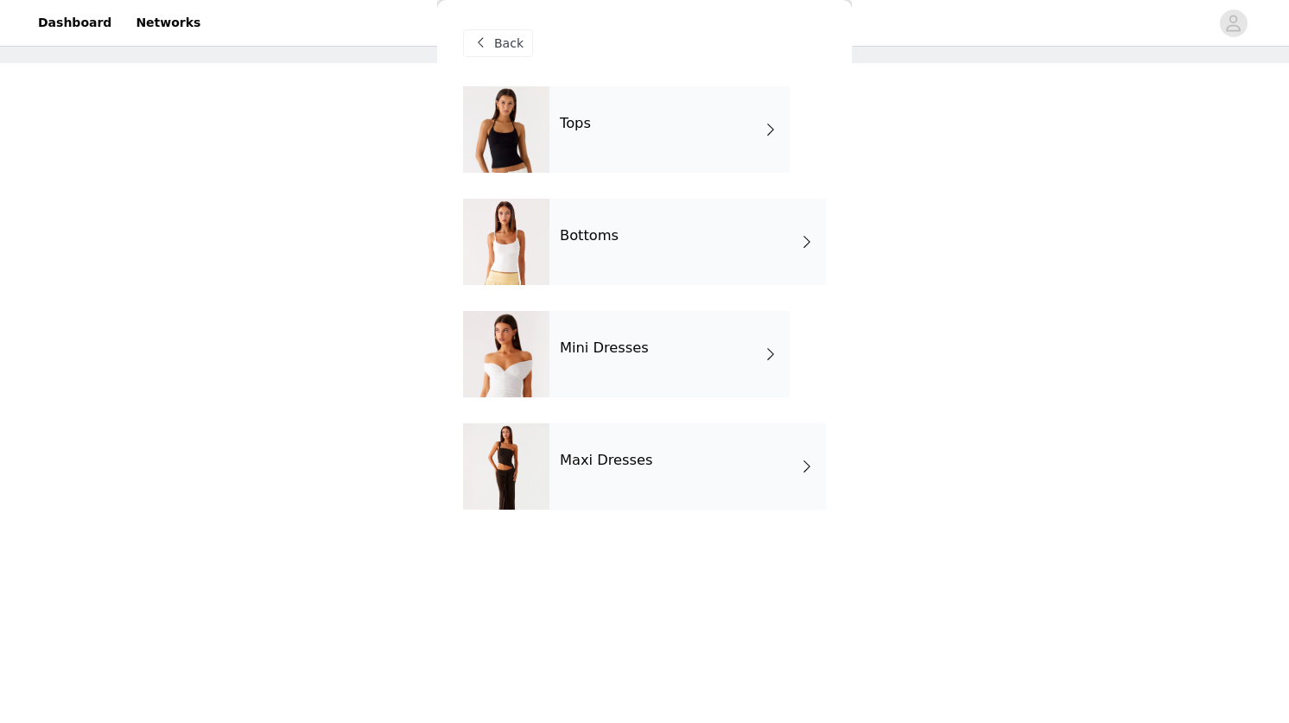
click at [606, 464] on h4 "Maxi Dresses" at bounding box center [606, 461] width 93 height 16
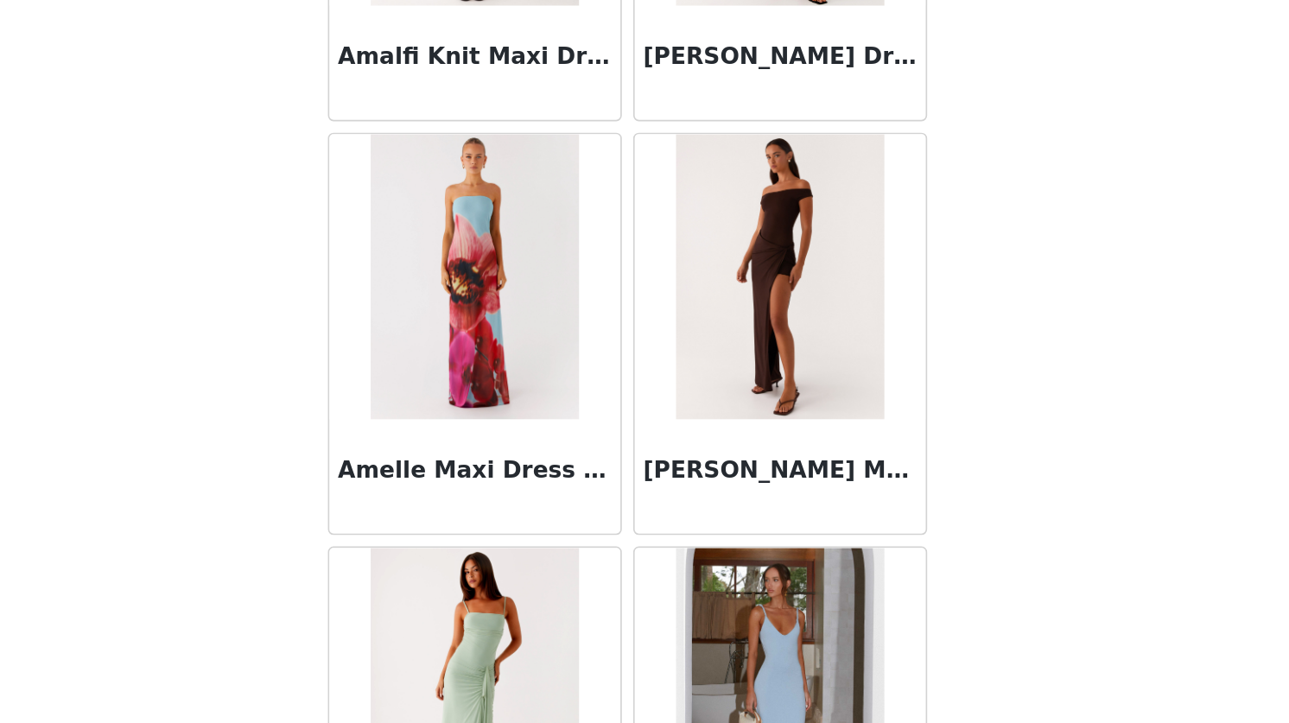
scroll to position [183, 0]
click at [894, 532] on div "STEP 1 OF 5 Select your styles! Please note that the sizes are in AU Sizes 3/4 …" at bounding box center [644, 233] width 1289 height 733
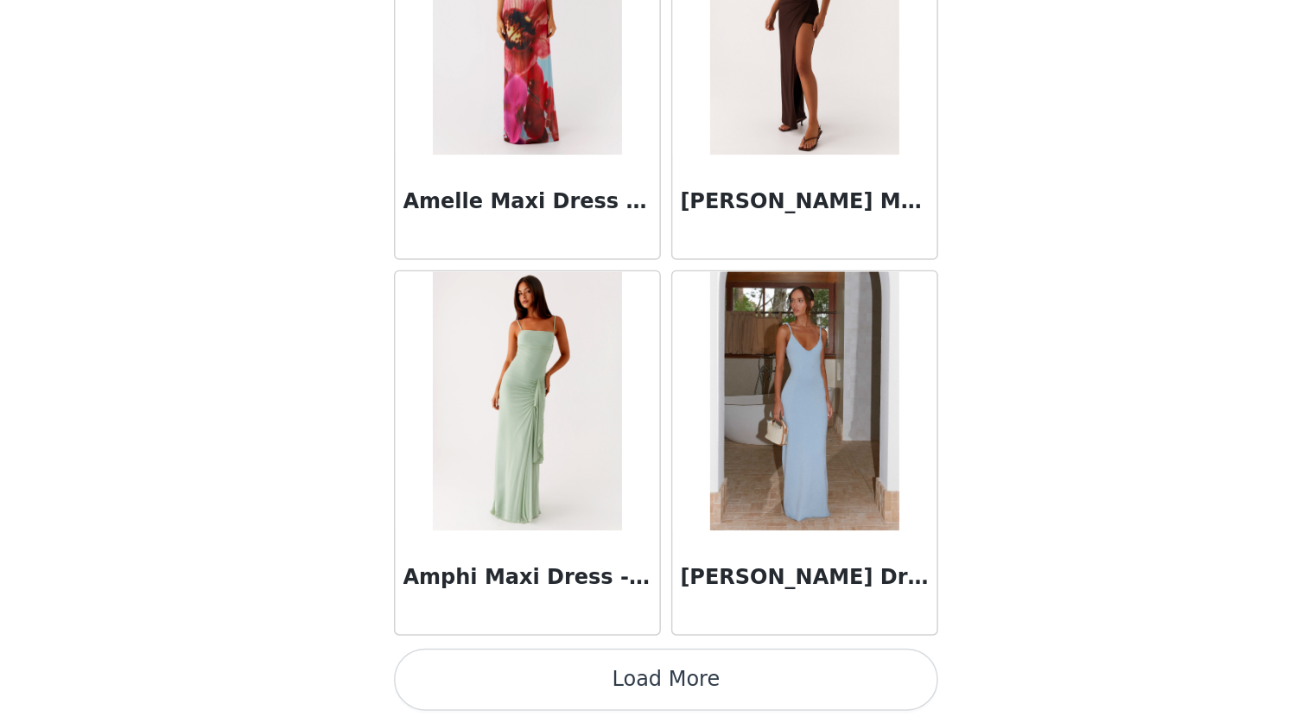
click at [614, 704] on button "Load More" at bounding box center [644, 693] width 363 height 41
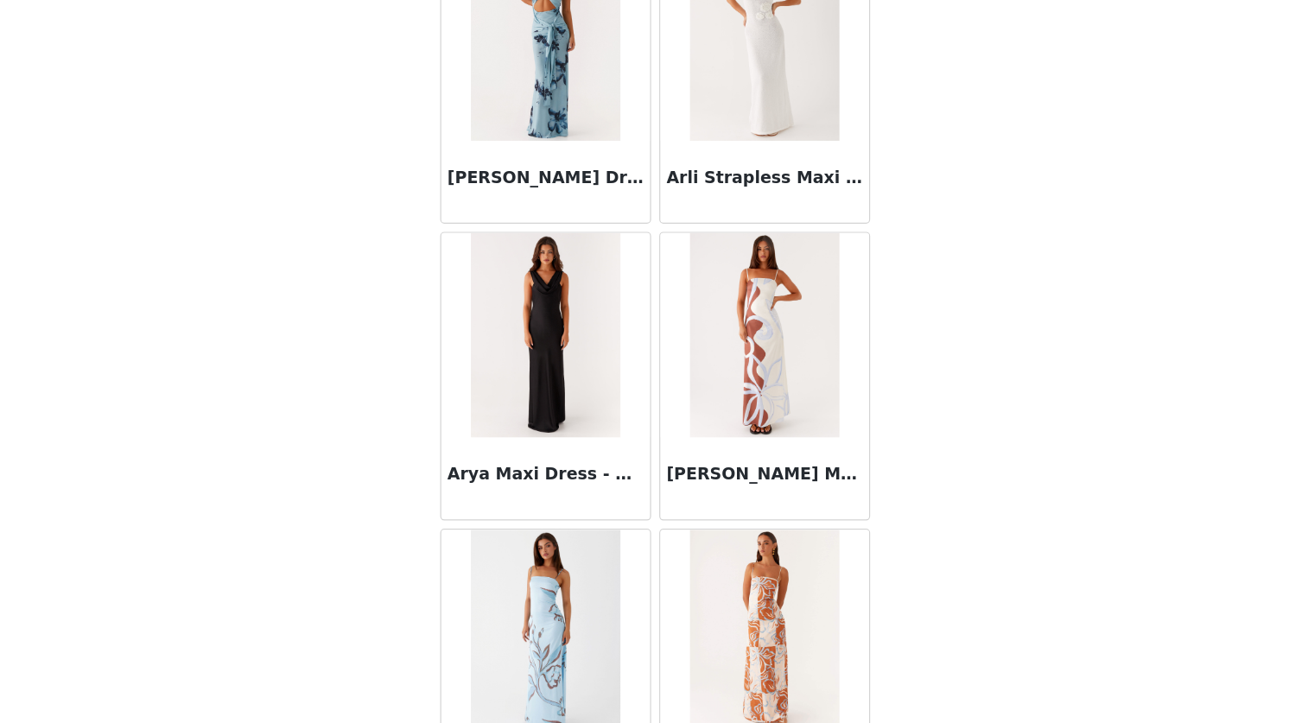
scroll to position [4427, 0]
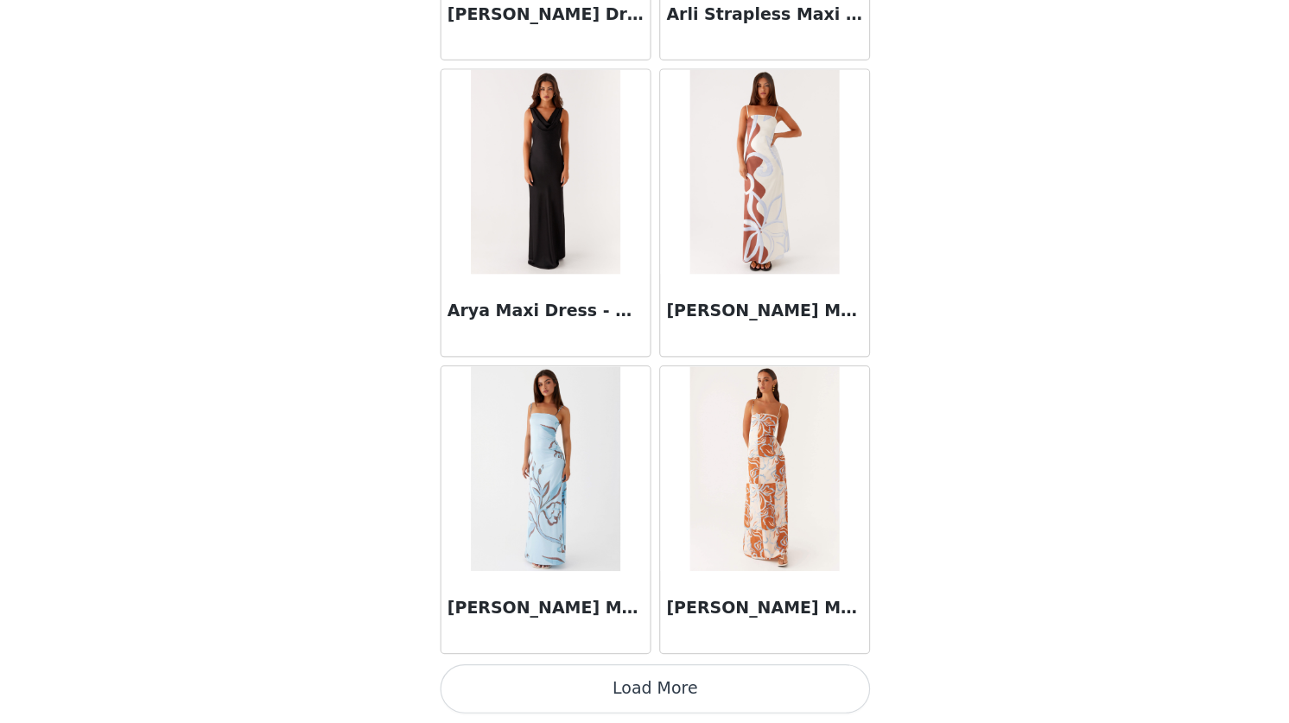
click at [625, 697] on button "Load More" at bounding box center [644, 693] width 363 height 41
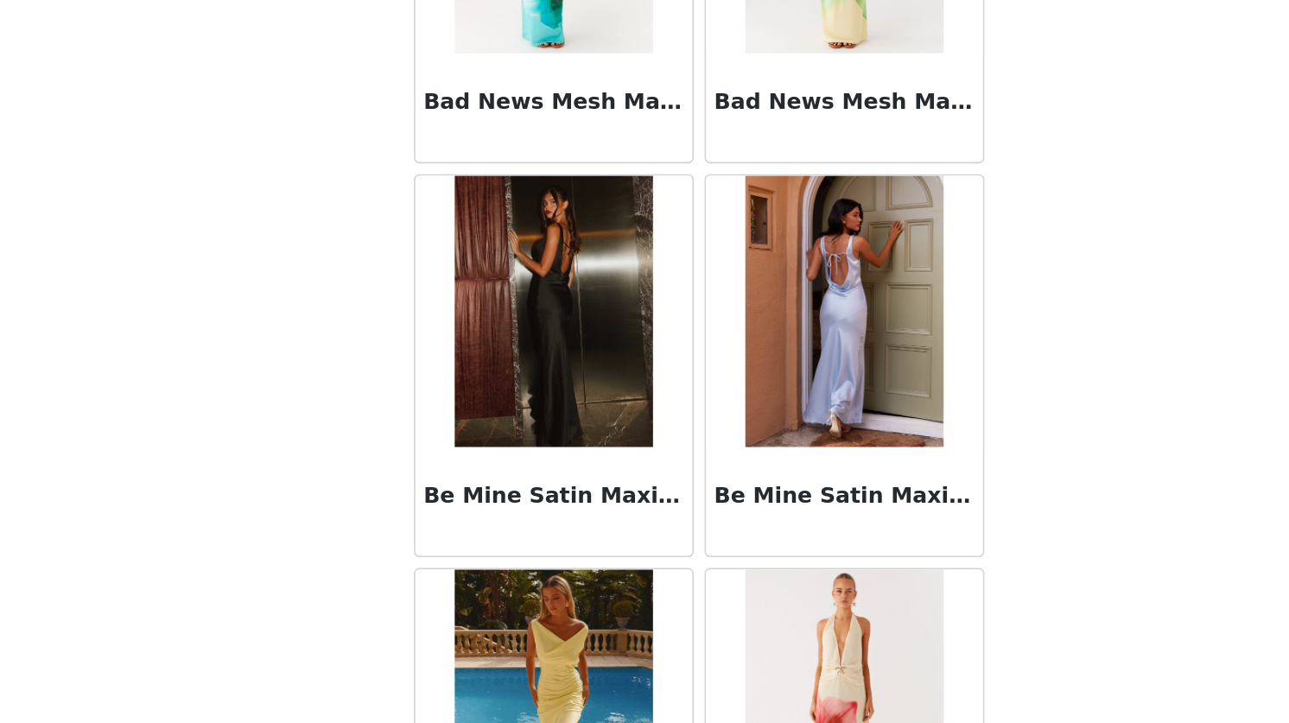
scroll to position [183, 0]
click at [963, 551] on div "STEP 1 OF 5 Select your styles! Please note that the sizes are in AU Sizes 3/4 …" at bounding box center [644, 233] width 1289 height 733
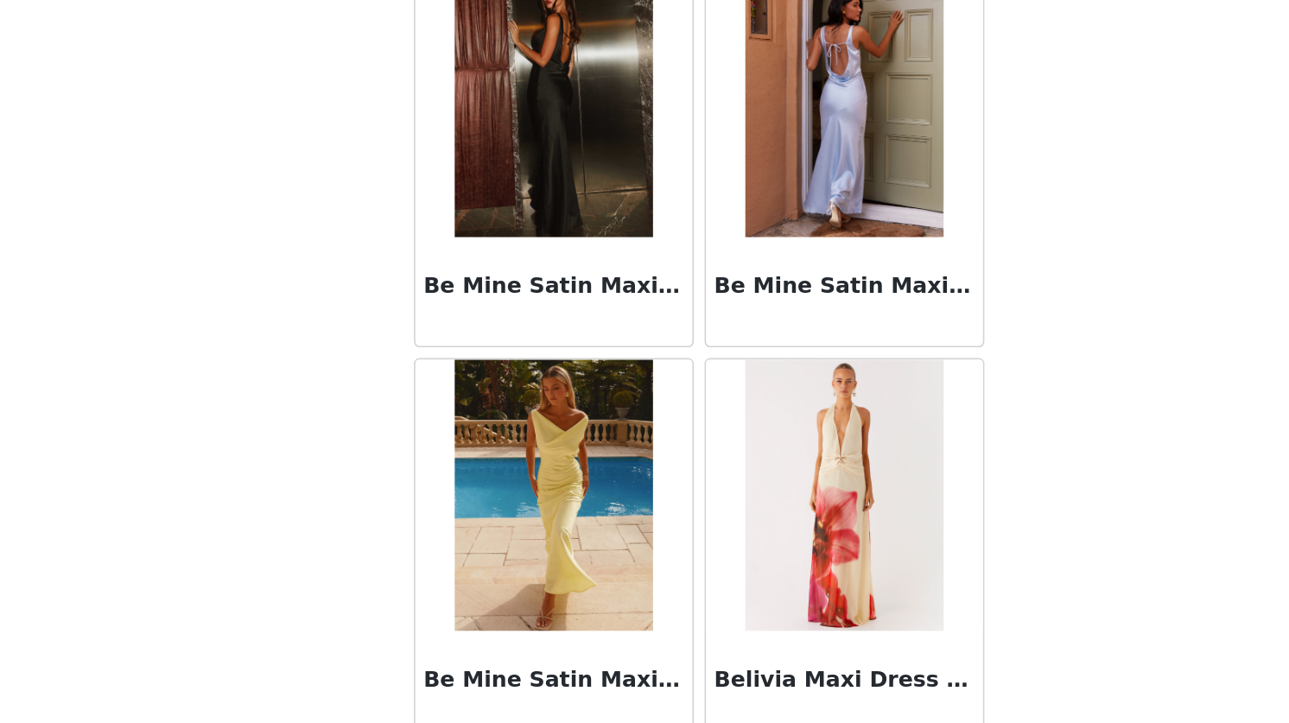
scroll to position [6933, 0]
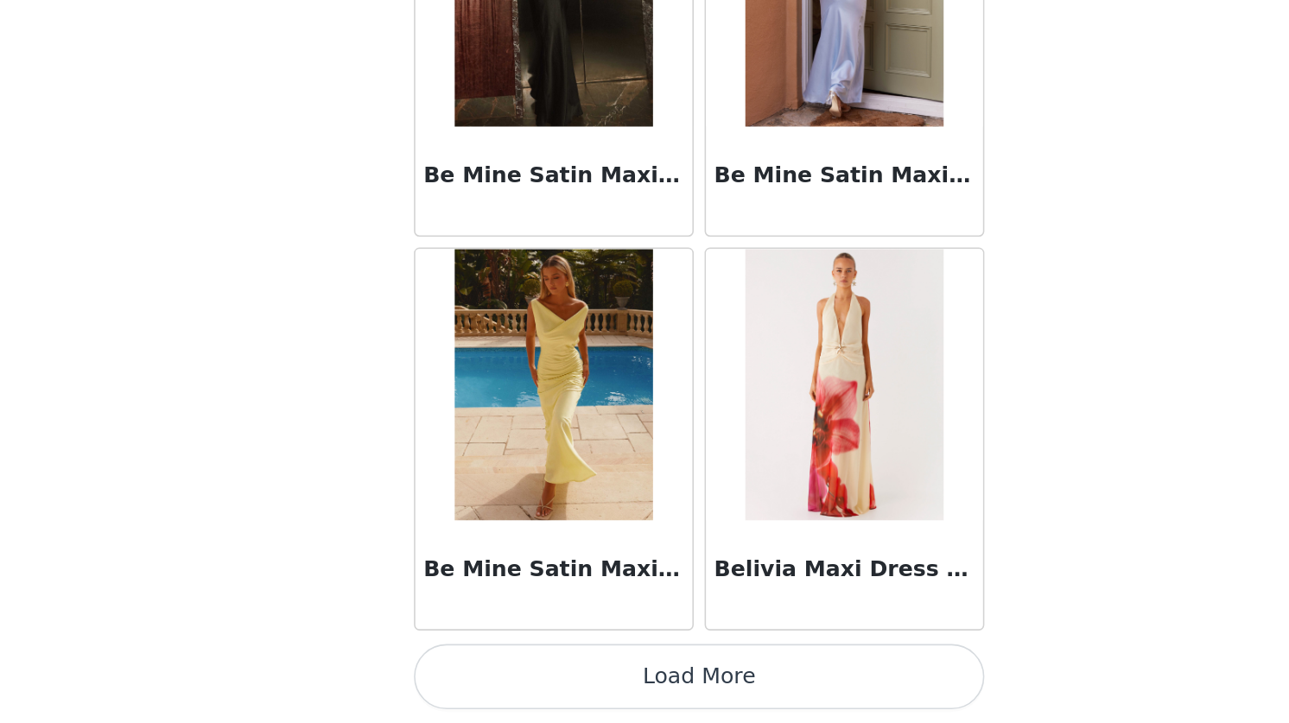
click at [640, 682] on button "Load More" at bounding box center [644, 693] width 363 height 41
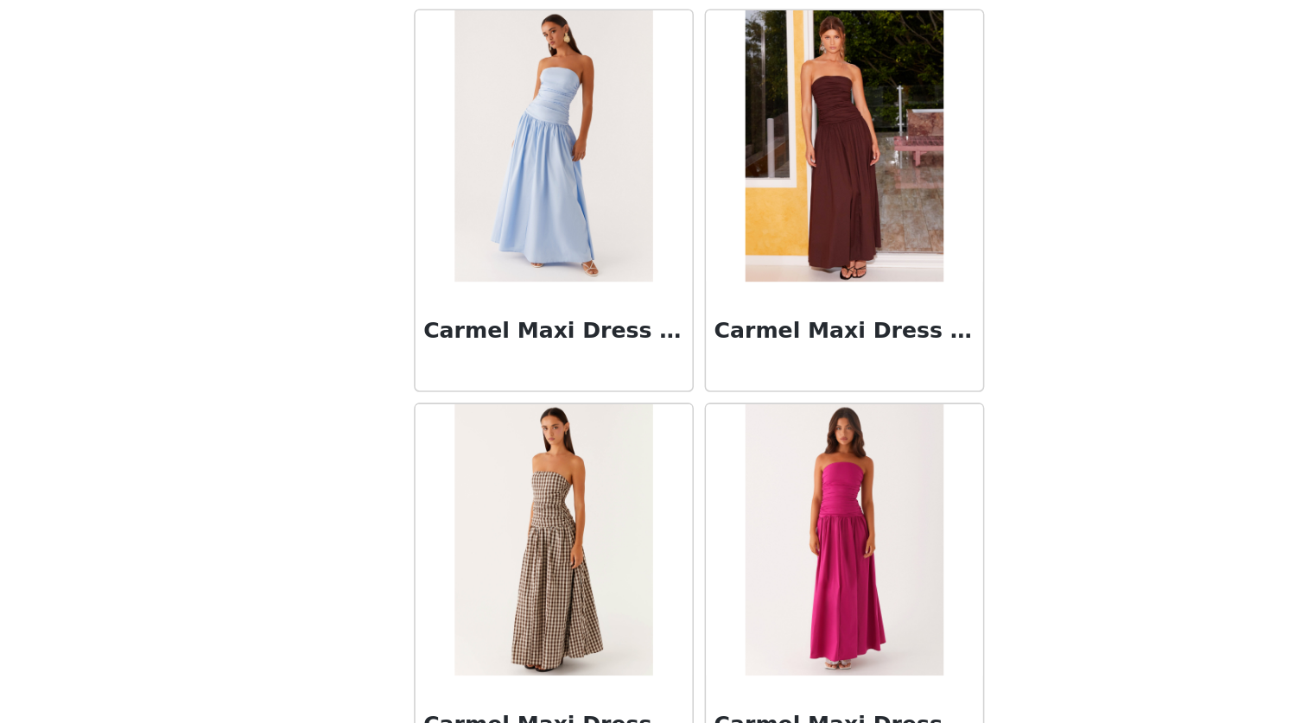
scroll to position [9440, 0]
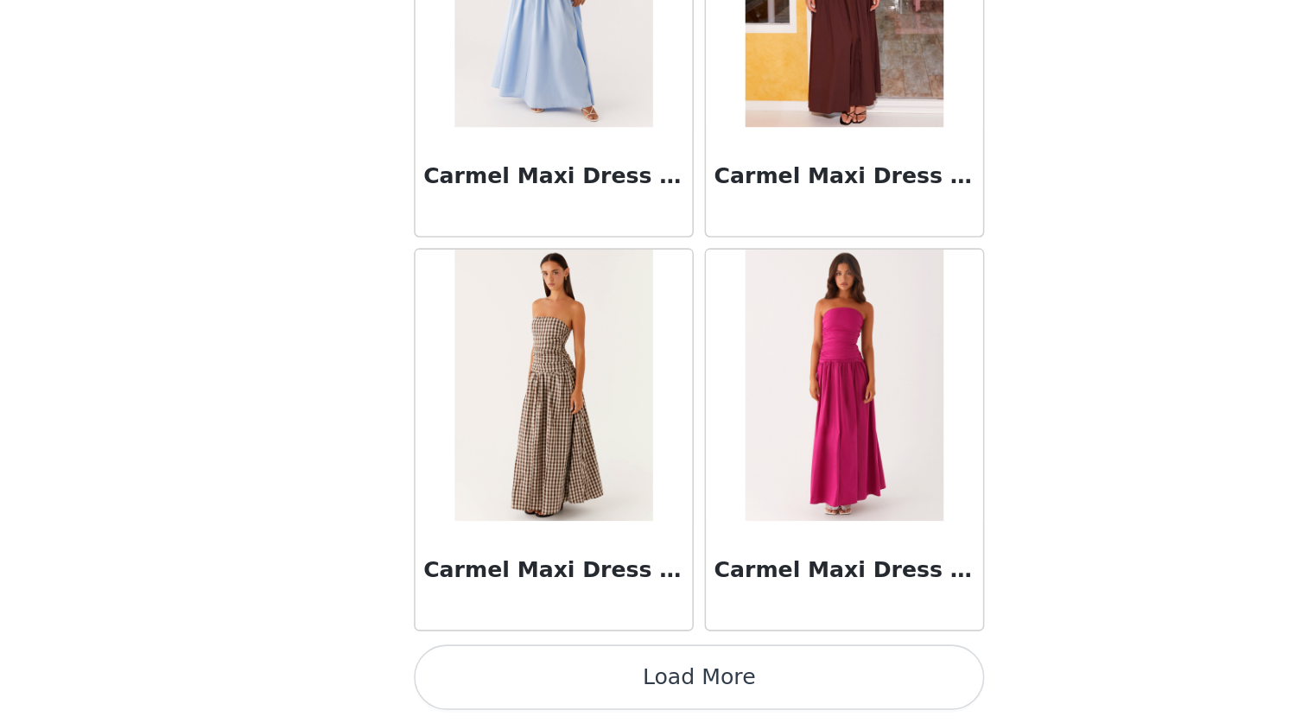
click at [624, 682] on button "Load More" at bounding box center [644, 693] width 363 height 41
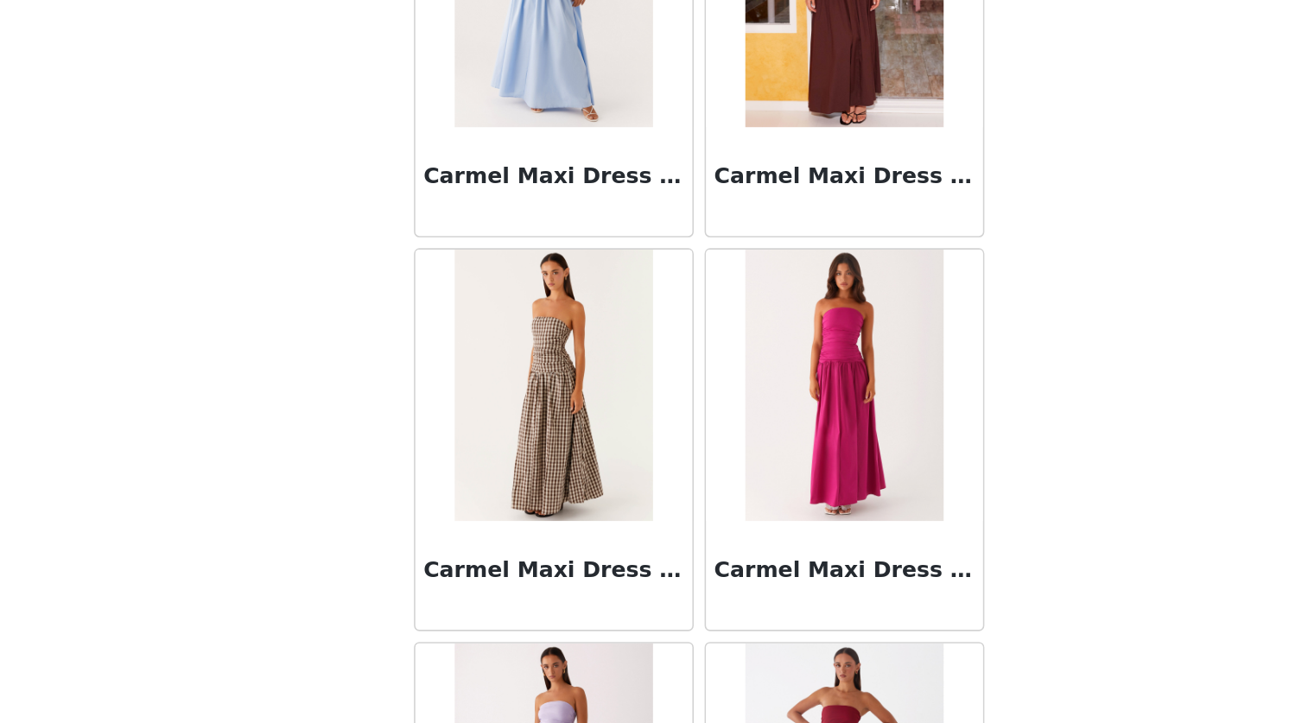
click at [877, 532] on div "STEP 1 OF 5 Select your styles! Please note that the sizes are in AU Sizes 3/4 …" at bounding box center [644, 233] width 1289 height 733
click at [860, 531] on div "STEP 1 OF 5 Select your styles! Please note that the sizes are in AU Sizes 3/4 …" at bounding box center [644, 233] width 1289 height 733
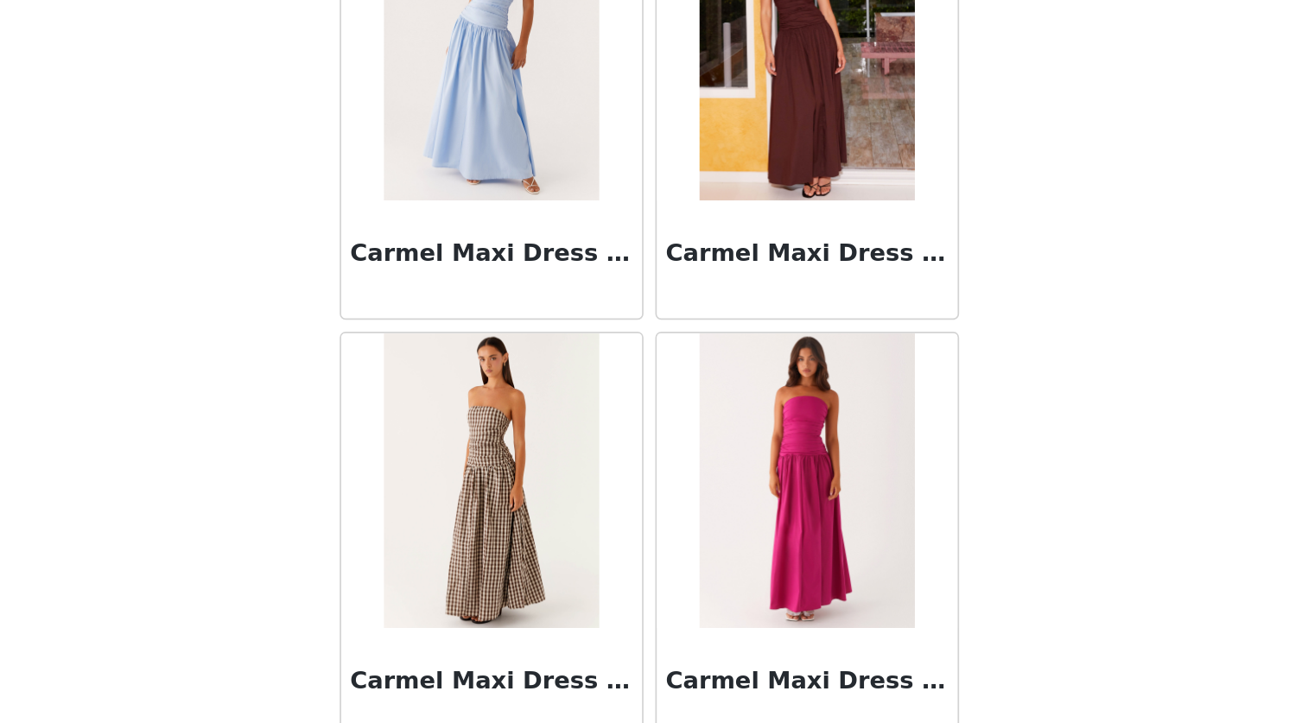
scroll to position [183, 0]
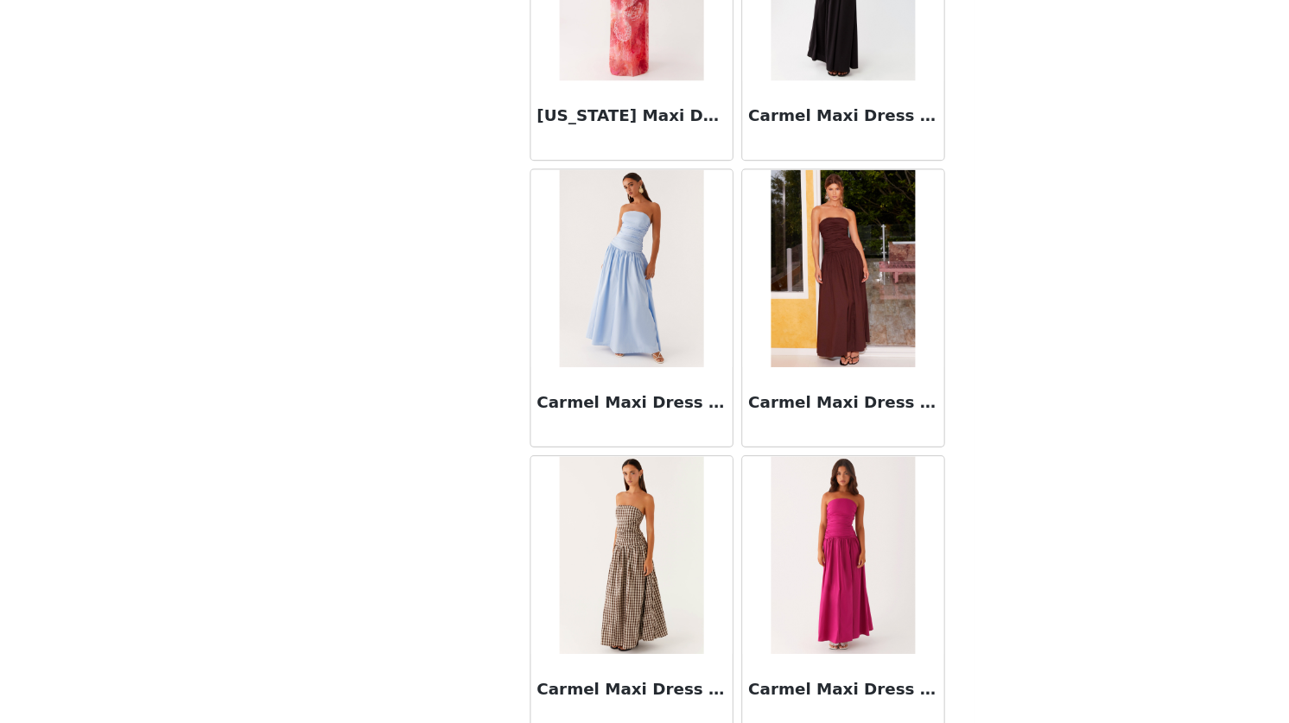
click at [908, 490] on div "STEP 1 OF 5 Select your styles! Please note that the sizes are in AU Sizes 3/4 …" at bounding box center [644, 233] width 1289 height 733
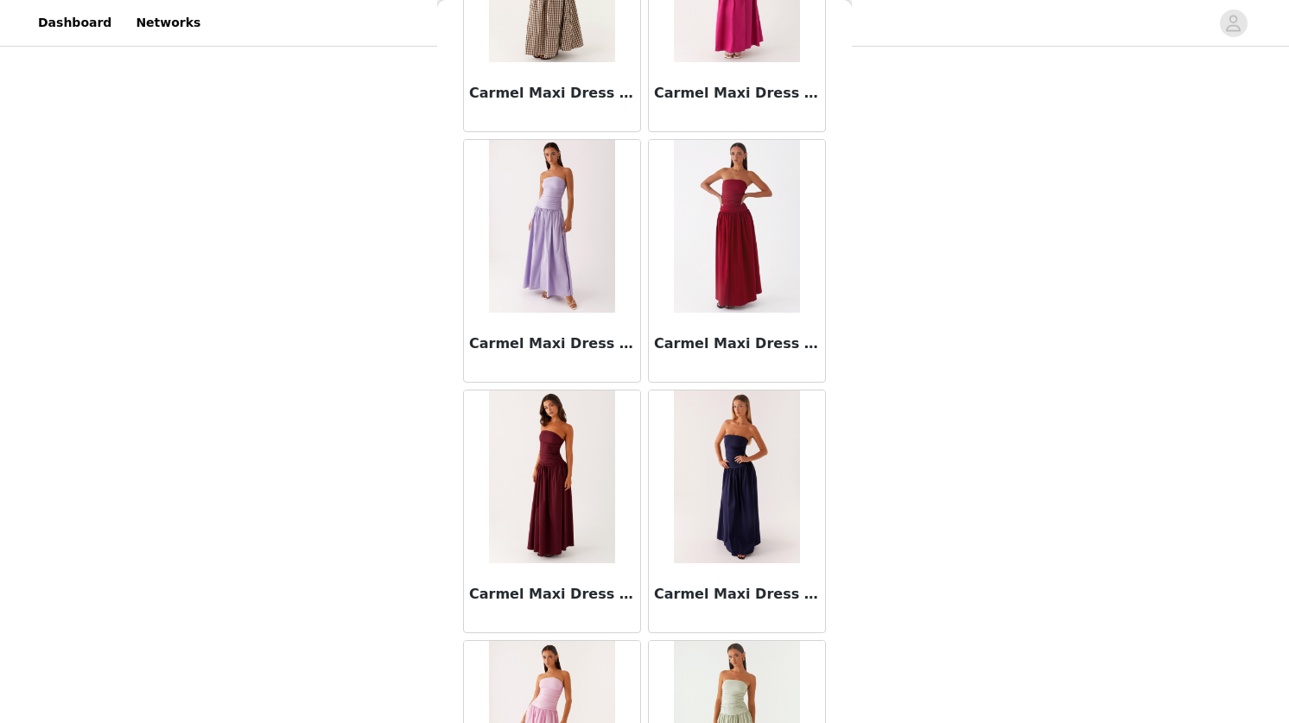
scroll to position [10002, 0]
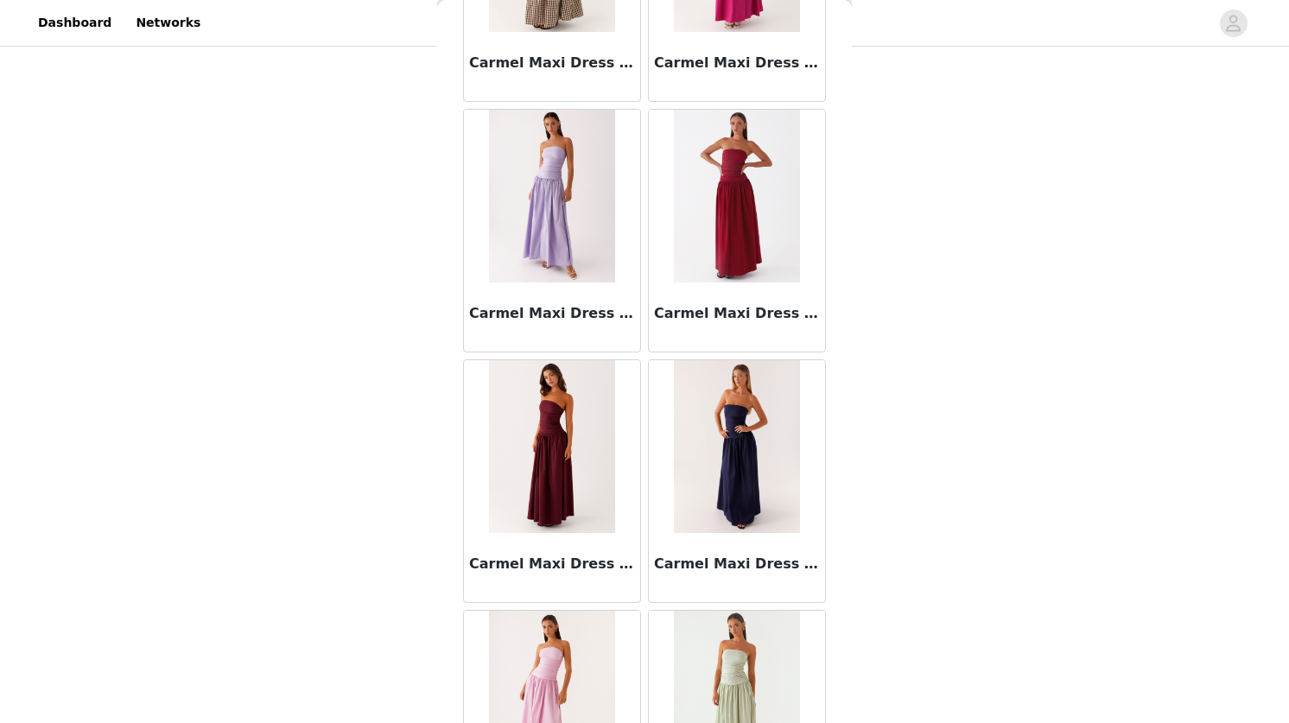
click at [363, 409] on div "STEP 1 OF 5 Select your styles! Please note that the sizes are in AU Sizes 3/4 …" at bounding box center [644, 233] width 1289 height 733
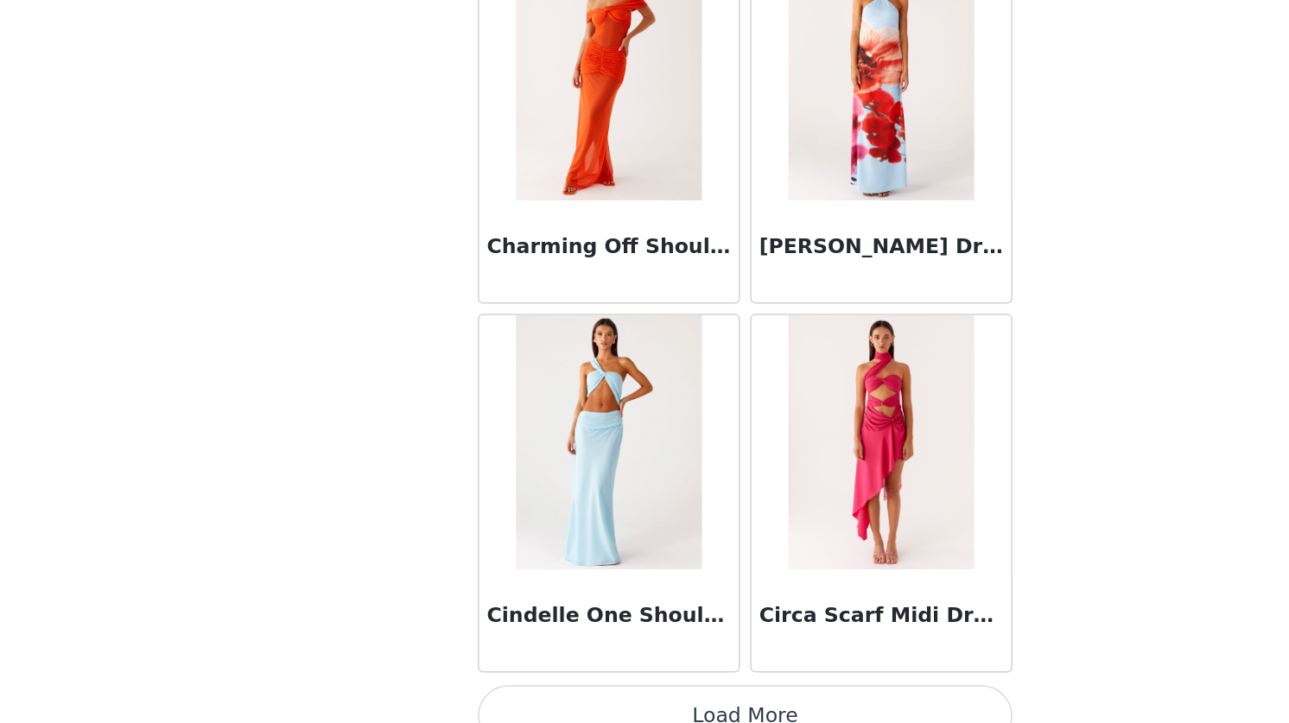
scroll to position [11946, 0]
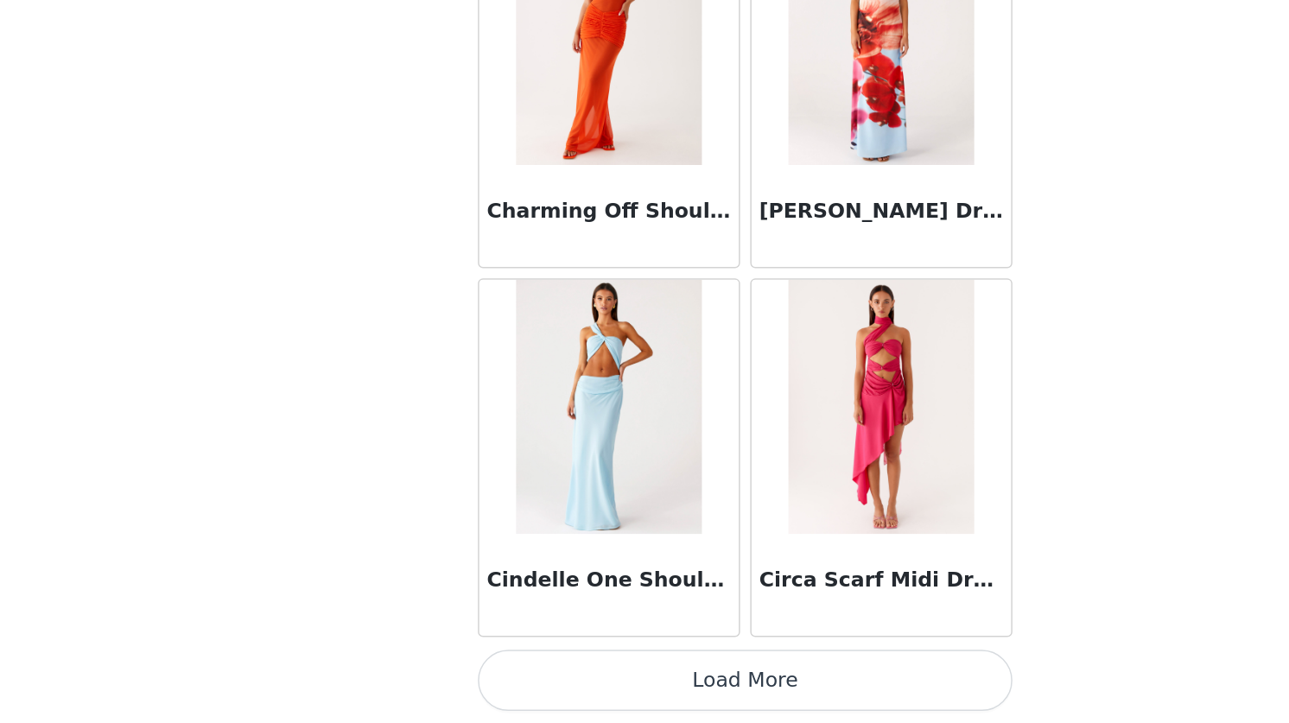
click at [647, 691] on button "Load More" at bounding box center [644, 693] width 363 height 41
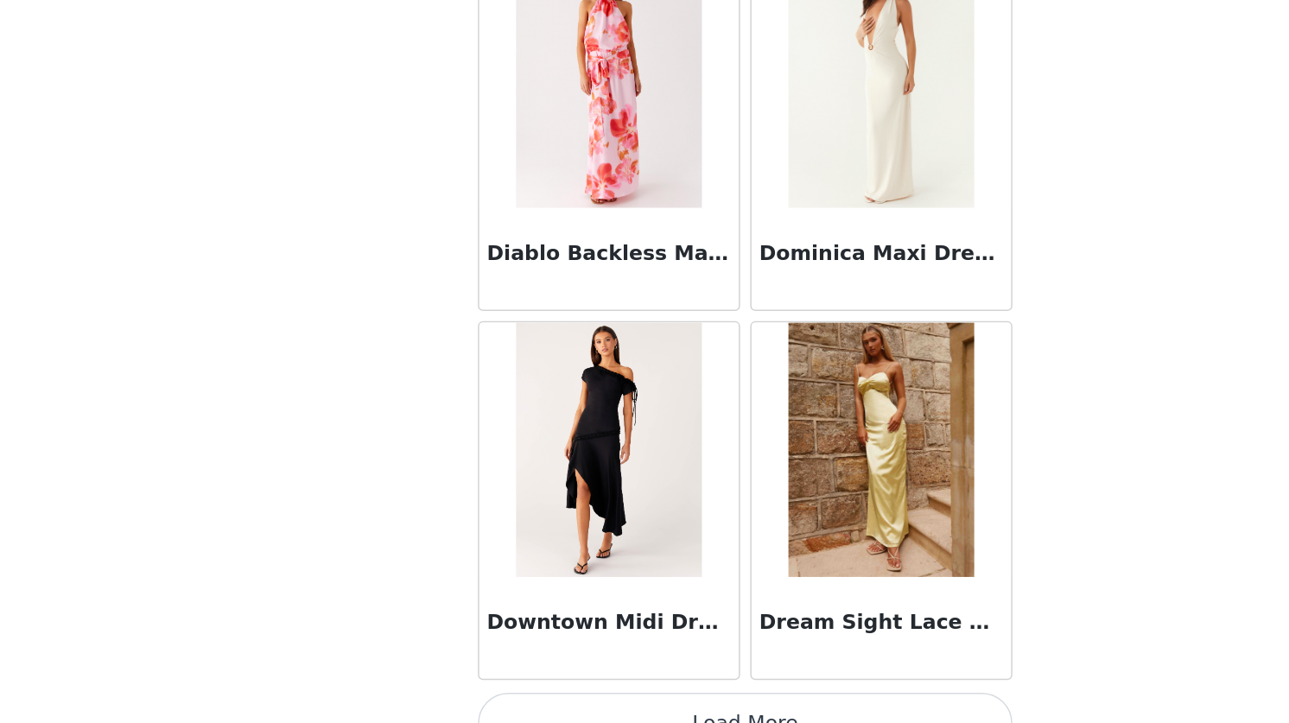
scroll to position [14452, 0]
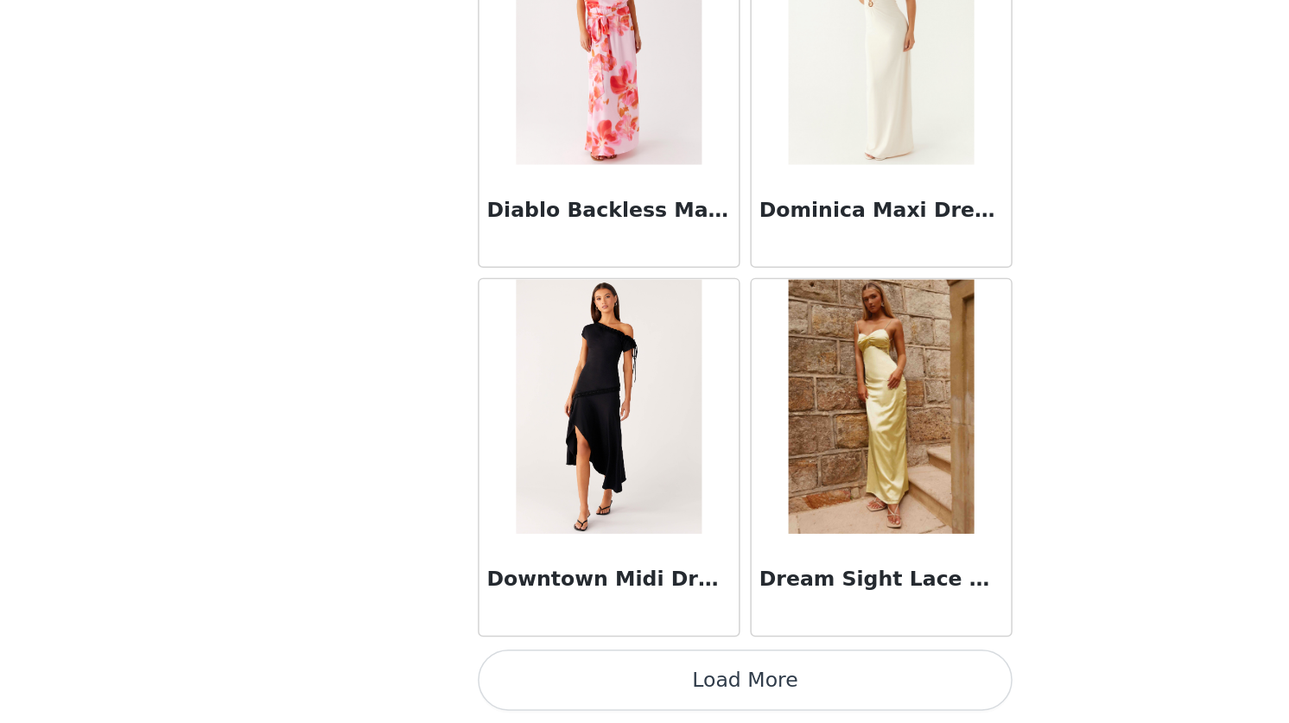
click at [627, 694] on button "Load More" at bounding box center [644, 693] width 363 height 41
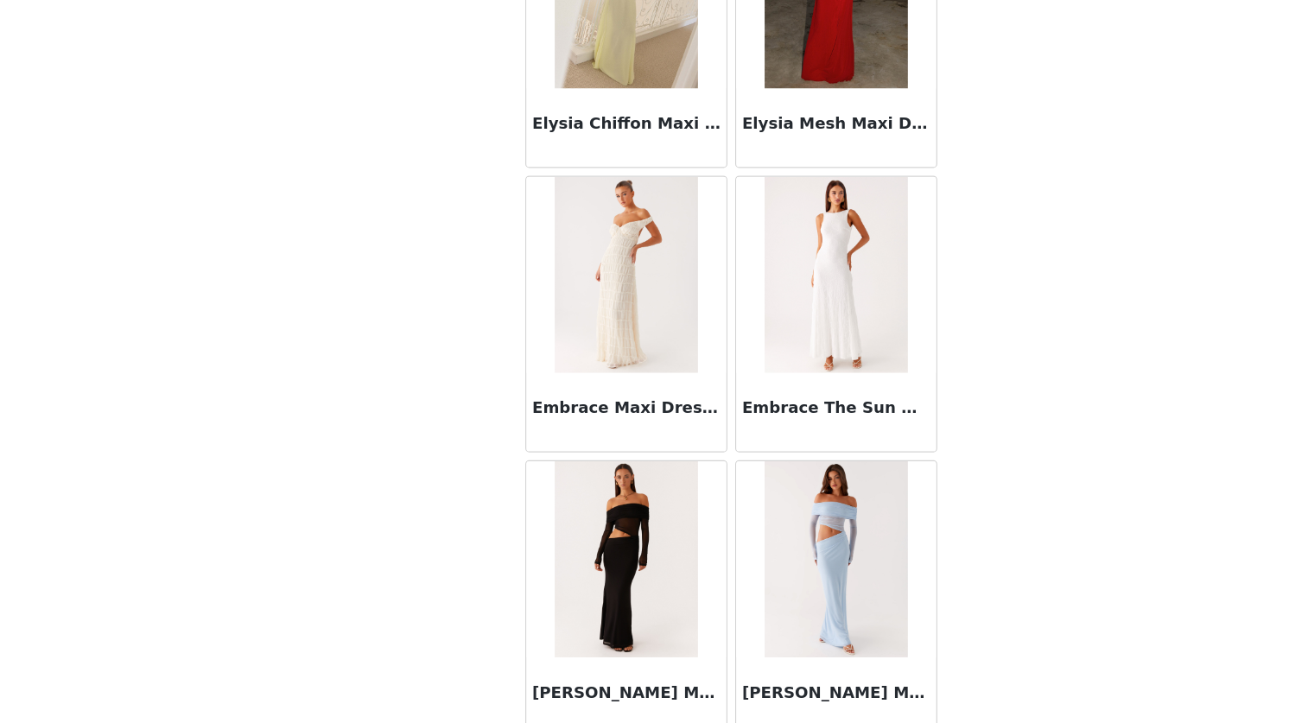
scroll to position [16958, 0]
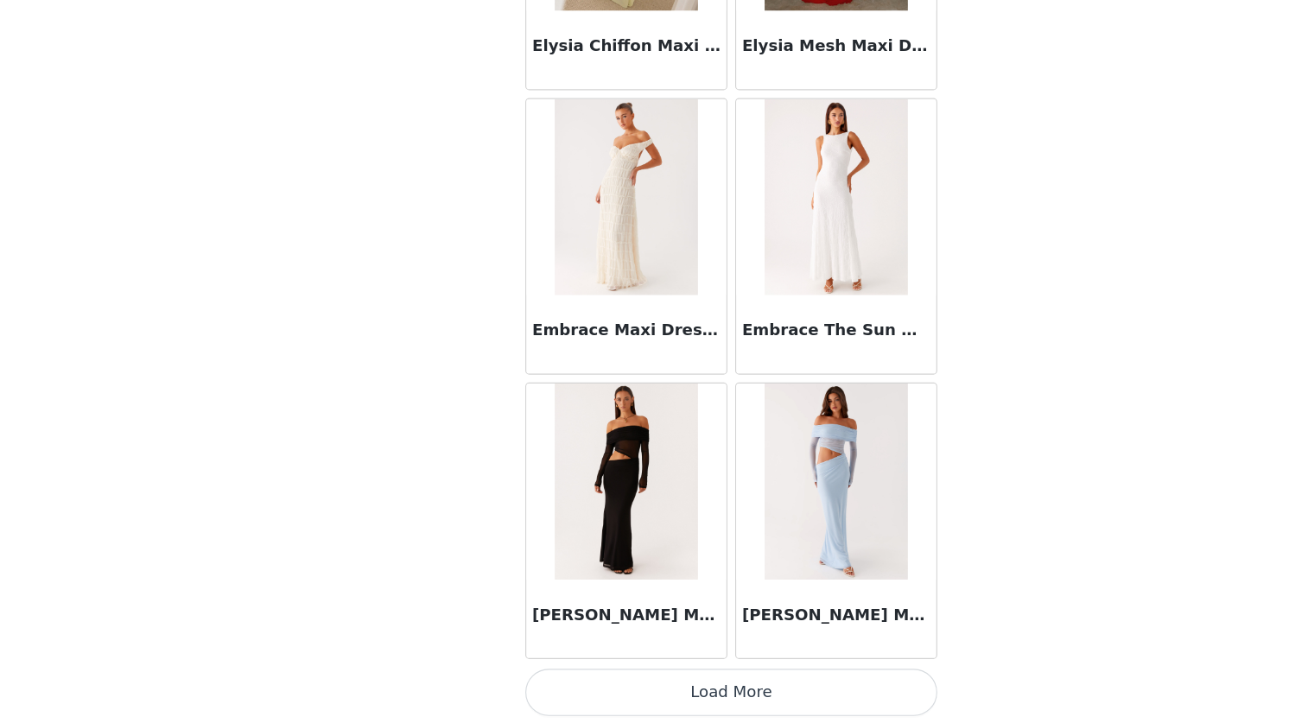
click at [638, 690] on button "Load More" at bounding box center [644, 693] width 363 height 41
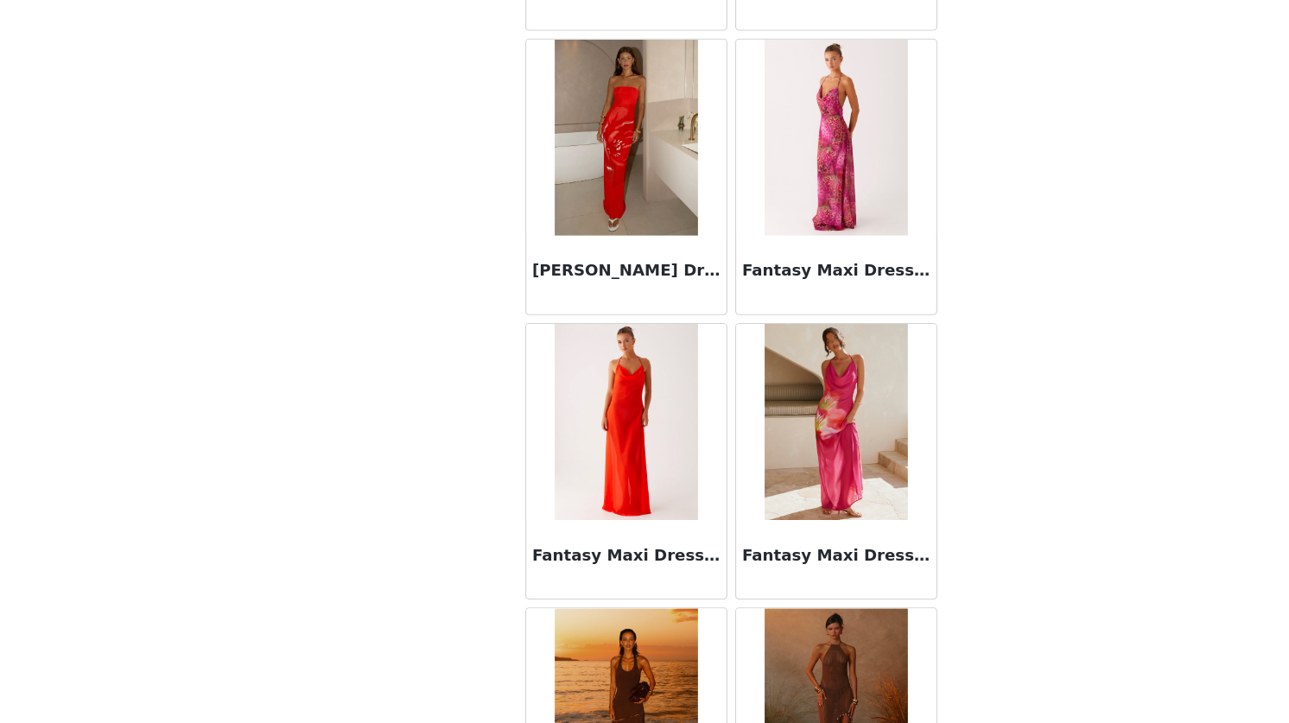
scroll to position [19464, 0]
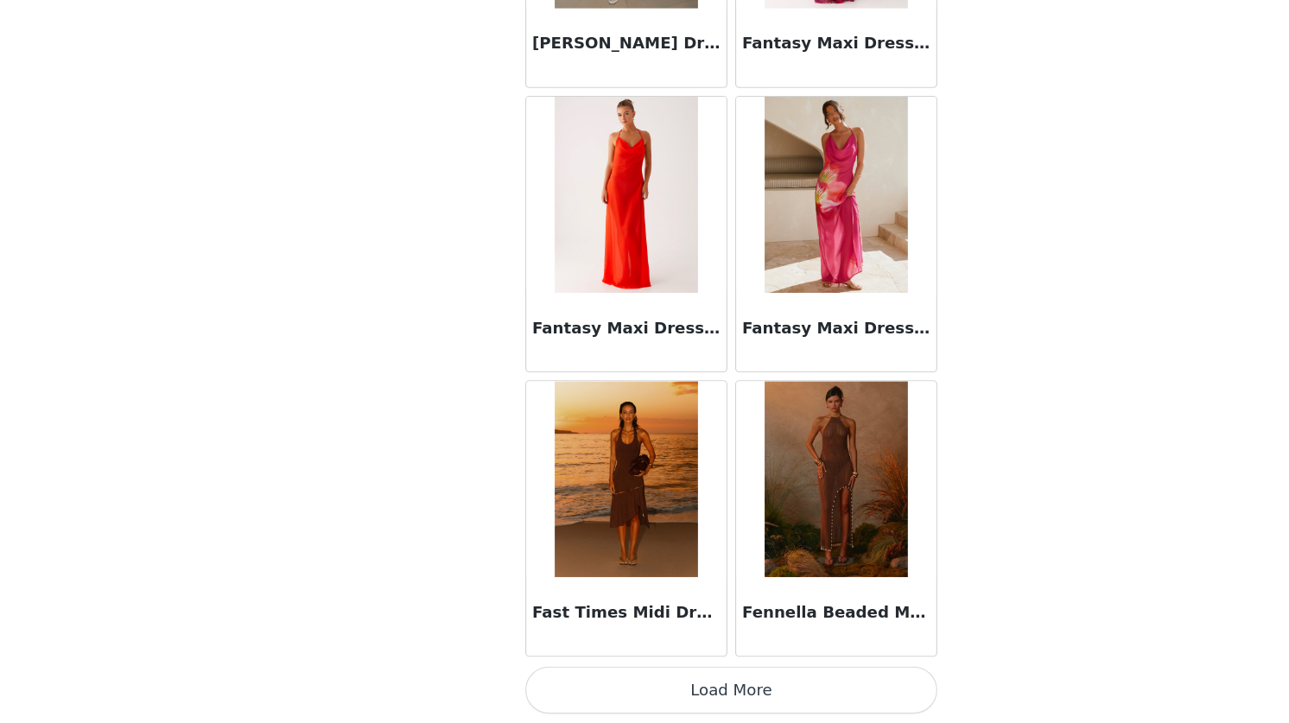
click at [641, 682] on button "Load More" at bounding box center [644, 693] width 363 height 41
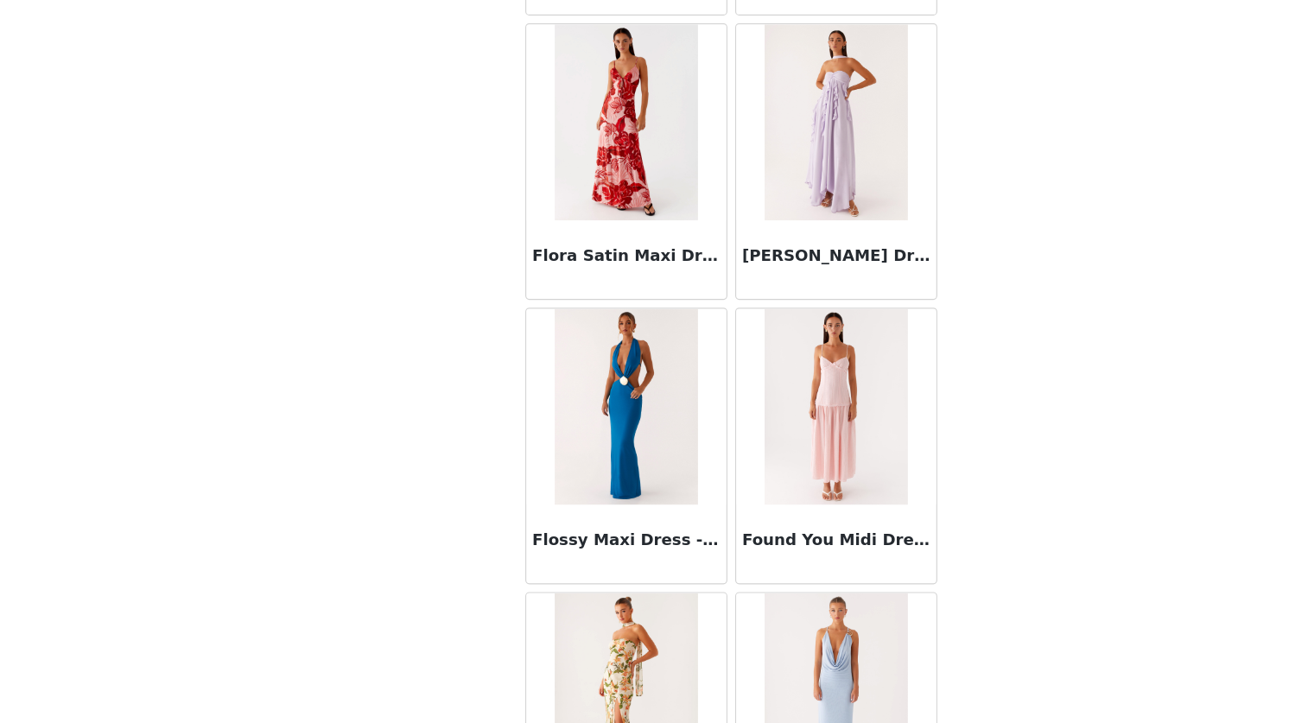
scroll to position [21971, 0]
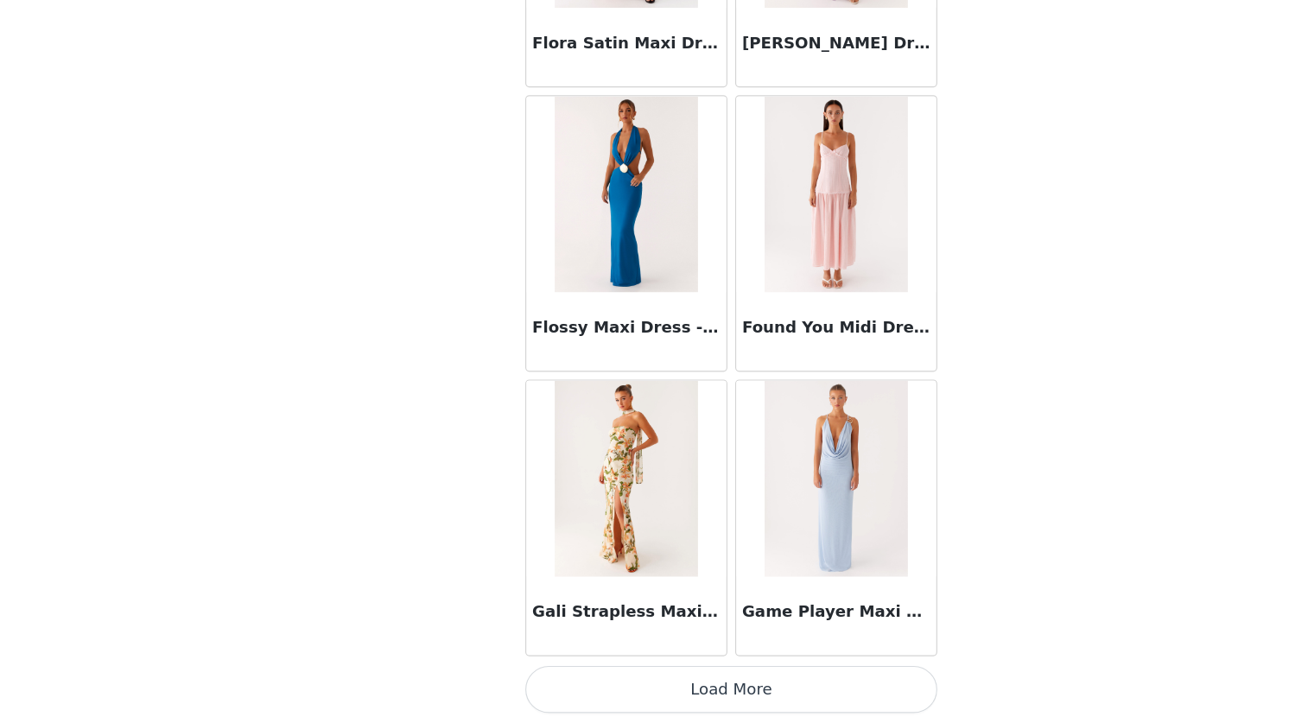
click at [630, 697] on button "Load More" at bounding box center [644, 693] width 363 height 41
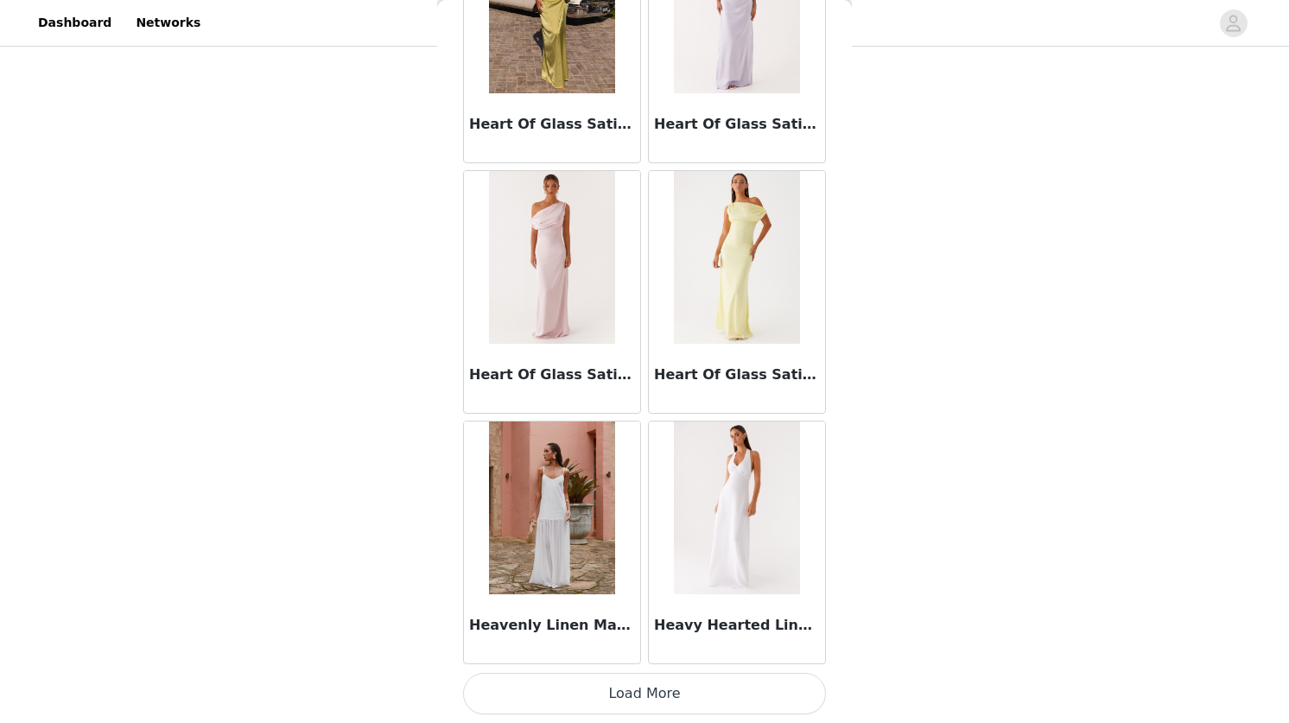
scroll to position [183, 0]
click at [638, 690] on button "Load More" at bounding box center [644, 693] width 363 height 41
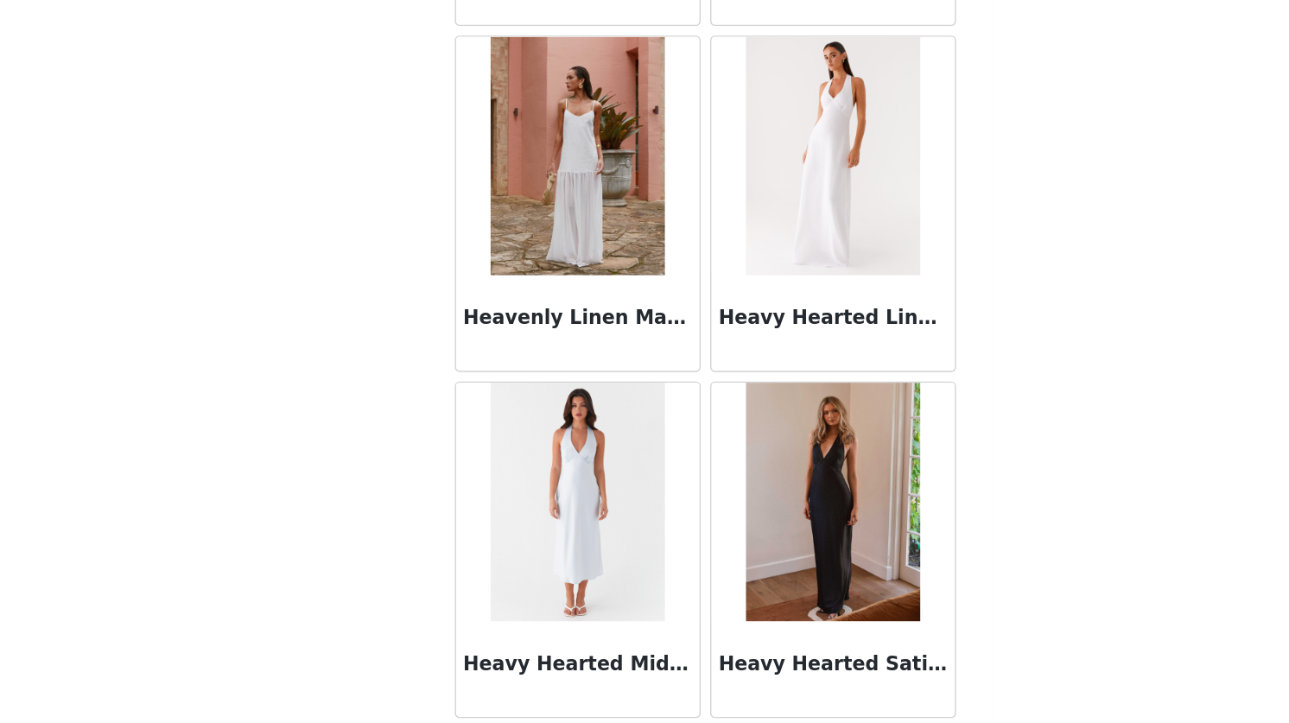
scroll to position [24706, 0]
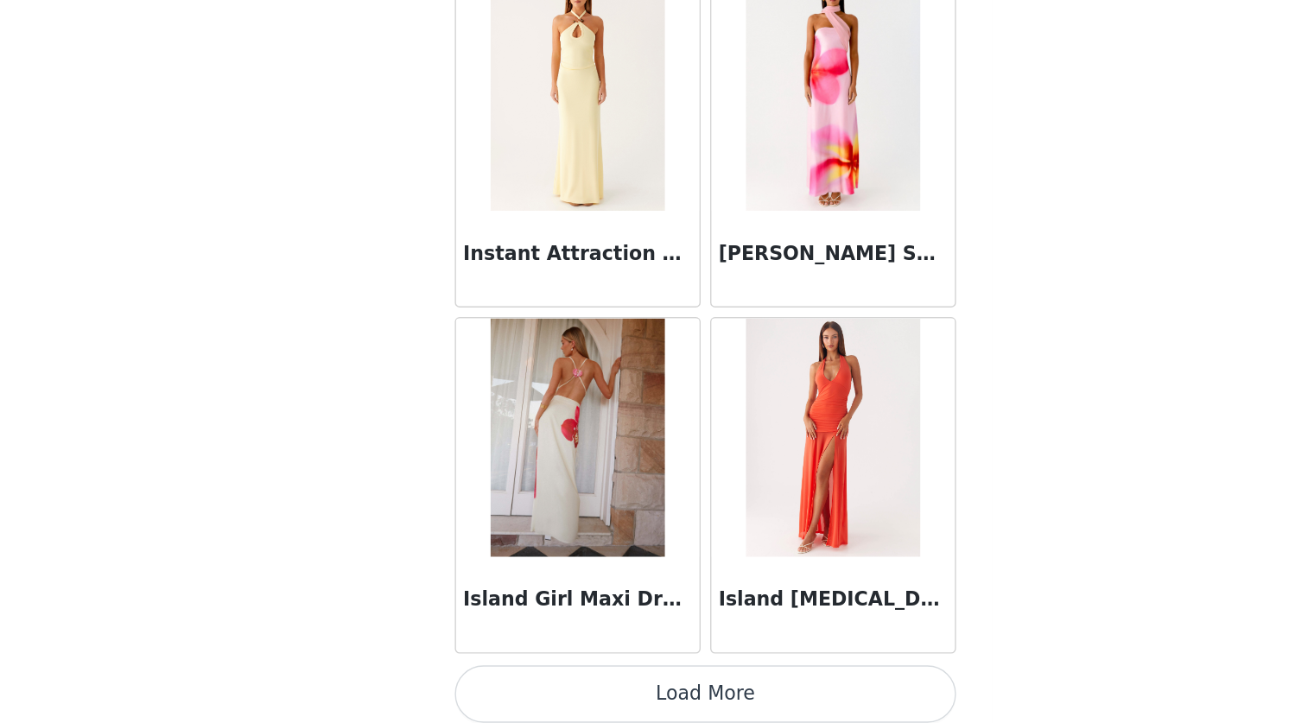
click at [634, 690] on button "Load More" at bounding box center [644, 695] width 363 height 41
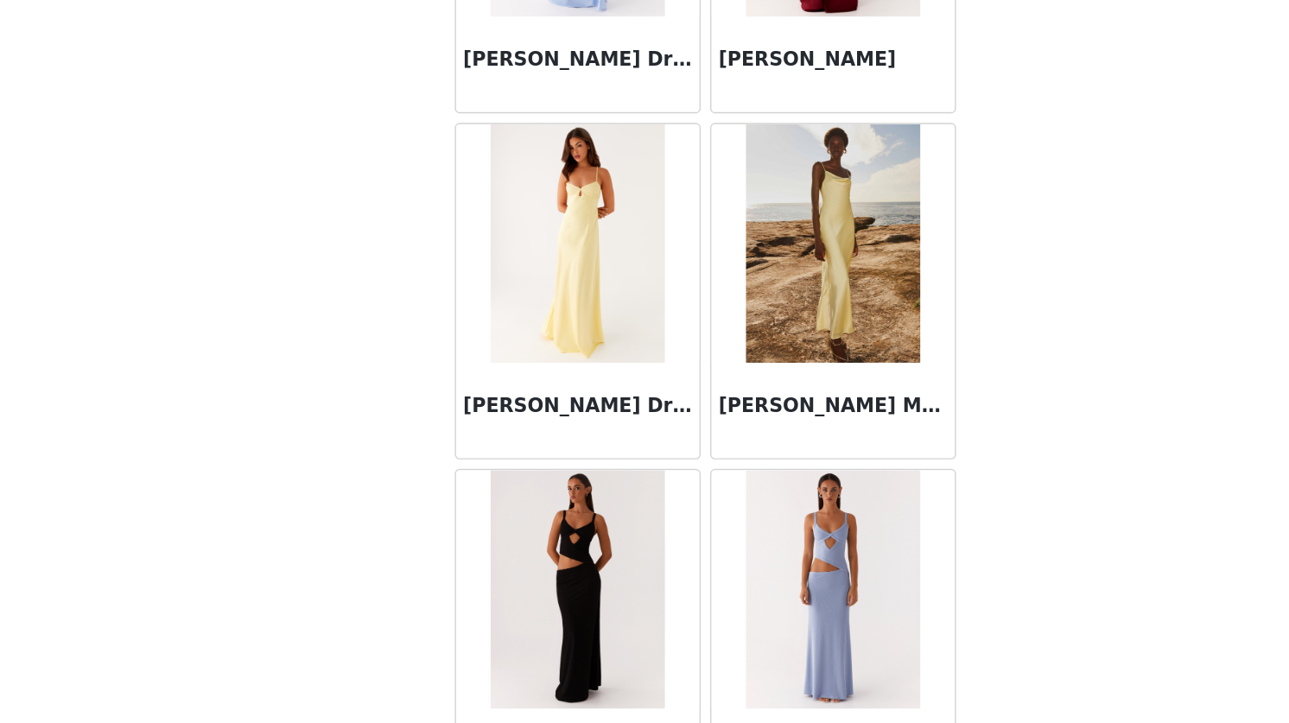
scroll to position [29489, 0]
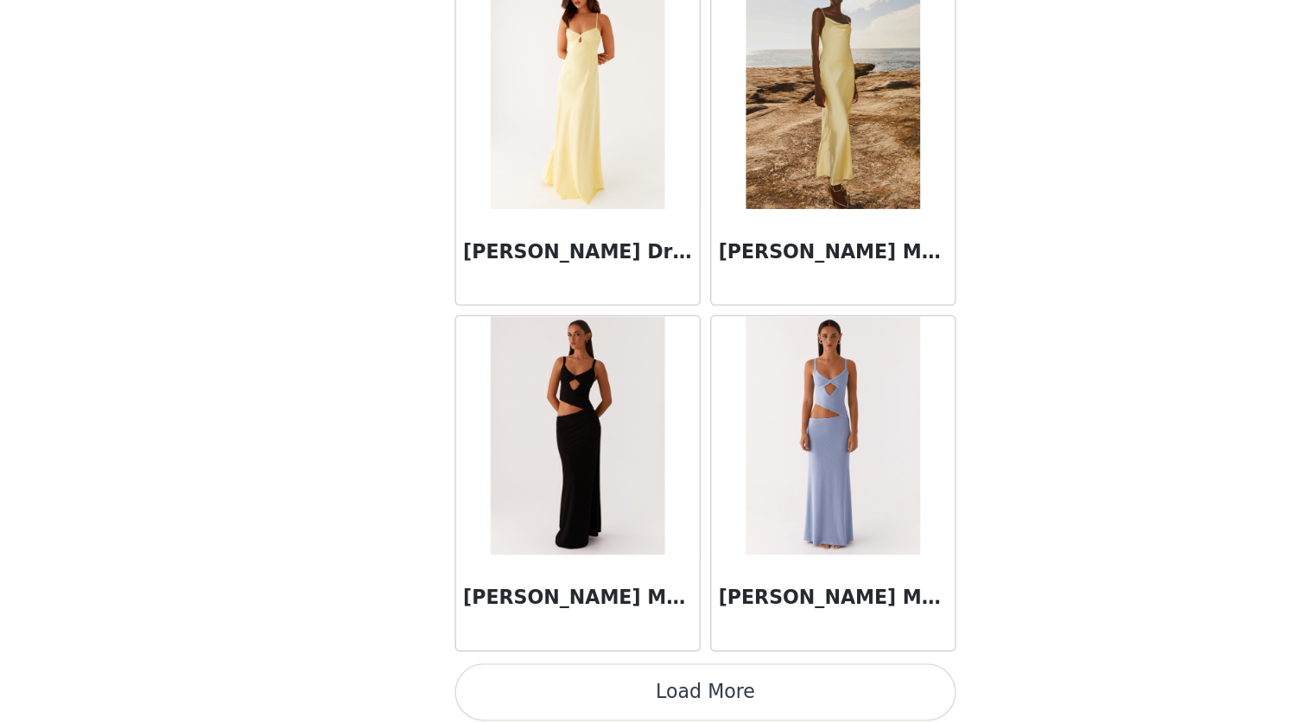
click at [684, 697] on button "Load More" at bounding box center [644, 693] width 363 height 41
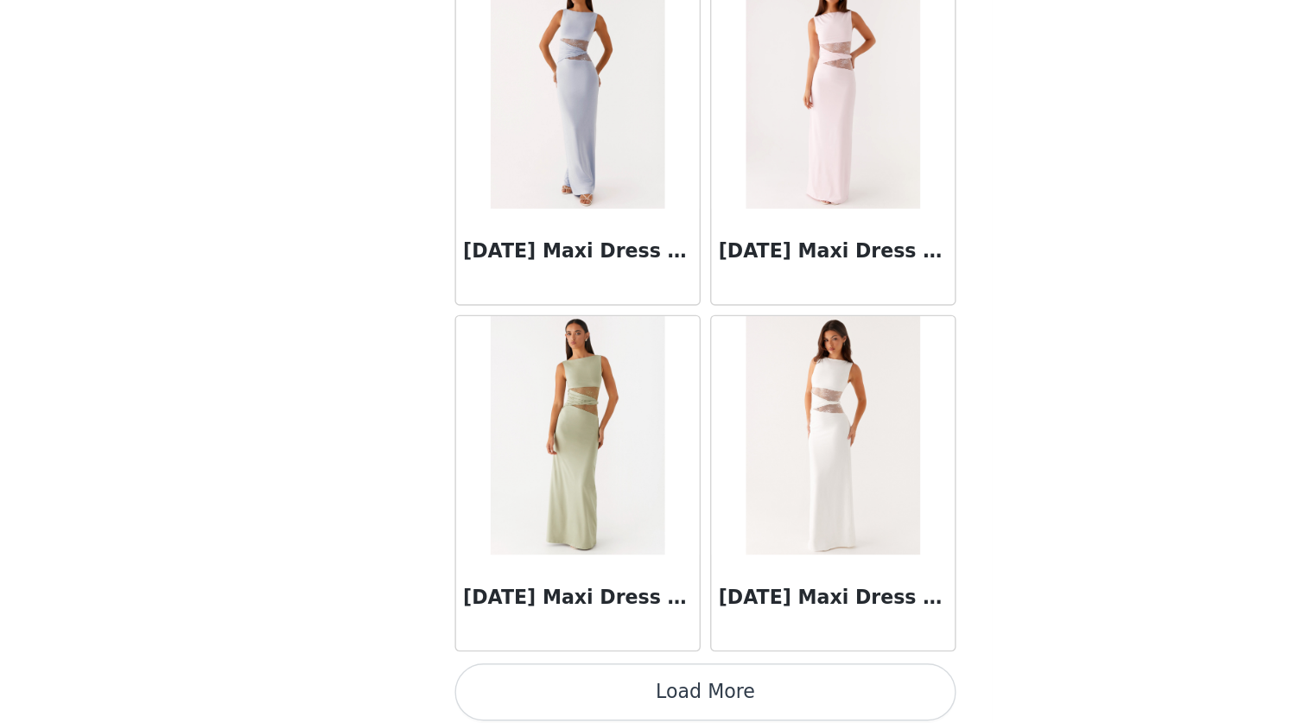
scroll to position [183, 0]
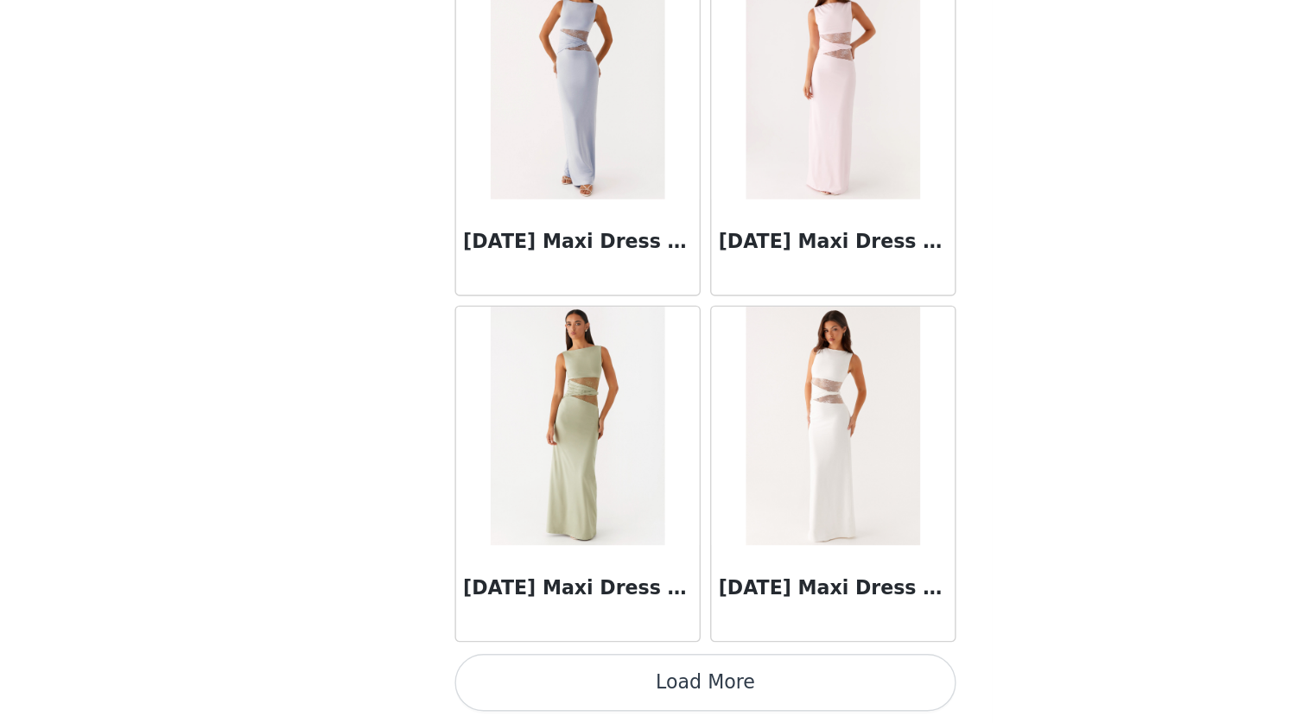
click at [650, 693] on button "Load More" at bounding box center [644, 693] width 363 height 41
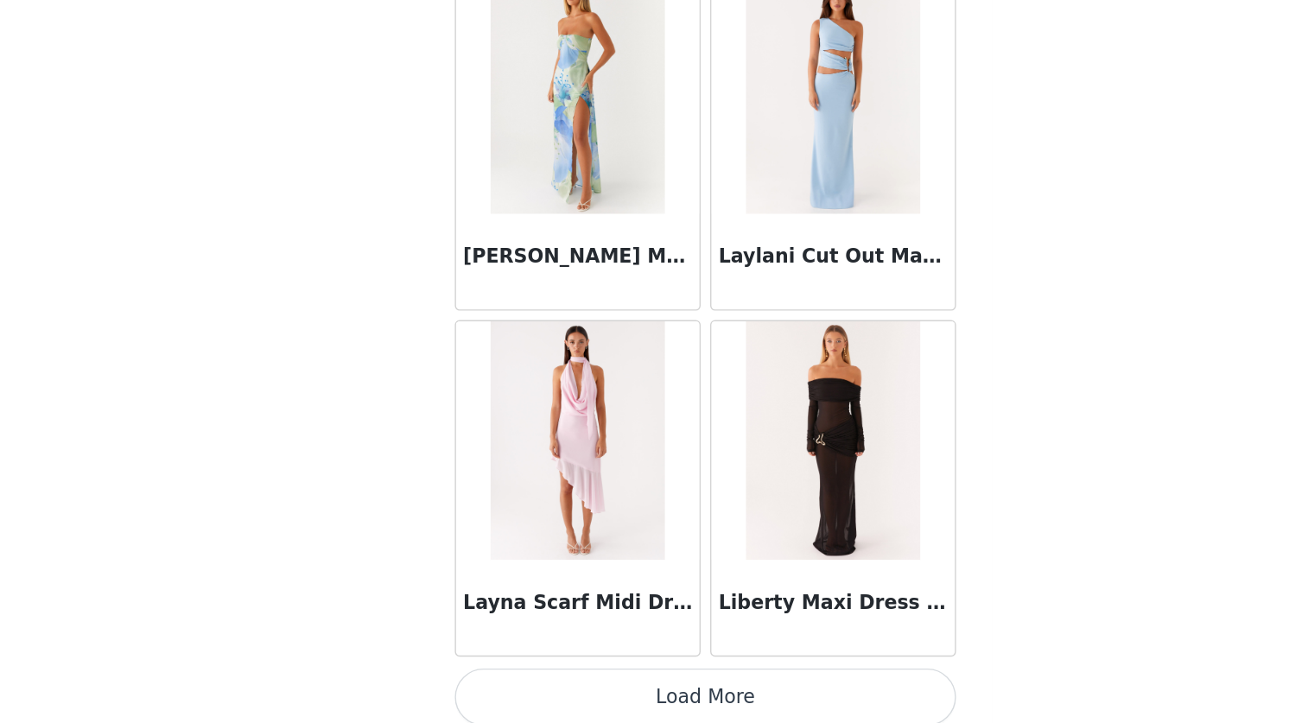
scroll to position [34501, 0]
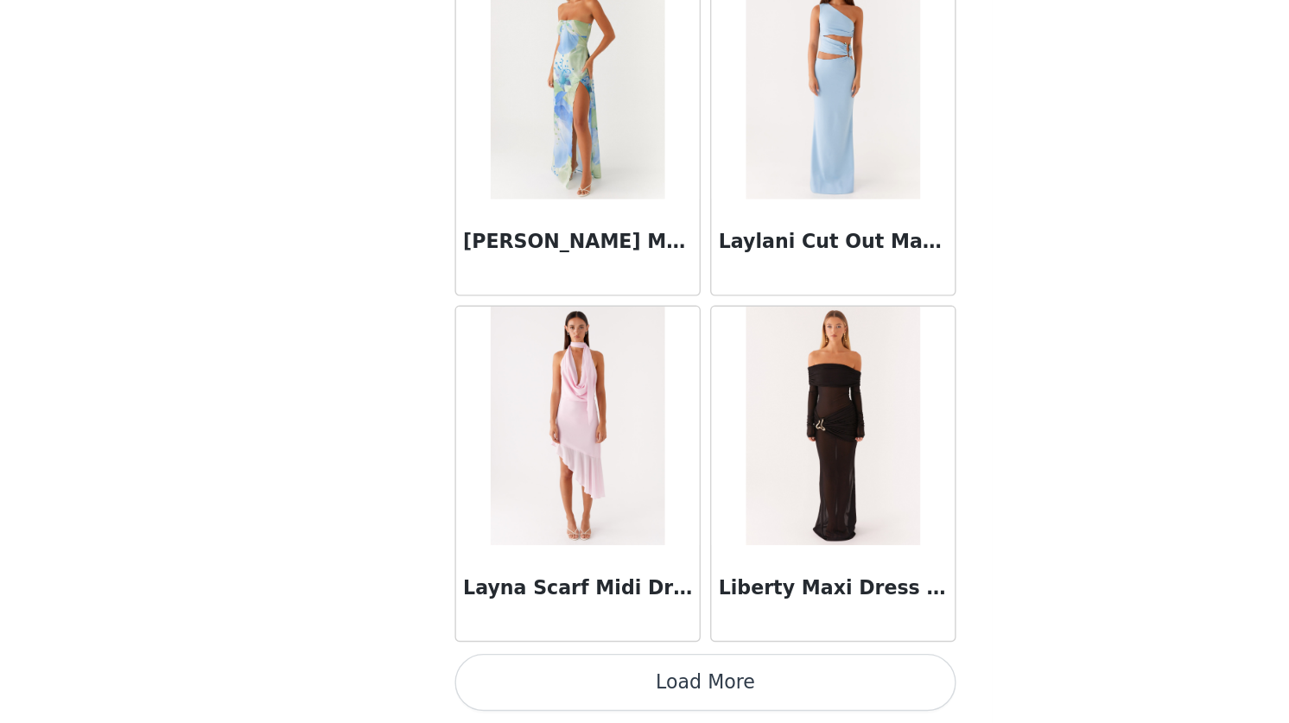
click at [615, 690] on button "Load More" at bounding box center [644, 693] width 363 height 41
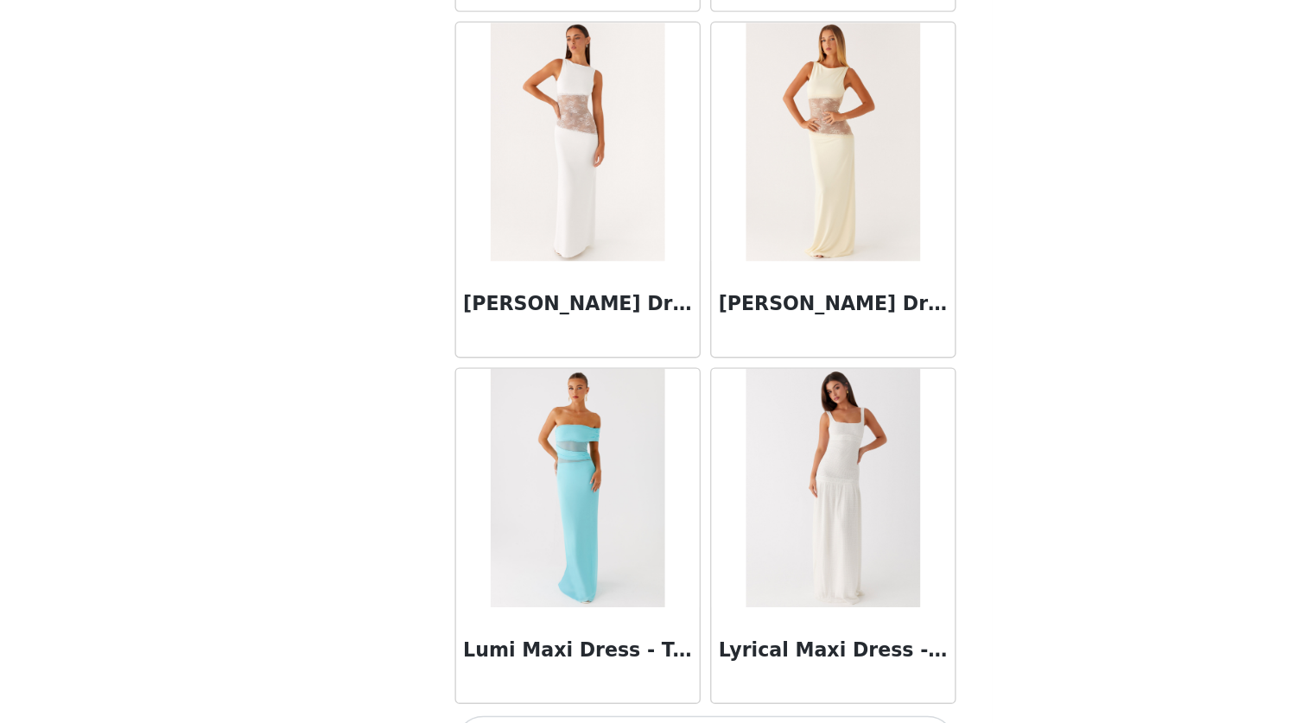
scroll to position [37008, 0]
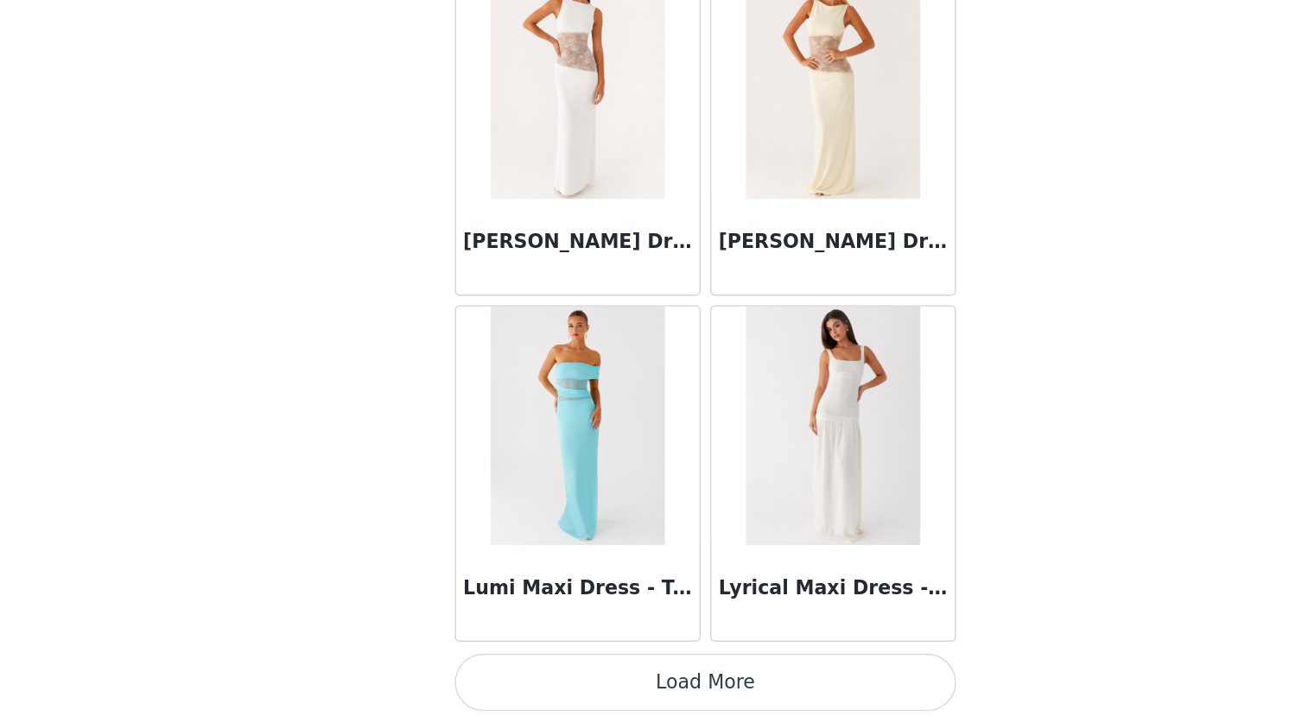
click at [631, 689] on button "Load More" at bounding box center [644, 693] width 363 height 41
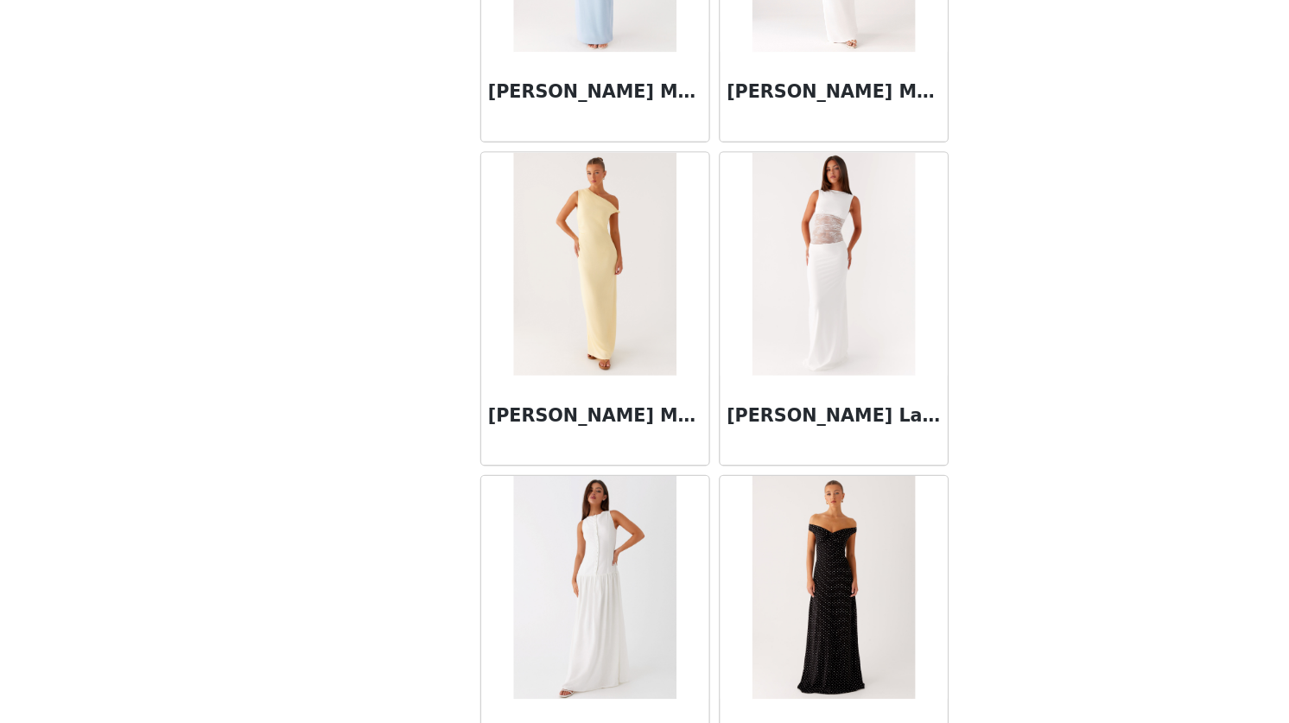
scroll to position [39514, 0]
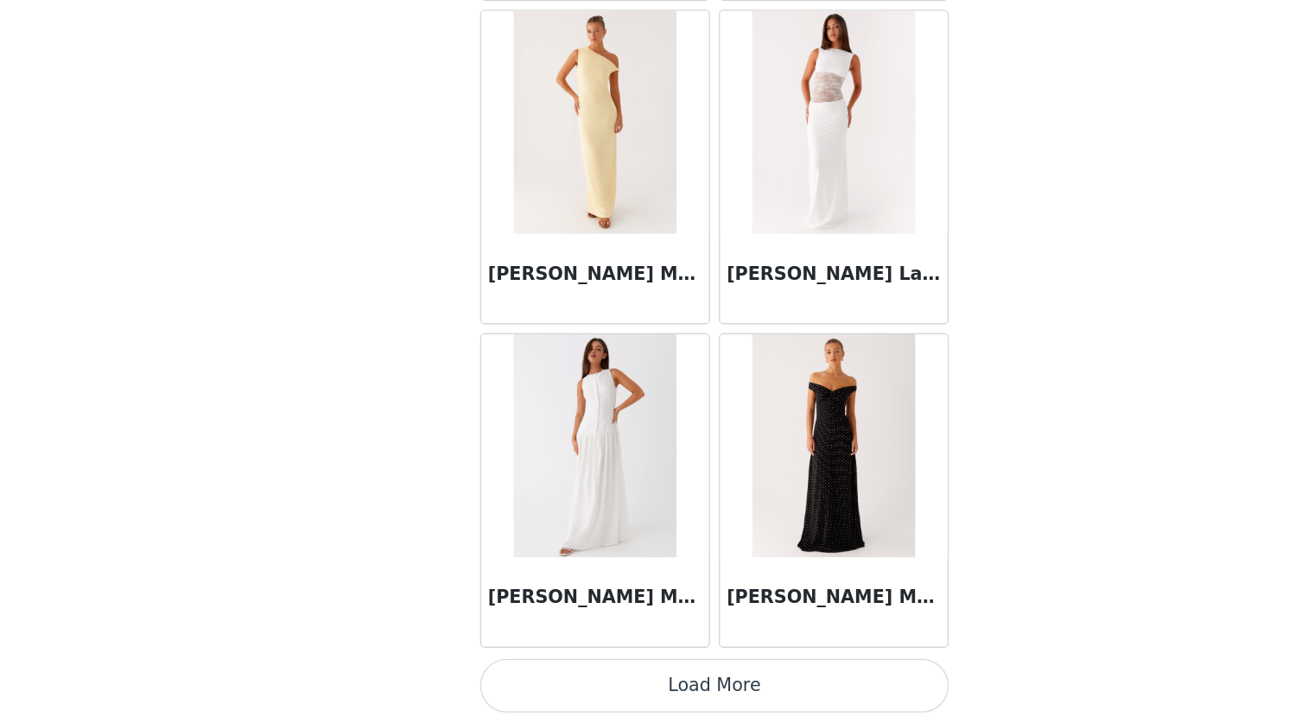
click at [620, 687] on button "Load More" at bounding box center [644, 693] width 363 height 41
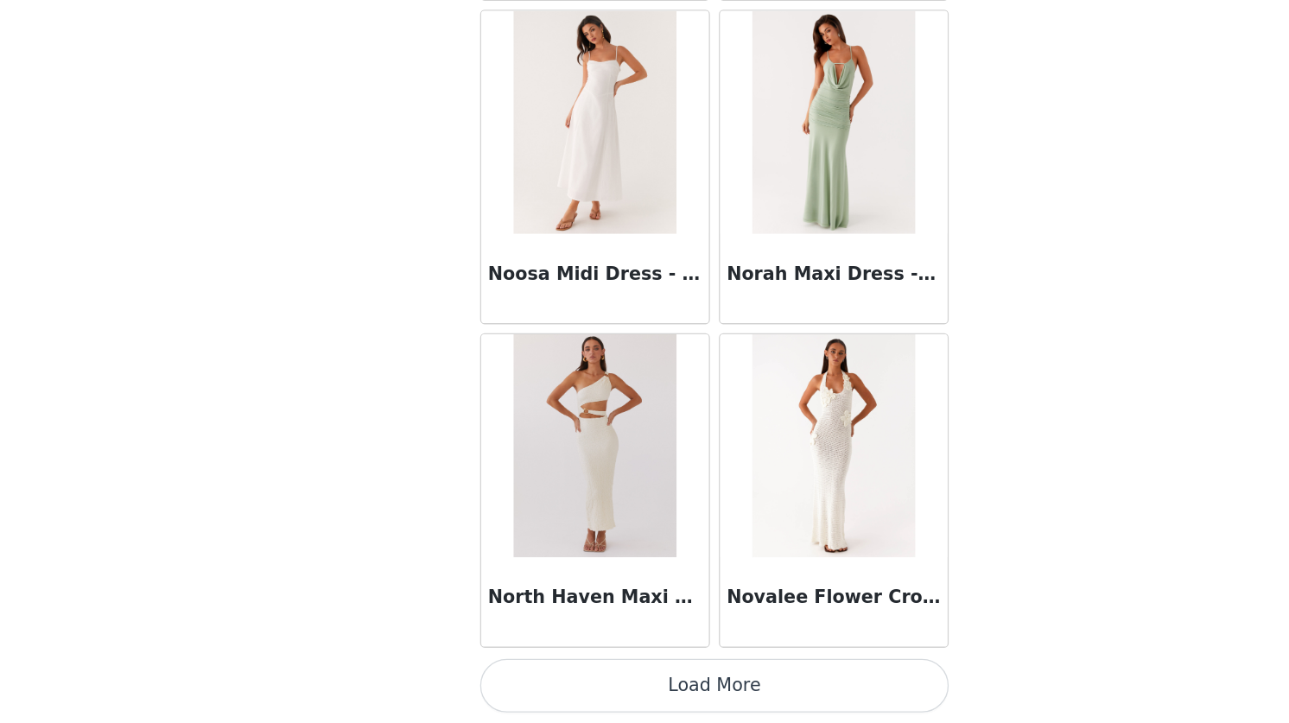
scroll to position [183, 0]
click at [629, 700] on button "Load More" at bounding box center [644, 693] width 363 height 41
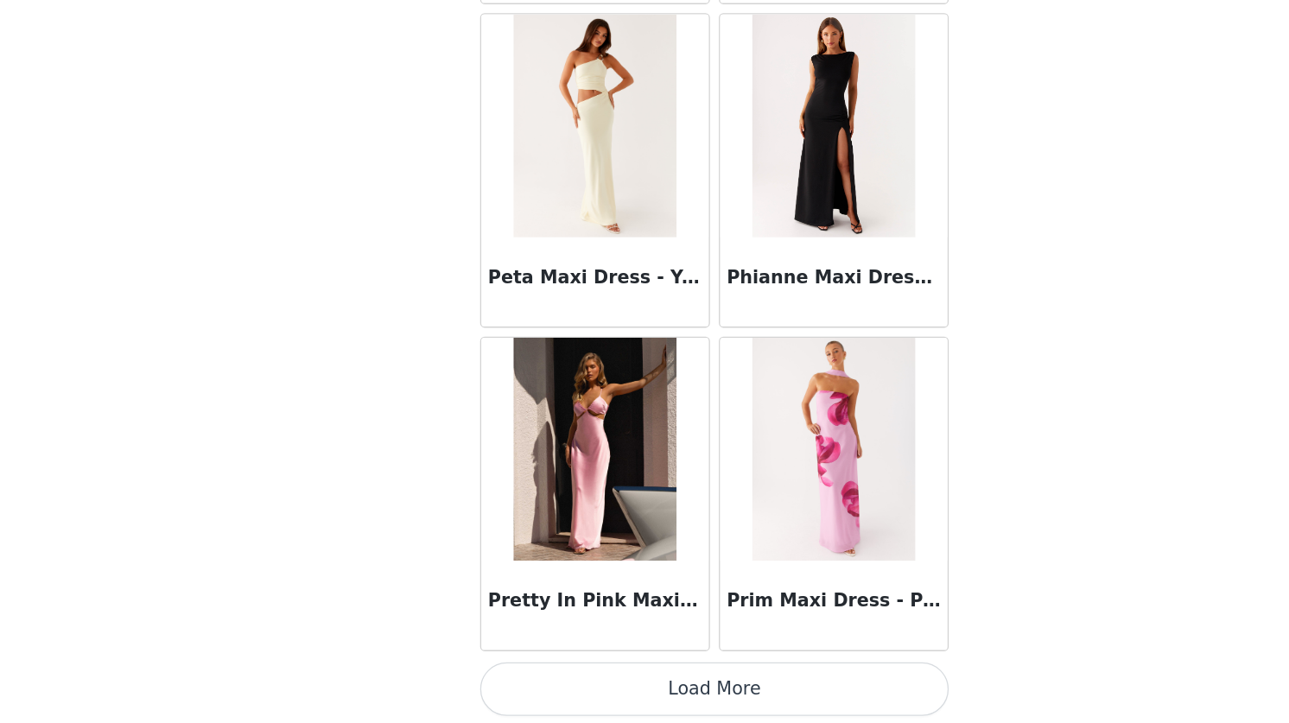
scroll to position [44526, 0]
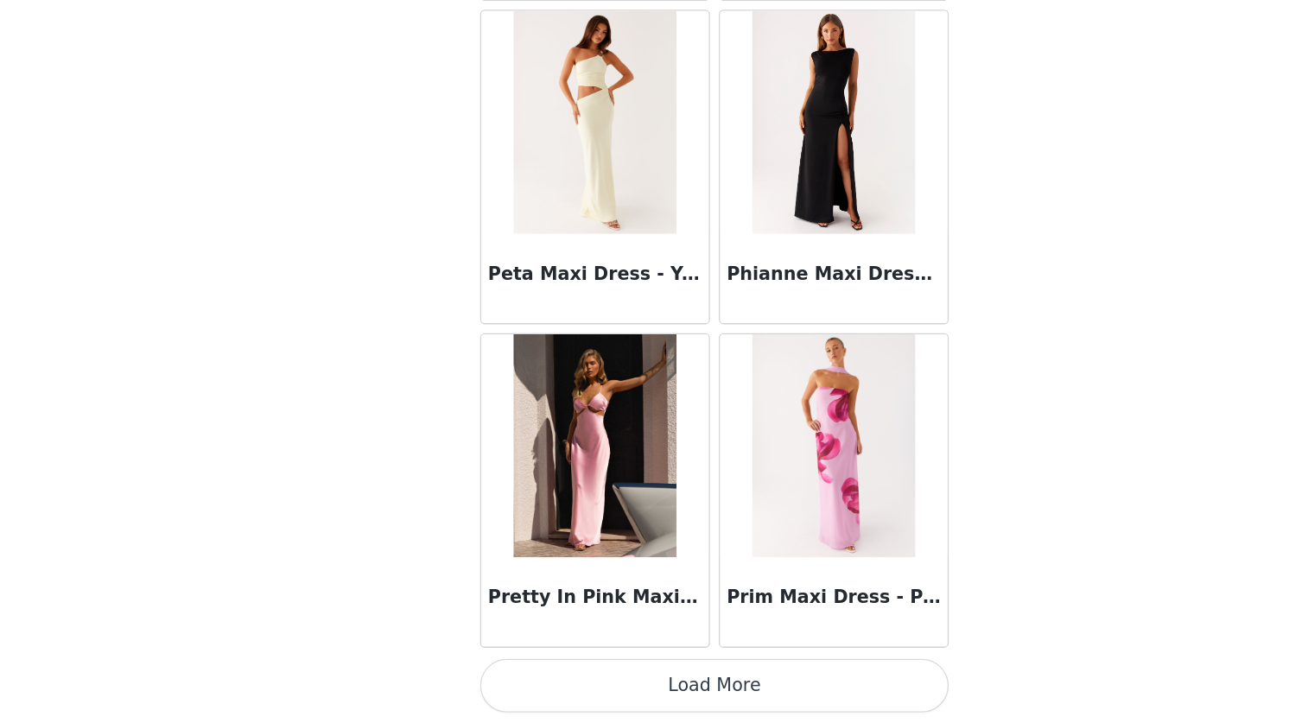
click at [624, 698] on button "Load More" at bounding box center [644, 693] width 363 height 41
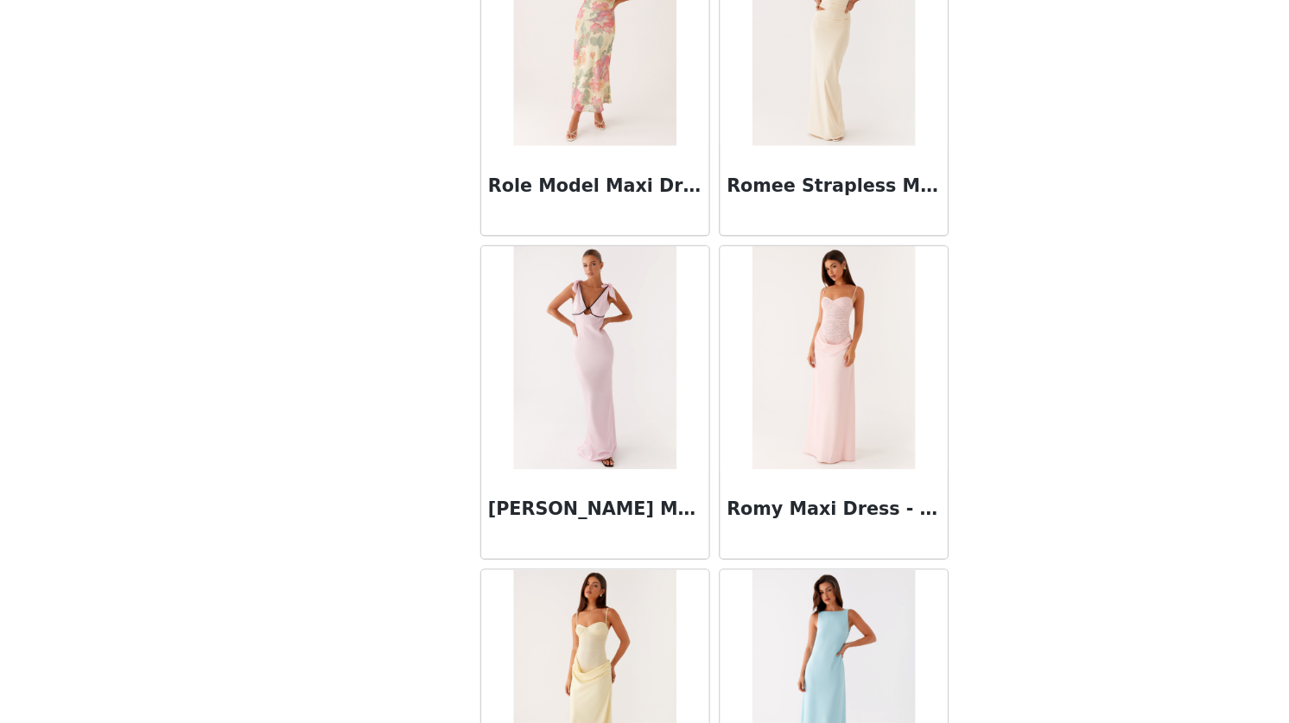
scroll to position [46588, 0]
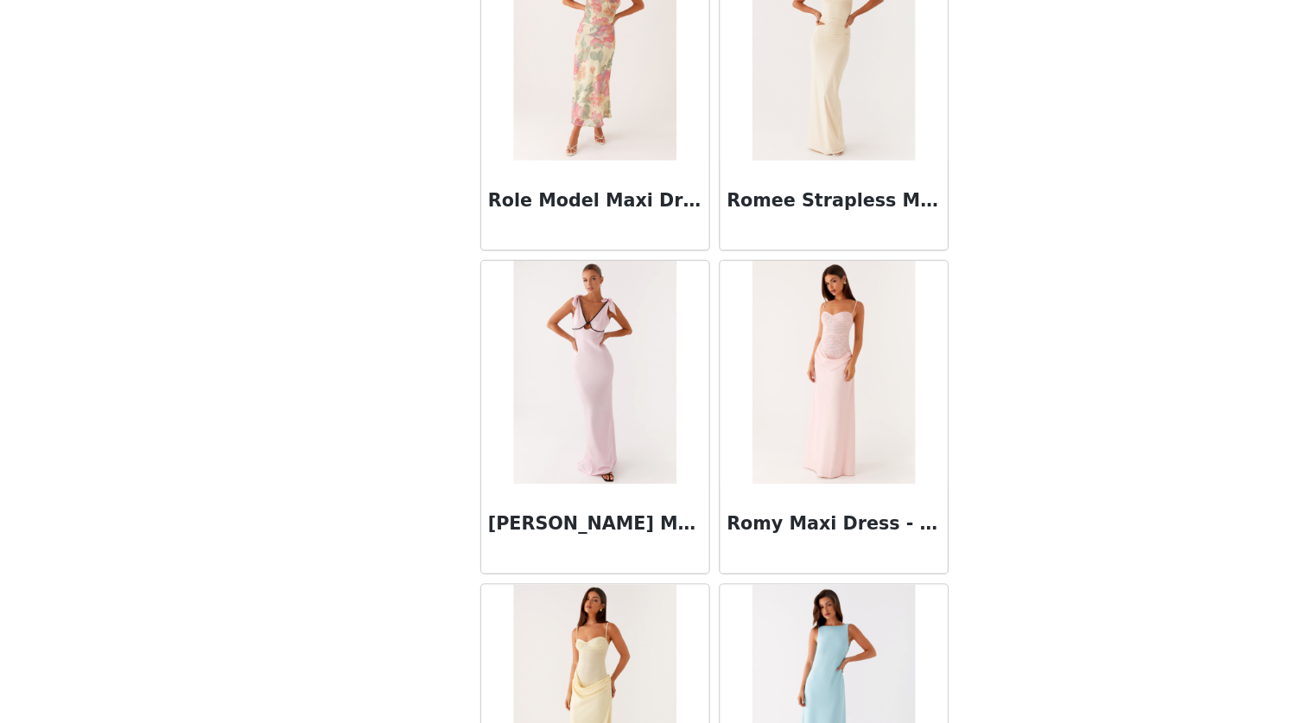
click at [892, 441] on div "STEP 1 OF 5 Select your styles! Please note that the sizes are in AU Sizes 3/4 …" at bounding box center [644, 233] width 1289 height 733
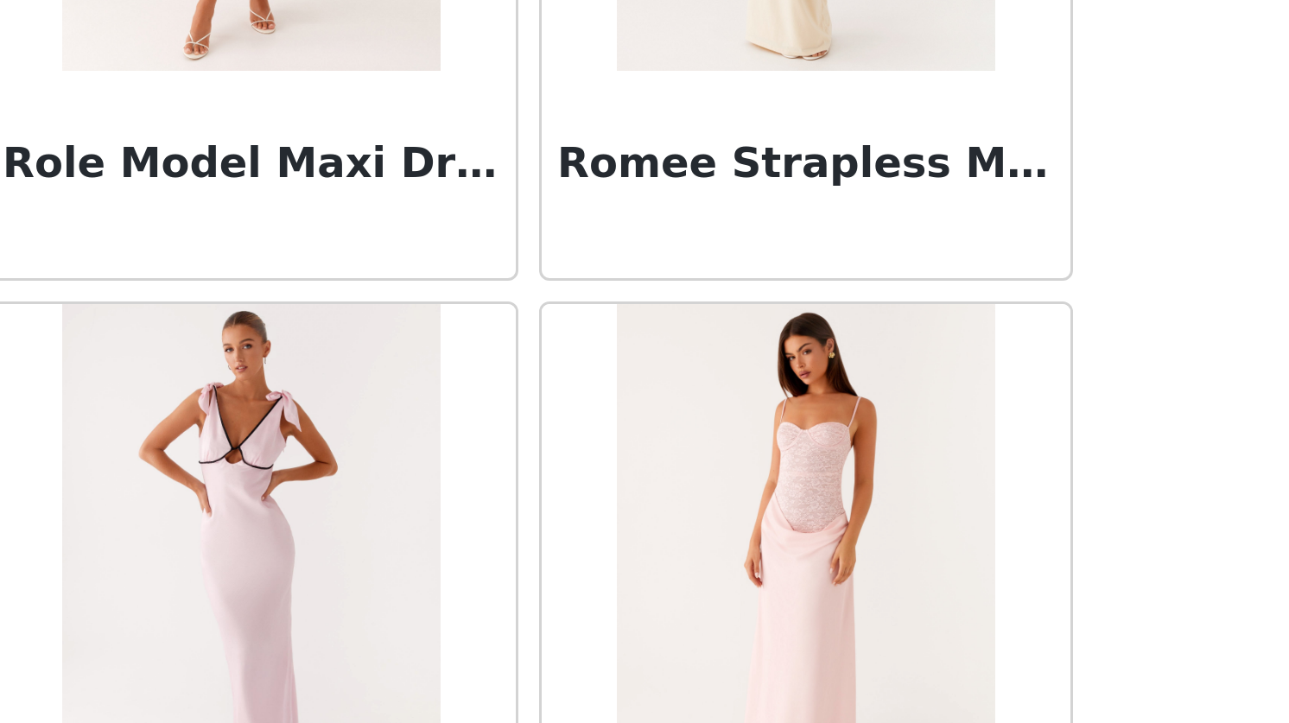
click at [862, 409] on div "STEP 1 OF 5 Select your styles! Please note that the sizes are in AU Sizes 3/4 …" at bounding box center [644, 233] width 1289 height 733
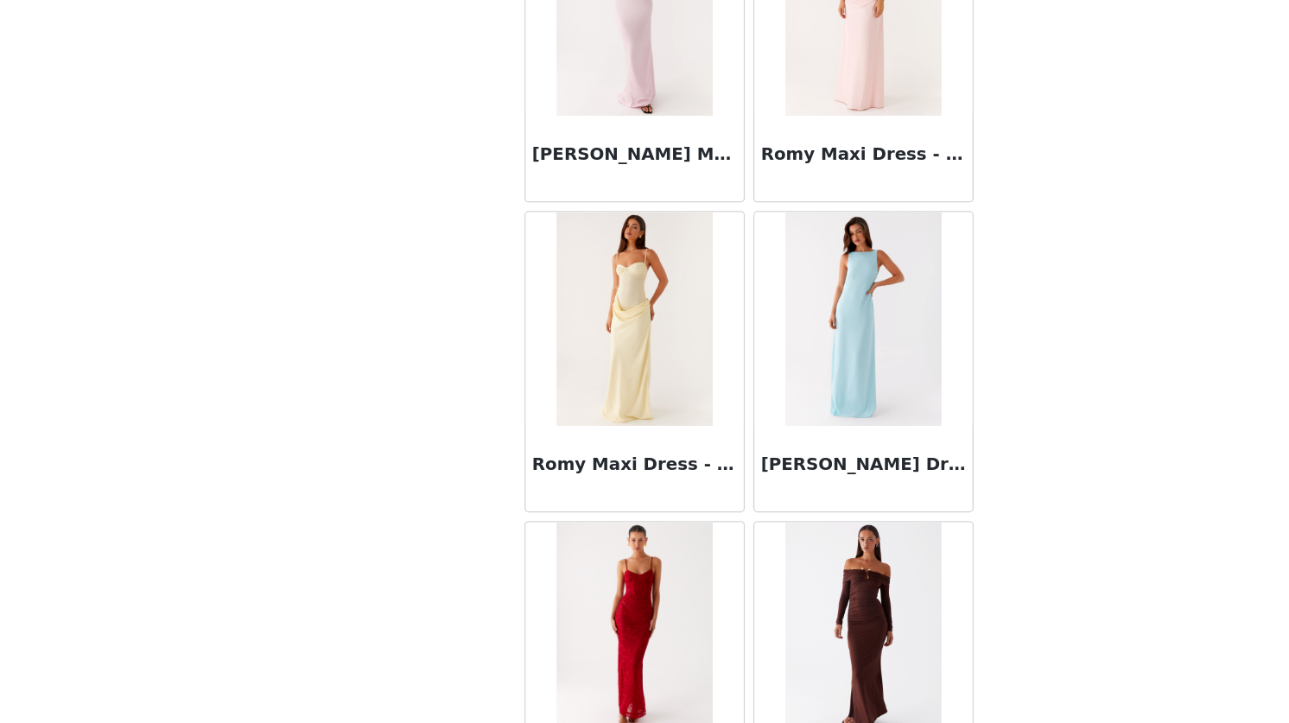
scroll to position [47032, 0]
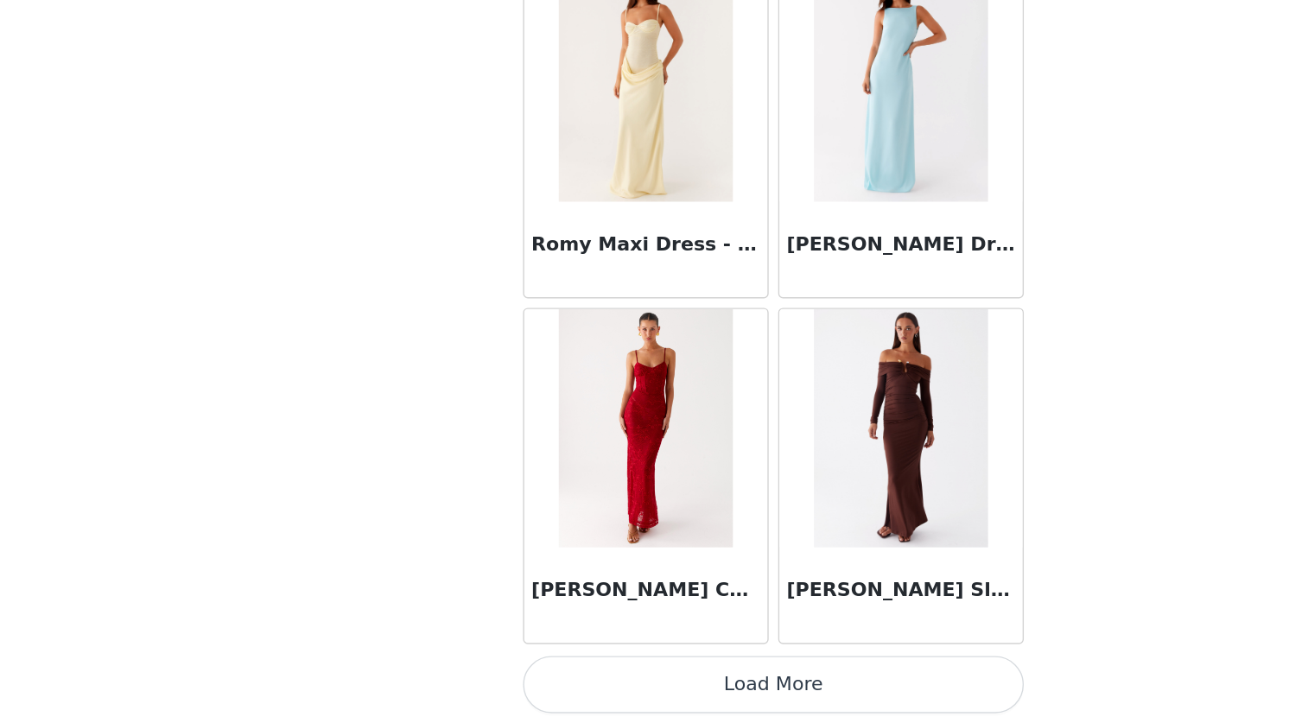
click at [655, 686] on button "Load More" at bounding box center [644, 693] width 363 height 41
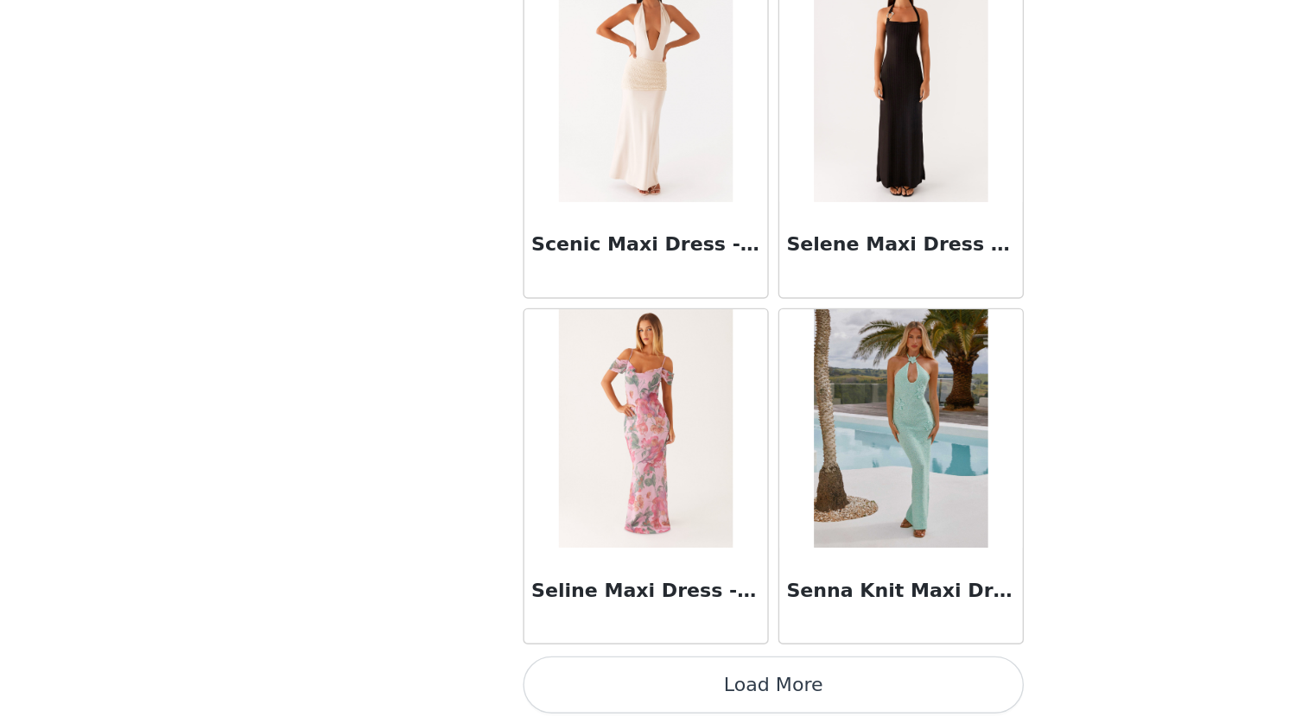
scroll to position [183, 0]
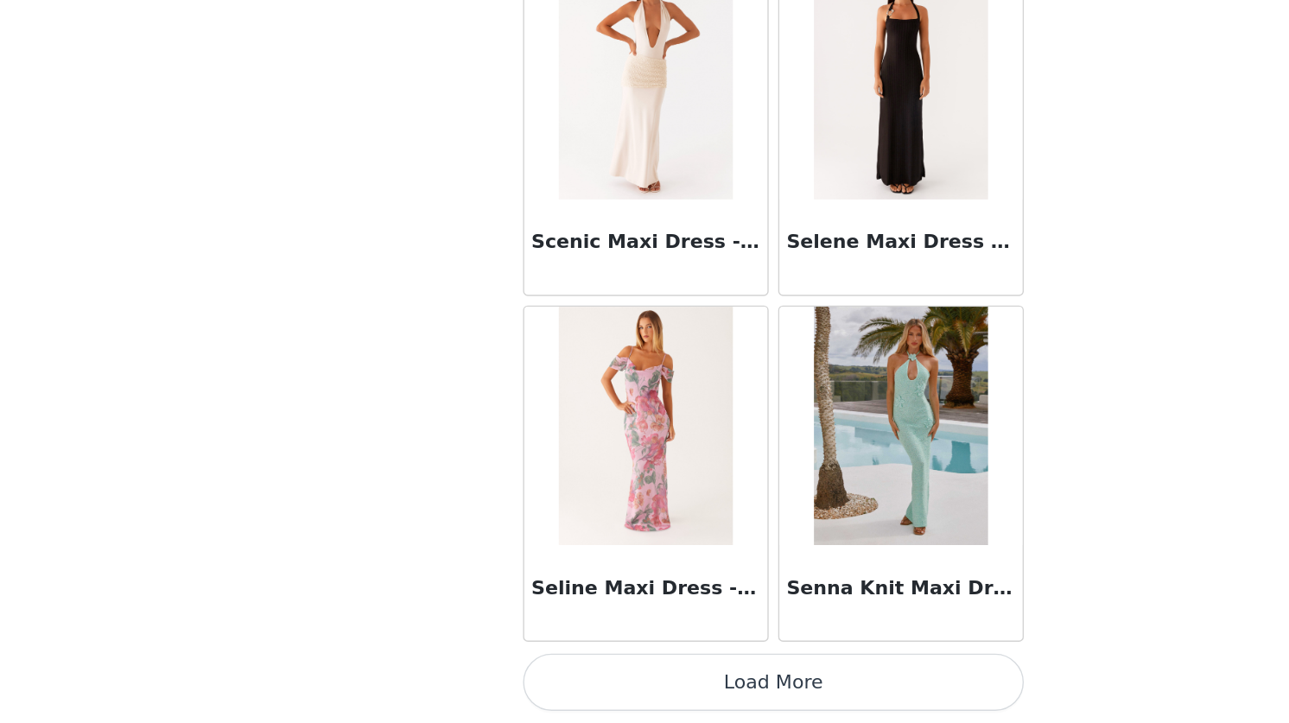
click at [611, 686] on button "Load More" at bounding box center [644, 693] width 363 height 41
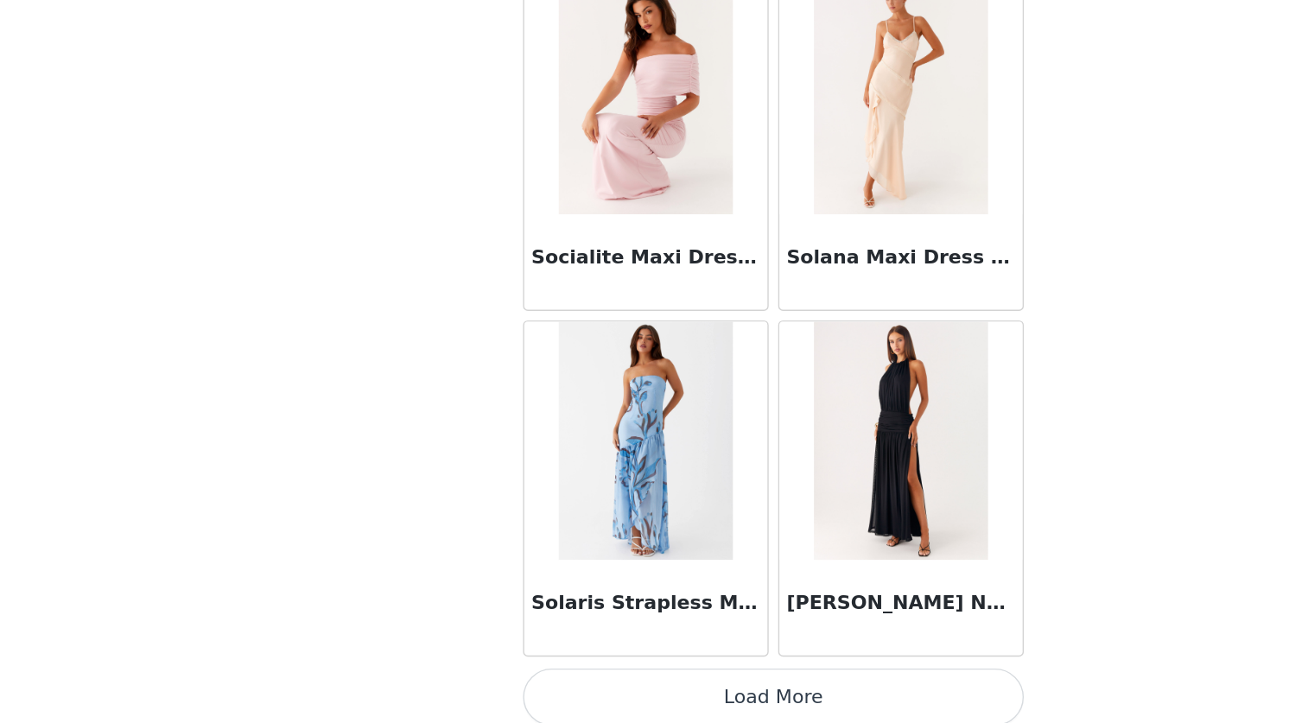
scroll to position [52045, 0]
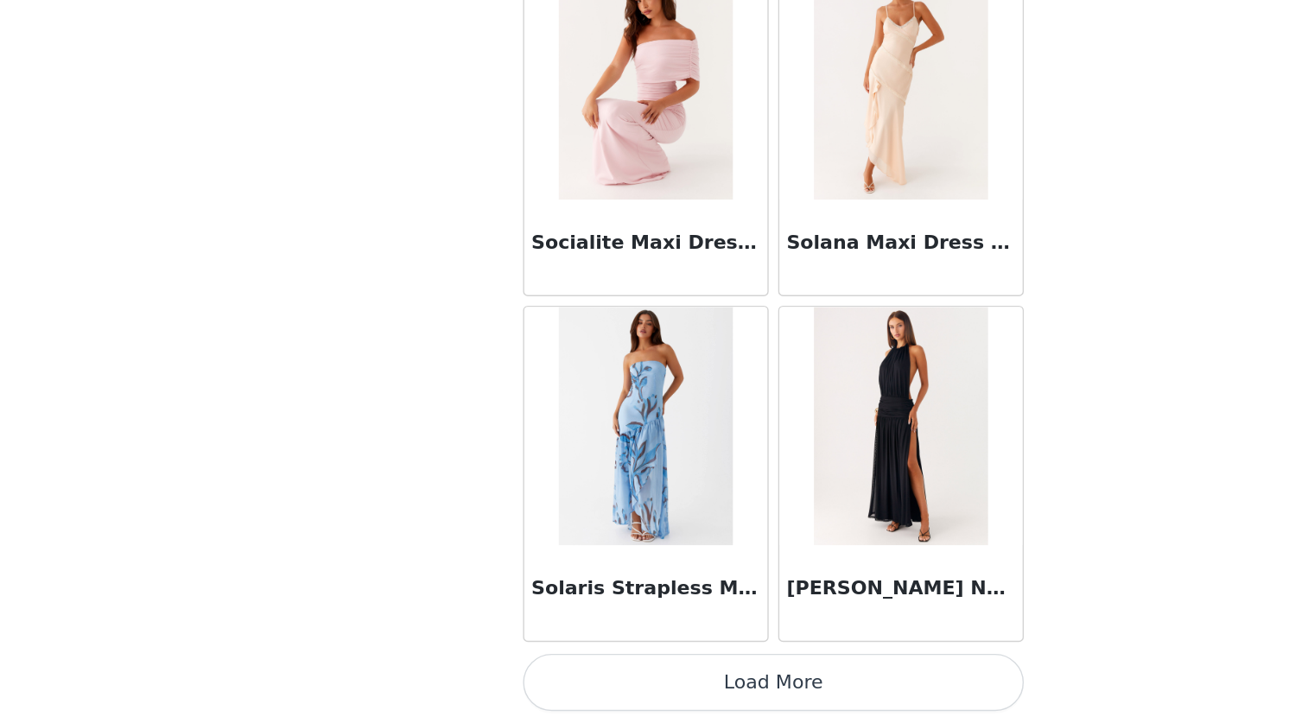
click at [632, 698] on button "Load More" at bounding box center [644, 693] width 363 height 41
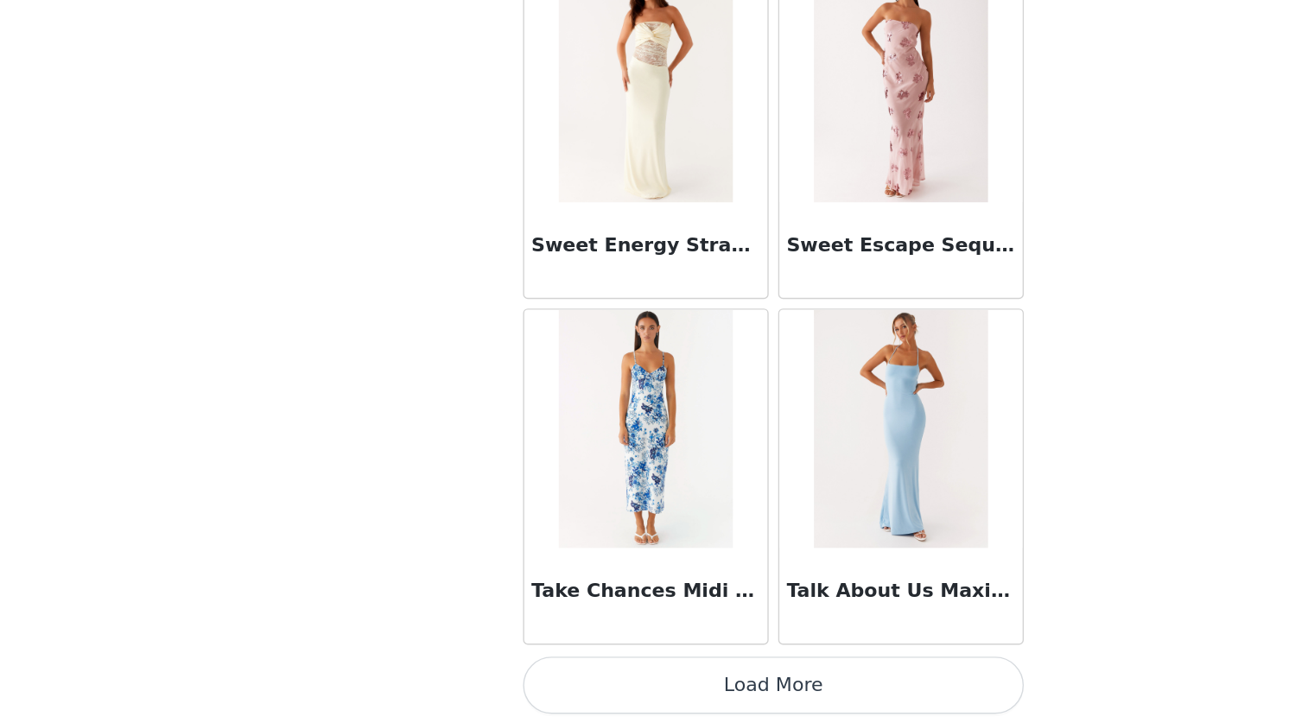
scroll to position [54551, 0]
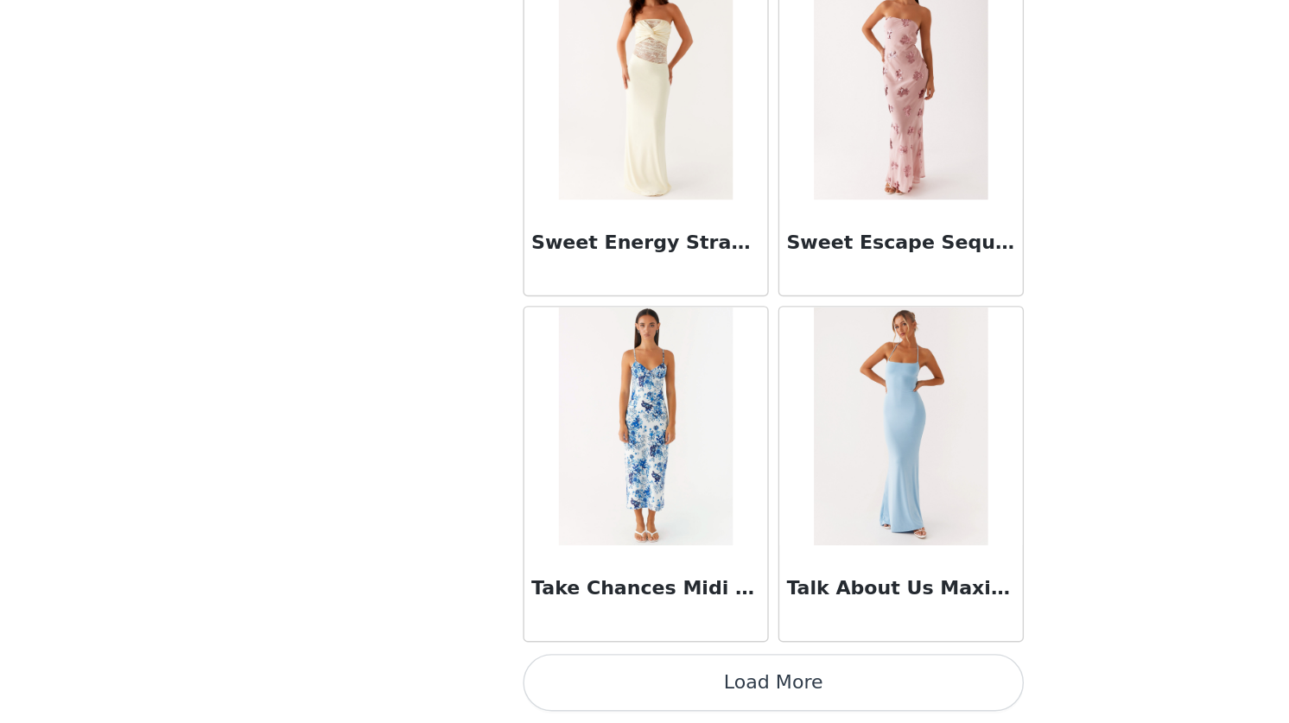
click at [649, 698] on button "Load More" at bounding box center [644, 693] width 363 height 41
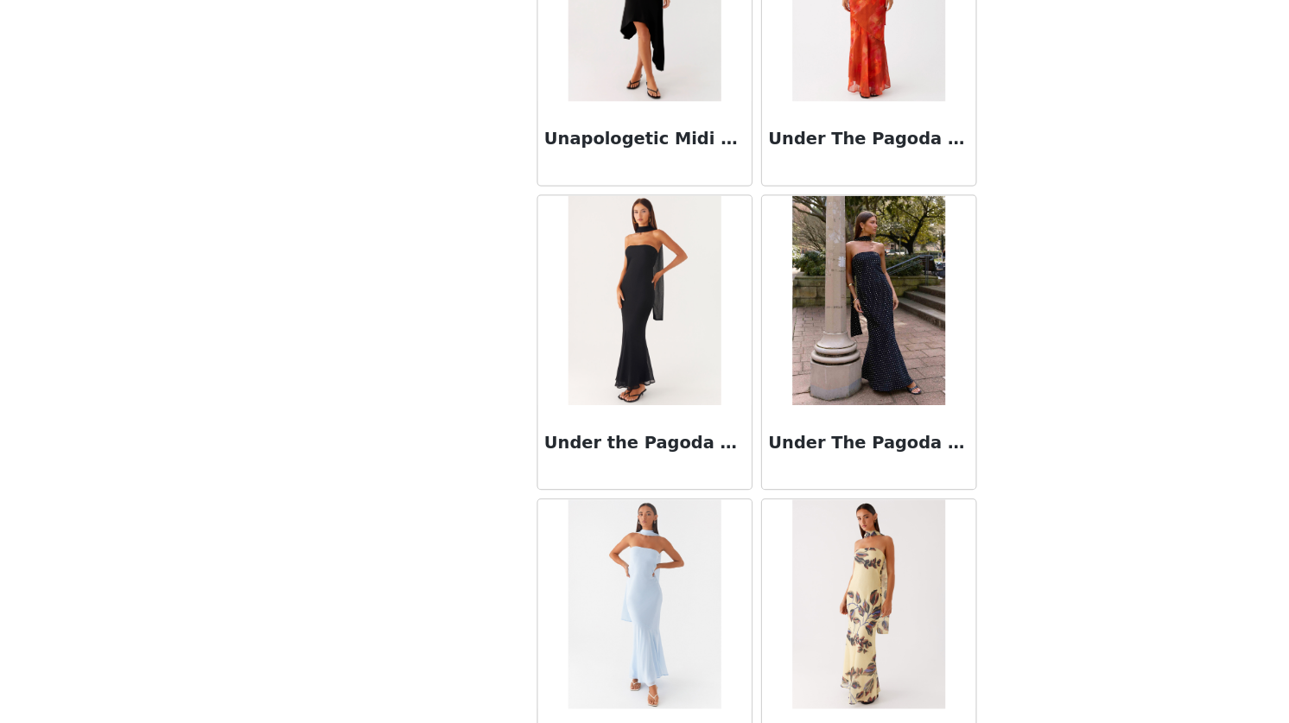
scroll to position [57057, 0]
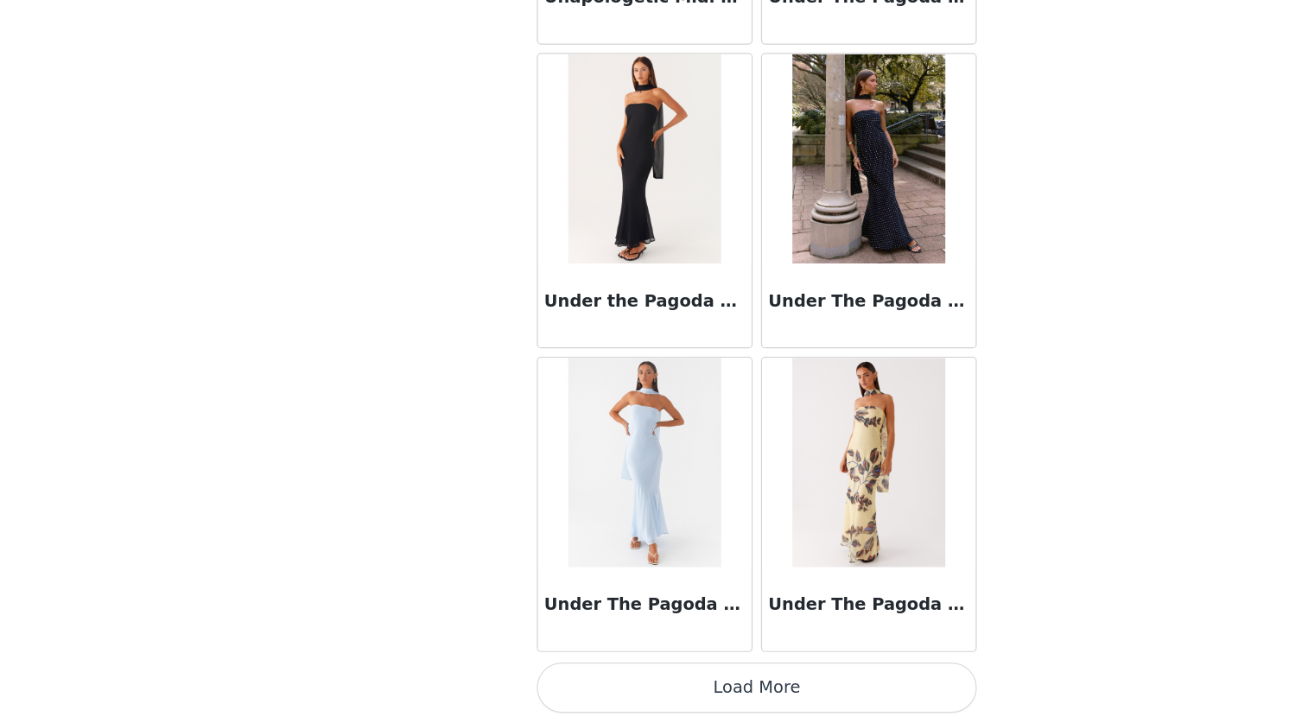
click at [587, 677] on button "Load More" at bounding box center [644, 693] width 363 height 41
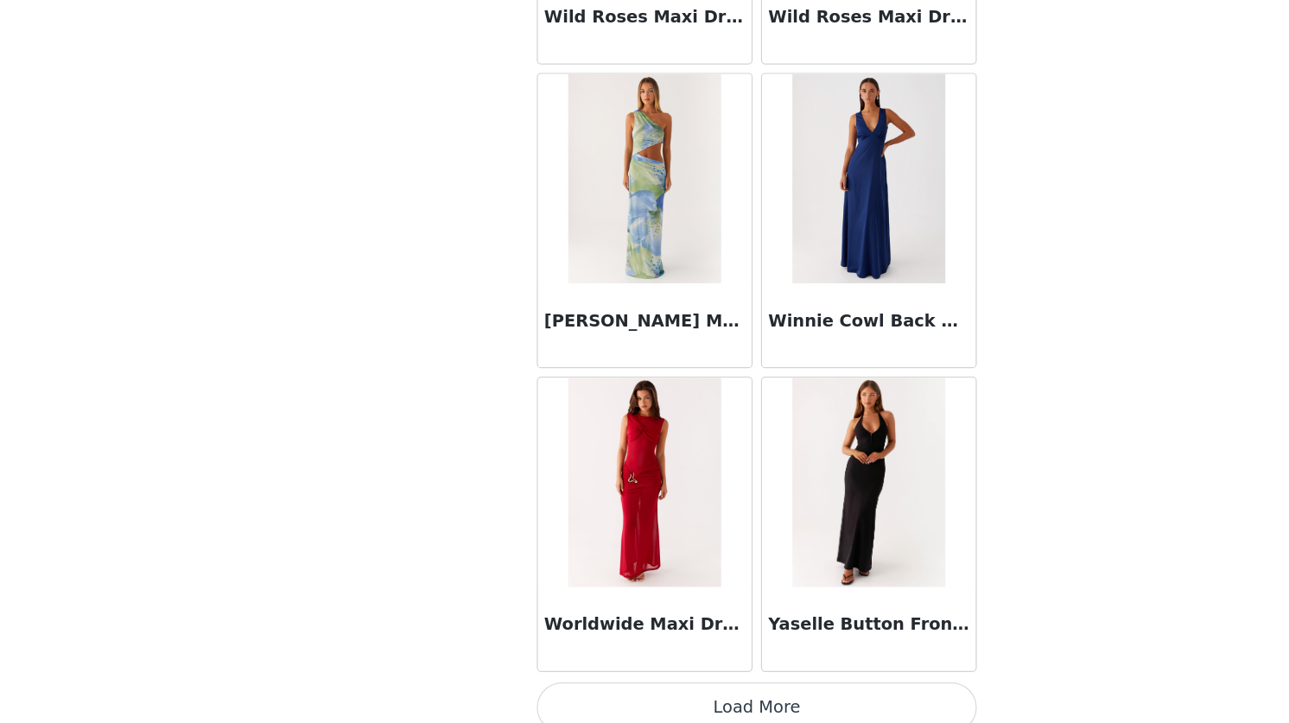
scroll to position [59563, 0]
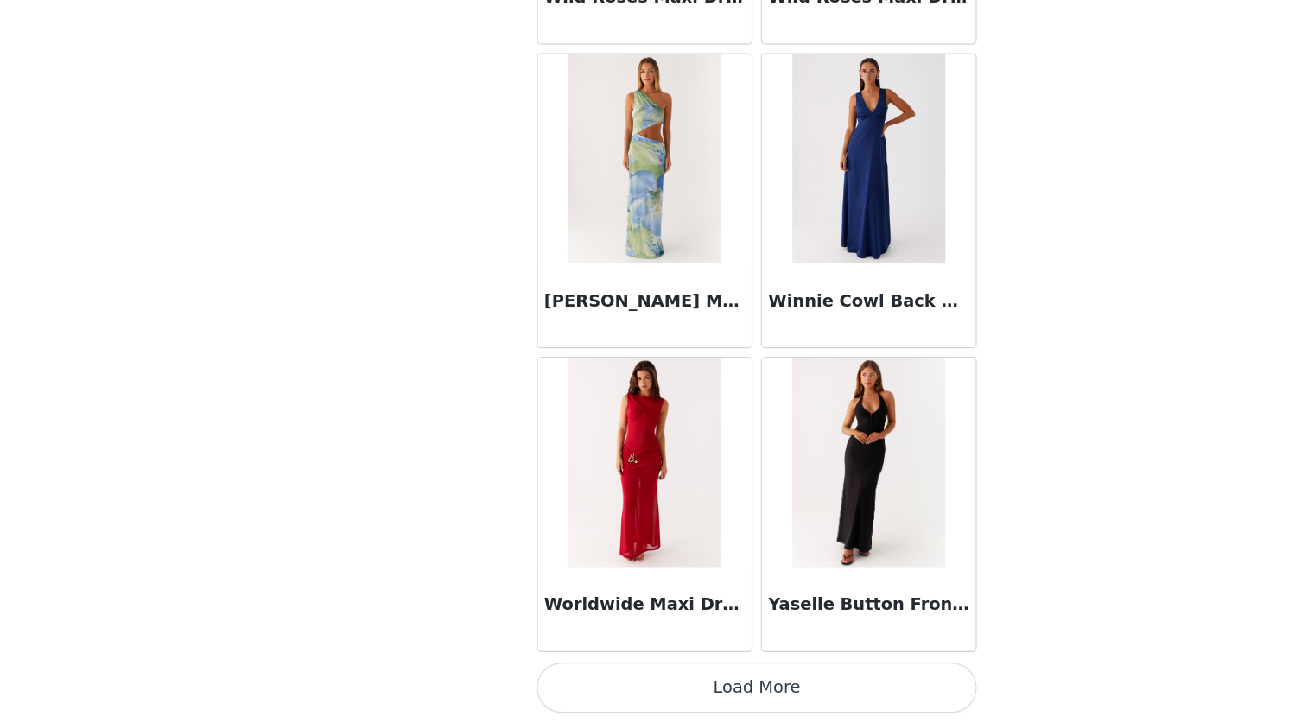
click at [642, 697] on button "Load More" at bounding box center [644, 693] width 363 height 41
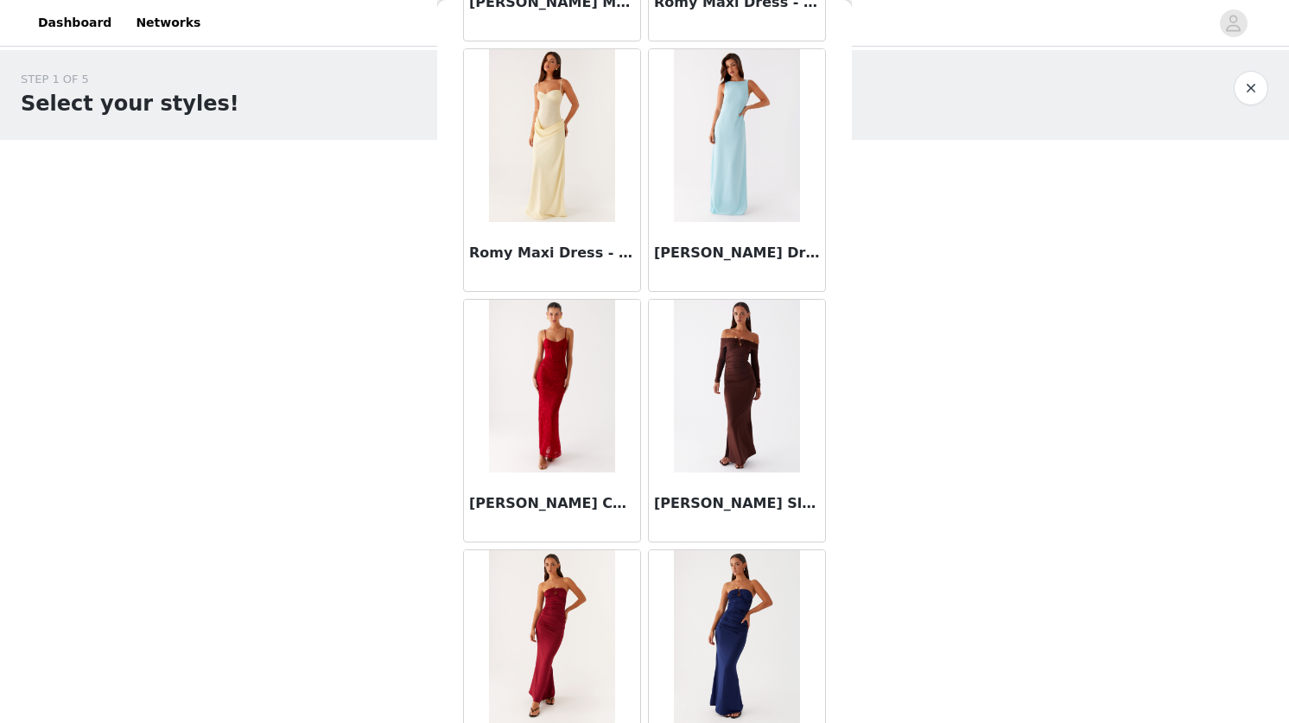
scroll to position [47152, 0]
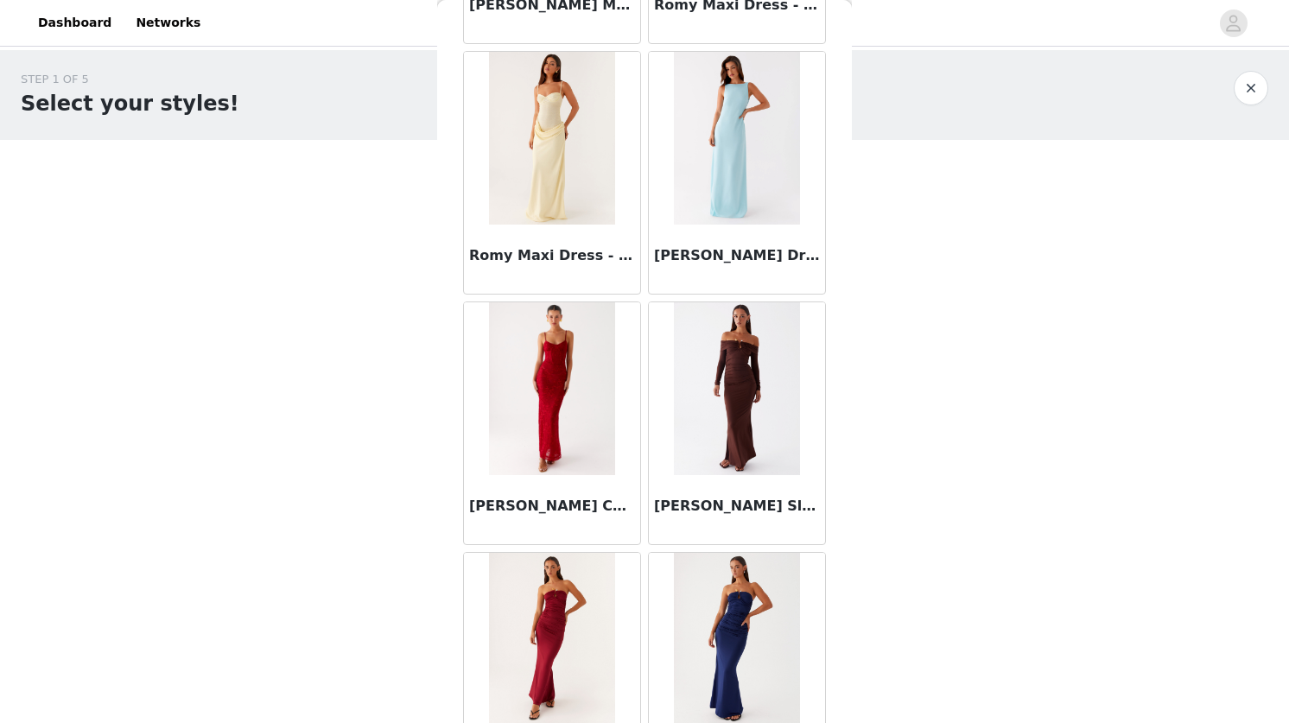
click at [550, 347] on img at bounding box center [551, 388] width 125 height 173
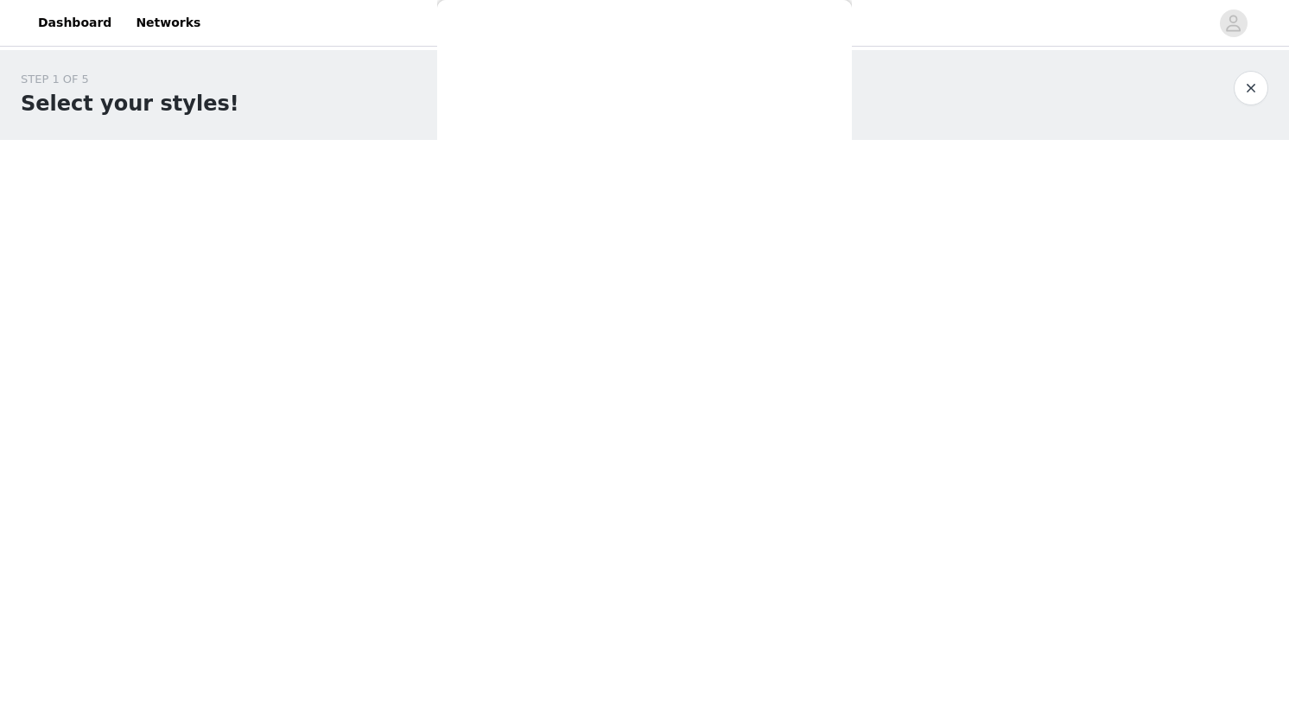
scroll to position [0, 0]
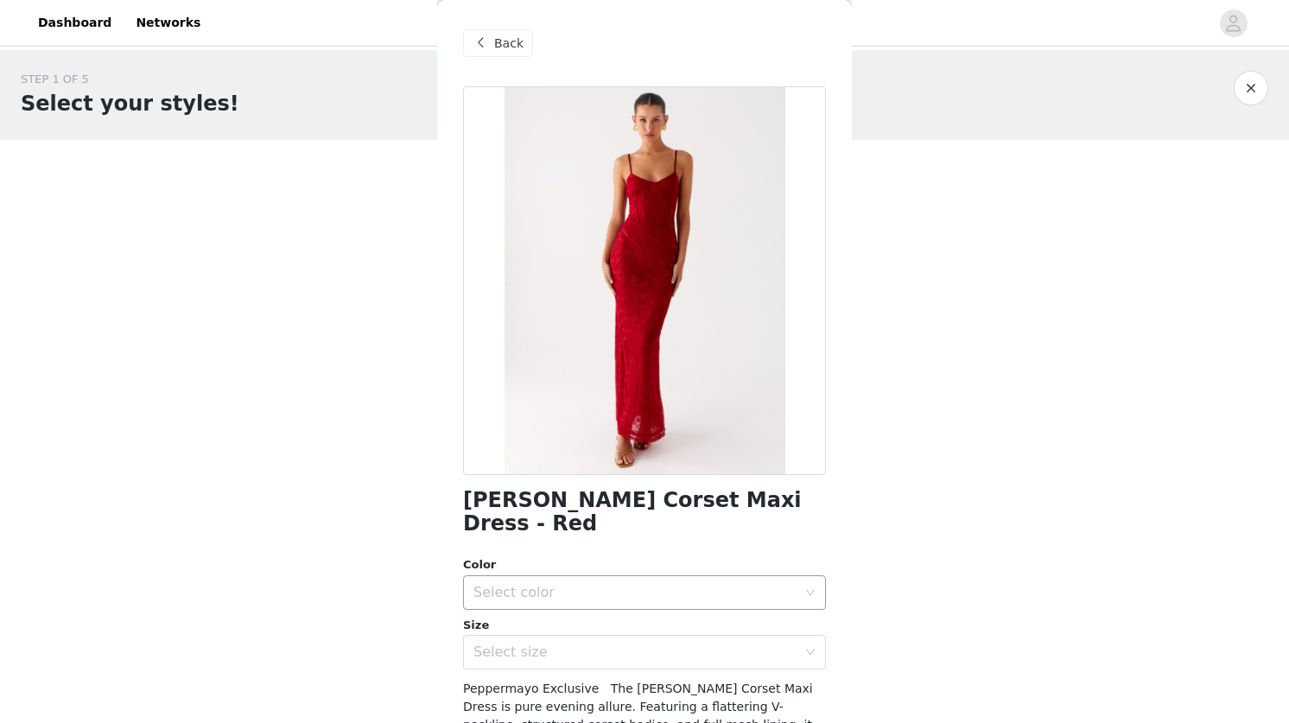
click at [538, 584] on div "Select color" at bounding box center [635, 592] width 323 height 17
click at [521, 608] on li "Red" at bounding box center [644, 608] width 363 height 28
click at [508, 640] on div "Select size" at bounding box center [639, 652] width 331 height 33
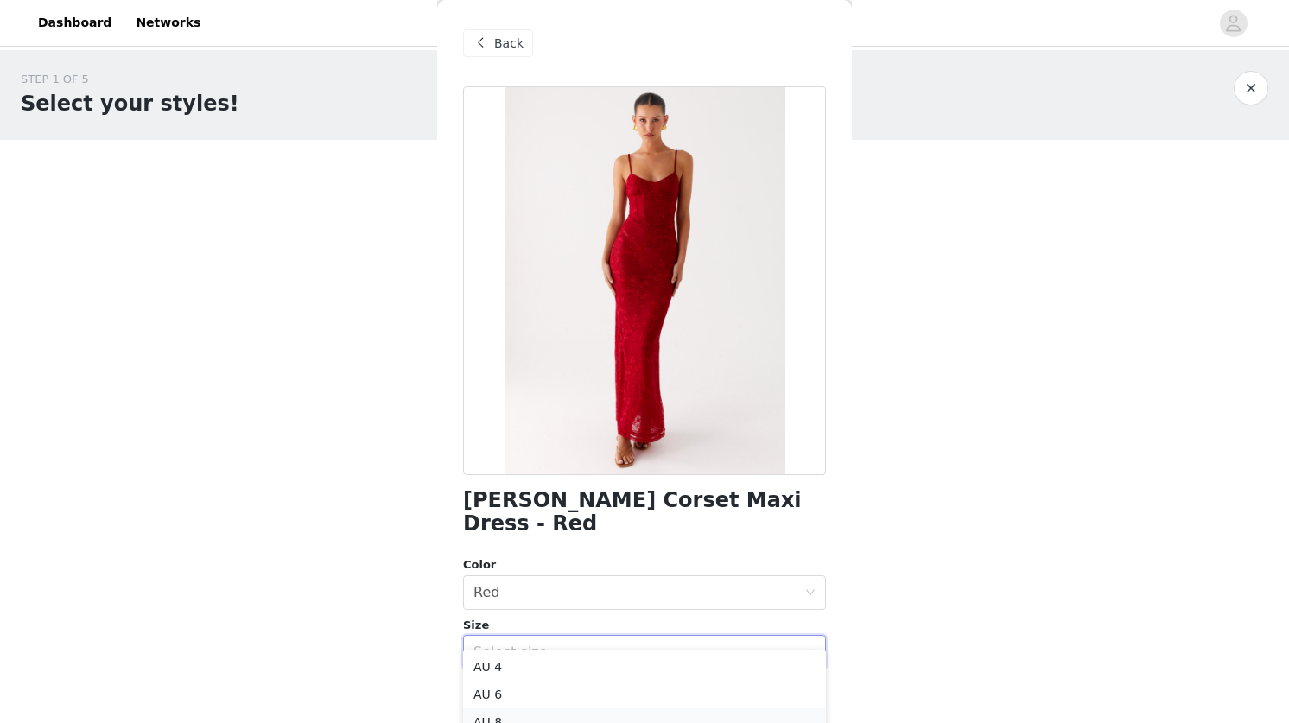
click at [504, 716] on li "AU 8" at bounding box center [644, 723] width 363 height 28
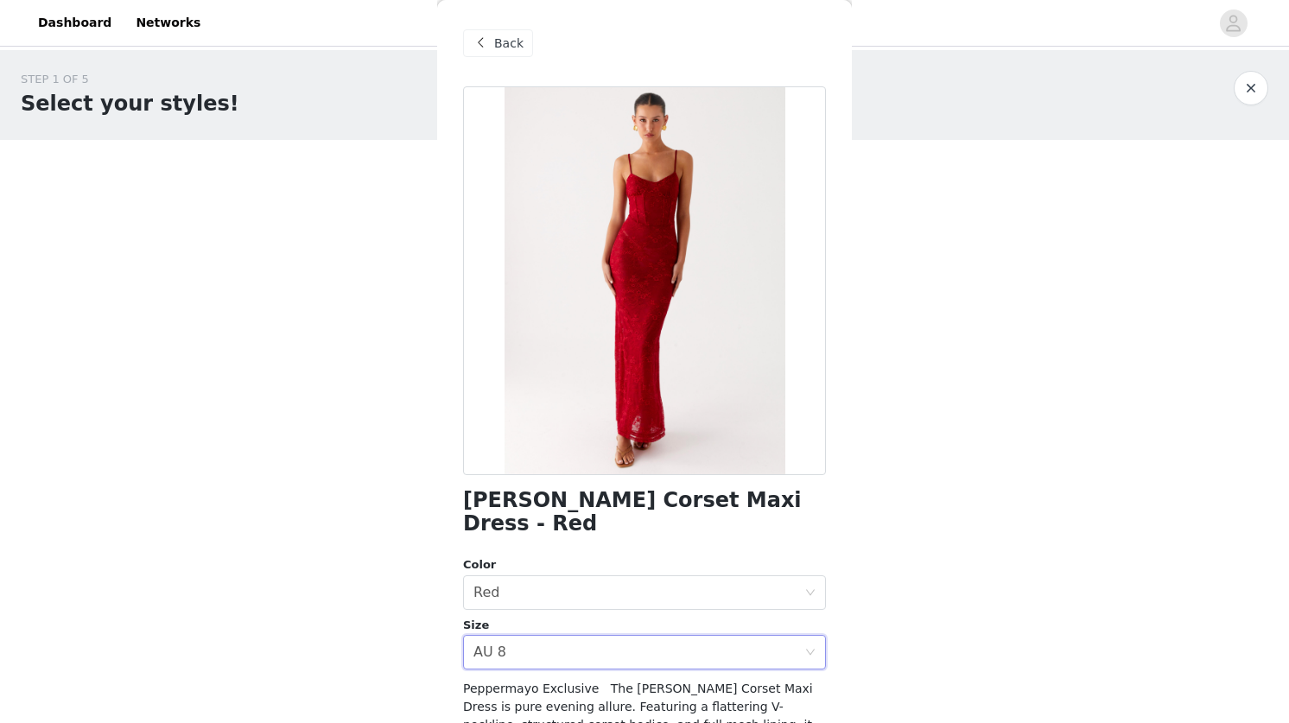
scroll to position [206, 0]
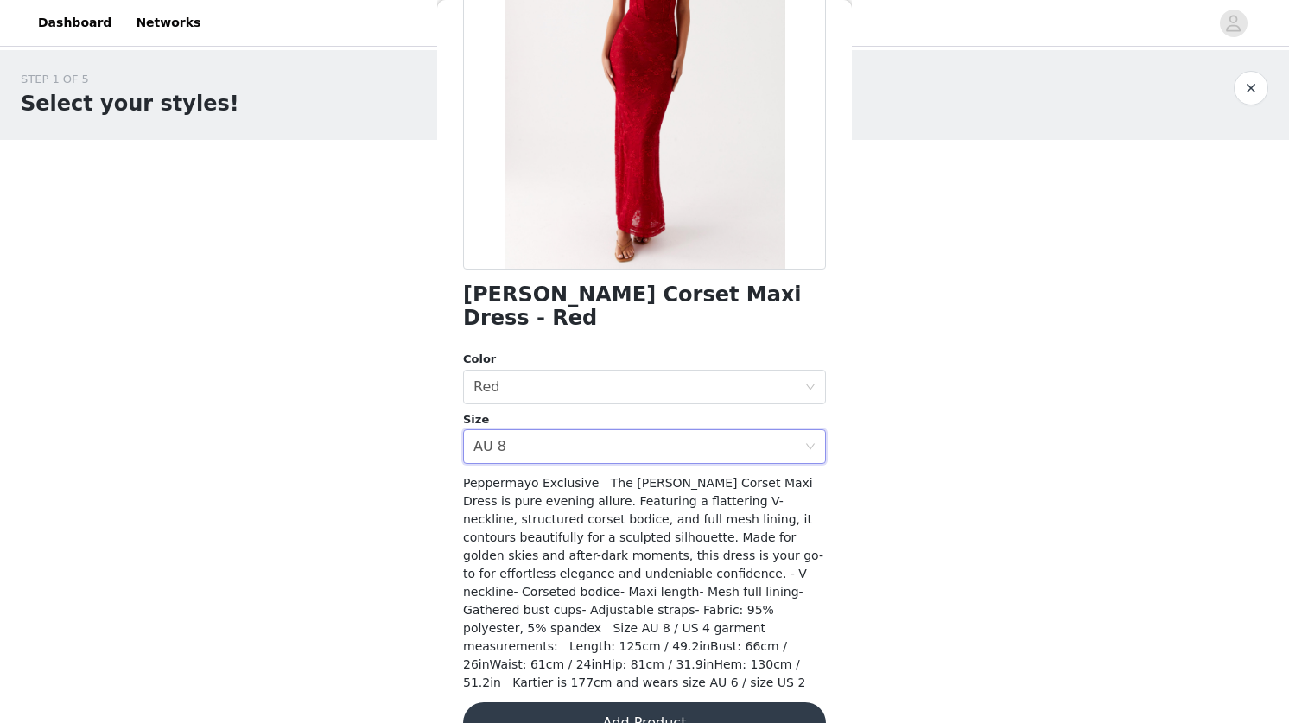
click at [615, 703] on button "Add Product" at bounding box center [644, 723] width 363 height 41
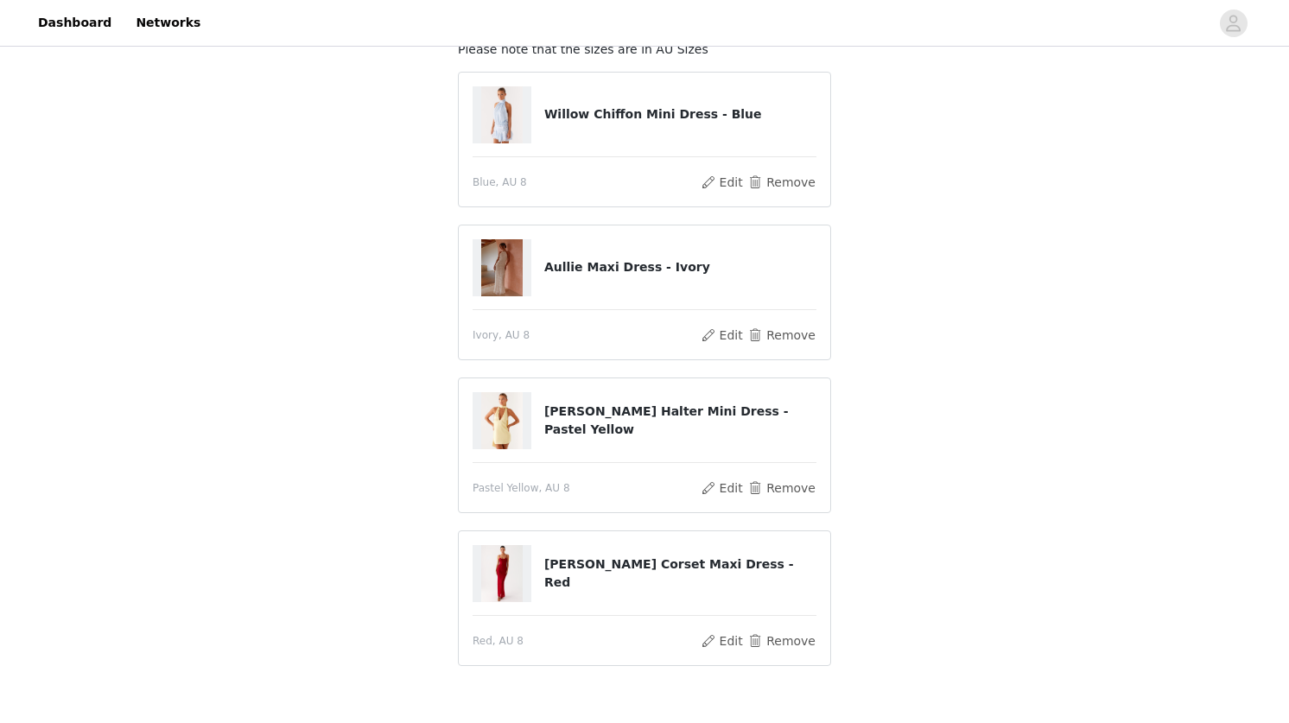
scroll to position [118, 0]
click at [773, 640] on button "Remove" at bounding box center [782, 643] width 69 height 21
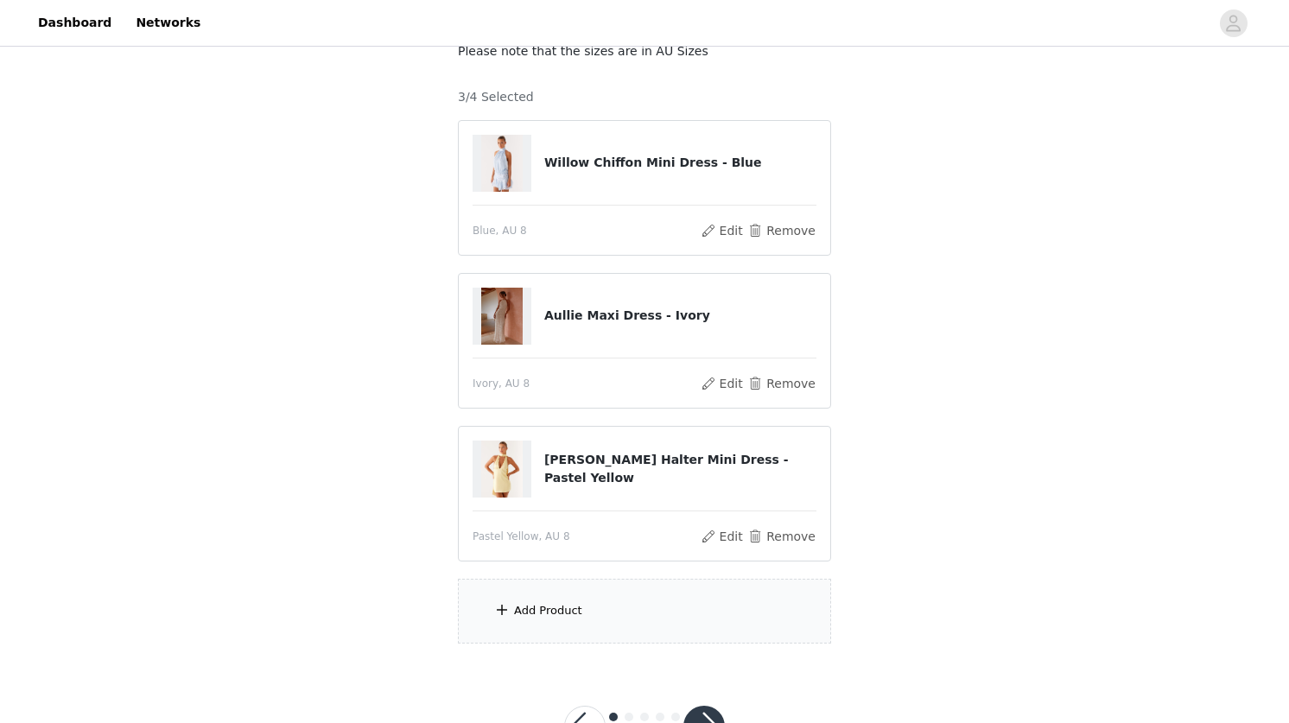
click at [596, 611] on div "Add Product" at bounding box center [644, 611] width 373 height 65
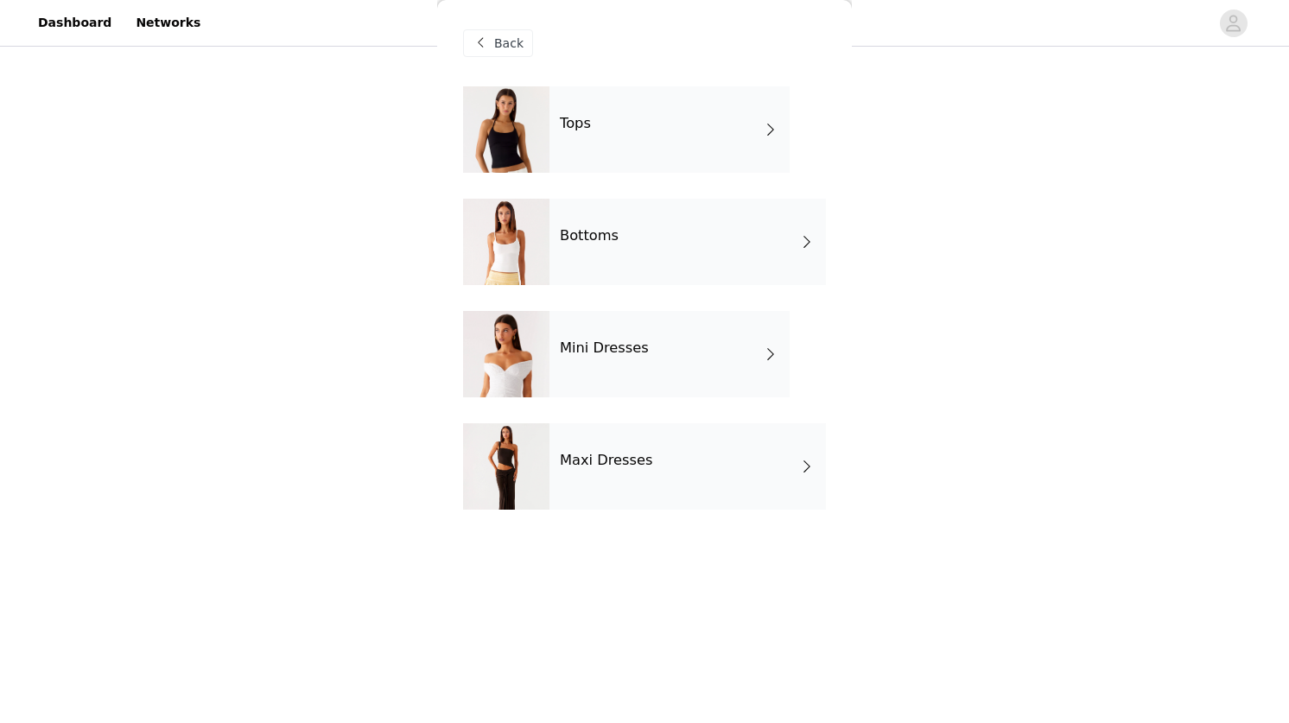
click at [571, 453] on h4 "Maxi Dresses" at bounding box center [606, 461] width 93 height 16
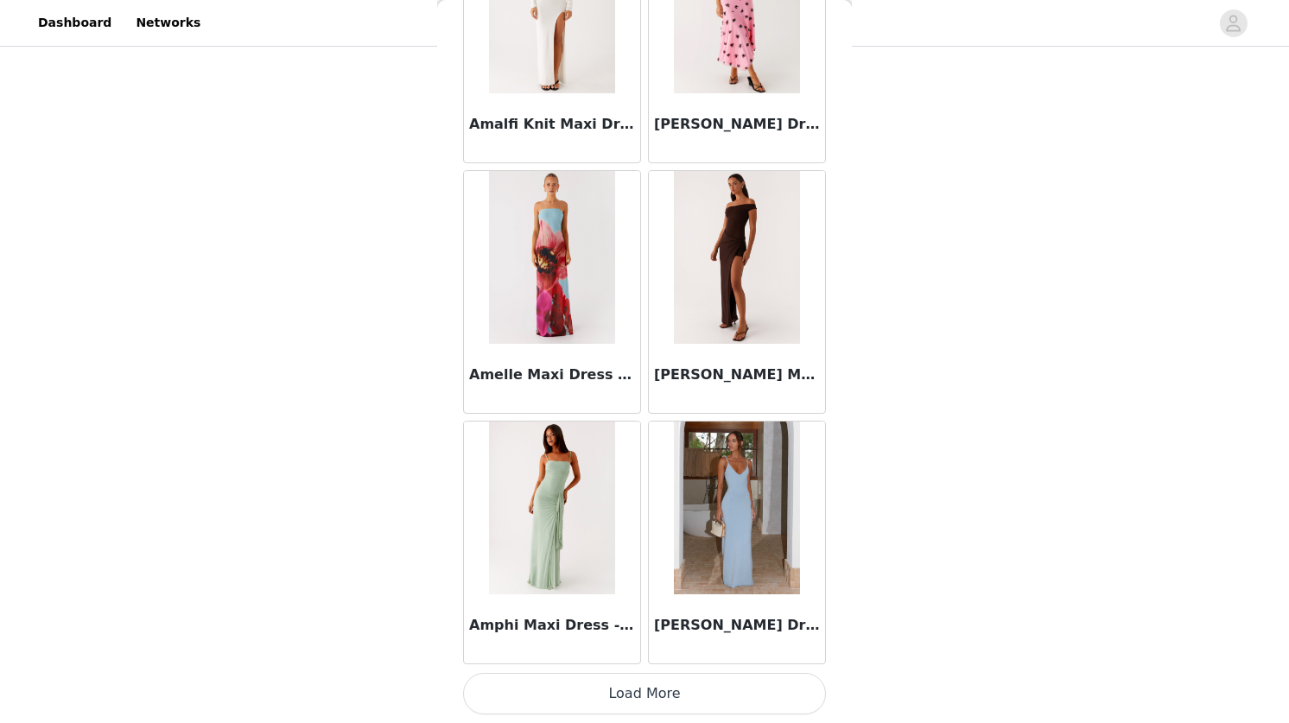
scroll to position [183, 0]
click at [627, 689] on button "Load More" at bounding box center [644, 693] width 363 height 41
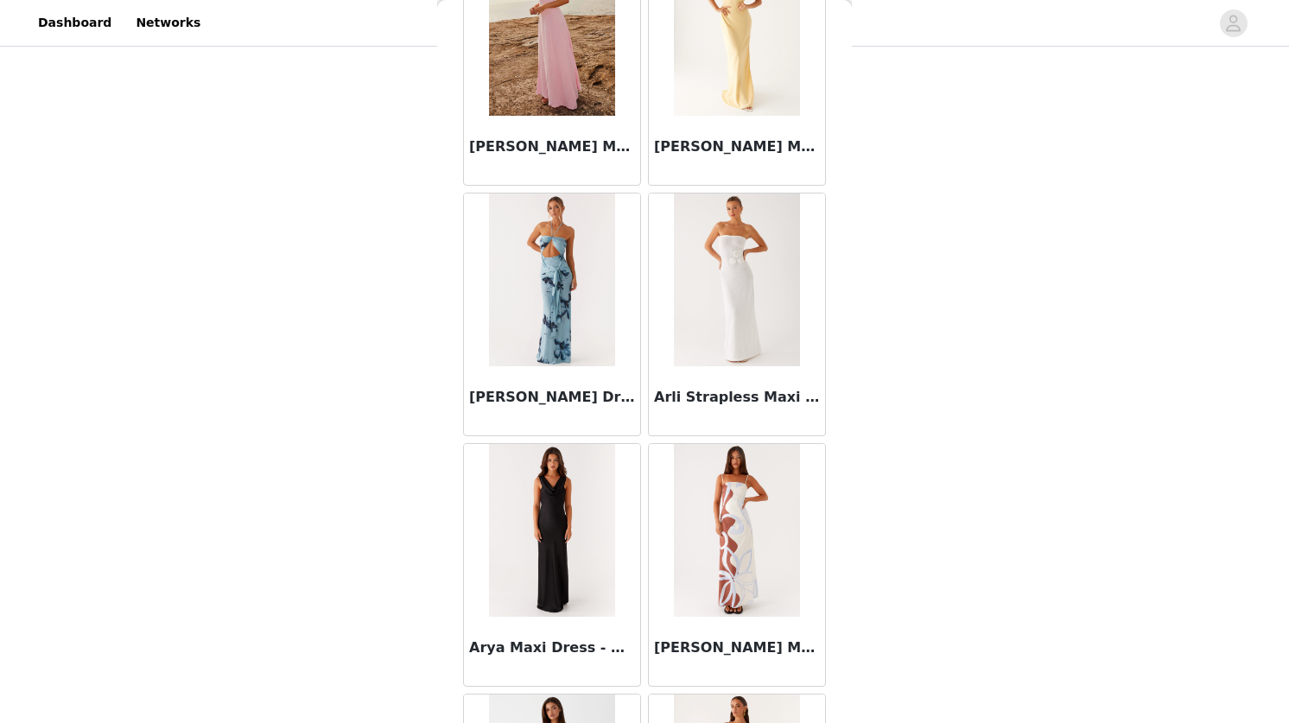
scroll to position [4427, 0]
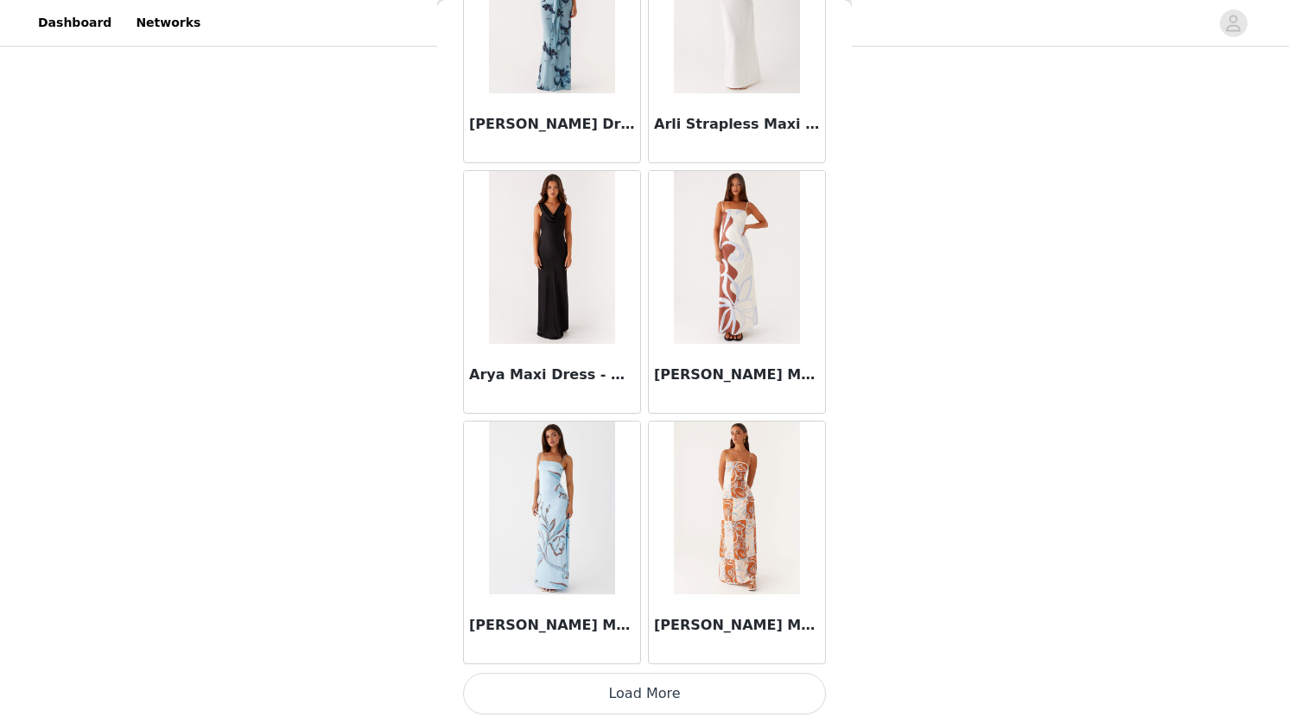
click at [659, 696] on button "Load More" at bounding box center [644, 693] width 363 height 41
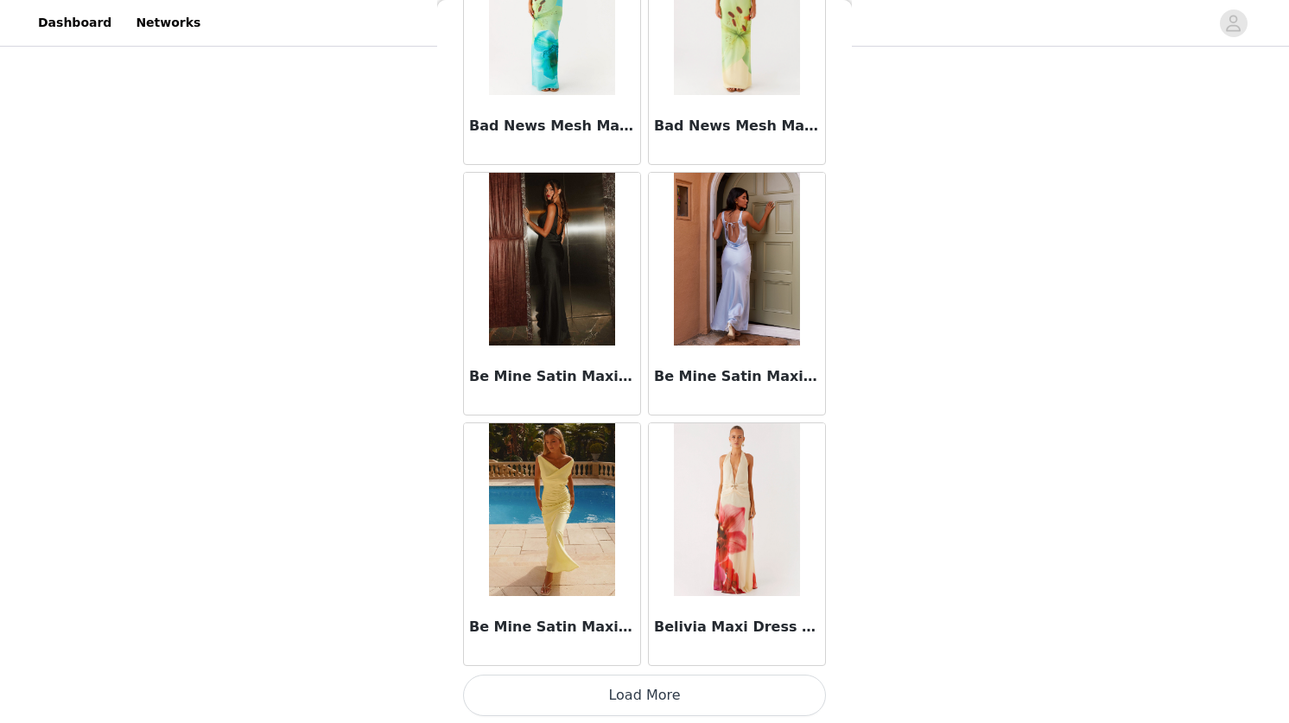
scroll to position [6933, 0]
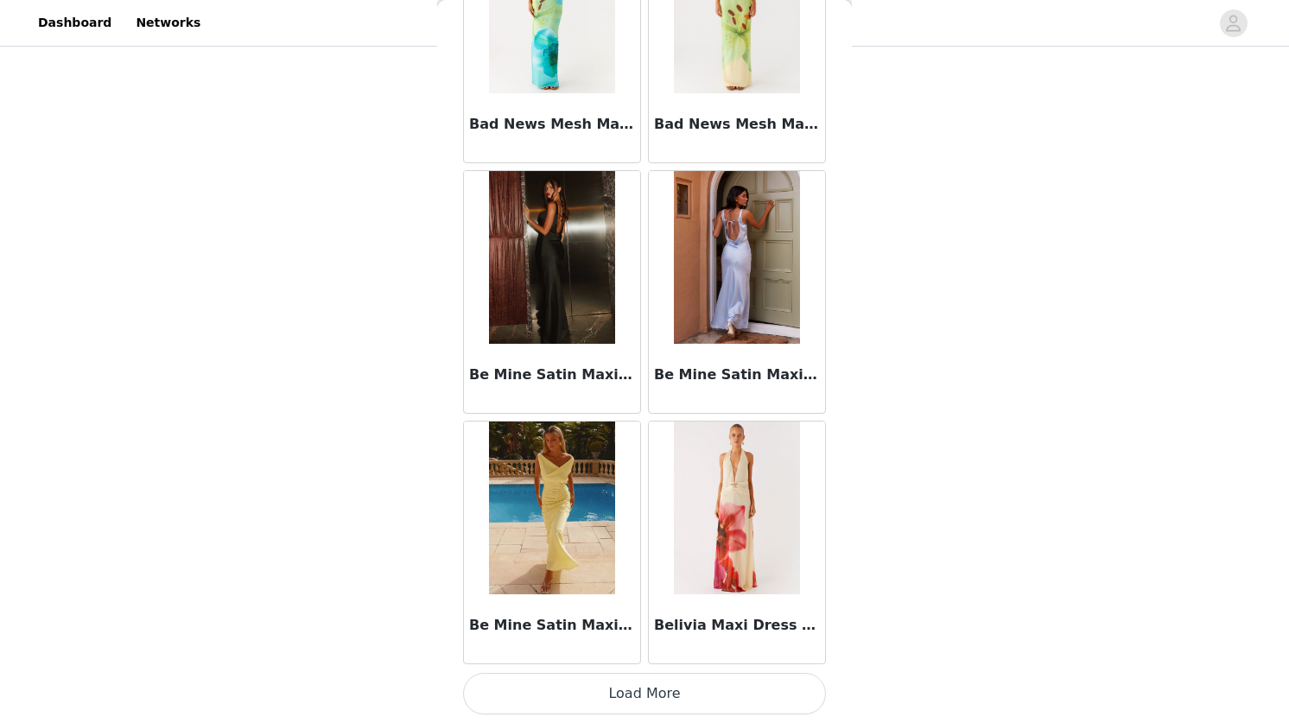
click at [642, 687] on button "Load More" at bounding box center [644, 693] width 363 height 41
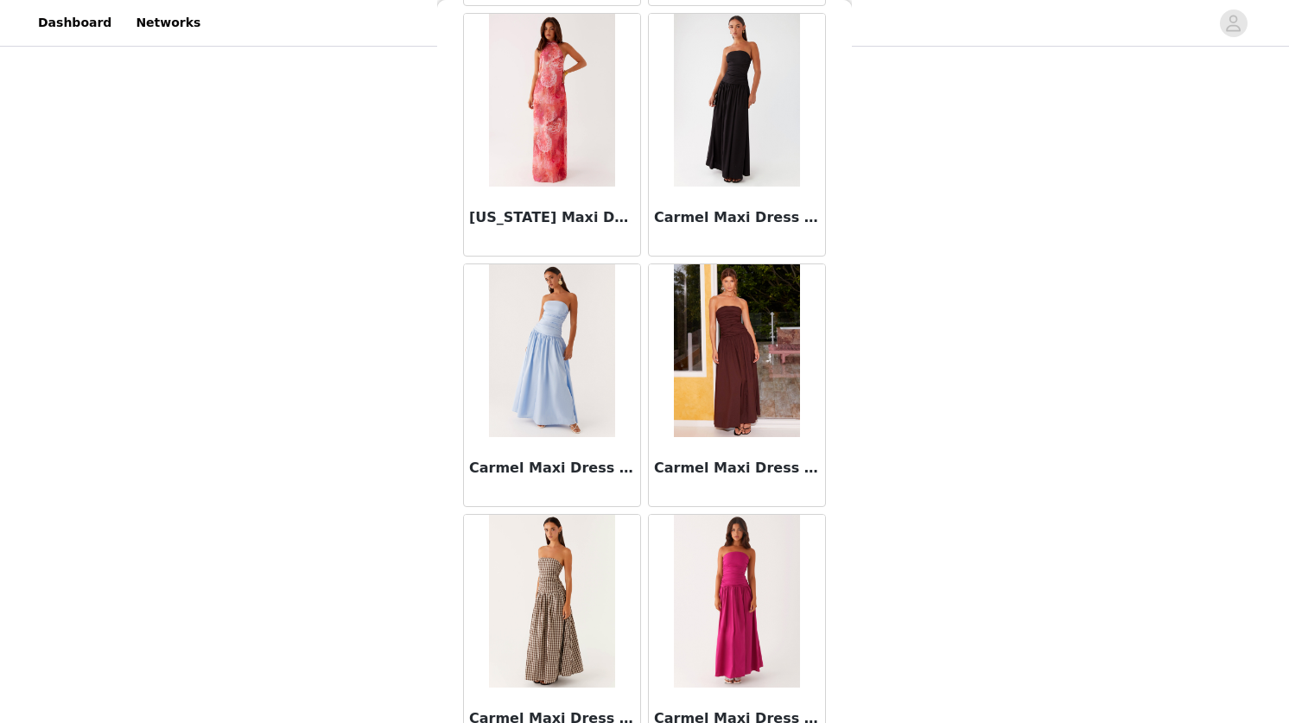
scroll to position [9440, 0]
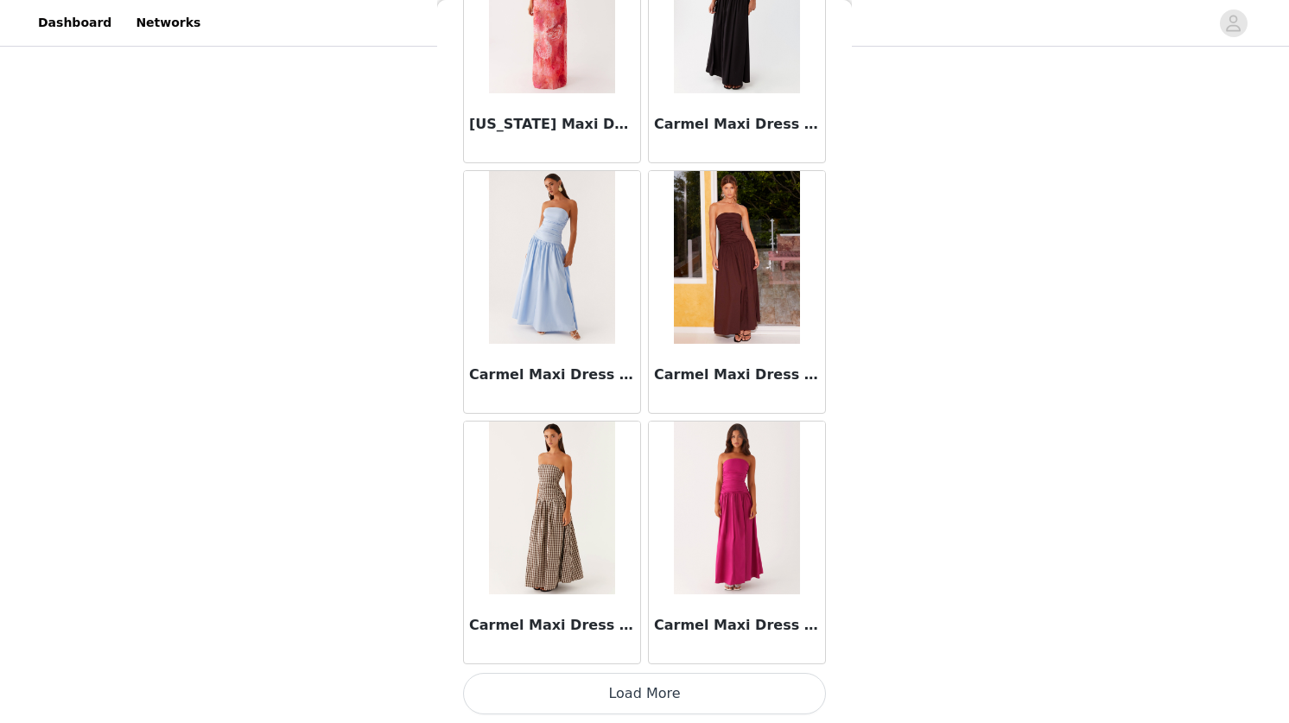
click at [639, 700] on button "Load More" at bounding box center [644, 693] width 363 height 41
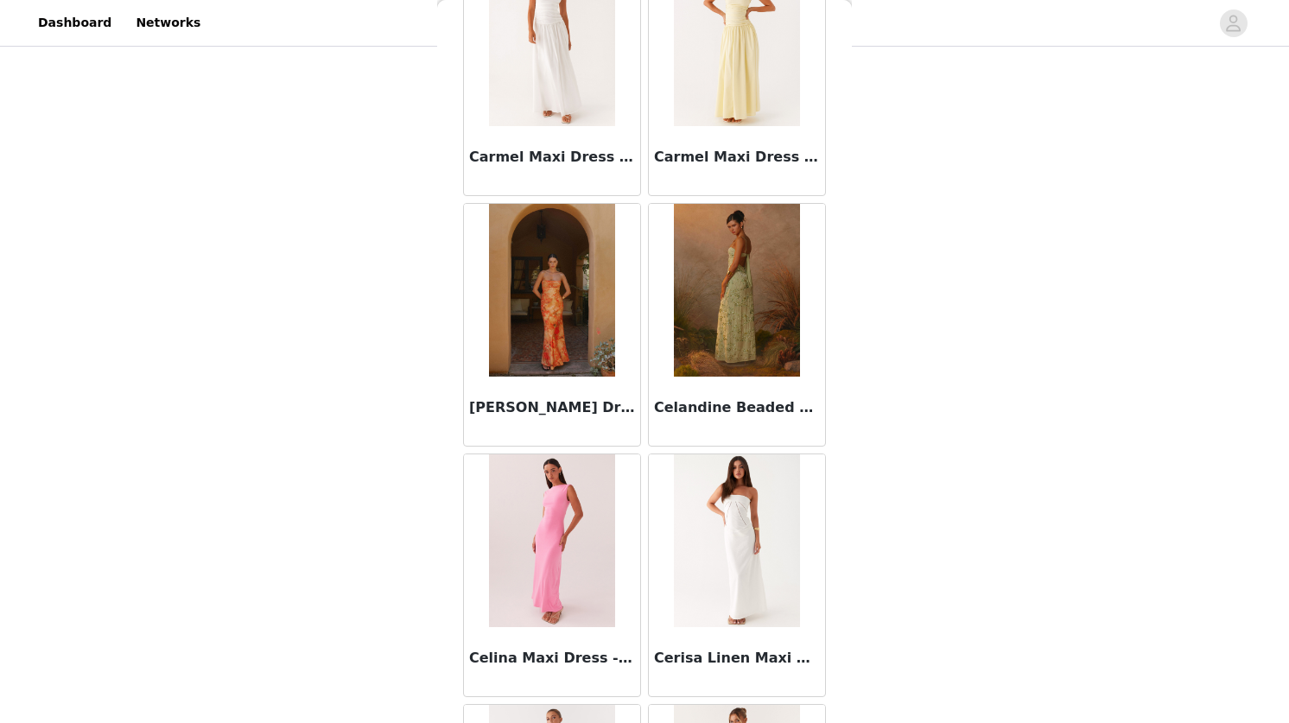
scroll to position [10917, 0]
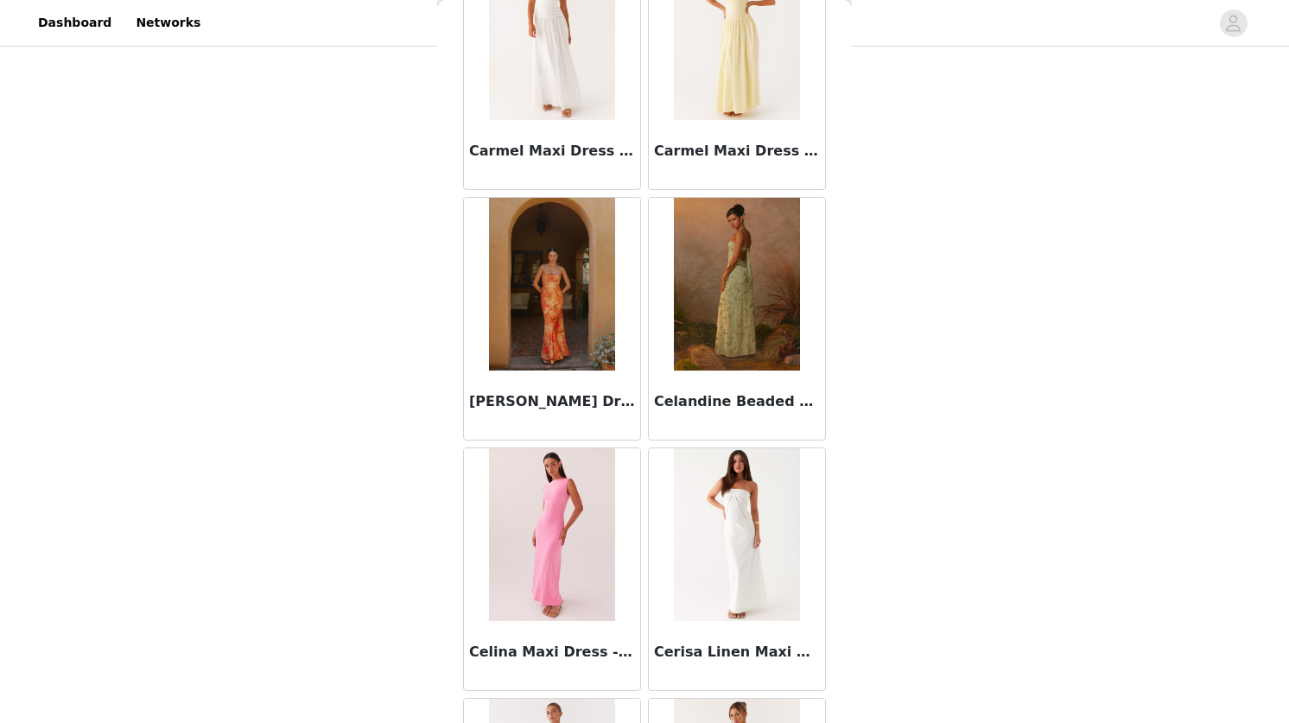
click at [745, 272] on img at bounding box center [736, 284] width 125 height 173
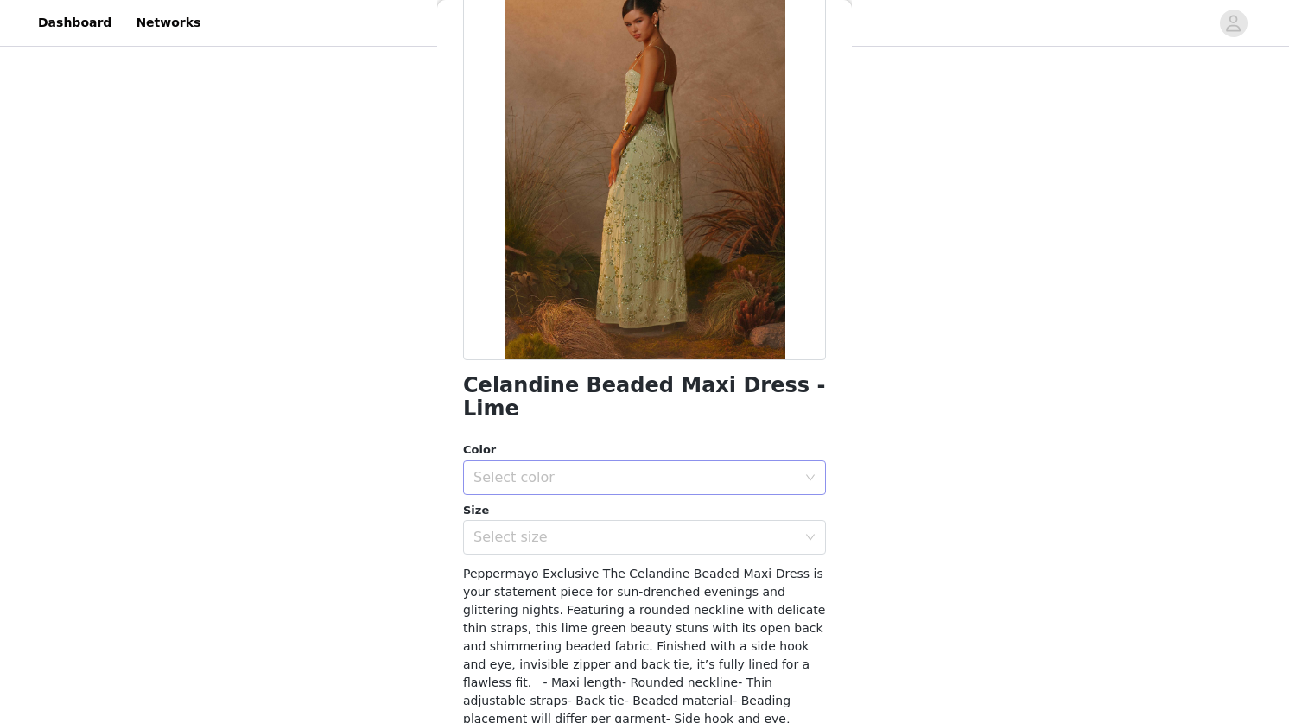
scroll to position [114, 0]
click at [518, 470] on div "Select color" at bounding box center [635, 478] width 323 height 17
click at [487, 488] on li "Lime" at bounding box center [644, 494] width 363 height 28
click at [515, 530] on div "Select size" at bounding box center [635, 538] width 323 height 17
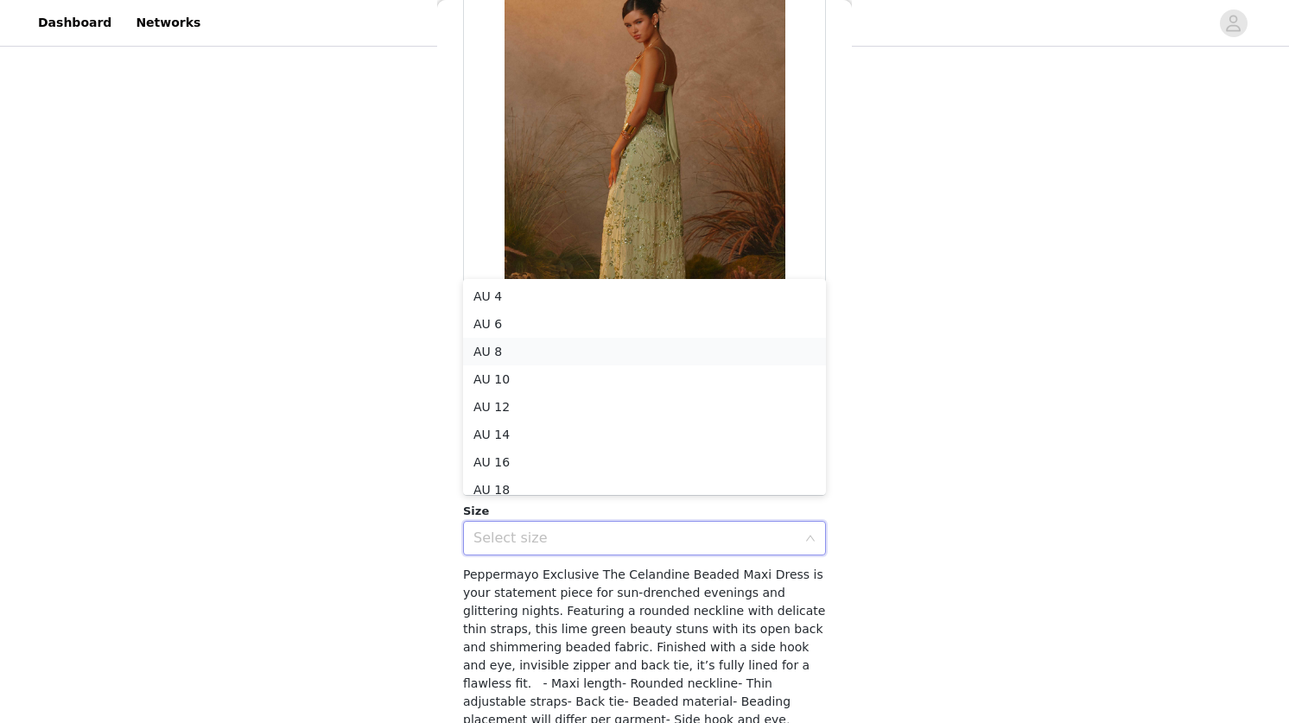
click at [501, 348] on li "AU 8" at bounding box center [644, 352] width 363 height 28
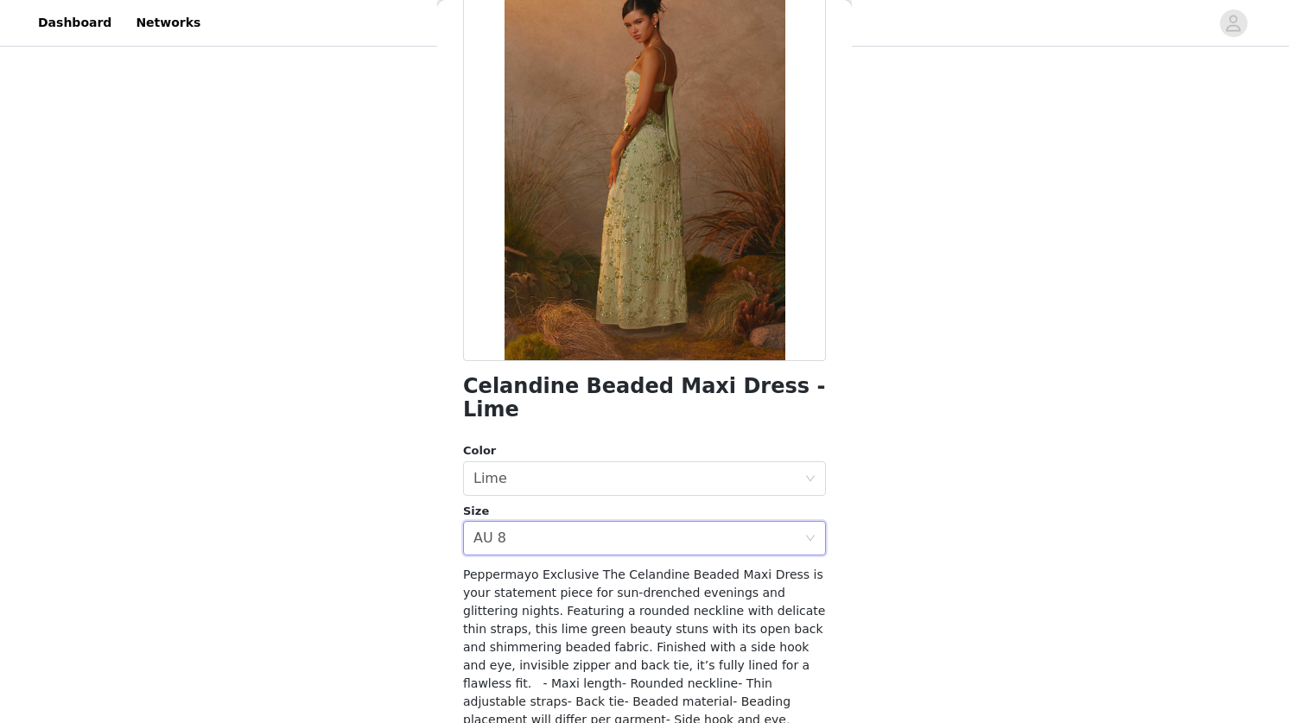
click at [934, 500] on div "STEP 1 OF 5 Select your styles! Please note that the sizes are in AU Sizes 3/4 …" at bounding box center [644, 233] width 1289 height 733
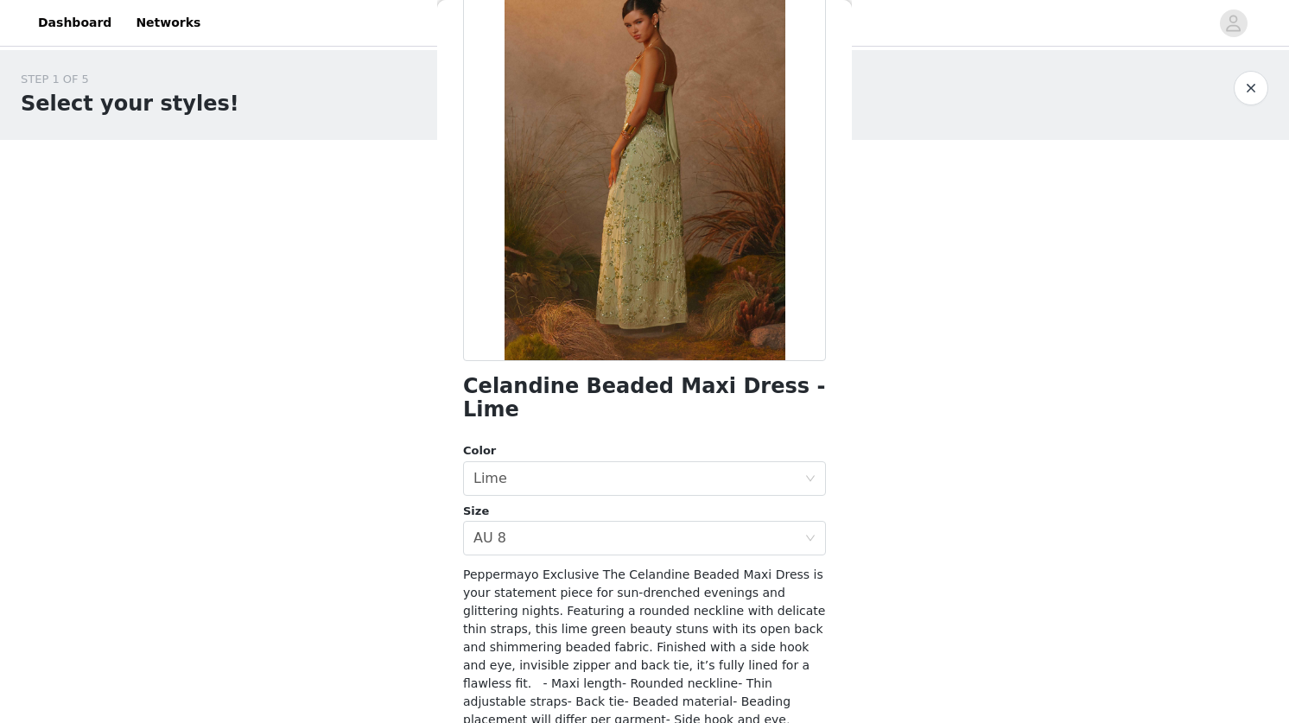
click at [716, 403] on div "Celandine Beaded Maxi Dress - Lime Color Select color Lime Size Select size AU …" at bounding box center [644, 441] width 363 height 939
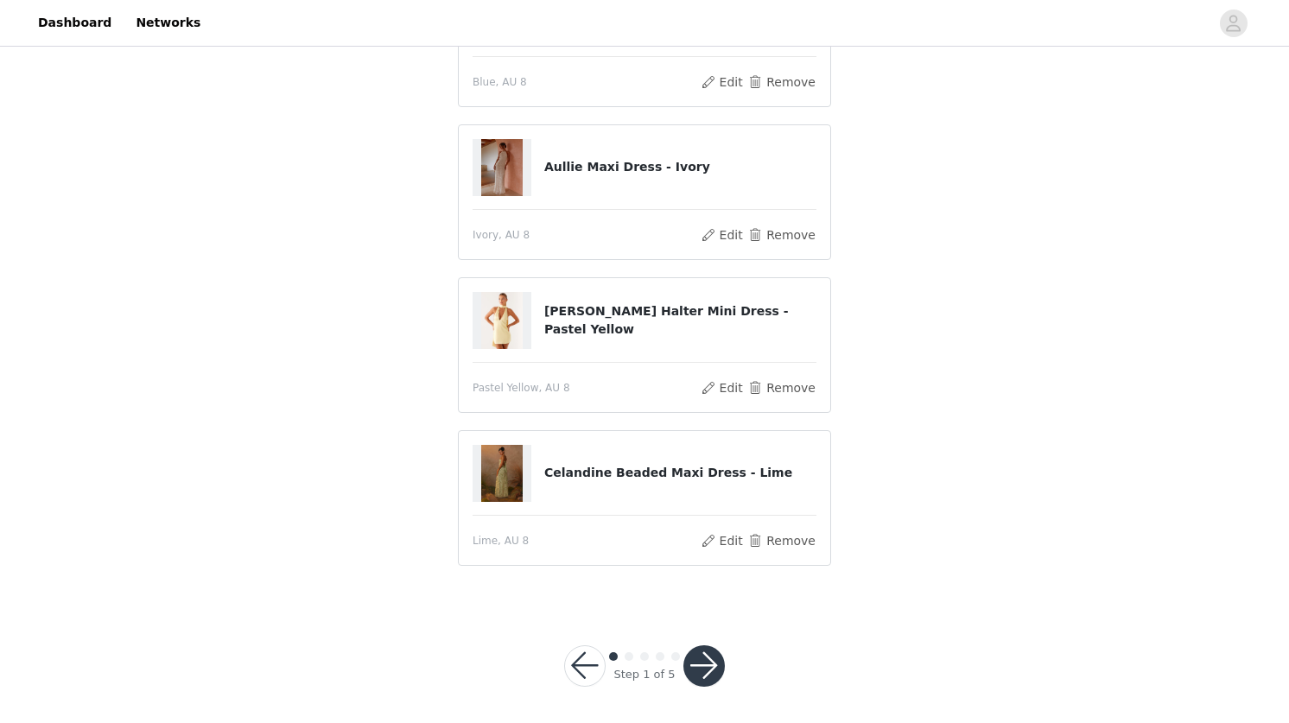
scroll to position [225, 0]
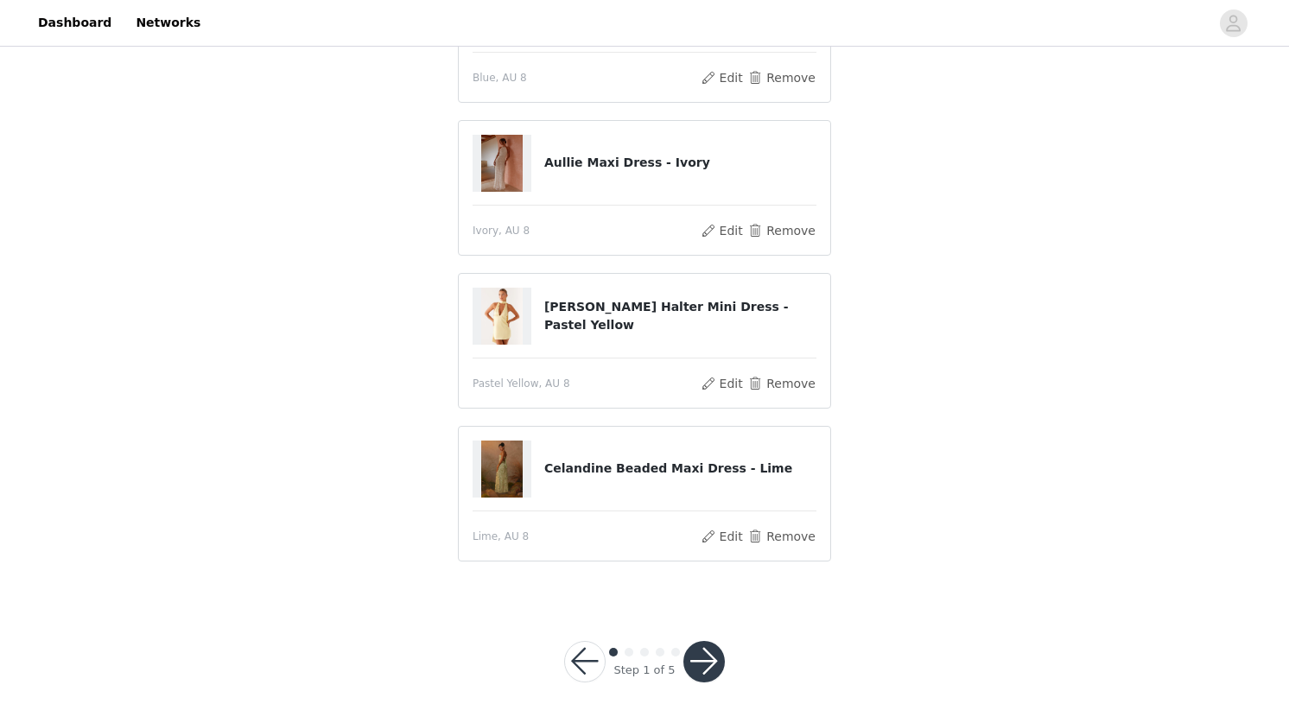
click at [703, 652] on button "button" at bounding box center [704, 661] width 41 height 41
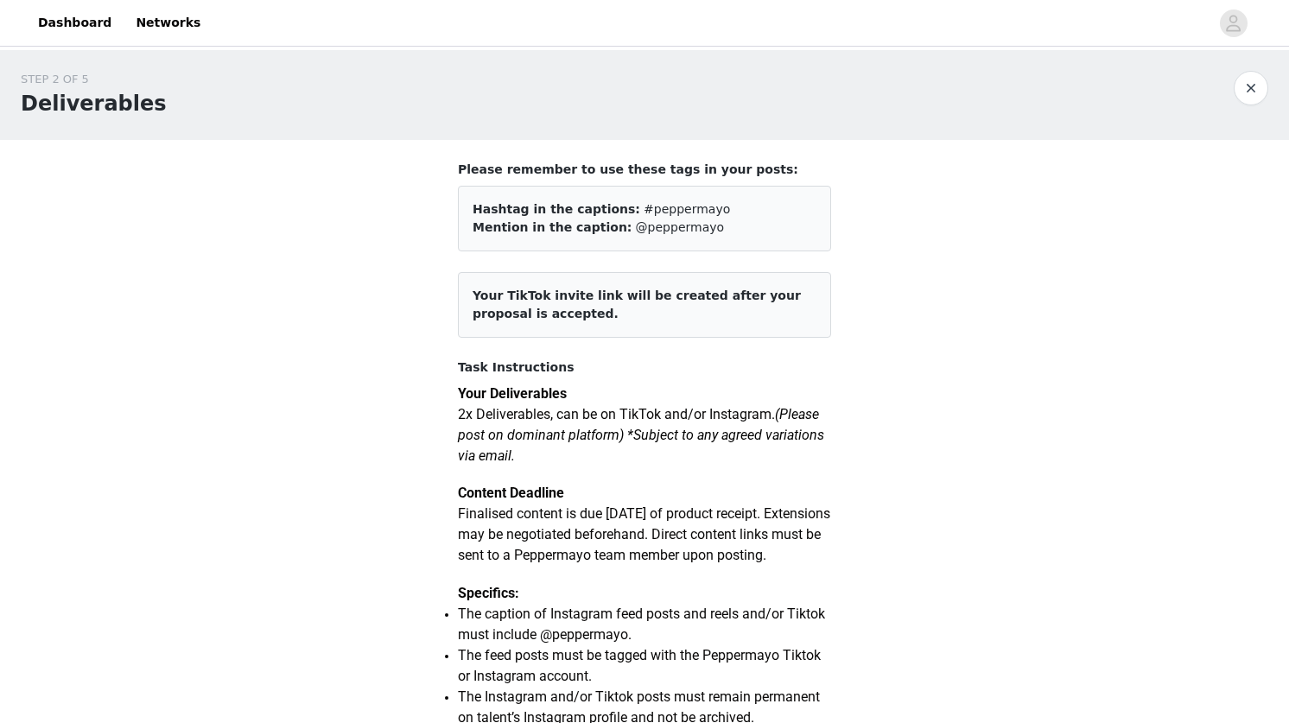
click at [567, 225] on span "Mention in the caption:" at bounding box center [552, 227] width 159 height 14
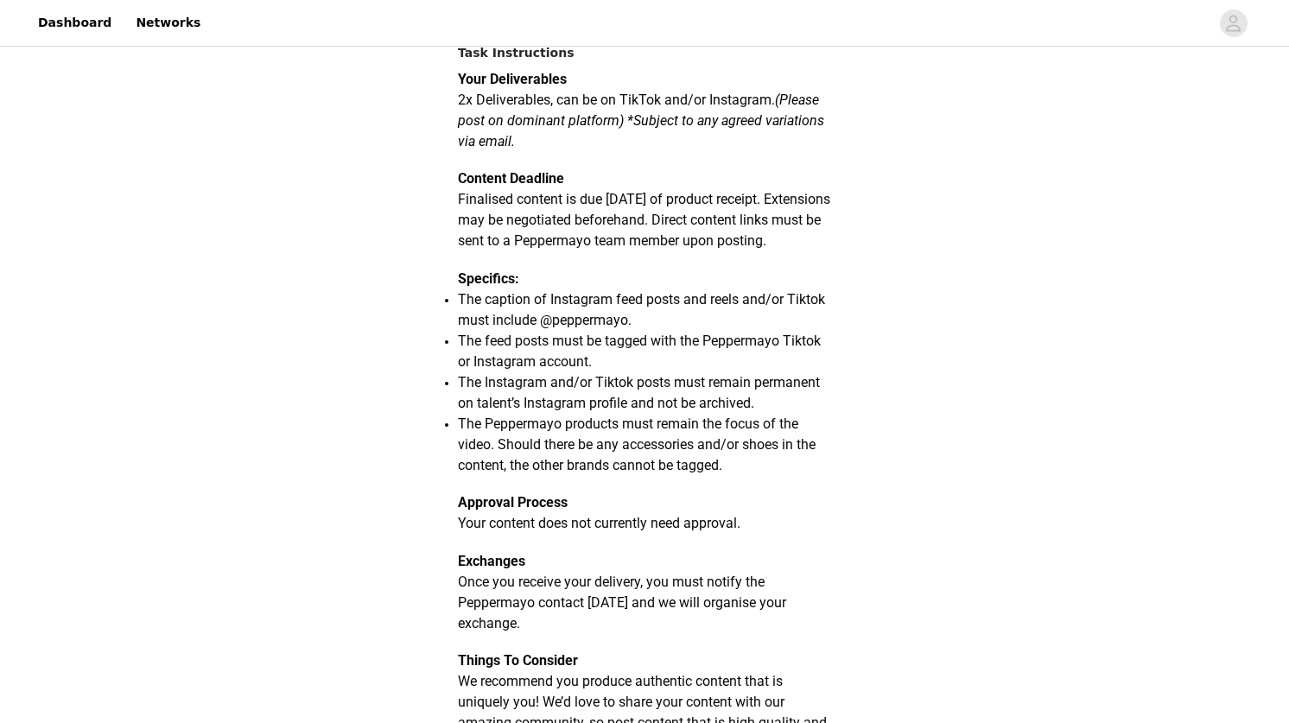
scroll to position [372, 0]
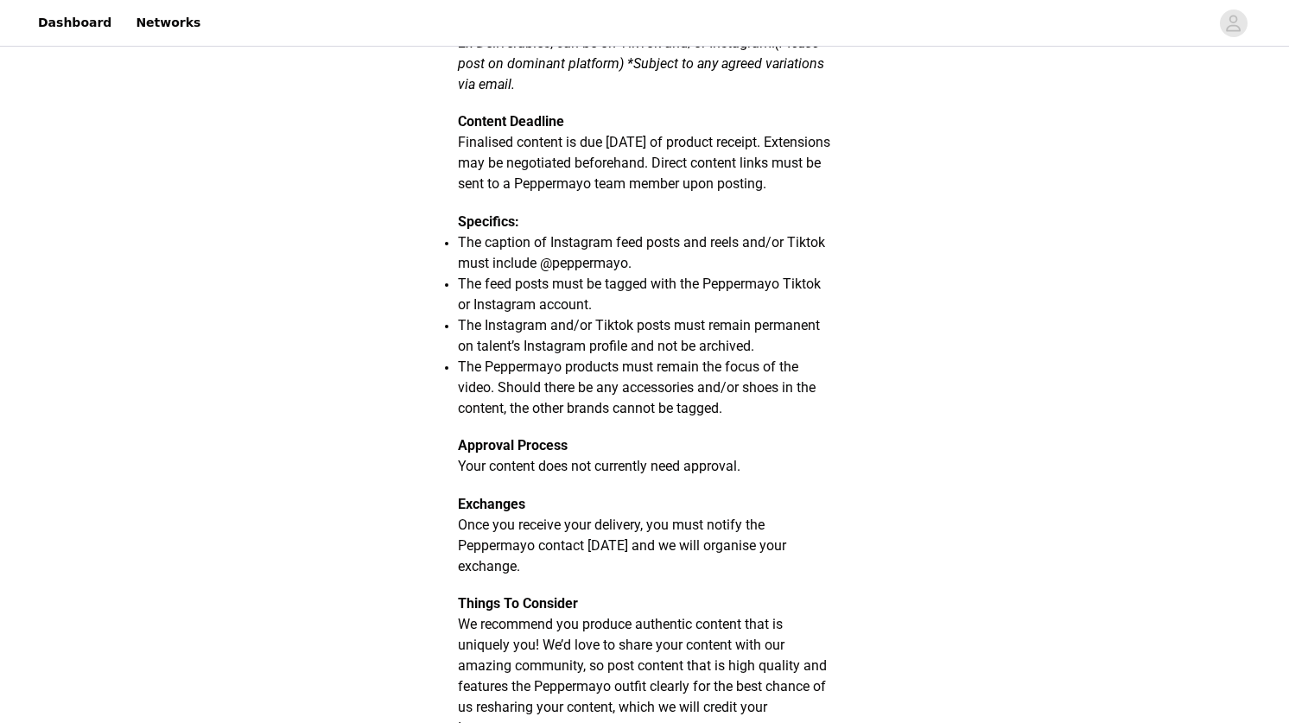
click at [570, 270] on span "The caption of Instagram feed posts and reels and/or Tiktok must include @peppe…" at bounding box center [641, 252] width 367 height 37
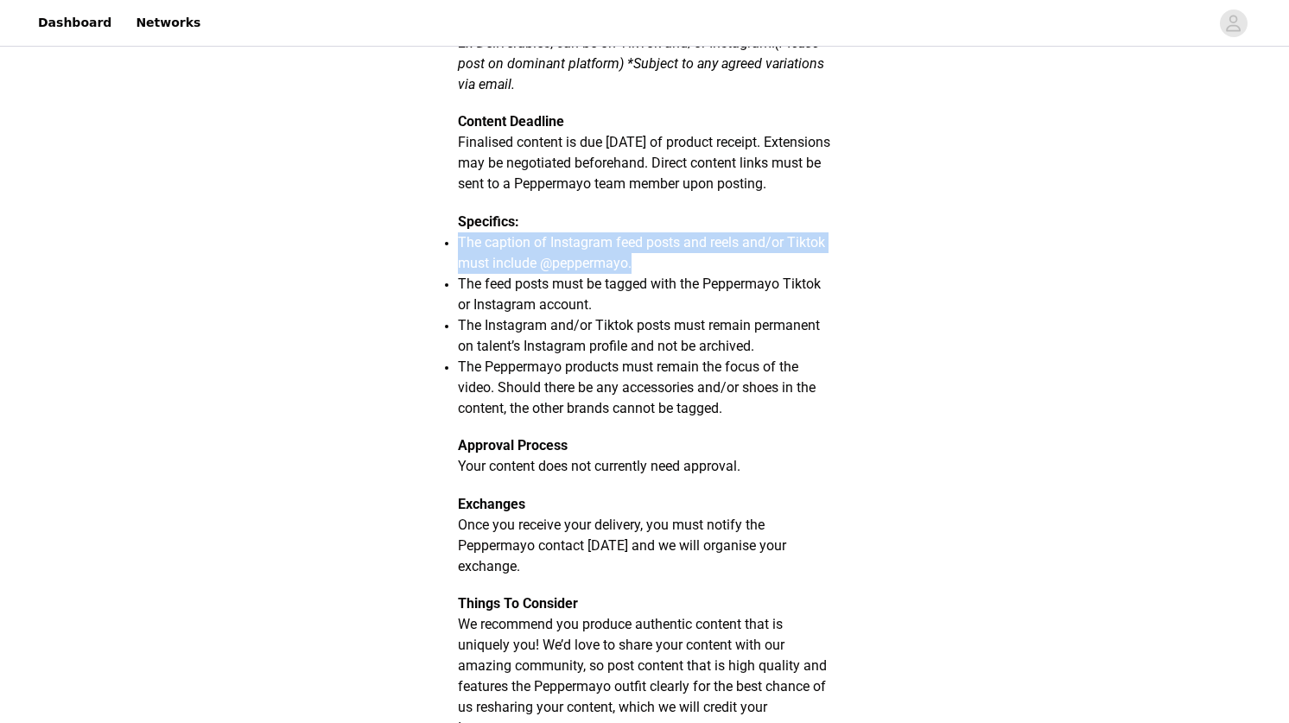
click at [646, 271] on li "The caption of Instagram feed posts and reels and/or Tiktok must include @peppe…" at bounding box center [644, 252] width 373 height 41
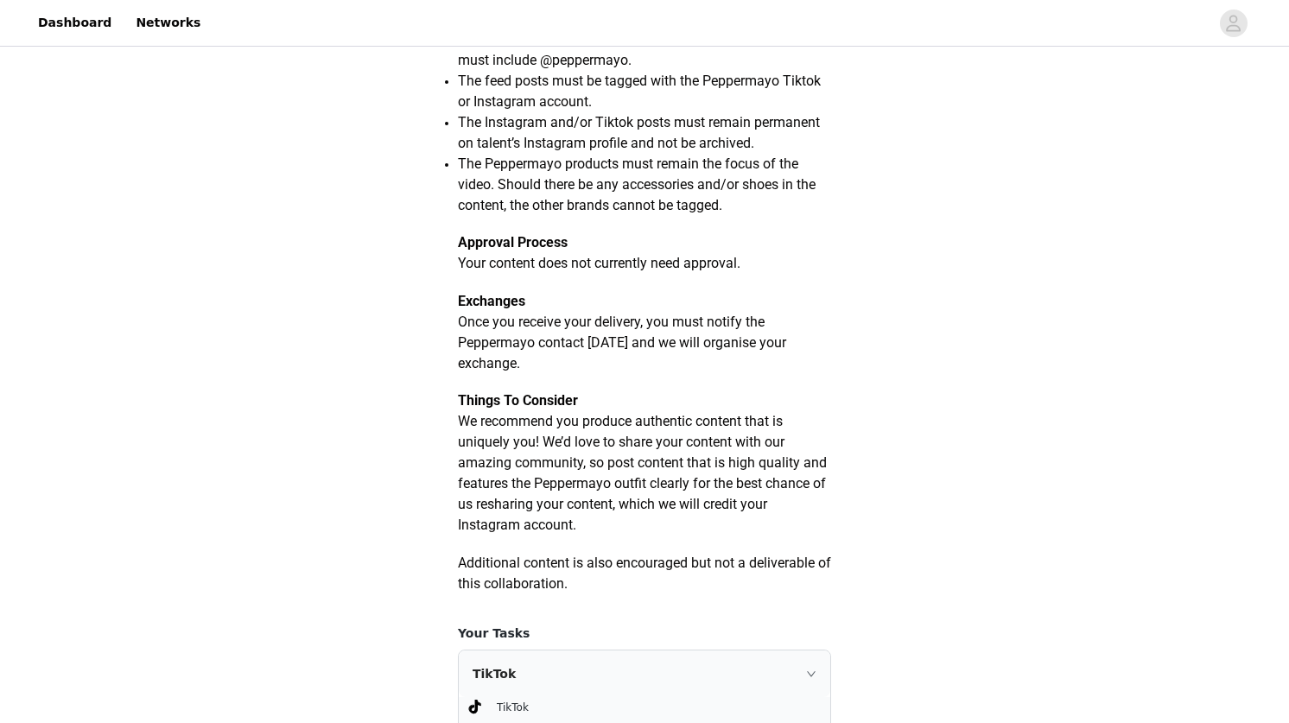
scroll to position [615, 0]
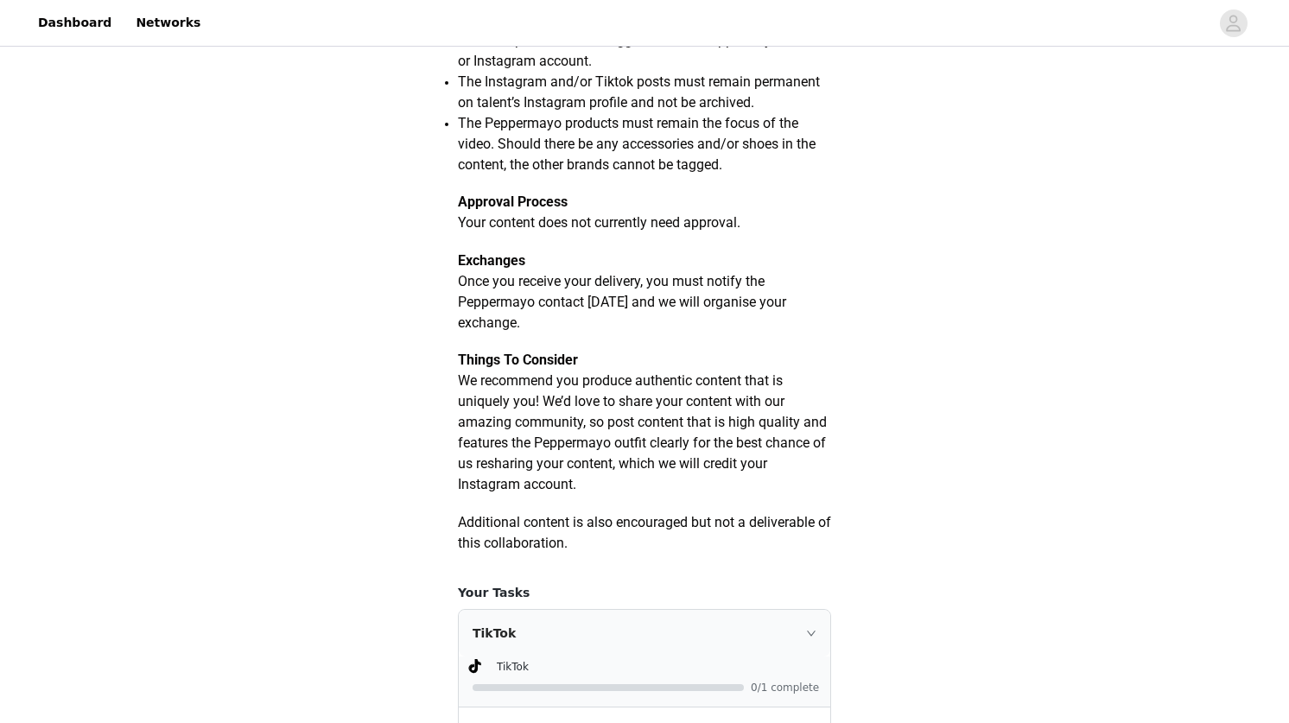
click at [513, 312] on p "Once you receive your delivery, you must notify the Peppermayo contact [DATE] a…" at bounding box center [644, 302] width 373 height 62
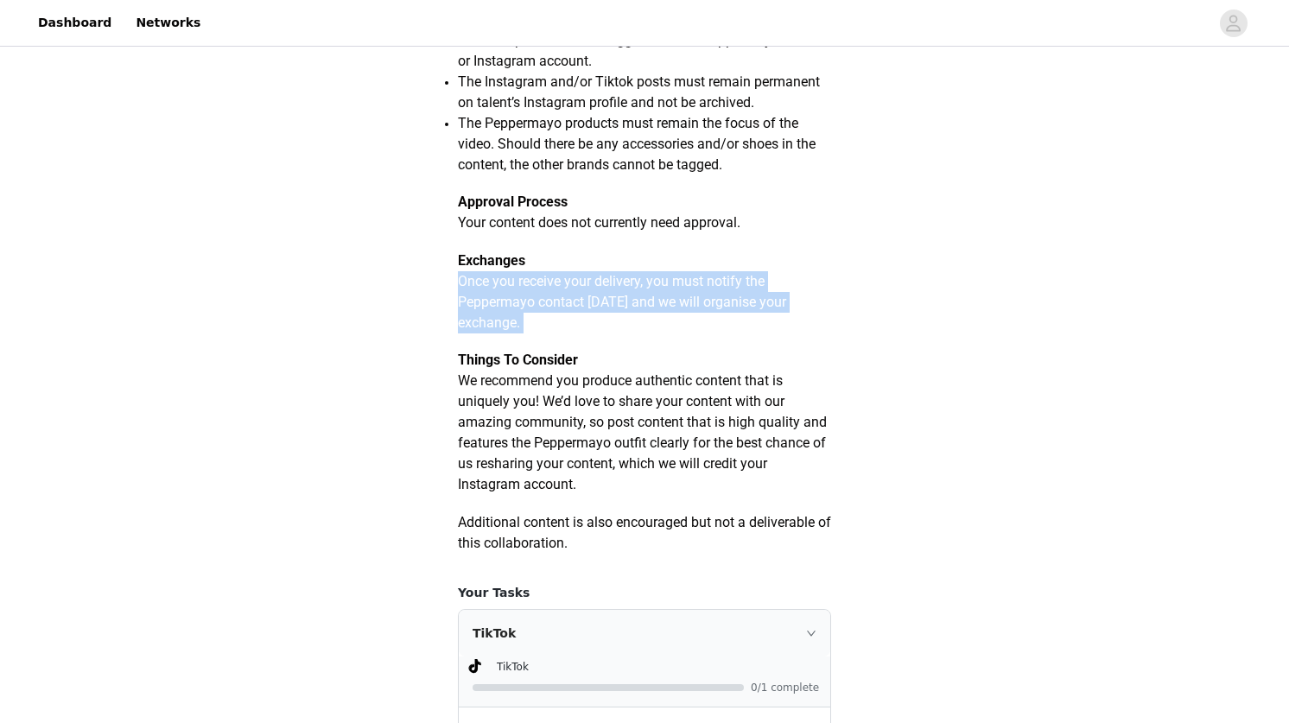
click at [532, 322] on span "Once you receive your delivery, you must notify the Peppermayo contact [DATE] a…" at bounding box center [622, 302] width 328 height 58
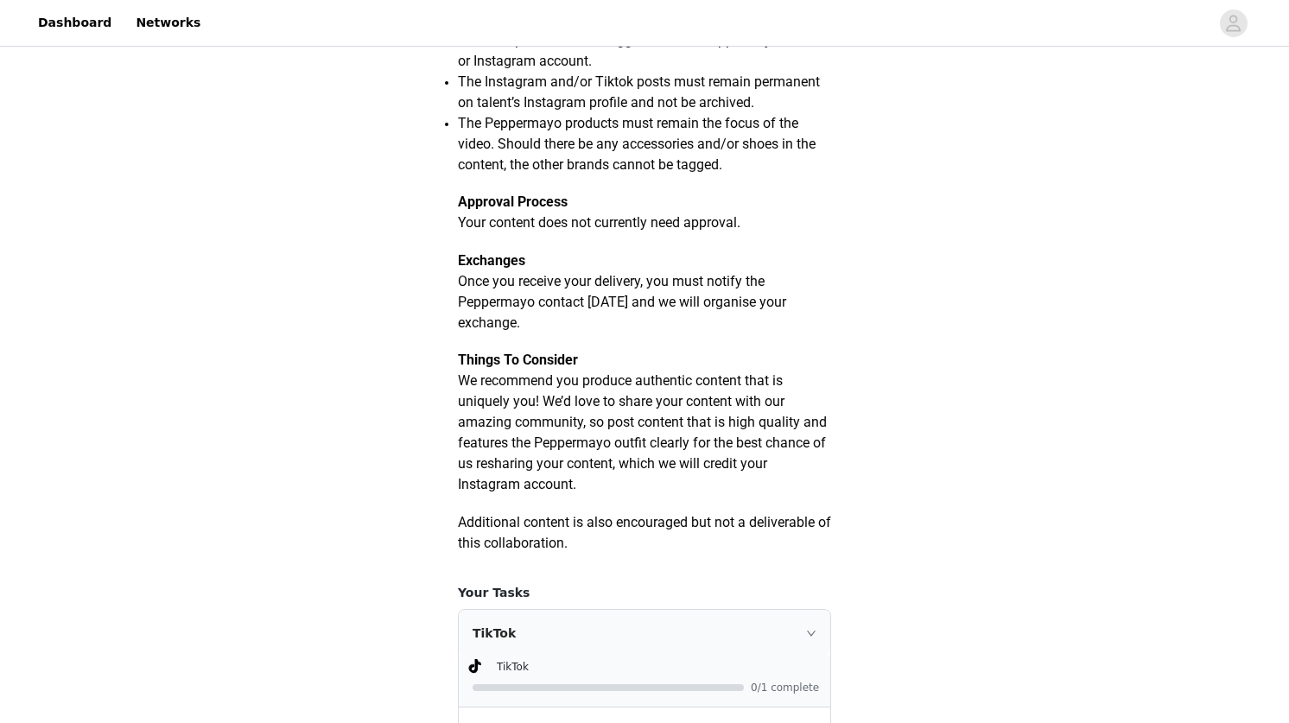
click at [506, 401] on span "We recommend you produce authentic content that is uniquely you! We’d love to s…" at bounding box center [642, 432] width 369 height 120
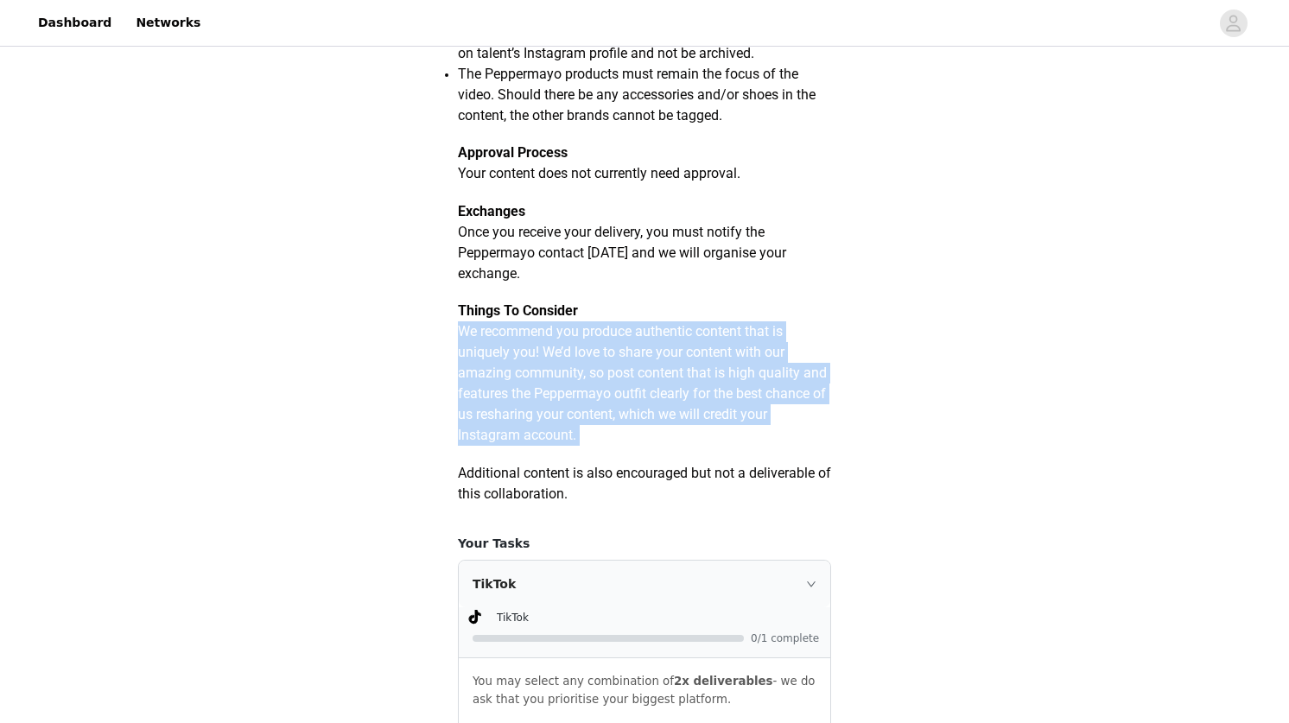
click at [506, 401] on span "We recommend you produce authentic content that is uniquely you! We’d love to s…" at bounding box center [642, 383] width 369 height 120
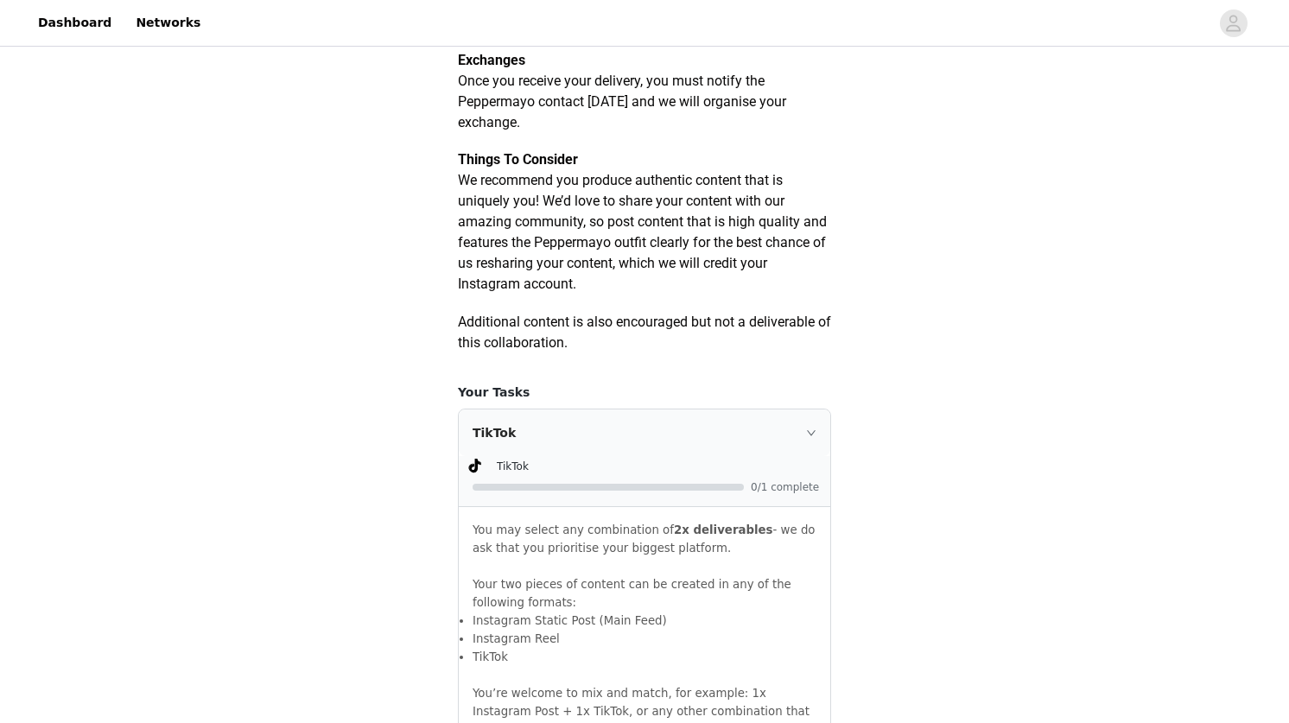
scroll to position [861, 0]
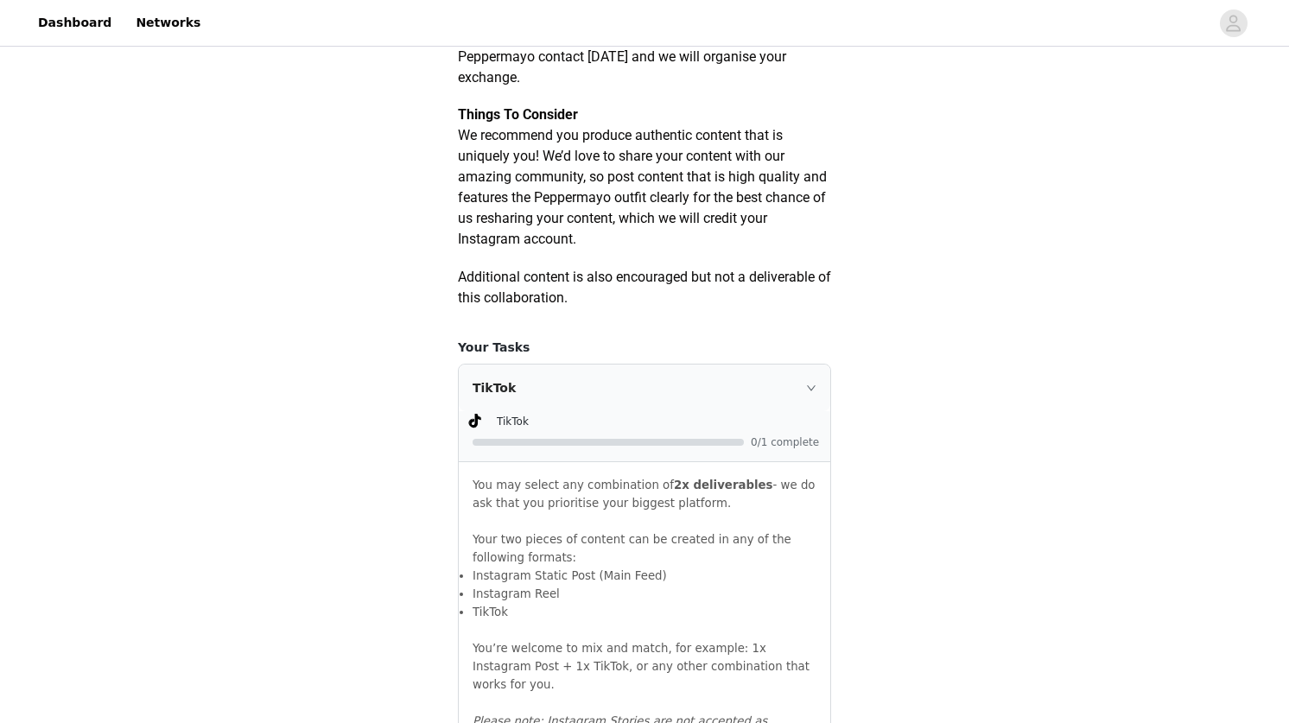
click at [497, 306] on span "Additional content is also encouraged but not a deliverable of this collaborati…" at bounding box center [644, 287] width 373 height 37
drag, startPoint x: 510, startPoint y: 309, endPoint x: 708, endPoint y: 309, distance: 197.9
click at [708, 309] on p "Additional content is also encouraged but not a deliverable of this collaborati…" at bounding box center [644, 287] width 373 height 41
click at [708, 308] on p "Additional content is also encouraged but not a deliverable of this collaborati…" at bounding box center [644, 287] width 373 height 41
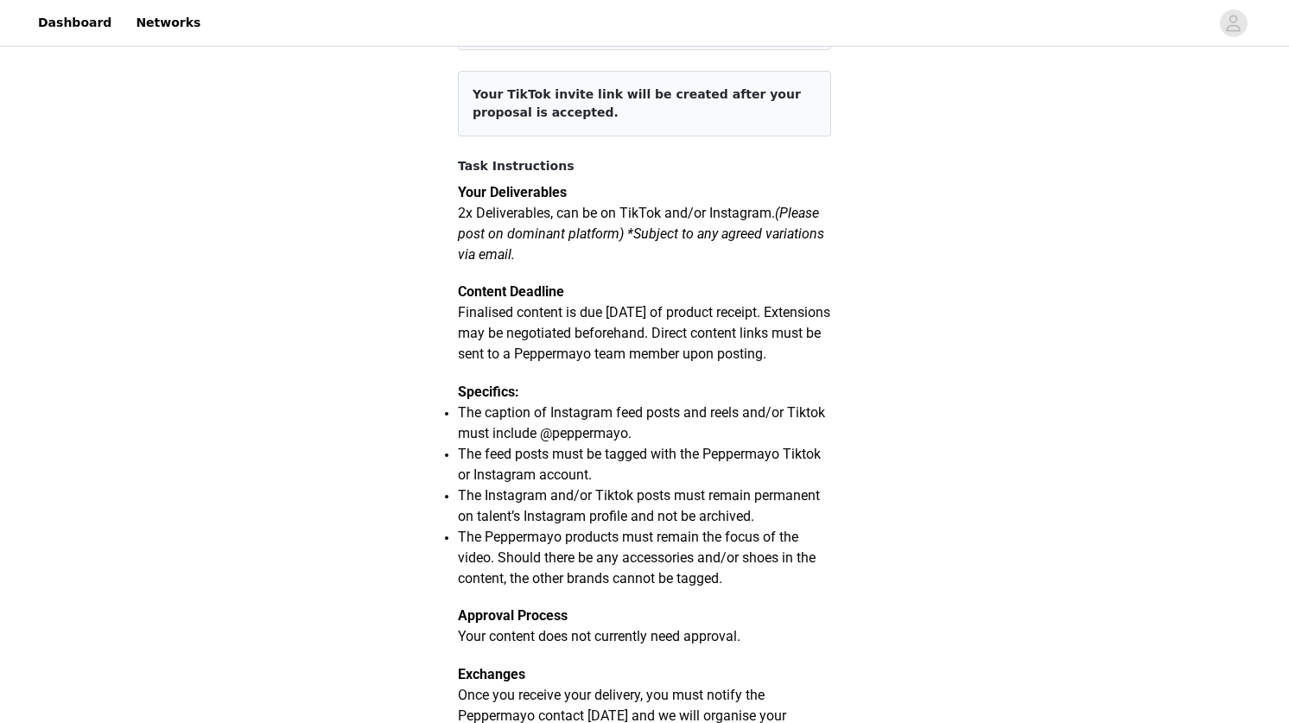
scroll to position [167, 0]
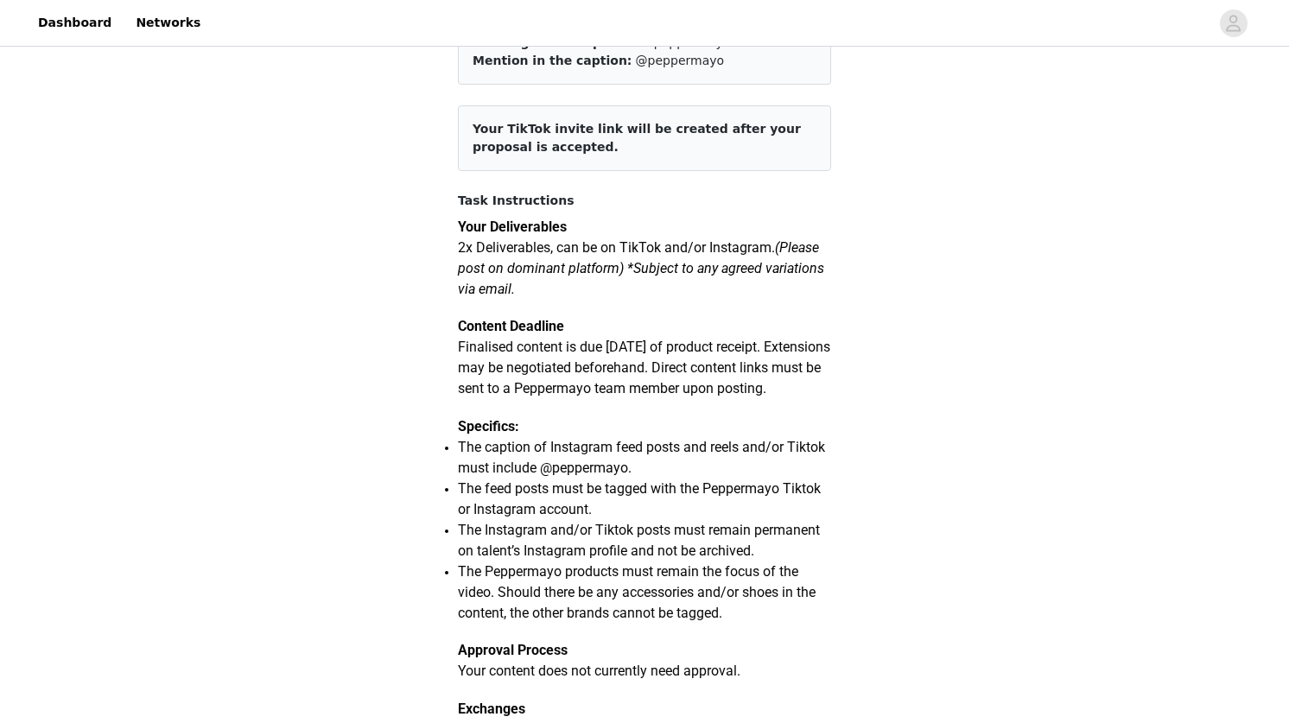
click at [691, 161] on article "Your TikTok invite link will be created after your proposal is accepted." at bounding box center [644, 138] width 373 height 66
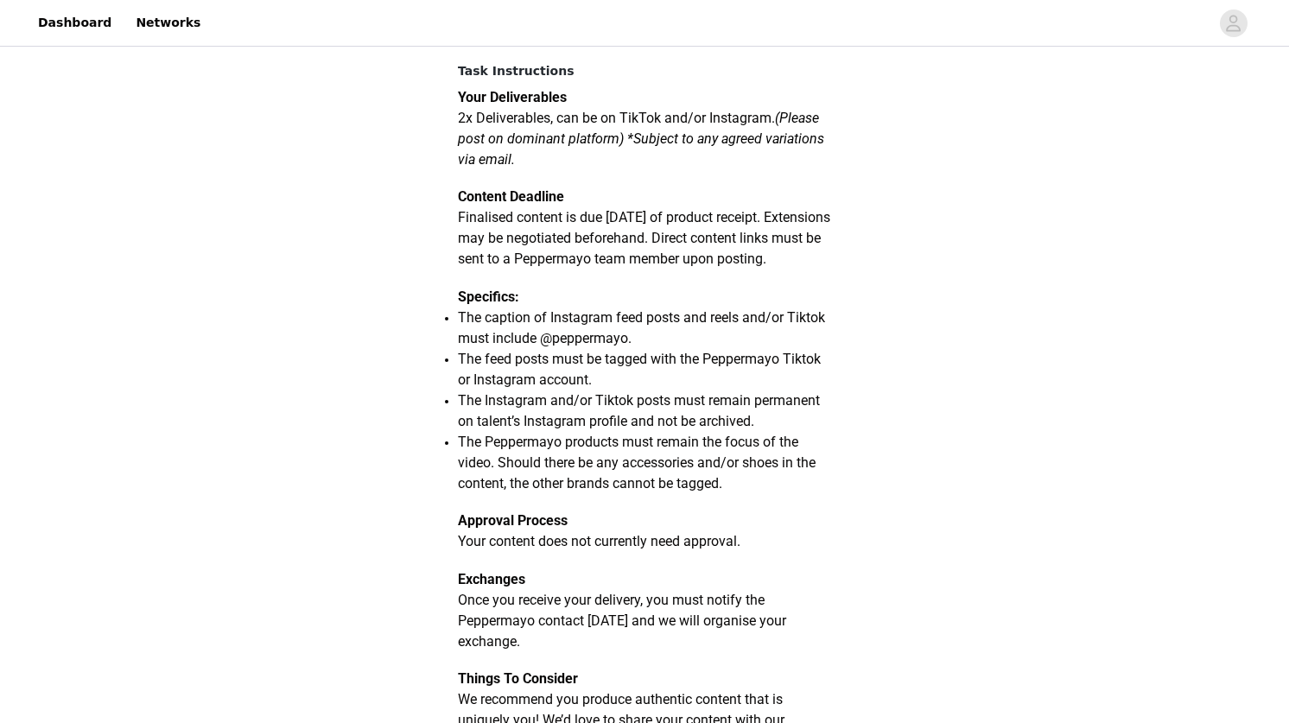
scroll to position [312, 0]
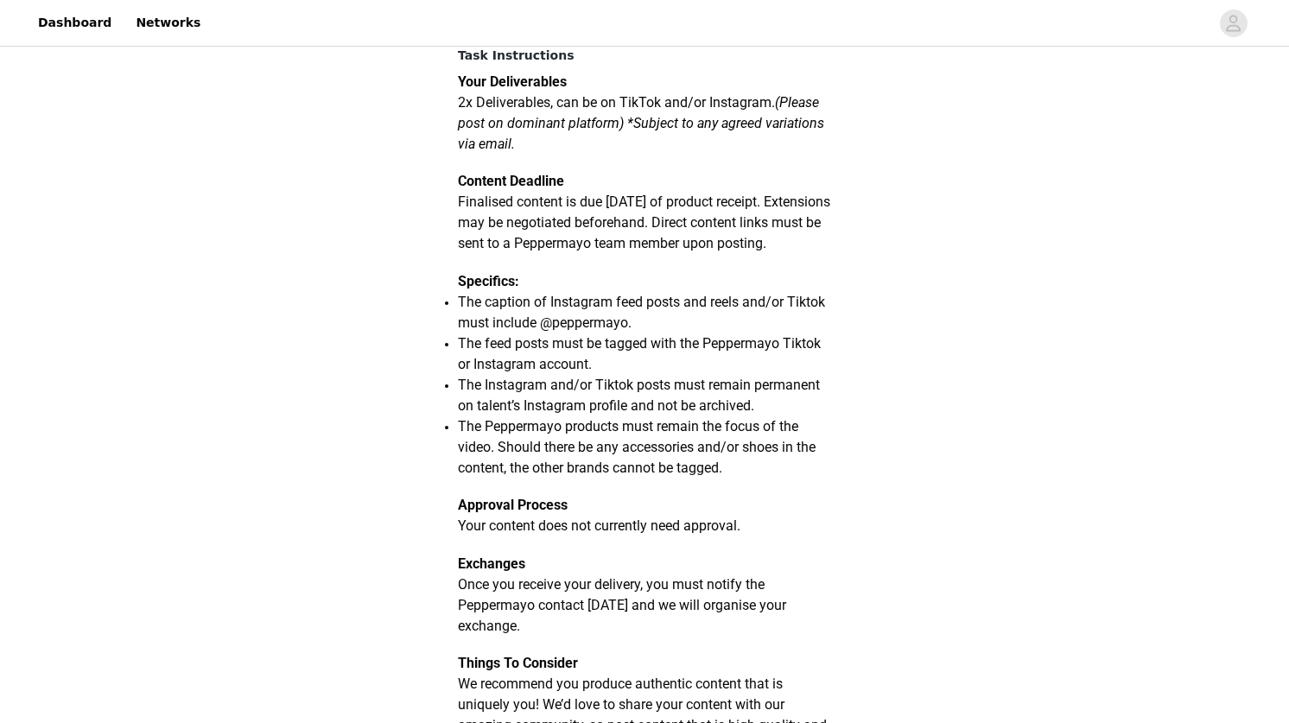
click at [622, 224] on span "Finalised content is due [DATE] of product receipt. Extensions may be negotiate…" at bounding box center [644, 223] width 372 height 58
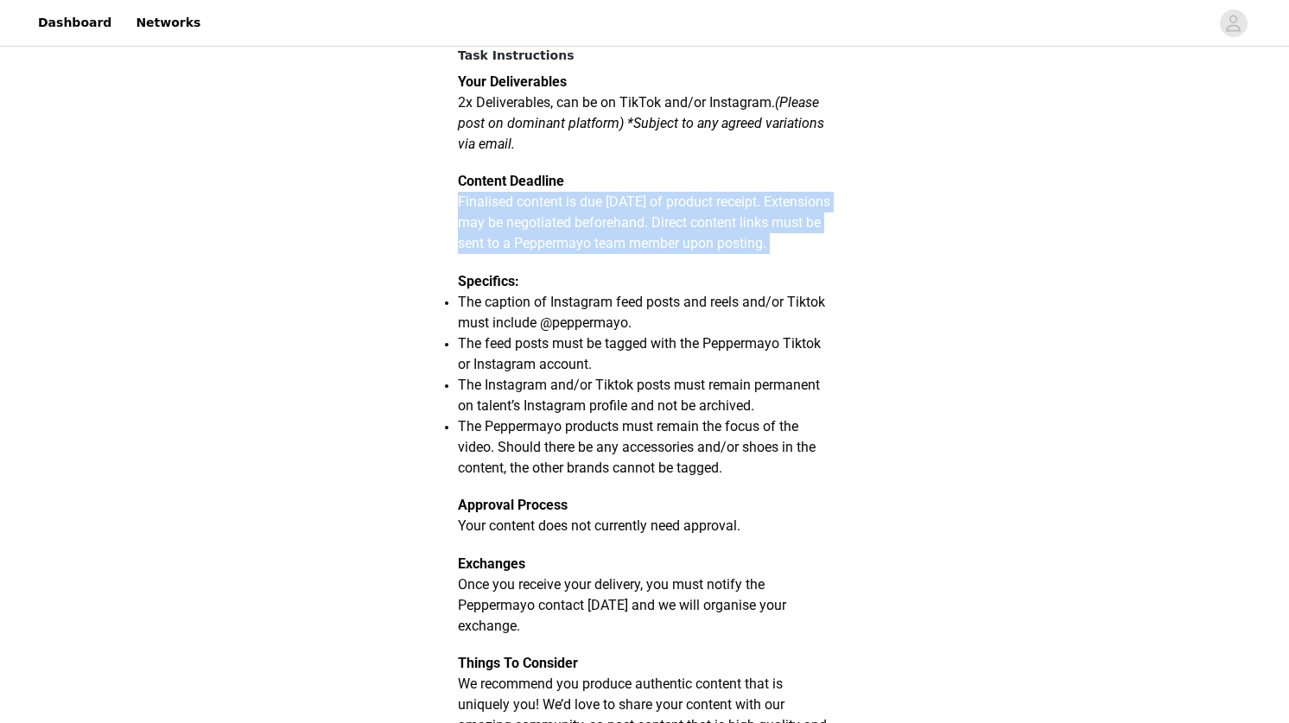
click at [573, 244] on span "Finalised content is due [DATE] of product receipt. Extensions may be negotiate…" at bounding box center [644, 223] width 372 height 58
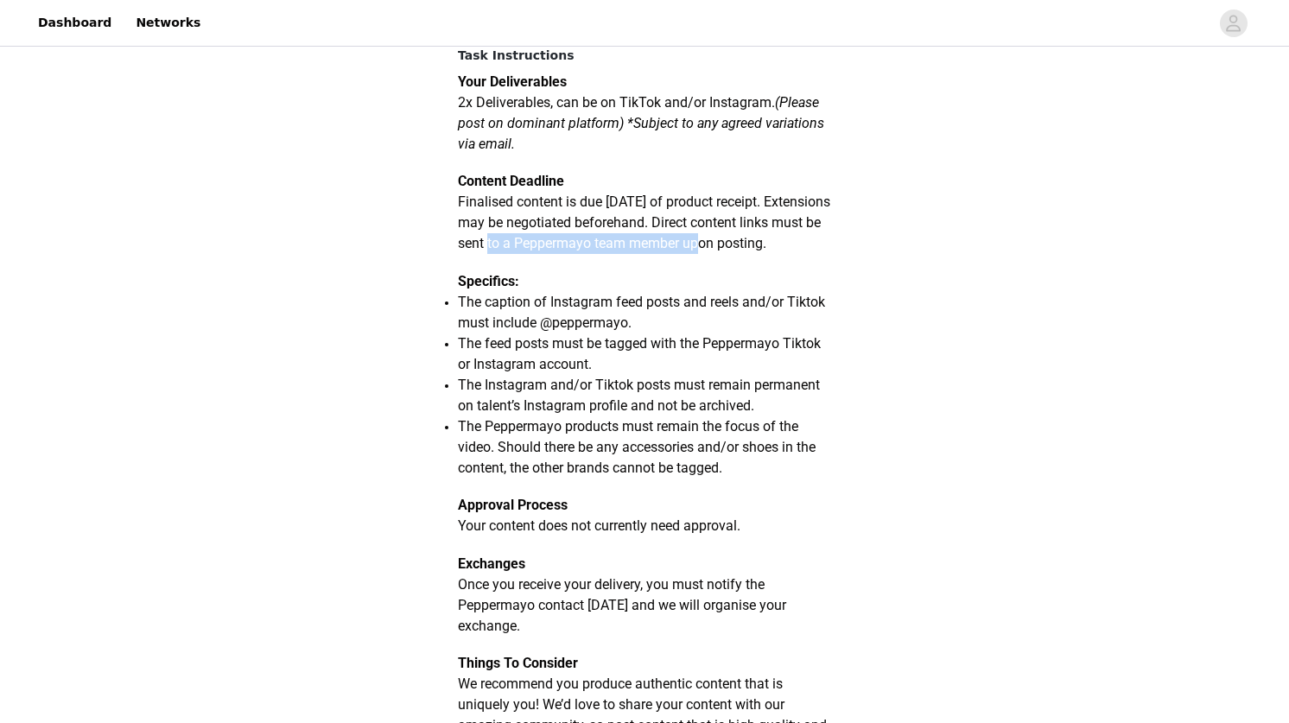
drag, startPoint x: 525, startPoint y: 245, endPoint x: 741, endPoint y: 246, distance: 215.2
click at [741, 246] on span "Finalised content is due [DATE] of product receipt. Extensions may be negotiate…" at bounding box center [644, 223] width 372 height 58
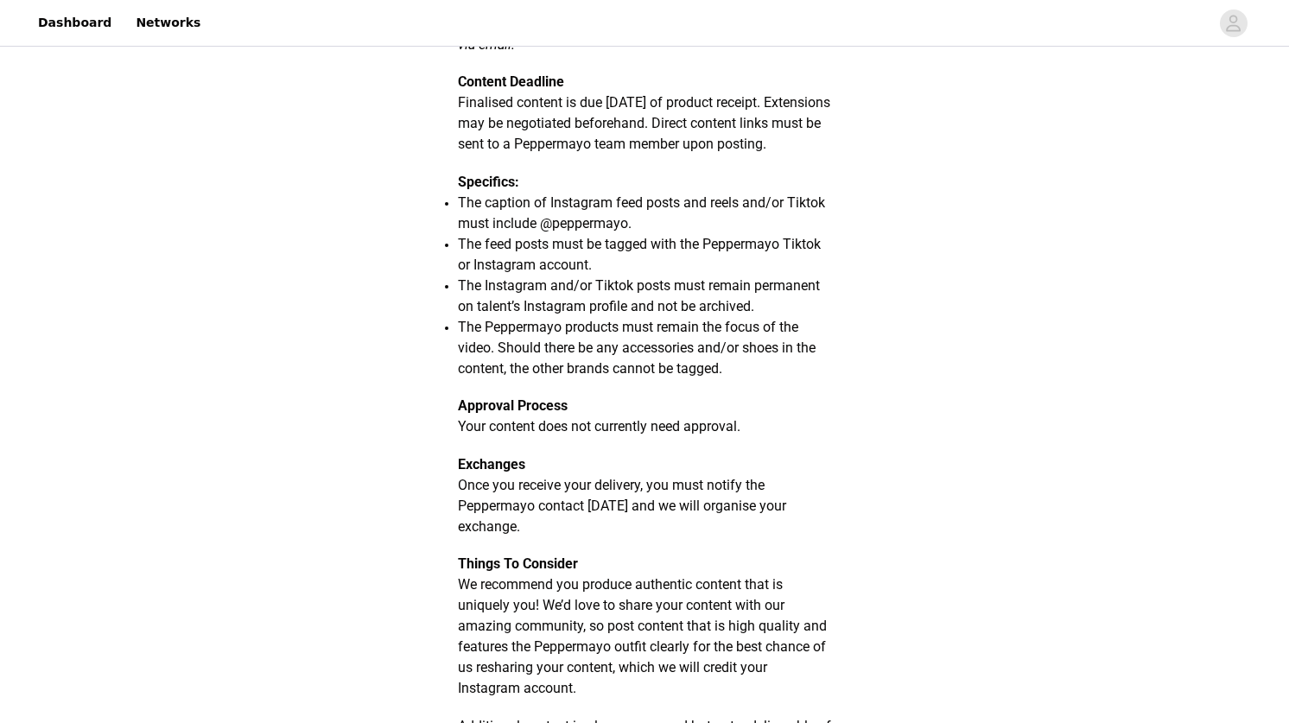
scroll to position [432, 0]
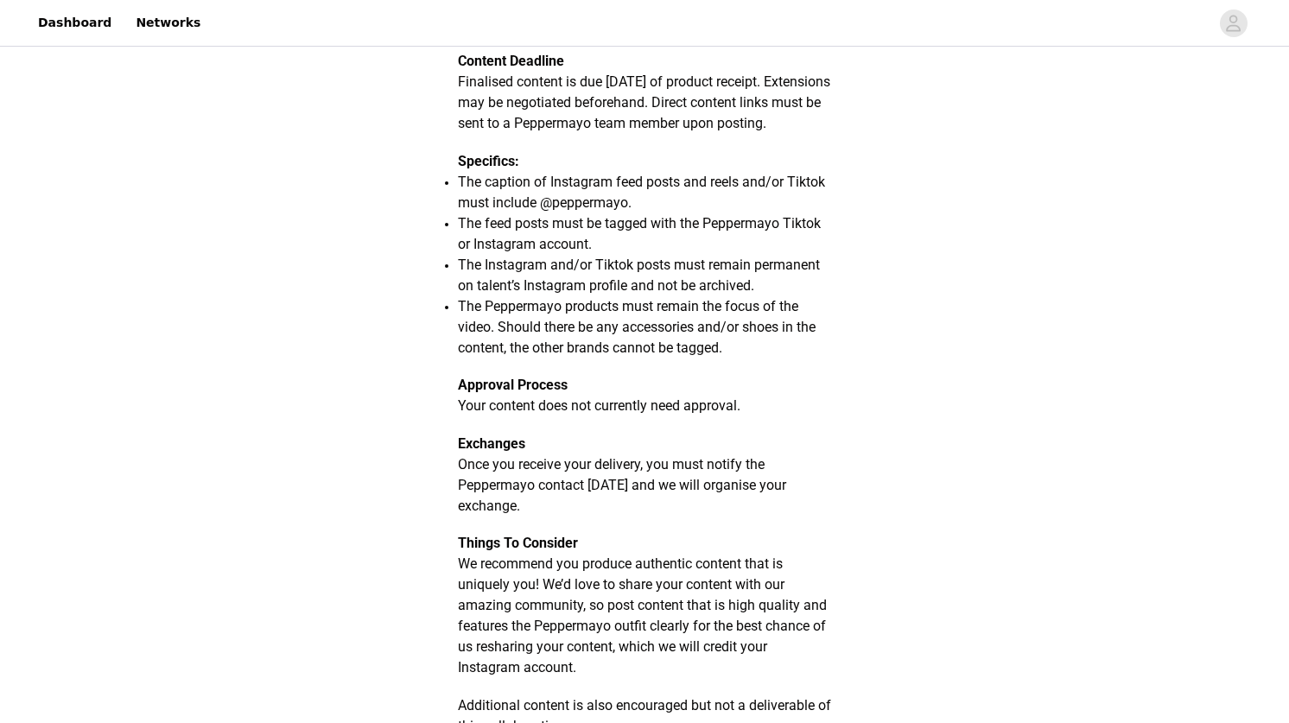
click at [515, 211] on span "The caption of Instagram feed posts and reels and/or Tiktok must include @peppe…" at bounding box center [641, 192] width 367 height 37
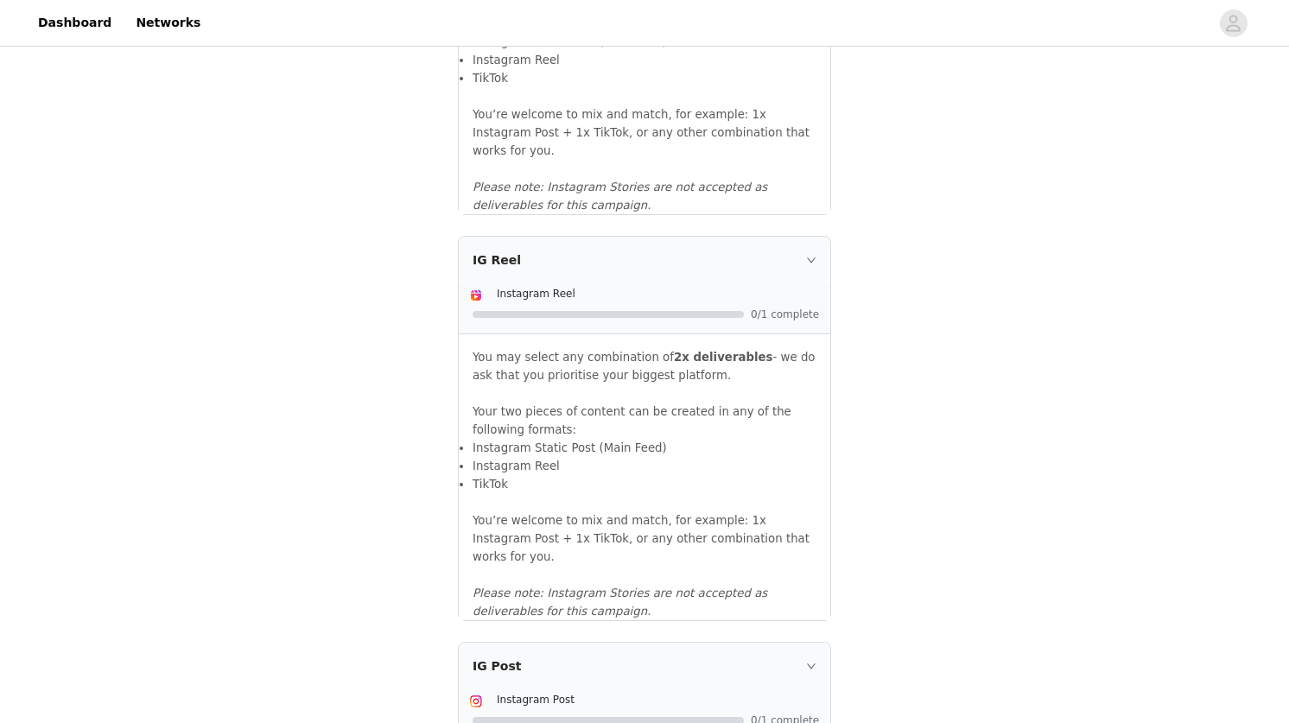
scroll to position [1824, 0]
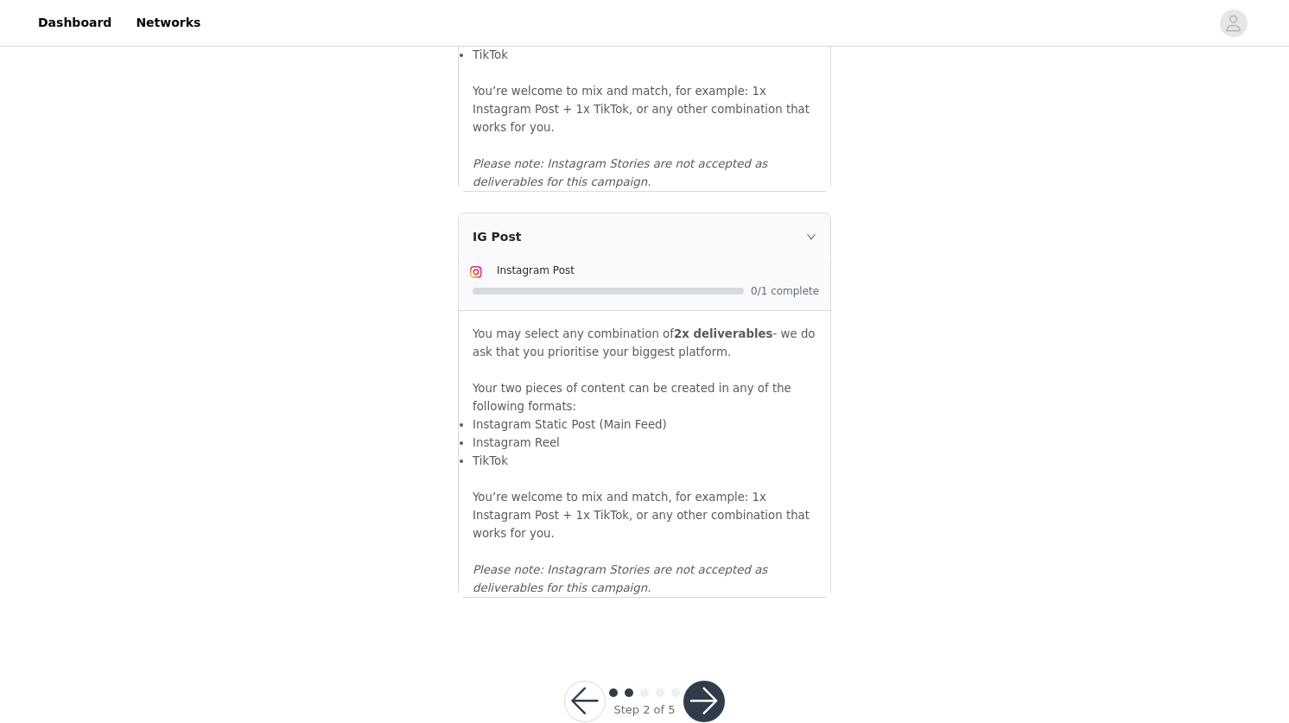
click at [706, 261] on div "Instagram Post" at bounding box center [658, 270] width 323 height 18
click at [803, 221] on div "IG Post" at bounding box center [645, 236] width 372 height 47
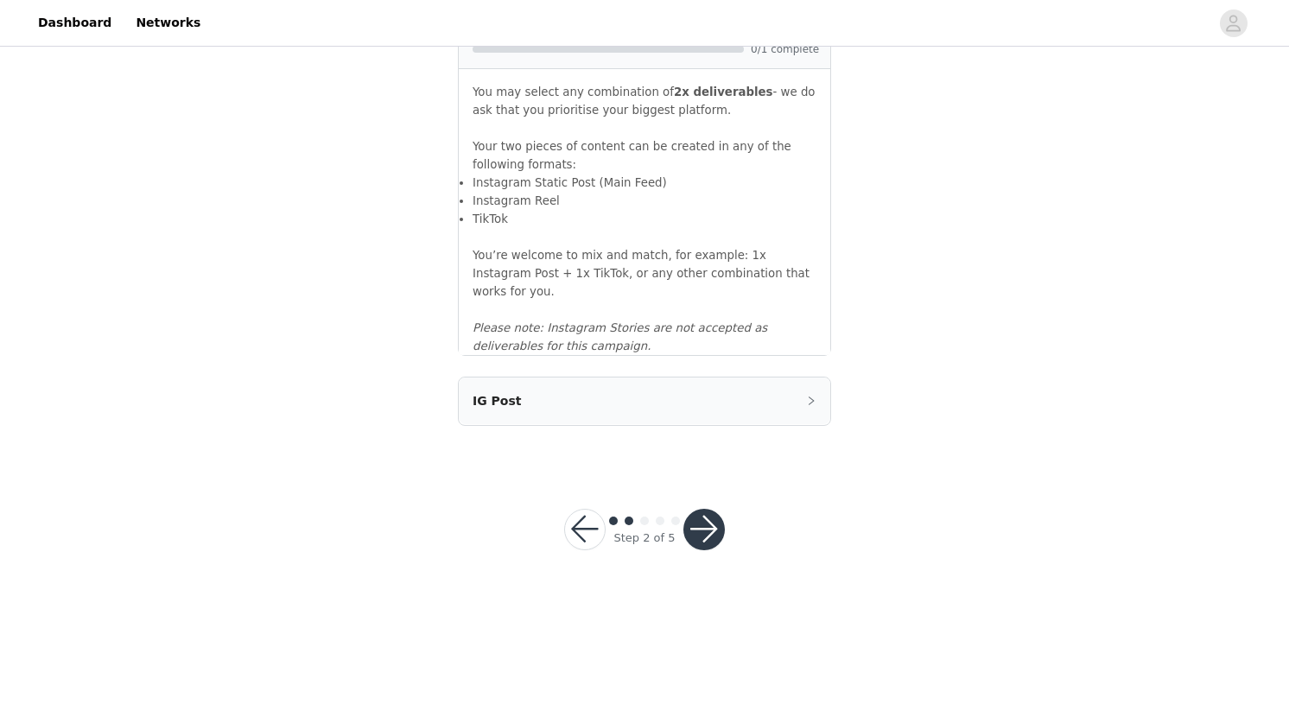
scroll to position [1512, 0]
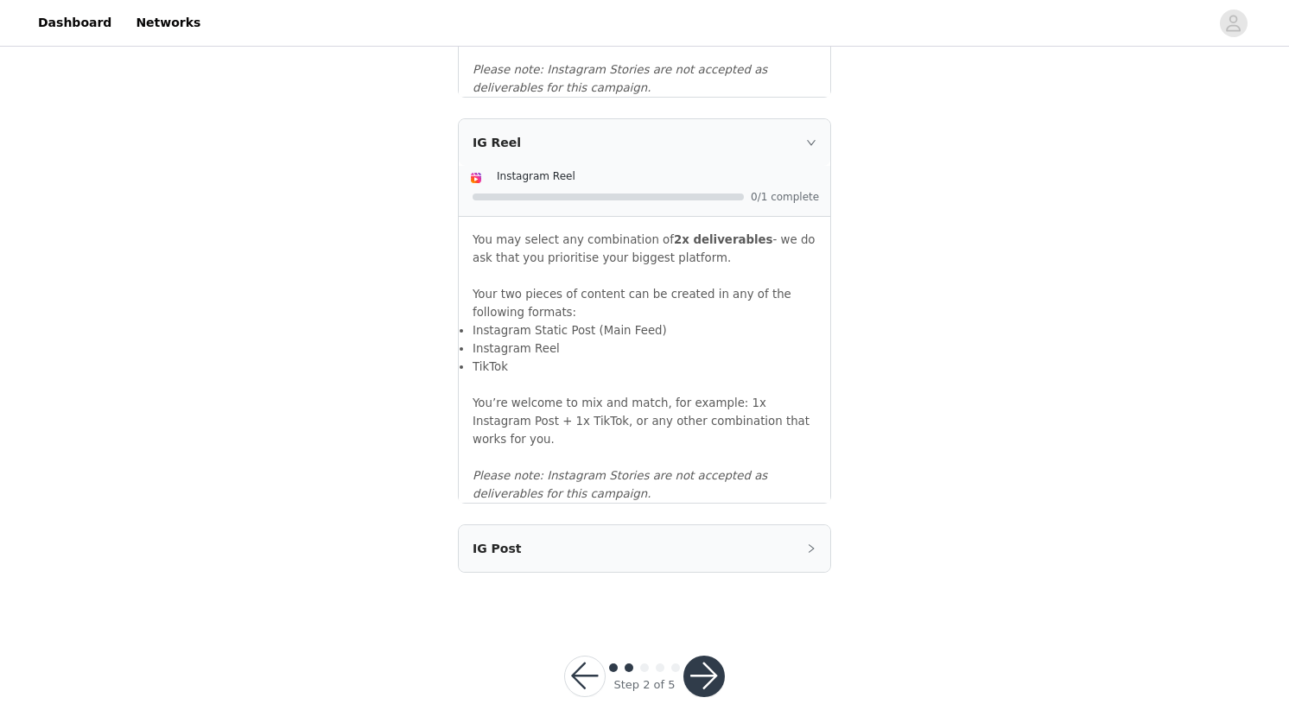
click at [809, 544] on icon "icon: right" at bounding box center [811, 549] width 10 height 10
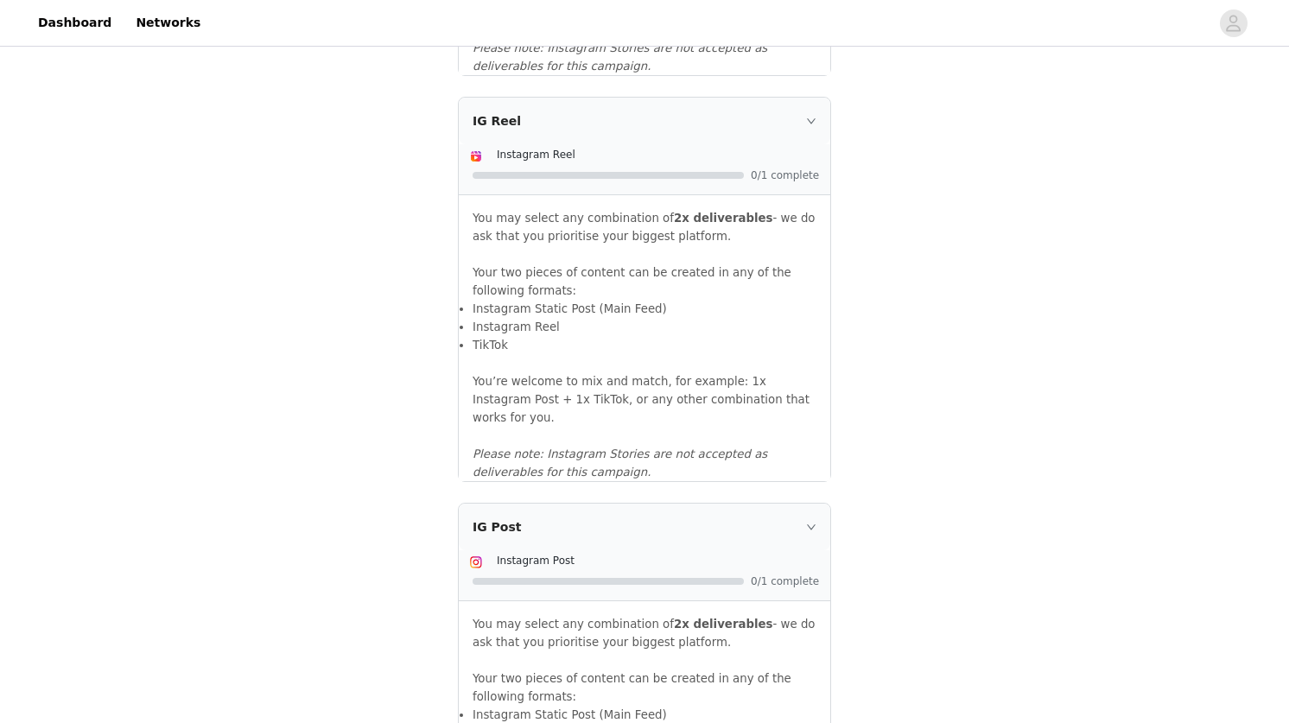
scroll to position [1824, 0]
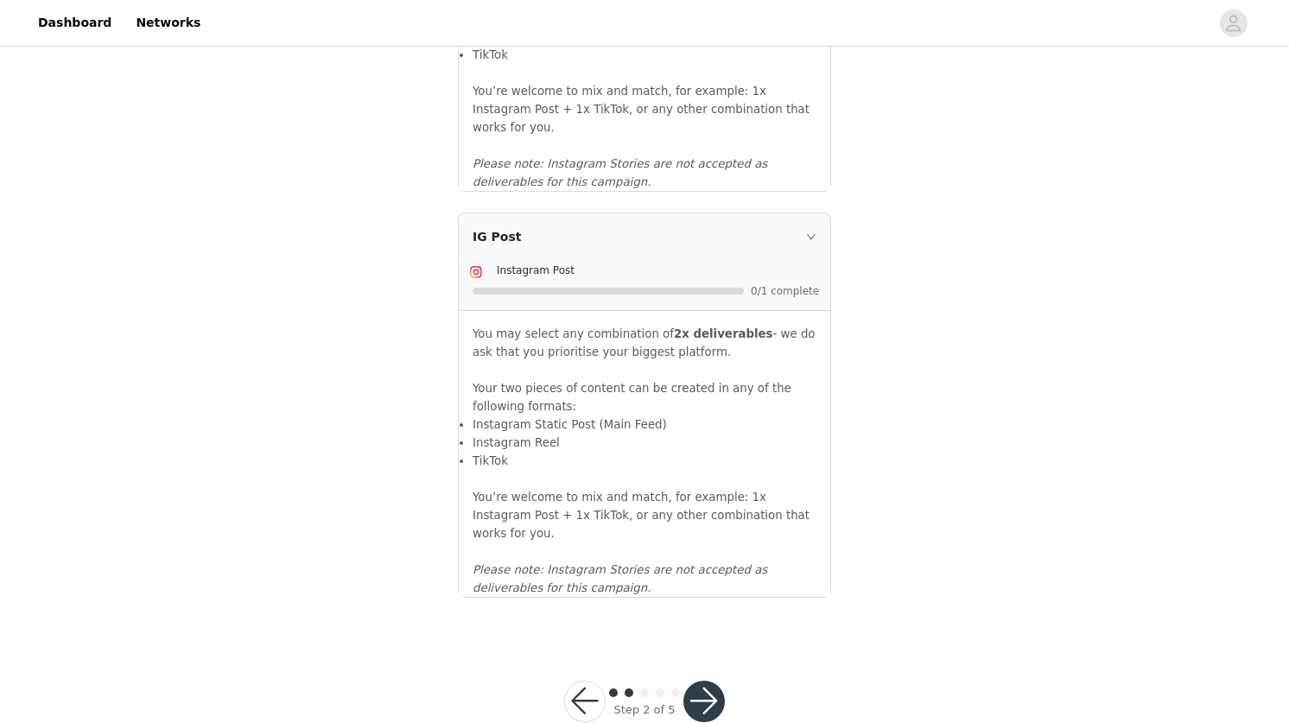
click at [710, 681] on button "button" at bounding box center [704, 701] width 41 height 41
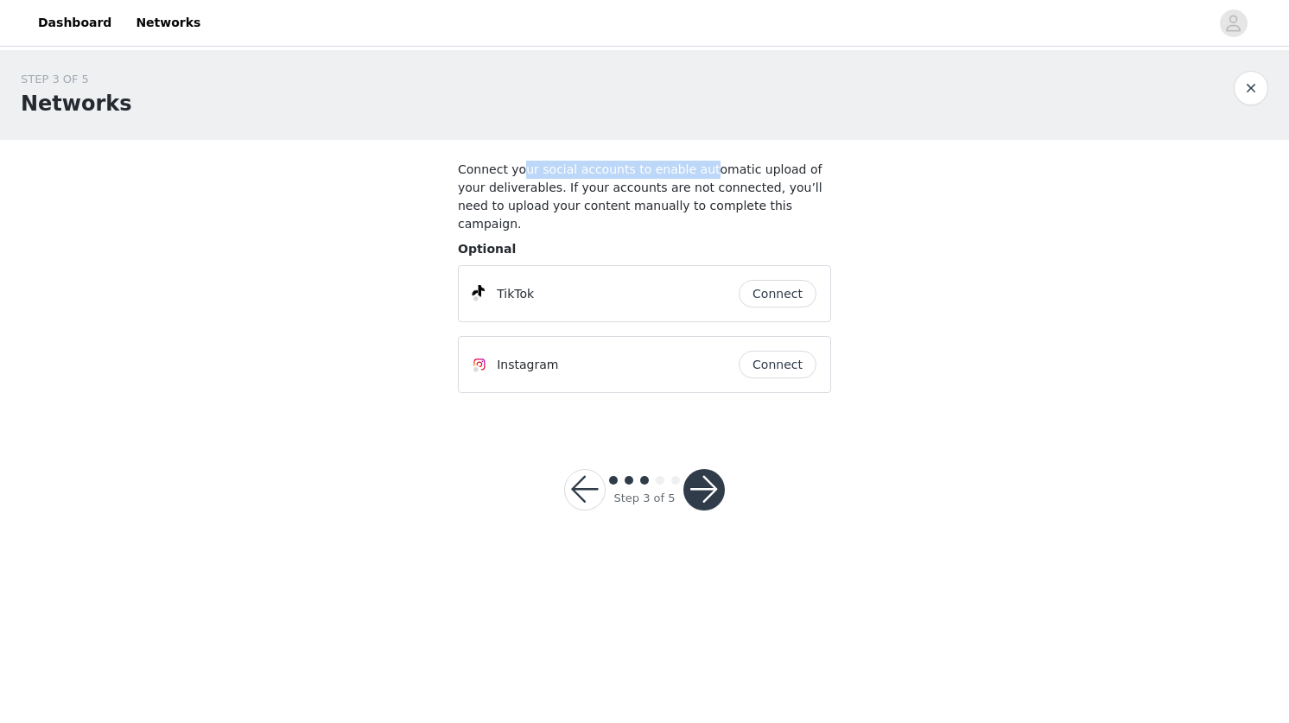
drag, startPoint x: 525, startPoint y: 169, endPoint x: 698, endPoint y: 169, distance: 173.7
click at [698, 169] on h4 "Connect your social accounts to enable automatic upload of your deliverables. I…" at bounding box center [644, 197] width 373 height 73
drag, startPoint x: 741, startPoint y: 172, endPoint x: 543, endPoint y: 181, distance: 198.1
click at [543, 181] on h4 "Connect your social accounts to enable automatic upload of your deliverables. I…" at bounding box center [644, 197] width 373 height 73
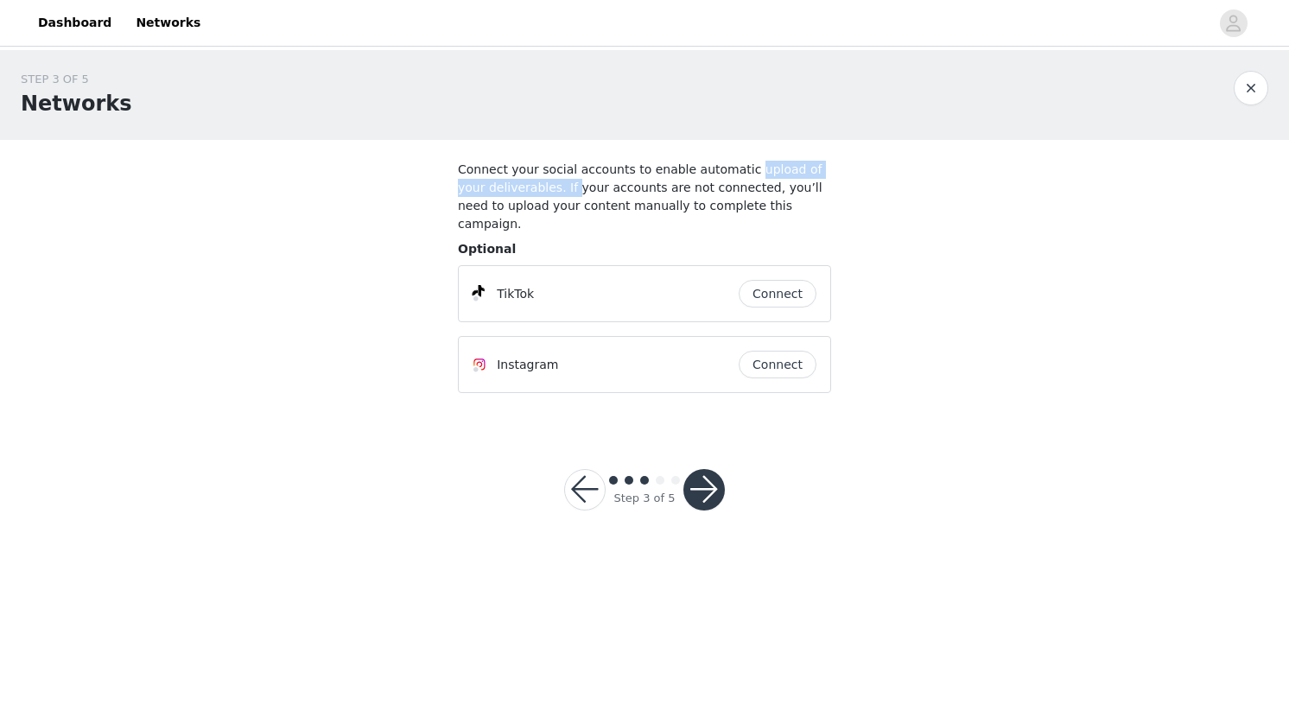
click at [543, 181] on h4 "Connect your social accounts to enable automatic upload of your deliverables. I…" at bounding box center [644, 197] width 373 height 73
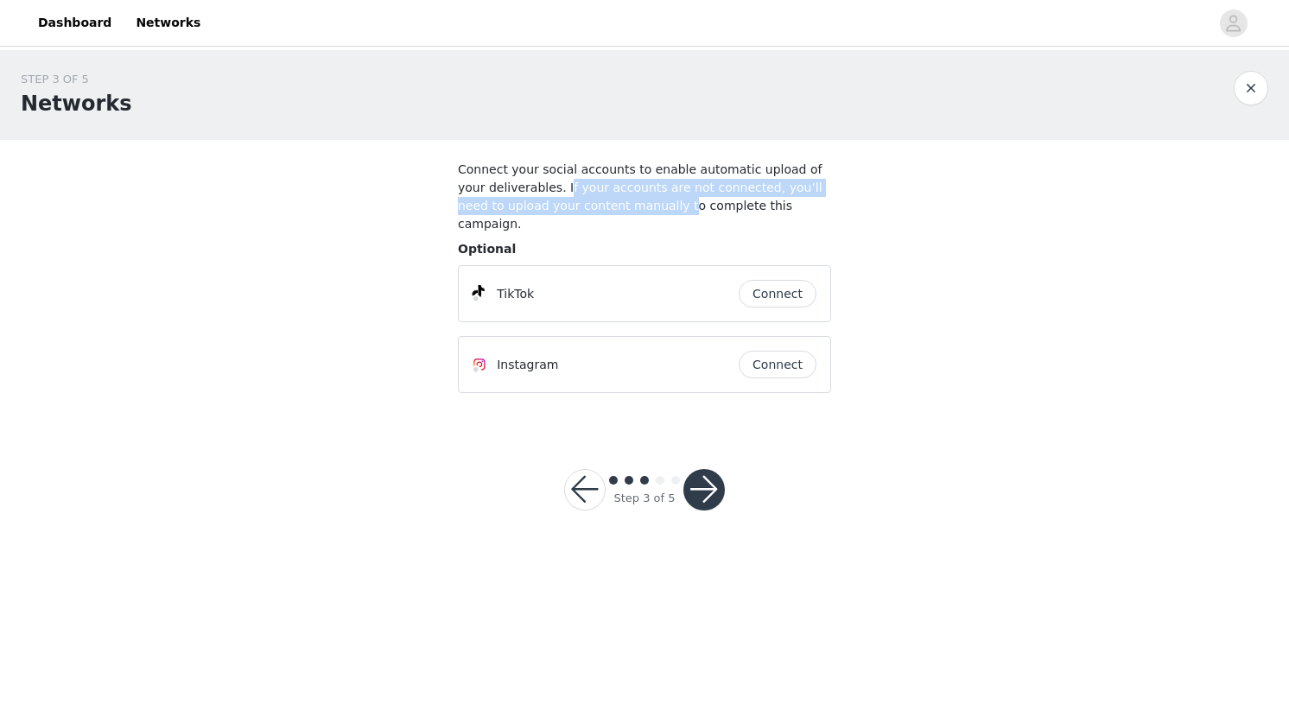
drag, startPoint x: 534, startPoint y: 181, endPoint x: 630, endPoint y: 207, distance: 99.1
click at [630, 207] on h4 "Connect your social accounts to enable automatic upload of your deliverables. I…" at bounding box center [644, 197] width 373 height 73
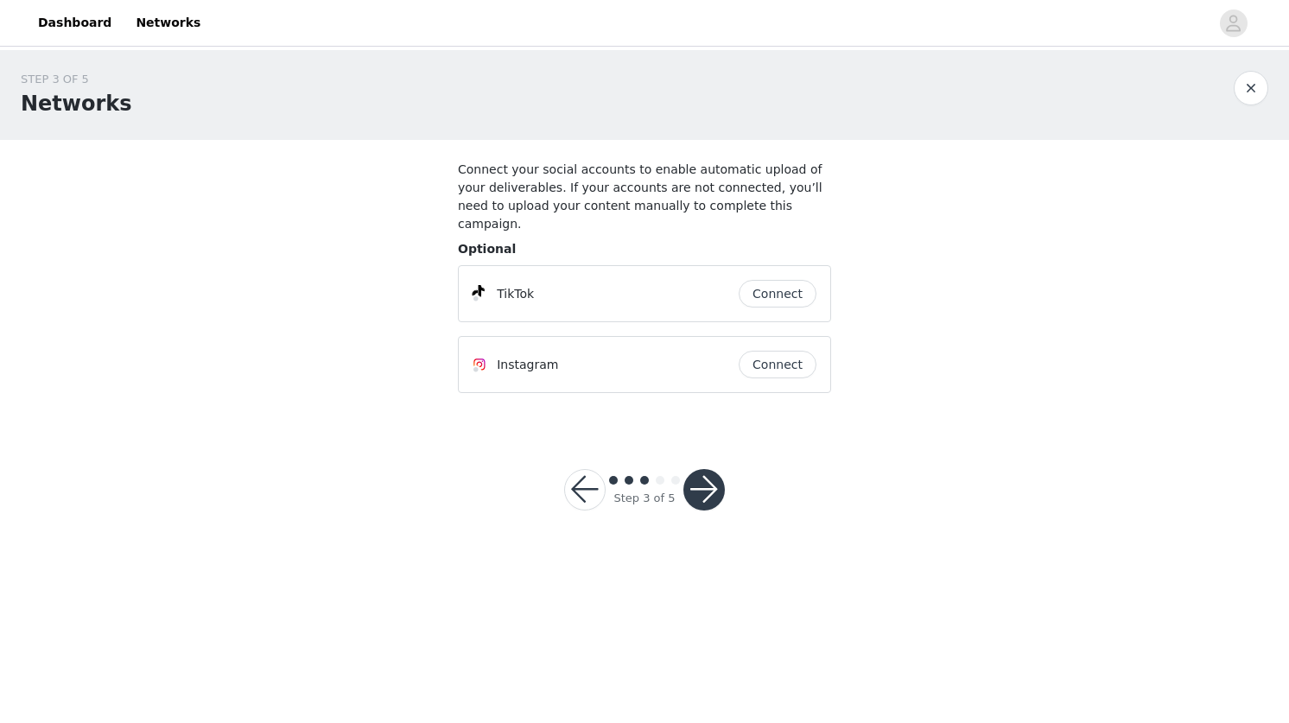
click at [704, 476] on button "button" at bounding box center [704, 489] width 41 height 41
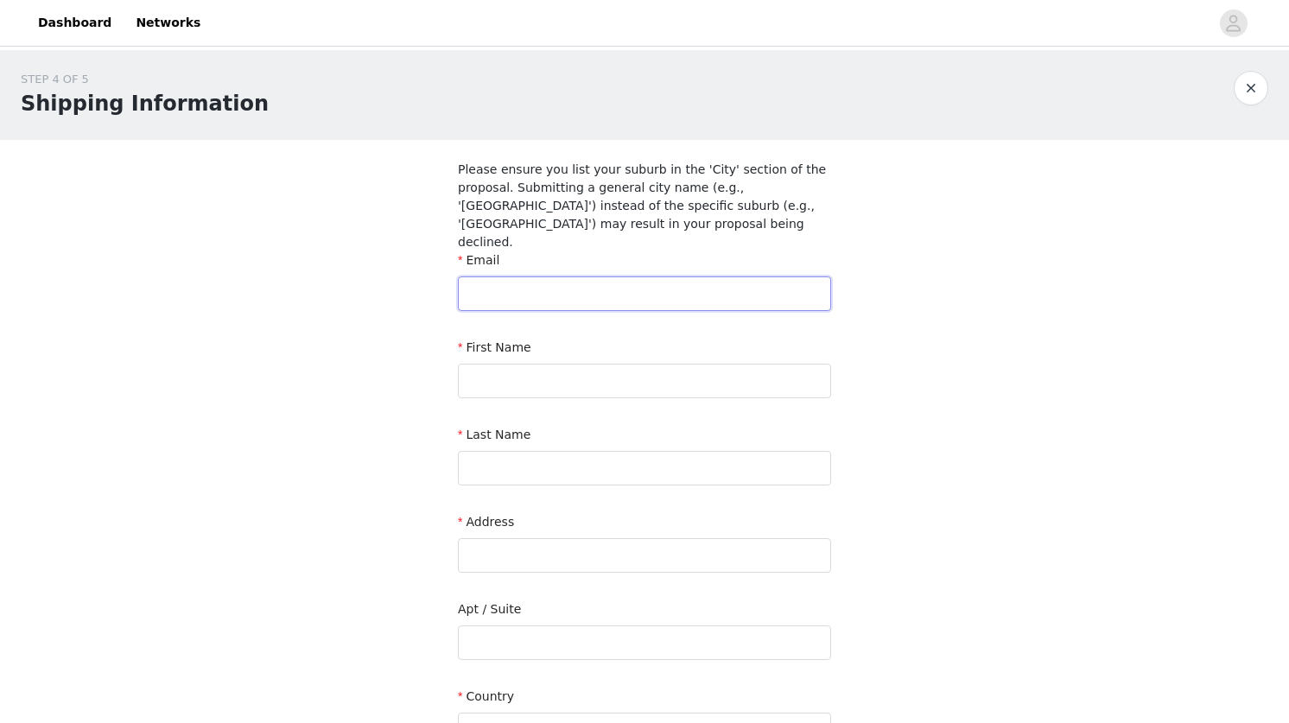
click at [525, 277] on input "text" at bounding box center [644, 294] width 373 height 35
type input "[EMAIL_ADDRESS][DOMAIN_NAME]"
click at [526, 364] on input "text" at bounding box center [644, 381] width 373 height 35
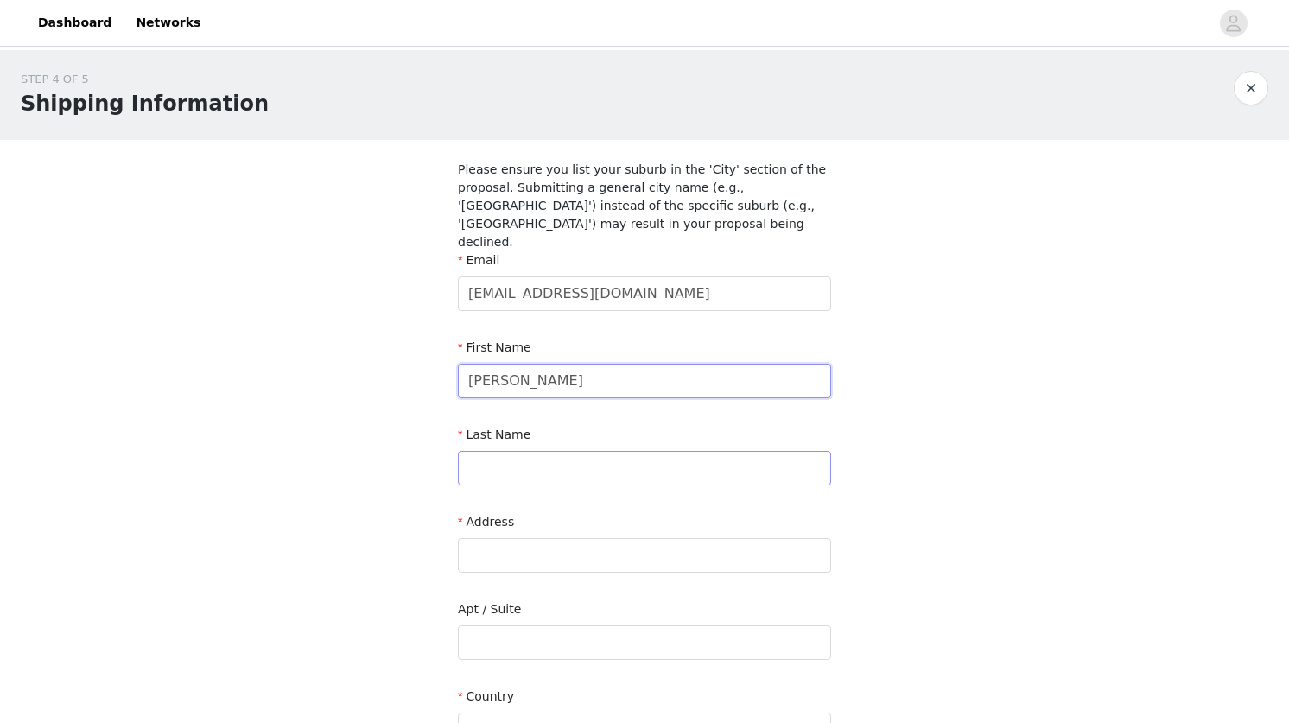
type input "[PERSON_NAME]"
click at [532, 451] on input "text" at bounding box center [644, 468] width 373 height 35
type input "[PERSON_NAME]"
click at [506, 538] on input "text" at bounding box center [644, 555] width 373 height 35
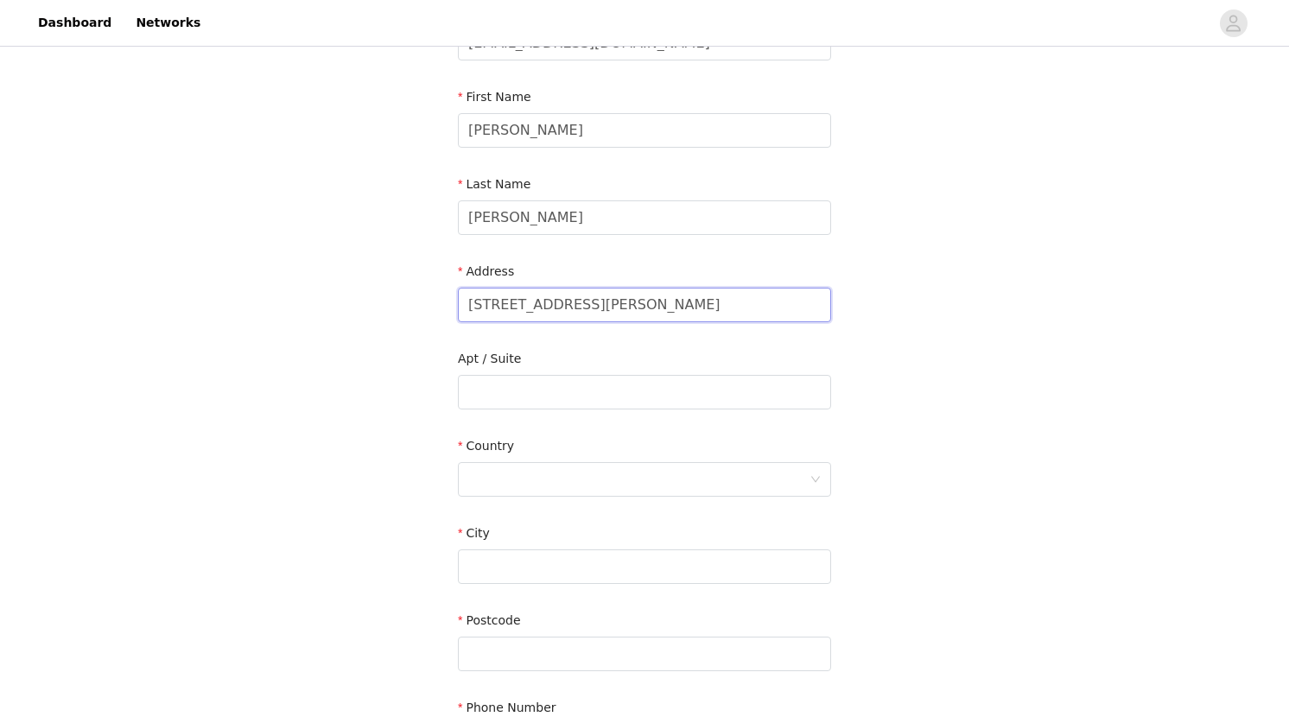
scroll to position [259, 0]
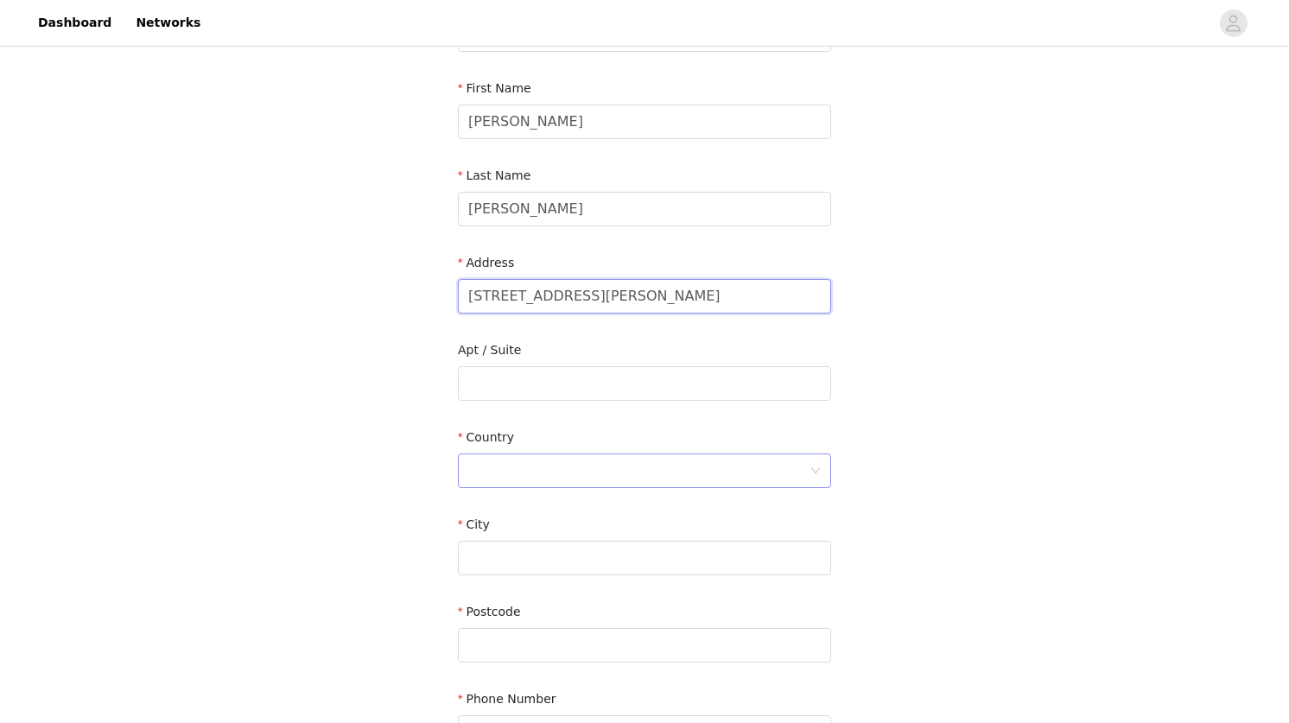
type input "[STREET_ADDRESS][PERSON_NAME]"
click at [498, 458] on div at bounding box center [638, 471] width 341 height 33
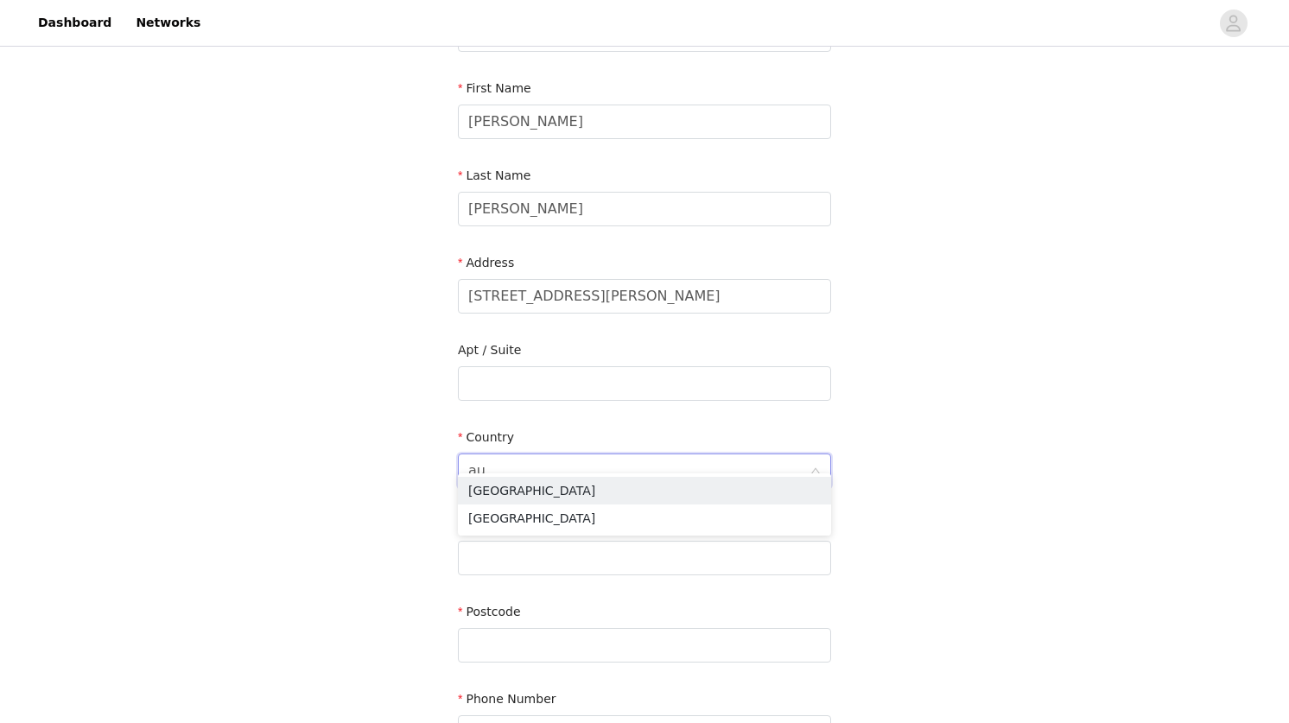
type input "aus"
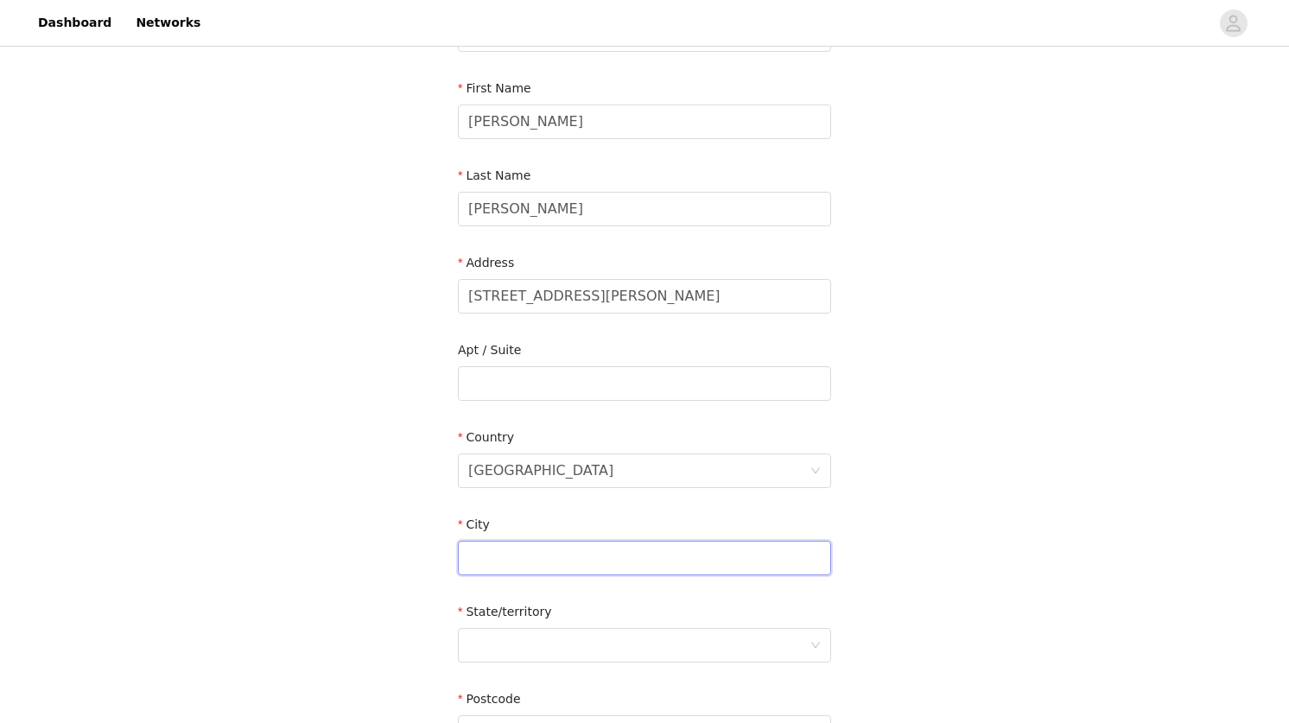
click at [504, 541] on input "text" at bounding box center [644, 558] width 373 height 35
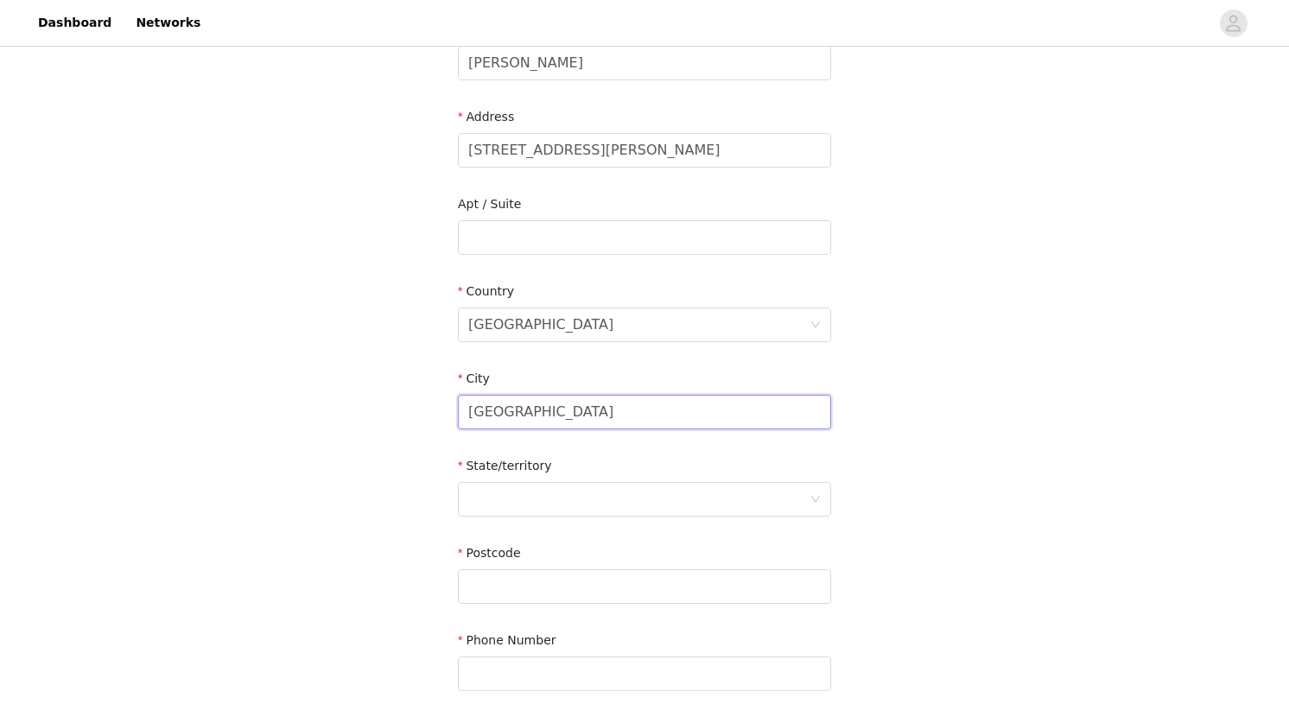
scroll to position [411, 0]
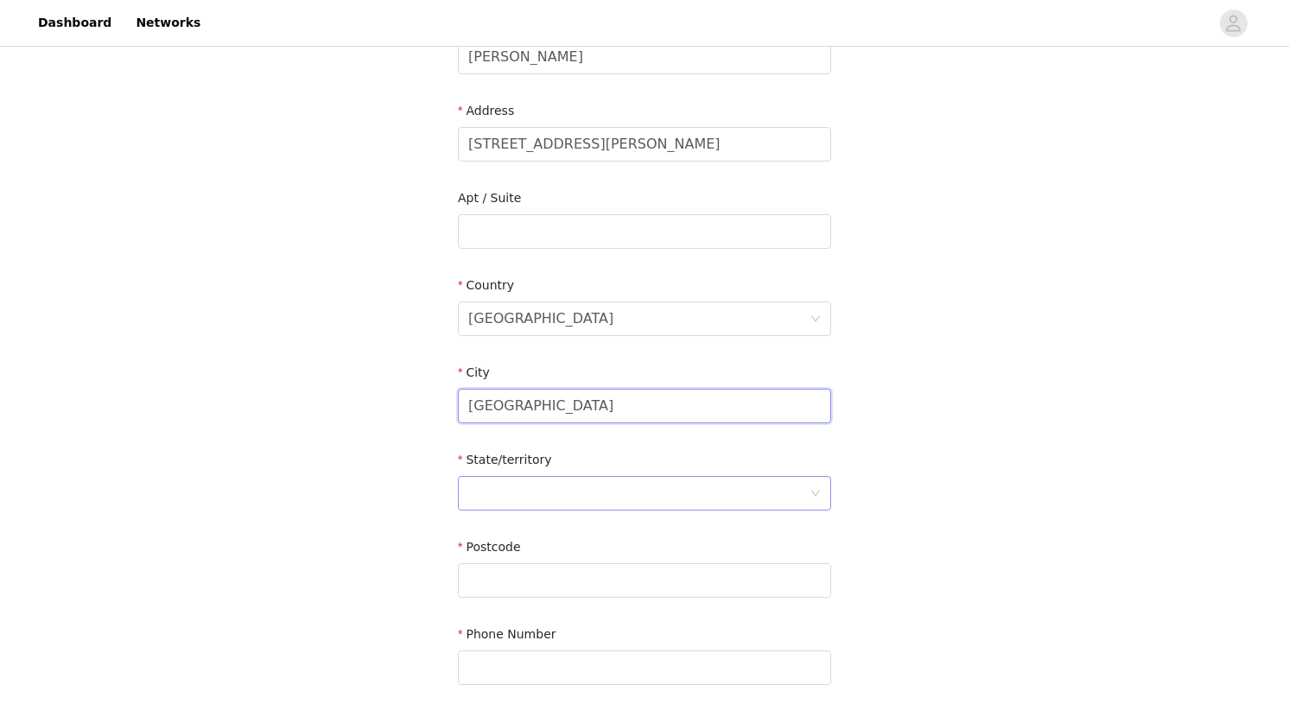
type input "[GEOGRAPHIC_DATA]"
click at [503, 477] on div at bounding box center [638, 493] width 341 height 33
drag, startPoint x: 528, startPoint y: 470, endPoint x: 410, endPoint y: 470, distance: 117.5
click at [410, 470] on div "STEP 4 OF 5 Shipping Information Please ensure you list your suburb in the 'Cit…" at bounding box center [644, 186] width 1289 height 1095
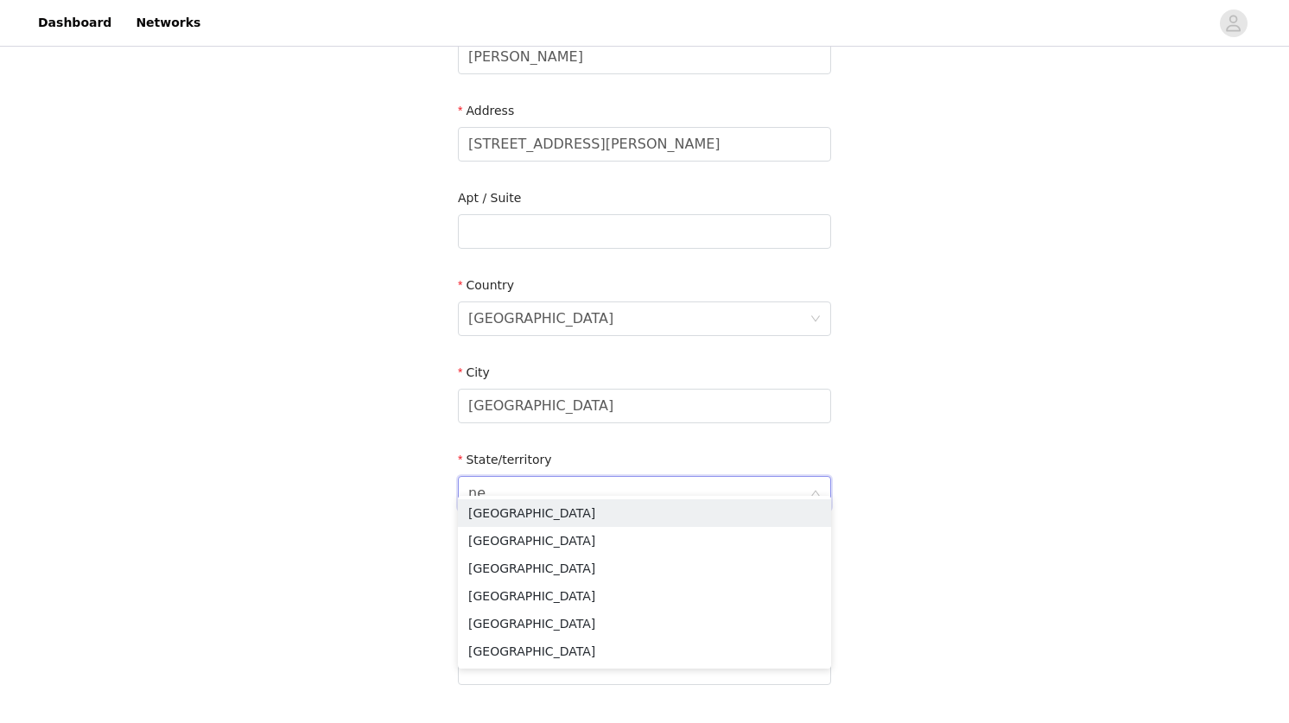
type input "new"
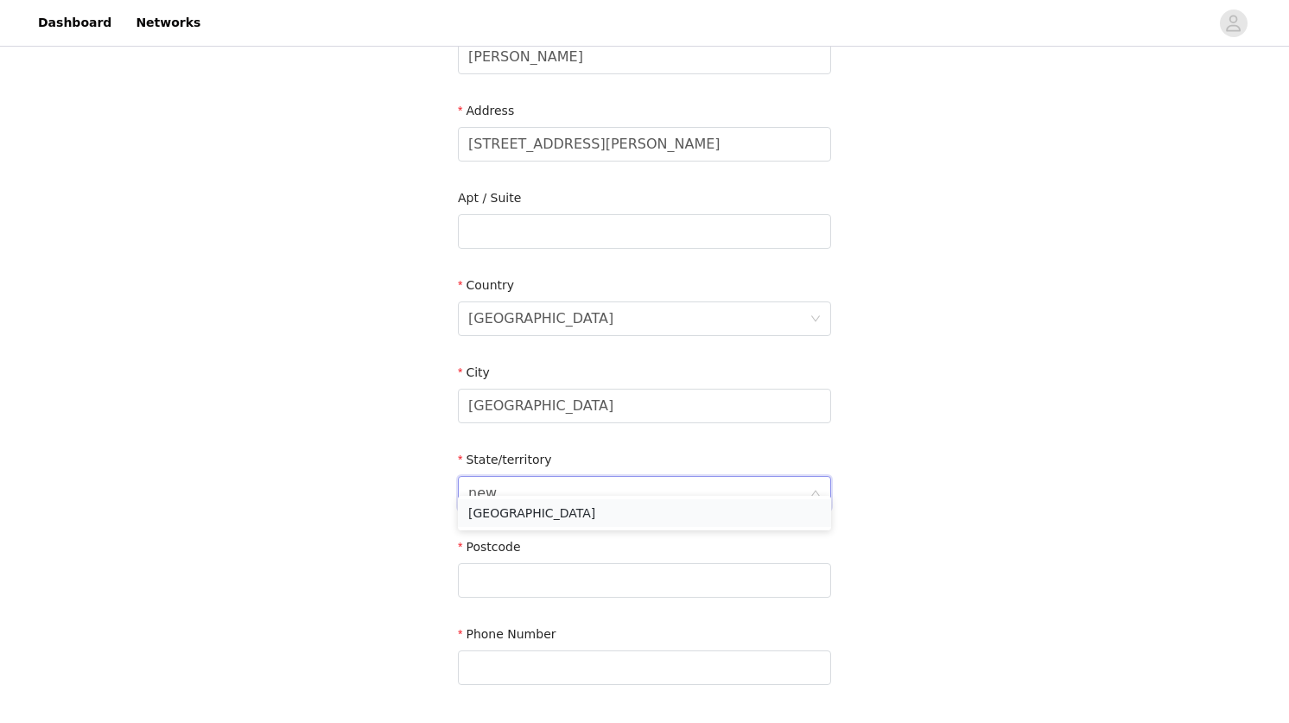
click at [492, 515] on li "[GEOGRAPHIC_DATA]" at bounding box center [644, 514] width 373 height 28
click at [495, 563] on input "text" at bounding box center [644, 580] width 373 height 35
type input "2765"
click at [504, 664] on input "text" at bounding box center [644, 668] width 373 height 35
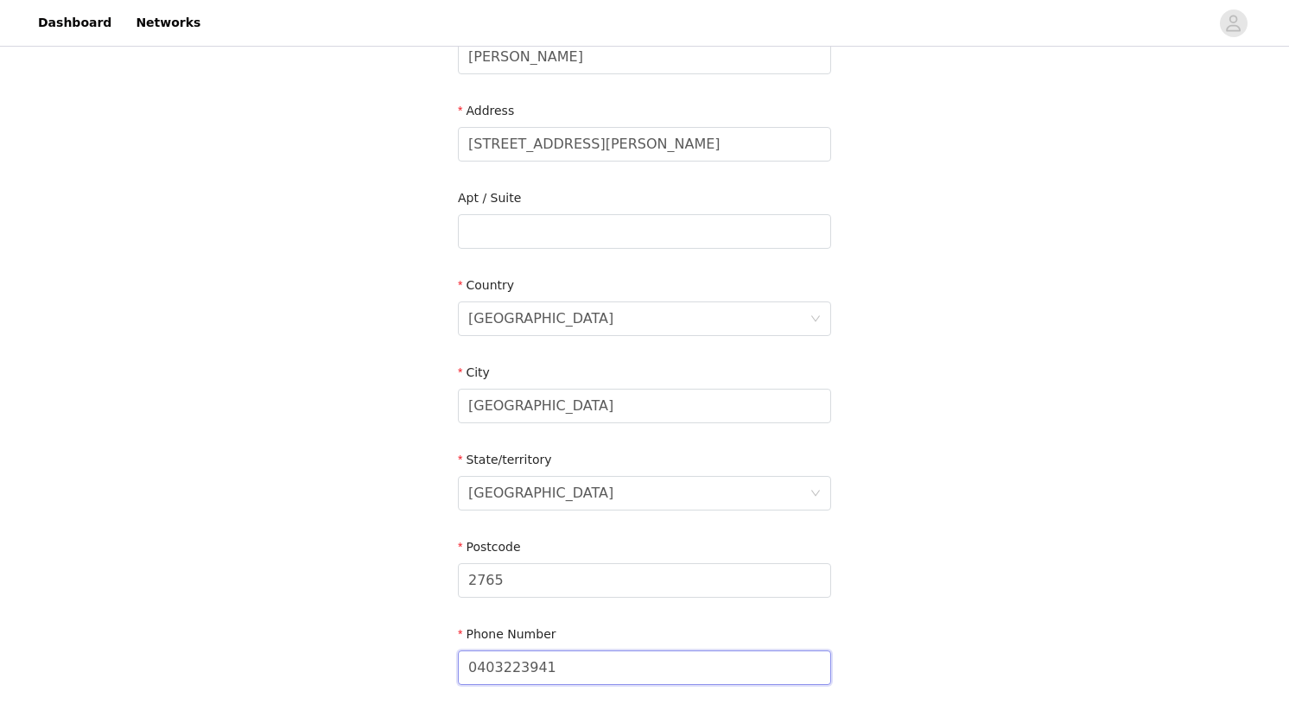
scroll to position [527, 0]
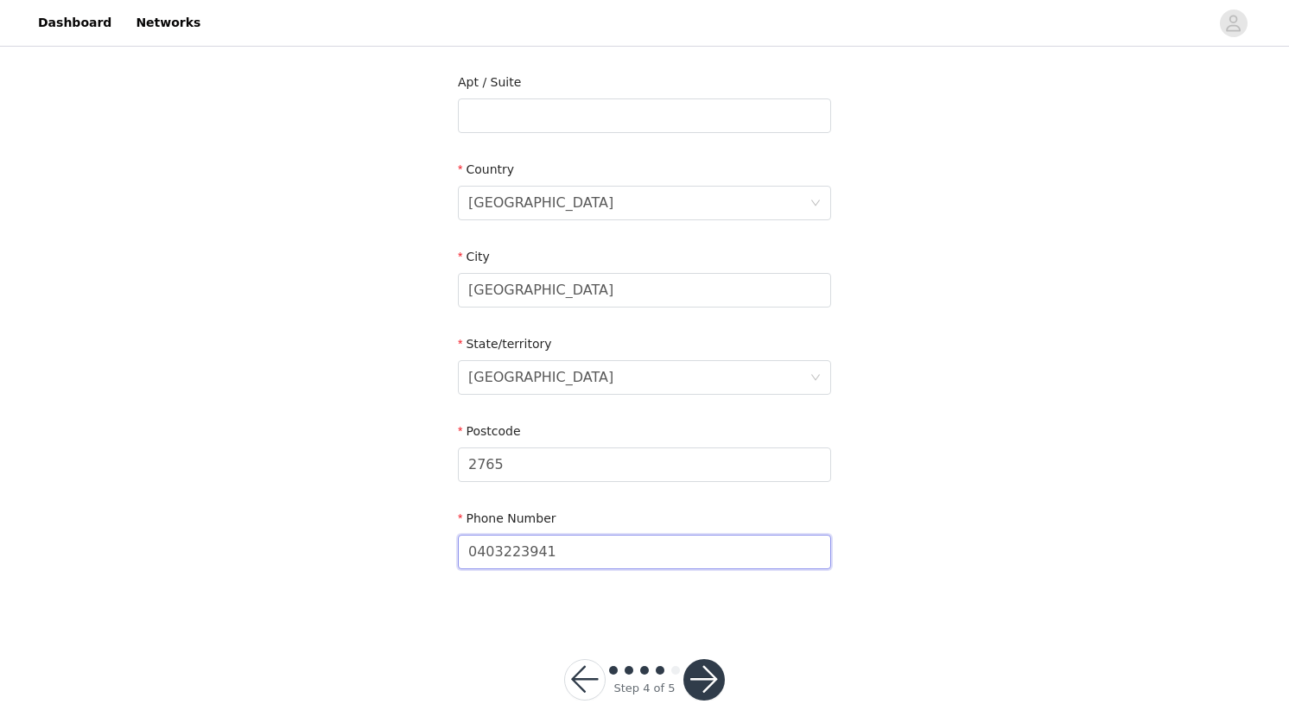
type input "0403223941"
click at [773, 652] on div "STEP 4 OF 5 Shipping Information Please ensure you list your suburb in the 'Cit…" at bounding box center [644, 132] width 1289 height 1219
click at [704, 659] on button "button" at bounding box center [704, 679] width 41 height 41
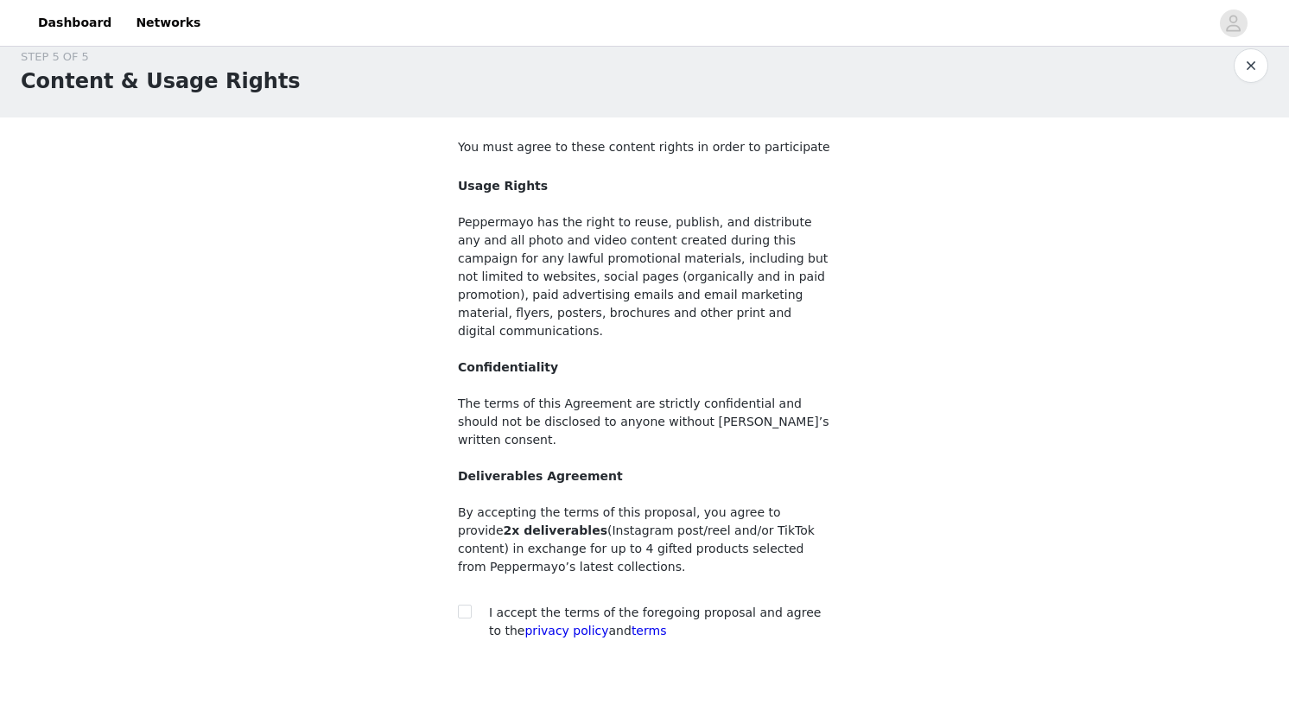
scroll to position [24, 0]
click at [466, 603] on input "checkbox" at bounding box center [464, 609] width 12 height 12
checkbox input "true"
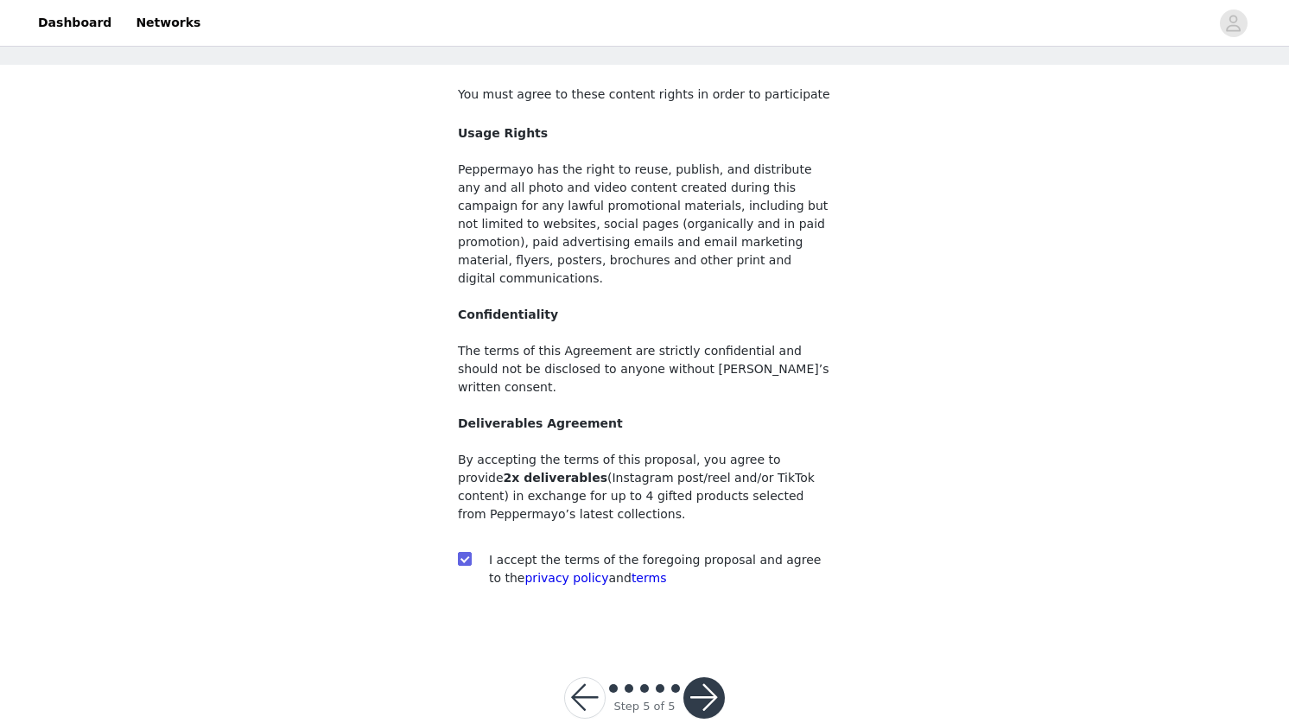
click at [701, 678] on button "button" at bounding box center [704, 698] width 41 height 41
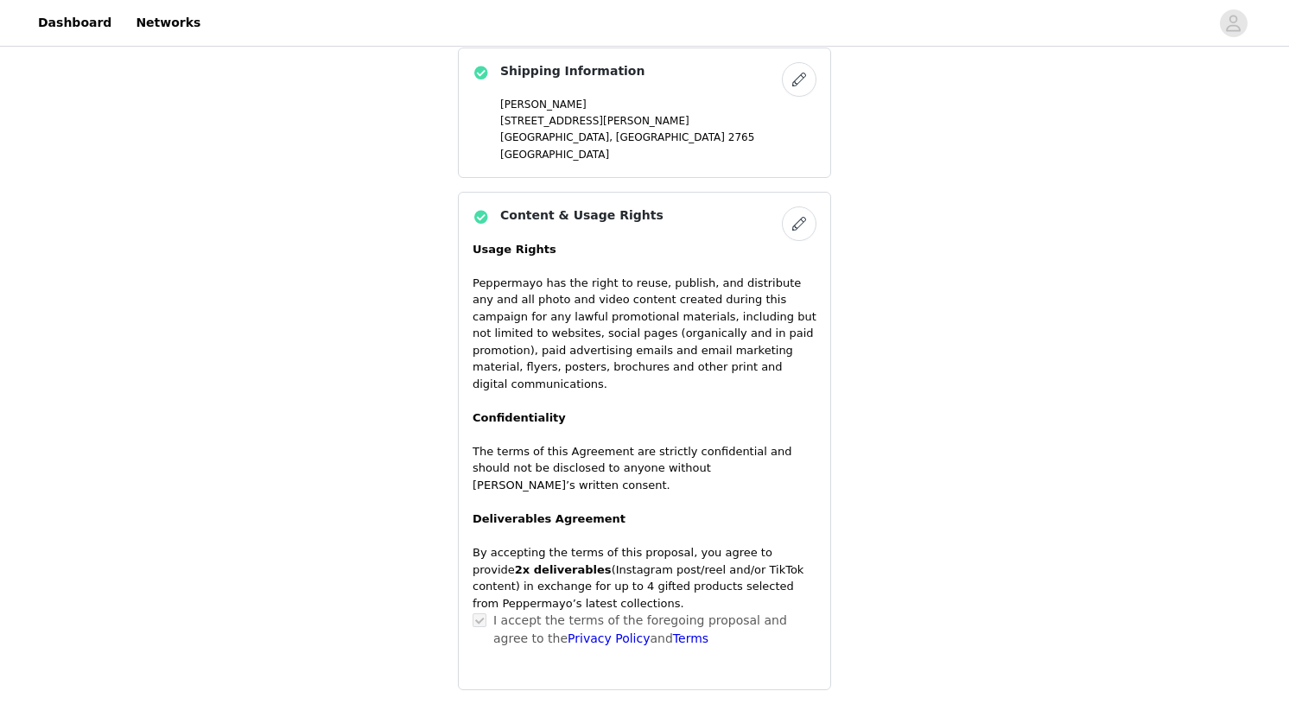
scroll to position [1114, 0]
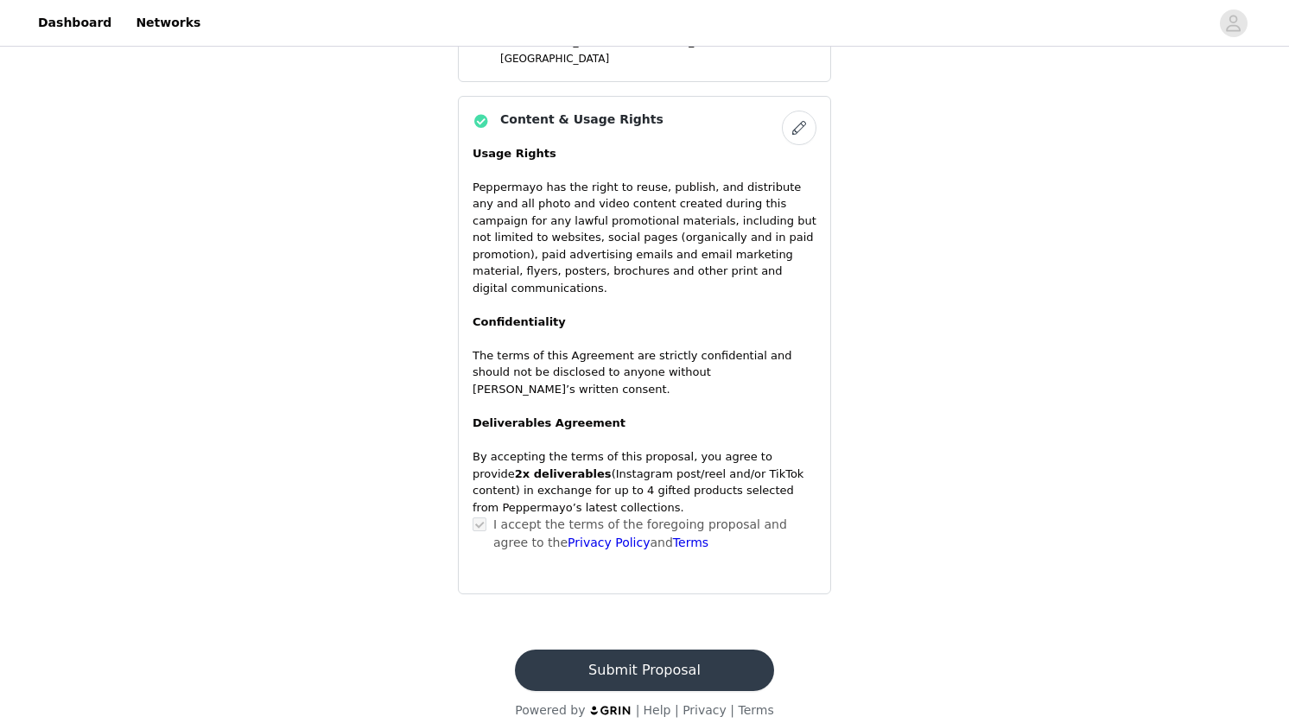
click at [667, 653] on button "Submit Proposal" at bounding box center [644, 670] width 258 height 41
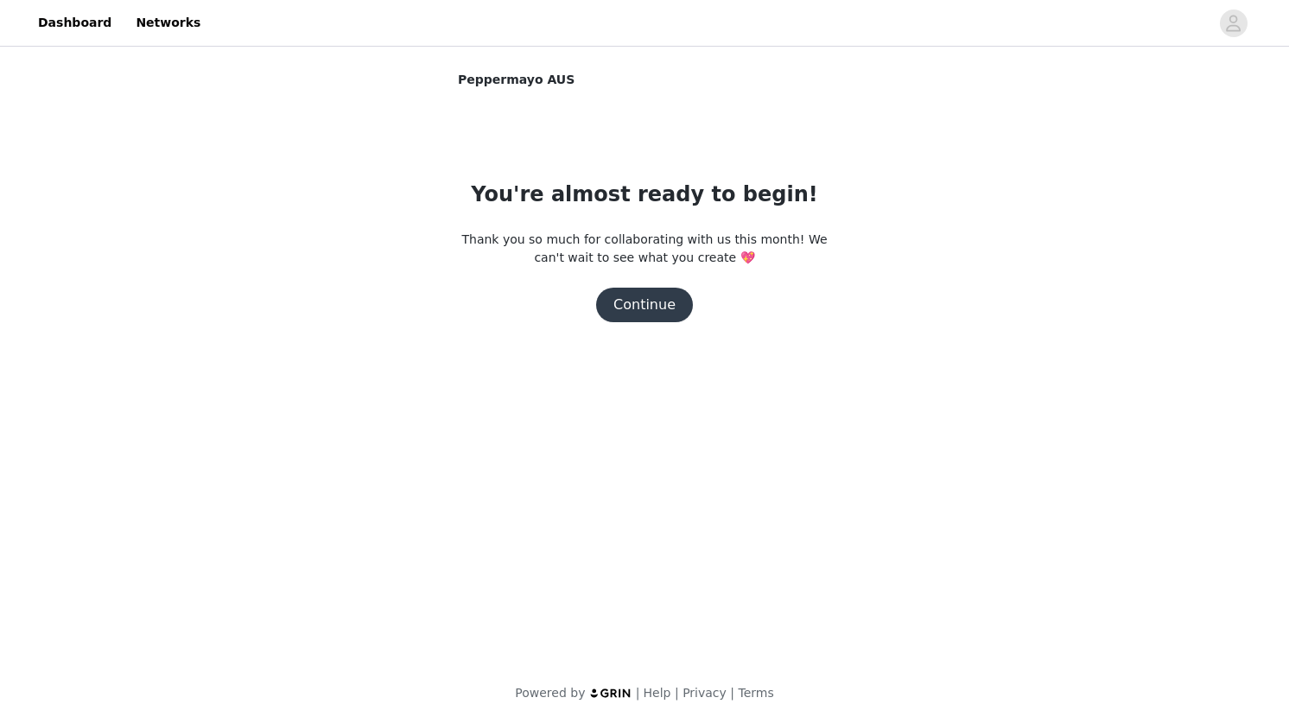
scroll to position [0, 0]
click at [652, 306] on button "Continue" at bounding box center [644, 305] width 97 height 35
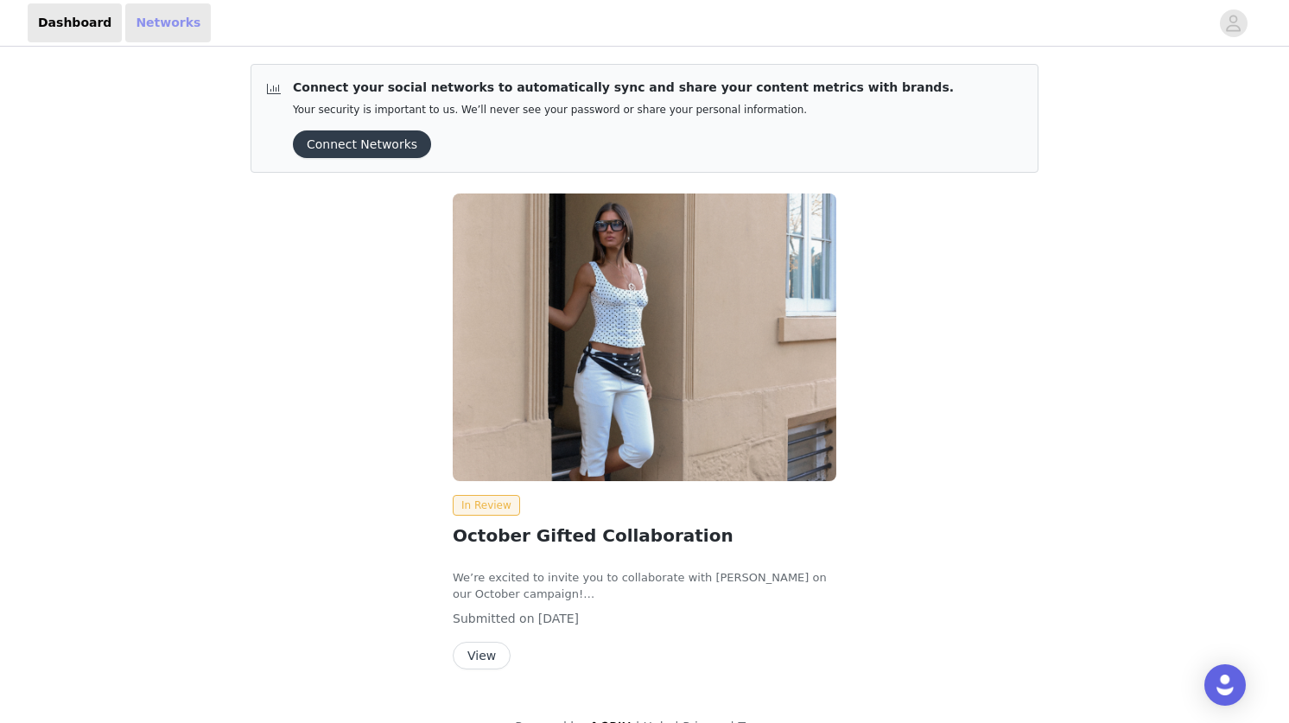
click at [141, 20] on link "Networks" at bounding box center [168, 22] width 86 height 39
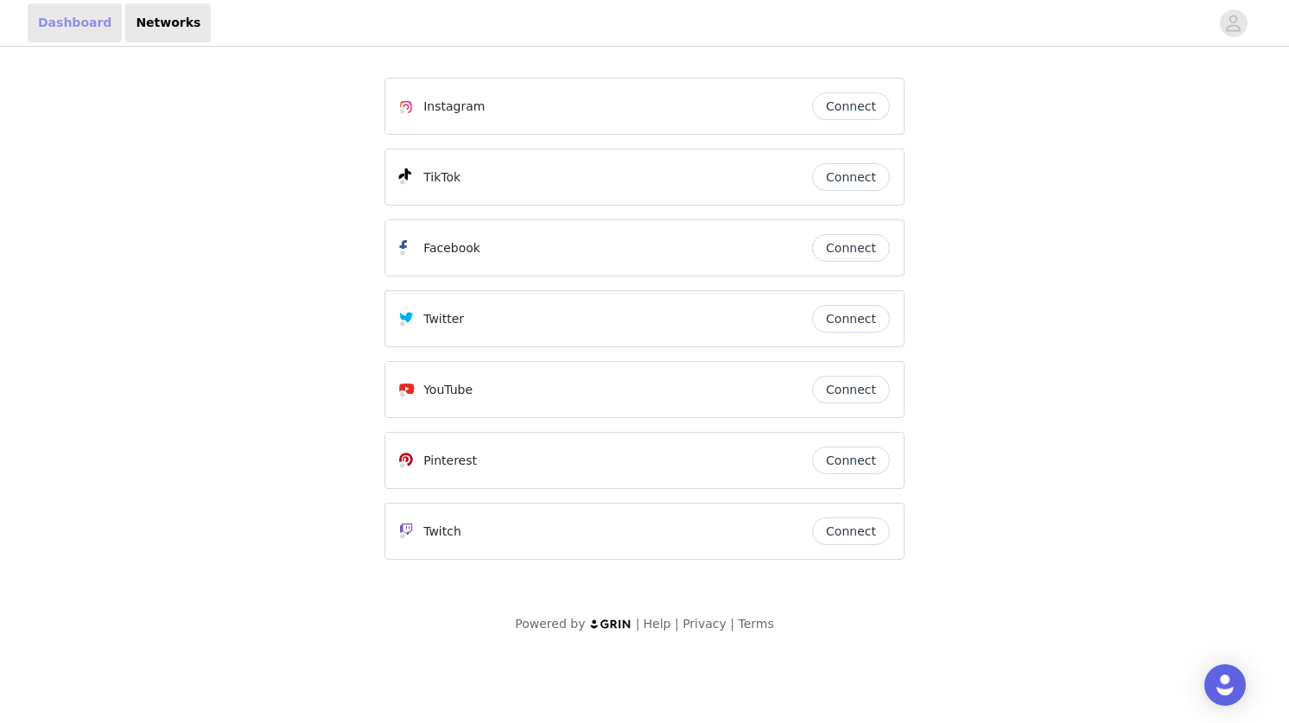
click at [65, 13] on link "Dashboard" at bounding box center [75, 22] width 94 height 39
